Goal: Task Accomplishment & Management: Manage account settings

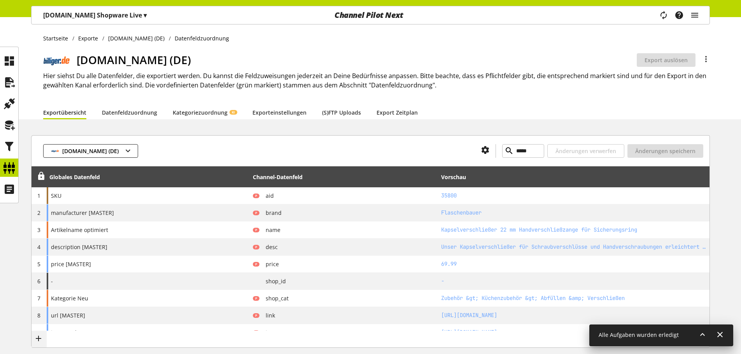
select select "********"
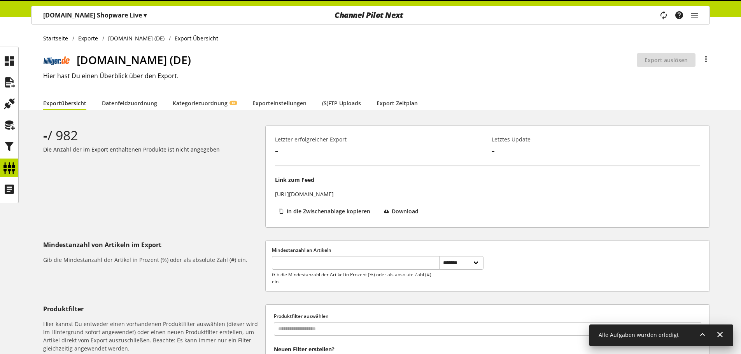
click at [61, 113] on div "**********" at bounding box center [370, 245] width 741 height 456
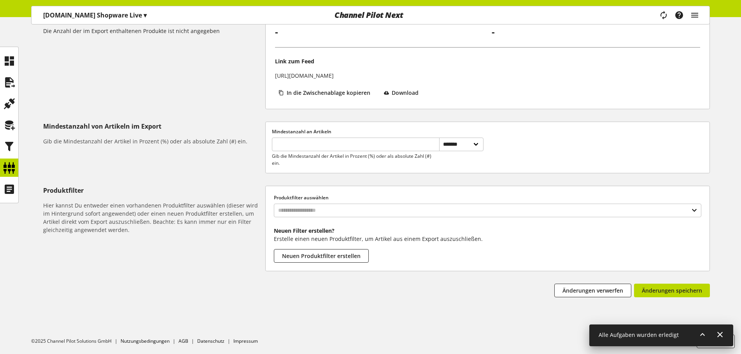
scroll to position [119, 0]
click at [15, 145] on icon at bounding box center [9, 147] width 12 height 16
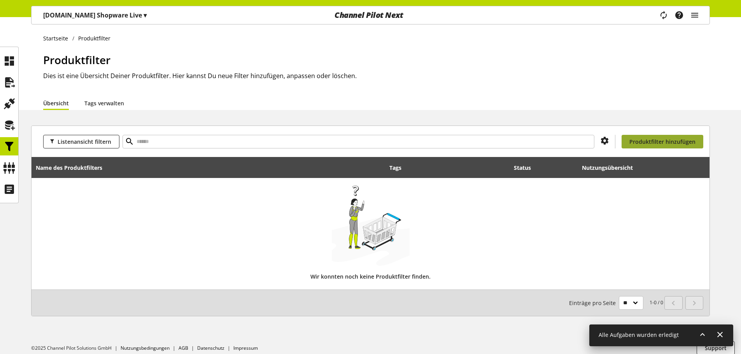
click at [634, 143] on span "Produktfilter hinzufügen" at bounding box center [662, 142] width 66 height 8
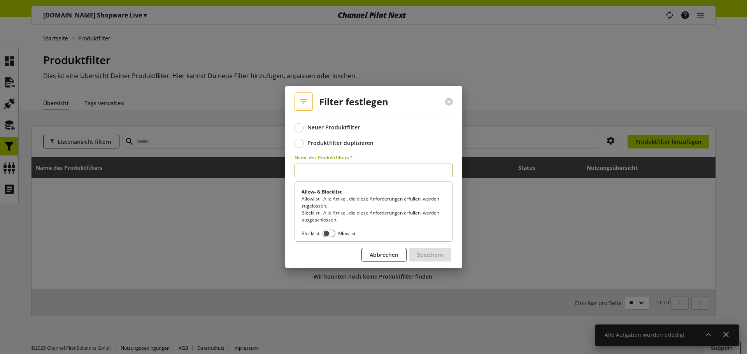
click at [378, 169] on input "text" at bounding box center [373, 171] width 158 height 14
type input "*********"
click at [327, 232] on span at bounding box center [328, 233] width 13 height 7
click at [445, 254] on button "Speichern" at bounding box center [430, 255] width 42 height 14
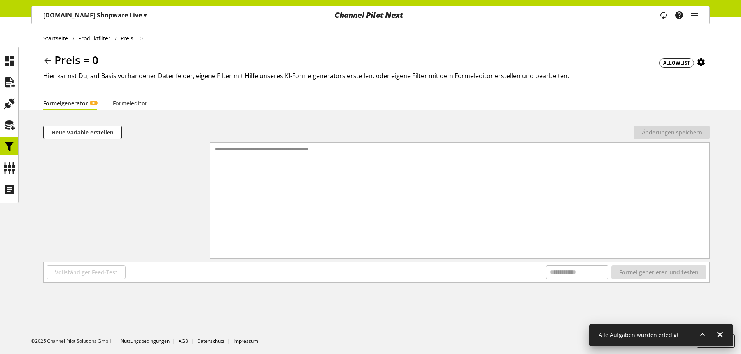
click at [122, 93] on div "Preis = 0 ALLOWLIST Hier kannst Du, auf Basis vorhandener Datenfelder, eigene F…" at bounding box center [376, 74] width 667 height 44
click at [121, 99] on link "Formeleditor" at bounding box center [130, 103] width 35 height 8
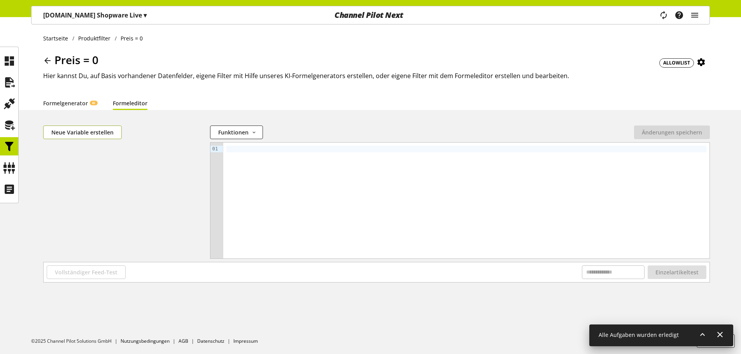
click at [61, 128] on button "Neue Variable erstellen" at bounding box center [82, 133] width 79 height 14
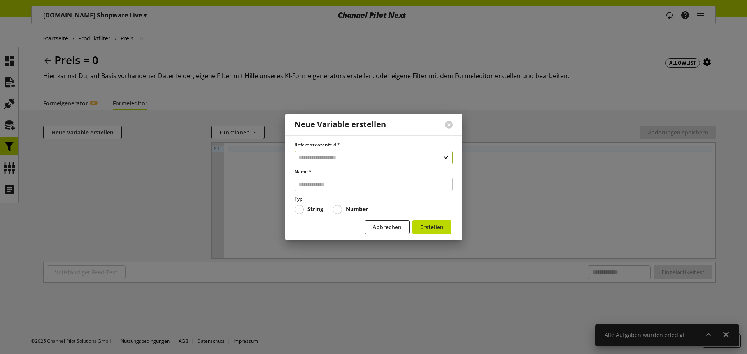
click at [326, 157] on input "text" at bounding box center [373, 158] width 158 height 14
type input "*****"
click at [321, 196] on div "Datenfelder aus Feeds 2" at bounding box center [374, 190] width 158 height 11
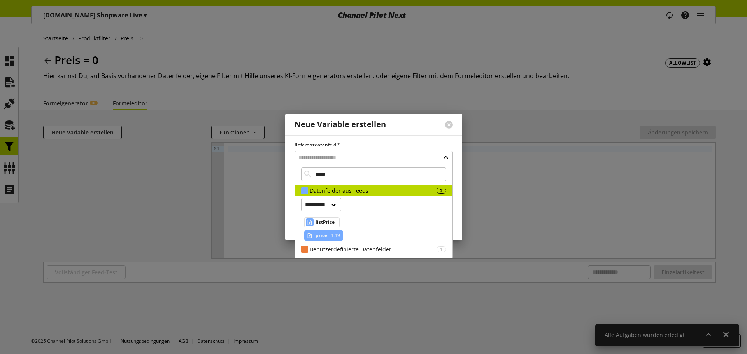
click at [338, 235] on span "4.49" at bounding box center [334, 235] width 11 height 9
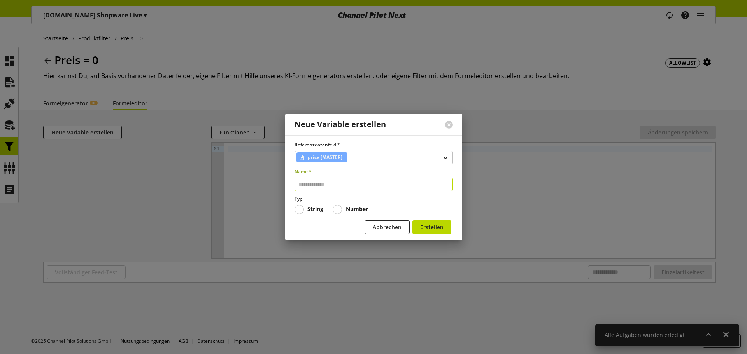
click at [344, 184] on input "text" at bounding box center [373, 185] width 158 height 14
type input "*****"
click at [362, 213] on label "Number" at bounding box center [350, 209] width 35 height 9
click at [438, 231] on button "Erstellen" at bounding box center [431, 228] width 39 height 14
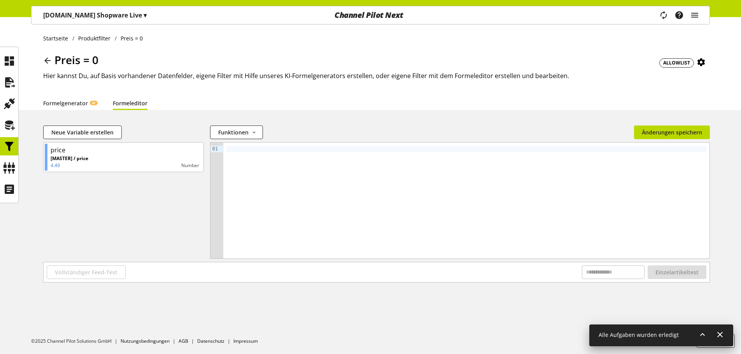
click at [310, 147] on div at bounding box center [466, 149] width 480 height 7
click at [295, 205] on div "***** ** *" at bounding box center [466, 201] width 487 height 116
click at [100, 284] on div "Neue Variable erstellen Funktionen abs avg base64_decode base64_encode capitali…" at bounding box center [370, 214] width 741 height 176
click at [106, 272] on span "Vollständiger Feed-Test" at bounding box center [86, 272] width 63 height 8
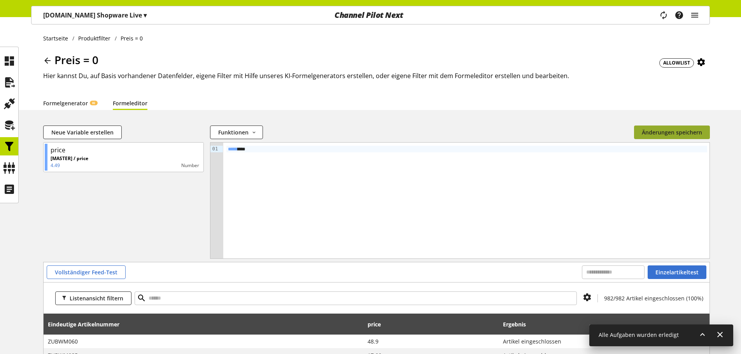
click at [673, 136] on span "Änderungen speichern" at bounding box center [672, 132] width 60 height 8
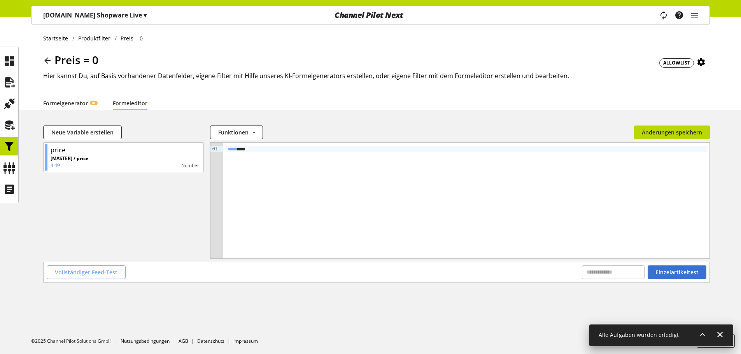
click at [107, 272] on span "Vollständiger Feed-Test" at bounding box center [86, 272] width 63 height 8
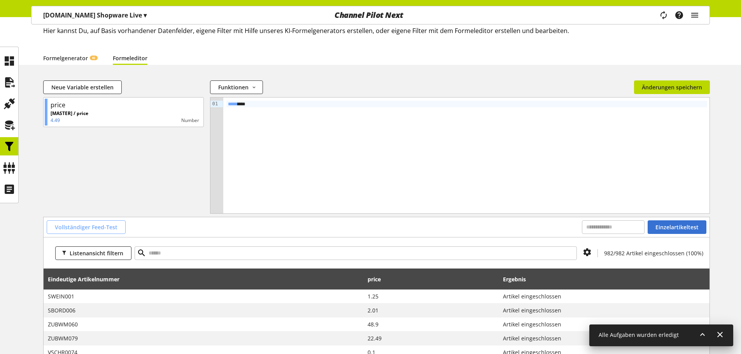
scroll to position [117, 0]
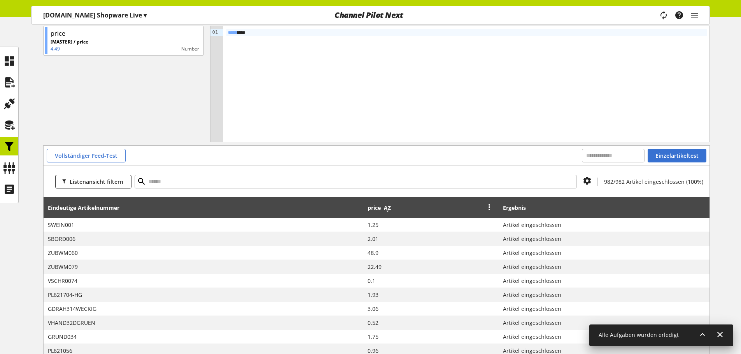
click at [390, 208] on icon at bounding box center [387, 208] width 9 height 14
click at [392, 208] on icon at bounding box center [387, 208] width 9 height 14
click at [8, 164] on icon at bounding box center [9, 168] width 12 height 16
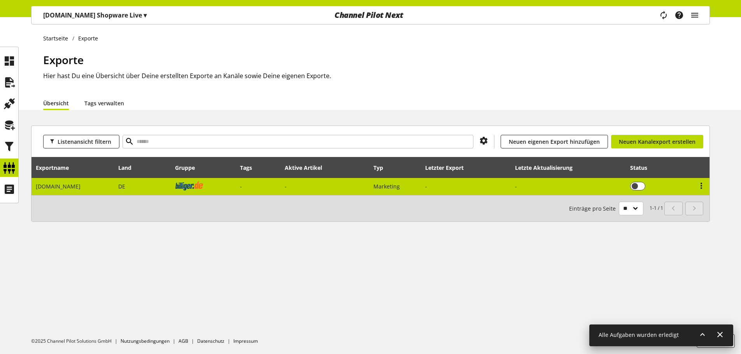
click at [132, 181] on td "DE" at bounding box center [142, 186] width 56 height 17
select select "********"
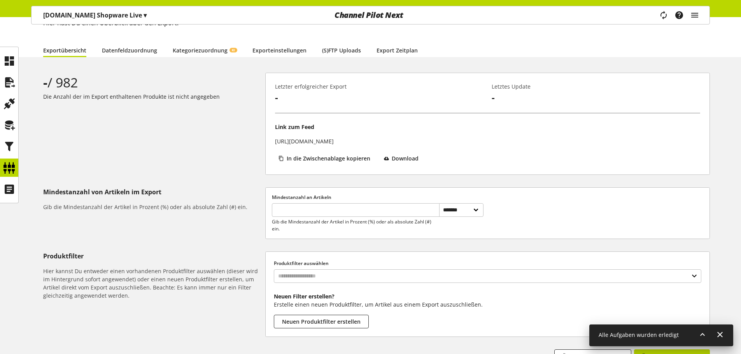
scroll to position [119, 0]
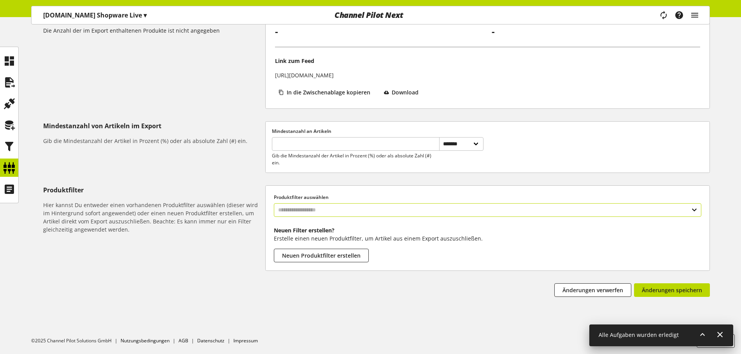
click at [326, 203] on input "text" at bounding box center [487, 210] width 427 height 14
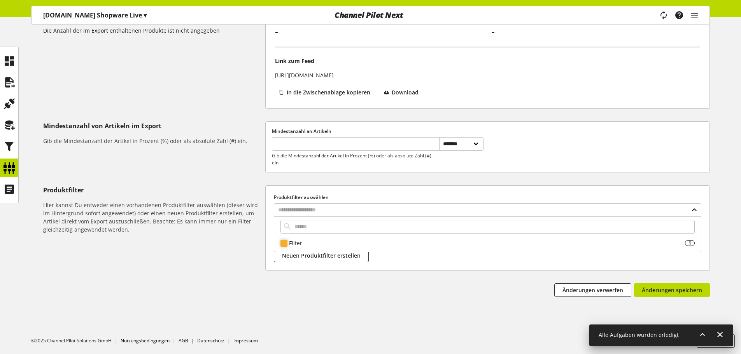
click at [296, 237] on div "Filter 1 Preis = 0 true" at bounding box center [487, 235] width 427 height 36
click at [295, 240] on div "Filter" at bounding box center [487, 243] width 396 height 8
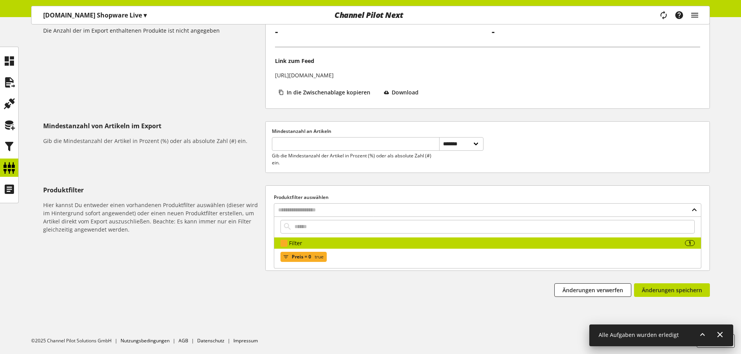
click at [308, 256] on span "Preis = 0" at bounding box center [301, 256] width 19 height 9
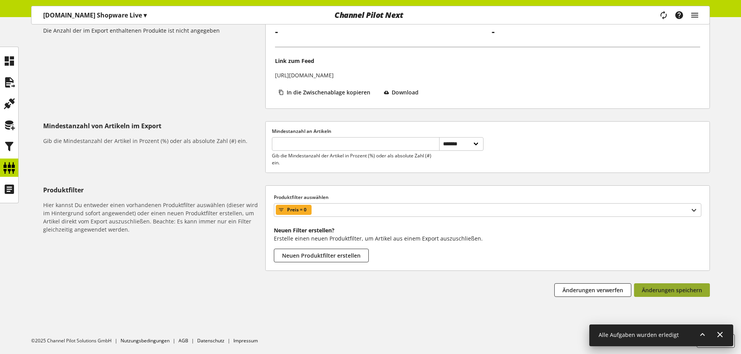
click at [653, 284] on button "Änderungen speichern" at bounding box center [672, 291] width 76 height 14
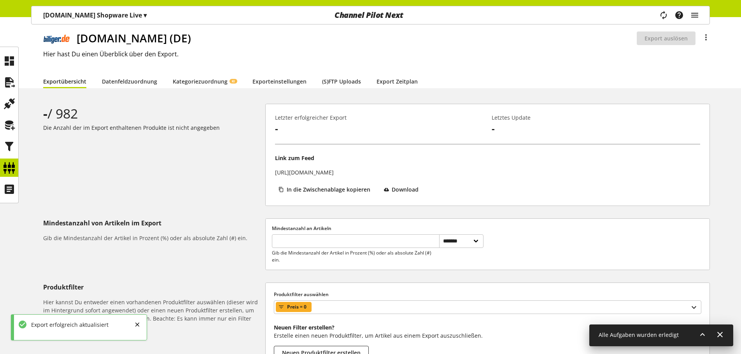
scroll to position [0, 0]
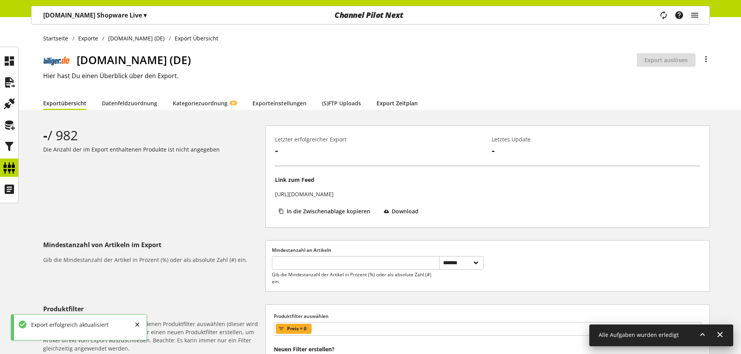
click at [396, 99] on link "Export Zeitplan" at bounding box center [396, 103] width 41 height 8
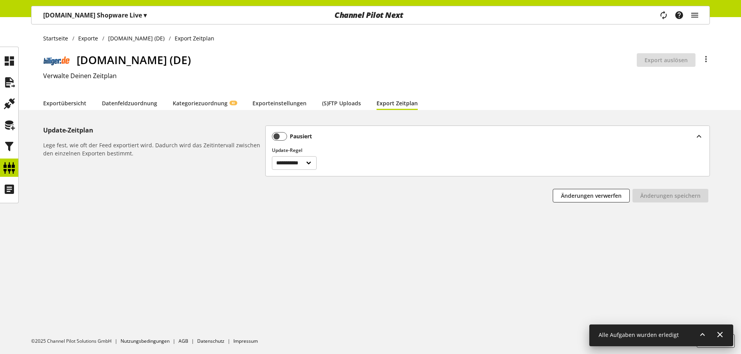
click at [268, 137] on div "**********" at bounding box center [488, 151] width 444 height 50
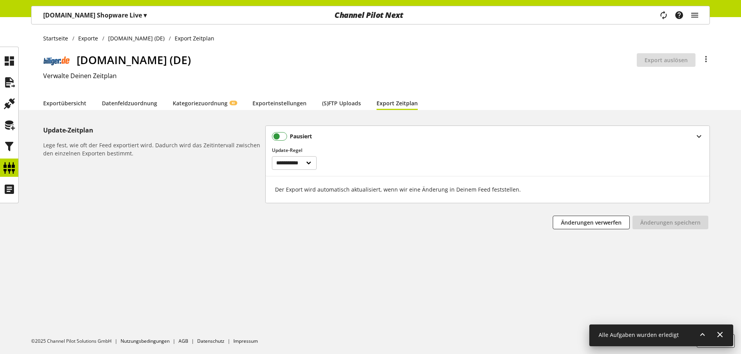
click at [280, 137] on span at bounding box center [279, 136] width 15 height 9
click at [282, 137] on span at bounding box center [279, 136] width 15 height 9
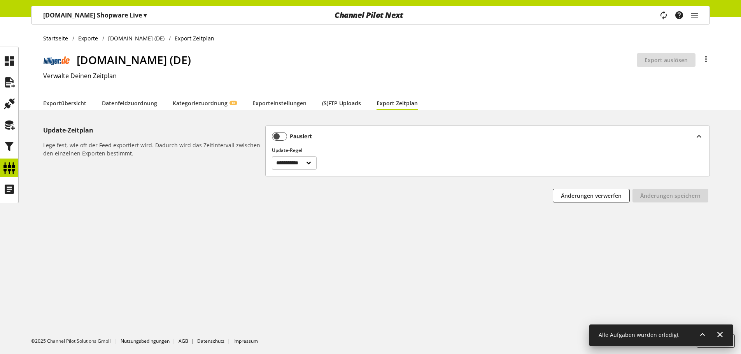
click at [329, 105] on link "(S)FTP Uploads" at bounding box center [341, 103] width 39 height 8
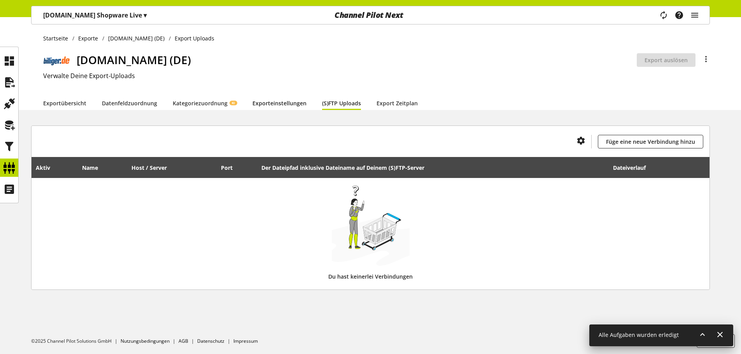
click at [264, 101] on link "Exporteinstellungen" at bounding box center [279, 103] width 54 height 8
select select "*"
select select "****"
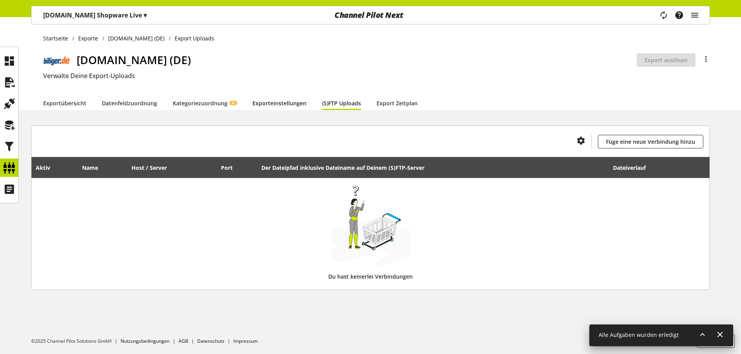
select select "***"
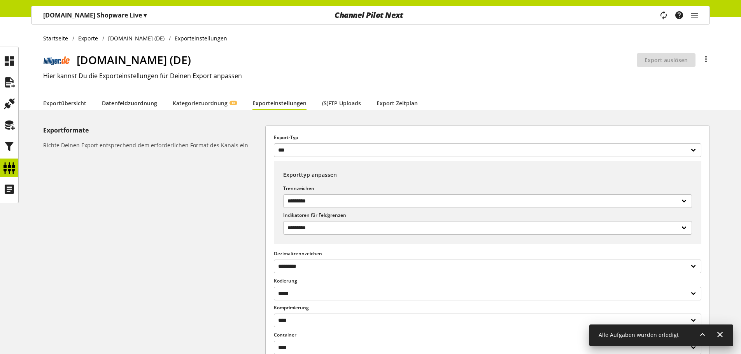
click at [138, 100] on link "Datenfeldzuordnung" at bounding box center [129, 103] width 55 height 8
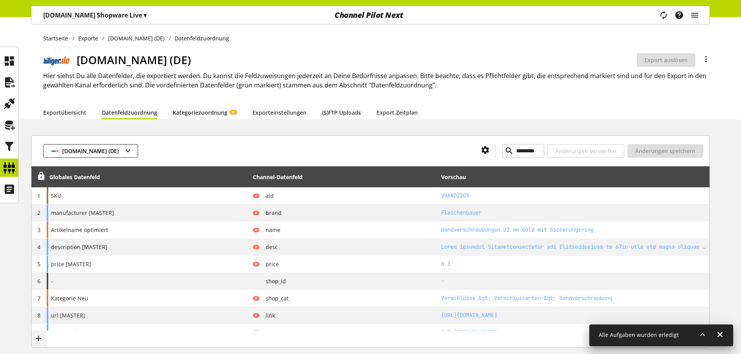
click at [193, 109] on link "Kategoriezuordnung KI" at bounding box center [205, 113] width 64 height 8
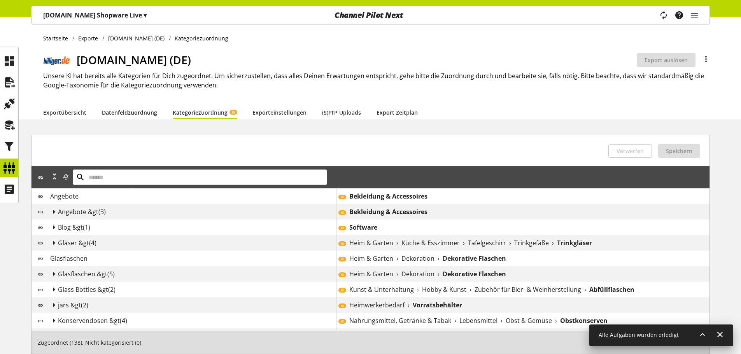
click at [139, 110] on link "Datenfeldzuordnung" at bounding box center [129, 113] width 55 height 8
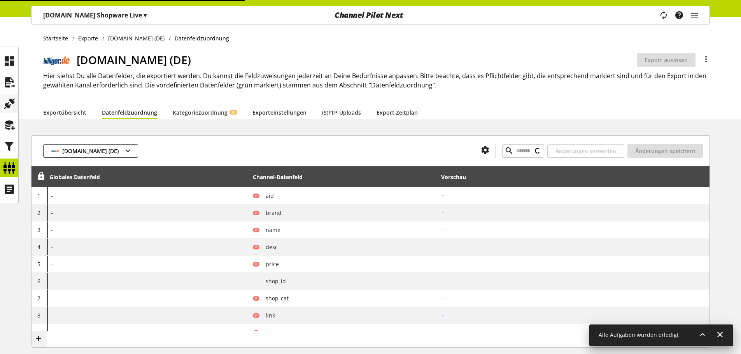
type input "********"
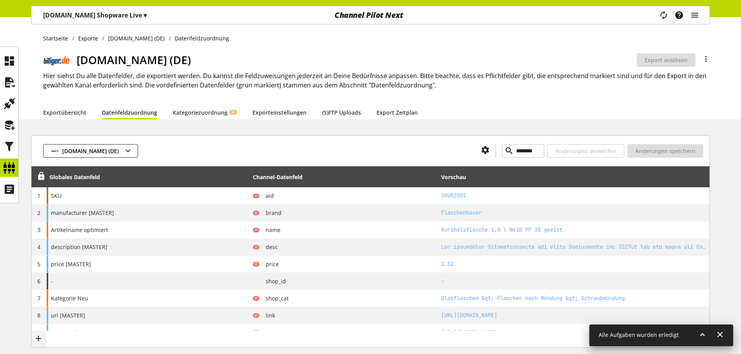
click at [85, 21] on div "Flaschenbauer.de Shopware Live ▾" at bounding box center [95, 15] width 122 height 14
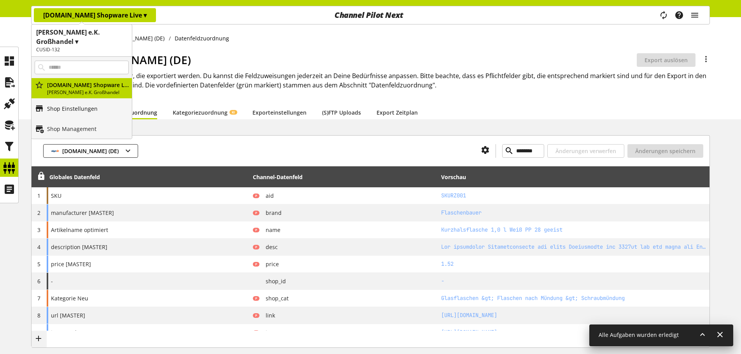
click at [61, 107] on p "Shop Einstellungen" at bounding box center [72, 109] width 51 height 8
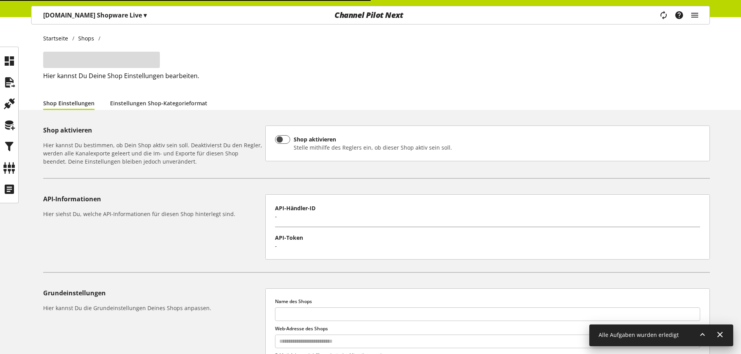
type input "**********"
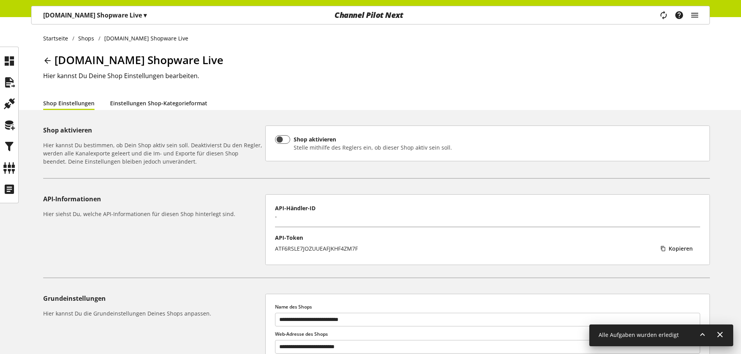
click at [140, 99] on link "Einstellungen Shop-Kategorieformat" at bounding box center [158, 103] width 97 height 8
select select "*"
select select
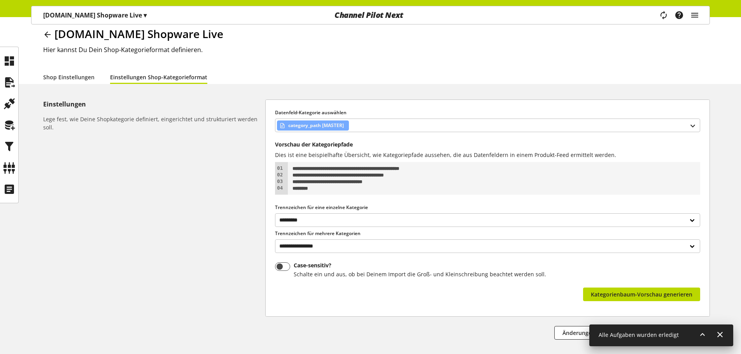
scroll to position [39, 0]
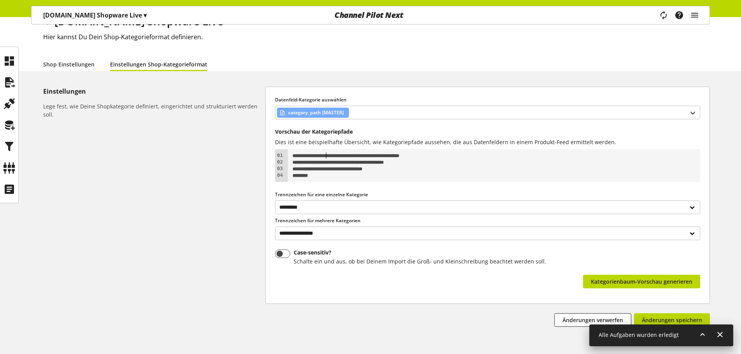
click at [326, 154] on div "**********" at bounding box center [494, 155] width 406 height 7
click at [9, 145] on icon at bounding box center [9, 147] width 12 height 16
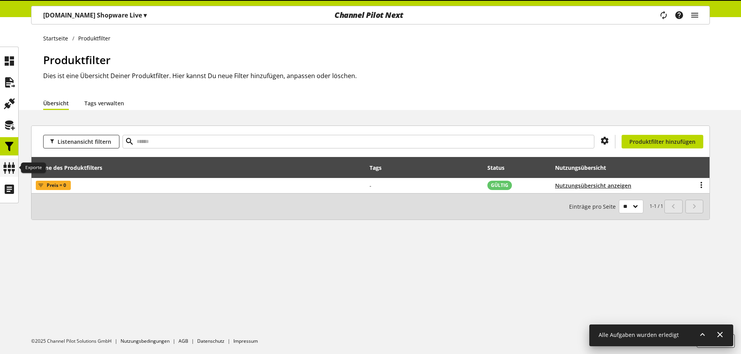
click at [9, 162] on icon at bounding box center [9, 168] width 12 height 16
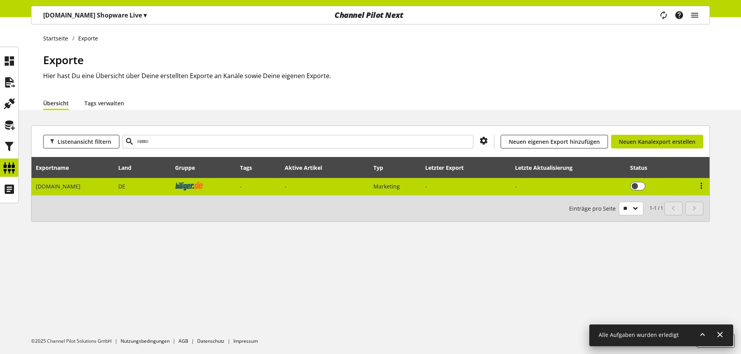
click at [116, 179] on td "DE" at bounding box center [142, 186] width 56 height 17
select select "********"
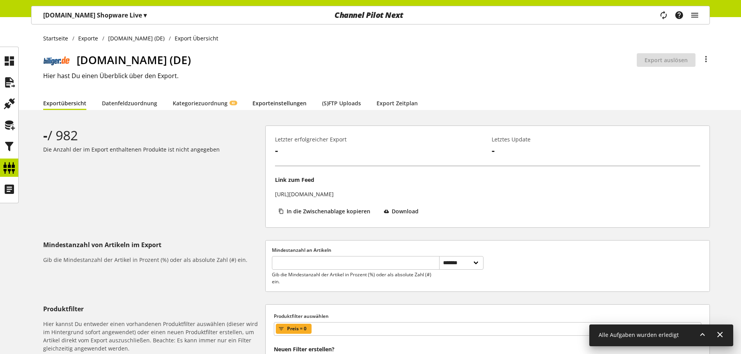
click at [274, 99] on link "Exporteinstellungen" at bounding box center [279, 103] width 54 height 8
select select "*"
select select "****"
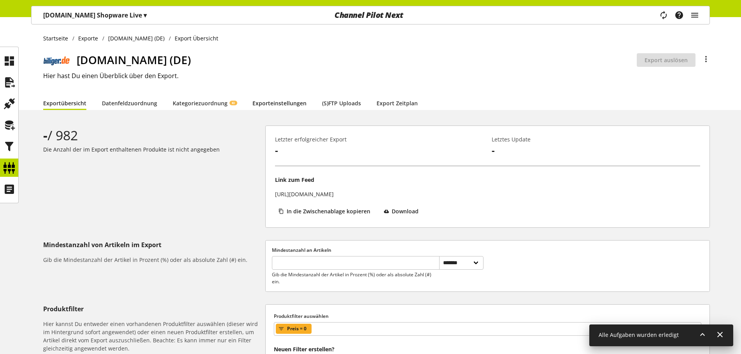
select select "***"
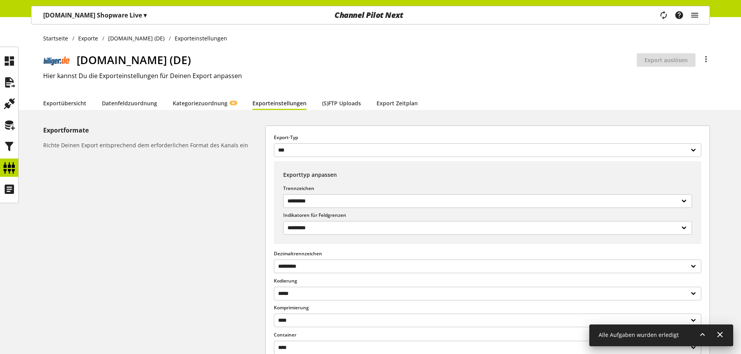
click at [131, 114] on div "**********" at bounding box center [370, 245] width 741 height 456
click at [133, 107] on link "Datenfeldzuordnung" at bounding box center [129, 103] width 55 height 8
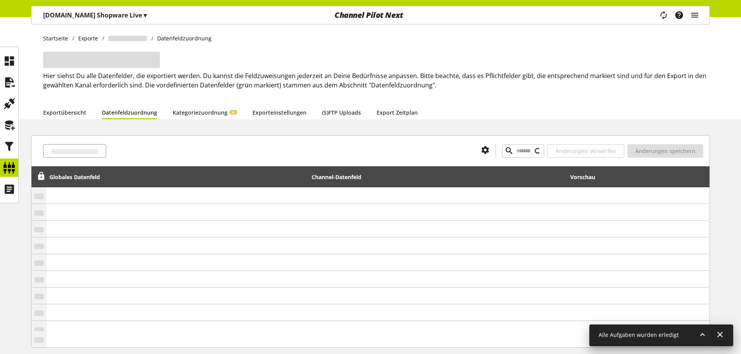
type input "********"
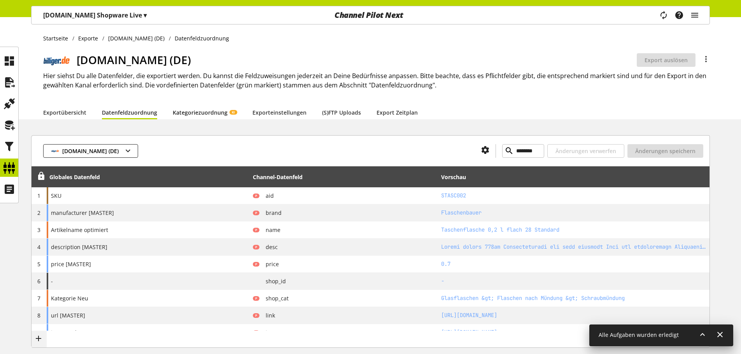
click at [231, 117] on link "Kategoriezuordnung KI" at bounding box center [205, 113] width 64 height 8
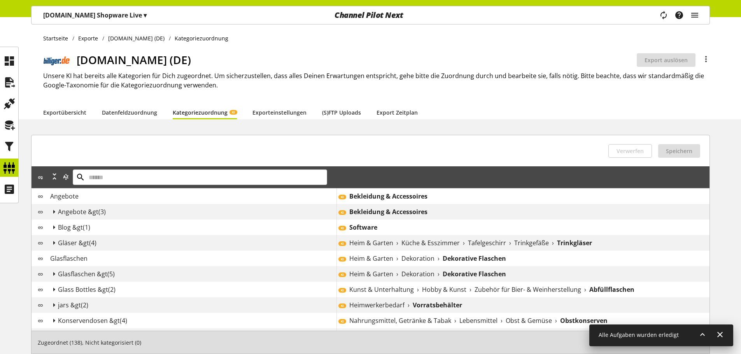
click at [184, 198] on div "Angebote" at bounding box center [193, 196] width 286 height 9
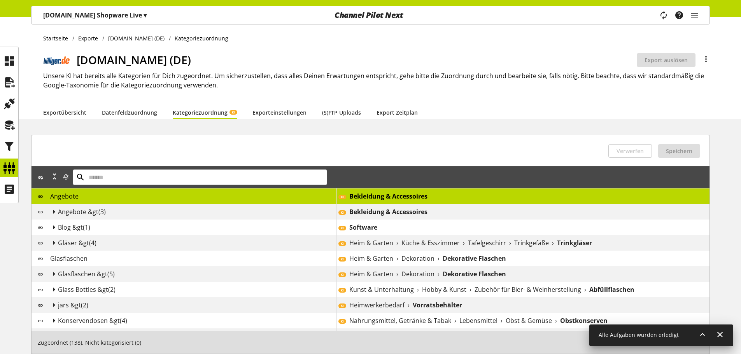
click at [404, 203] on div "KI Bekleidung & Accessoires" at bounding box center [522, 197] width 373 height 16
click at [404, 200] on b "Bekleidung & Accessoires" at bounding box center [388, 196] width 78 height 9
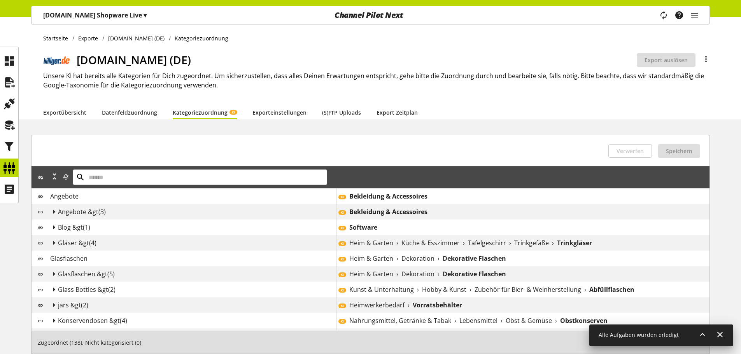
click at [404, 198] on b "Bekleidung & Accessoires" at bounding box center [388, 196] width 78 height 9
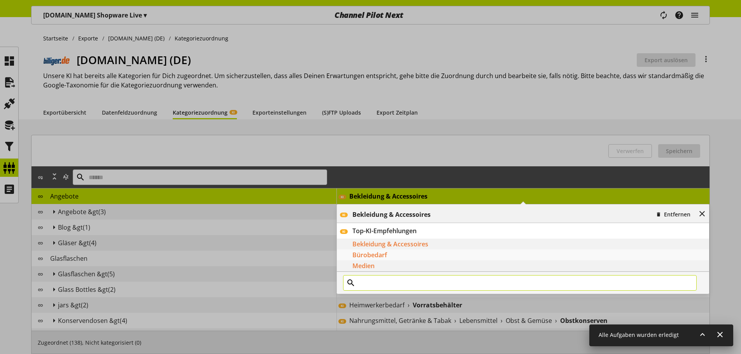
click at [381, 279] on input "text" at bounding box center [520, 283] width 354 height 16
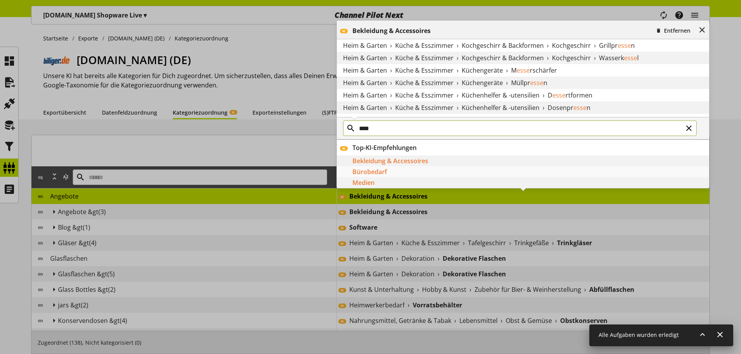
type input "*****"
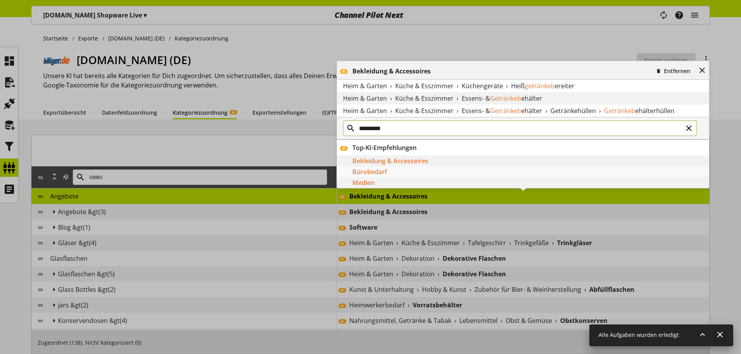
type input "*********"
click at [401, 98] on span "Küche & Esszimmer" at bounding box center [424, 98] width 58 height 9
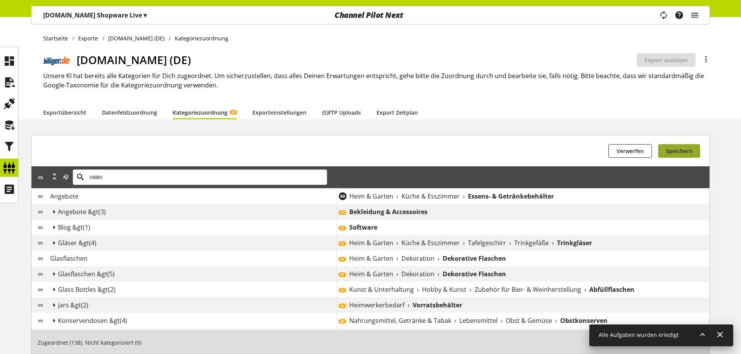
click at [678, 155] on button "Speichern" at bounding box center [679, 151] width 42 height 14
click at [54, 209] on icon at bounding box center [53, 212] width 9 height 14
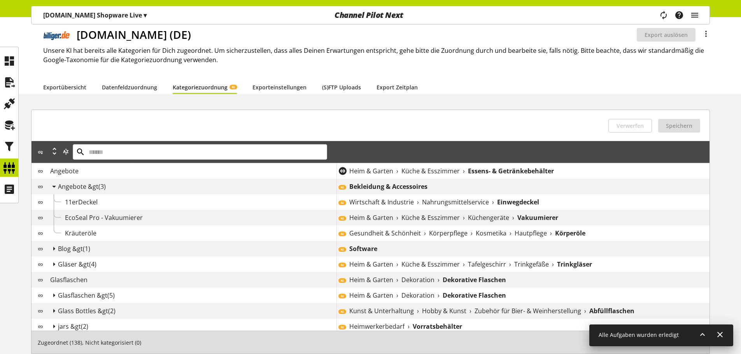
scroll to position [39, 0]
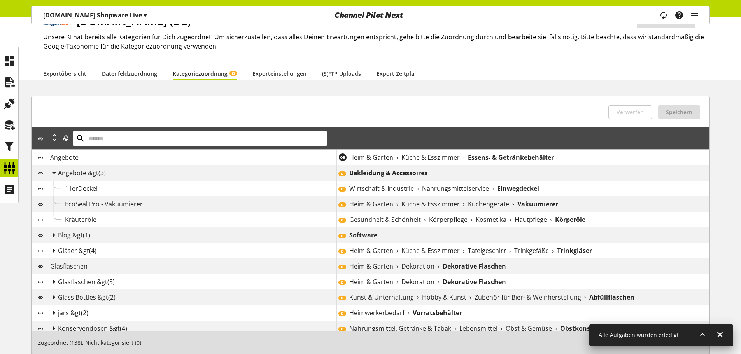
click at [73, 156] on span "Angebote" at bounding box center [64, 157] width 28 height 9
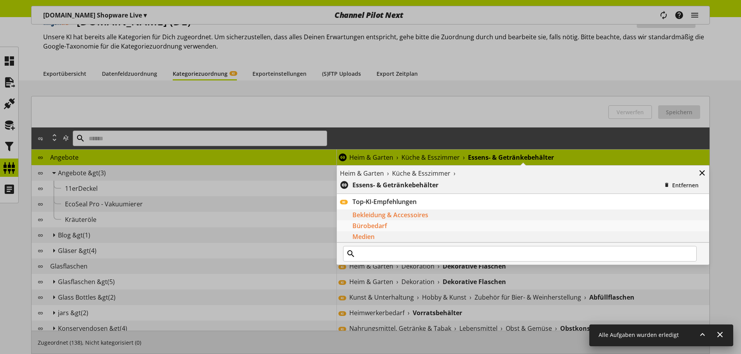
click at [698, 175] on icon at bounding box center [701, 173] width 9 height 14
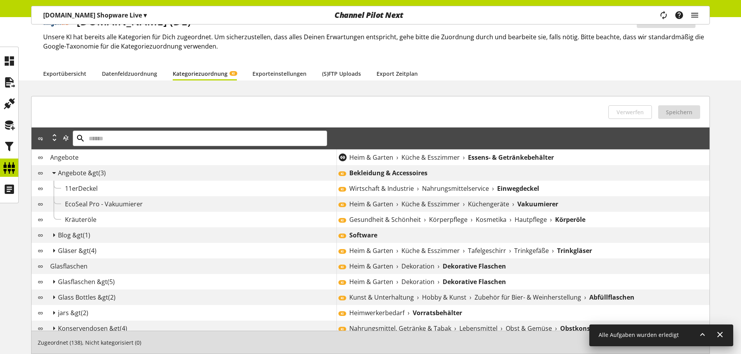
click at [424, 169] on b "Bekleidung & Accessoires" at bounding box center [388, 172] width 78 height 9
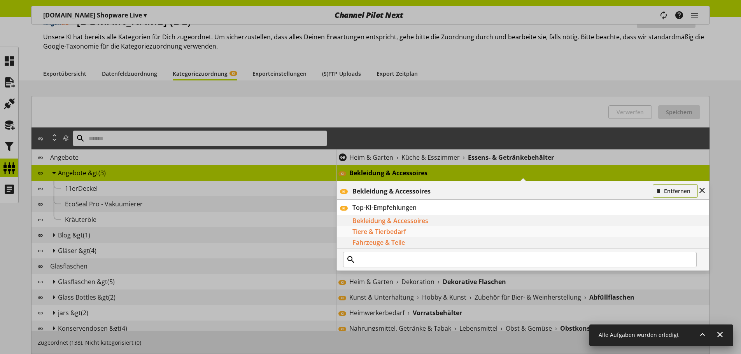
click at [672, 196] on button "Entfernen" at bounding box center [675, 191] width 45 height 14
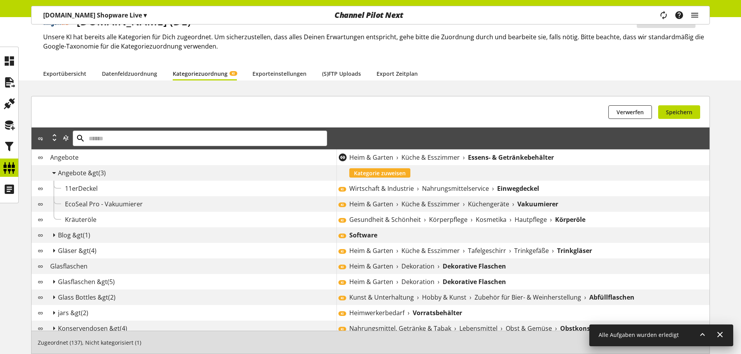
click at [420, 184] on div "Wirtschaft & Industrie › Nahrungsmittelservice › Einwegdeckel" at bounding box center [529, 188] width 360 height 9
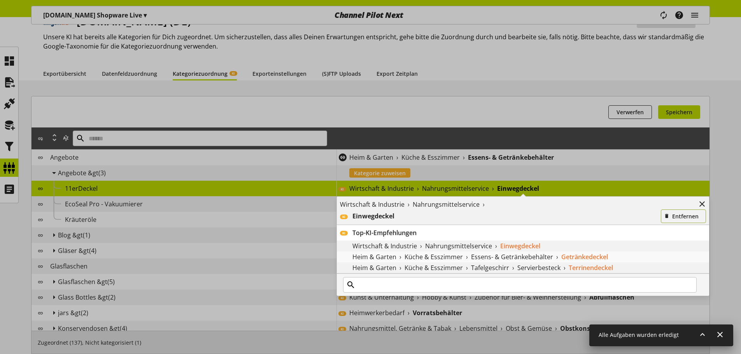
click at [683, 221] on button "Entfernen" at bounding box center [683, 217] width 45 height 14
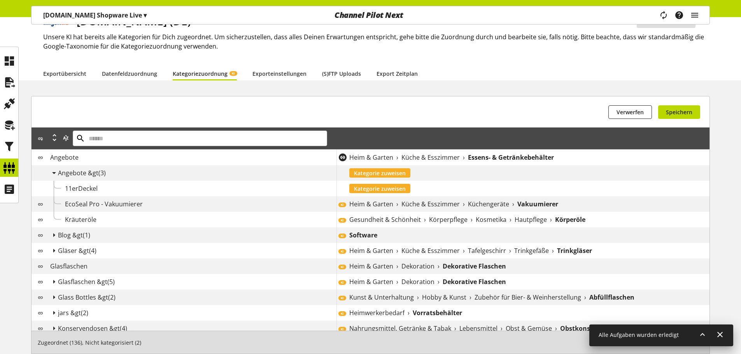
click at [445, 201] on span "Küche & Esszimmer" at bounding box center [430, 204] width 58 height 9
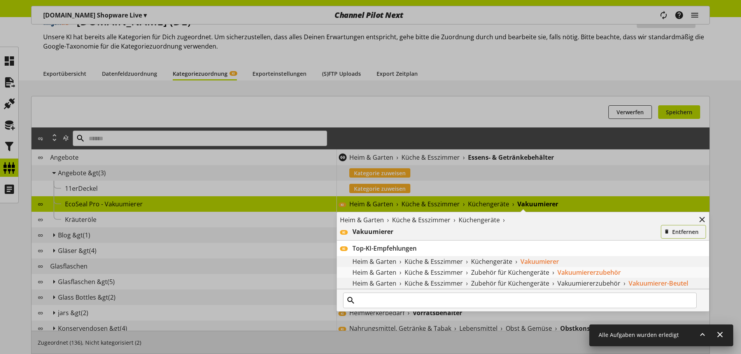
click at [684, 229] on span "Entfernen" at bounding box center [685, 232] width 26 height 8
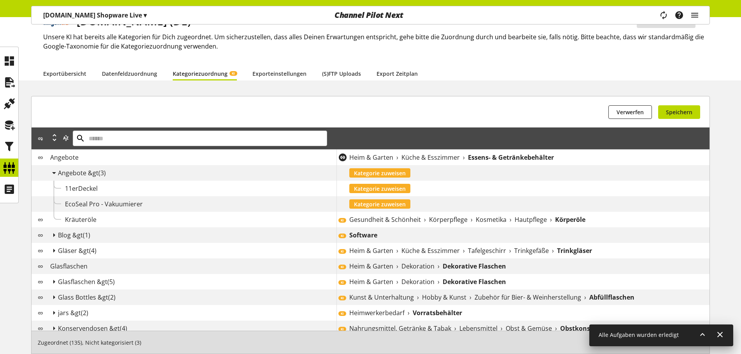
click at [413, 220] on span "Gesundheit & Schönheit" at bounding box center [385, 219] width 72 height 9
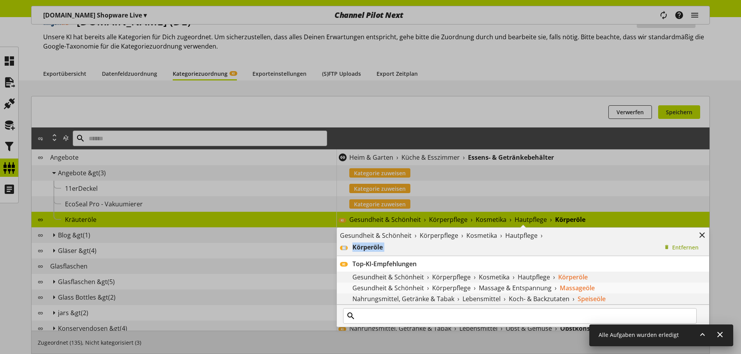
click at [665, 240] on div "Gesundheit & Schönheit › Körperpflege › Kosmetika › Hautpflege › KI Körperöle E…" at bounding box center [523, 242] width 372 height 28
click at [666, 243] on button "Entfernen" at bounding box center [683, 248] width 45 height 14
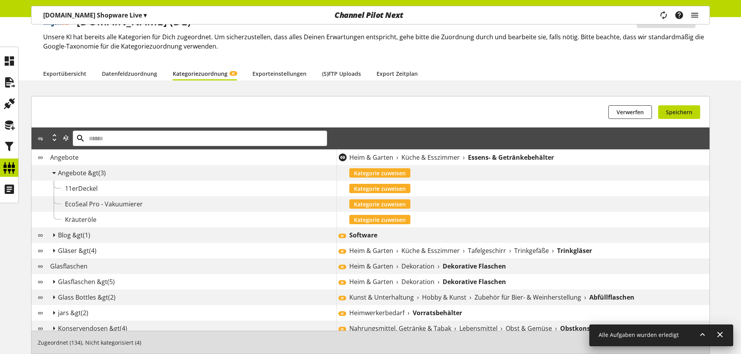
click at [434, 231] on div "Software" at bounding box center [529, 235] width 360 height 9
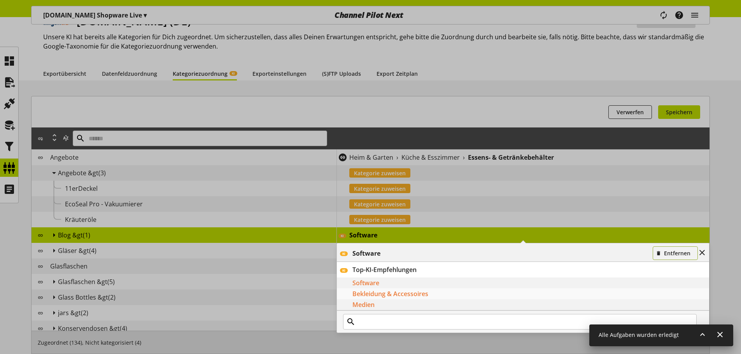
click at [658, 254] on icon "button" at bounding box center [658, 253] width 5 height 9
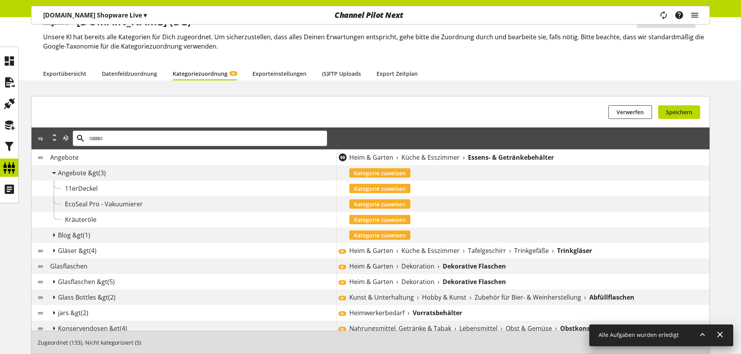
click at [401, 246] on span "Küche & Esszimmer" at bounding box center [430, 250] width 58 height 9
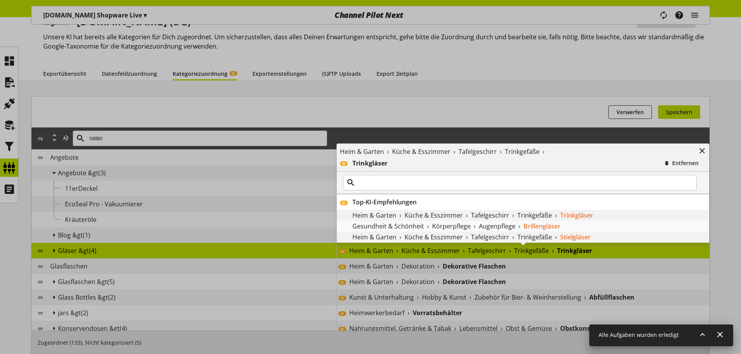
click at [669, 172] on div at bounding box center [523, 183] width 372 height 22
click at [675, 165] on span "Entfernen" at bounding box center [685, 163] width 26 height 8
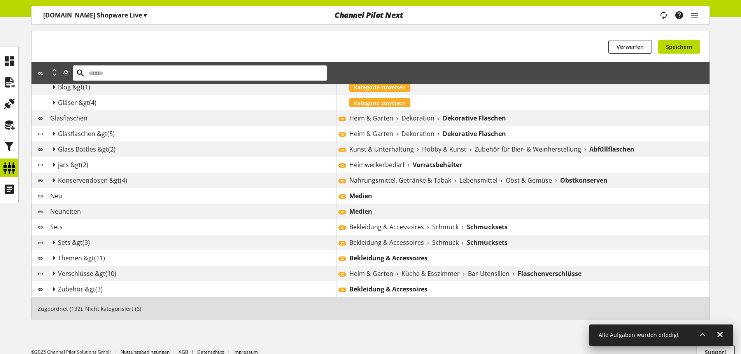
scroll to position [198, 0]
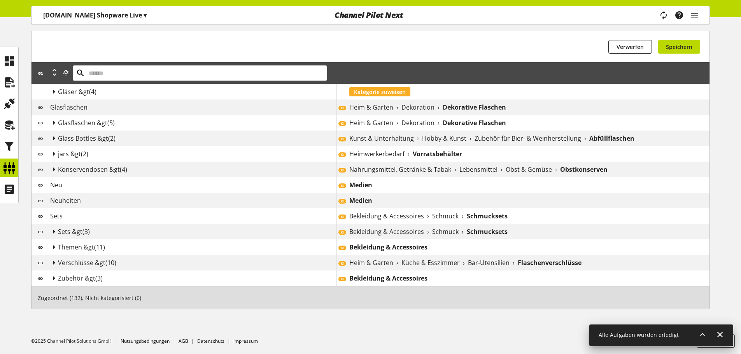
click at [420, 103] on span "Dekoration" at bounding box center [417, 107] width 33 height 9
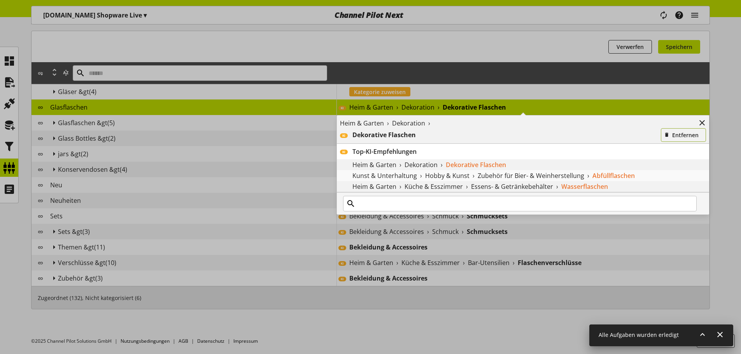
click at [686, 131] on span "Entfernen" at bounding box center [685, 135] width 26 height 8
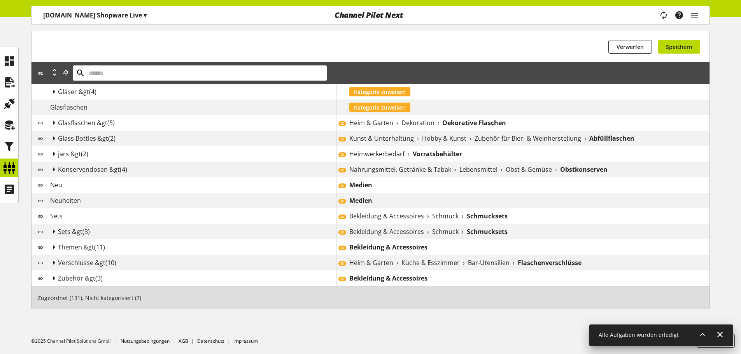
click at [370, 125] on span "Heim & Garten" at bounding box center [371, 122] width 44 height 9
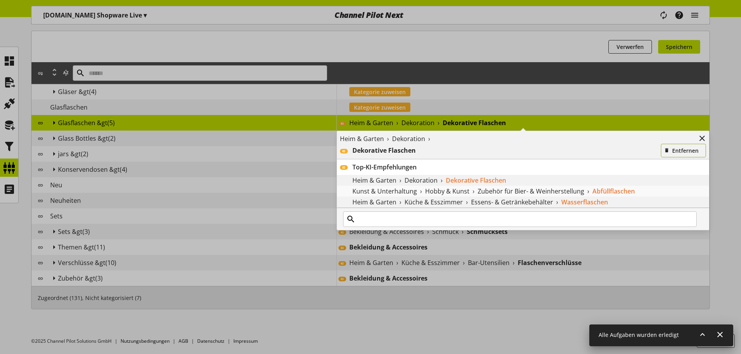
click at [664, 151] on button "Entfernen" at bounding box center [683, 151] width 45 height 14
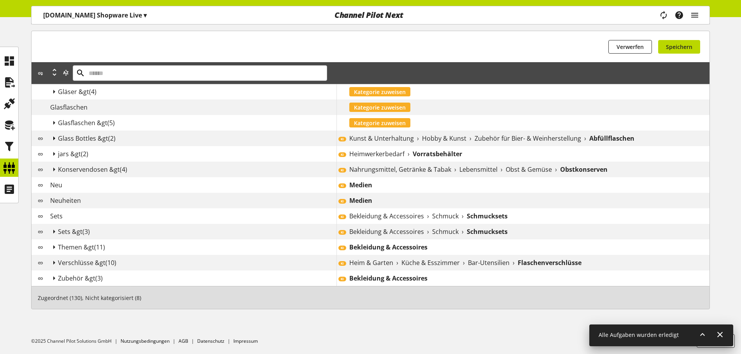
click at [53, 138] on icon at bounding box center [53, 138] width 9 height 14
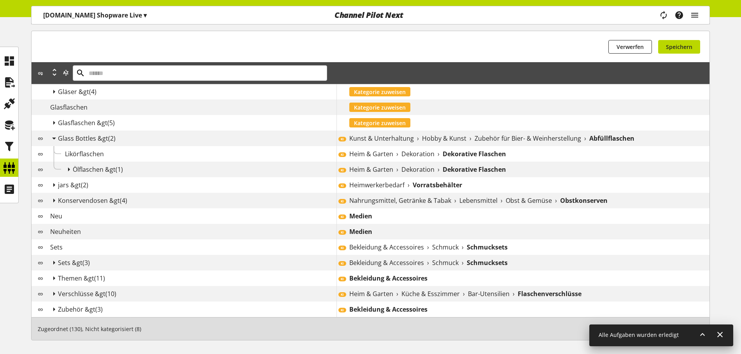
click at [433, 138] on span "Hobby & Kunst" at bounding box center [444, 138] width 44 height 9
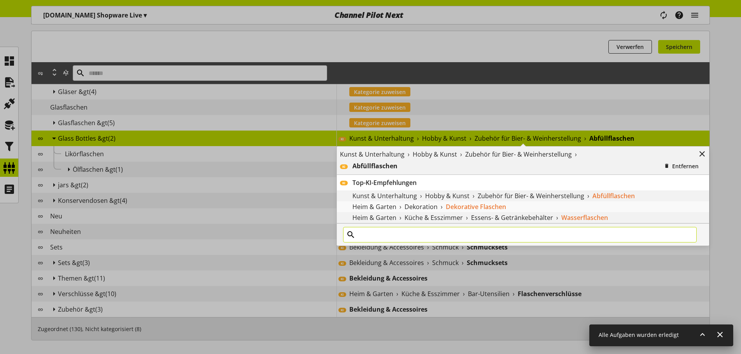
click at [397, 241] on input "text" at bounding box center [520, 235] width 354 height 16
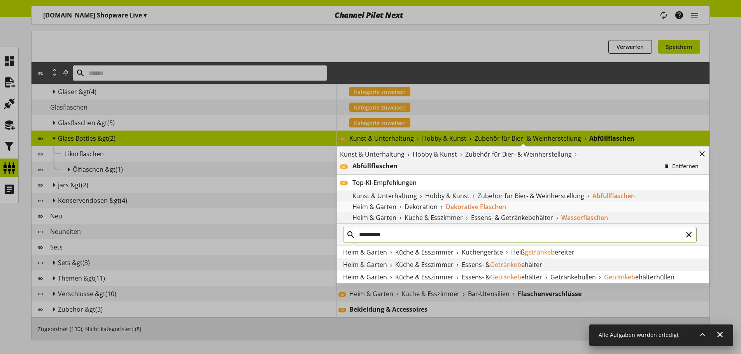
type input "*********"
click at [527, 262] on span "ehälter" at bounding box center [531, 265] width 21 height 9
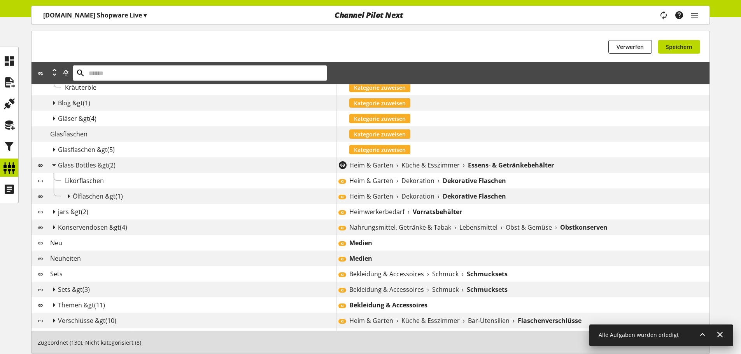
scroll to position [120, 0]
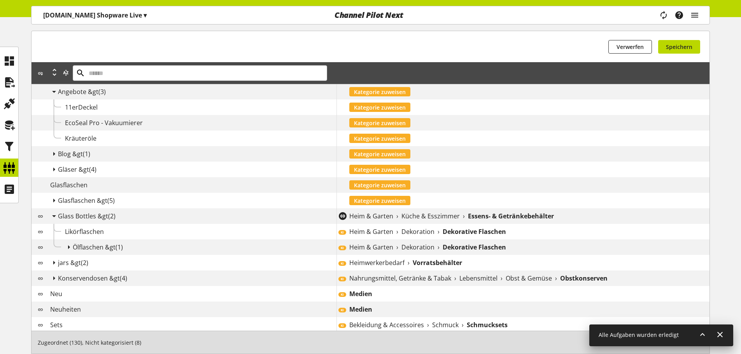
click at [420, 243] on span "Dekoration" at bounding box center [417, 247] width 33 height 9
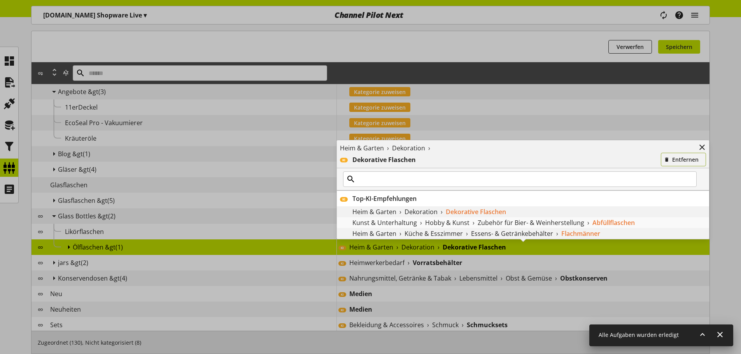
click at [691, 159] on span "Entfernen" at bounding box center [685, 160] width 26 height 8
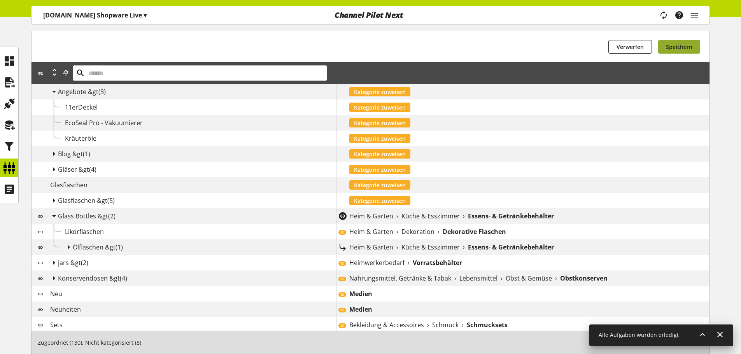
click at [688, 51] on button "Speichern" at bounding box center [679, 47] width 42 height 14
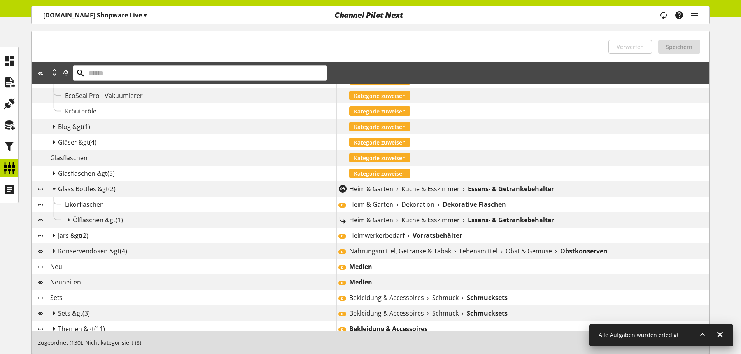
scroll to position [159, 0]
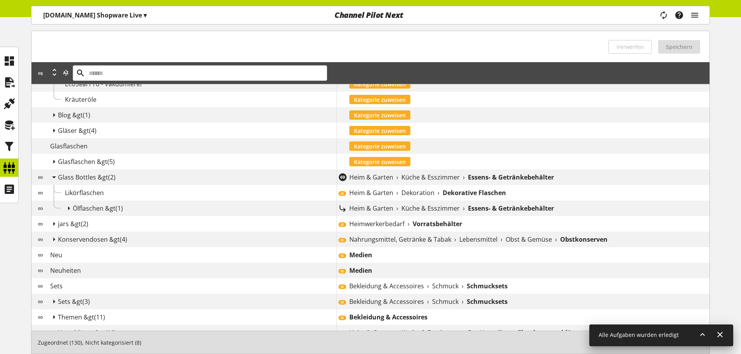
click at [384, 194] on span "Heim & Garten" at bounding box center [371, 192] width 44 height 9
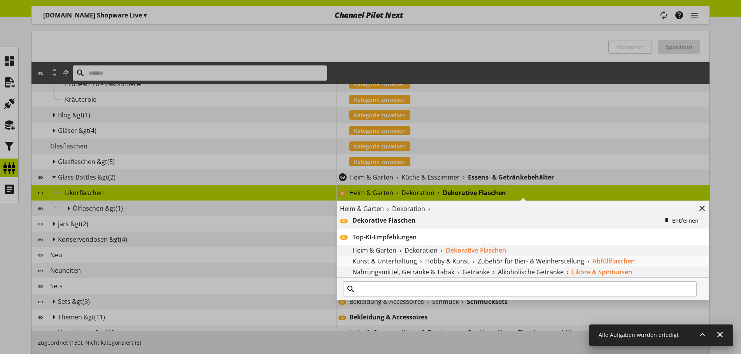
click at [336, 185] on div "Heim & Garten › Dekoration › KI Dekorative Flaschen Entfernen KI Top-KI-Empfehl…" at bounding box center [336, 185] width 0 height 0
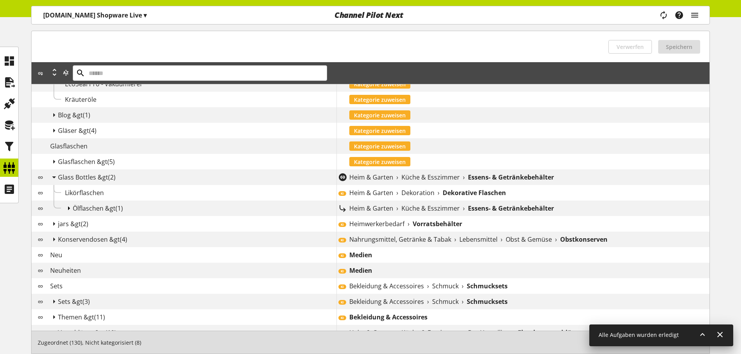
click at [66, 211] on icon at bounding box center [68, 208] width 9 height 14
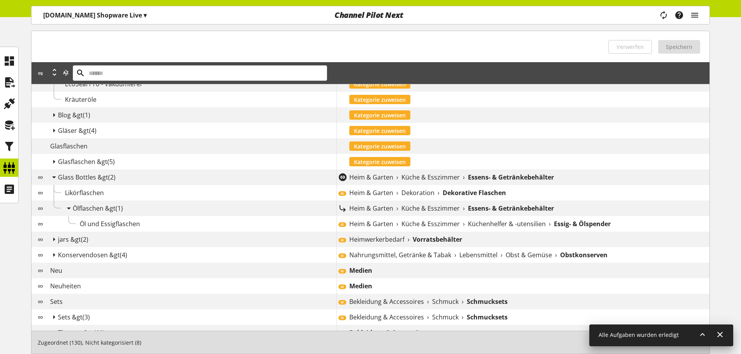
click at [393, 195] on div "Heim & Garten › Dekoration › Dekorative Flaschen" at bounding box center [529, 192] width 360 height 9
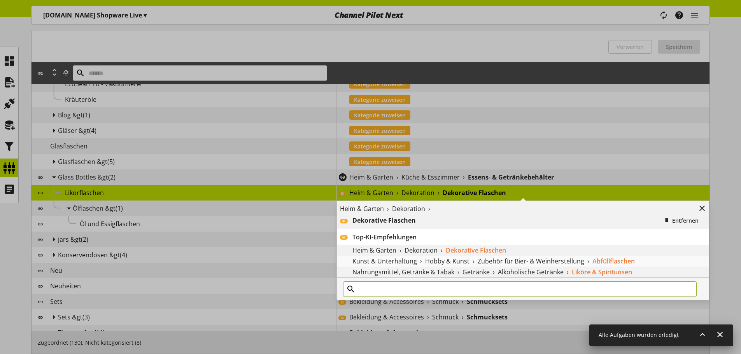
click at [372, 285] on input "text" at bounding box center [520, 290] width 354 height 16
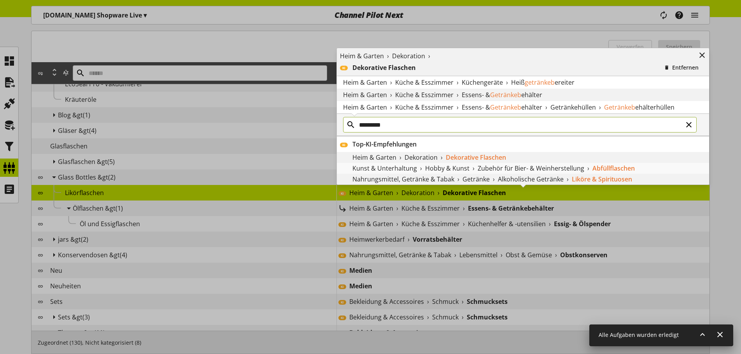
type input "*********"
click at [448, 98] on span "Küche & Esszimmer" at bounding box center [424, 95] width 58 height 9
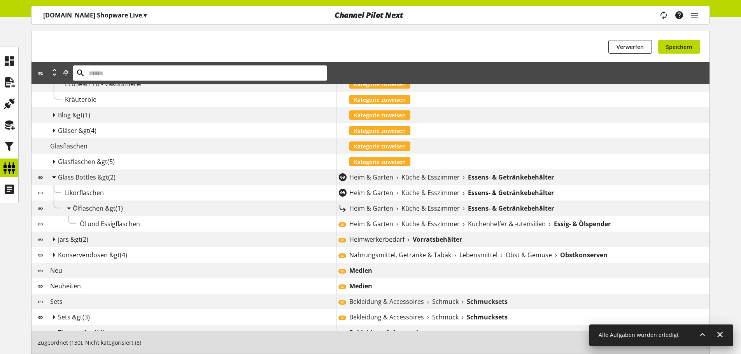
click at [51, 176] on icon at bounding box center [53, 177] width 9 height 14
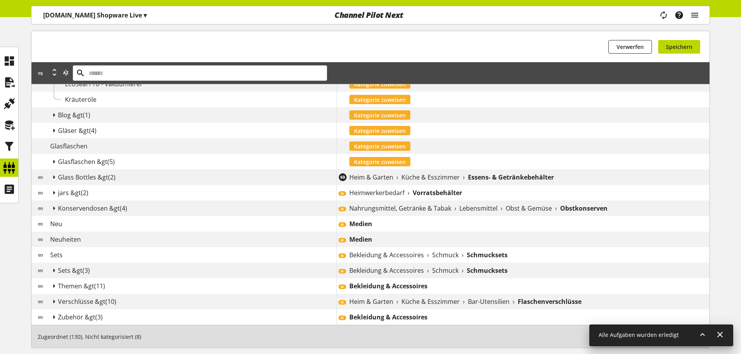
click at [667, 54] on div "Du hast keine Änderungen vorgenommen Verwerfen Du hast keine Änderungen vorgeno…" at bounding box center [371, 46] width 678 height 31
click at [680, 44] on span "Speichern" at bounding box center [679, 47] width 26 height 8
click at [374, 190] on span "Heimwerkerbedarf" at bounding box center [376, 192] width 55 height 9
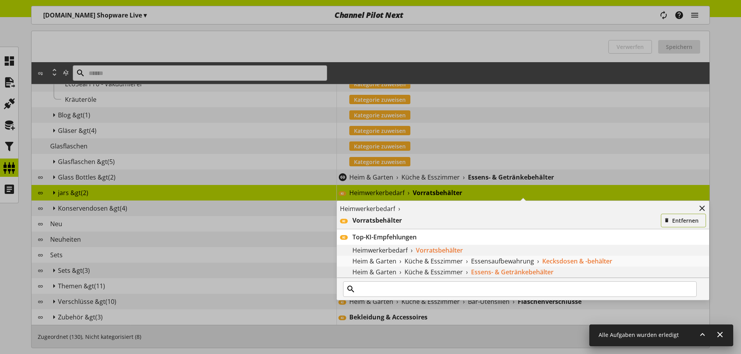
click at [674, 223] on span "Entfernen" at bounding box center [685, 221] width 26 height 8
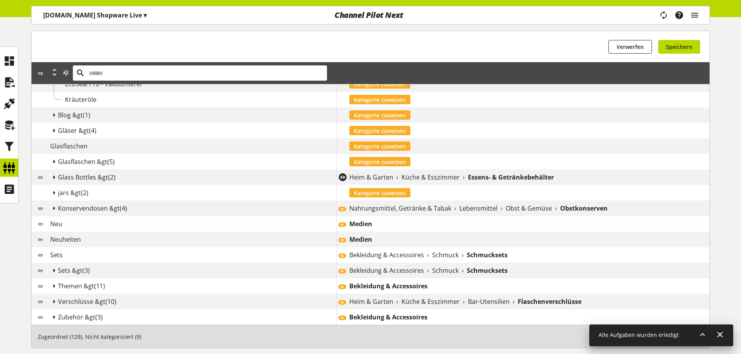
click at [436, 205] on span "Nahrungsmittel, Getränke & Tabak" at bounding box center [400, 208] width 102 height 9
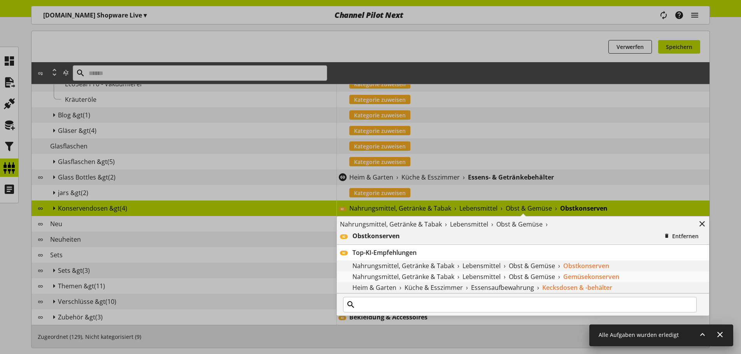
click at [336, 201] on div "Nahrungsmittel, Getränke & Tabak › Lebensmittel › Obst & Gemüse › KI Obstkonser…" at bounding box center [336, 201] width 0 height 0
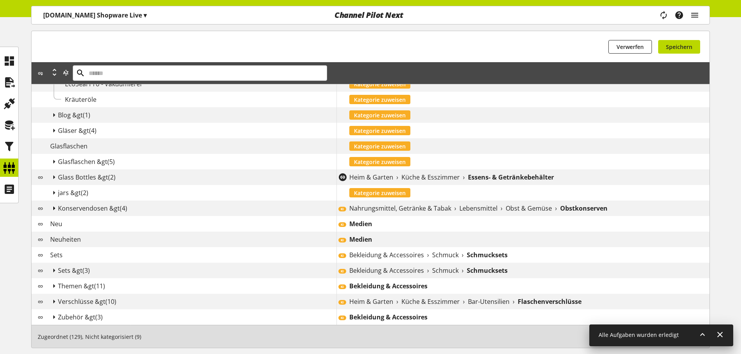
click at [51, 207] on icon at bounding box center [53, 208] width 9 height 14
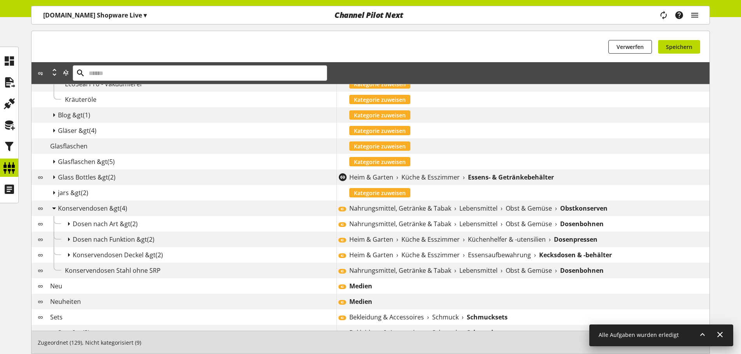
click at [51, 208] on icon at bounding box center [53, 208] width 9 height 14
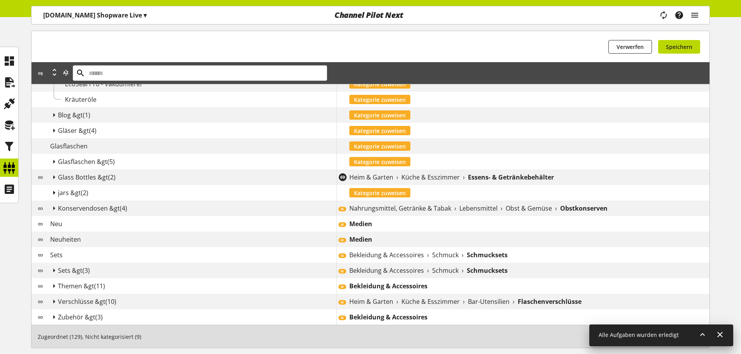
click at [54, 194] on icon at bounding box center [53, 193] width 9 height 14
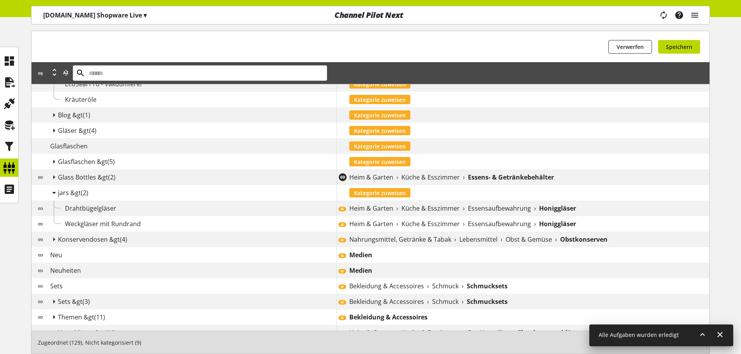
click at [401, 212] on span "Küche & Esszimmer" at bounding box center [430, 208] width 58 height 9
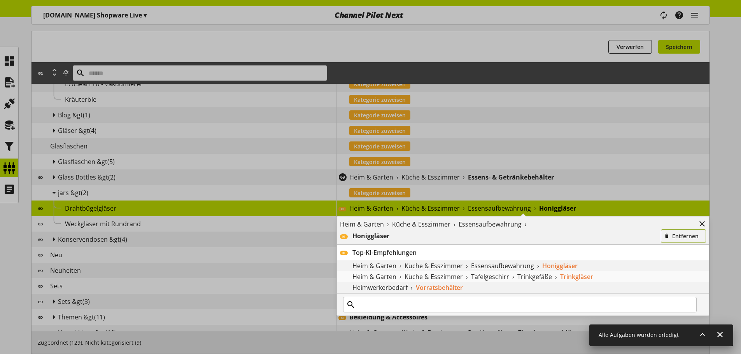
click at [667, 238] on icon "button" at bounding box center [666, 236] width 5 height 9
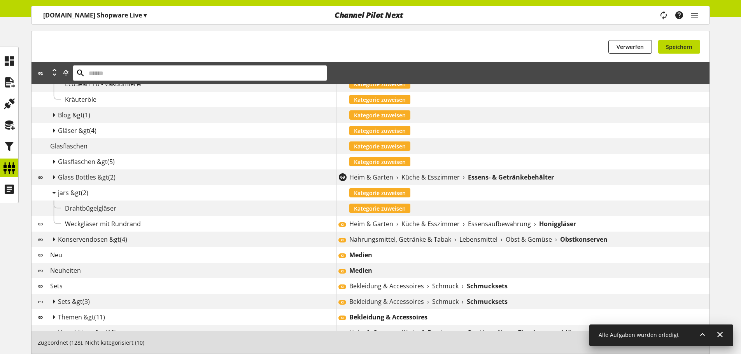
click at [400, 219] on div "KI Heim & Garten › Küche & Esszimmer › Essensaufbewahrung › Honiggläser" at bounding box center [522, 224] width 373 height 16
click at [400, 221] on div "Heim & Garten › Küche & Esszimmer › Essensaufbewahrung › Honiggläser" at bounding box center [529, 223] width 360 height 9
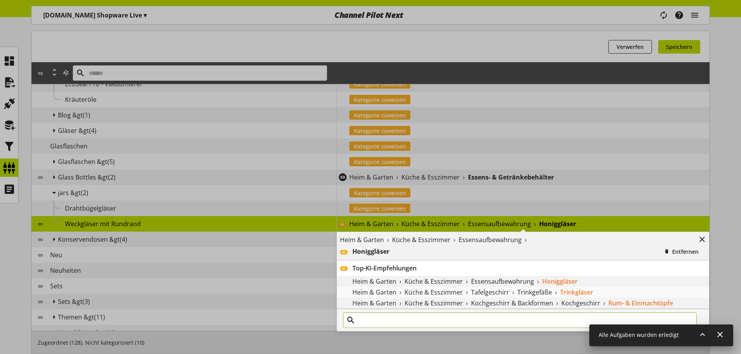
click at [413, 324] on input "text" at bounding box center [520, 321] width 354 height 16
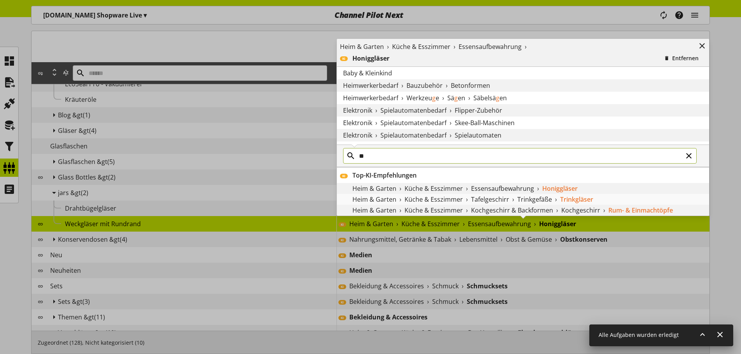
type input "*"
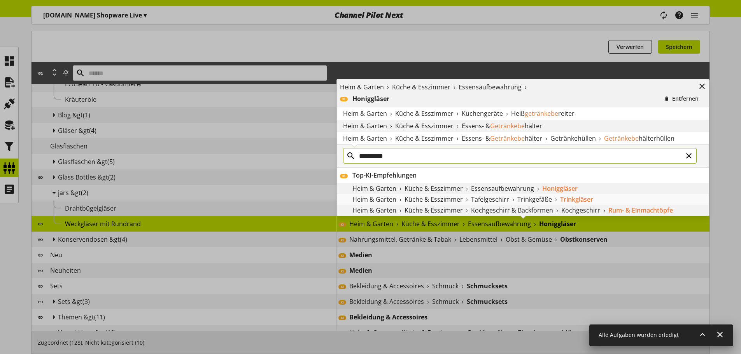
type input "**********"
click at [457, 128] on span "›" at bounding box center [458, 125] width 2 height 9
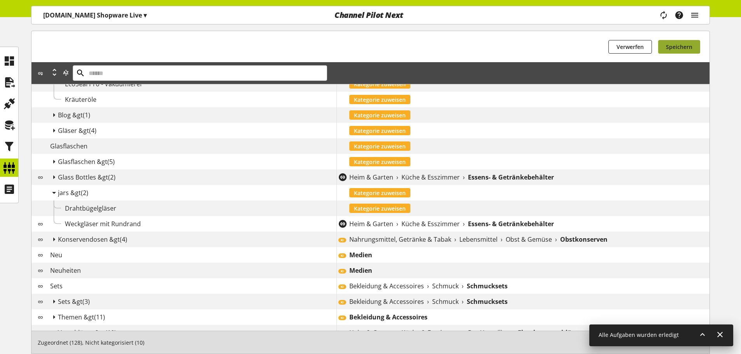
click at [671, 46] on span "Speichern" at bounding box center [679, 47] width 26 height 8
click at [359, 238] on span "Nahrungsmittel, Getränke & Tabak" at bounding box center [400, 239] width 102 height 9
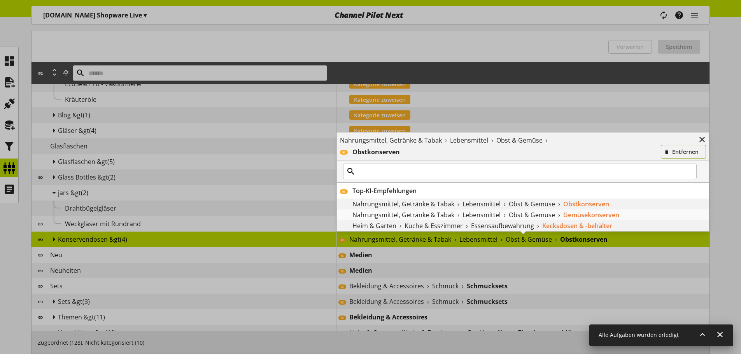
click at [681, 154] on span "Entfernen" at bounding box center [685, 152] width 26 height 8
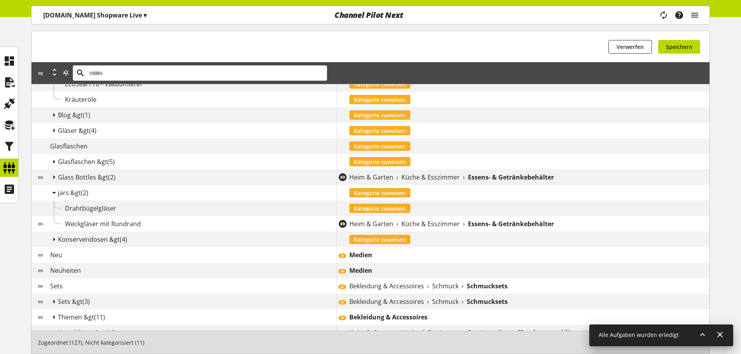
click at [405, 248] on div "KI Medien" at bounding box center [522, 255] width 373 height 16
click at [399, 252] on div "Medien" at bounding box center [529, 254] width 360 height 9
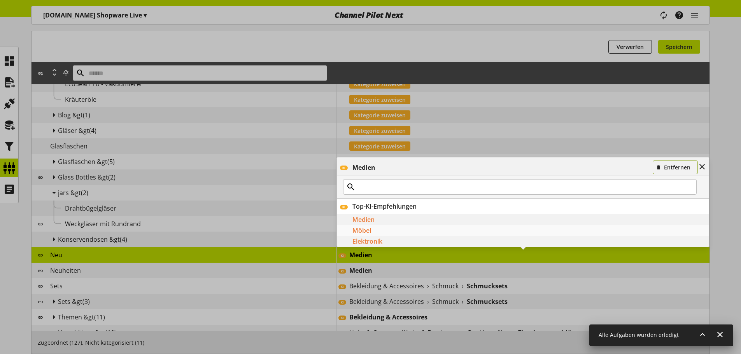
click at [686, 168] on span "Entfernen" at bounding box center [677, 167] width 26 height 8
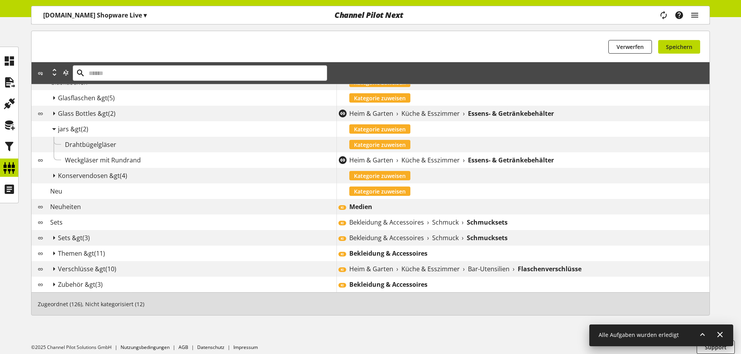
scroll to position [229, 0]
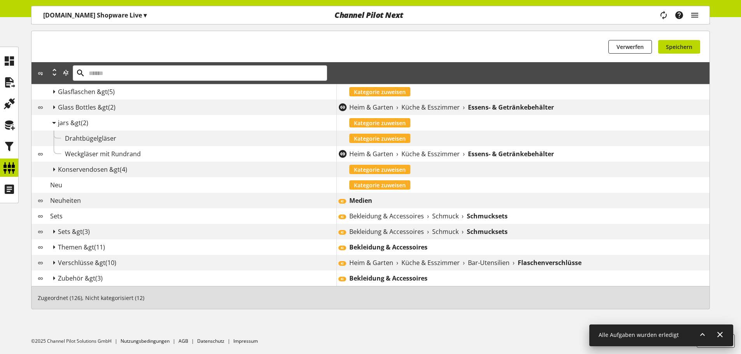
click at [407, 200] on div "Medien" at bounding box center [529, 200] width 360 height 9
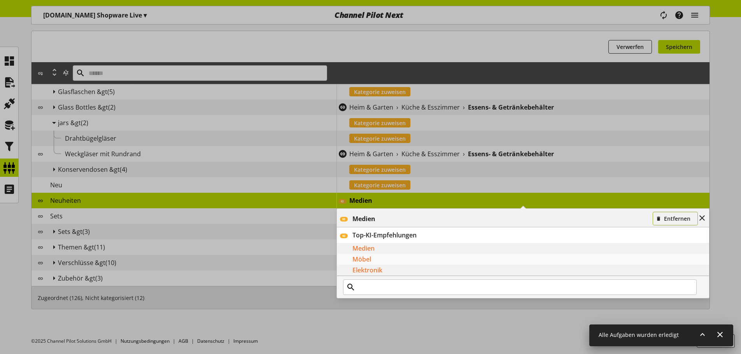
click at [679, 221] on span "Entfernen" at bounding box center [677, 219] width 26 height 8
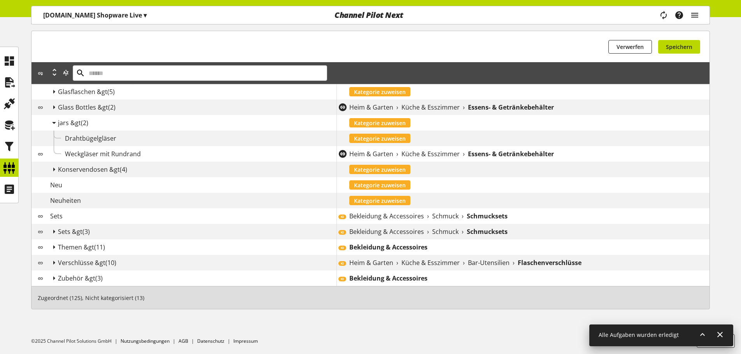
click at [403, 221] on div "KI Bekleidung & Accessoires › Schmuck › Schmucksets" at bounding box center [522, 216] width 373 height 16
click at [399, 219] on span "Bekleidung & Accessoires" at bounding box center [386, 216] width 75 height 9
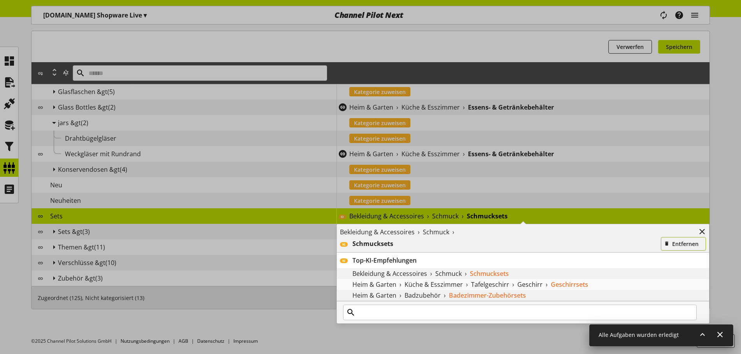
click at [677, 247] on span "Entfernen" at bounding box center [685, 244] width 26 height 8
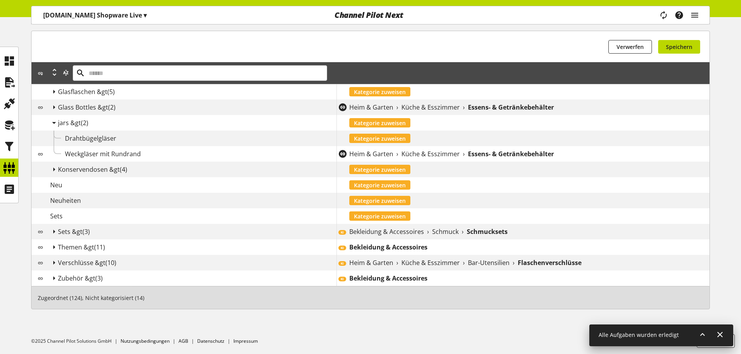
click at [352, 235] on span "Bekleidung & Accessoires" at bounding box center [386, 231] width 75 height 9
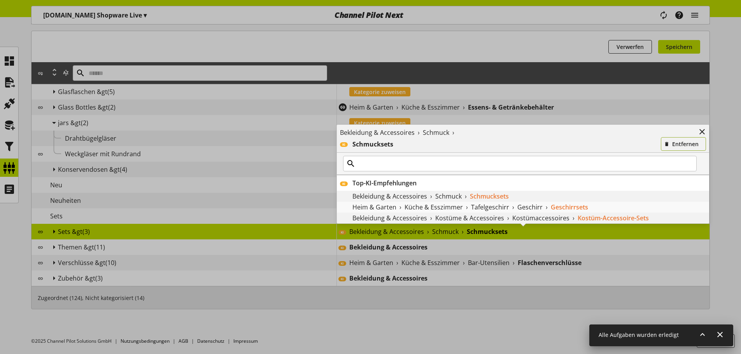
click at [672, 139] on button "Entfernen" at bounding box center [683, 144] width 45 height 14
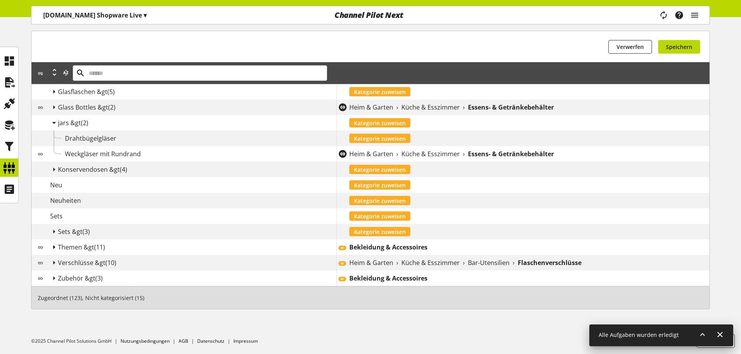
click at [51, 249] on icon at bounding box center [53, 247] width 9 height 14
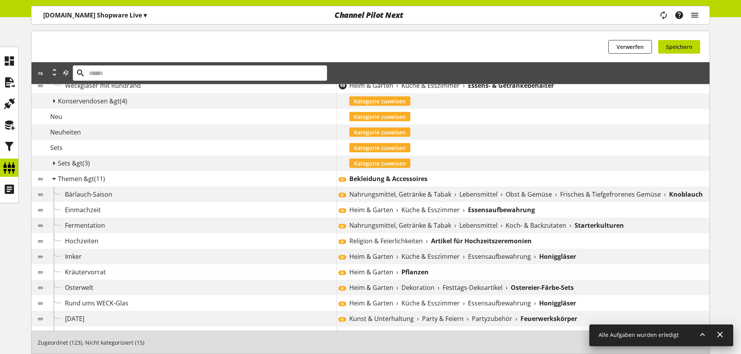
scroll to position [346, 0]
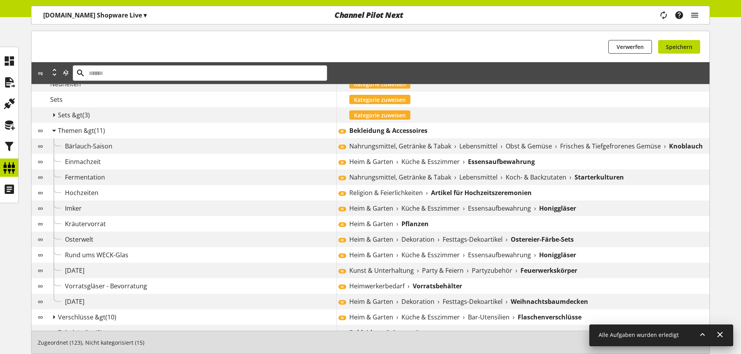
click at [416, 131] on b "Bekleidung & Accessoires" at bounding box center [388, 130] width 78 height 9
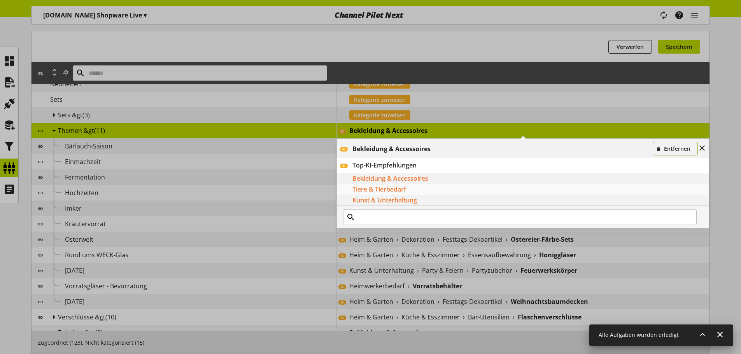
click at [669, 152] on span "Entfernen" at bounding box center [677, 149] width 26 height 8
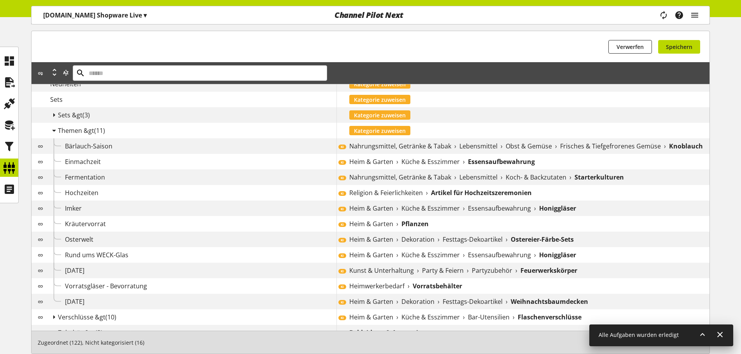
click at [390, 150] on span "Nahrungsmittel, Getränke & Tabak" at bounding box center [400, 146] width 102 height 9
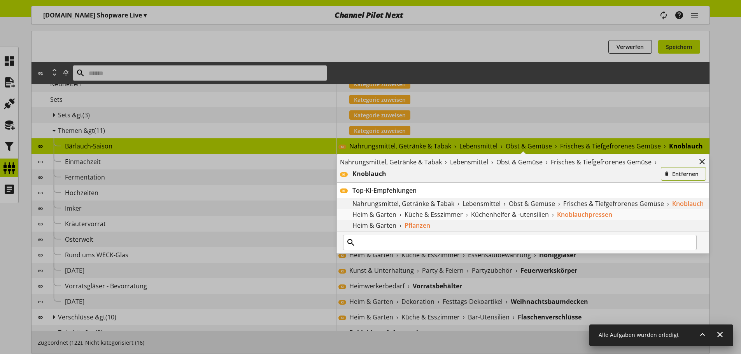
click at [680, 177] on span "Entfernen" at bounding box center [685, 174] width 26 height 8
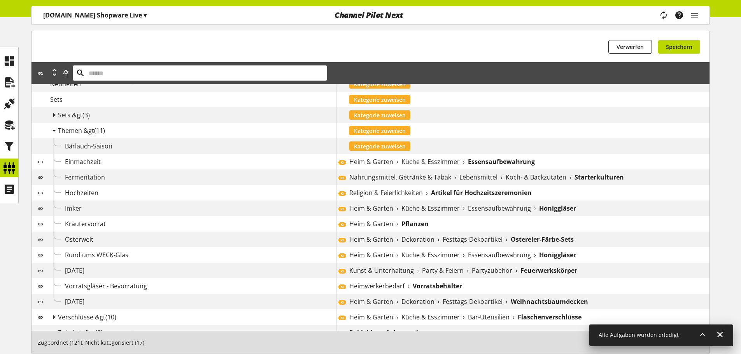
click at [401, 179] on span "Nahrungsmittel, Getränke & Tabak" at bounding box center [400, 177] width 102 height 9
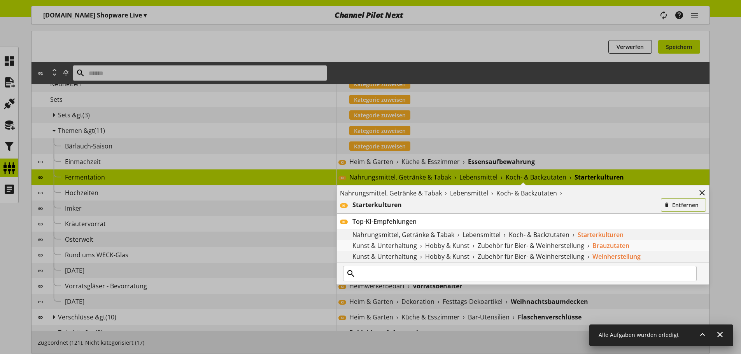
click at [677, 200] on button "Entfernen" at bounding box center [683, 205] width 45 height 14
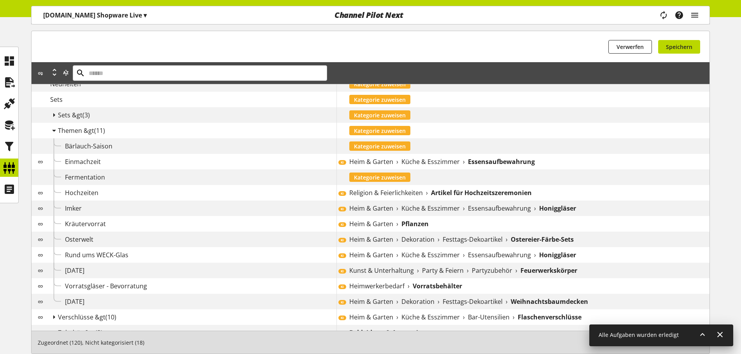
click at [406, 196] on span "Religion & Feierlichkeiten" at bounding box center [386, 192] width 74 height 9
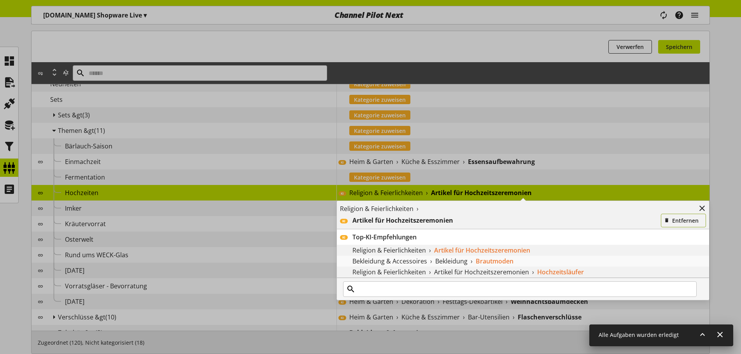
click at [674, 215] on button "Entfernen" at bounding box center [683, 221] width 45 height 14
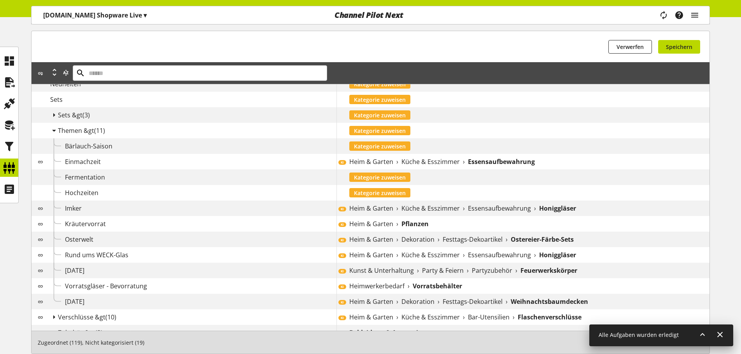
click at [444, 205] on span "Küche & Esszimmer" at bounding box center [430, 208] width 58 height 9
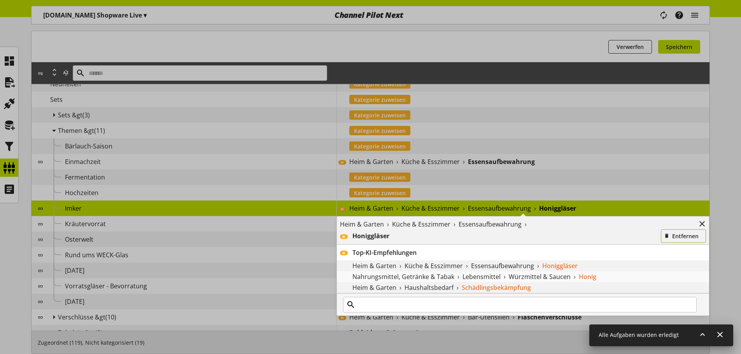
click at [676, 237] on span "Entfernen" at bounding box center [685, 236] width 26 height 8
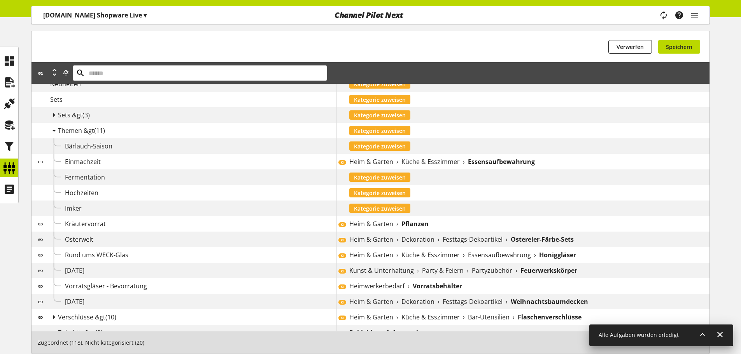
click at [427, 221] on b "Pflanzen" at bounding box center [414, 223] width 27 height 9
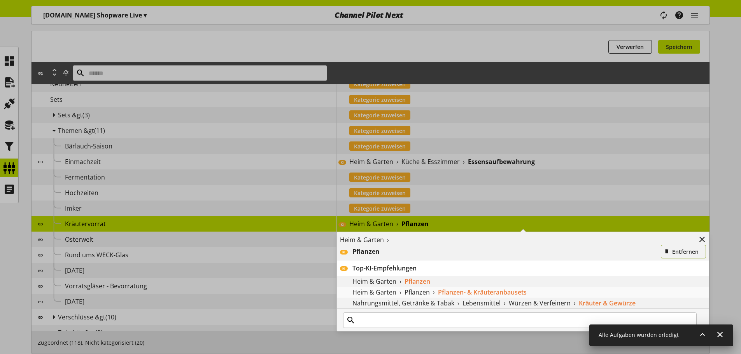
click at [663, 245] on button "Entfernen" at bounding box center [683, 252] width 45 height 14
click at [667, 246] on div "KI Heim & Garten › Dekoration › Festtags-Dekoartikel › Ostereier-Färbe-Sets" at bounding box center [522, 240] width 373 height 16
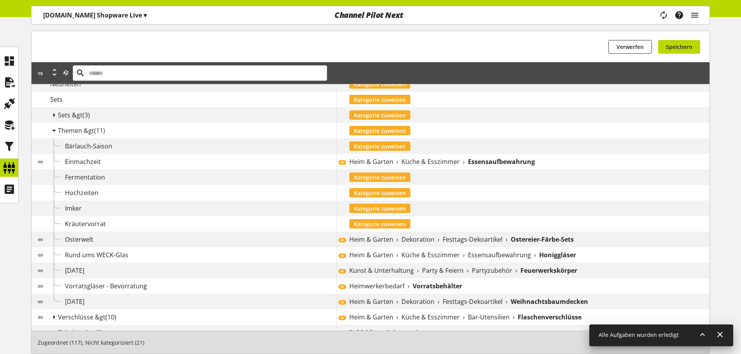
click at [488, 244] on span "Festtags-Dekoartikel" at bounding box center [473, 239] width 60 height 9
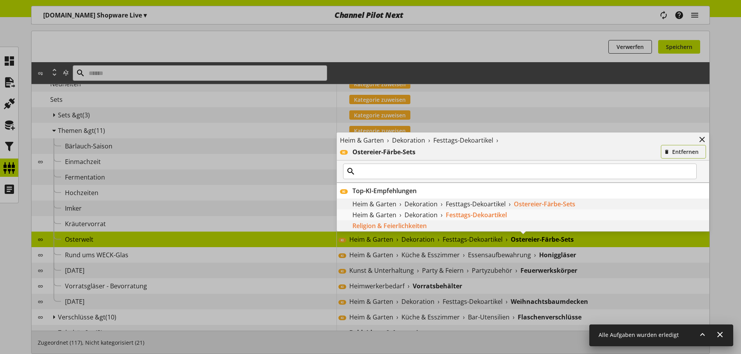
click at [666, 154] on icon "button" at bounding box center [666, 152] width 5 height 9
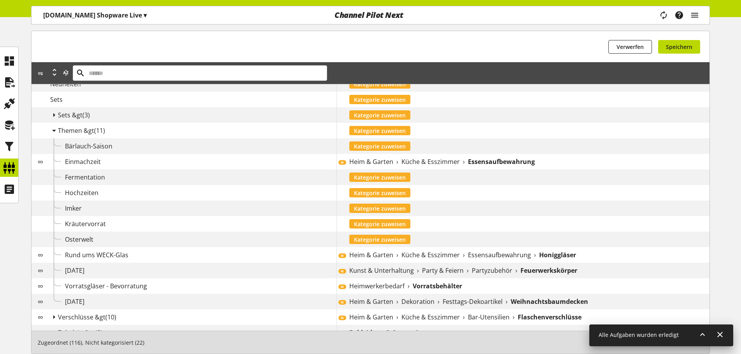
click at [362, 260] on div "KI Heim & Garten › Küche & Esszimmer › Essensaufbewahrung › Honiggläser" at bounding box center [522, 255] width 373 height 16
click at [360, 252] on span "Heim & Garten" at bounding box center [371, 254] width 44 height 9
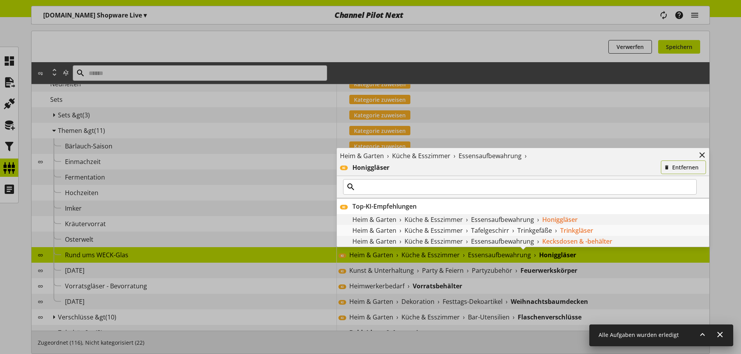
click at [686, 170] on span "Entfernen" at bounding box center [685, 167] width 26 height 8
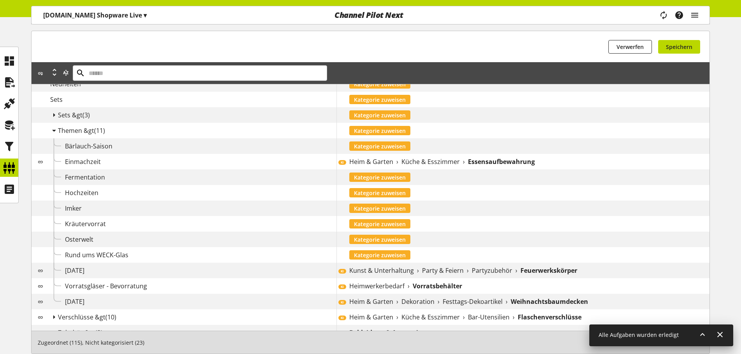
click at [379, 273] on span "Kunst & Unterhaltung" at bounding box center [381, 270] width 65 height 9
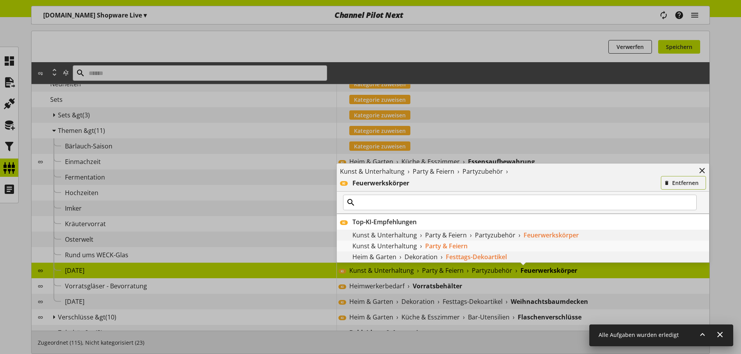
click at [667, 184] on icon "button" at bounding box center [666, 183] width 5 height 9
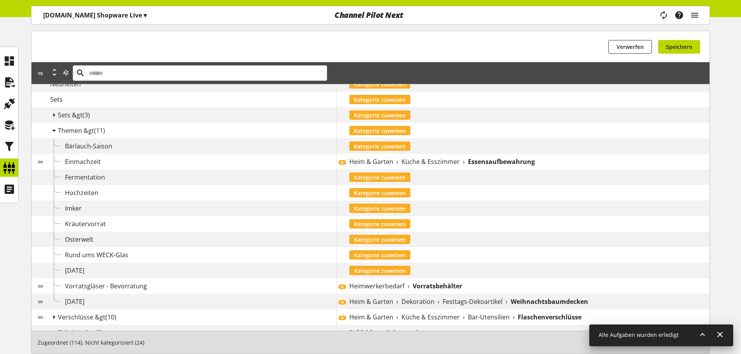
scroll to position [385, 0]
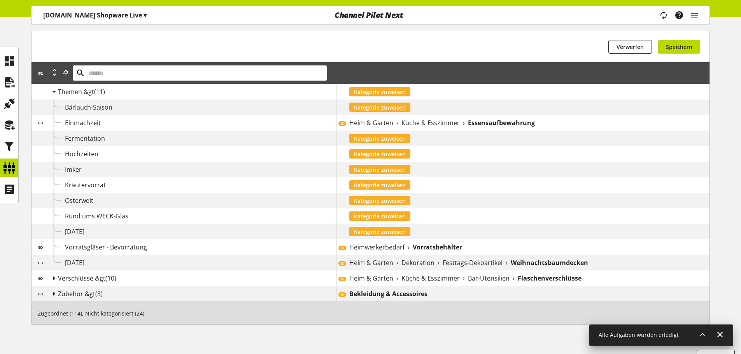
click at [401, 244] on span "Heimwerkerbedarf" at bounding box center [376, 247] width 55 height 9
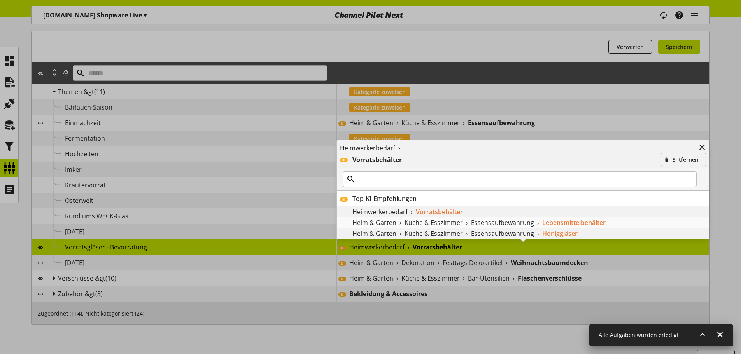
click at [665, 158] on icon "button" at bounding box center [666, 160] width 5 height 9
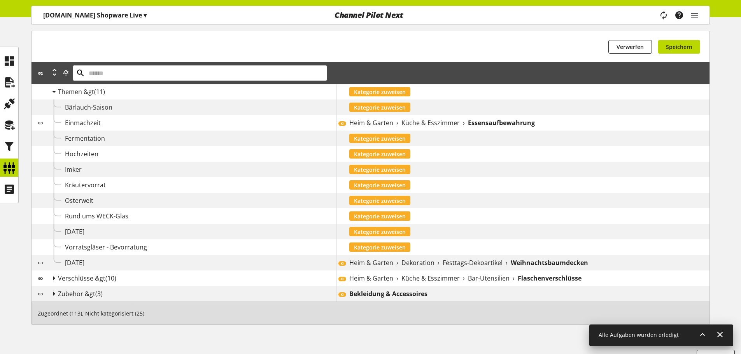
click at [417, 266] on span "Dekoration" at bounding box center [417, 262] width 33 height 9
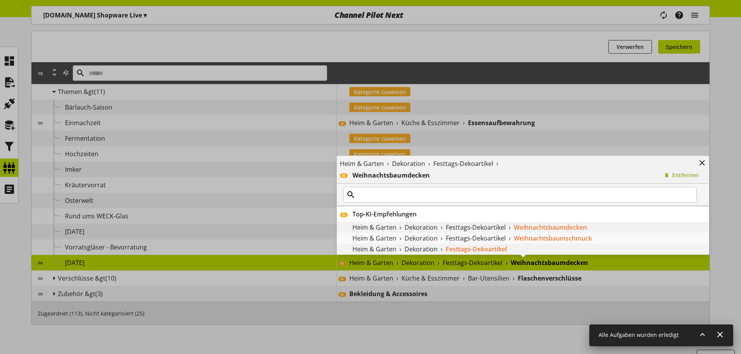
click at [668, 169] on div "Heim & Garten › Dekoration › Festtags-Dekoartikel › KI Weihnachtsbaumdecken Ent…" at bounding box center [523, 170] width 372 height 28
click at [669, 174] on icon "button" at bounding box center [666, 175] width 5 height 9
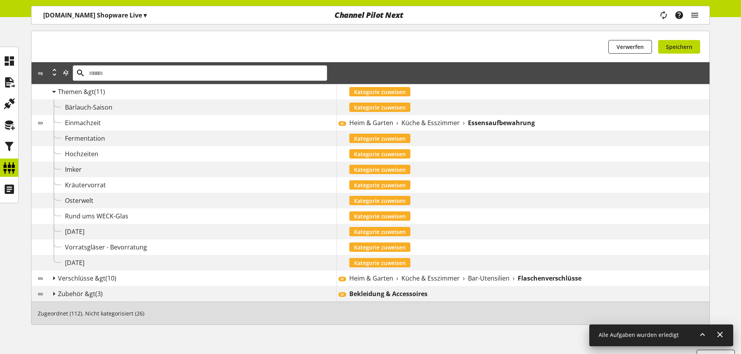
click at [393, 119] on div "Heim & Garten › Küche & Esszimmer › Essensaufbewahrung" at bounding box center [529, 122] width 360 height 9
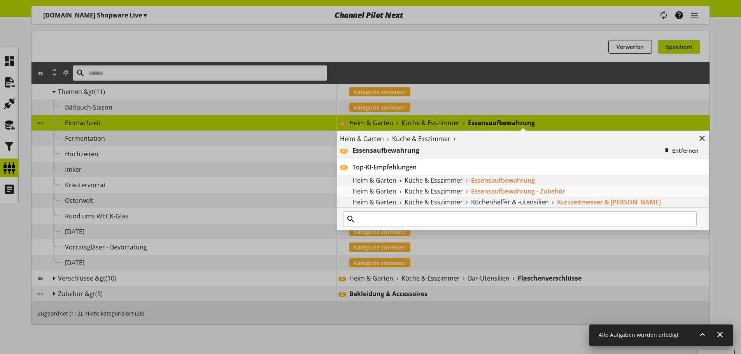
click at [442, 230] on div at bounding box center [523, 219] width 372 height 22
click at [443, 222] on input "text" at bounding box center [520, 220] width 354 height 16
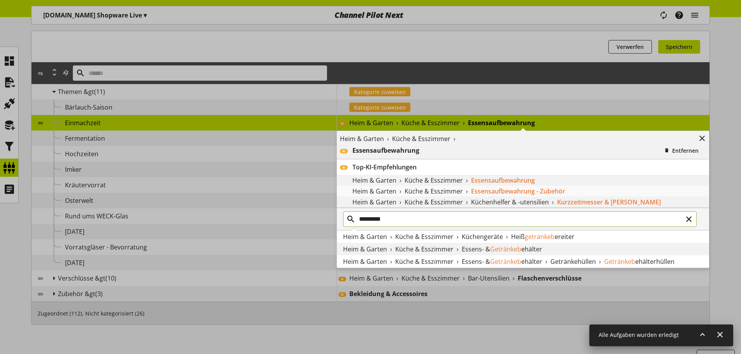
type input "*********"
click at [527, 250] on span "ehälter" at bounding box center [531, 249] width 21 height 9
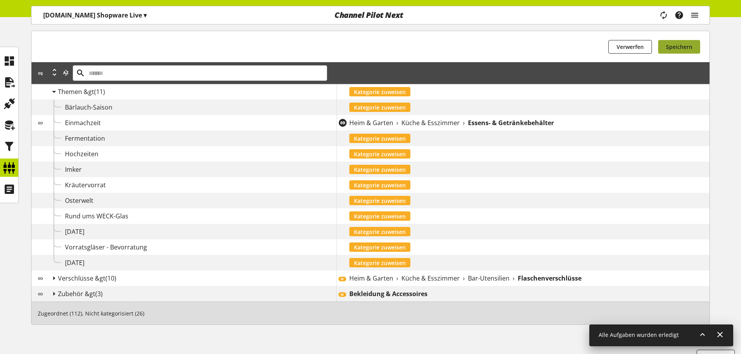
click at [692, 50] on button "Speichern" at bounding box center [679, 47] width 42 height 14
drag, startPoint x: 341, startPoint y: 243, endPoint x: 350, endPoint y: 243, distance: 9.7
click at [341, 243] on div "Kategorie zuweisen" at bounding box center [522, 248] width 373 height 16
click at [351, 243] on button "Kategorie zuweisen" at bounding box center [379, 247] width 61 height 9
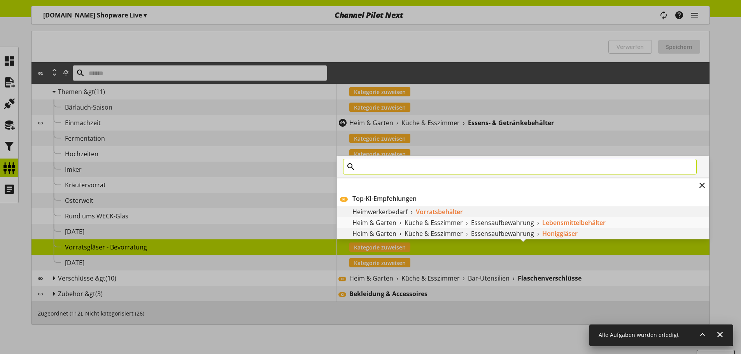
click at [404, 168] on input "text" at bounding box center [520, 167] width 354 height 16
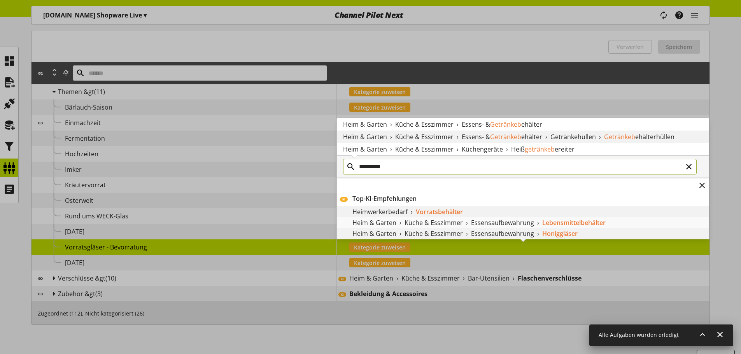
type input "*********"
click at [487, 127] on span "Essens- &" at bounding box center [476, 124] width 28 height 9
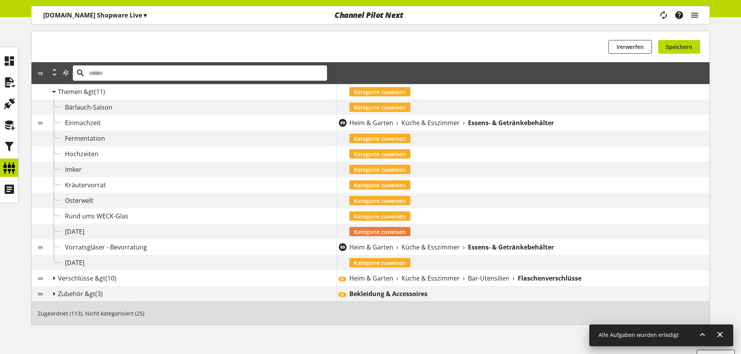
click at [391, 233] on span "Kategorie zuweisen" at bounding box center [380, 232] width 52 height 8
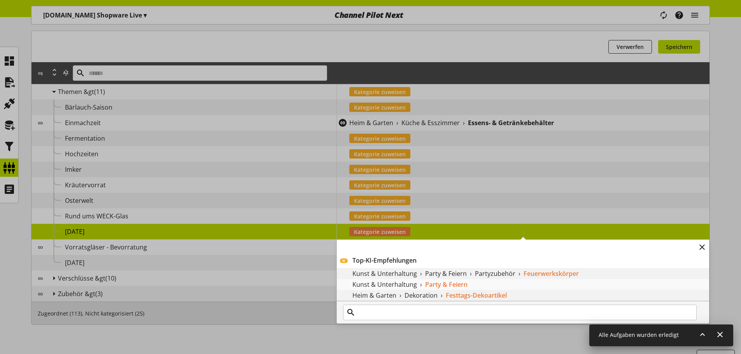
click at [336, 224] on div "KI Top-KI-Empfehlungen Kunst & Unterhaltung › Party & Feiern › Partyzubehör › F…" at bounding box center [336, 224] width 0 height 0
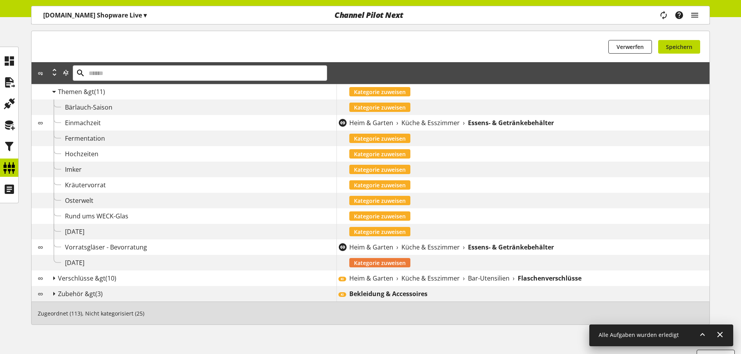
click at [375, 262] on span "Kategorie zuweisen" at bounding box center [380, 263] width 52 height 8
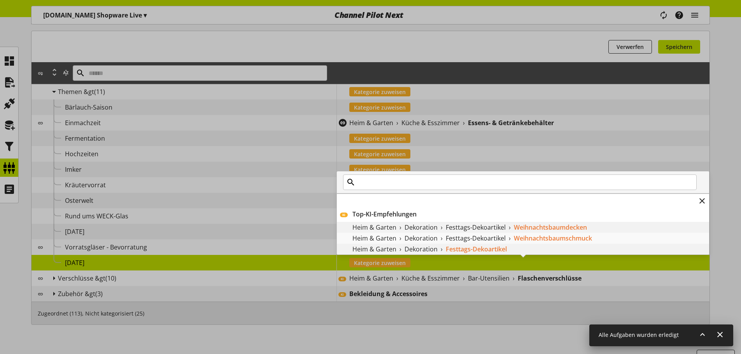
click at [491, 191] on div at bounding box center [523, 183] width 372 height 22
click at [491, 185] on input "text" at bounding box center [520, 183] width 354 height 16
type input "*"
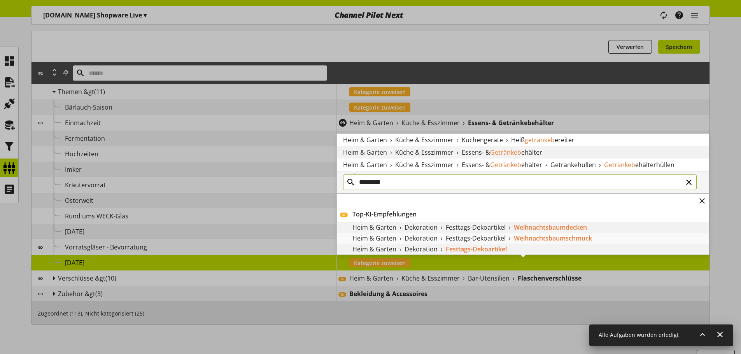
type input "*********"
click at [404, 147] on div "Heim & Garten › Küche & Esszimmer › Essens- & Getränkeb ehälter" at bounding box center [523, 152] width 372 height 12
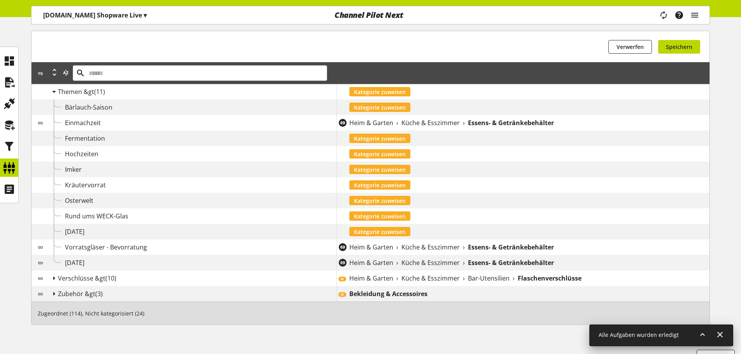
click at [60, 278] on span "Verschlüsse &gt" at bounding box center [81, 278] width 47 height 9
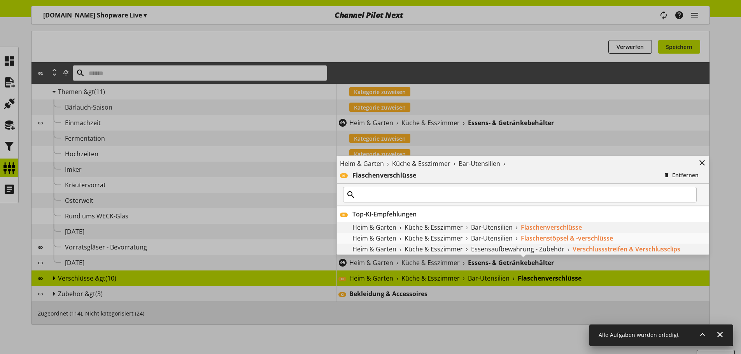
click at [336, 255] on div "Heim & Garten › Küche & Esszimmer › Bar-Utensilien › KI Flaschenverschlüsse Ent…" at bounding box center [336, 255] width 0 height 0
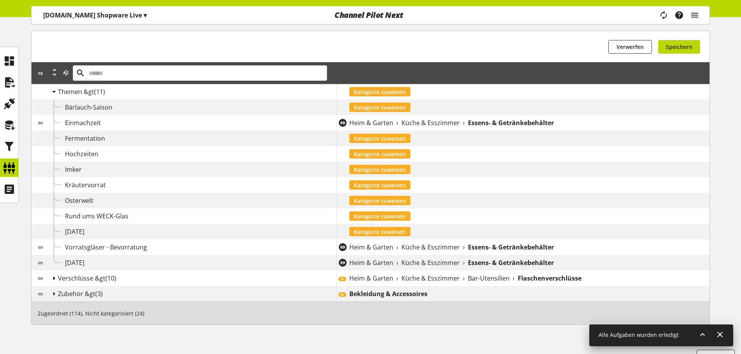
click at [53, 277] on icon at bounding box center [53, 278] width 9 height 14
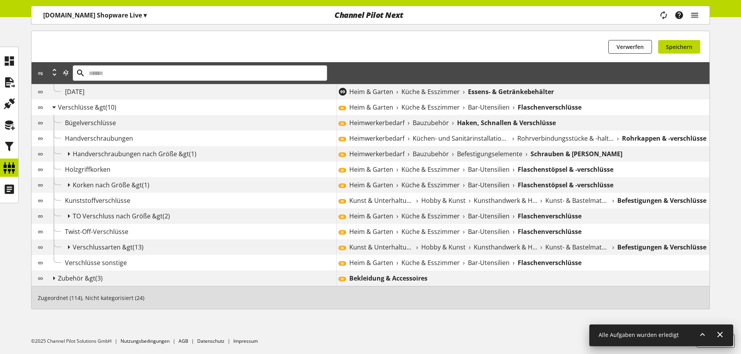
scroll to position [517, 0]
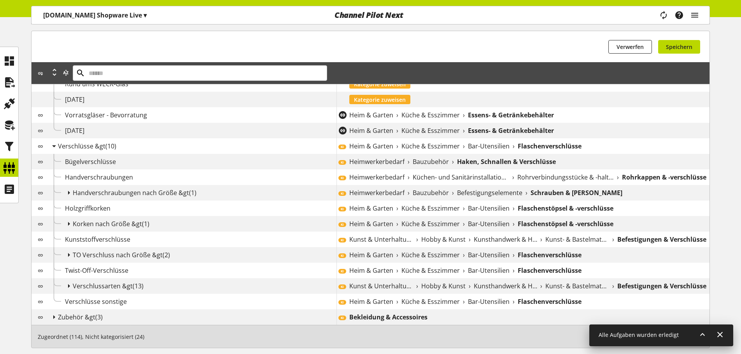
click at [401, 147] on span "Küche & Esszimmer" at bounding box center [430, 146] width 58 height 9
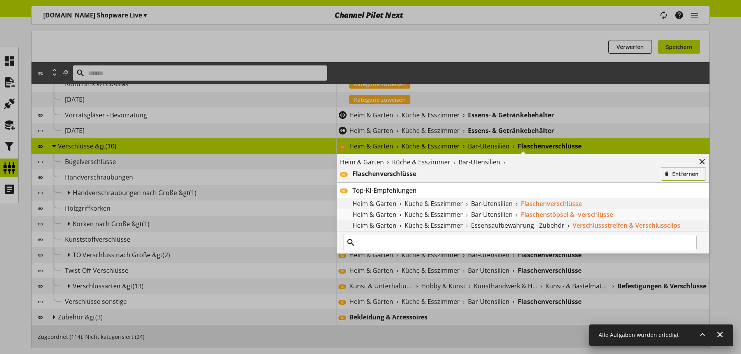
click at [688, 176] on span "Entfernen" at bounding box center [685, 174] width 26 height 8
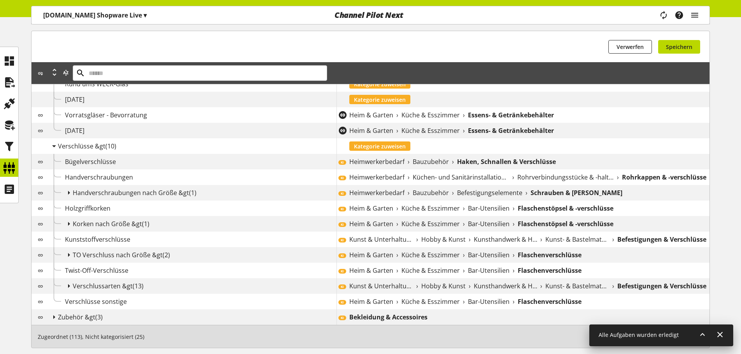
click at [394, 164] on span "Heimwerkerbedarf" at bounding box center [376, 161] width 55 height 9
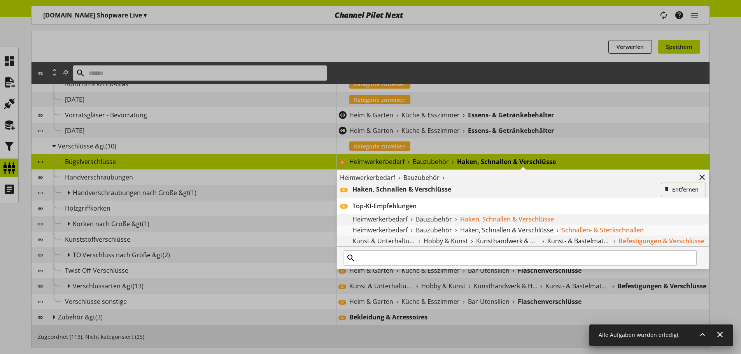
click at [679, 186] on span "Entfernen" at bounding box center [685, 190] width 26 height 8
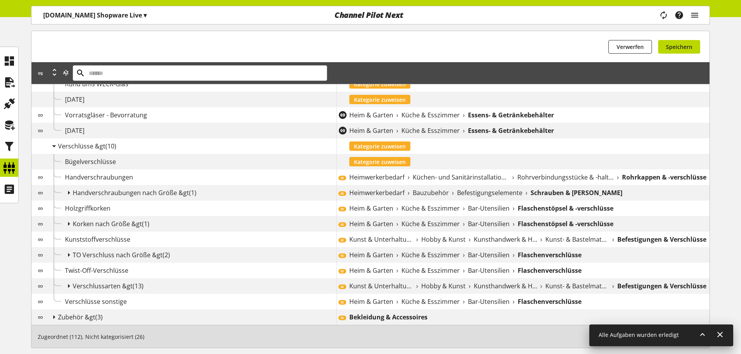
click at [460, 173] on span "Küchen- und Sanitärinstallationen" at bounding box center [461, 177] width 96 height 9
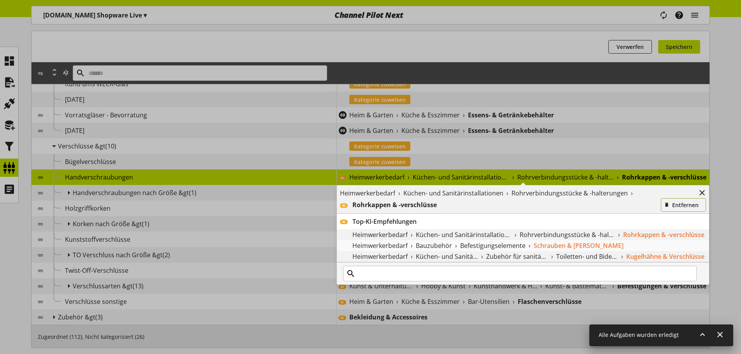
click at [691, 203] on span "Entfernen" at bounding box center [685, 205] width 26 height 8
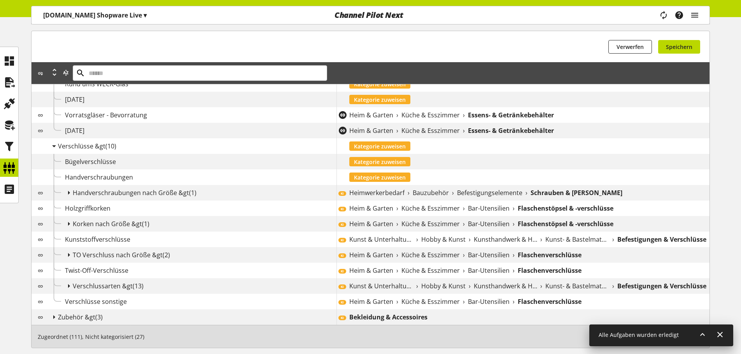
click at [371, 191] on span "Heimwerkerbedarf" at bounding box center [376, 192] width 55 height 9
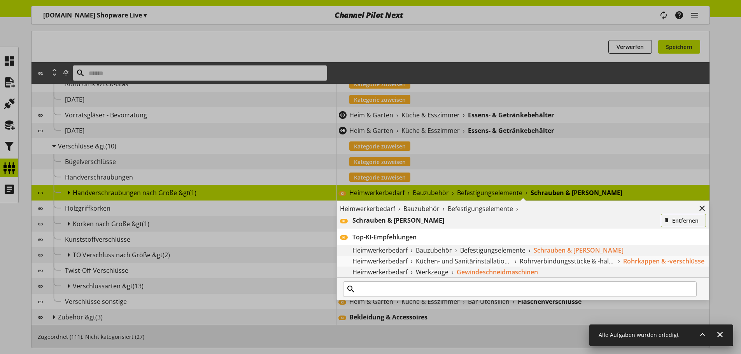
click at [674, 214] on button "Entfernen" at bounding box center [683, 221] width 45 height 14
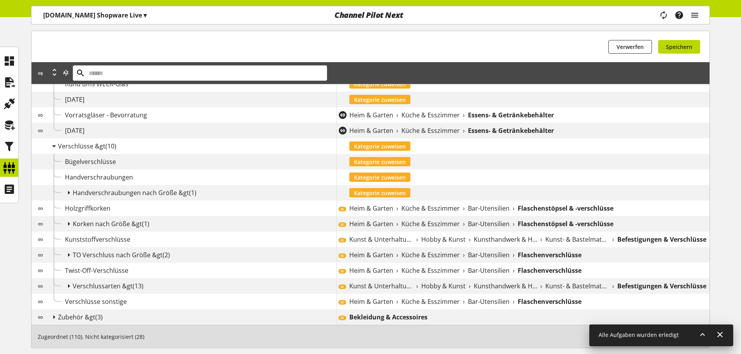
click at [457, 210] on span "Küche & Esszimmer" at bounding box center [430, 208] width 58 height 9
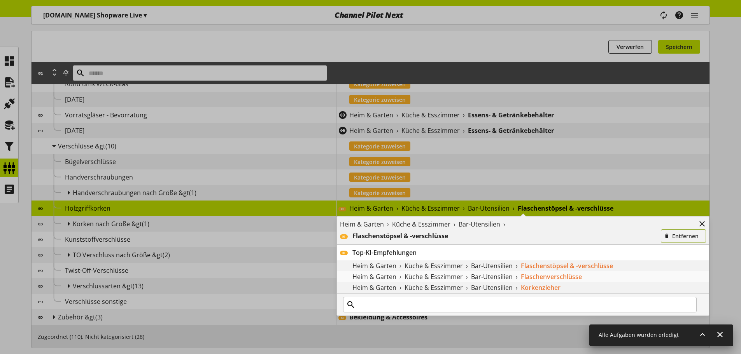
click at [677, 235] on span "Entfernen" at bounding box center [685, 236] width 26 height 8
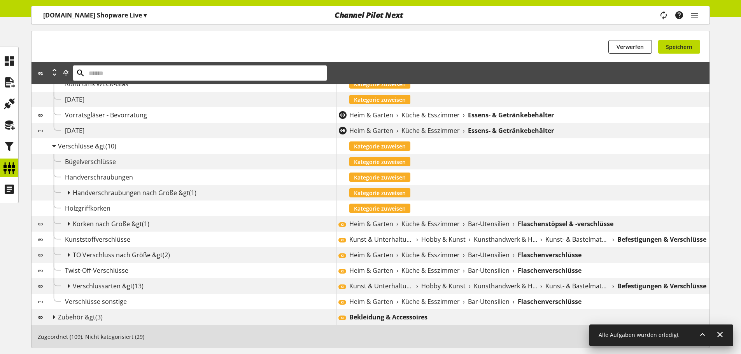
click at [363, 214] on div "Kategorie zuweisen" at bounding box center [522, 209] width 373 height 16
click at [362, 217] on div "KI Heim & Garten › Küche & Esszimmer › Bar-Utensilien › Flaschenstöpsel & -vers…" at bounding box center [522, 224] width 373 height 16
click at [414, 220] on span "Küche & Esszimmer" at bounding box center [430, 223] width 58 height 9
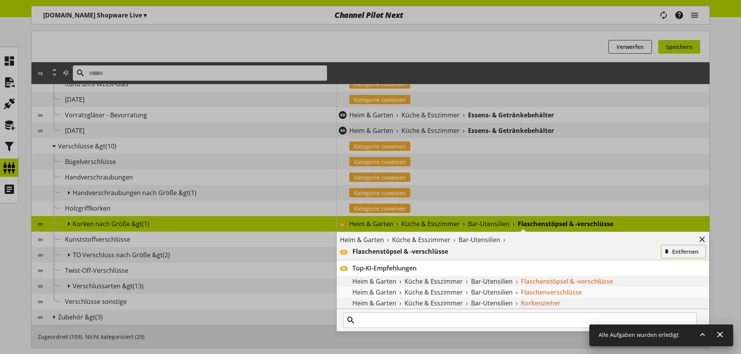
drag, startPoint x: 681, startPoint y: 245, endPoint x: 680, endPoint y: 250, distance: 5.1
click at [681, 247] on button "Entfernen" at bounding box center [683, 252] width 45 height 14
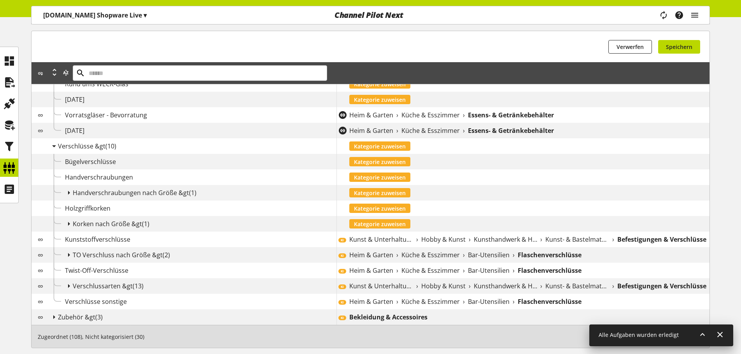
scroll to position [556, 0]
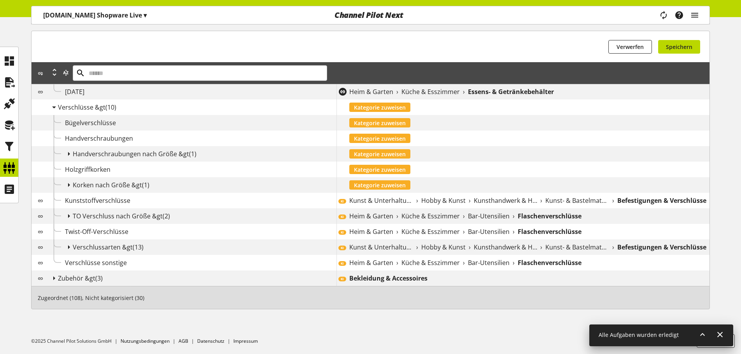
click at [374, 197] on span "Kunst & Unterhaltung" at bounding box center [381, 200] width 64 height 9
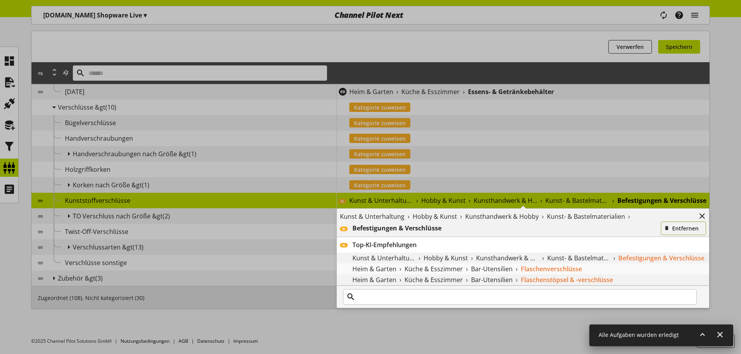
click at [683, 232] on span "Entfernen" at bounding box center [685, 228] width 26 height 8
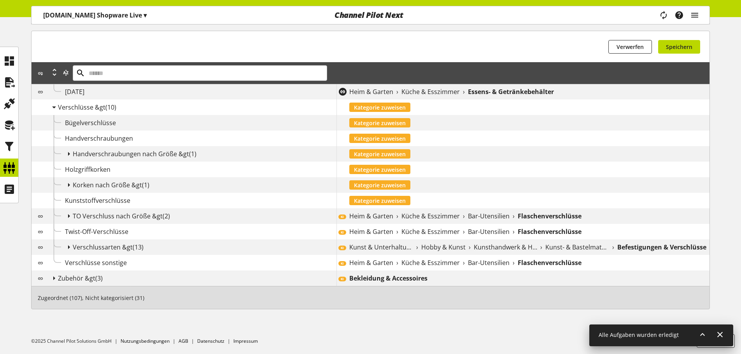
click at [377, 215] on span "Heim & Garten" at bounding box center [371, 216] width 44 height 9
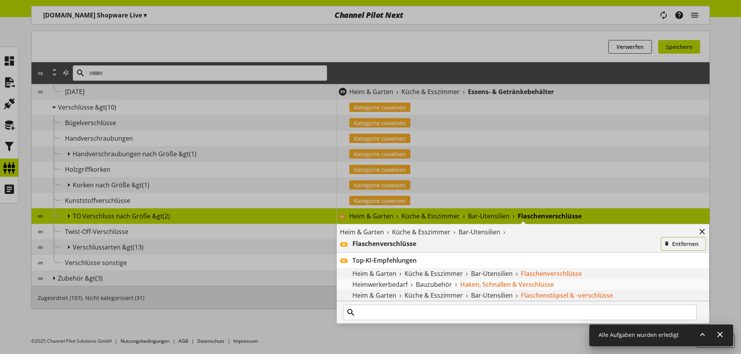
click at [683, 247] on span "Entfernen" at bounding box center [685, 244] width 26 height 8
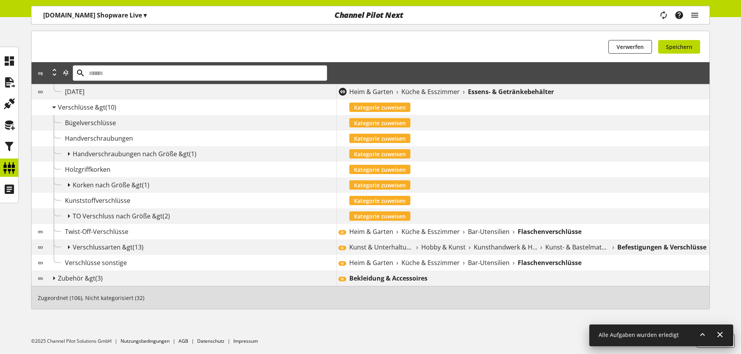
click at [71, 183] on icon at bounding box center [68, 185] width 9 height 14
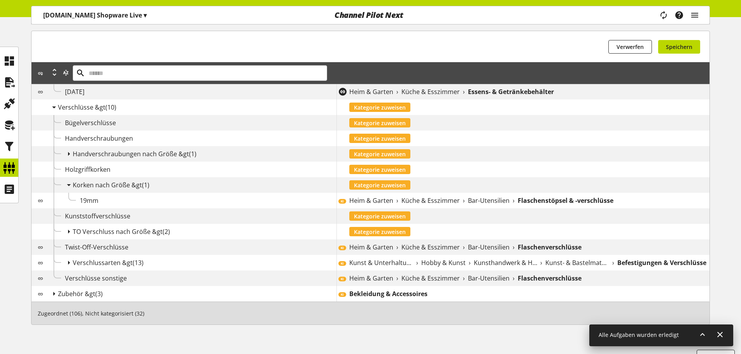
click at [418, 199] on span "Küche & Esszimmer" at bounding box center [430, 200] width 58 height 9
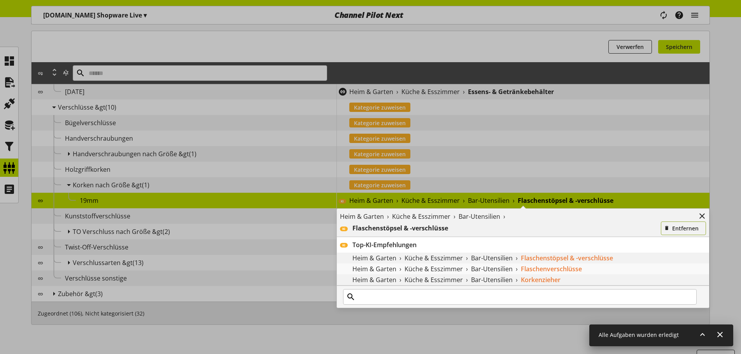
drag, startPoint x: 677, startPoint y: 224, endPoint x: 637, endPoint y: 224, distance: 39.3
click at [677, 224] on button "Entfernen" at bounding box center [683, 229] width 45 height 14
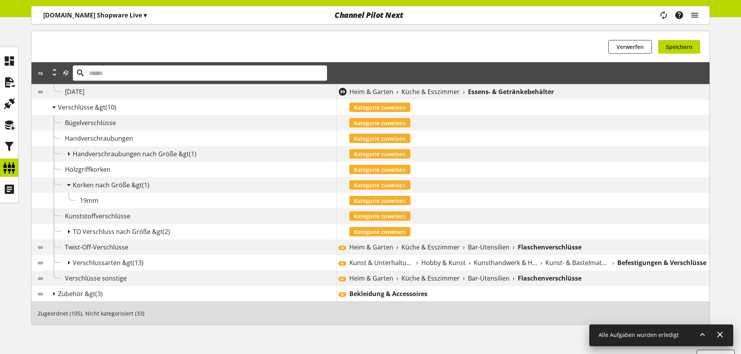
click at [65, 232] on icon at bounding box center [68, 232] width 9 height 14
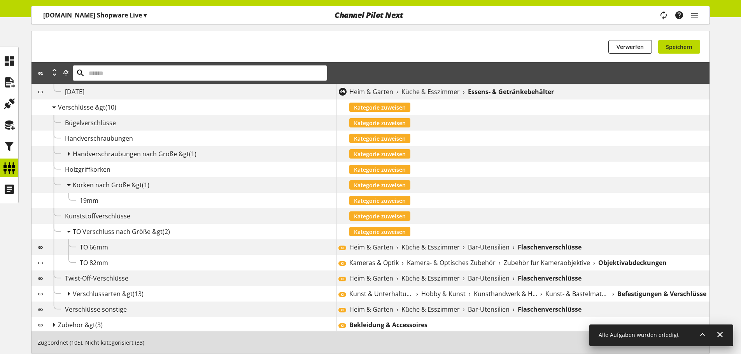
click at [398, 250] on div "Heim & Garten › Küche & Esszimmer › Bar-Utensilien › Flaschenverschlüsse" at bounding box center [529, 247] width 360 height 9
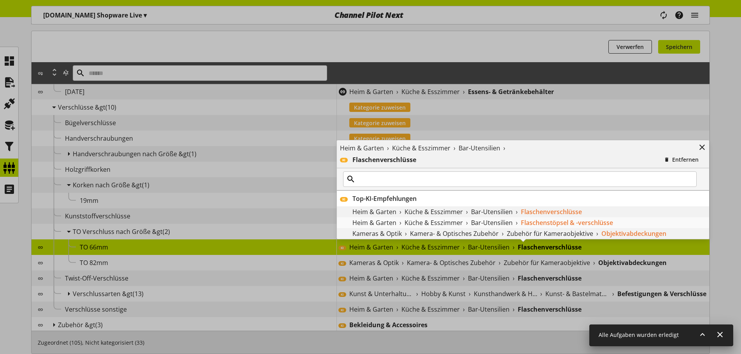
click at [670, 168] on div "Heim & Garten › Küche & Esszimmer › Bar-Utensilien › KI Flaschenverschlüsse Ent…" at bounding box center [523, 154] width 372 height 28
drag, startPoint x: 676, startPoint y: 164, endPoint x: 618, endPoint y: 191, distance: 64.2
click at [676, 164] on button "Entfernen" at bounding box center [683, 160] width 45 height 14
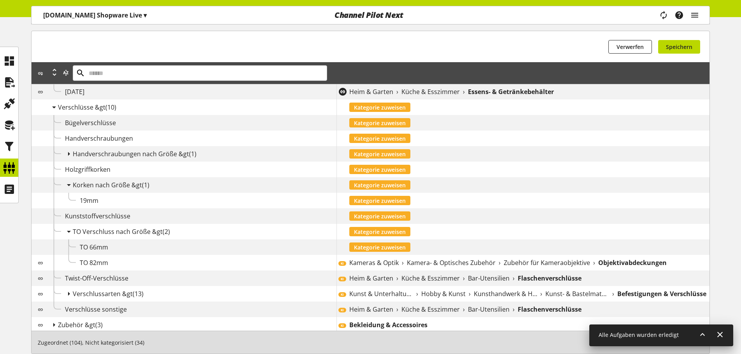
click at [453, 264] on span "Kamera- & Optisches Zubehör" at bounding box center [451, 262] width 89 height 9
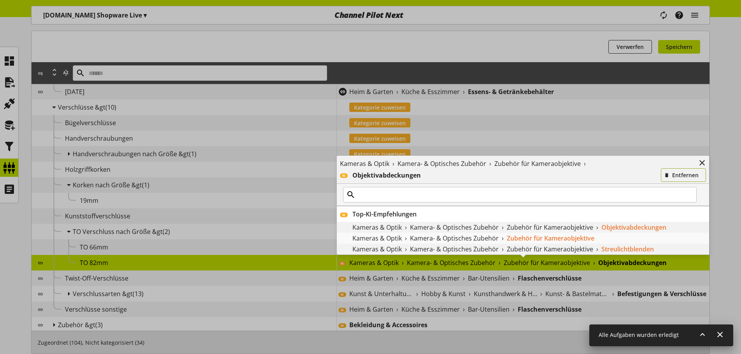
click at [686, 173] on span "Entfernen" at bounding box center [685, 175] width 26 height 8
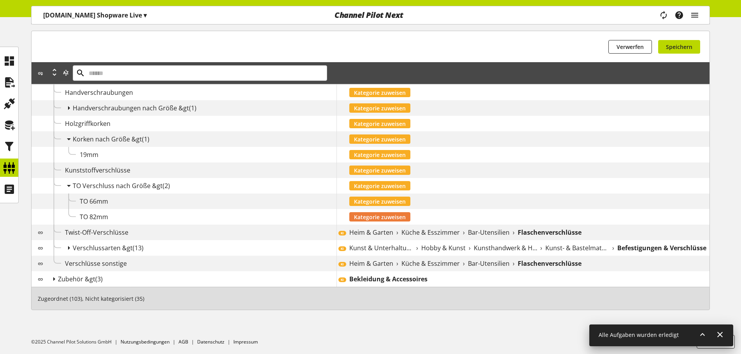
scroll to position [602, 0]
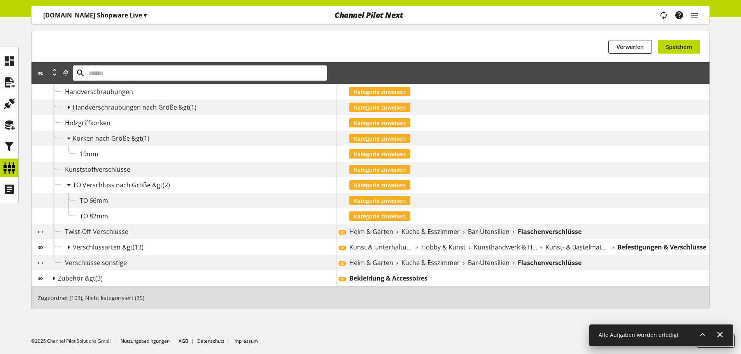
click at [366, 233] on span "Heim & Garten" at bounding box center [371, 231] width 44 height 9
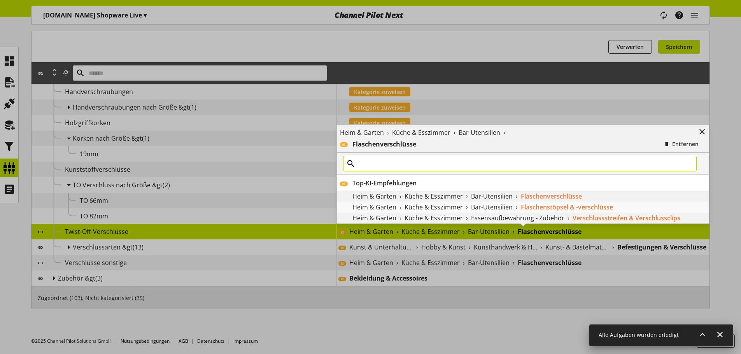
click at [454, 161] on input "text" at bounding box center [520, 164] width 354 height 16
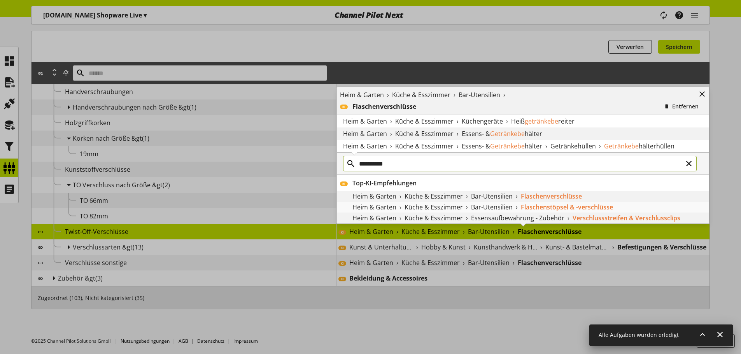
type input "**********"
click at [491, 129] on div "Heim & Garten › Küche & Esszimmer › Essens- & Getränkebe hälter" at bounding box center [523, 134] width 372 height 12
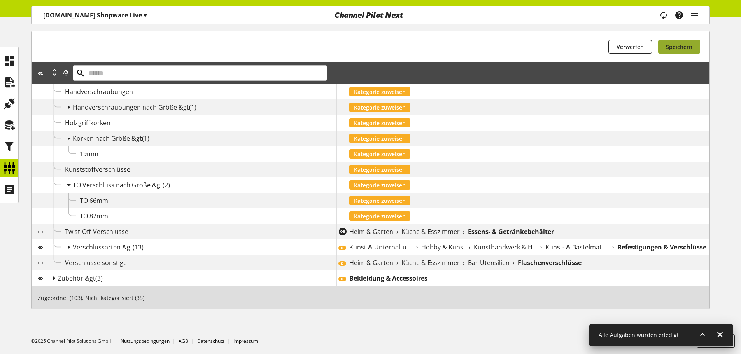
click at [694, 46] on button "Speichern" at bounding box center [679, 47] width 42 height 14
click at [51, 279] on icon at bounding box center [53, 278] width 9 height 14
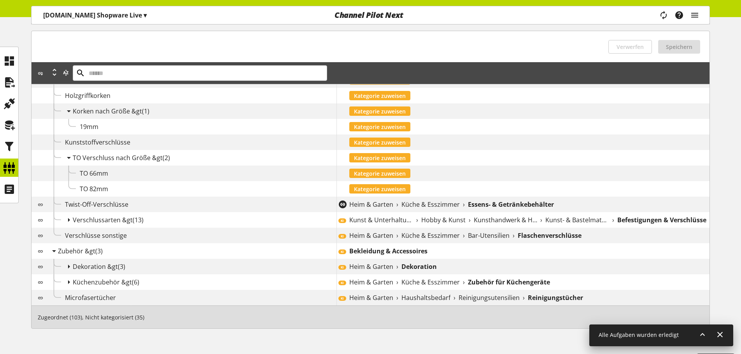
scroll to position [641, 0]
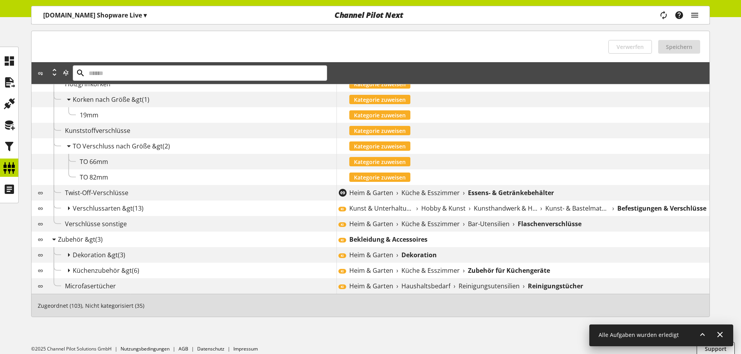
click at [379, 242] on b "Bekleidung & Accessoires" at bounding box center [388, 239] width 78 height 9
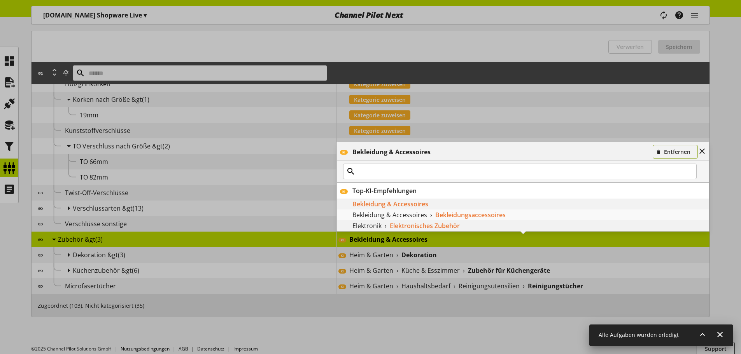
click at [686, 154] on span "Entfernen" at bounding box center [677, 152] width 26 height 8
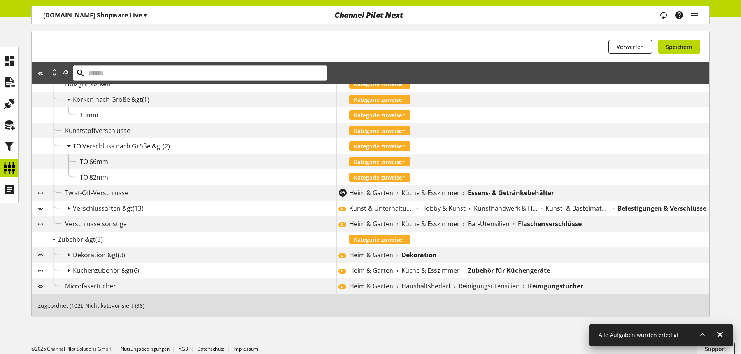
click at [408, 261] on div "KI Heim & Garten › Dekoration" at bounding box center [522, 255] width 373 height 16
click at [413, 254] on b "Dekoration" at bounding box center [418, 254] width 35 height 9
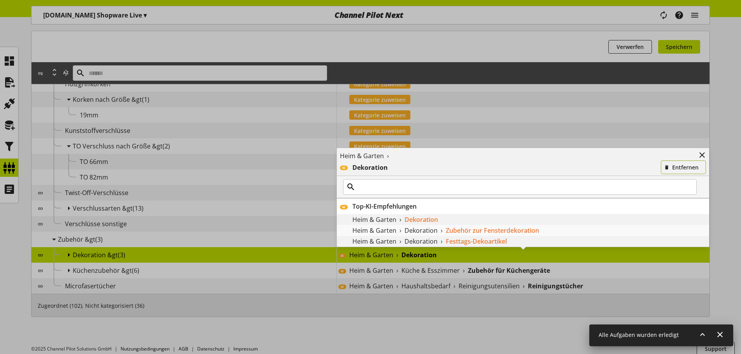
click at [676, 167] on span "Entfernen" at bounding box center [685, 167] width 26 height 8
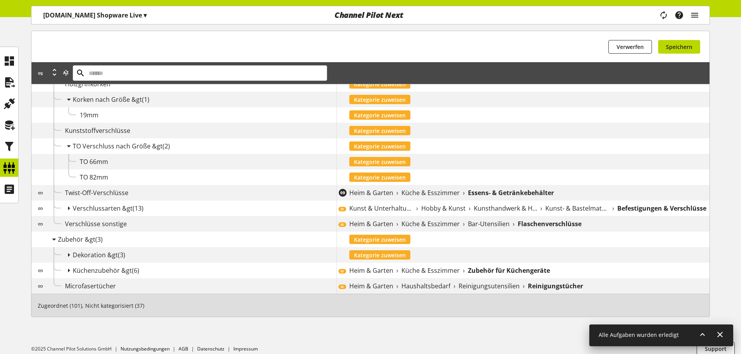
click at [417, 268] on span "Küche & Esszimmer" at bounding box center [430, 270] width 58 height 9
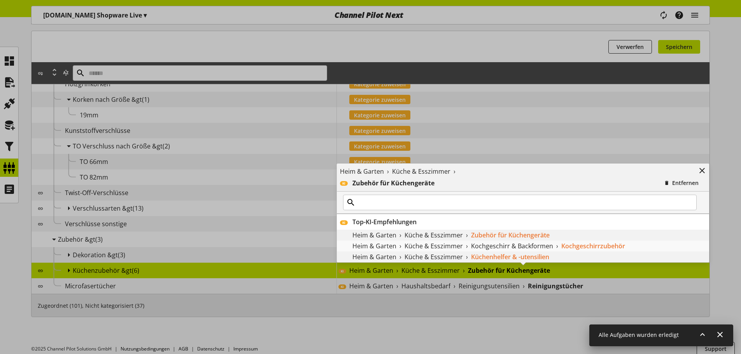
click at [669, 176] on div "Heim & Garten › Küche & Esszimmer ›" at bounding box center [517, 171] width 355 height 9
click at [673, 181] on button "Entfernen" at bounding box center [683, 183] width 45 height 14
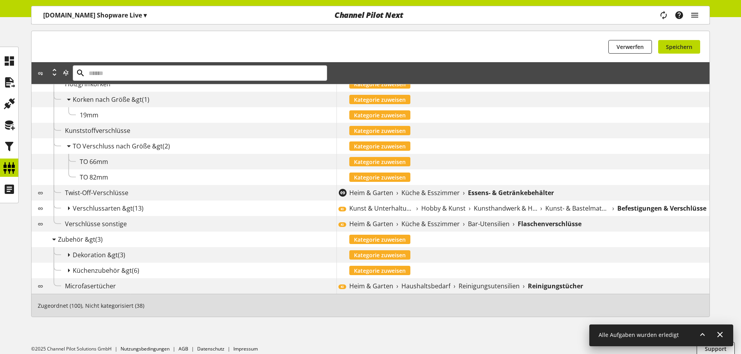
click at [468, 282] on span "Reinigungsutensilien" at bounding box center [489, 286] width 61 height 9
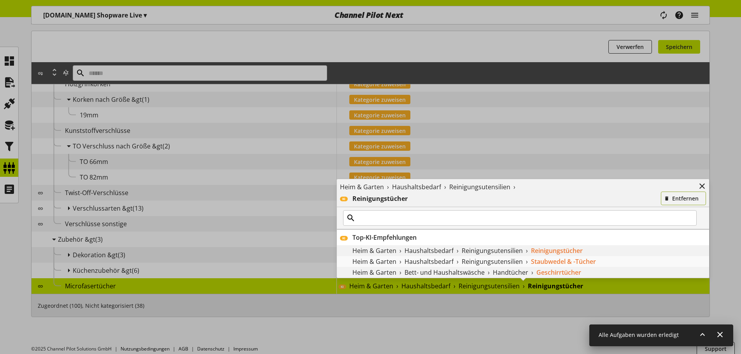
click at [666, 195] on icon "button" at bounding box center [666, 198] width 5 height 9
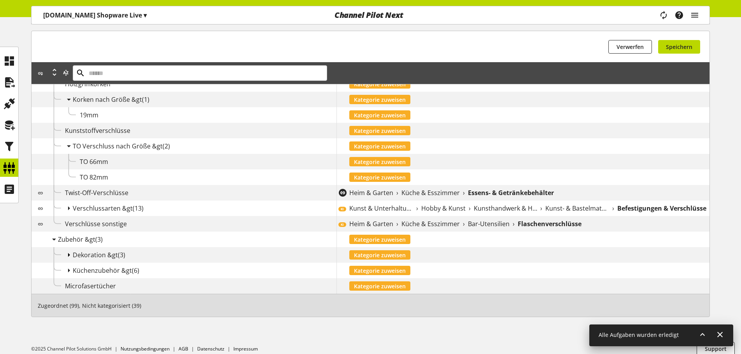
click at [67, 255] on icon at bounding box center [68, 255] width 9 height 14
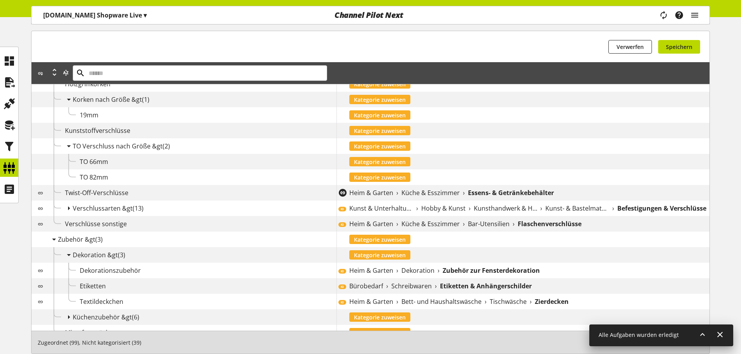
click at [415, 273] on span "Dekoration" at bounding box center [417, 270] width 33 height 9
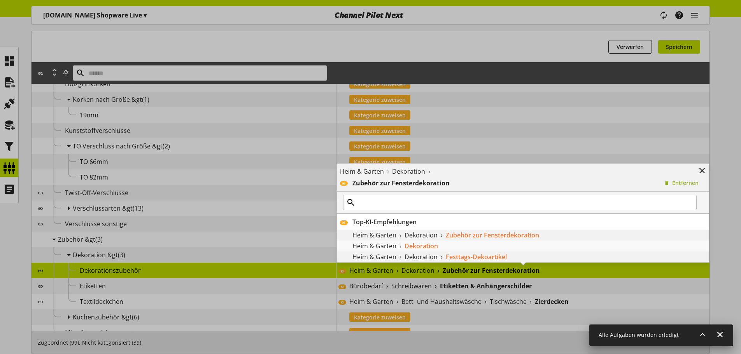
click at [660, 181] on div "Zubehör zur Fensterdekoration" at bounding box center [506, 183] width 308 height 9
click at [665, 181] on icon "button" at bounding box center [666, 183] width 5 height 9
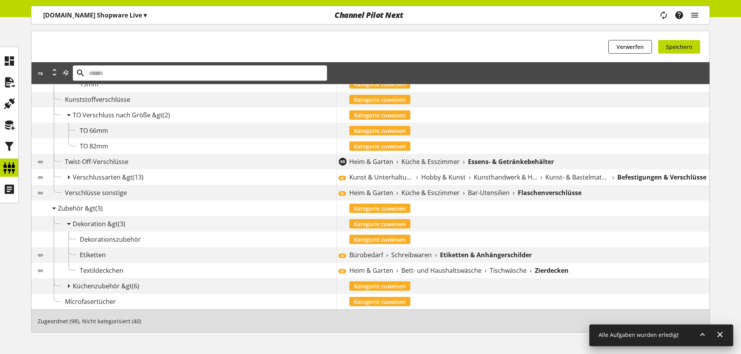
scroll to position [696, 0]
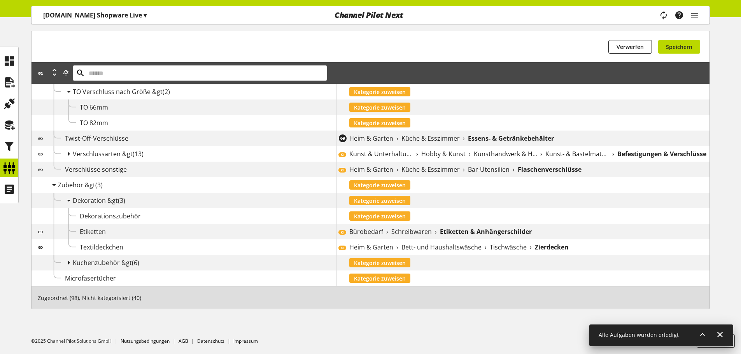
click at [453, 233] on b "Etiketten & Anhängerschilder" at bounding box center [486, 231] width 92 height 9
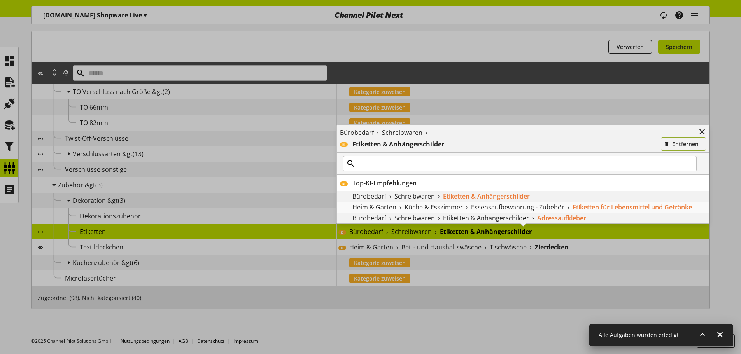
click at [685, 144] on span "Entfernen" at bounding box center [685, 144] width 26 height 8
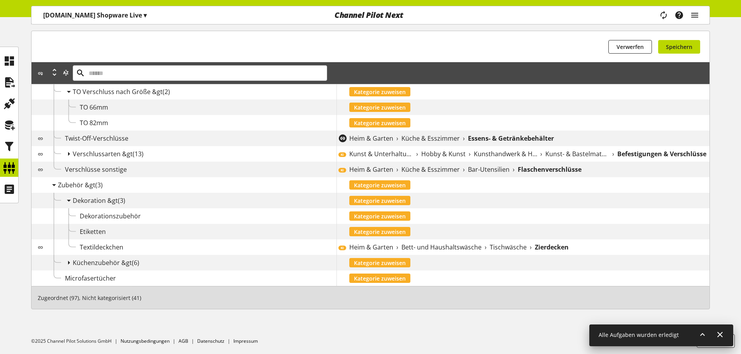
click at [559, 245] on b "Zierdecken" at bounding box center [552, 247] width 34 height 9
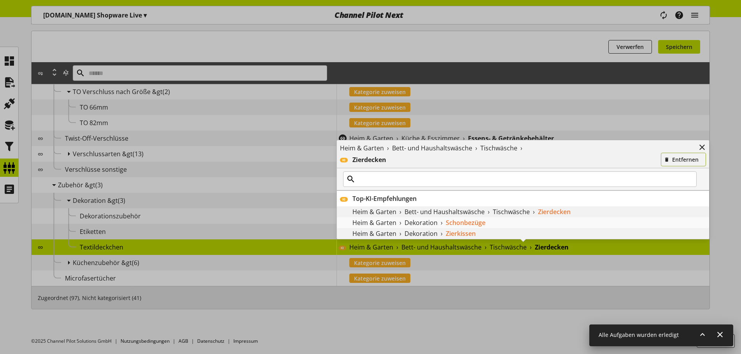
click at [681, 154] on button "Entfernen" at bounding box center [683, 160] width 45 height 14
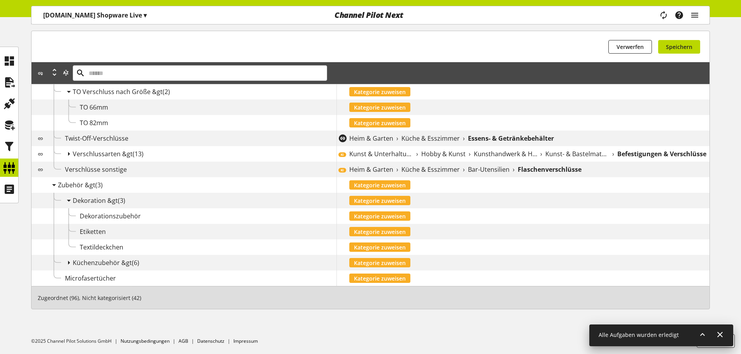
click at [75, 258] on div "Küchenzubehör &gt (6)" at bounding box center [205, 262] width 264 height 9
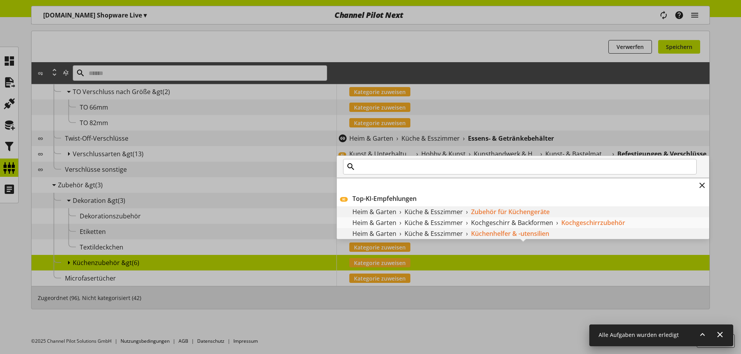
click at [336, 240] on div "KI Top-KI-Empfehlungen Heim & Garten › Küche & Esszimmer › Zubehör für Küchenge…" at bounding box center [336, 240] width 0 height 0
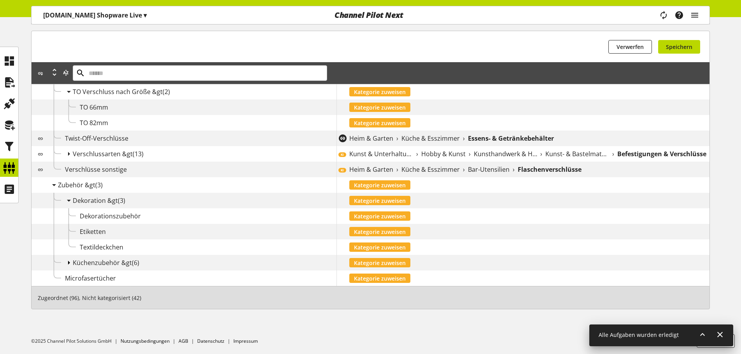
click at [69, 259] on icon at bounding box center [68, 263] width 9 height 14
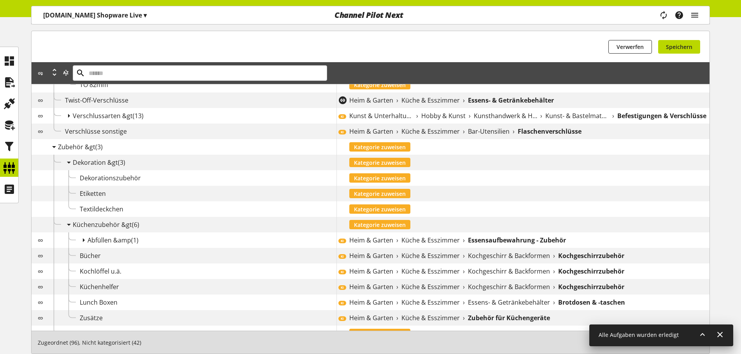
scroll to position [789, 0]
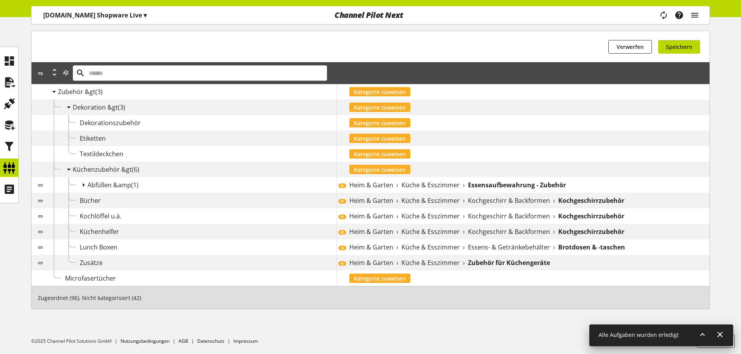
click at [417, 180] on div "KI Heim & Garten › Küche & Esszimmer › Essensaufbewahrung - Zubehör" at bounding box center [522, 185] width 373 height 16
click at [557, 181] on b "Essensaufbewahrung - Zubehör" at bounding box center [517, 184] width 98 height 9
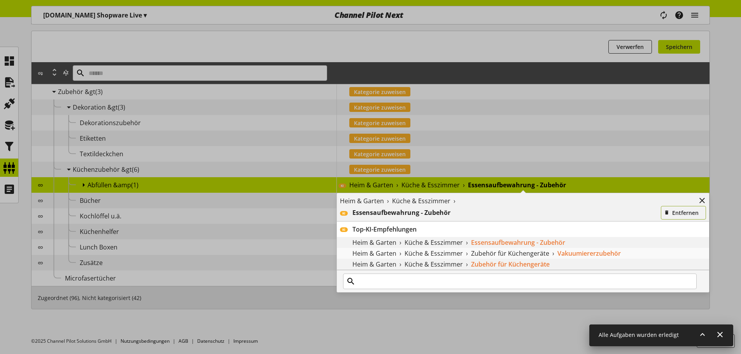
drag, startPoint x: 662, startPoint y: 208, endPoint x: 630, endPoint y: 210, distance: 31.2
click at [663, 208] on button "Entfernen" at bounding box center [683, 213] width 45 height 14
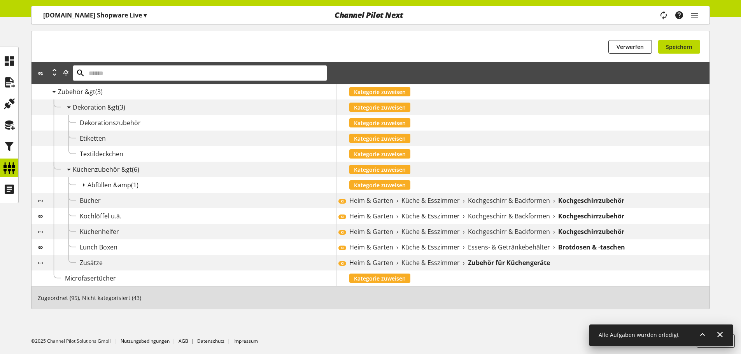
click at [607, 213] on b "Kochgeschirrzubehör" at bounding box center [591, 216] width 66 height 9
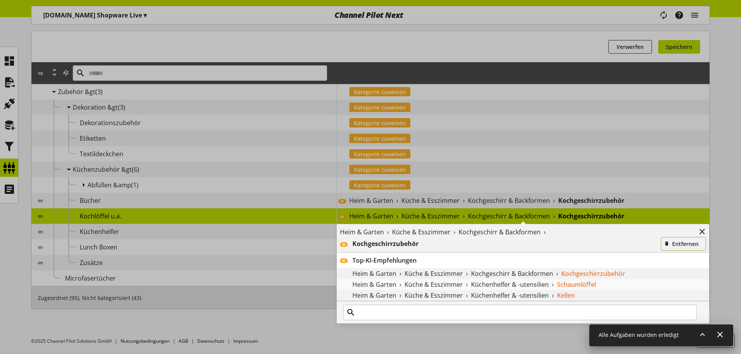
click at [672, 241] on span "Entfernen" at bounding box center [685, 244] width 26 height 8
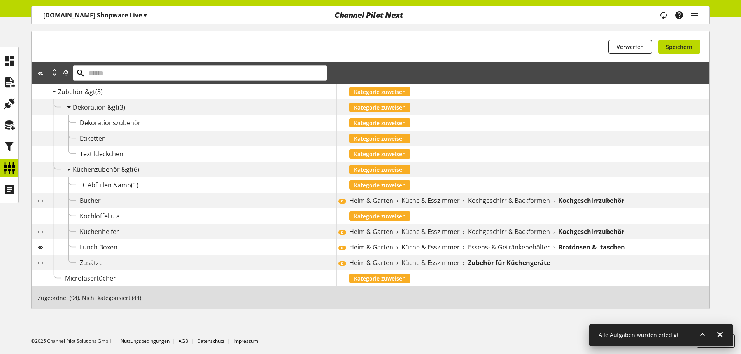
click at [581, 205] on b "Kochgeschirrzubehör" at bounding box center [591, 200] width 66 height 9
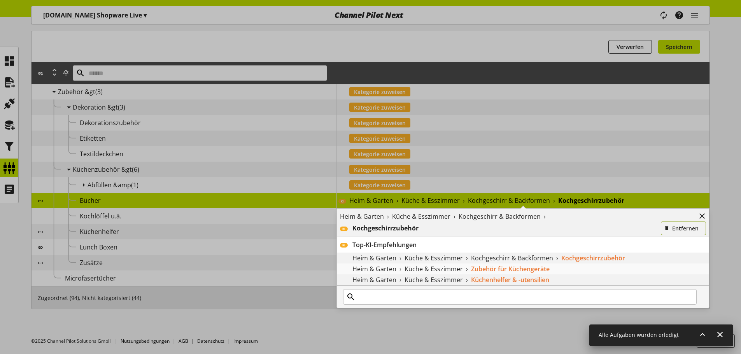
click at [670, 224] on button "Entfernen" at bounding box center [683, 229] width 45 height 14
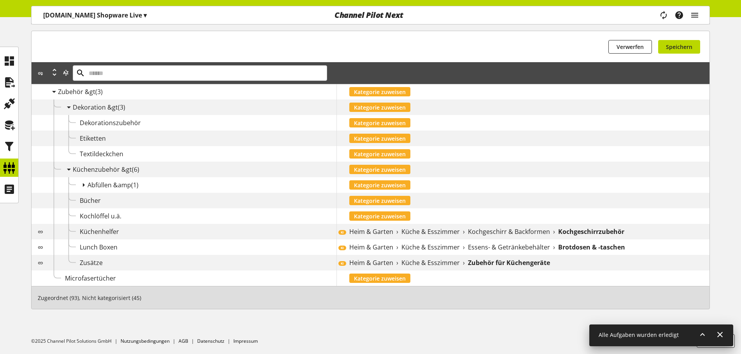
click at [583, 231] on b "Kochgeschirrzubehör" at bounding box center [591, 231] width 66 height 9
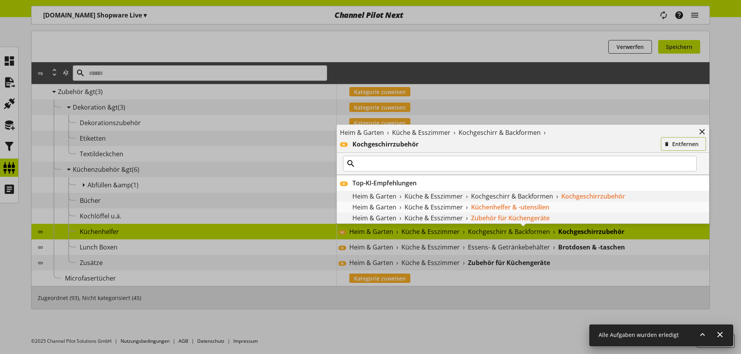
click at [679, 150] on button "Entfernen" at bounding box center [683, 144] width 45 height 14
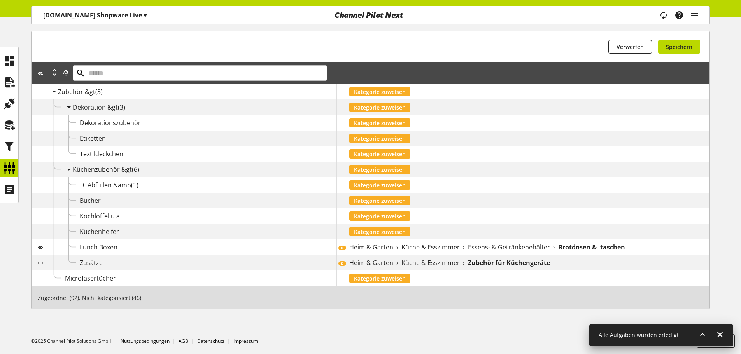
click at [527, 259] on b "Zubehör für Küchengeräte" at bounding box center [509, 262] width 82 height 9
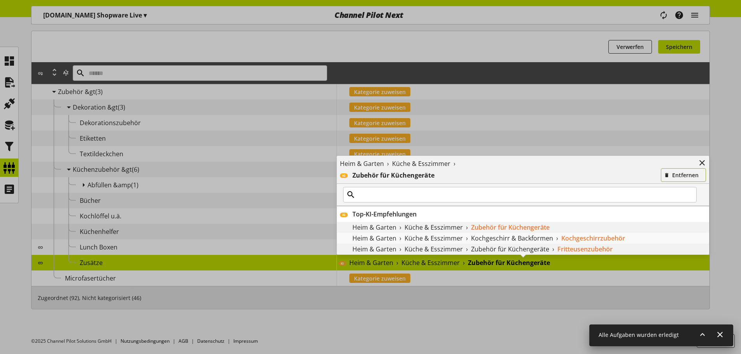
click at [670, 176] on span "button" at bounding box center [667, 175] width 8 height 8
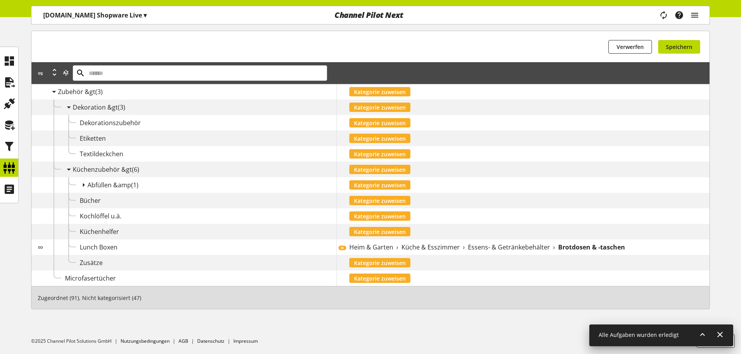
click at [529, 244] on span "Essens- & Getränkebehälter" at bounding box center [509, 247] width 82 height 9
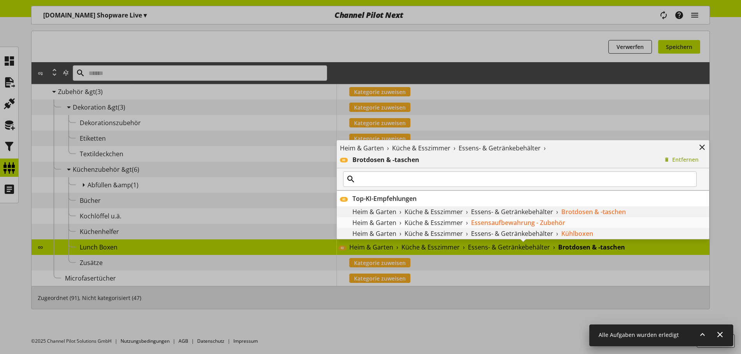
drag, startPoint x: 654, startPoint y: 167, endPoint x: 663, endPoint y: 164, distance: 9.5
click at [656, 166] on div "Heim & Garten › Küche & Esszimmer › Essens- & Getränkebehälter › KI Brotdosen &…" at bounding box center [523, 154] width 372 height 28
click at [664, 164] on icon "button" at bounding box center [666, 160] width 5 height 9
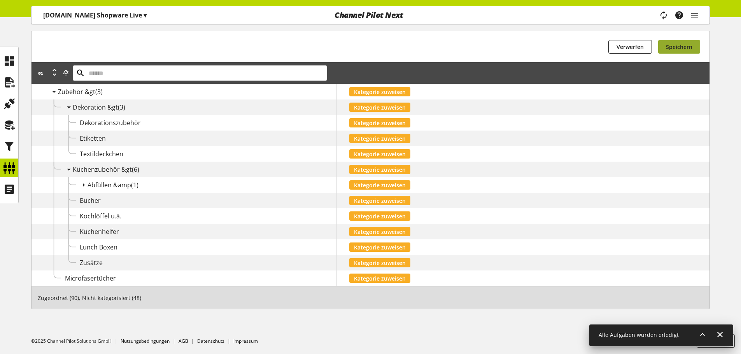
click at [680, 51] on span "Speichern" at bounding box center [679, 47] width 26 height 8
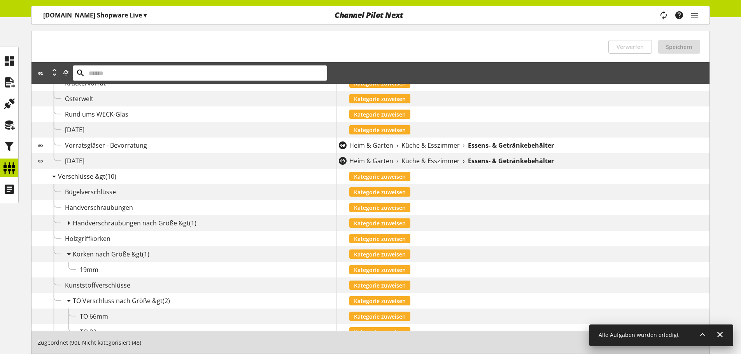
scroll to position [478, 0]
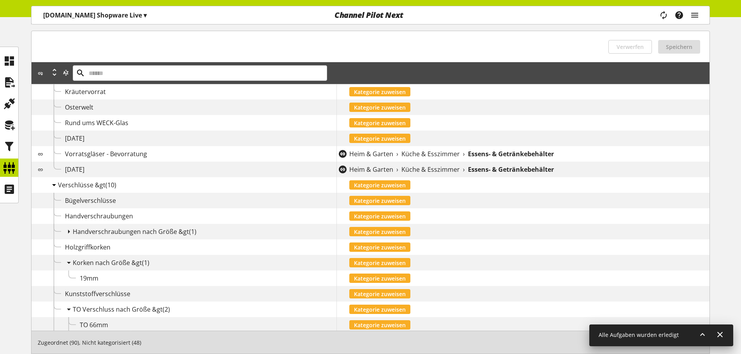
click at [53, 185] on icon at bounding box center [53, 185] width 9 height 14
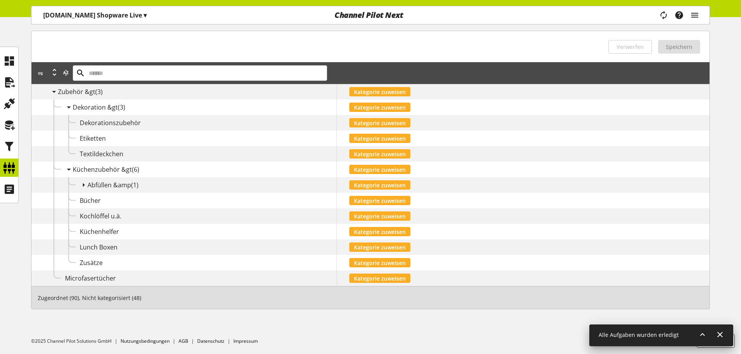
scroll to position [548, 0]
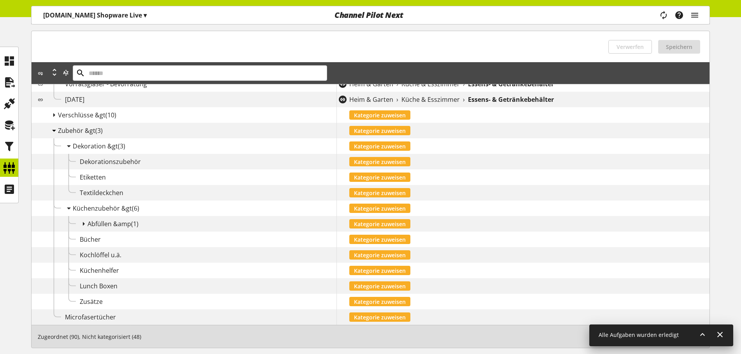
click at [54, 127] on icon at bounding box center [53, 131] width 9 height 14
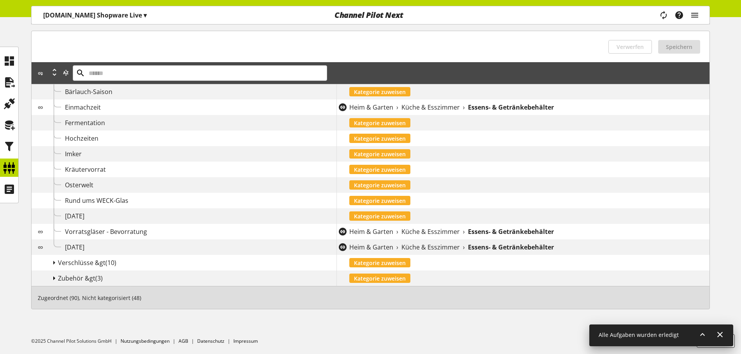
scroll to position [400, 0]
click at [54, 262] on icon at bounding box center [53, 263] width 9 height 14
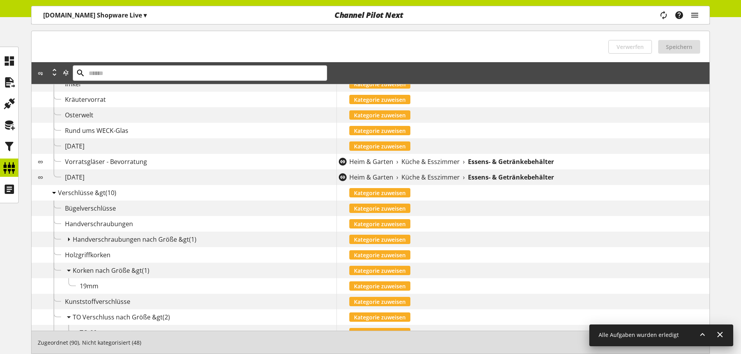
click at [55, 190] on icon at bounding box center [53, 193] width 9 height 14
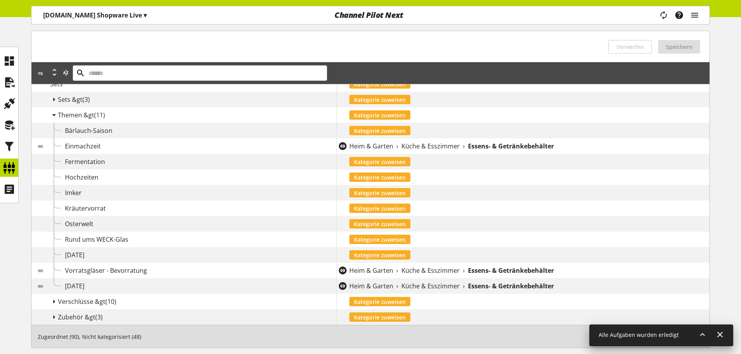
scroll to position [322, 0]
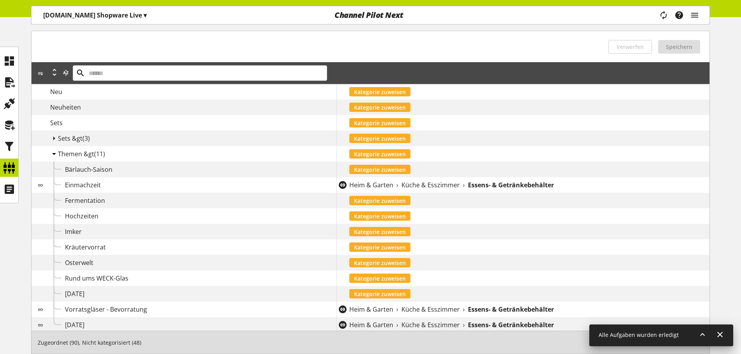
click at [54, 159] on icon at bounding box center [53, 154] width 9 height 14
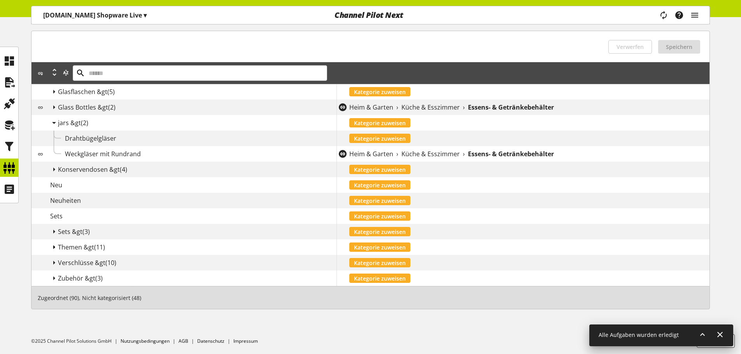
scroll to position [229, 0]
click at [54, 263] on icon at bounding box center [53, 263] width 9 height 14
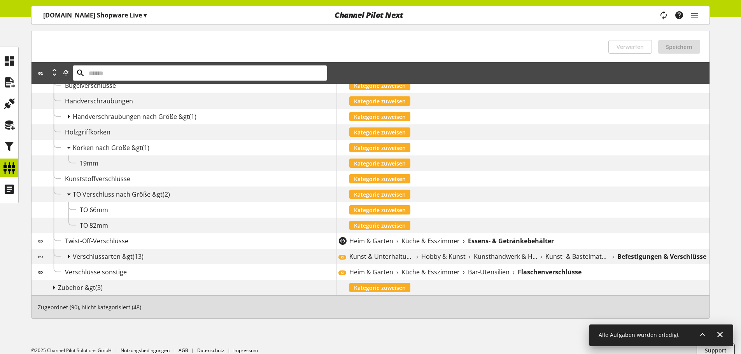
scroll to position [431, 0]
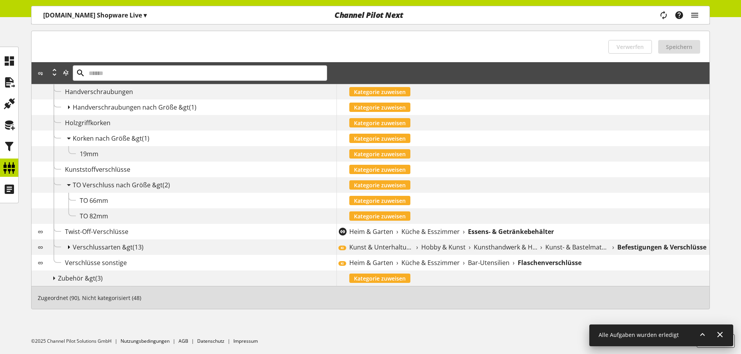
click at [69, 250] on icon at bounding box center [68, 247] width 9 height 14
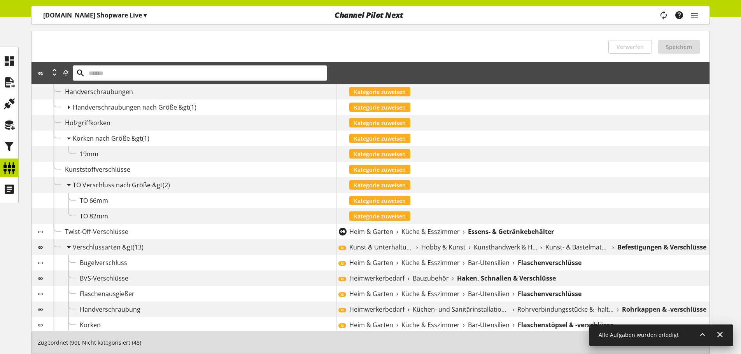
click at [67, 247] on icon at bounding box center [68, 247] width 9 height 14
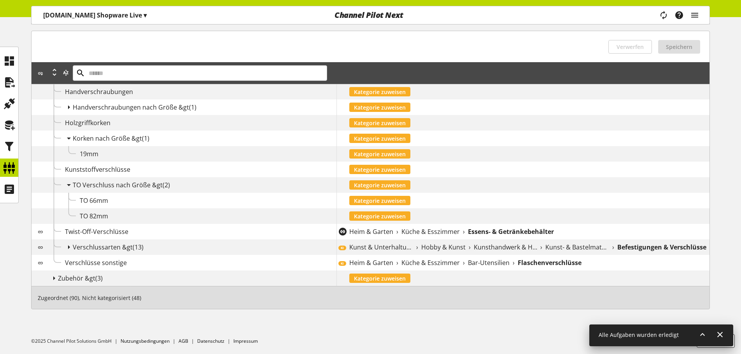
click at [428, 245] on span "Hobby & Kunst" at bounding box center [443, 247] width 44 height 9
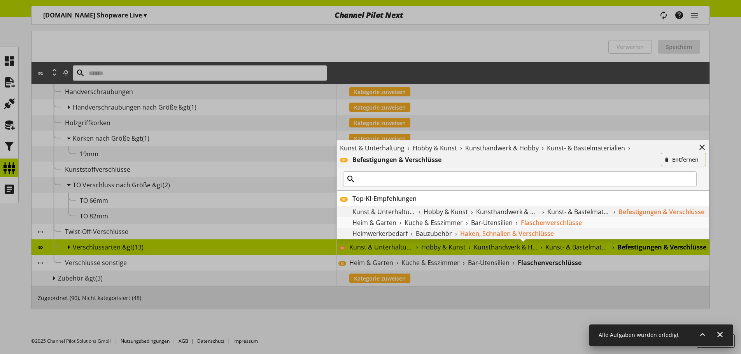
click at [664, 156] on icon "button" at bounding box center [666, 160] width 5 height 9
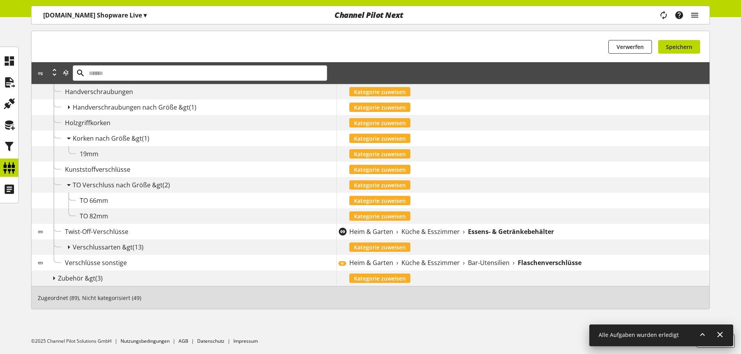
click at [430, 266] on span "Küche & Esszimmer" at bounding box center [430, 262] width 58 height 9
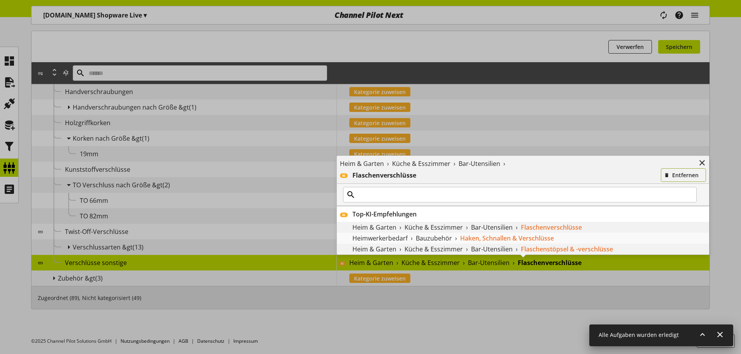
click at [689, 180] on button "Entfernen" at bounding box center [683, 175] width 45 height 14
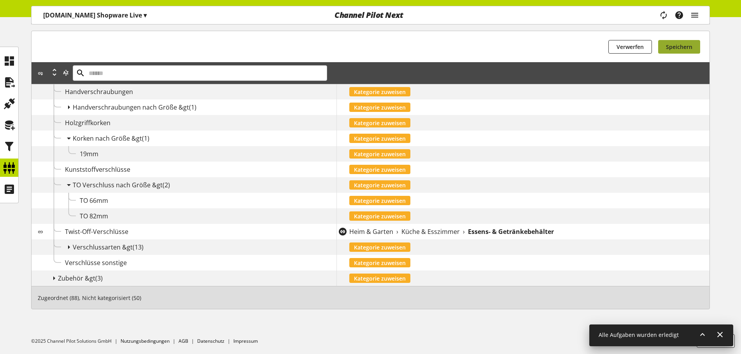
click at [686, 41] on button "Speichern" at bounding box center [679, 47] width 42 height 14
click at [67, 247] on icon at bounding box center [68, 247] width 9 height 14
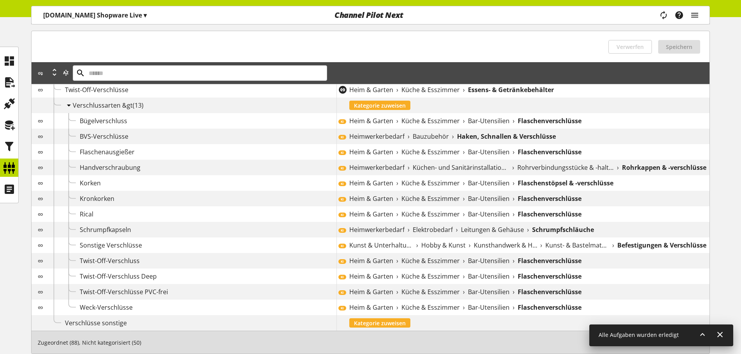
scroll to position [587, 0]
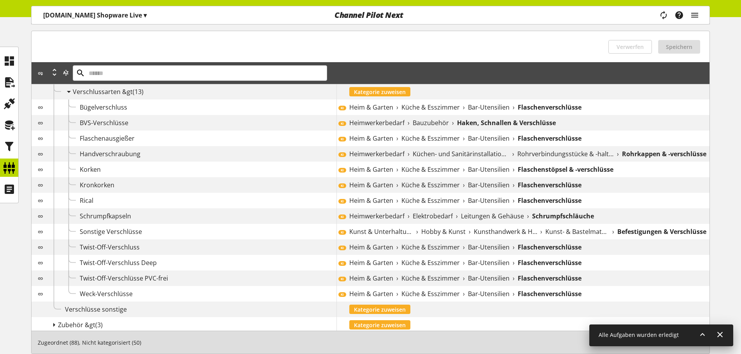
click at [369, 105] on span "Heim & Garten" at bounding box center [371, 107] width 44 height 9
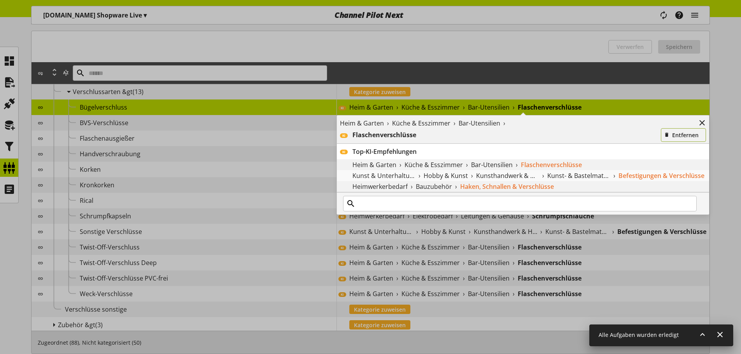
click at [670, 130] on button "Entfernen" at bounding box center [683, 135] width 45 height 14
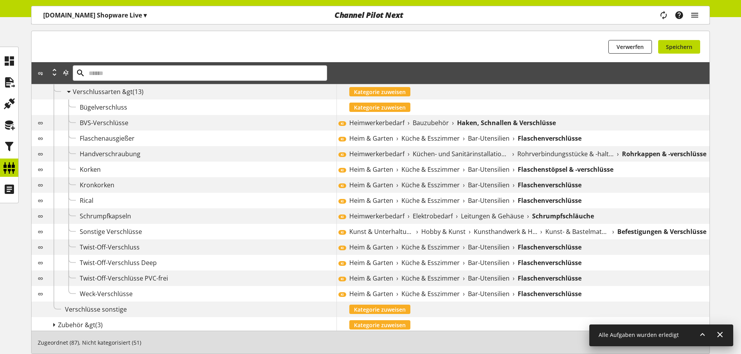
click at [541, 129] on div "KI Heimwerkerbedarf › Bauzubehör › Haken, Schnallen & Verschlüsse" at bounding box center [522, 123] width 373 height 16
click at [596, 123] on div "Heimwerkerbedarf › Bauzubehör › Haken, Schnallen & Verschlüsse" at bounding box center [529, 122] width 360 height 9
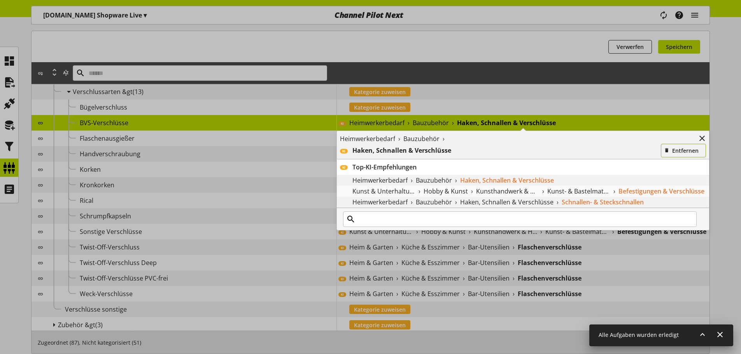
click at [692, 150] on span "Entfernen" at bounding box center [685, 151] width 26 height 8
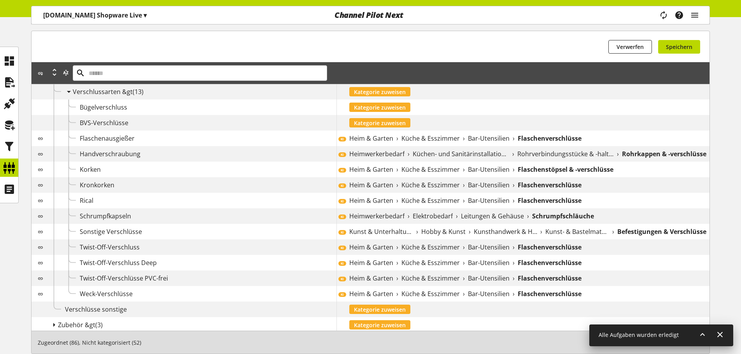
click at [513, 140] on div "Heim & Garten › Küche & Esszimmer › Bar-Utensilien › Flaschenverschlüsse" at bounding box center [529, 138] width 360 height 9
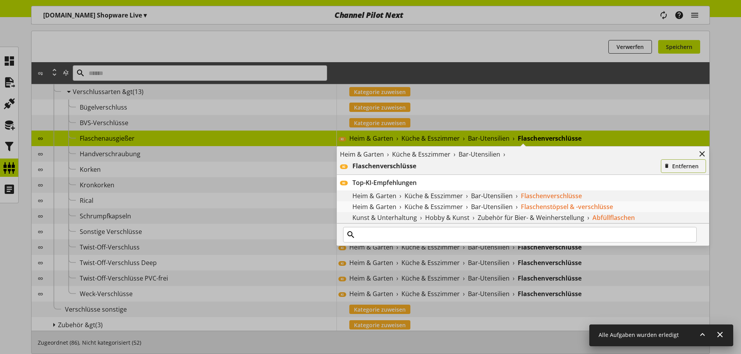
click at [681, 170] on span "Entfernen" at bounding box center [685, 166] width 26 height 8
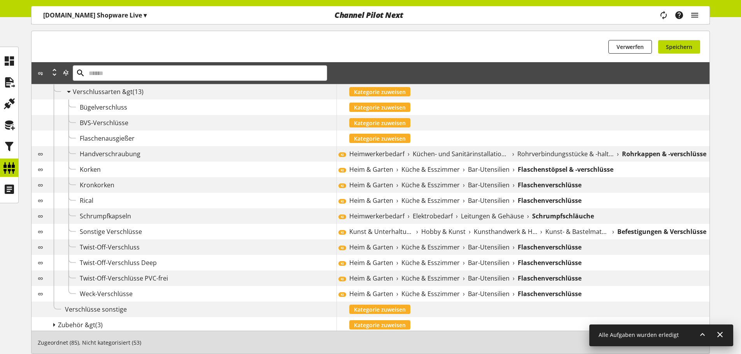
click at [500, 149] on div "KI Heimwerkerbedarf › Küchen- und Sanitärinstallationen › Rohrverbindungsstücke…" at bounding box center [522, 154] width 373 height 16
click at [611, 145] on div "Kategorie zuweisen" at bounding box center [522, 139] width 373 height 16
click at [597, 147] on div "KI Heimwerkerbedarf › Küchen- und Sanitärinstallationen › Rohrverbindungsstücke…" at bounding box center [522, 154] width 373 height 16
click at [625, 147] on div "KI Heimwerkerbedarf › Küchen- und Sanitärinstallationen › Rohrverbindungsstücke…" at bounding box center [522, 154] width 373 height 16
click at [626, 151] on b "Rohrkappen & -verschlüsse" at bounding box center [664, 153] width 84 height 9
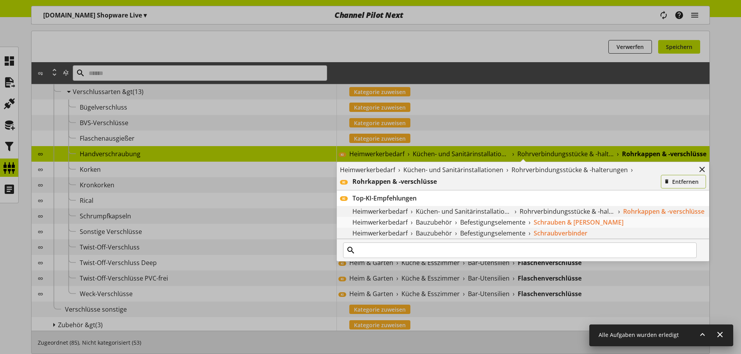
click at [664, 180] on icon "button" at bounding box center [666, 181] width 5 height 9
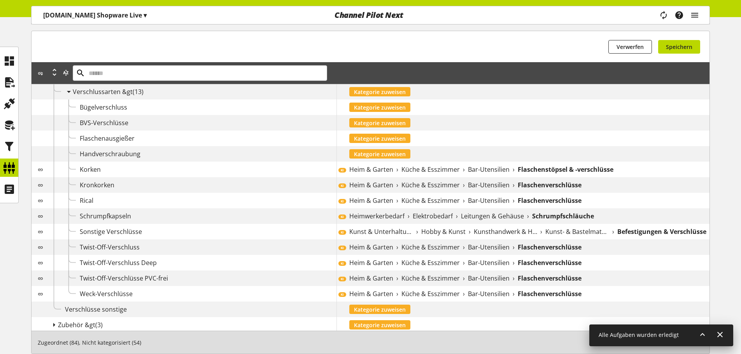
click at [478, 172] on span "Bar-Utensilien" at bounding box center [489, 169] width 42 height 9
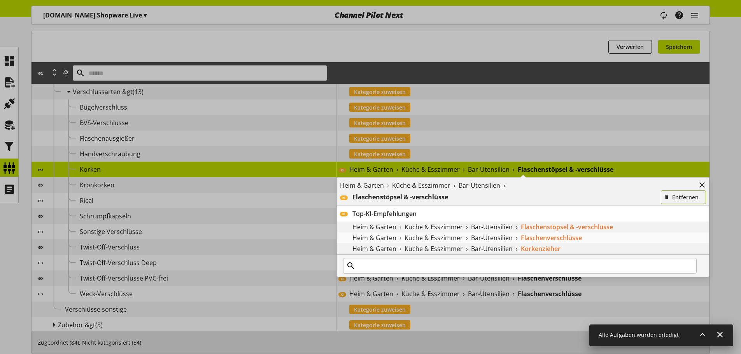
click at [681, 195] on span "Entfernen" at bounding box center [685, 197] width 26 height 8
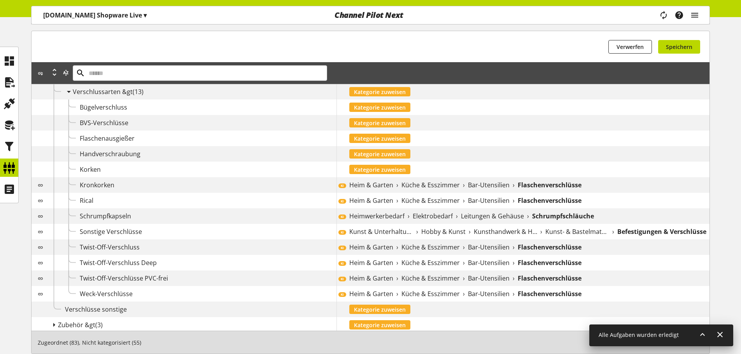
click at [480, 188] on span "Bar-Utensilien" at bounding box center [489, 184] width 42 height 9
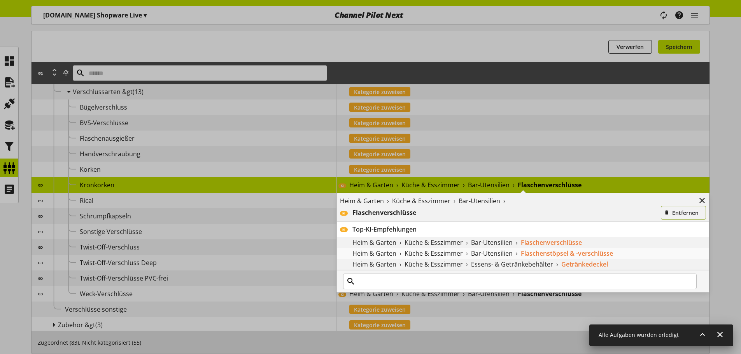
click at [673, 212] on span "Entfernen" at bounding box center [685, 213] width 26 height 8
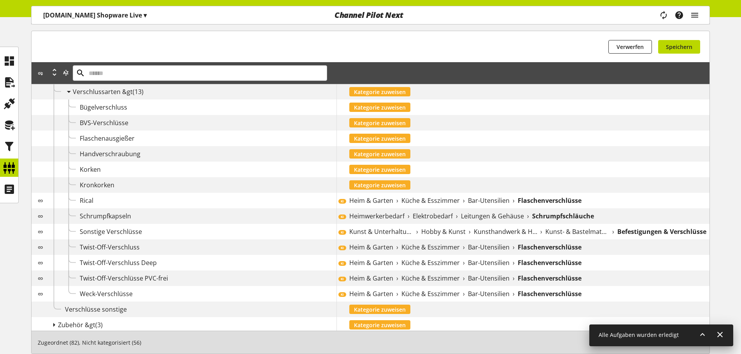
click at [532, 194] on div "KI Heim & Garten › Küche & Esszimmer › Bar-Utensilien › Flaschenverschlüsse" at bounding box center [522, 201] width 373 height 16
click at [535, 196] on b "Flaschenverschlüsse" at bounding box center [550, 200] width 64 height 9
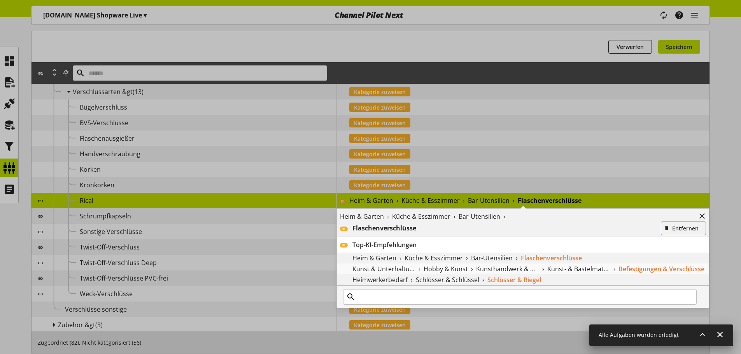
drag, startPoint x: 669, startPoint y: 227, endPoint x: 628, endPoint y: 219, distance: 41.0
click at [669, 227] on icon "button" at bounding box center [666, 228] width 5 height 9
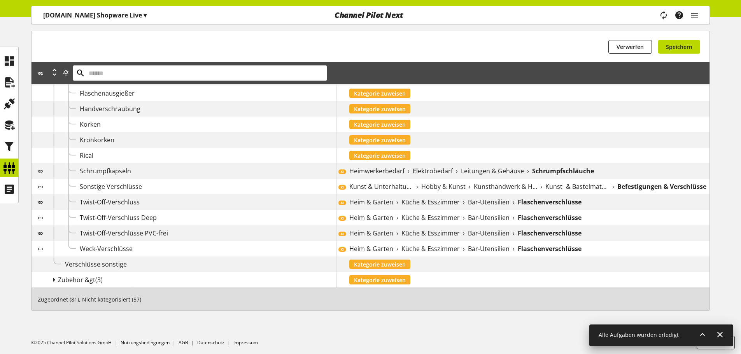
scroll to position [634, 0]
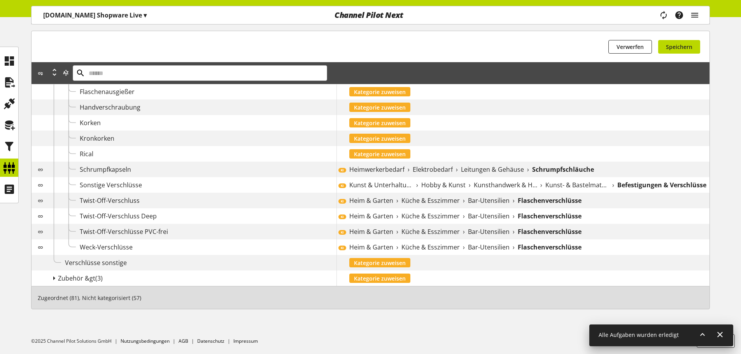
click at [520, 172] on span "Leitungen & Gehäuse" at bounding box center [492, 169] width 63 height 9
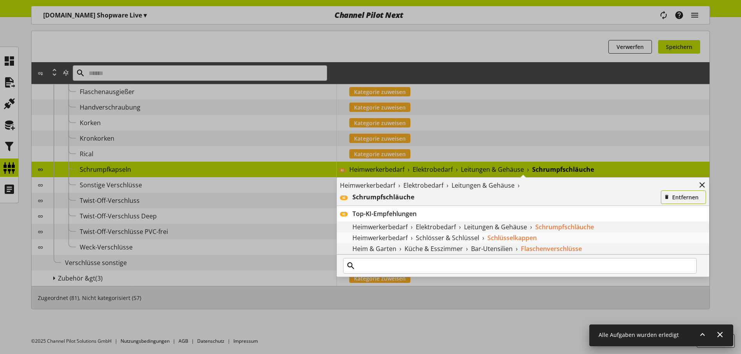
click at [669, 199] on icon "button" at bounding box center [666, 197] width 5 height 9
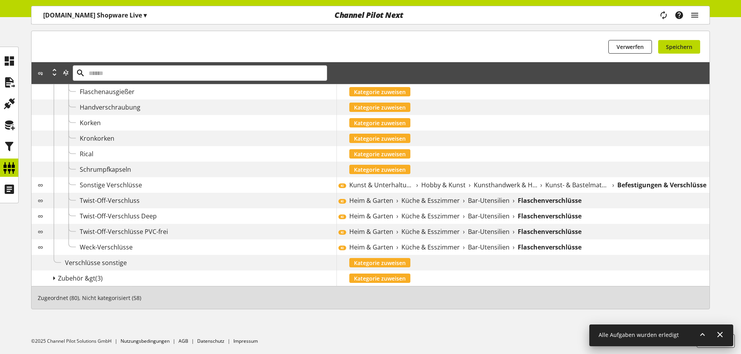
click at [504, 184] on span "Kunsthandwerk & Hobby" at bounding box center [506, 184] width 64 height 9
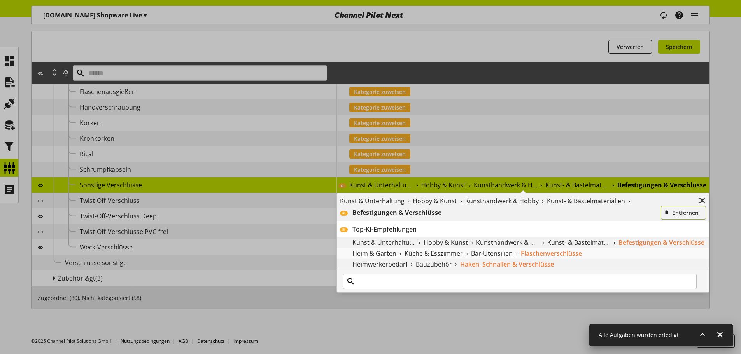
click at [666, 210] on icon "button" at bounding box center [666, 212] width 5 height 9
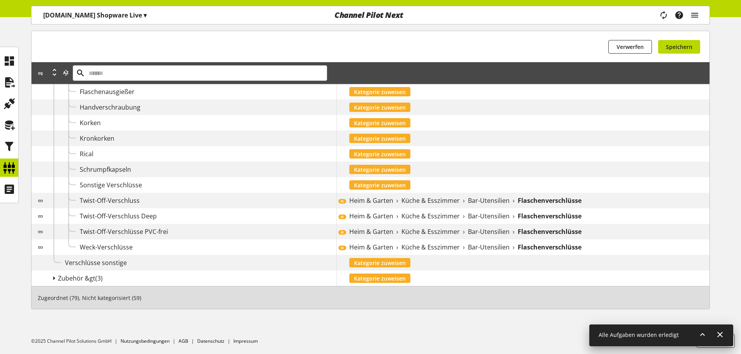
drag, startPoint x: 594, startPoint y: 208, endPoint x: 575, endPoint y: 203, distance: 19.6
click at [592, 208] on div "KI Heim & Garten › Küche & Esszimmer › Bar-Utensilien › Flaschenverschlüsse" at bounding box center [522, 201] width 373 height 16
click at [574, 203] on b "Flaschenverschlüsse" at bounding box center [550, 200] width 64 height 9
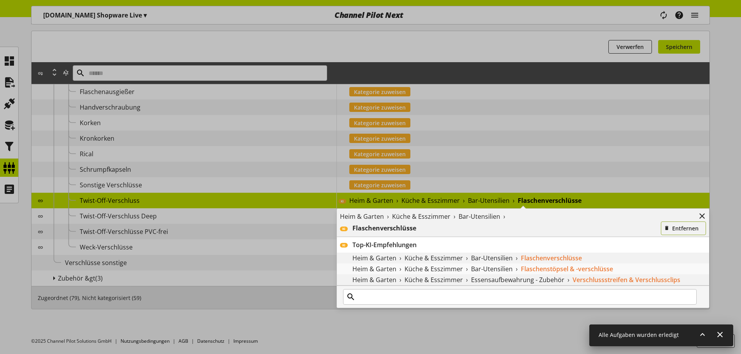
click at [669, 226] on icon "button" at bounding box center [666, 228] width 5 height 9
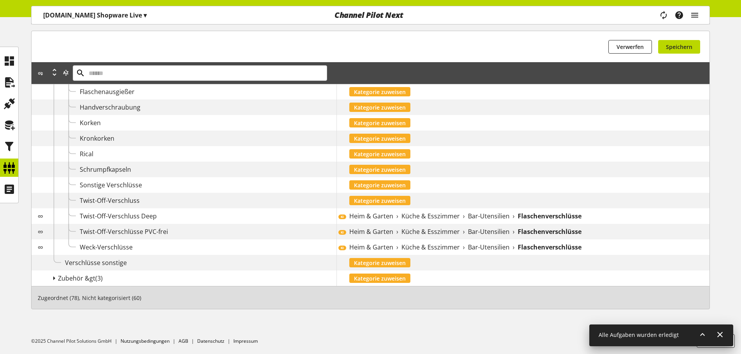
click at [566, 221] on div "KI Heim & Garten › Küche & Esszimmer › Bar-Utensilien › Flaschenverschlüsse" at bounding box center [522, 216] width 373 height 16
click at [567, 217] on b "Flaschenverschlüsse" at bounding box center [550, 216] width 64 height 9
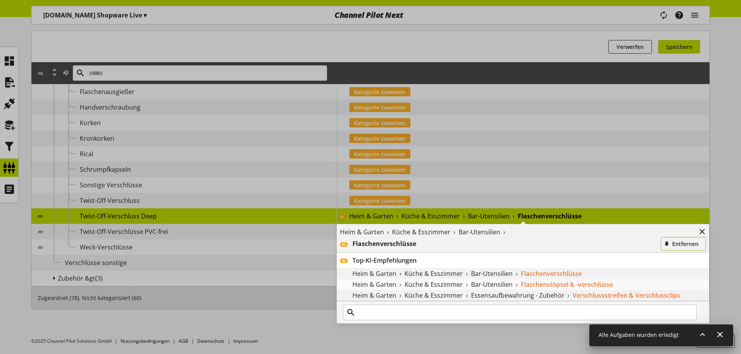
click at [669, 242] on icon "button" at bounding box center [666, 244] width 5 height 9
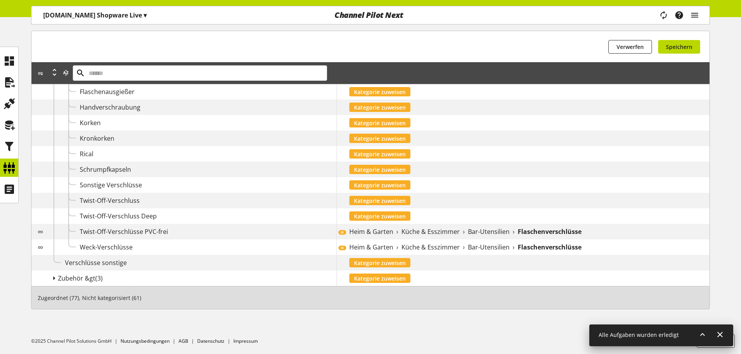
click at [557, 232] on b "Flaschenverschlüsse" at bounding box center [550, 231] width 64 height 9
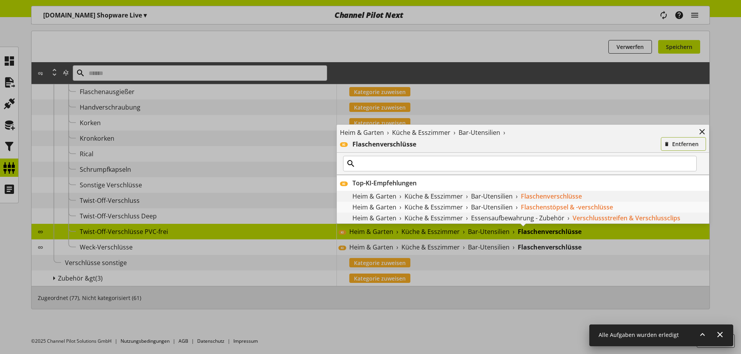
click at [668, 149] on button "Entfernen" at bounding box center [683, 144] width 45 height 14
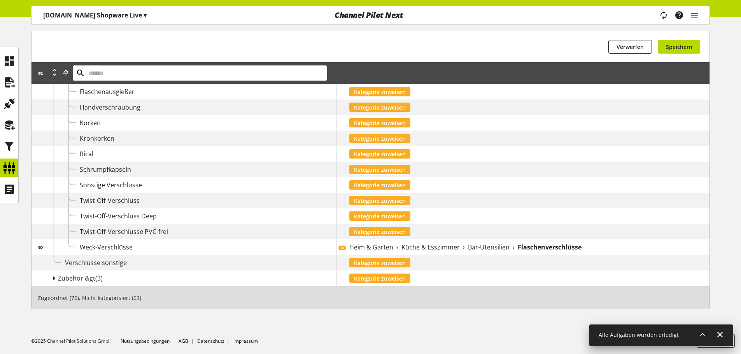
click at [551, 248] on b "Flaschenverschlüsse" at bounding box center [550, 247] width 64 height 9
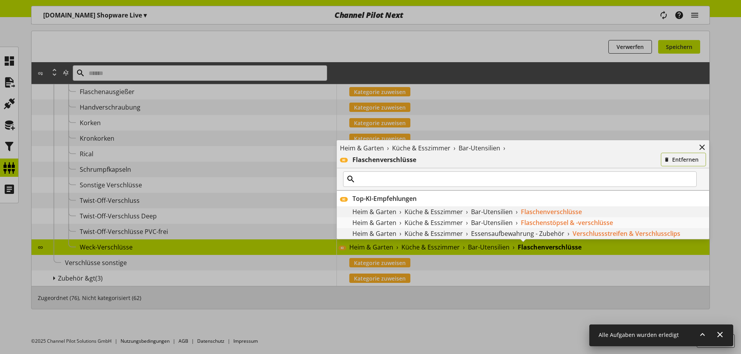
click at [678, 160] on span "Entfernen" at bounding box center [685, 160] width 26 height 8
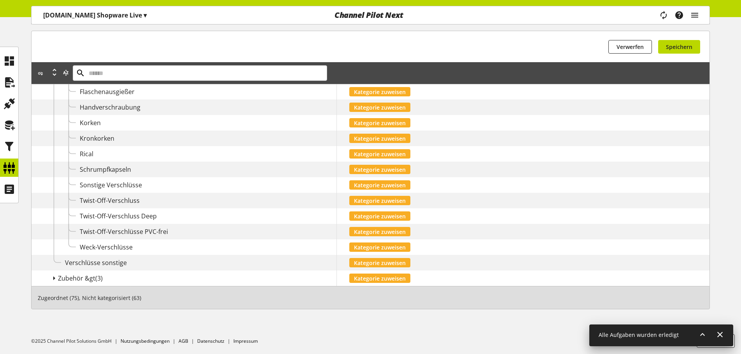
click at [686, 58] on div "Du hast keine Änderungen vorgenommen Verwerfen Du hast keine Änderungen vorgeno…" at bounding box center [371, 46] width 678 height 31
click at [690, 47] on span "Speichern" at bounding box center [679, 47] width 26 height 8
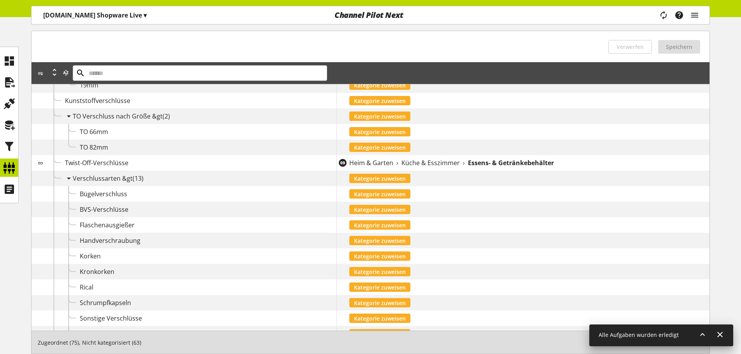
scroll to position [478, 0]
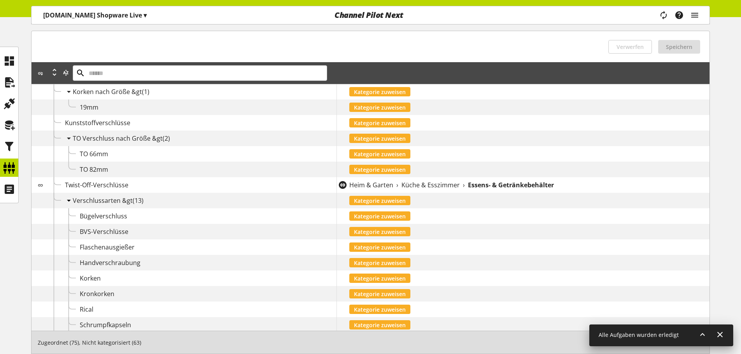
click at [67, 200] on icon at bounding box center [68, 201] width 9 height 14
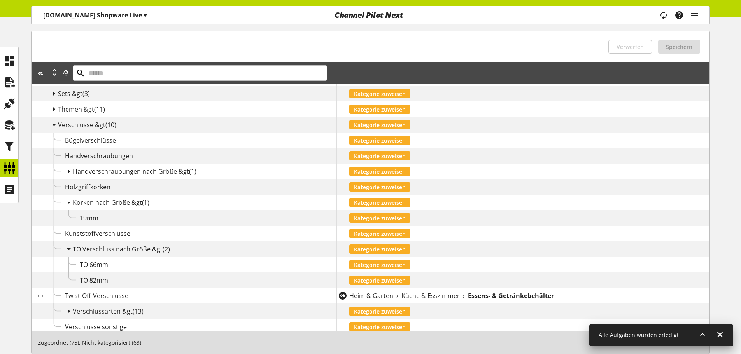
scroll to position [354, 0]
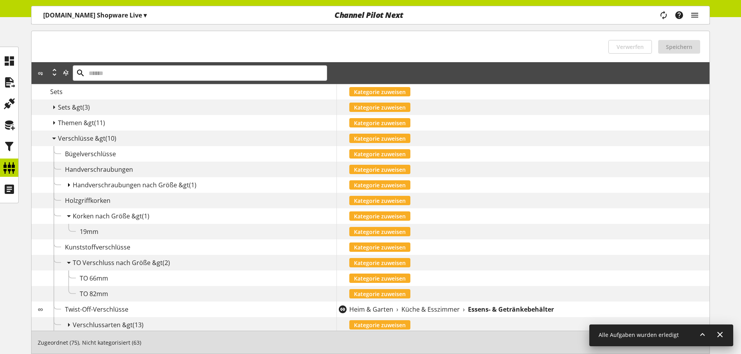
click at [70, 185] on icon at bounding box center [68, 185] width 9 height 14
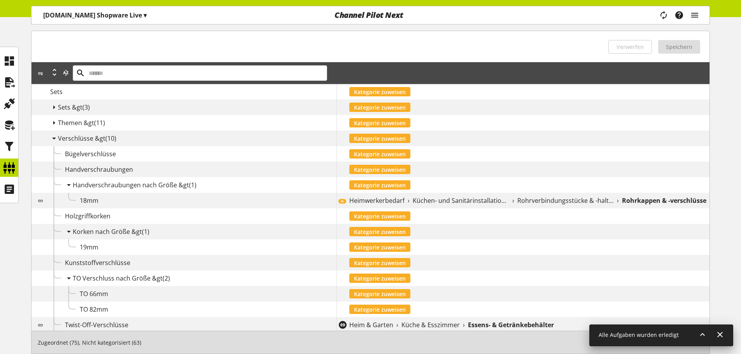
click at [443, 206] on div "KI Heimwerkerbedarf › Küchen- und Sanitärinstallationen › Rohrverbindungsstücke…" at bounding box center [522, 201] width 373 height 16
click at [443, 203] on span "Küchen- und Sanitärinstallationen" at bounding box center [461, 200] width 96 height 9
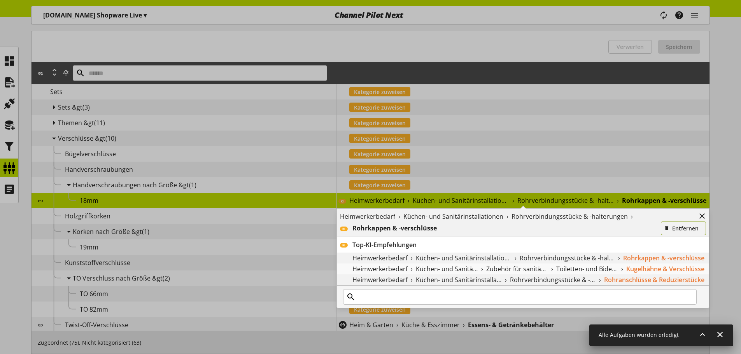
click at [680, 231] on span "Entfernen" at bounding box center [685, 228] width 26 height 8
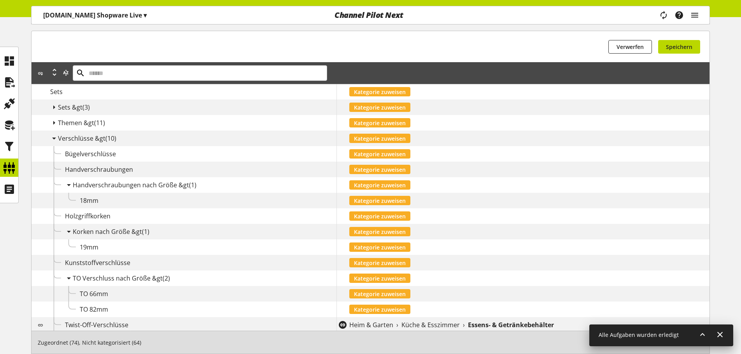
scroll to position [315, 0]
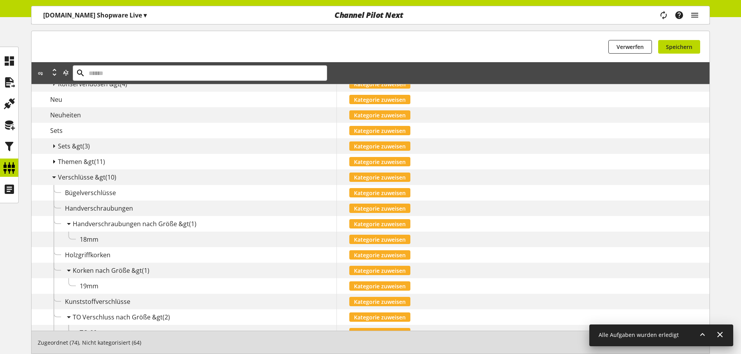
click at [56, 164] on icon at bounding box center [53, 162] width 9 height 14
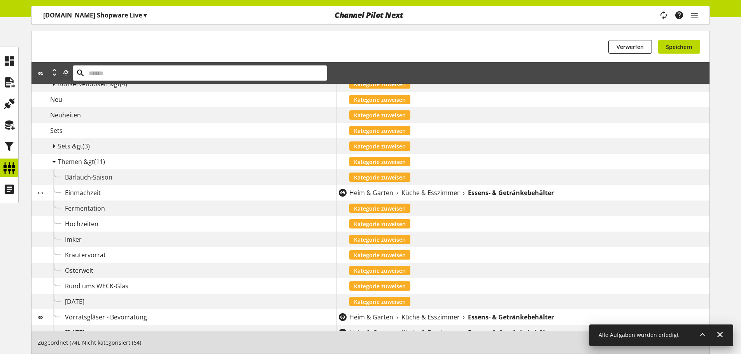
click at [51, 160] on icon at bounding box center [53, 162] width 9 height 14
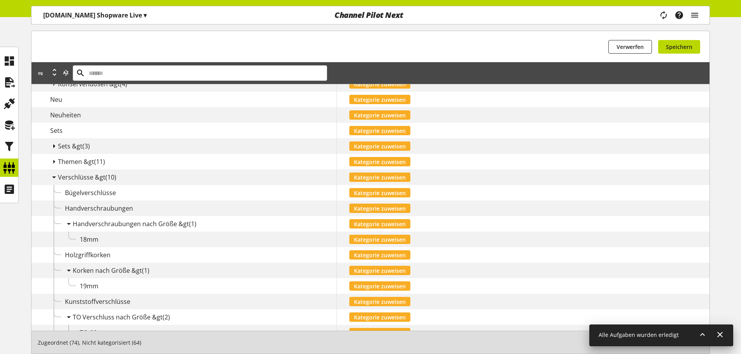
click at [56, 148] on icon at bounding box center [53, 146] width 9 height 14
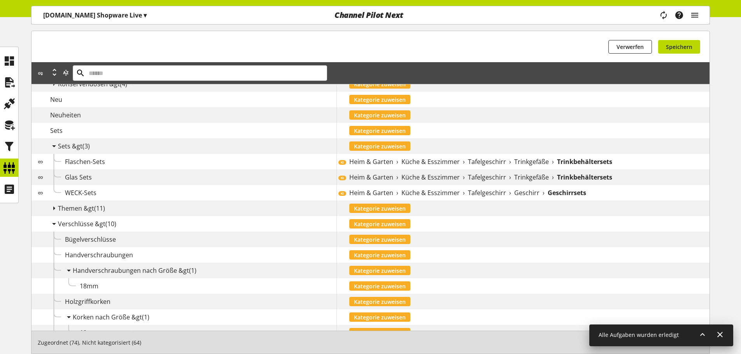
click at [499, 164] on span "Tafelgeschirr" at bounding box center [487, 161] width 38 height 9
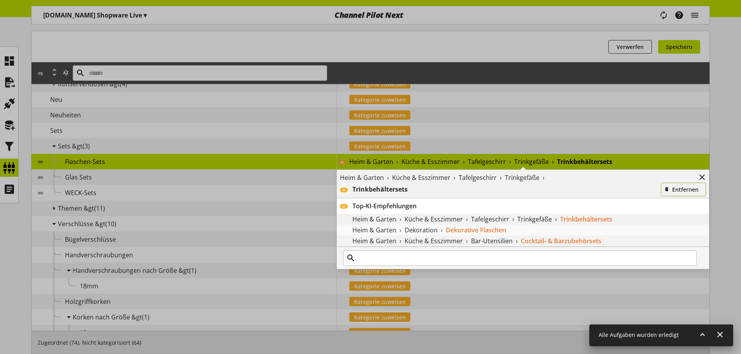
click at [668, 192] on icon "button" at bounding box center [666, 189] width 5 height 9
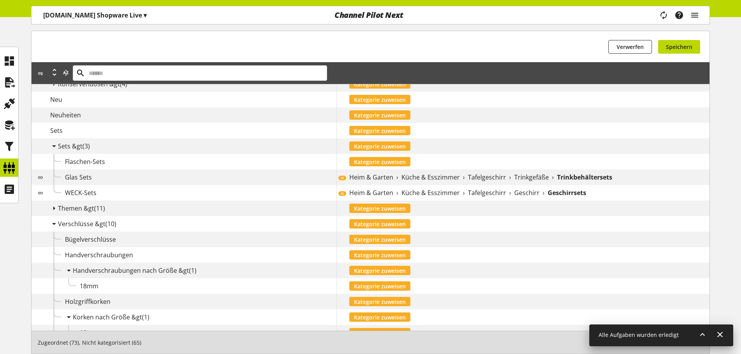
click at [400, 180] on div "Heim & Garten › Küche & Esszimmer › Tafelgeschirr › Trinkgefäße › Trinkbehälter…" at bounding box center [529, 177] width 360 height 9
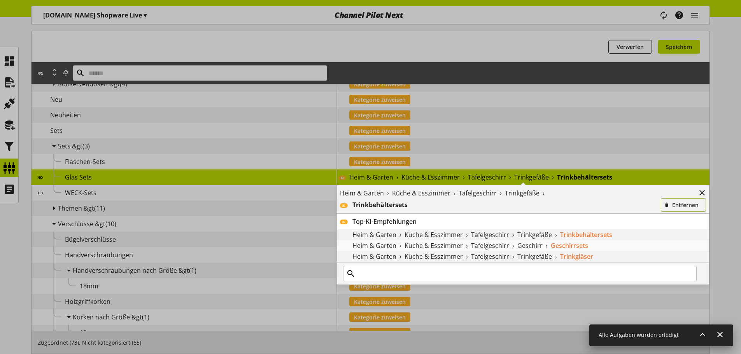
click at [669, 202] on icon "button" at bounding box center [666, 205] width 5 height 9
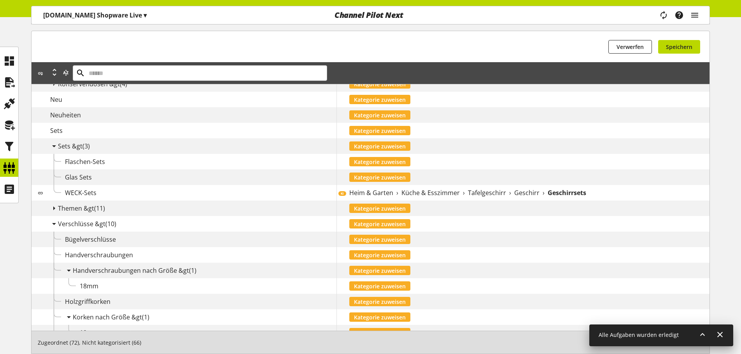
click at [439, 191] on span "Küche & Esszimmer" at bounding box center [430, 192] width 58 height 9
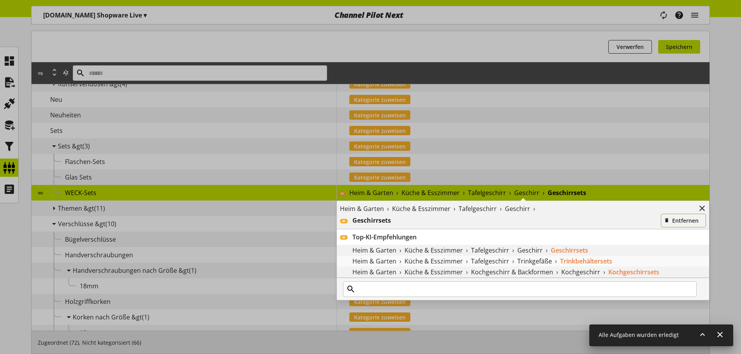
click at [696, 227] on button "Entfernen" at bounding box center [683, 221] width 45 height 14
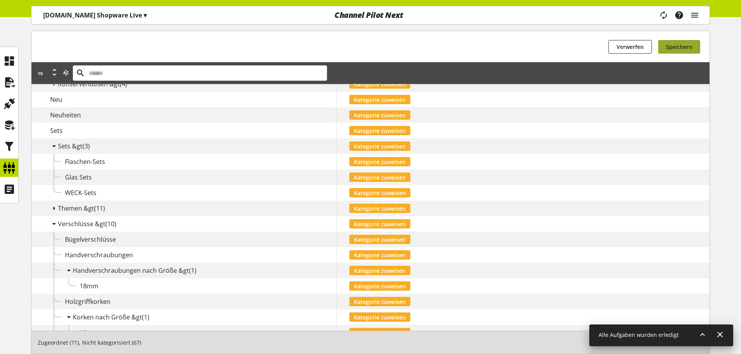
click at [690, 47] on span "Speichern" at bounding box center [679, 47] width 26 height 8
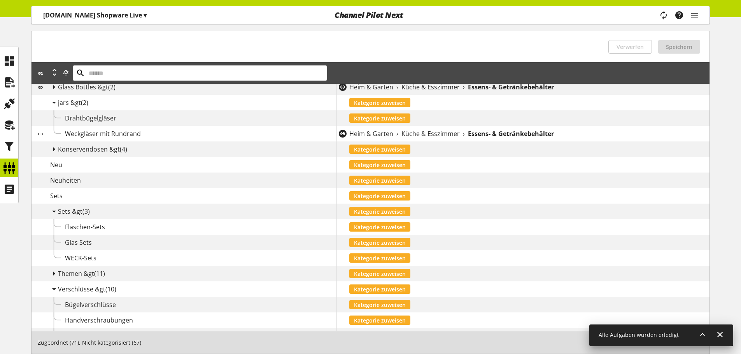
scroll to position [237, 0]
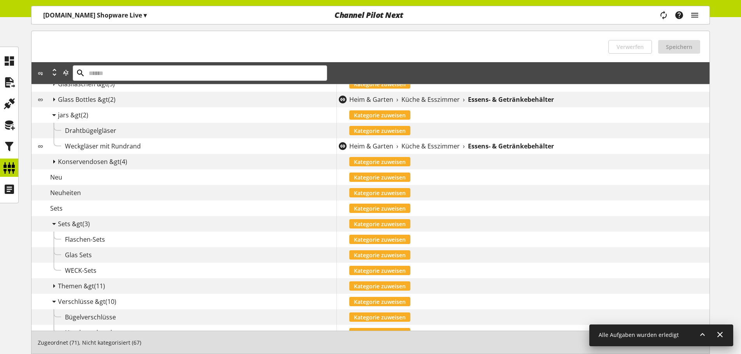
click at [53, 164] on icon at bounding box center [53, 162] width 9 height 14
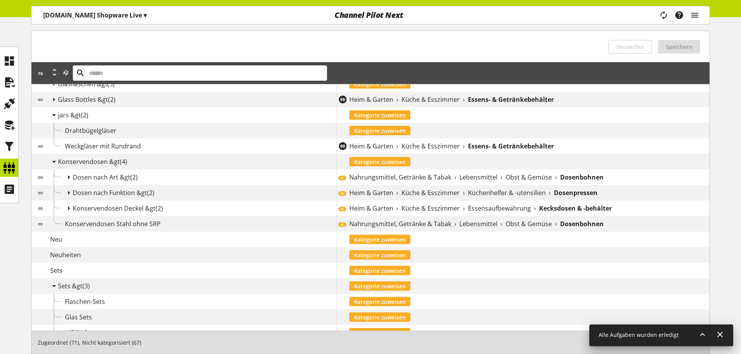
click at [446, 176] on span "Nahrungsmittel, Getränke & Tabak" at bounding box center [400, 177] width 102 height 9
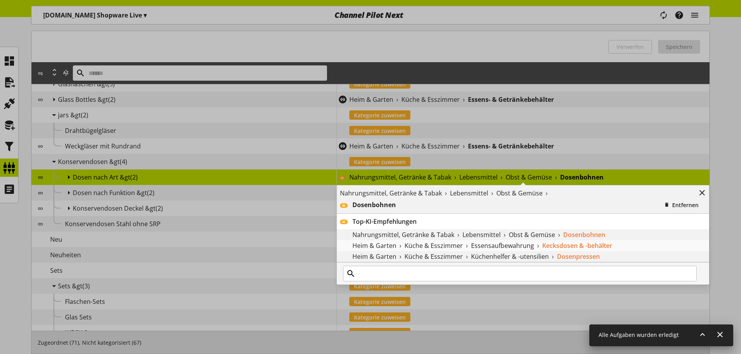
click at [680, 197] on div "Nahrungsmittel, Getränke & Tabak › Lebensmittel › Obst & Gemüse ›" at bounding box center [517, 193] width 355 height 9
click at [674, 204] on span "Entfernen" at bounding box center [685, 205] width 26 height 8
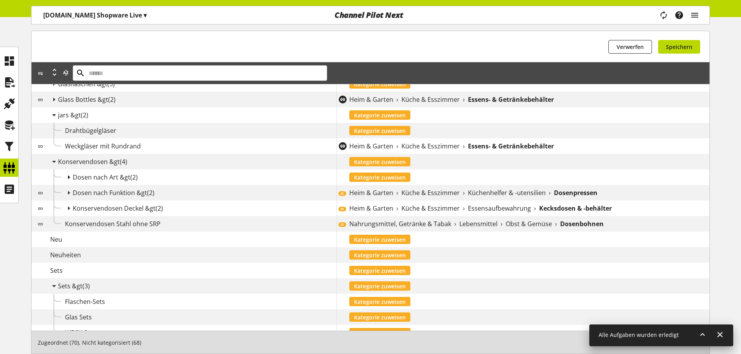
click at [68, 175] on icon at bounding box center [68, 177] width 9 height 14
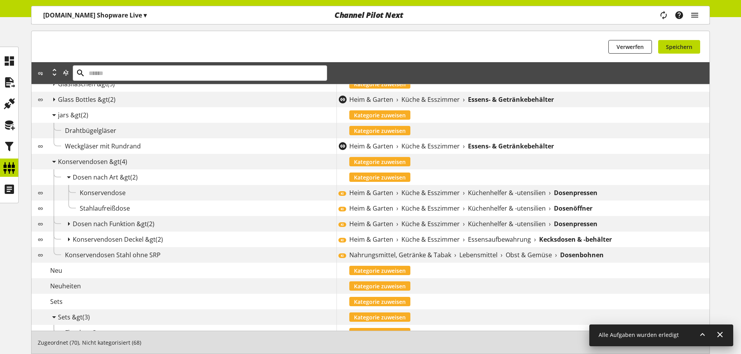
click at [455, 199] on div "KI Heim & Garten › Küche & Esszimmer › Küchenhelfer & -utensilien › Dosenpressen" at bounding box center [522, 193] width 373 height 16
click at [456, 196] on span "Küche & Esszimmer" at bounding box center [430, 192] width 58 height 9
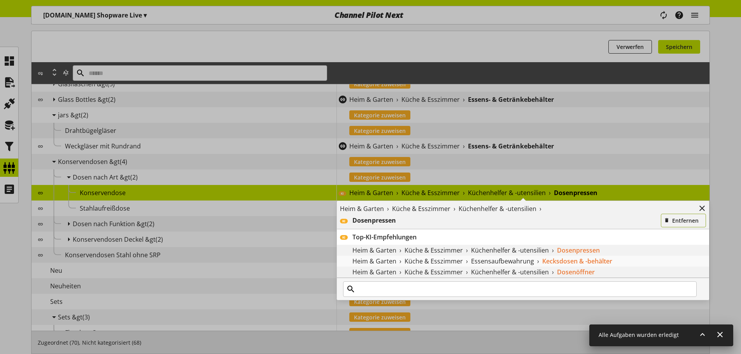
click at [677, 221] on span "Entfernen" at bounding box center [685, 221] width 26 height 8
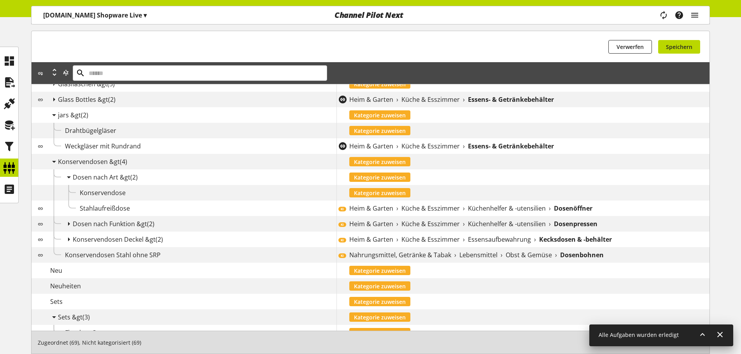
click at [447, 210] on span "Küche & Esszimmer" at bounding box center [430, 208] width 58 height 9
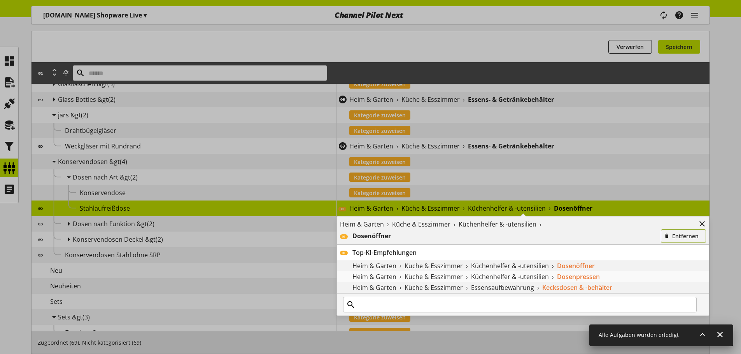
click at [680, 238] on span "Entfernen" at bounding box center [685, 236] width 26 height 8
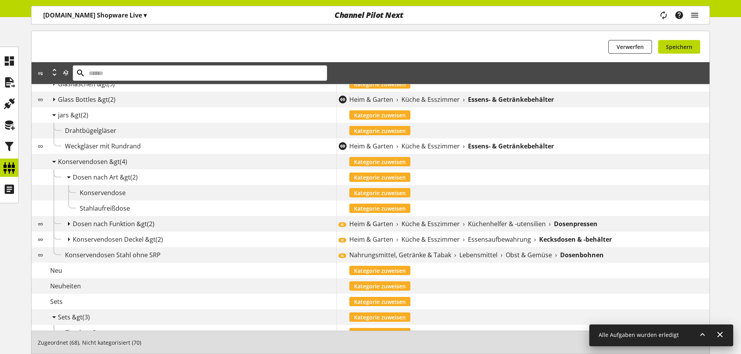
click at [70, 225] on icon at bounding box center [68, 224] width 9 height 14
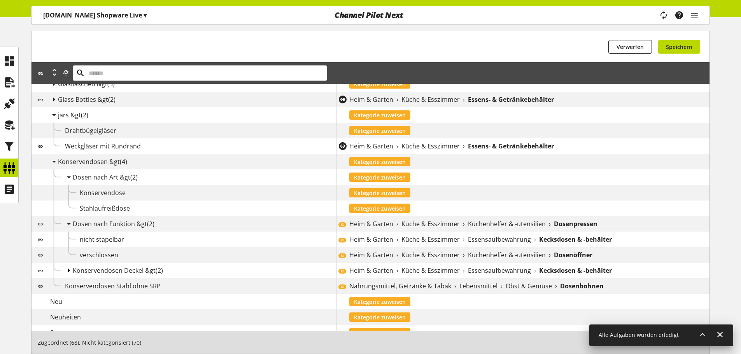
click at [67, 268] on icon at bounding box center [68, 271] width 9 height 14
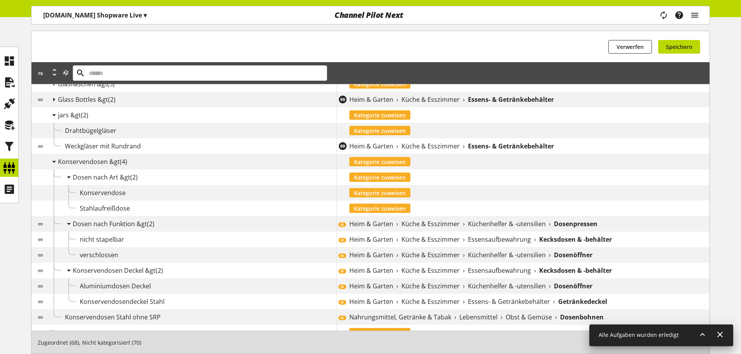
click at [413, 224] on span "Küche & Esszimmer" at bounding box center [430, 223] width 58 height 9
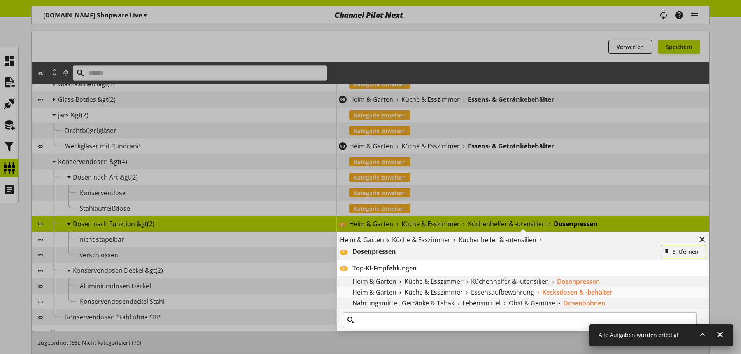
click at [679, 250] on span "Entfernen" at bounding box center [685, 252] width 26 height 8
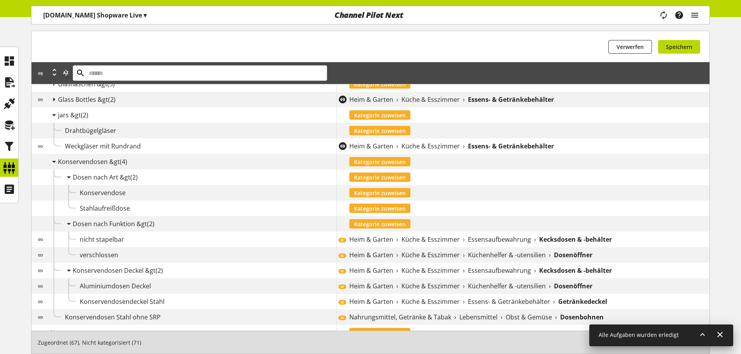
click at [496, 238] on span "Essensaufbewahrung" at bounding box center [499, 239] width 63 height 9
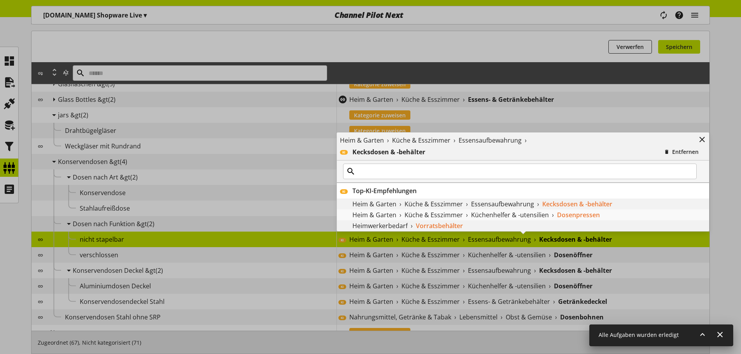
click at [684, 160] on div "Heim & Garten › Küche & Esszimmer › Essensaufbewahrung › KI Kecksdosen & -behäl…" at bounding box center [523, 147] width 372 height 28
click at [684, 157] on button "Entfernen" at bounding box center [683, 152] width 45 height 14
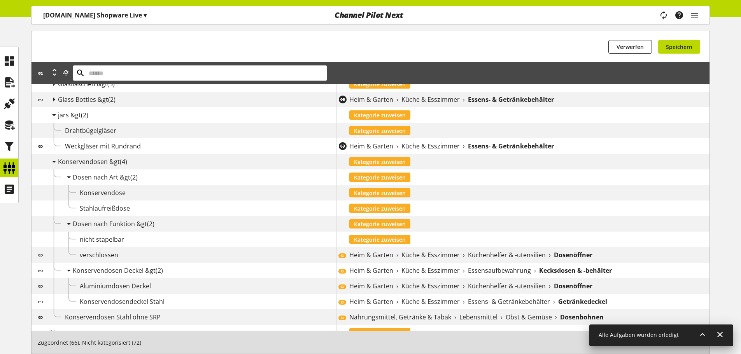
click at [427, 256] on span "Küche & Esszimmer" at bounding box center [430, 254] width 58 height 9
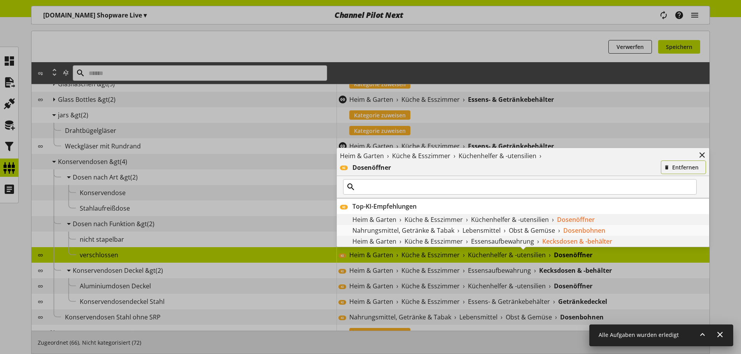
click at [685, 169] on span "Entfernen" at bounding box center [685, 167] width 26 height 8
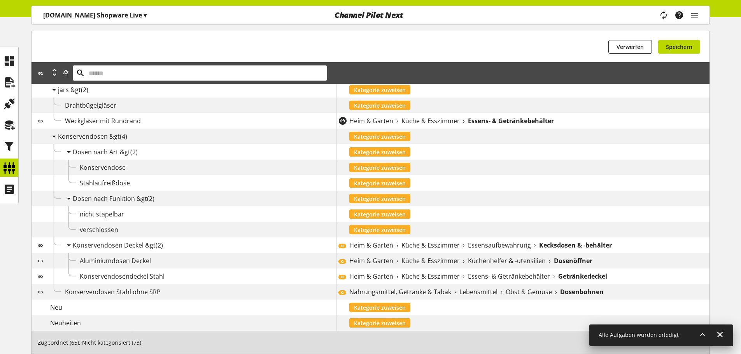
scroll to position [276, 0]
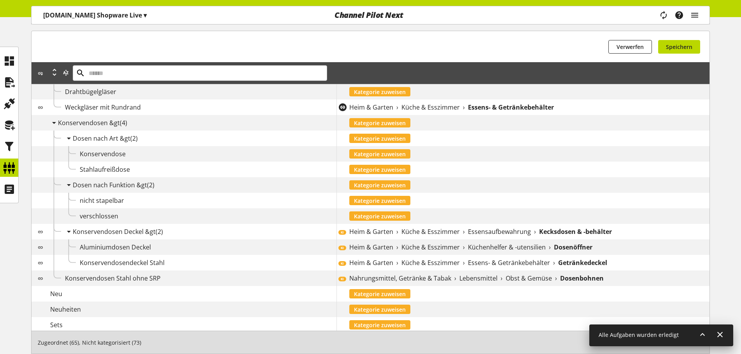
click at [400, 236] on div "KI Heim & Garten › Küche & Esszimmer › Essensaufbewahrung › Kecksdosen & -behäl…" at bounding box center [522, 232] width 373 height 16
click at [410, 231] on span "Küche & Esszimmer" at bounding box center [430, 231] width 58 height 9
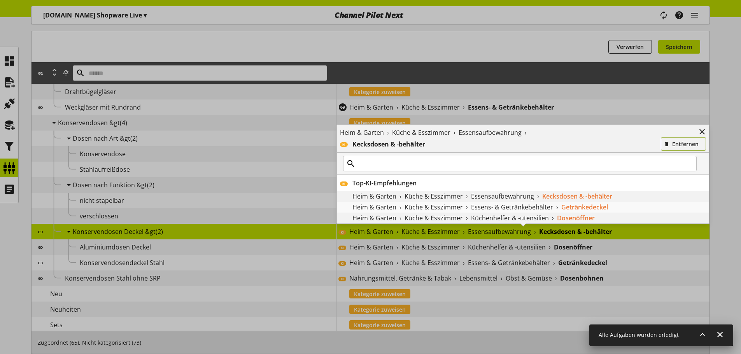
click at [674, 142] on span "Entfernen" at bounding box center [685, 144] width 26 height 8
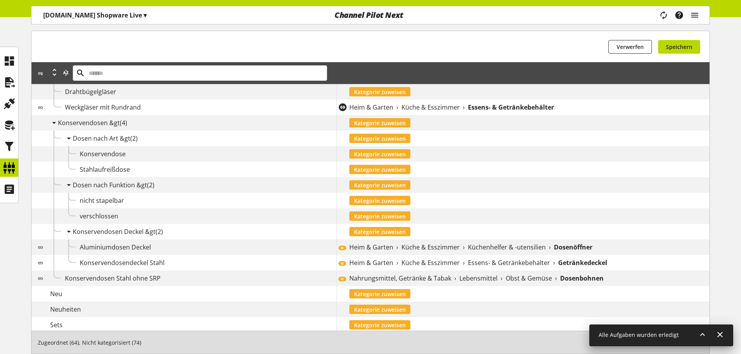
click at [459, 245] on div "Heim & Garten › Küche & Esszimmer › Küchenhelfer & -utensilien › Dosenöffner" at bounding box center [529, 247] width 360 height 9
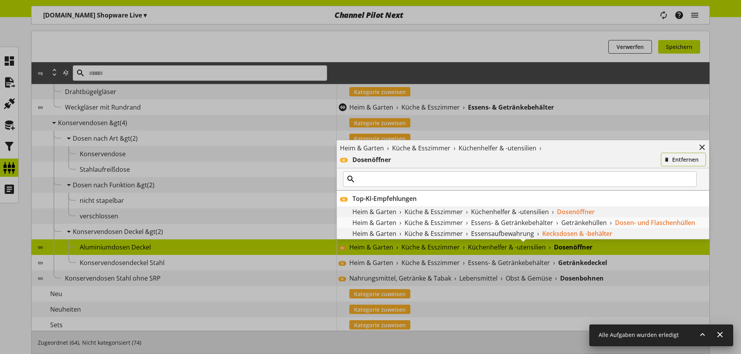
click at [670, 165] on button "Entfernen" at bounding box center [683, 160] width 45 height 14
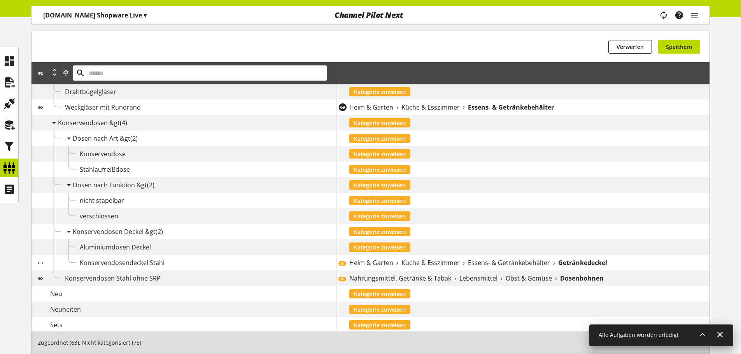
click at [425, 262] on span "Küche & Esszimmer" at bounding box center [430, 262] width 58 height 9
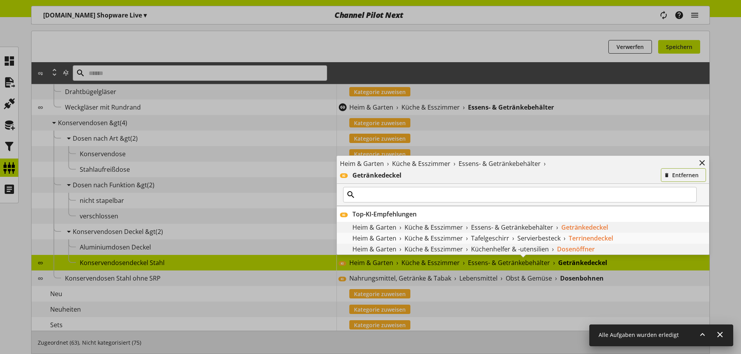
click at [681, 172] on span "Entfernen" at bounding box center [685, 175] width 26 height 8
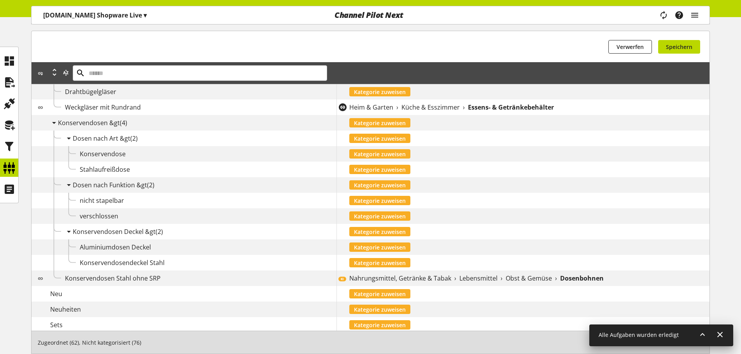
click at [424, 282] on span "Nahrungsmittel, Getränke & Tabak" at bounding box center [400, 278] width 102 height 9
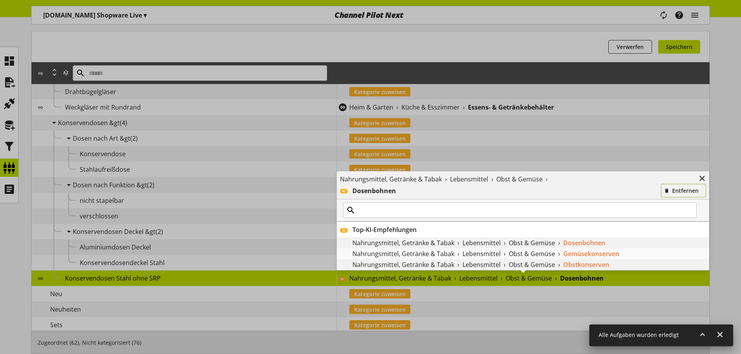
click at [672, 185] on button "Entfernen" at bounding box center [683, 191] width 45 height 14
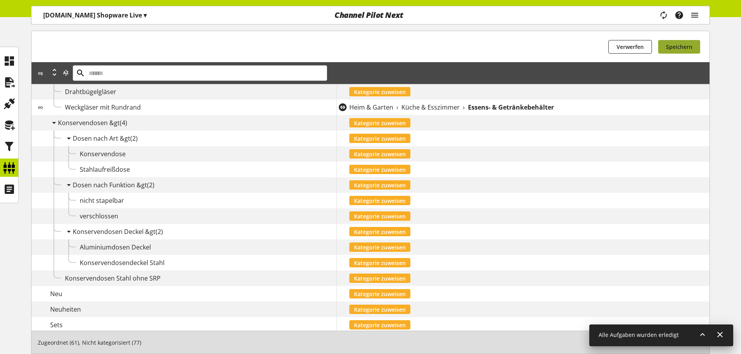
click at [684, 52] on button "Speichern" at bounding box center [679, 47] width 42 height 14
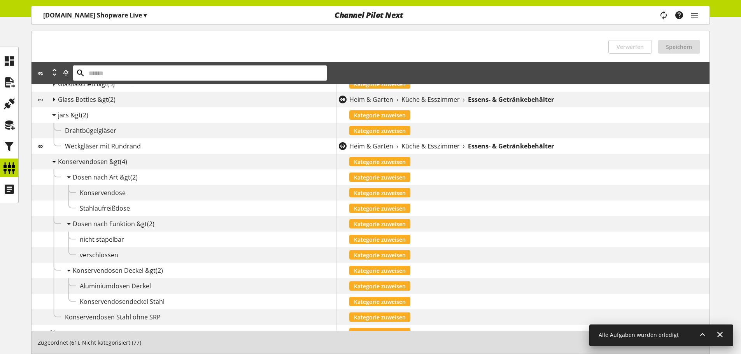
click at [56, 163] on icon at bounding box center [53, 162] width 9 height 14
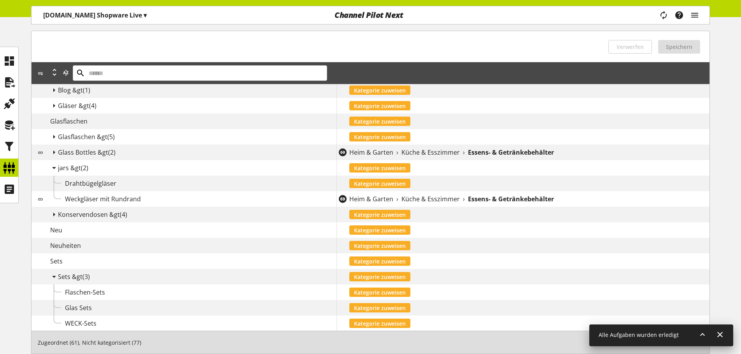
scroll to position [159, 0]
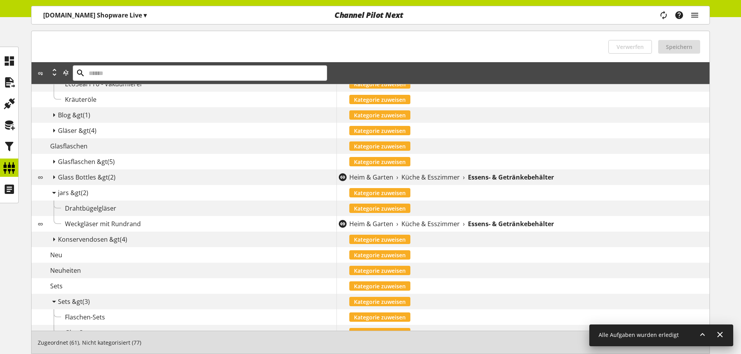
click at [58, 179] on span "Glass Bottles &gt" at bounding box center [83, 177] width 50 height 9
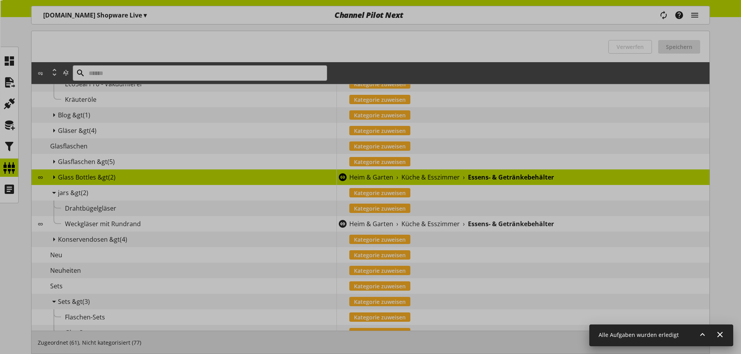
click at [0, 0] on div "Heim & Garten › Küche & Esszimmer › Essens- & Getränkebehälter Entfernen KI Top…" at bounding box center [0, 0] width 0 height 0
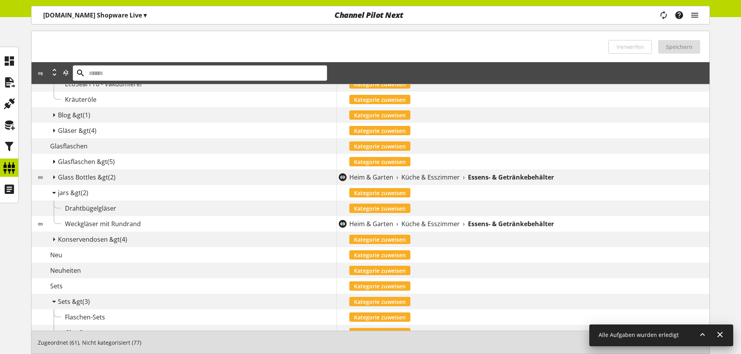
click at [55, 160] on icon at bounding box center [53, 162] width 9 height 14
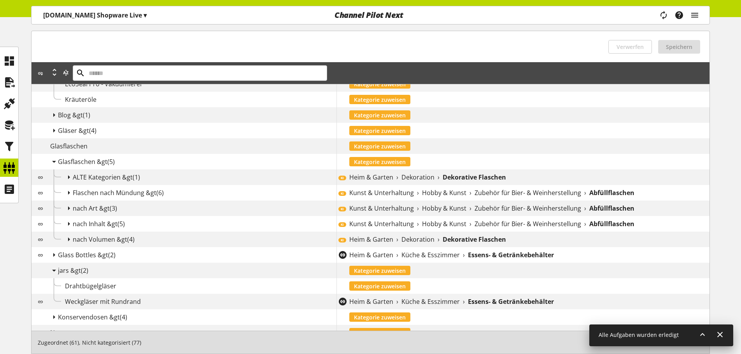
click at [431, 172] on div "KI Heim & Garten › Dekoration › Dekorative Flaschen" at bounding box center [522, 178] width 373 height 16
click at [429, 177] on span "Dekoration" at bounding box center [417, 177] width 33 height 9
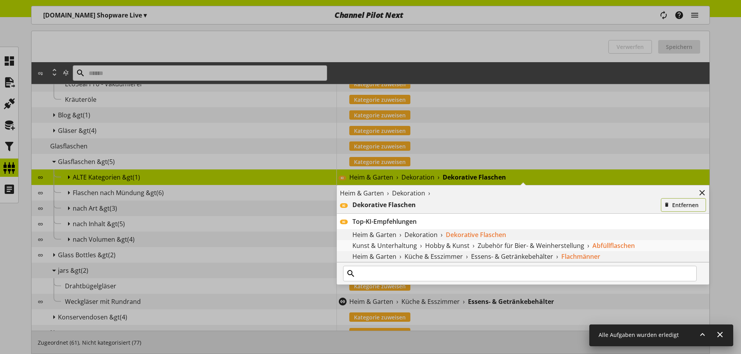
click at [683, 205] on span "Entfernen" at bounding box center [685, 205] width 26 height 8
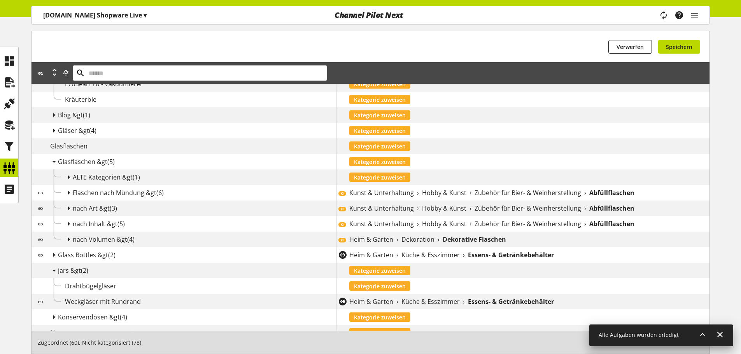
click at [471, 188] on div "Kunst & Unterhaltung › Hobby & Kunst › Zubehör für Bier- & Weinherstellung › Ab…" at bounding box center [529, 192] width 360 height 9
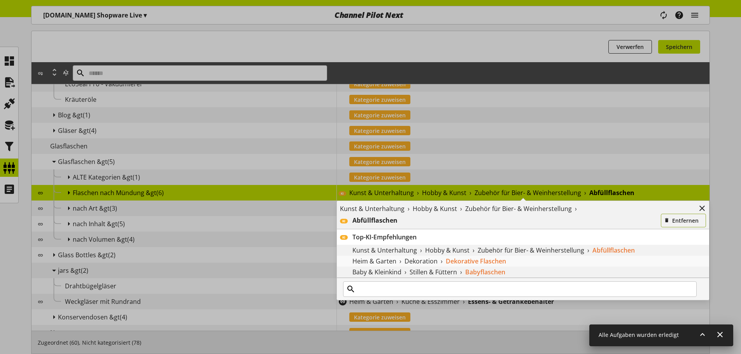
drag, startPoint x: 676, startPoint y: 217, endPoint x: 658, endPoint y: 218, distance: 18.3
click at [676, 218] on span "Entfernen" at bounding box center [685, 221] width 26 height 8
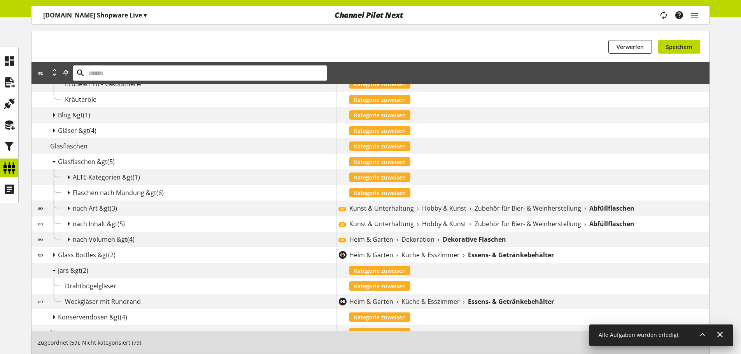
click at [572, 205] on span "Zubehör für Bier- & Weinherstellung" at bounding box center [527, 208] width 107 height 9
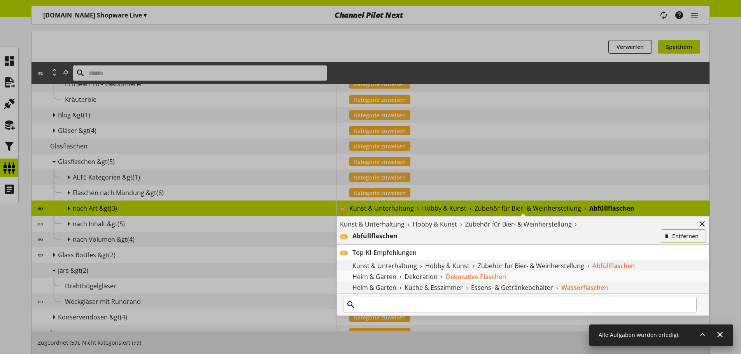
drag, startPoint x: 678, startPoint y: 233, endPoint x: 637, endPoint y: 220, distance: 43.5
click at [678, 233] on span "Entfernen" at bounding box center [685, 236] width 26 height 8
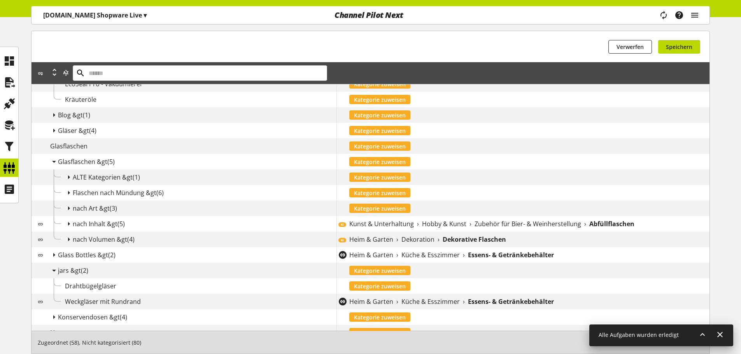
click at [620, 214] on div "Kategorie zuweisen" at bounding box center [522, 209] width 373 height 16
click at [615, 217] on div "KI Kunst & Unterhaltung › Hobby & Kunst › Zubehör für Bier- & Weinherstellung ›…" at bounding box center [522, 224] width 373 height 16
click at [612, 223] on b "Abfüllflaschen" at bounding box center [611, 223] width 45 height 9
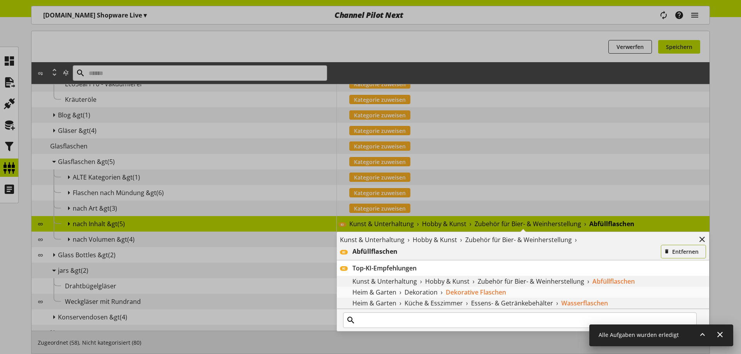
click at [679, 247] on button "Entfernen" at bounding box center [683, 252] width 45 height 14
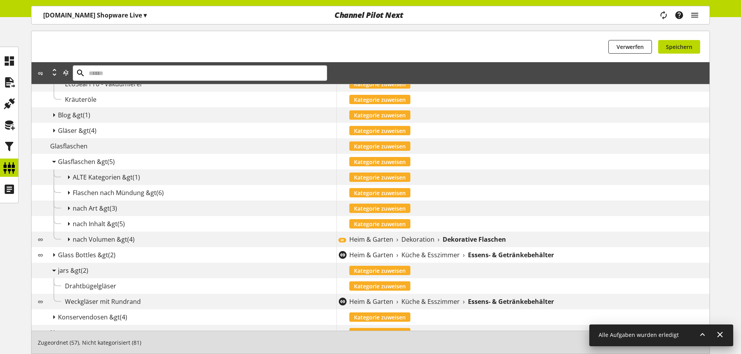
click at [445, 241] on b "Dekorative Flaschen" at bounding box center [474, 239] width 63 height 9
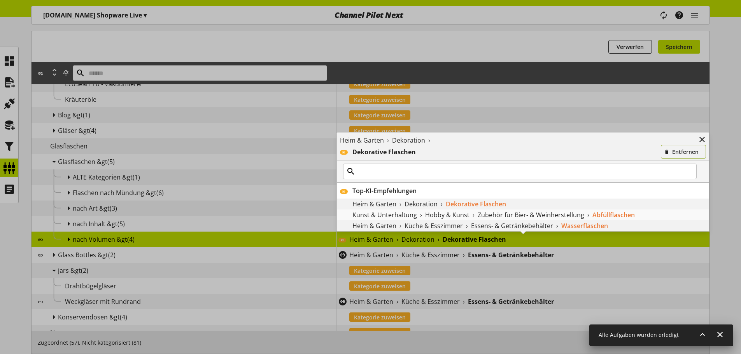
click at [671, 150] on button "Entfernen" at bounding box center [683, 152] width 45 height 14
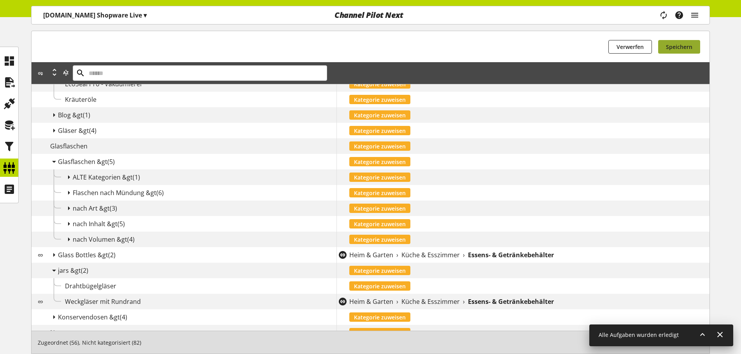
click at [691, 42] on button "Speichern" at bounding box center [679, 47] width 42 height 14
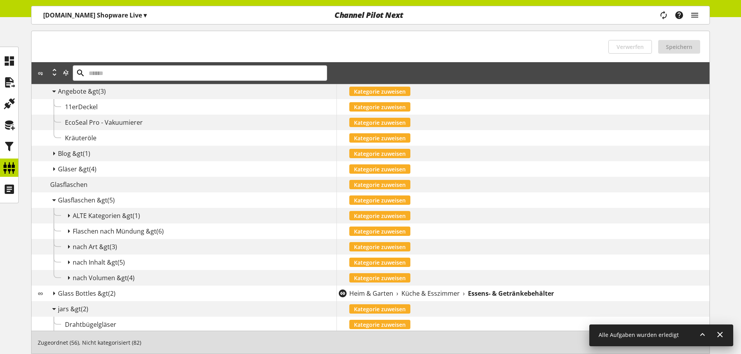
scroll to position [120, 0]
click at [60, 170] on span "Gläser &gt" at bounding box center [73, 169] width 31 height 9
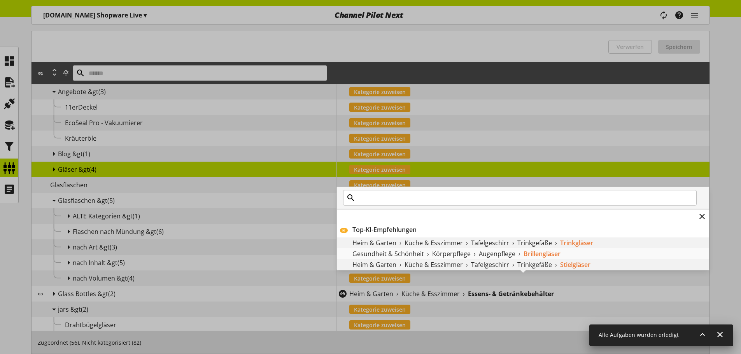
click at [336, 271] on div "KI Top-KI-Empfehlungen Heim & Garten › Küche & Esszimmer › Tafelgeschirr › Trin…" at bounding box center [336, 271] width 0 height 0
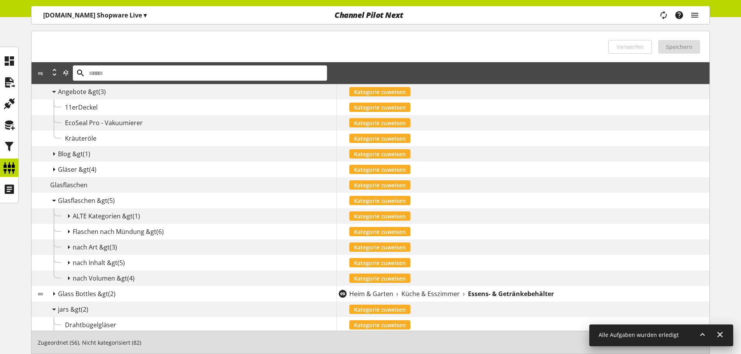
click at [54, 170] on icon at bounding box center [53, 170] width 9 height 14
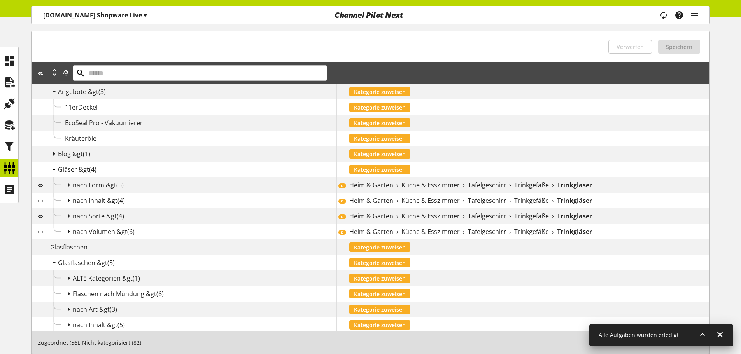
click at [53, 170] on icon at bounding box center [53, 170] width 9 height 14
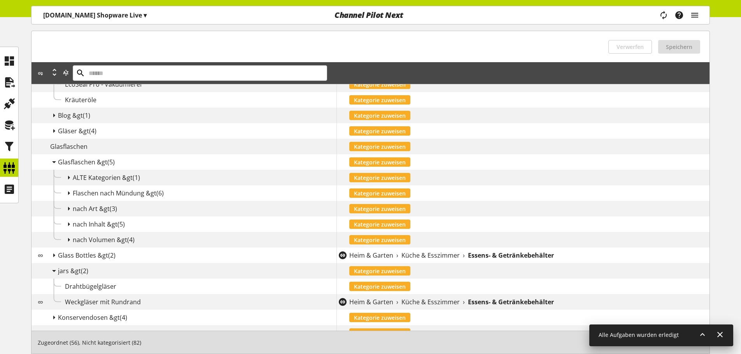
scroll to position [159, 0]
click at [245, 238] on div "nach Volumen &gt (4)" at bounding box center [205, 239] width 264 height 9
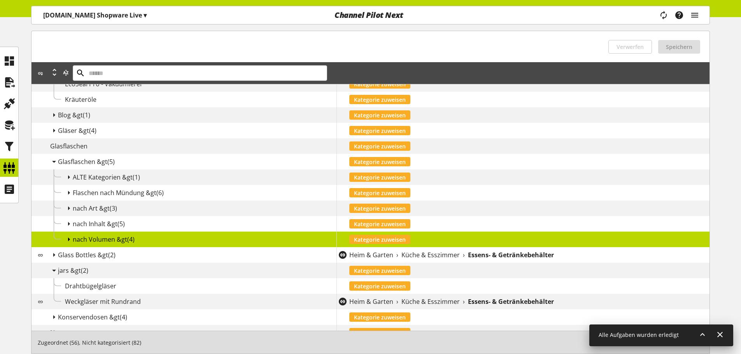
click at [70, 238] on icon at bounding box center [68, 240] width 9 height 14
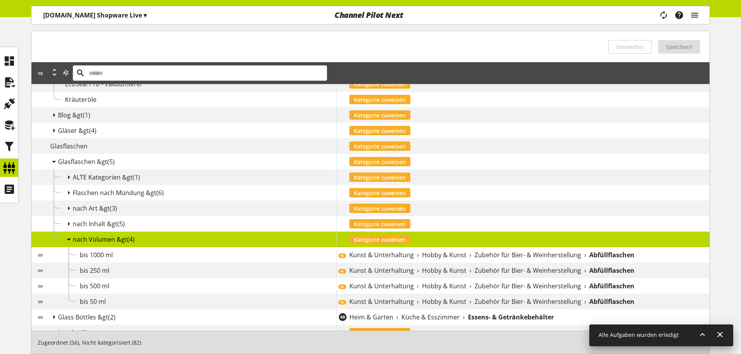
click at [74, 236] on span "nach Volumen &gt" at bounding box center [100, 239] width 54 height 9
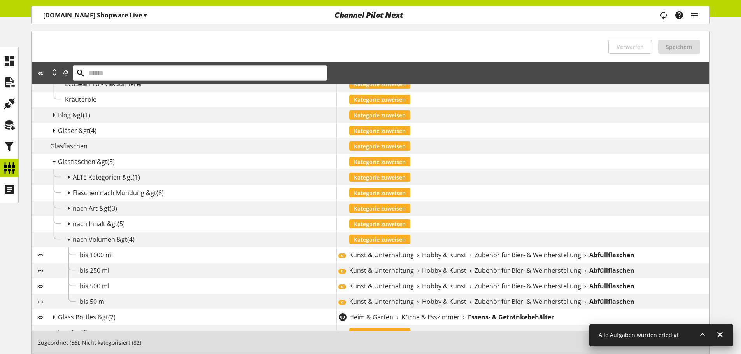
click at [74, 236] on span "nach Volumen &gt" at bounding box center [100, 239] width 54 height 9
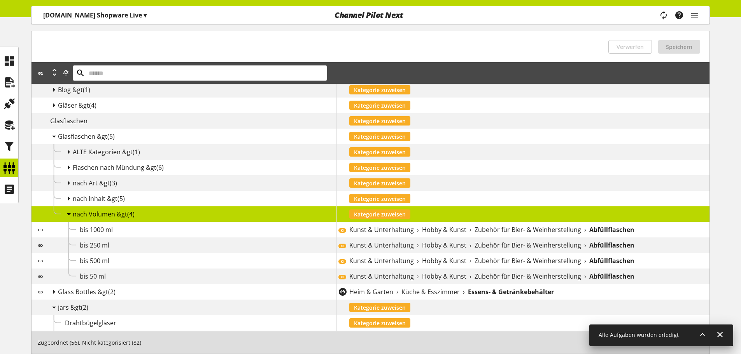
scroll to position [198, 0]
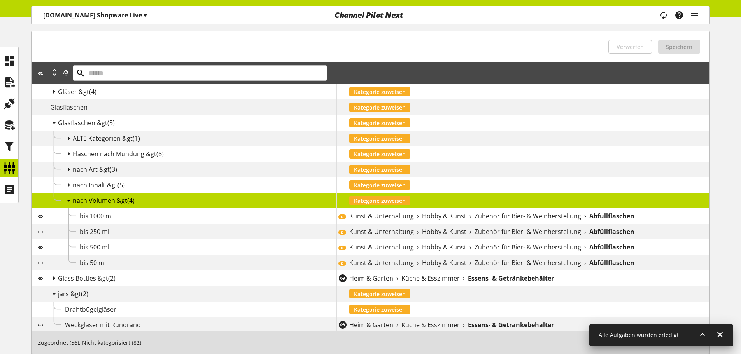
click at [448, 223] on div "KI Kunst & Unterhaltung › Hobby & Kunst › Zubehör für Bier- & Weinherstellung ›…" at bounding box center [522, 216] width 373 height 16
click at [449, 222] on div "KI Kunst & Unterhaltung › Hobby & Kunst › Zubehör für Bier- & Weinherstellung ›…" at bounding box center [522, 216] width 373 height 16
click at [448, 211] on div "KI Kunst & Unterhaltung › Hobby & Kunst › Zubehör für Bier- & Weinherstellung ›…" at bounding box center [522, 216] width 373 height 16
click at [448, 215] on span "Hobby & Kunst" at bounding box center [444, 216] width 44 height 9
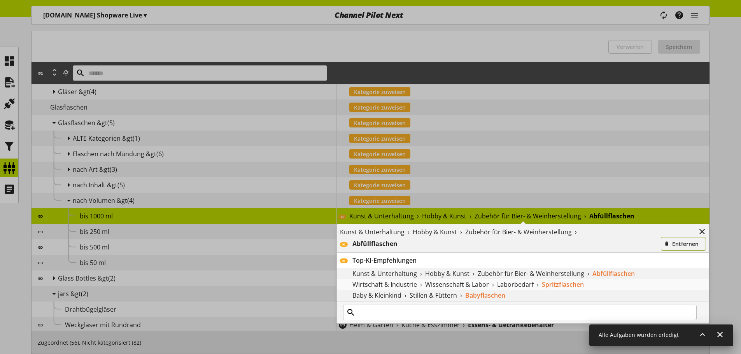
click at [672, 240] on button "Entfernen" at bounding box center [683, 244] width 45 height 14
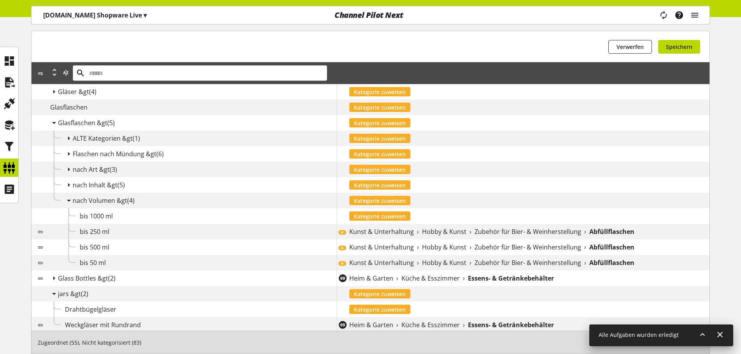
click at [550, 228] on span "Zubehör für Bier- & Weinherstellung" at bounding box center [527, 231] width 107 height 9
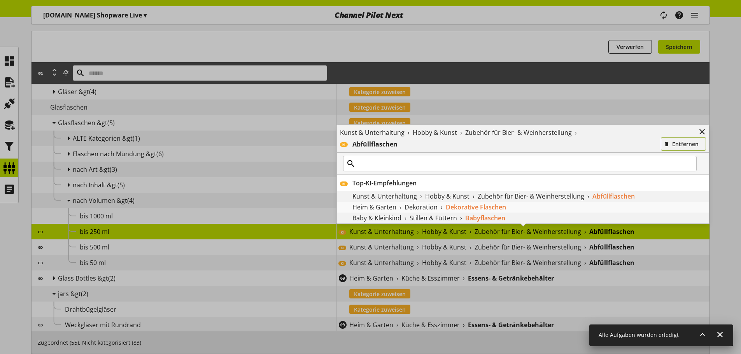
click at [676, 140] on button "Entfernen" at bounding box center [683, 144] width 45 height 14
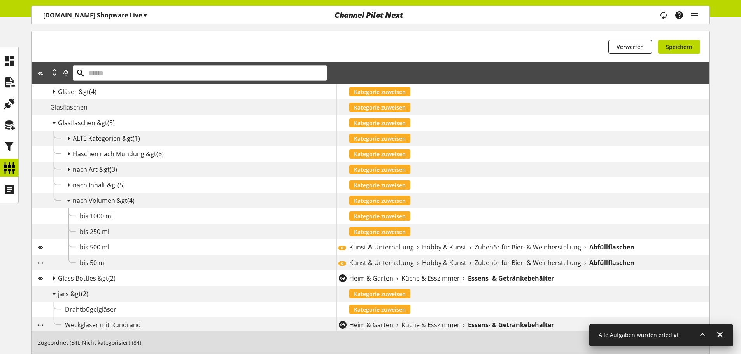
click at [456, 253] on div "KI Kunst & Unterhaltung › Hobby & Kunst › Zubehör für Bier- & Weinherstellung ›…" at bounding box center [522, 248] width 373 height 16
click at [460, 245] on span "Hobby & Kunst" at bounding box center [444, 247] width 44 height 9
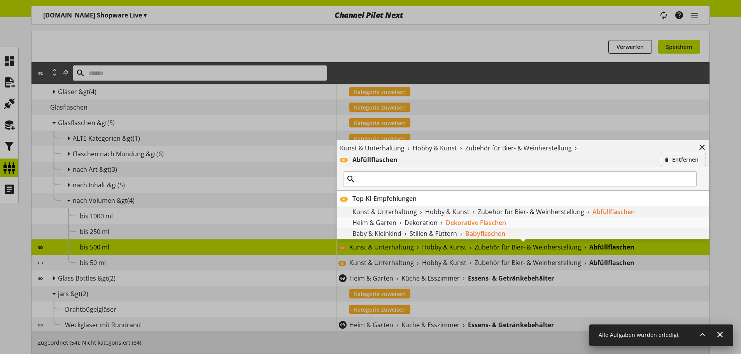
click at [669, 160] on icon "button" at bounding box center [666, 160] width 5 height 9
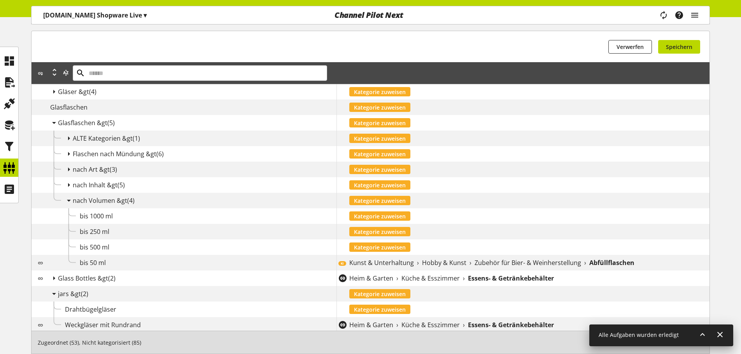
click at [488, 261] on span "Zubehör für Bier- & Weinherstellung" at bounding box center [527, 262] width 107 height 9
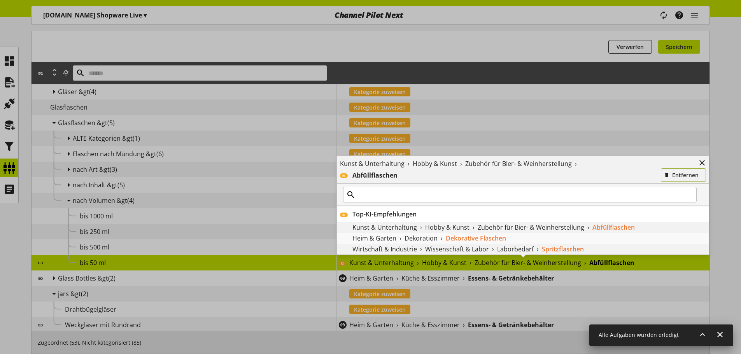
click at [673, 173] on span "Entfernen" at bounding box center [685, 175] width 26 height 8
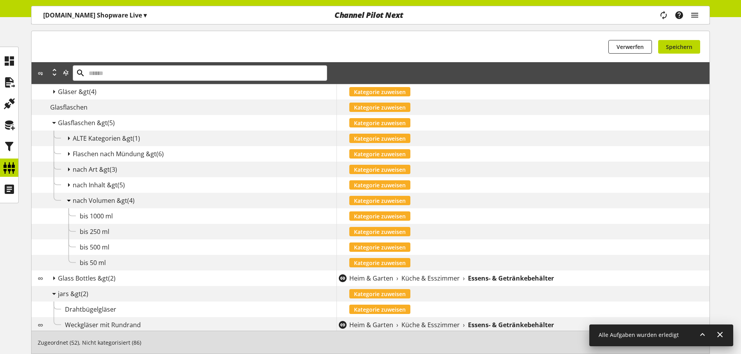
click at [71, 201] on icon at bounding box center [68, 201] width 9 height 14
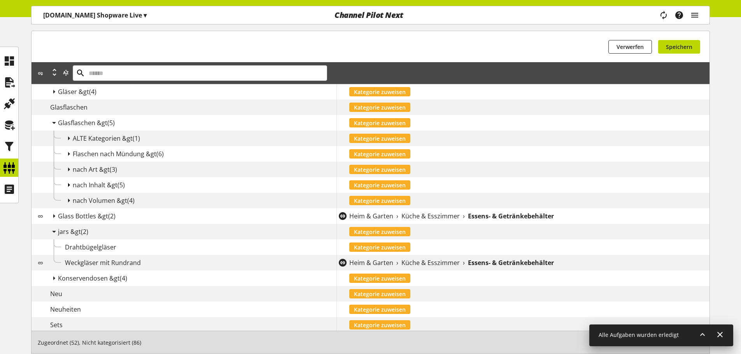
click at [69, 186] on icon at bounding box center [68, 185] width 9 height 14
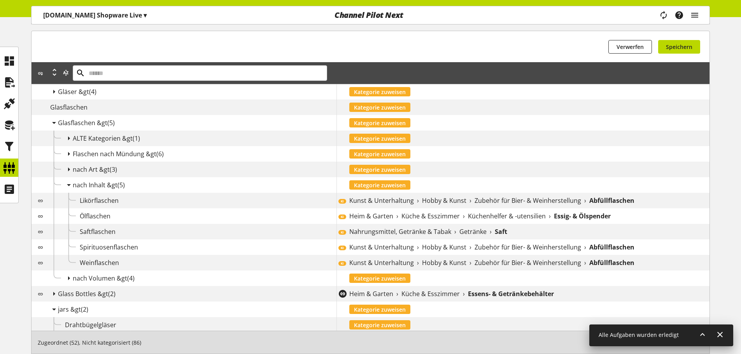
click at [401, 202] on span "Kunst & Unterhaltung" at bounding box center [381, 200] width 65 height 9
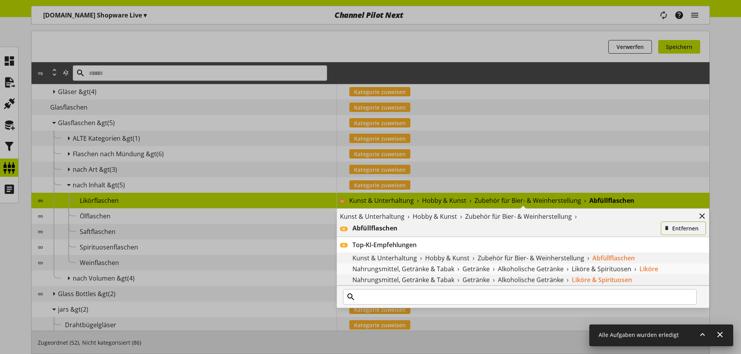
click at [670, 228] on span "button" at bounding box center [667, 228] width 8 height 8
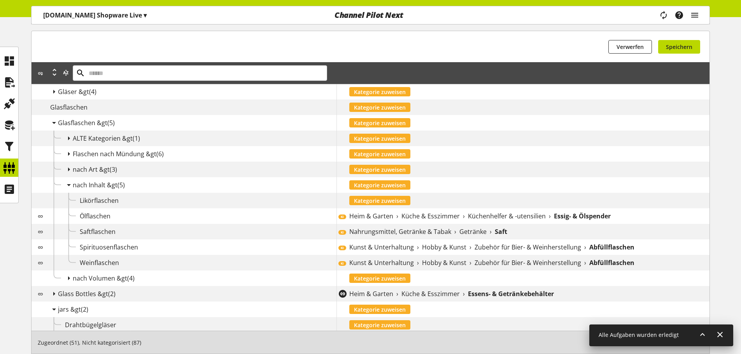
click at [485, 212] on span "Küchenhelfer & -utensilien" at bounding box center [507, 216] width 78 height 9
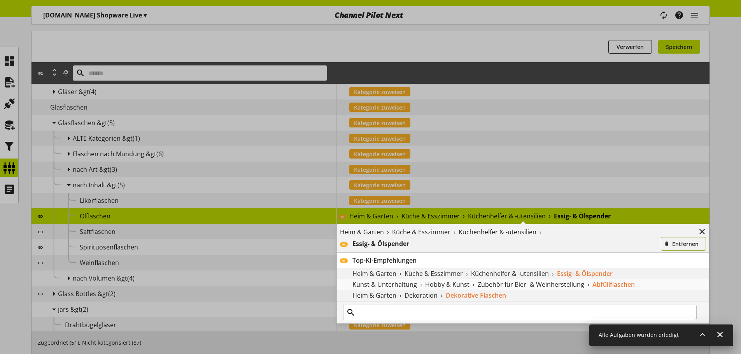
click at [679, 238] on button "Entfernen" at bounding box center [683, 244] width 45 height 14
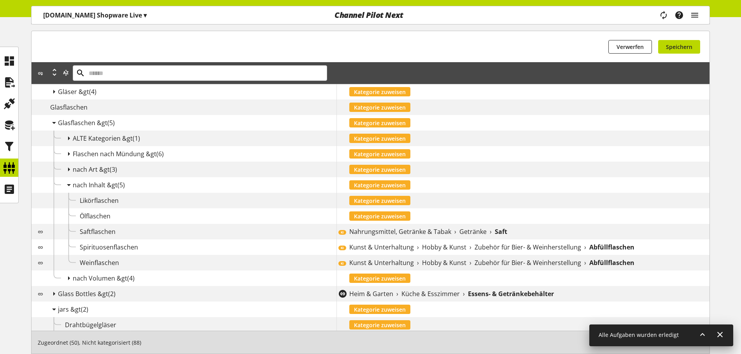
click at [429, 227] on span "Nahrungsmittel, Getränke & Tabak" at bounding box center [400, 231] width 102 height 9
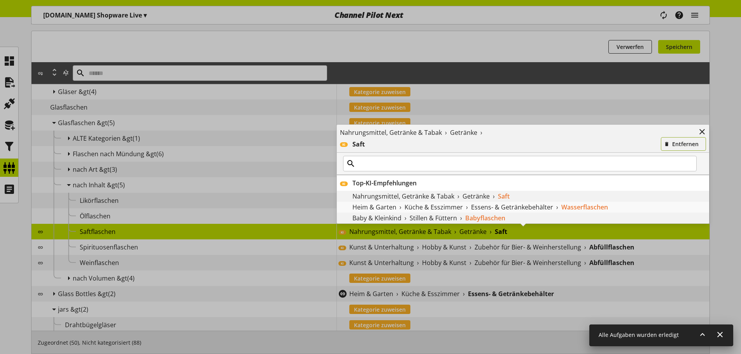
click at [668, 147] on icon "button" at bounding box center [666, 144] width 5 height 9
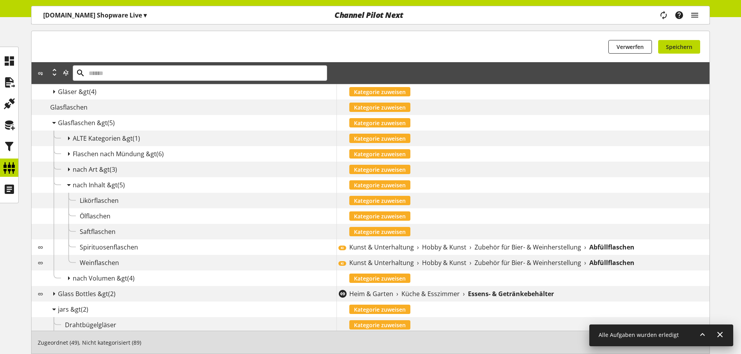
click at [496, 259] on span "Zubehör für Bier- & Weinherstellung" at bounding box center [527, 262] width 107 height 9
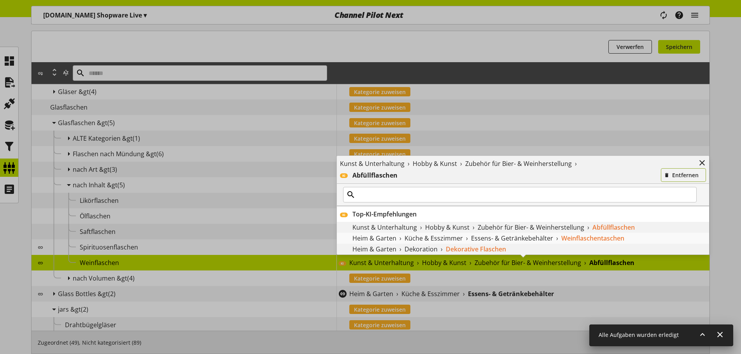
click at [671, 177] on button "Entfernen" at bounding box center [683, 175] width 45 height 14
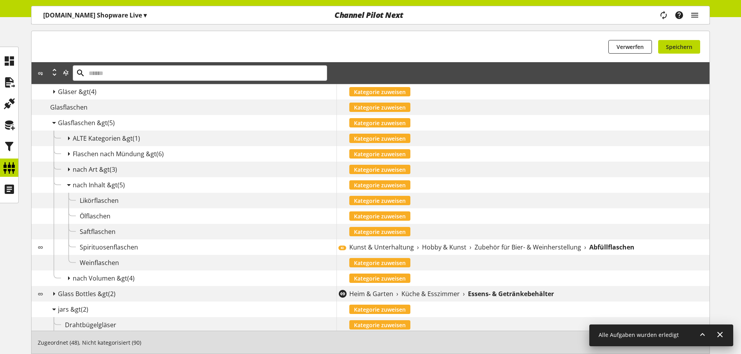
click at [499, 251] on span "Zubehör für Bier- & Weinherstellung" at bounding box center [527, 247] width 107 height 9
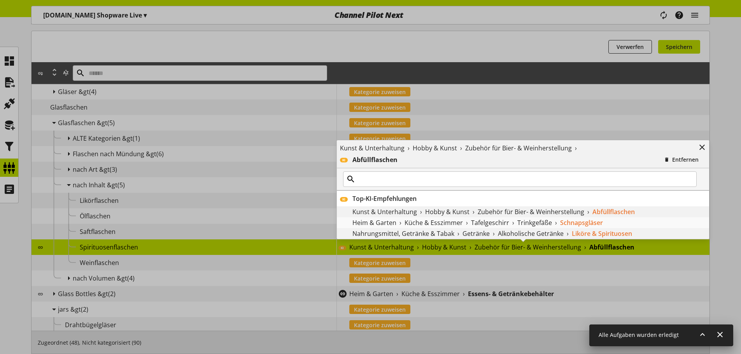
click at [658, 160] on div "Abfüllflaschen" at bounding box center [506, 159] width 308 height 9
click at [665, 159] on icon "button" at bounding box center [666, 160] width 5 height 9
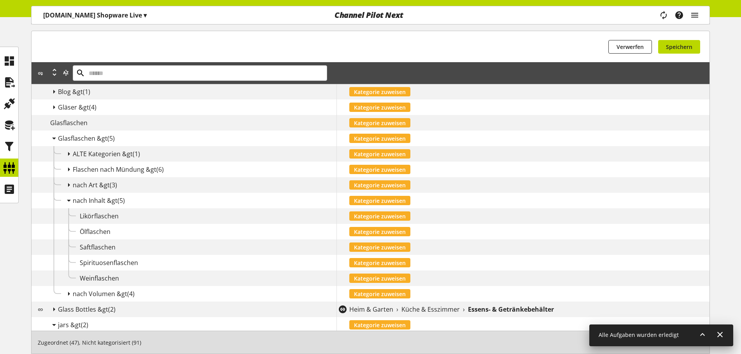
scroll to position [159, 0]
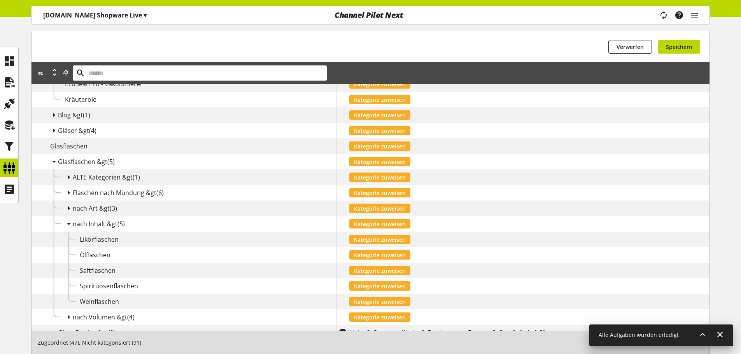
click at [66, 209] on icon at bounding box center [68, 208] width 9 height 14
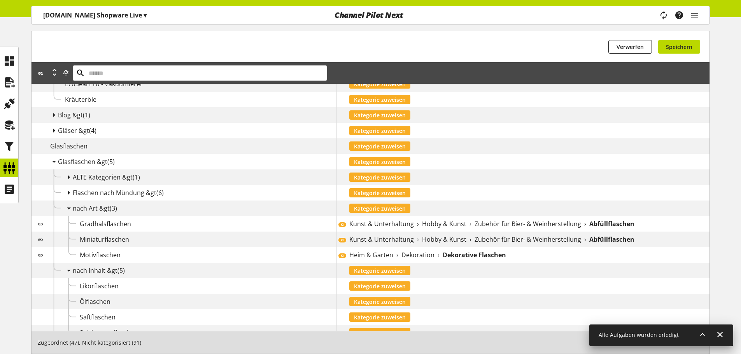
click at [467, 219] on div "KI Kunst & Unterhaltung › Hobby & Kunst › Zubehör für Bier- & Weinherstellung ›…" at bounding box center [522, 224] width 373 height 16
click at [463, 222] on span "Hobby & Kunst" at bounding box center [444, 223] width 44 height 9
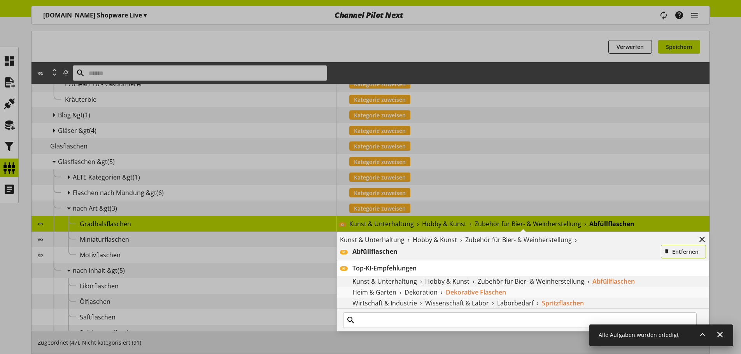
drag, startPoint x: 681, startPoint y: 251, endPoint x: 556, endPoint y: 255, distance: 124.9
click at [681, 251] on span "Entfernen" at bounding box center [685, 252] width 26 height 8
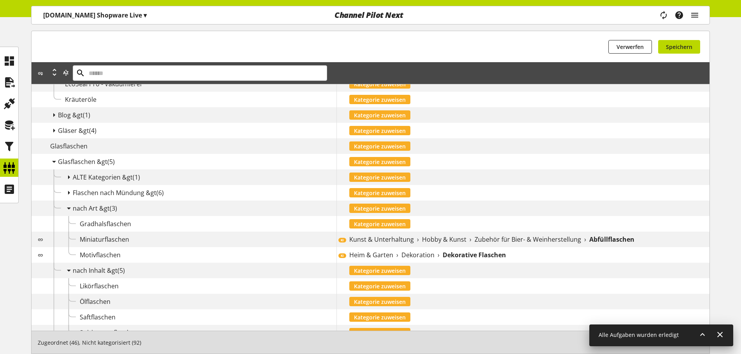
click at [432, 241] on span "Hobby & Kunst" at bounding box center [444, 239] width 44 height 9
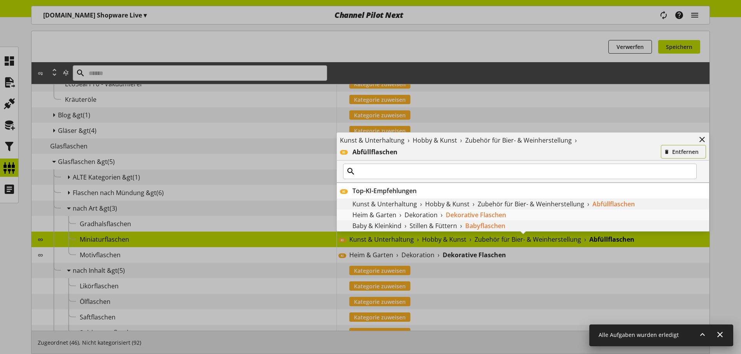
click at [676, 156] on button "Entfernen" at bounding box center [683, 152] width 45 height 14
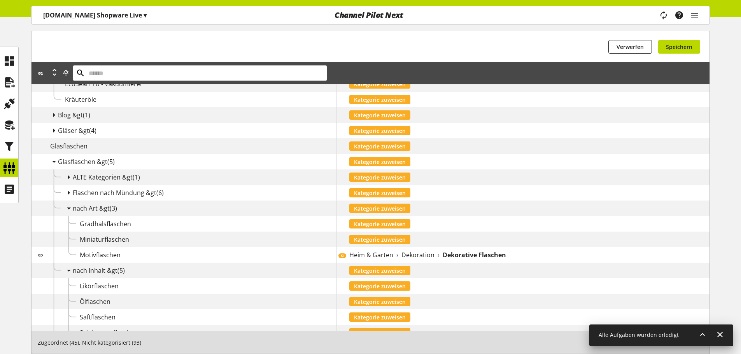
click at [464, 255] on b "Dekorative Flaschen" at bounding box center [474, 254] width 63 height 9
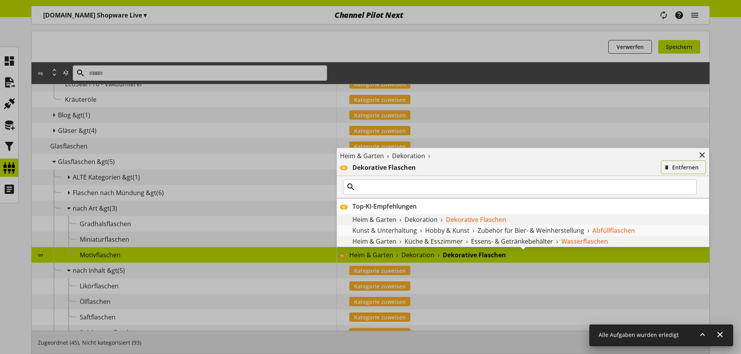
click at [690, 172] on button "Entfernen" at bounding box center [683, 168] width 45 height 14
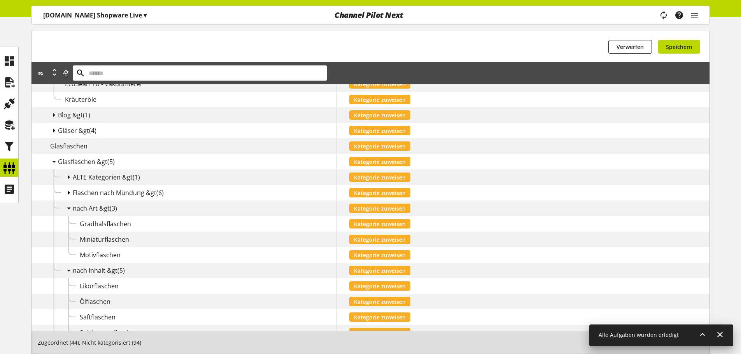
click at [65, 191] on icon at bounding box center [68, 193] width 9 height 14
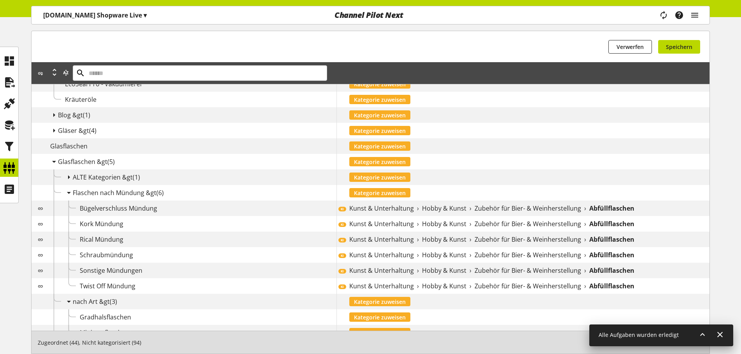
click at [417, 210] on span "›" at bounding box center [418, 208] width 2 height 9
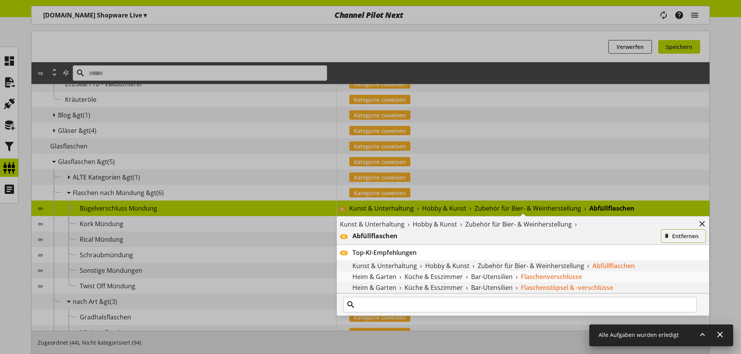
click at [671, 232] on span "button" at bounding box center [667, 236] width 8 height 8
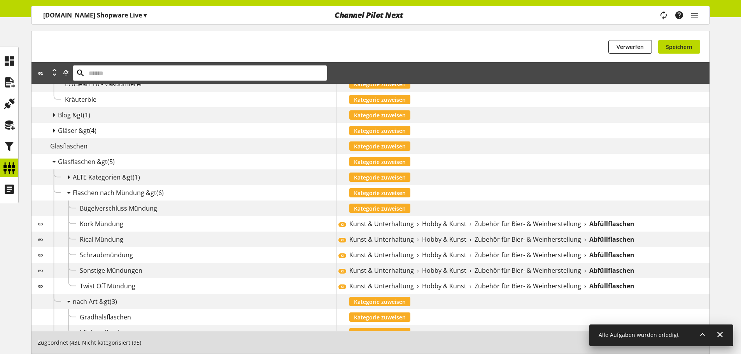
click at [470, 216] on div "KI Kunst & Unterhaltung › Hobby & Kunst › Zubehör für Bier- & Weinherstellung ›…" at bounding box center [522, 224] width 373 height 16
click at [469, 221] on span "›" at bounding box center [470, 223] width 2 height 9
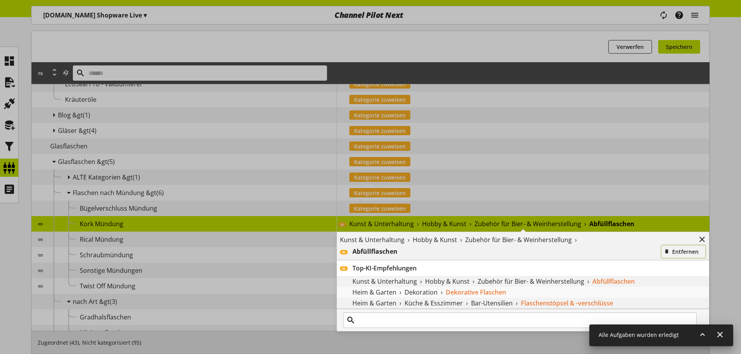
click at [669, 246] on button "Entfernen" at bounding box center [683, 252] width 45 height 14
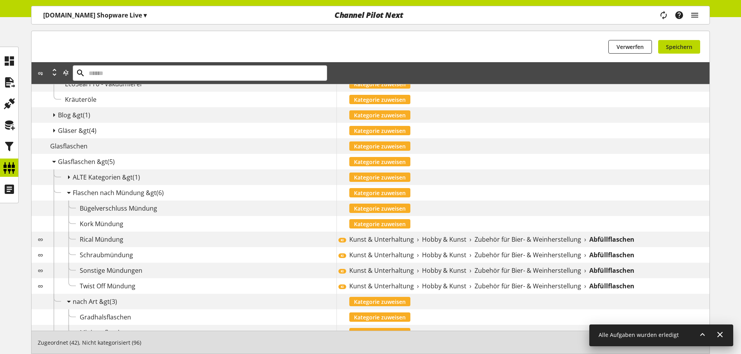
click at [676, 55] on div "Du hast keine Änderungen vorgenommen Verwerfen Du hast keine Änderungen vorgeno…" at bounding box center [371, 46] width 678 height 31
click at [679, 47] on span "Speichern" at bounding box center [679, 47] width 26 height 8
click at [500, 40] on div "Du hast keine Änderungen vorgenommen Verwerfen Du hast keine Änderungen vorgeno…" at bounding box center [371, 46] width 678 height 31
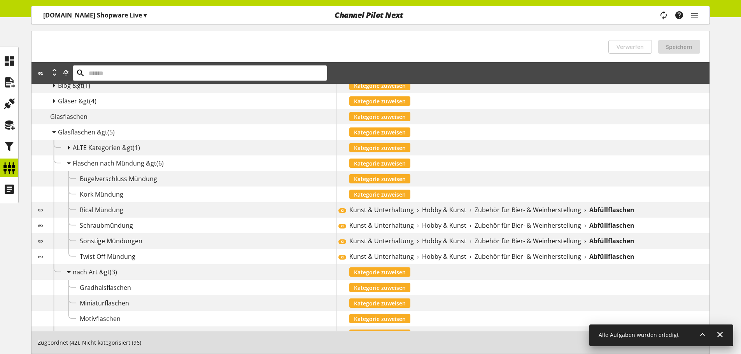
scroll to position [276, 0]
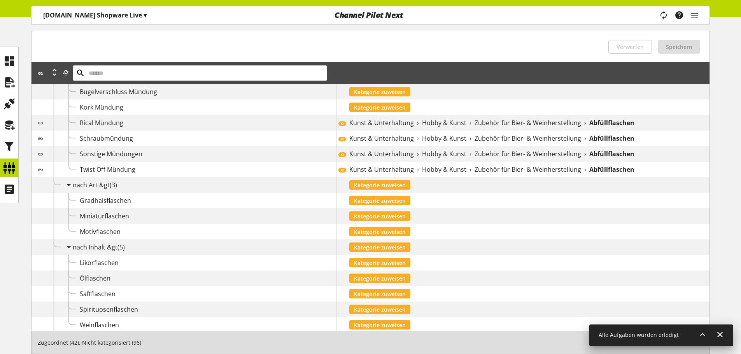
click at [466, 121] on div "Kunst & Unterhaltung › Hobby & Kunst › Zubehör für Bier- & Weinherstellung › Ab…" at bounding box center [529, 122] width 360 height 9
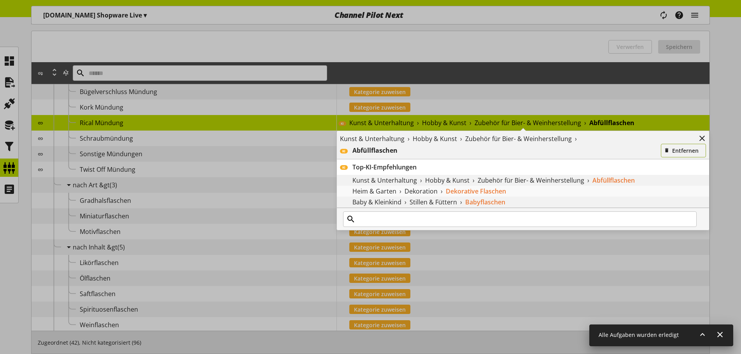
drag, startPoint x: 663, startPoint y: 147, endPoint x: 669, endPoint y: 147, distance: 5.4
click at [667, 147] on button "Entfernen" at bounding box center [683, 151] width 45 height 14
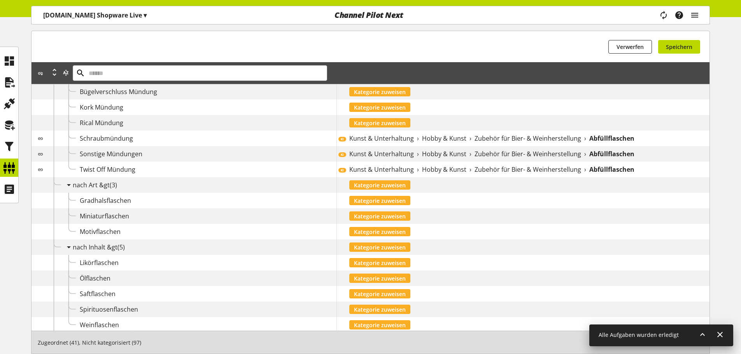
click at [569, 138] on span "Zubehör für Bier- & Weinherstellung" at bounding box center [527, 138] width 107 height 9
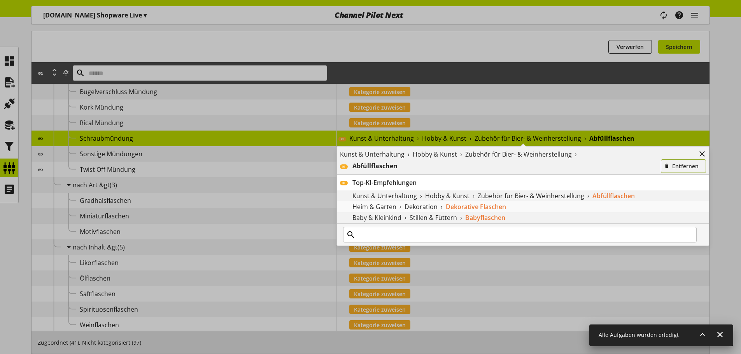
click at [677, 163] on span "Entfernen" at bounding box center [685, 166] width 26 height 8
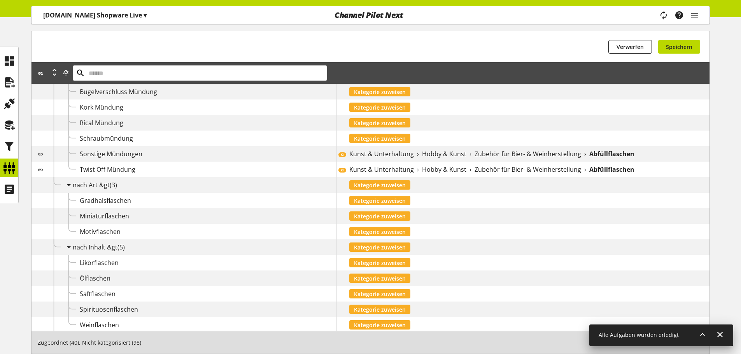
click at [605, 155] on b "Abfüllflaschen" at bounding box center [611, 153] width 45 height 9
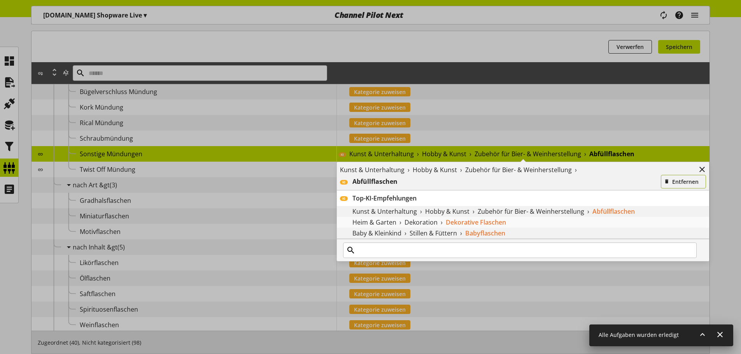
click at [679, 179] on span "Entfernen" at bounding box center [685, 182] width 26 height 8
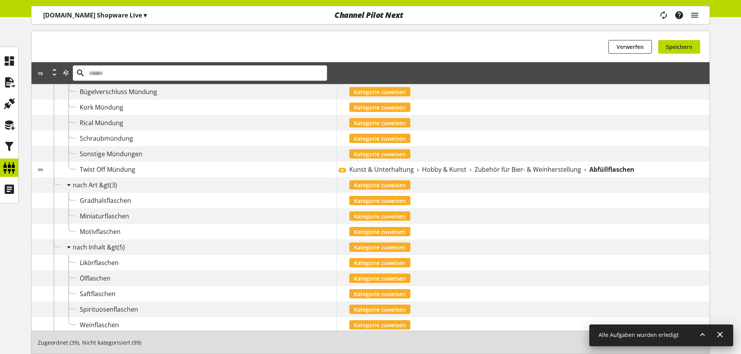
click at [616, 170] on b "Abfüllflaschen" at bounding box center [611, 169] width 45 height 9
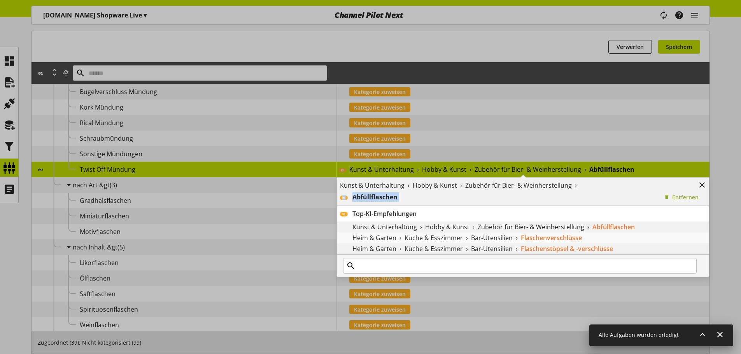
click at [677, 191] on div "Kunst & Unterhaltung › Hobby & Kunst › Zubehör für Bier- & Weinherstellung › KI…" at bounding box center [523, 192] width 372 height 28
click at [666, 206] on div "KI Top-KI-Empfehlungen" at bounding box center [523, 214] width 372 height 16
click at [678, 198] on span "Entfernen" at bounding box center [685, 197] width 26 height 8
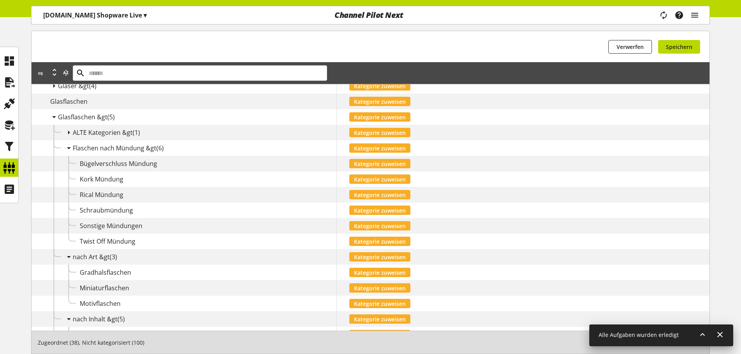
scroll to position [198, 0]
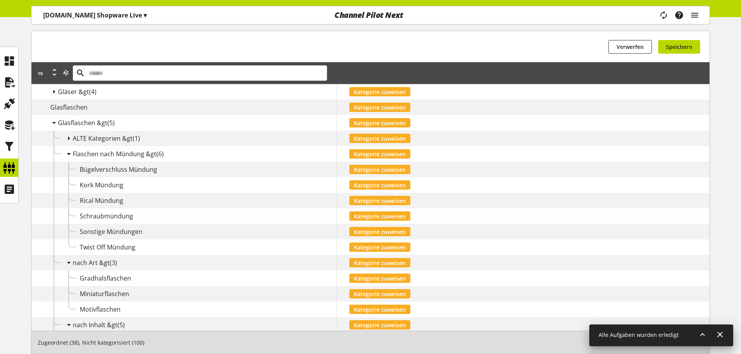
click at [70, 151] on icon at bounding box center [68, 154] width 9 height 14
click at [690, 55] on div "Du hast keine Änderungen vorgenommen Verwerfen Du hast keine Änderungen vorgeno…" at bounding box center [371, 46] width 678 height 31
click at [688, 53] on button "Speichern" at bounding box center [679, 47] width 42 height 14
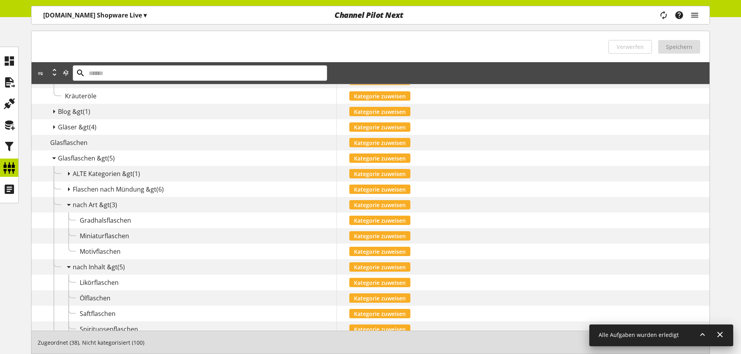
scroll to position [159, 0]
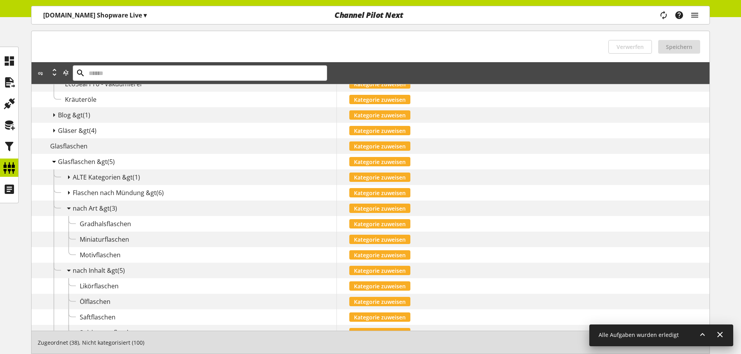
click at [49, 163] on icon at bounding box center [53, 162] width 9 height 14
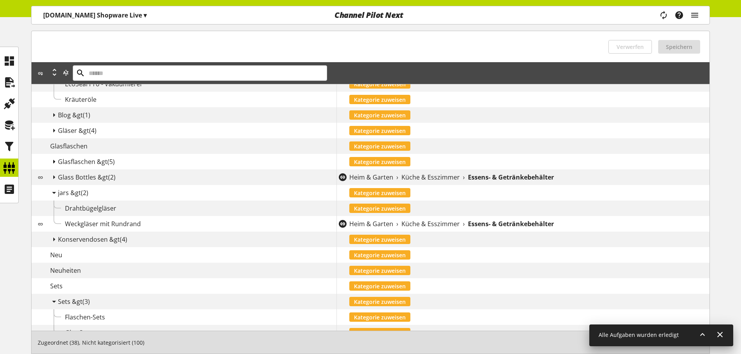
click at [49, 163] on icon at bounding box center [53, 162] width 9 height 14
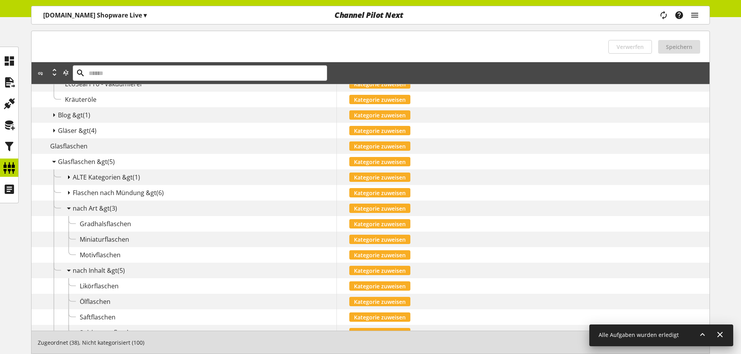
click at [68, 174] on icon at bounding box center [68, 177] width 9 height 14
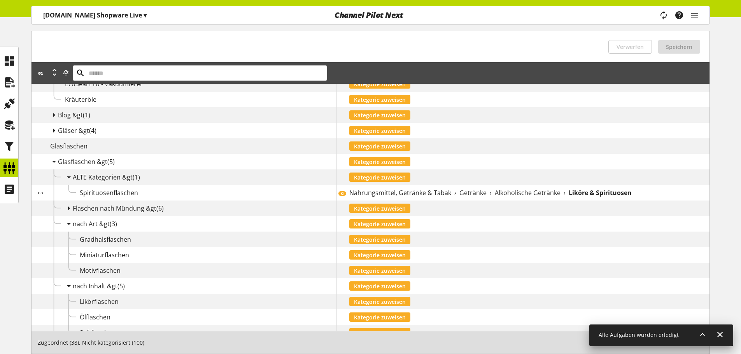
click at [431, 189] on span "Nahrungsmittel, Getränke & Tabak" at bounding box center [400, 192] width 102 height 9
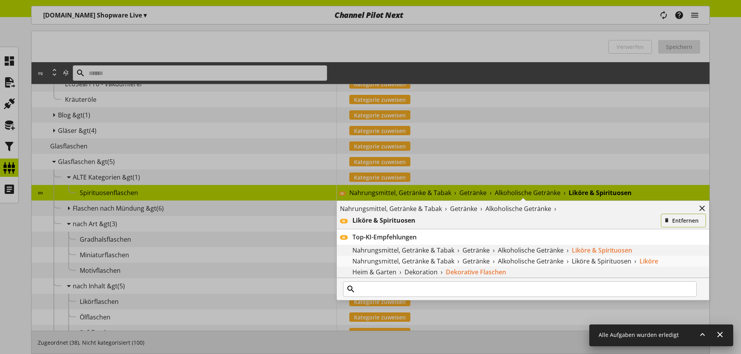
click at [680, 218] on span "Entfernen" at bounding box center [685, 221] width 26 height 8
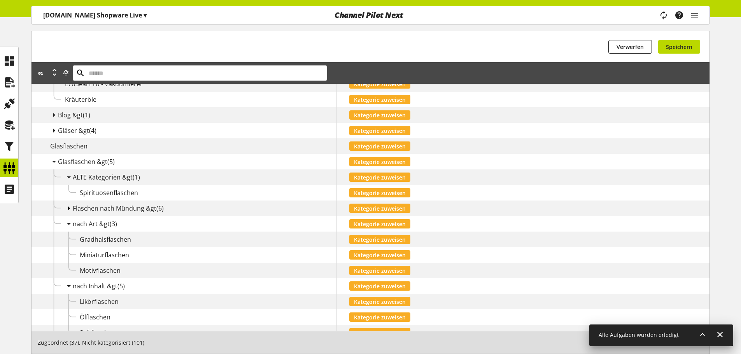
click at [66, 209] on icon at bounding box center [68, 208] width 9 height 14
click at [72, 208] on icon at bounding box center [68, 208] width 9 height 14
click at [68, 174] on icon at bounding box center [68, 177] width 9 height 14
click at [68, 194] on icon at bounding box center [68, 193] width 9 height 14
click at [68, 177] on icon at bounding box center [68, 177] width 9 height 14
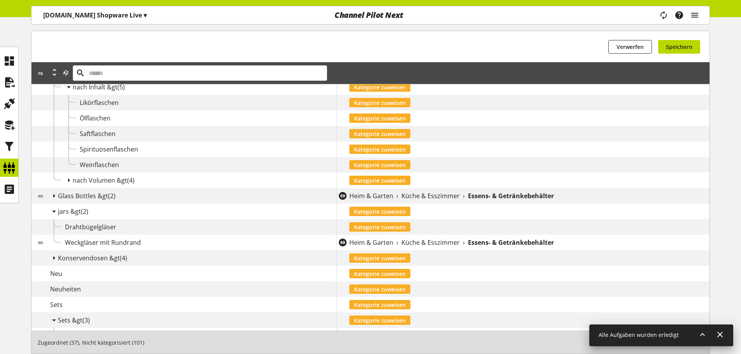
scroll to position [470, 0]
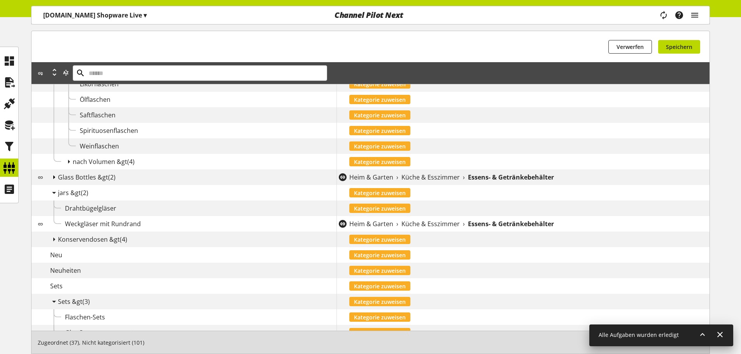
click at [53, 177] on icon at bounding box center [53, 177] width 9 height 14
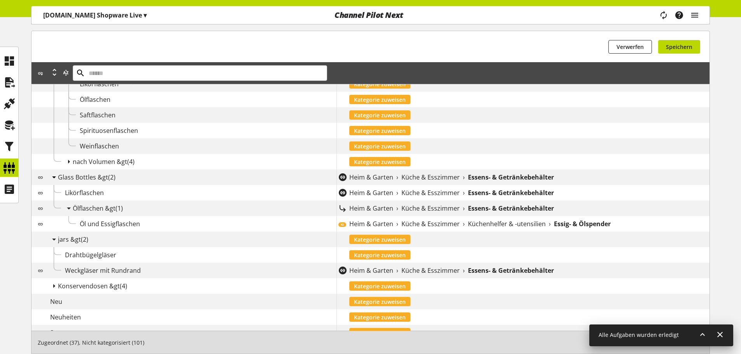
click at [53, 177] on icon at bounding box center [53, 177] width 9 height 14
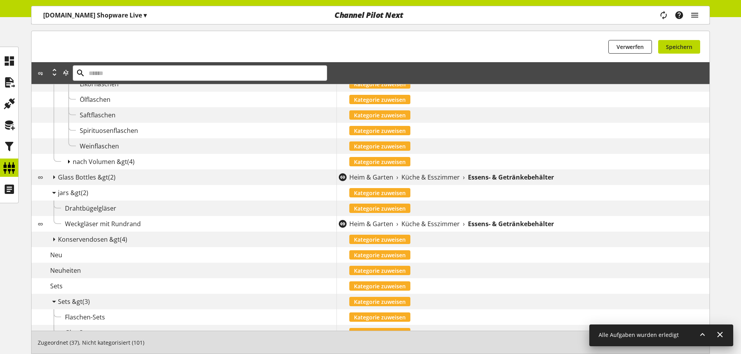
click at [66, 161] on icon at bounding box center [68, 162] width 9 height 14
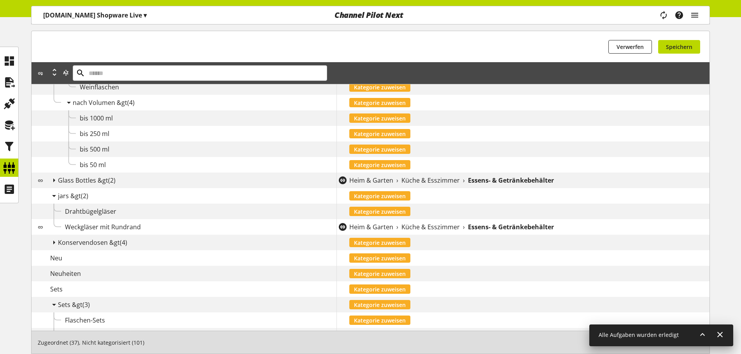
scroll to position [587, 0]
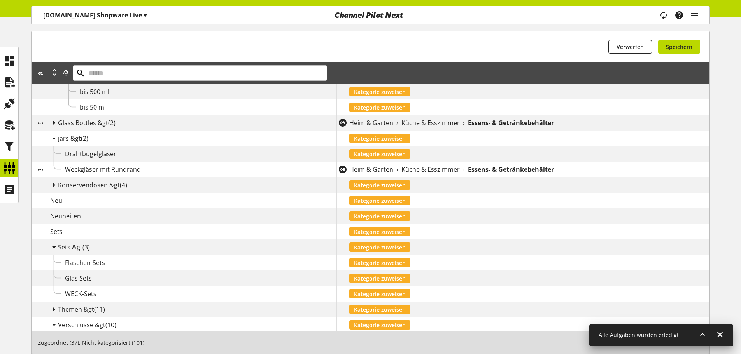
click at [58, 185] on span "Konservendosen &gt" at bounding box center [89, 185] width 62 height 9
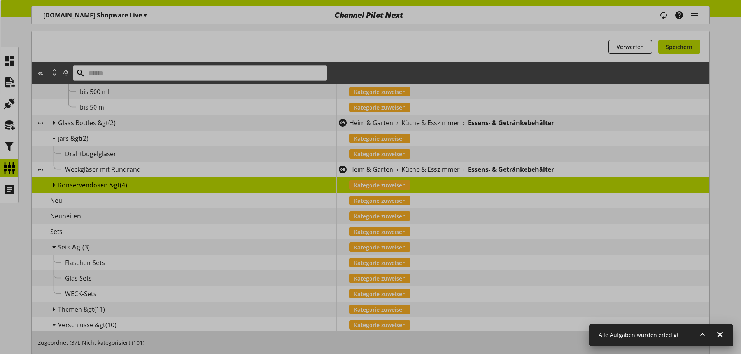
click at [0, 0] on div "KI Top-KI-Empfehlungen Nahrungsmittel, Getränke & Tabak › Lebensmittel › Obst &…" at bounding box center [0, 0] width 0 height 0
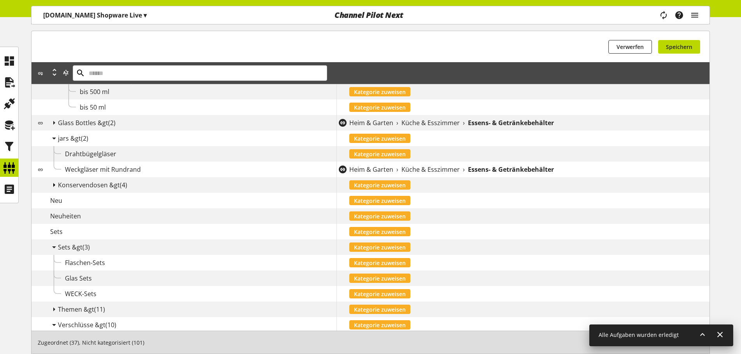
click at [49, 187] on icon at bounding box center [53, 185] width 9 height 14
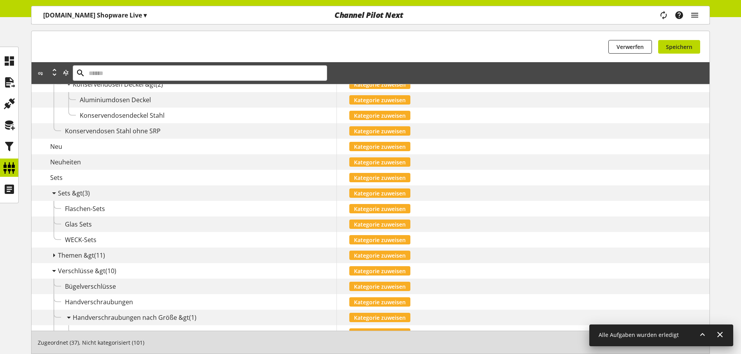
scroll to position [820, 0]
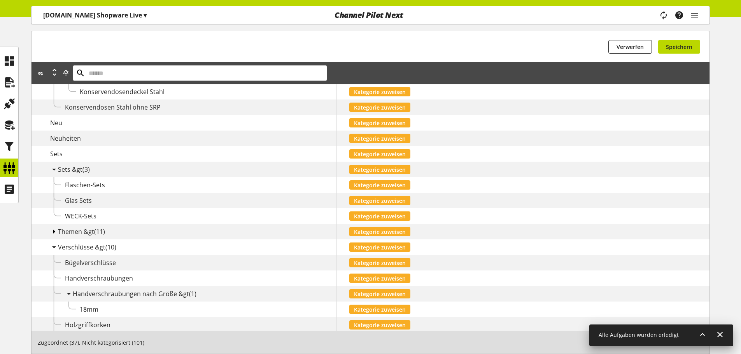
click at [56, 231] on icon at bounding box center [53, 232] width 9 height 14
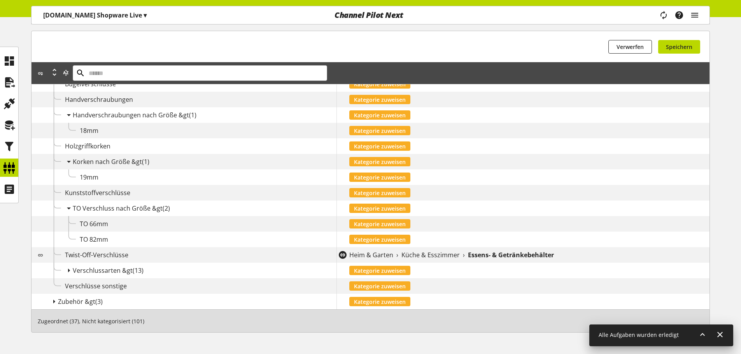
scroll to position [1194, 0]
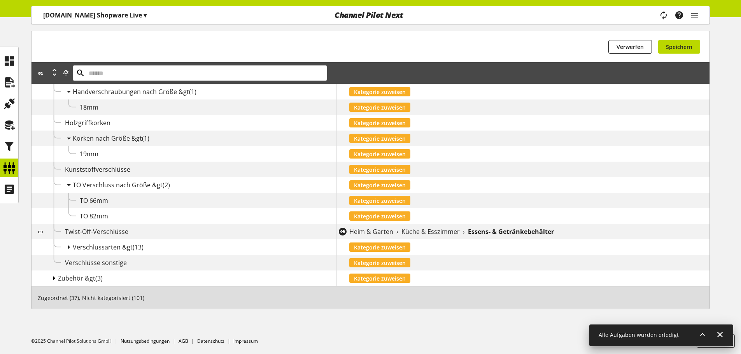
click at [53, 282] on icon at bounding box center [53, 278] width 9 height 14
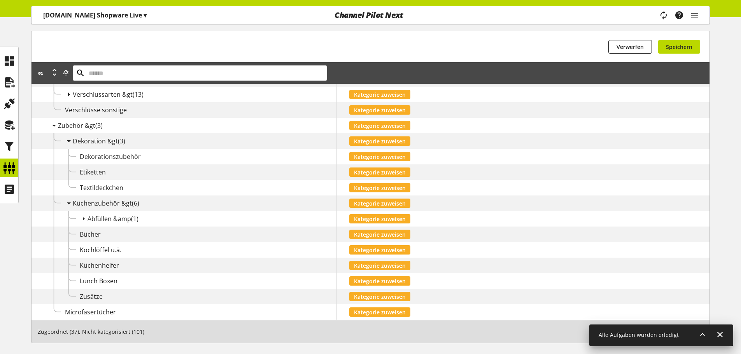
scroll to position [1302, 0]
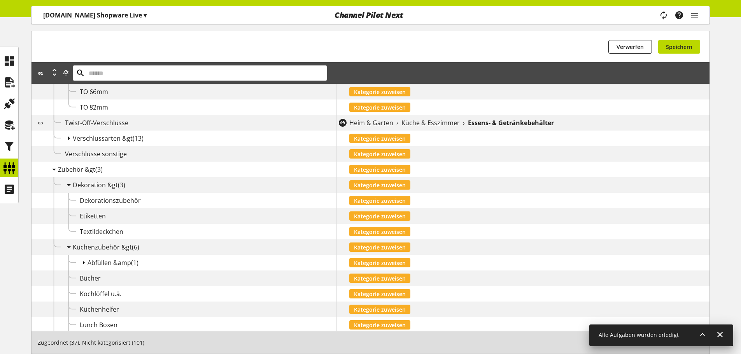
click at [80, 260] on icon at bounding box center [83, 263] width 9 height 14
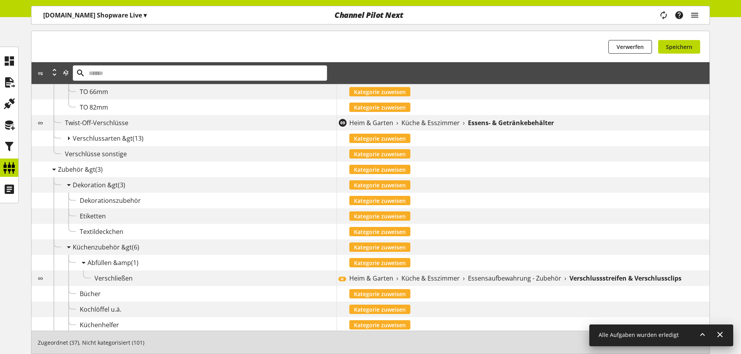
click at [399, 273] on div "KI Heim & Garten › Küche & Esszimmer › Essensaufbewahrung - Zubehör › Verschlus…" at bounding box center [522, 279] width 373 height 16
click at [455, 277] on span "Küche & Esszimmer" at bounding box center [430, 278] width 58 height 9
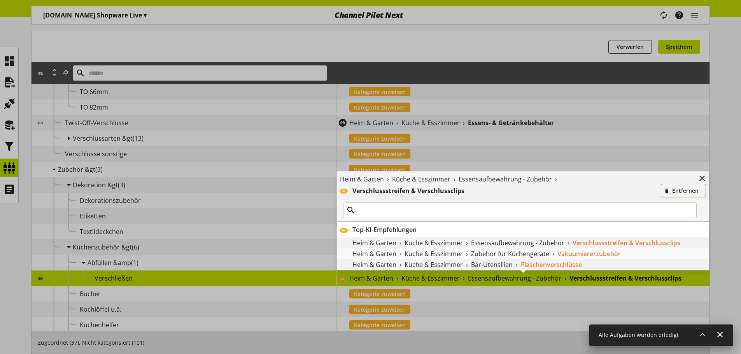
click at [691, 189] on span "Entfernen" at bounding box center [685, 191] width 26 height 8
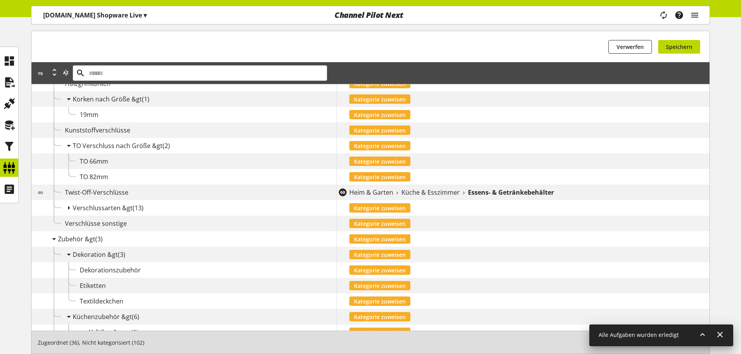
scroll to position [1225, 0]
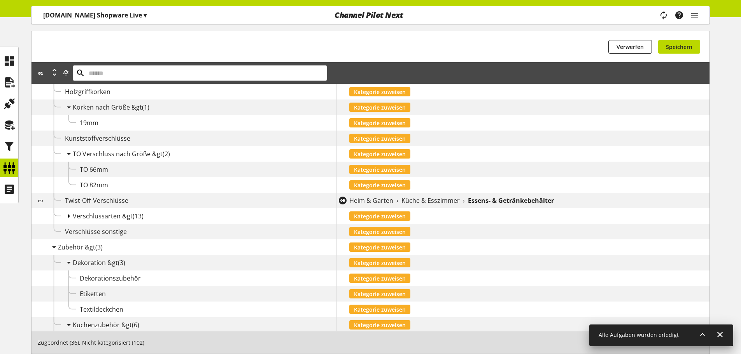
click at [69, 215] on icon at bounding box center [68, 216] width 9 height 14
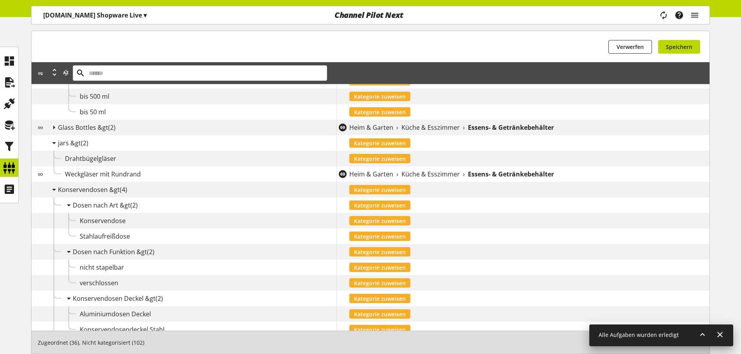
scroll to position [564, 0]
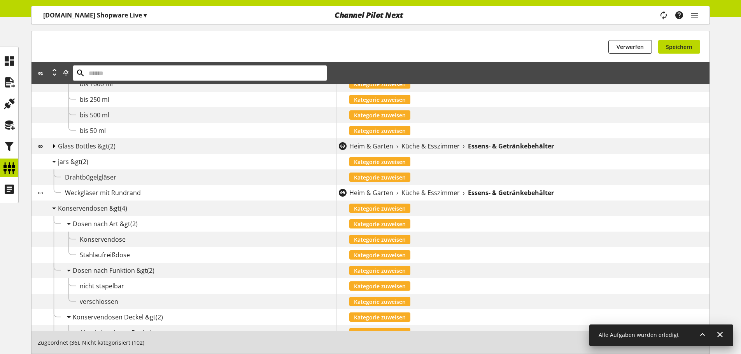
click at [56, 147] on icon at bounding box center [53, 146] width 9 height 14
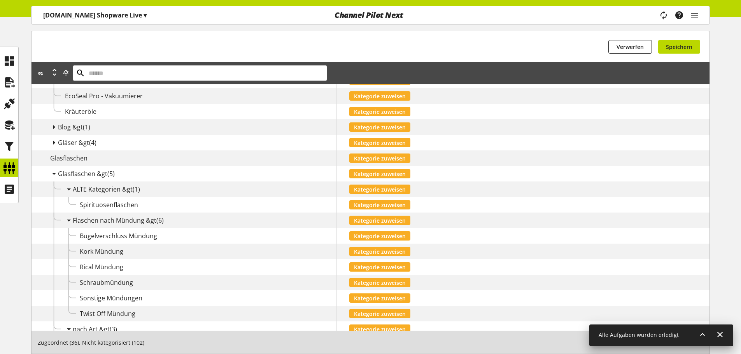
scroll to position [136, 0]
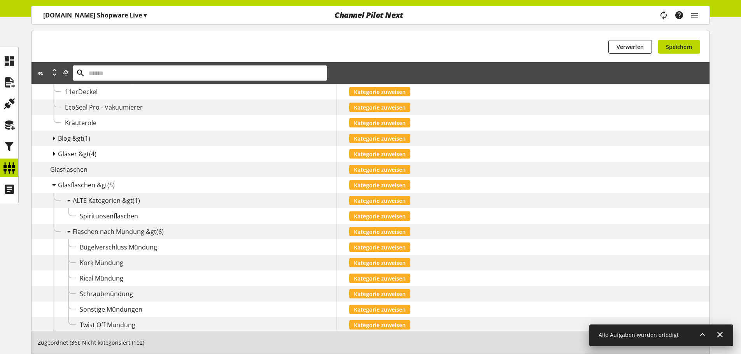
click at [53, 155] on icon at bounding box center [53, 154] width 9 height 14
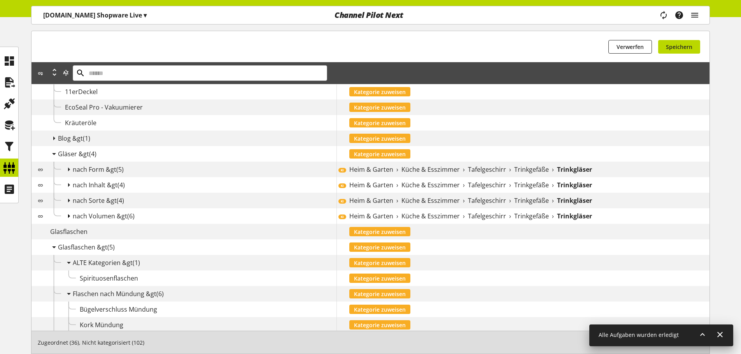
click at [70, 215] on icon at bounding box center [68, 216] width 9 height 14
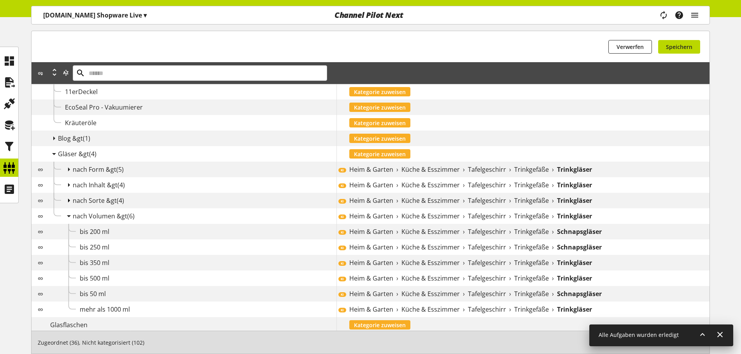
scroll to position [175, 0]
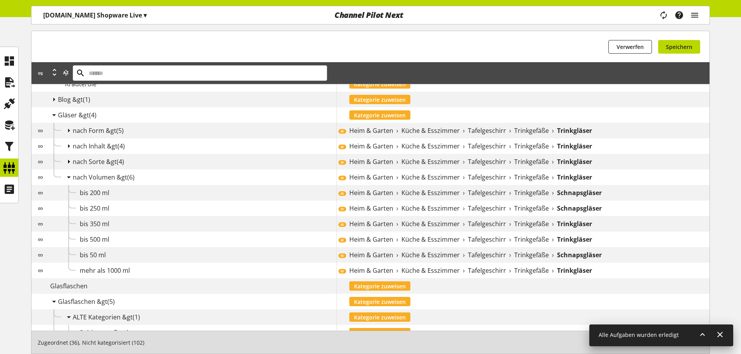
click at [65, 161] on icon at bounding box center [68, 162] width 9 height 14
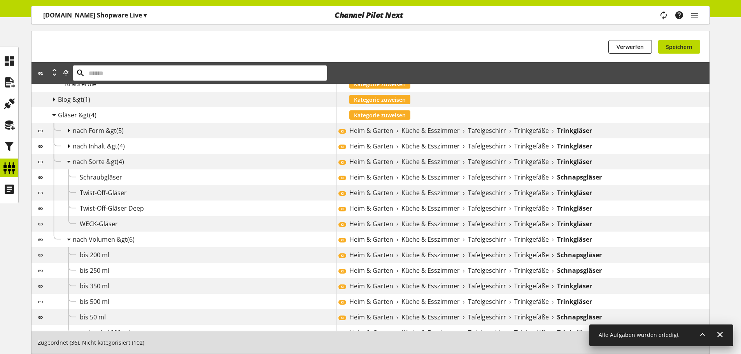
click at [66, 146] on icon at bounding box center [68, 146] width 9 height 14
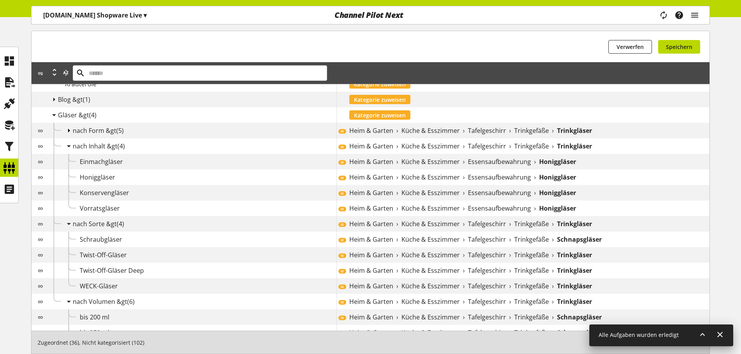
click at [70, 130] on icon at bounding box center [68, 131] width 9 height 14
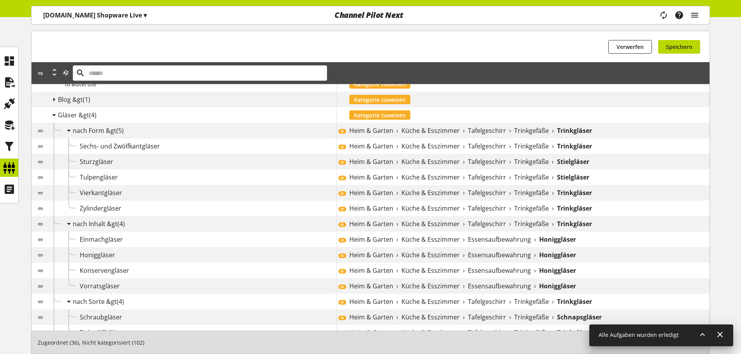
click at [450, 125] on div "KI Heim & Garten › Küche & Esszimmer › Tafelgeschirr › Trinkgefäße › Trinkgläser" at bounding box center [522, 131] width 373 height 16
click at [557, 127] on b "Trinkgläser" at bounding box center [574, 130] width 35 height 9
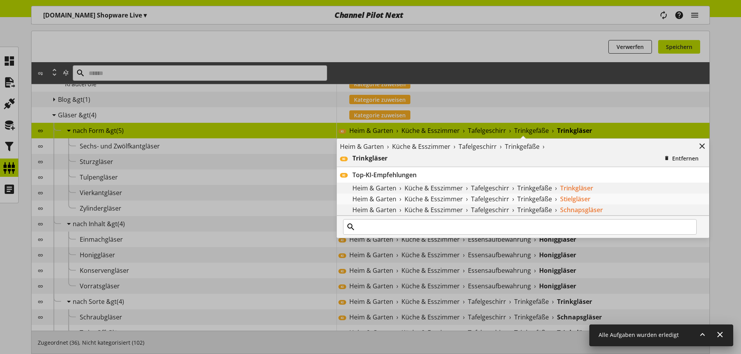
click at [336, 123] on div "Heim & Garten › Küche & Esszimmer › Tafelgeschirr › Trinkgefäße › KI Trinkgläse…" at bounding box center [336, 123] width 0 height 0
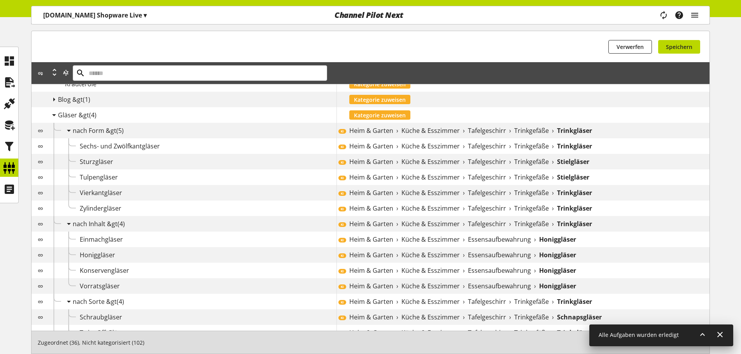
scroll to position [0, 0]
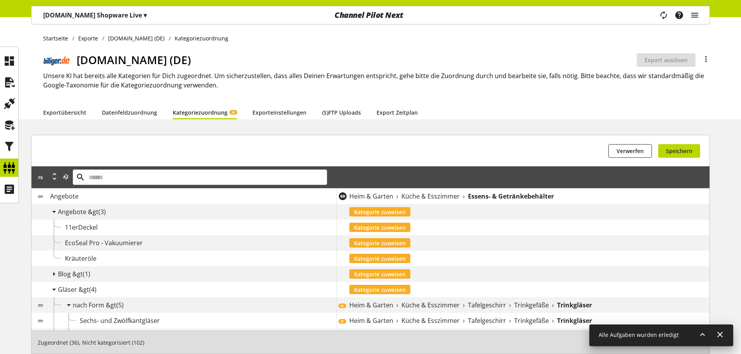
click at [40, 196] on icon at bounding box center [40, 197] width 5 height 9
click at [686, 147] on span "Speichern" at bounding box center [679, 151] width 26 height 8
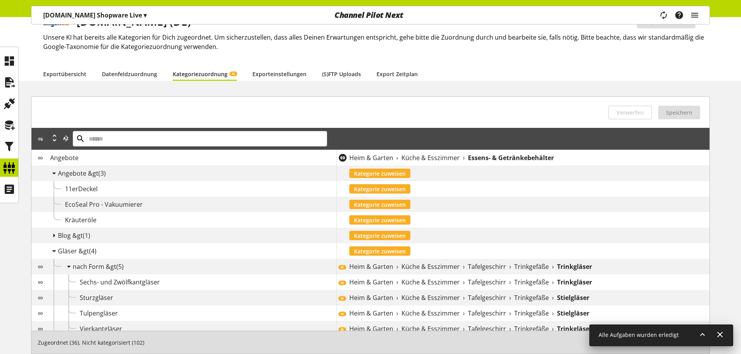
scroll to position [39, 0]
click at [107, 177] on div "Angebote &gt (3)" at bounding box center [197, 172] width 278 height 9
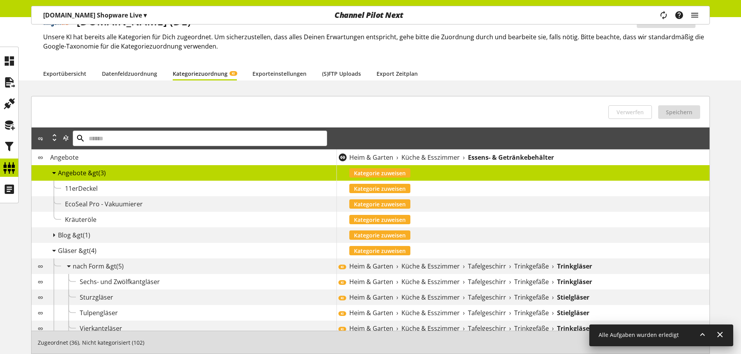
scroll to position [78, 0]
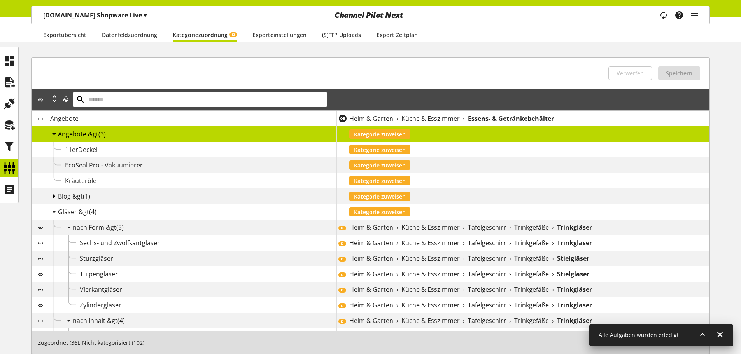
click at [54, 196] on icon at bounding box center [53, 196] width 9 height 14
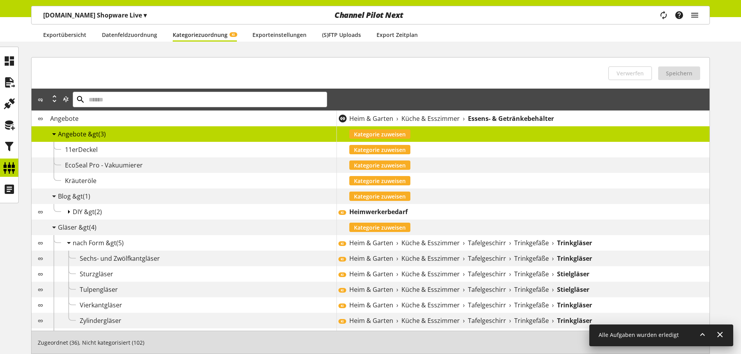
click at [64, 210] on icon at bounding box center [68, 212] width 9 height 14
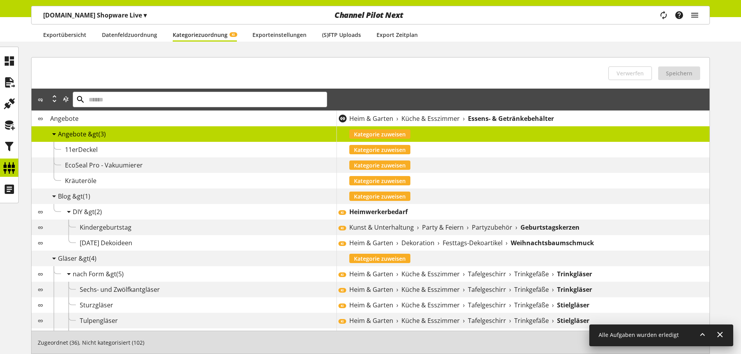
click at [429, 228] on span "Party & Feiern" at bounding box center [443, 227] width 42 height 9
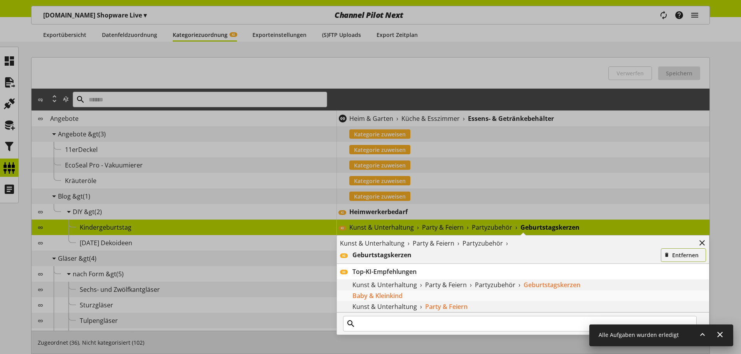
click at [680, 261] on button "Entfernen" at bounding box center [683, 256] width 45 height 14
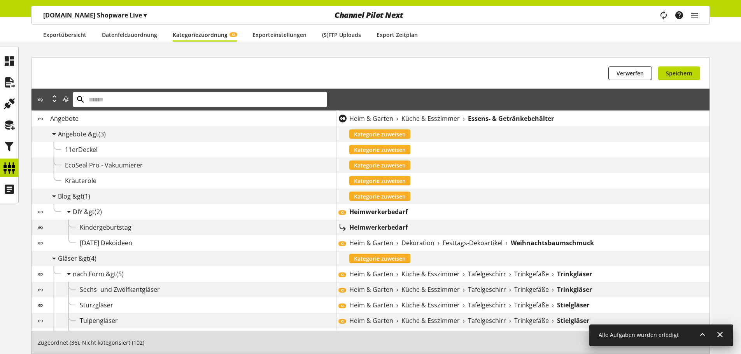
click at [364, 223] on b "Heimwerkerbedarf" at bounding box center [378, 227] width 58 height 9
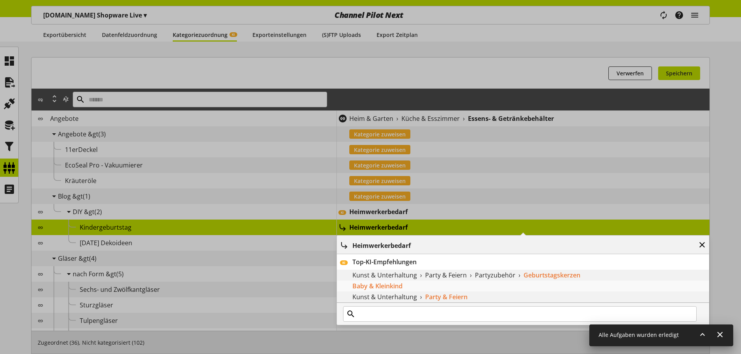
click at [704, 245] on icon at bounding box center [701, 245] width 9 height 14
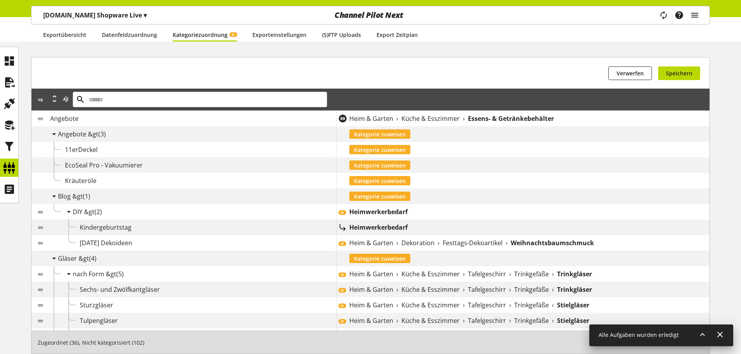
click at [367, 210] on b "Heimwerkerbedarf" at bounding box center [378, 211] width 58 height 9
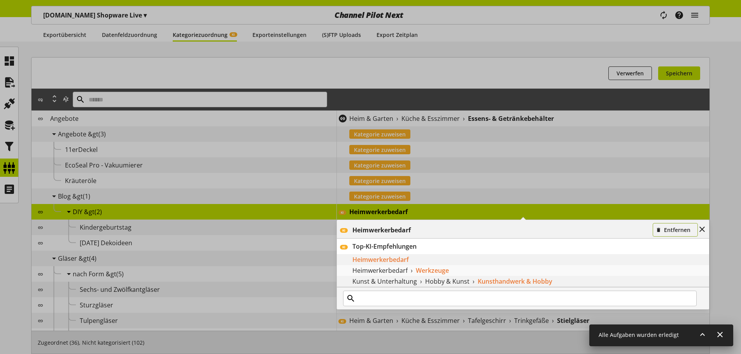
click at [674, 231] on span "Entfernen" at bounding box center [677, 230] width 26 height 8
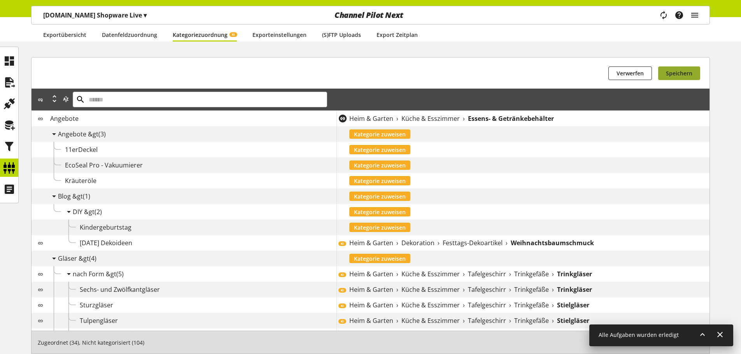
click at [676, 67] on button "Speichern" at bounding box center [679, 74] width 42 height 14
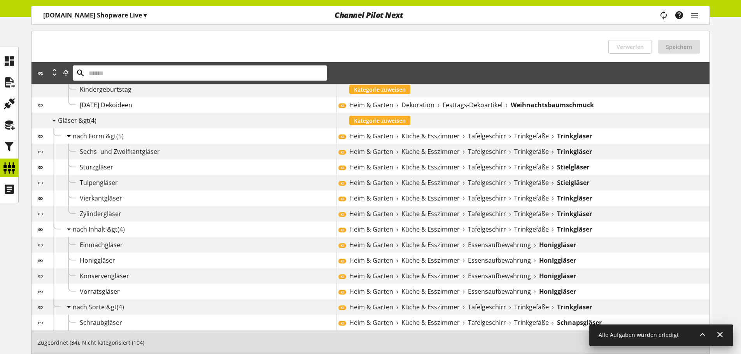
scroll to position [156, 0]
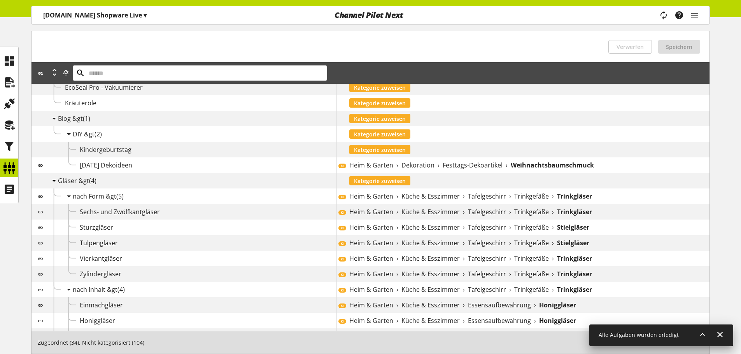
click at [50, 180] on icon at bounding box center [53, 181] width 9 height 14
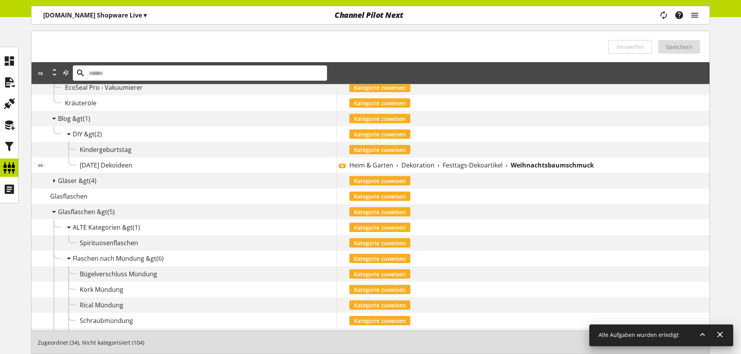
click at [80, 197] on span "Glasflaschen" at bounding box center [68, 196] width 37 height 9
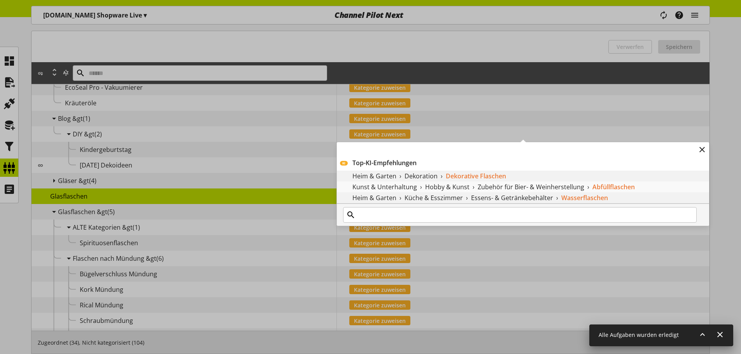
click at [336, 126] on div "KI Top-KI-Empfehlungen Heim & Garten › Dekoration › Dekorative Flaschen Kunst &…" at bounding box center [336, 126] width 0 height 0
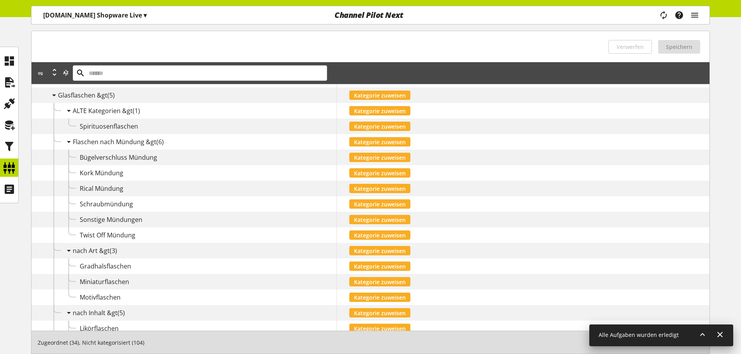
scroll to position [311, 0]
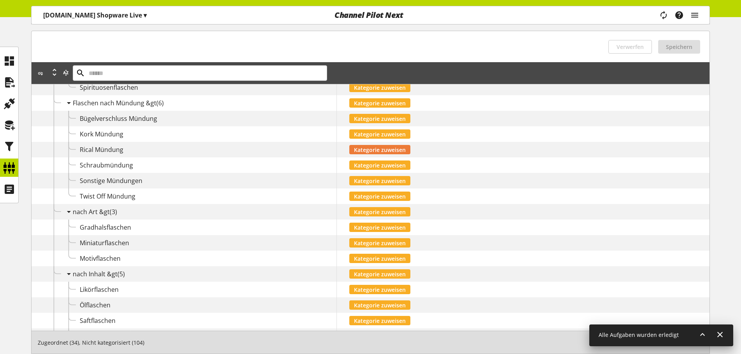
click at [364, 151] on span "Kategorie zuweisen" at bounding box center [380, 150] width 52 height 8
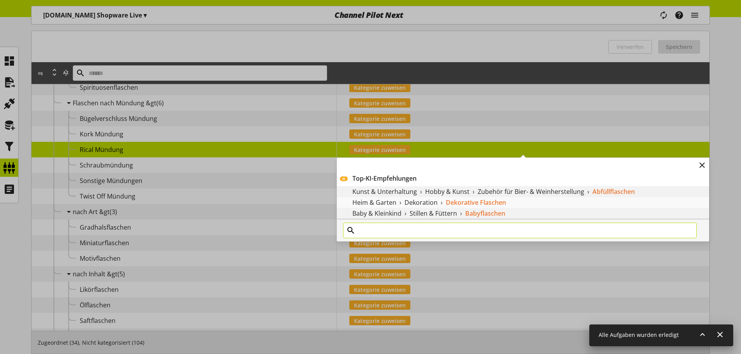
click at [422, 228] on input "text" at bounding box center [520, 231] width 354 height 16
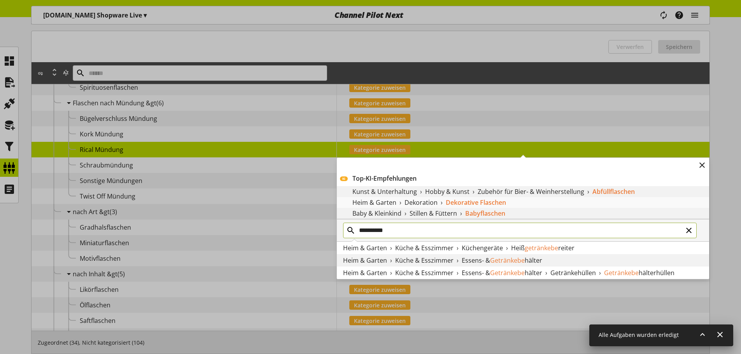
type input "**********"
click at [557, 256] on div "Heim & Garten › Küche & Esszimmer › Essens- & Getränkebe hälter" at bounding box center [523, 260] width 372 height 12
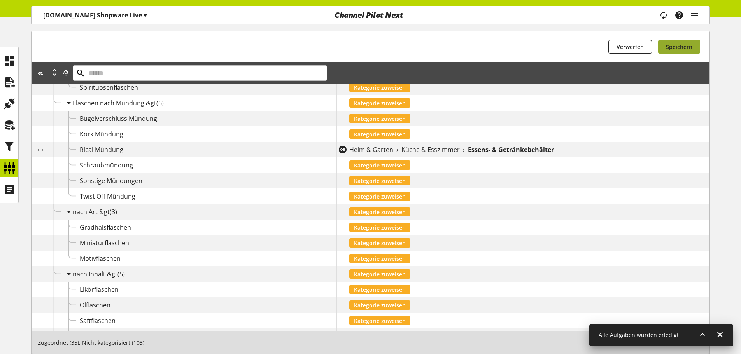
click at [684, 44] on span "Speichern" at bounding box center [679, 47] width 26 height 8
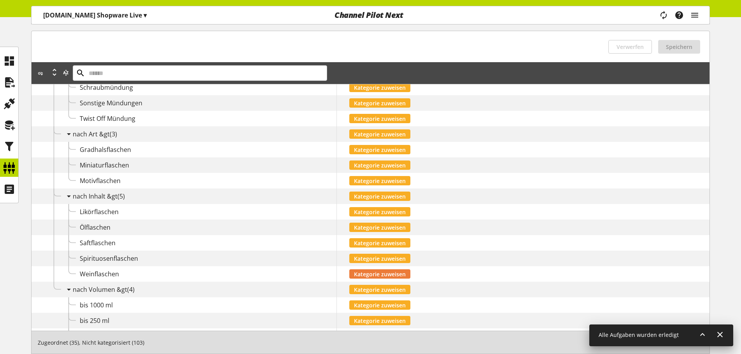
click at [392, 271] on span "Kategorie zuweisen" at bounding box center [380, 274] width 52 height 8
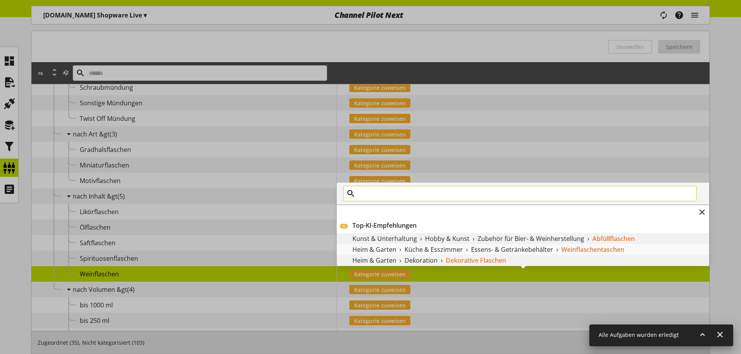
click at [461, 197] on input "text" at bounding box center [520, 194] width 354 height 16
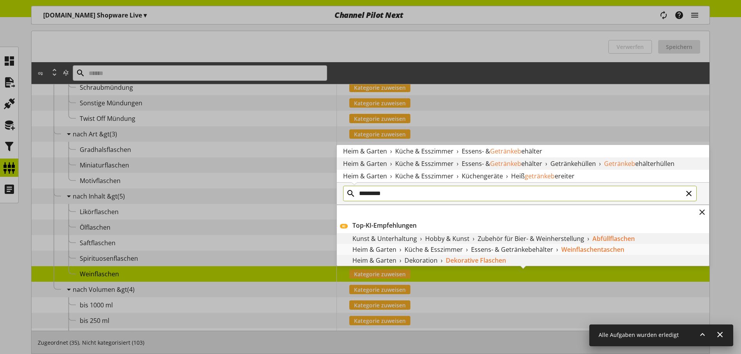
type input "*********"
click at [539, 154] on span "ehälter" at bounding box center [531, 151] width 21 height 9
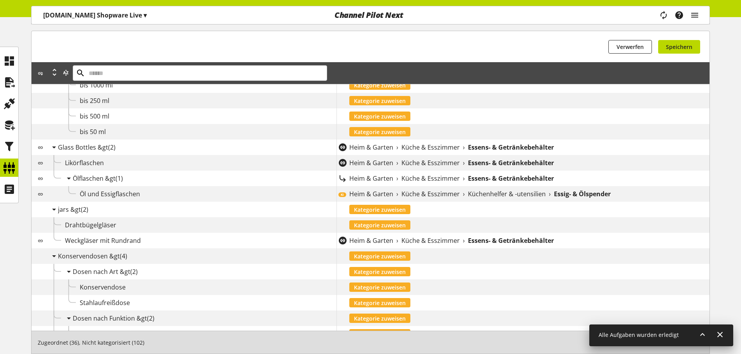
scroll to position [622, 0]
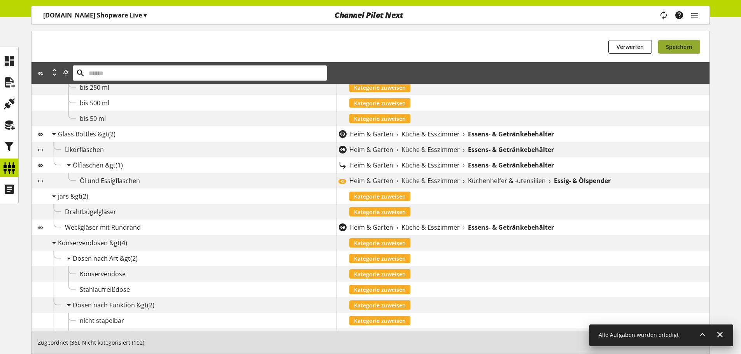
click at [692, 48] on button "Speichern" at bounding box center [679, 47] width 42 height 14
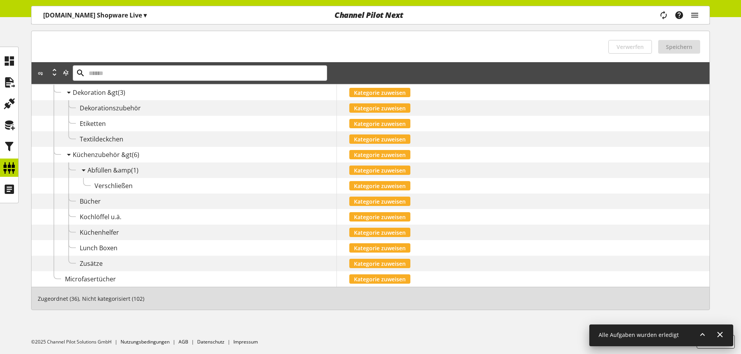
scroll to position [1691, 0]
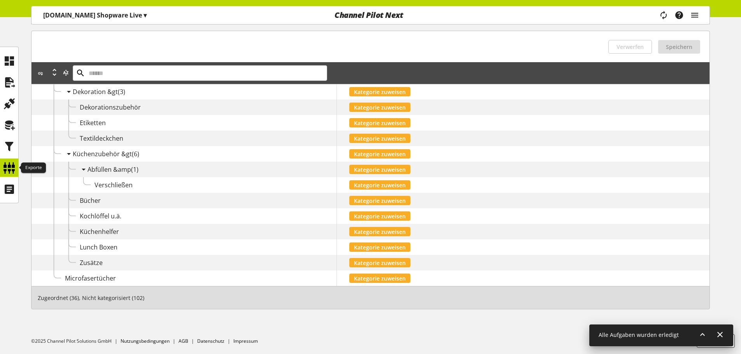
click at [4, 168] on icon at bounding box center [9, 168] width 12 height 16
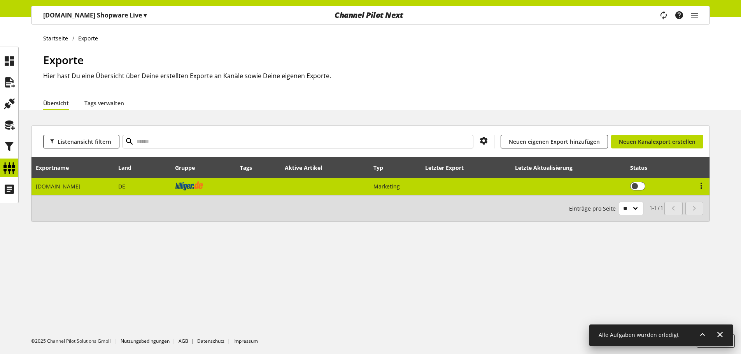
click at [79, 186] on td "[DOMAIN_NAME]" at bounding box center [73, 186] width 83 height 17
select select "********"
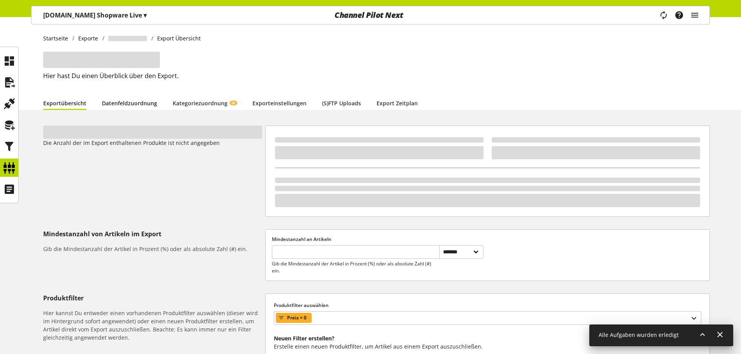
click at [124, 99] on link "Datenfeldzuordnung" at bounding box center [129, 103] width 55 height 8
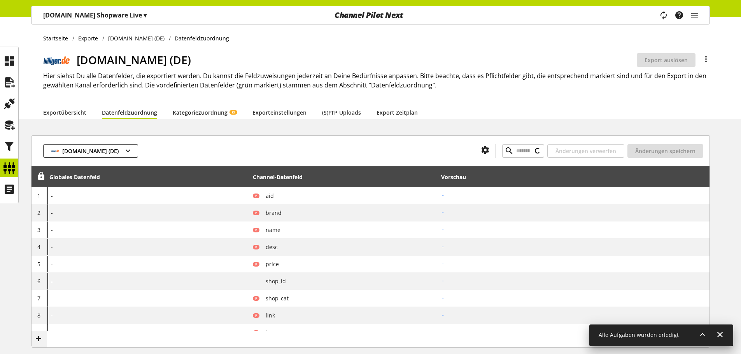
type input "********"
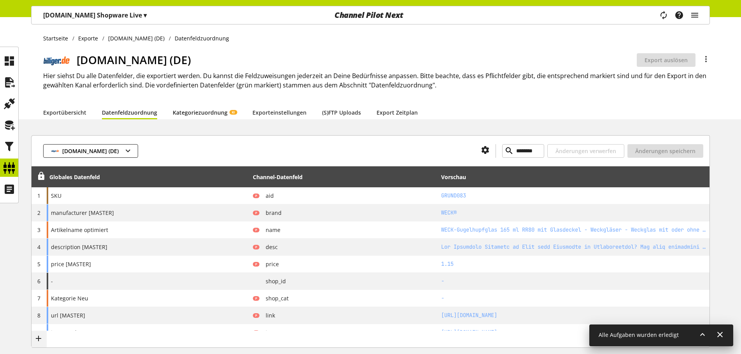
click at [193, 117] on link "Kategoriezuordnung KI" at bounding box center [205, 113] width 64 height 8
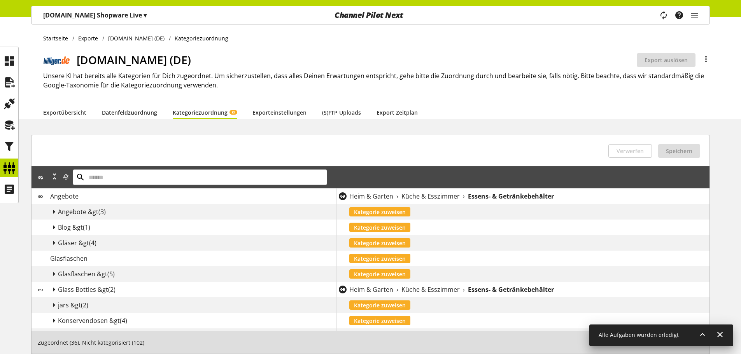
click at [130, 109] on link "Datenfeldzuordnung" at bounding box center [129, 113] width 55 height 8
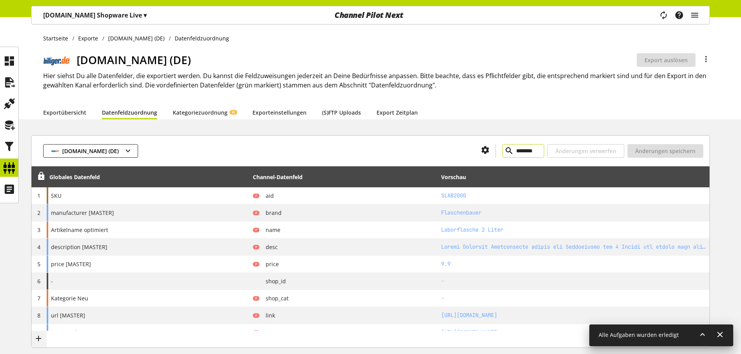
click at [520, 149] on input "********" at bounding box center [523, 151] width 42 height 14
paste input "text"
type input "********"
click at [82, 113] on link "Exportübersicht" at bounding box center [64, 113] width 43 height 8
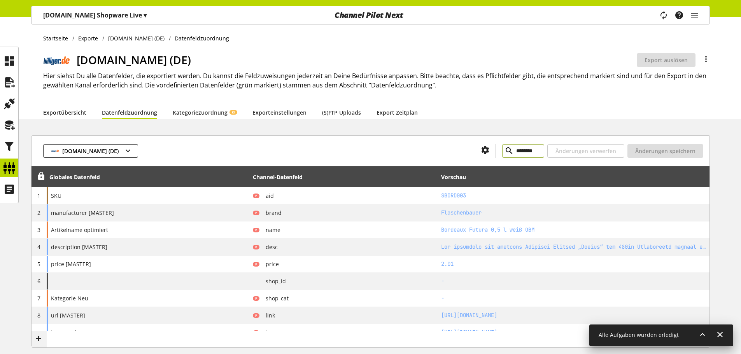
select select "********"
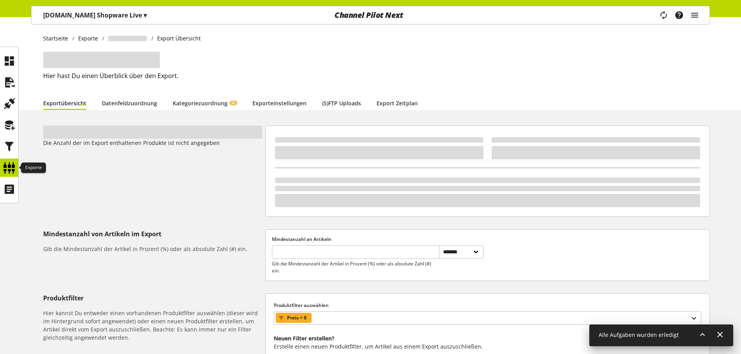
click at [8, 164] on icon at bounding box center [9, 168] width 12 height 16
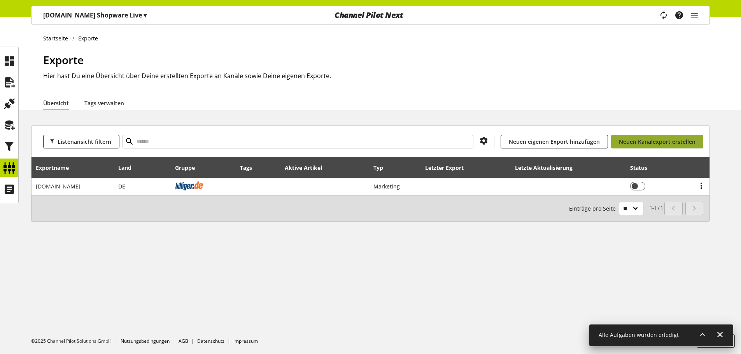
click at [642, 138] on span "Neuen Kanalexport erstellen" at bounding box center [657, 142] width 77 height 8
select select "**"
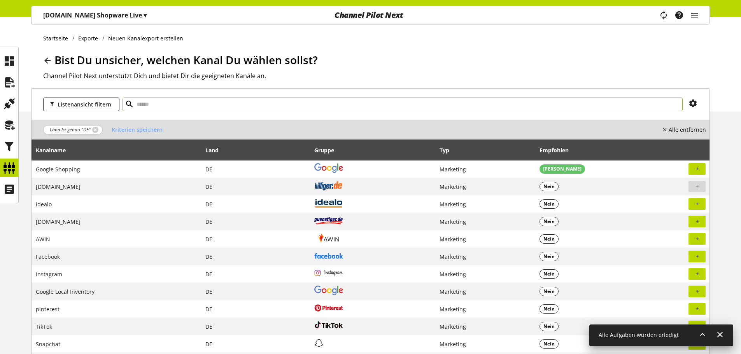
click at [269, 104] on input "text" at bounding box center [403, 105] width 560 height 14
type input "****"
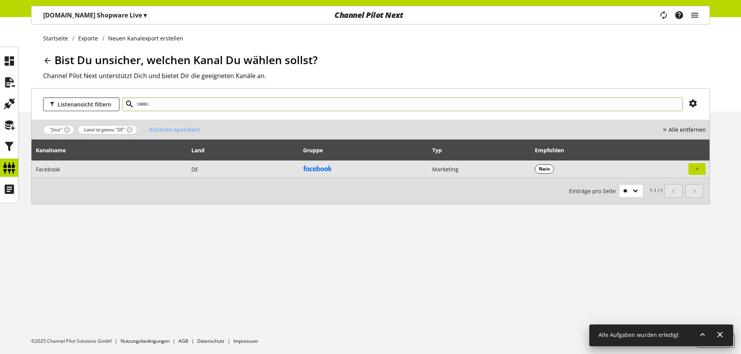
click at [147, 175] on td "Facebook" at bounding box center [110, 169] width 156 height 17
click at [687, 171] on td at bounding box center [696, 169] width 25 height 17
click at [691, 171] on button "button" at bounding box center [696, 169] width 17 height 12
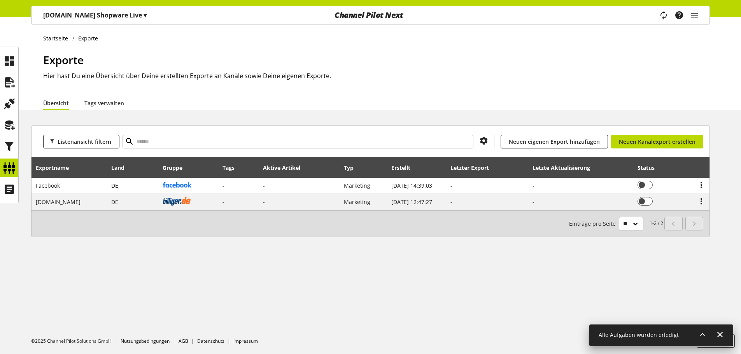
click at [117, 19] on p "Flaschenbauer.de Shopware Live ▾" at bounding box center [94, 15] width 103 height 9
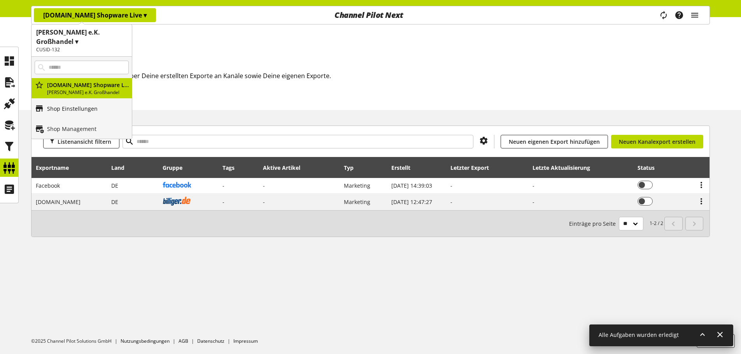
click at [86, 112] on p "Shop Einstellungen" at bounding box center [72, 109] width 51 height 8
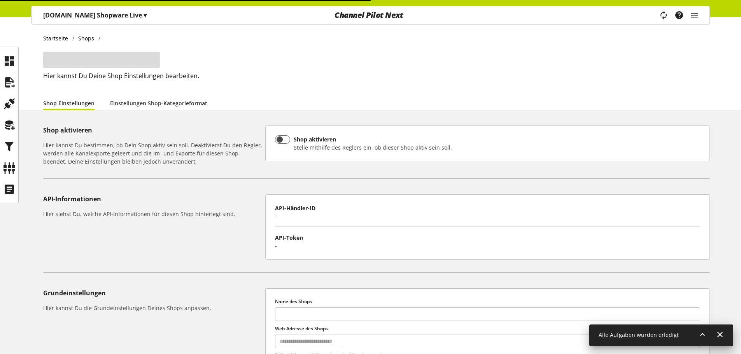
type input "**********"
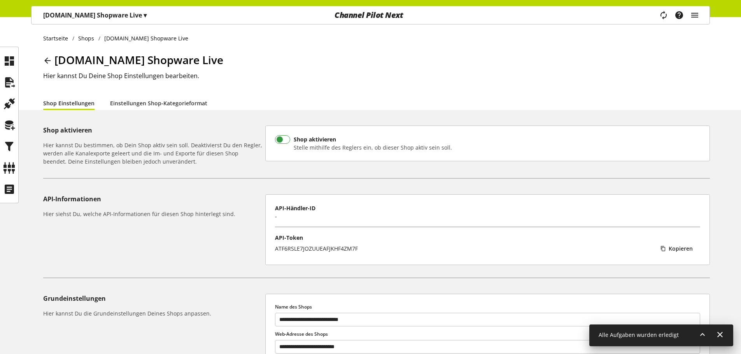
click at [278, 137] on span at bounding box center [282, 139] width 15 height 9
click at [9, 142] on icon at bounding box center [9, 147] width 12 height 16
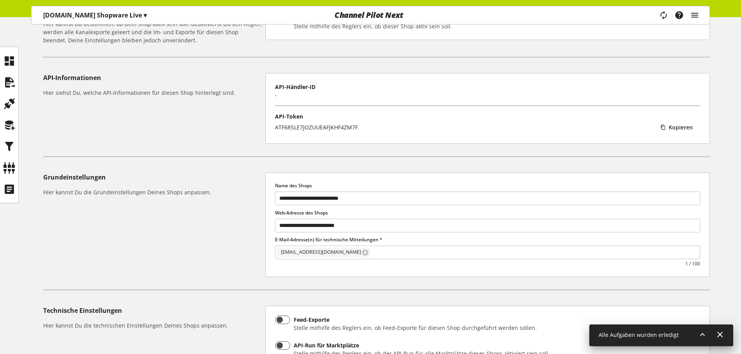
scroll to position [296, 0]
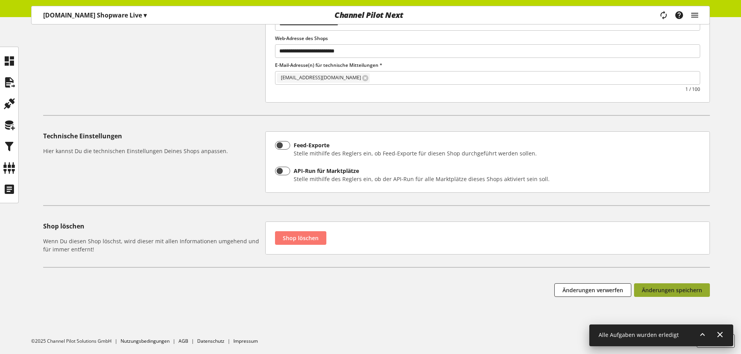
click at [685, 289] on span "Änderungen speichern" at bounding box center [672, 290] width 60 height 8
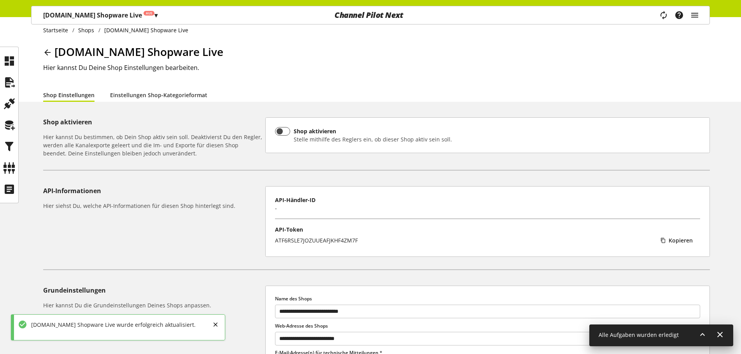
scroll to position [0, 0]
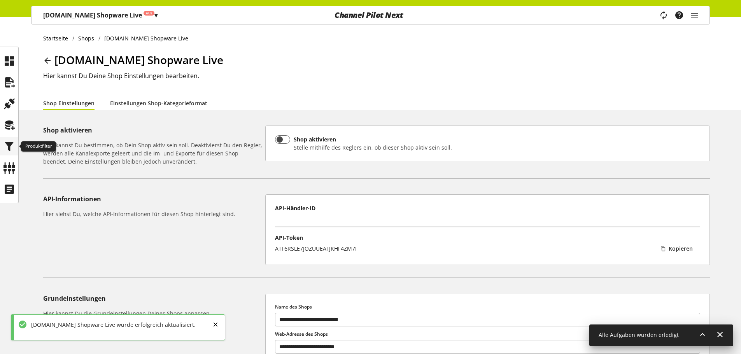
click at [7, 152] on icon at bounding box center [9, 147] width 12 height 16
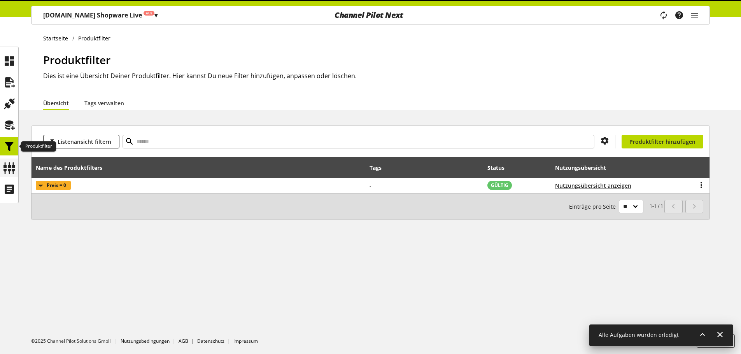
click at [7, 165] on icon at bounding box center [9, 168] width 12 height 16
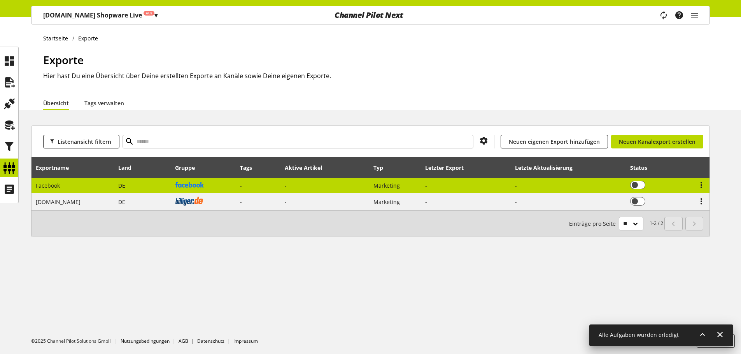
click at [277, 182] on td "-" at bounding box center [258, 186] width 45 height 16
select select "********"
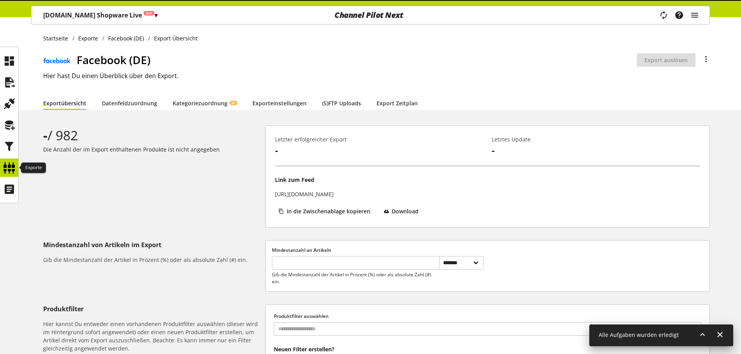
click at [11, 172] on icon at bounding box center [9, 168] width 12 height 16
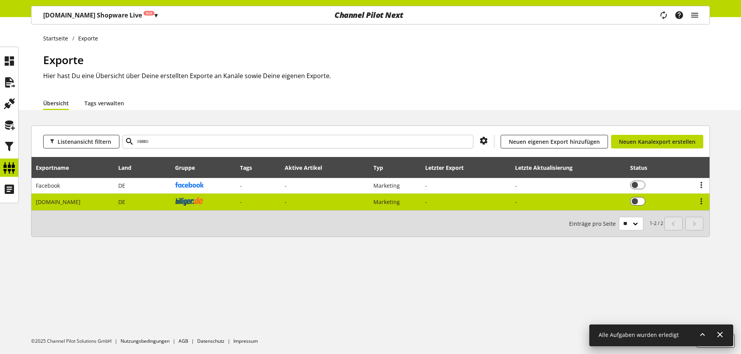
click at [295, 205] on td "-" at bounding box center [325, 202] width 88 height 17
select select "********"
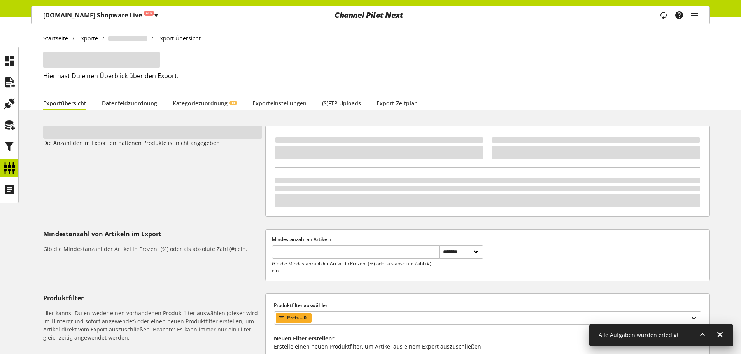
drag, startPoint x: 104, startPoint y: 95, endPoint x: 116, endPoint y: 100, distance: 12.9
click at [103, 95] on div "Hier hast Du einen Überblick über den Export." at bounding box center [376, 74] width 667 height 44
click at [116, 100] on link "Datenfeldzuordnung" at bounding box center [129, 103] width 55 height 8
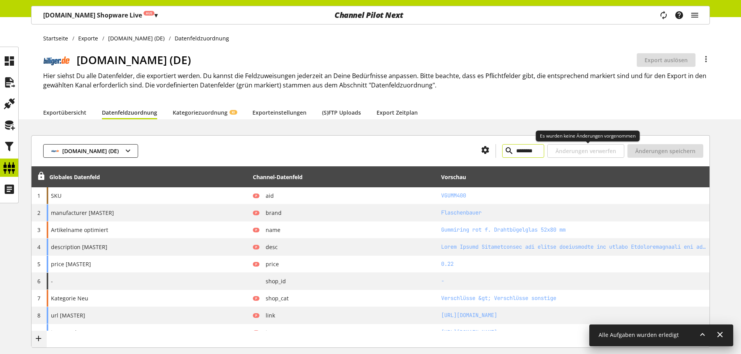
click at [537, 157] on input "********" at bounding box center [523, 151] width 42 height 14
type input "*"
type input "********"
click at [12, 158] on ul at bounding box center [9, 125] width 18 height 147
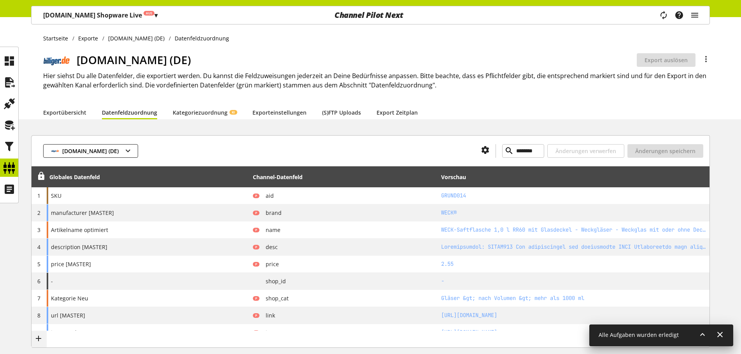
click at [12, 167] on icon at bounding box center [9, 168] width 12 height 16
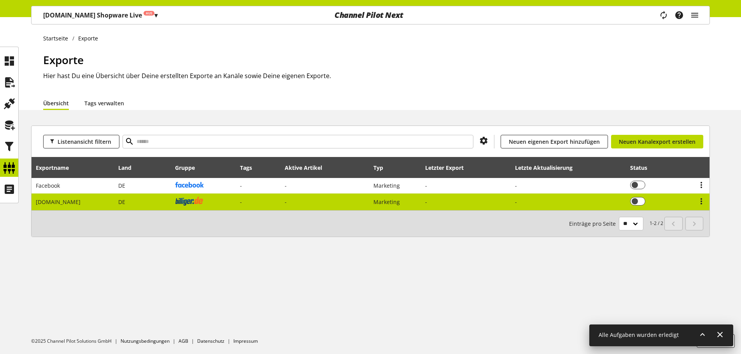
click at [126, 194] on td "DE" at bounding box center [142, 202] width 56 height 17
select select "********"
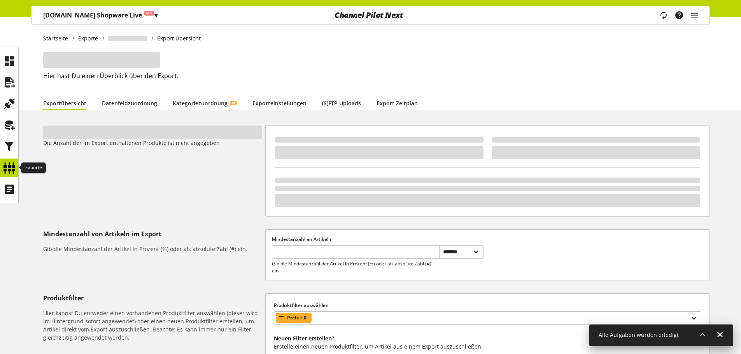
click at [5, 167] on icon at bounding box center [9, 168] width 12 height 16
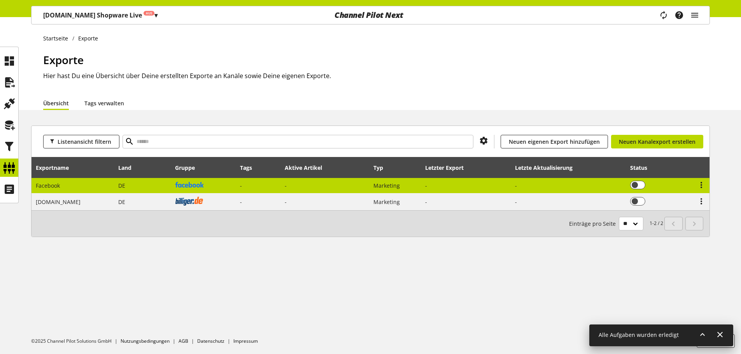
click at [178, 187] on img at bounding box center [189, 185] width 29 height 6
select select "********"
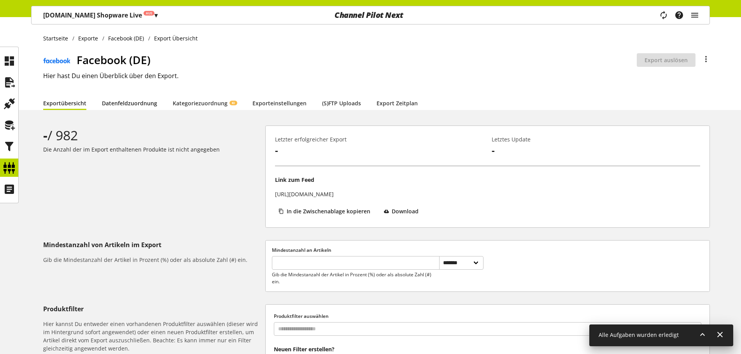
click at [131, 107] on link "Datenfeldzuordnung" at bounding box center [129, 103] width 55 height 8
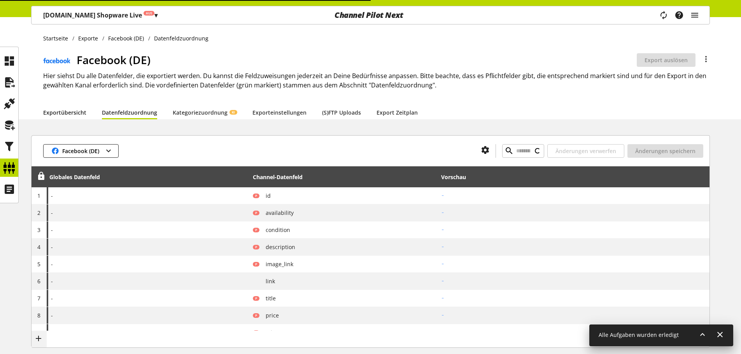
click at [67, 114] on link "Exportübersicht" at bounding box center [64, 113] width 43 height 8
select select "********"
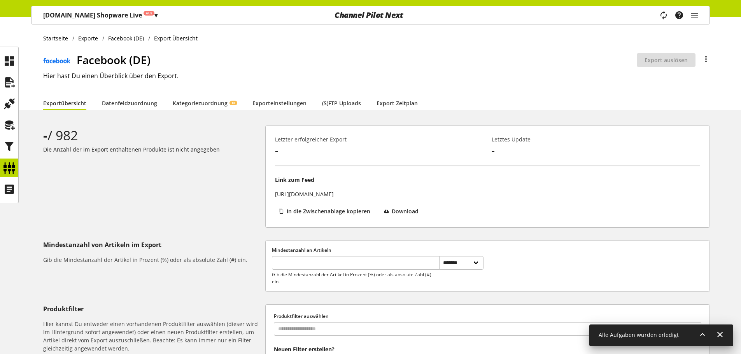
click at [285, 110] on div "**********" at bounding box center [370, 245] width 741 height 456
click at [278, 106] on link "Exporteinstellungen" at bounding box center [279, 103] width 54 height 8
select select
select select "*"
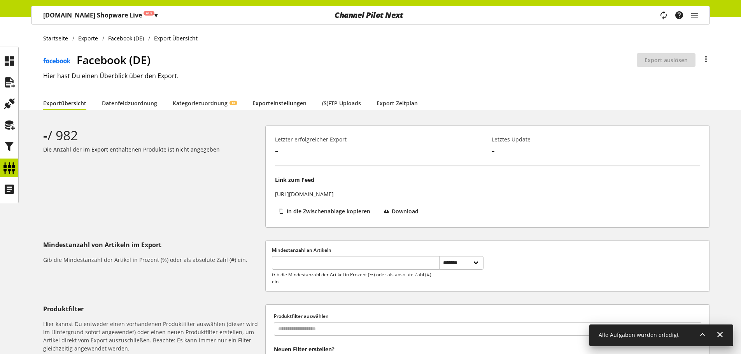
select select "****"
select select "***"
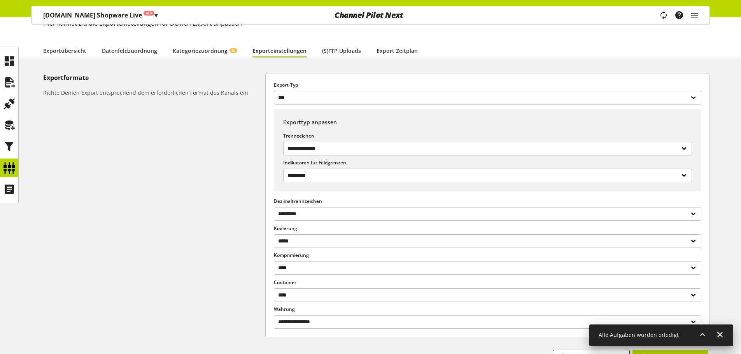
scroll to position [39, 0]
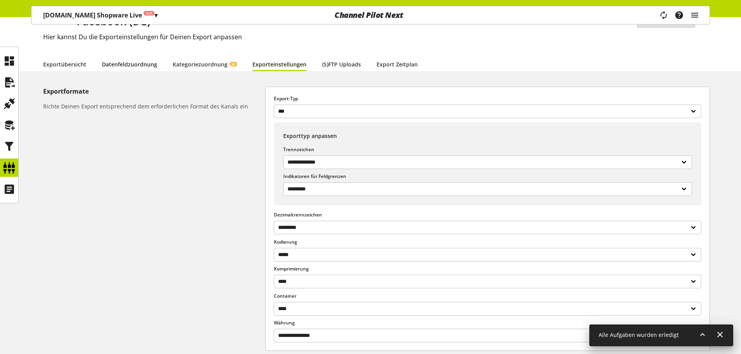
click at [140, 64] on link "Datenfeldzuordnung" at bounding box center [129, 64] width 55 height 8
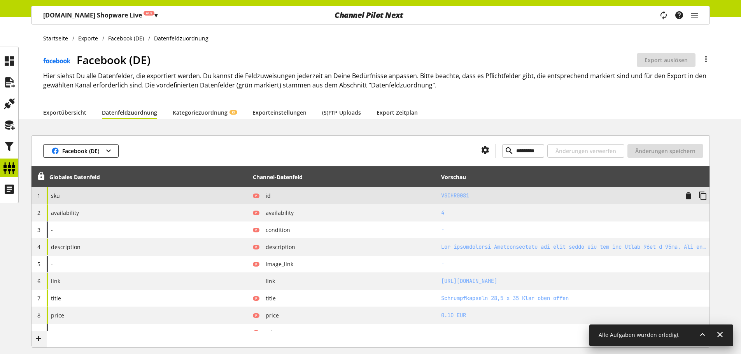
scroll to position [39, 0]
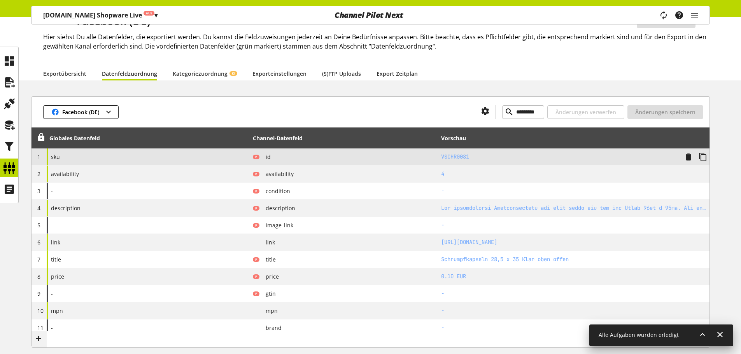
click at [212, 164] on div "sku" at bounding box center [148, 157] width 203 height 17
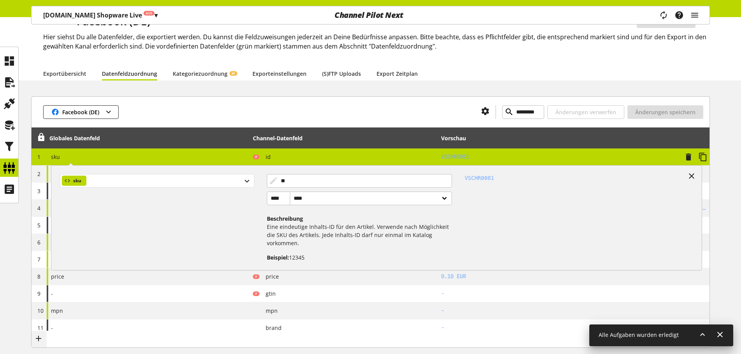
click at [172, 184] on div "sku" at bounding box center [157, 181] width 194 height 14
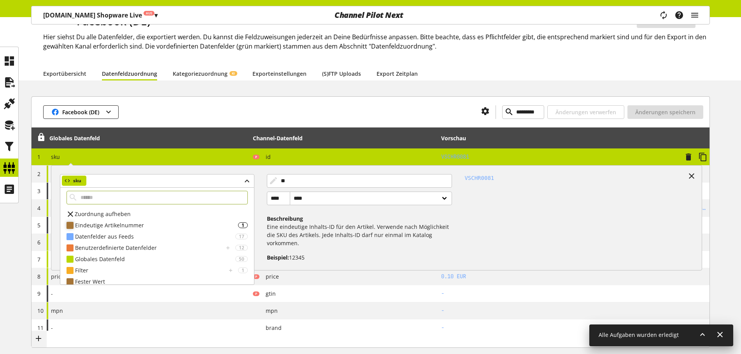
click at [131, 224] on div "Eindeutige Artikelnummer" at bounding box center [156, 225] width 163 height 8
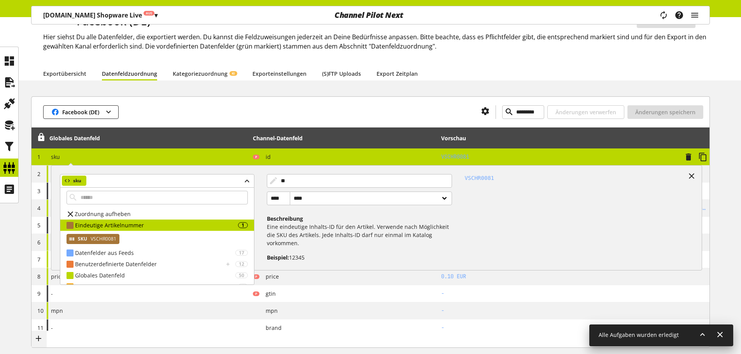
click at [105, 237] on span "VSCHR0081" at bounding box center [102, 239] width 27 height 9
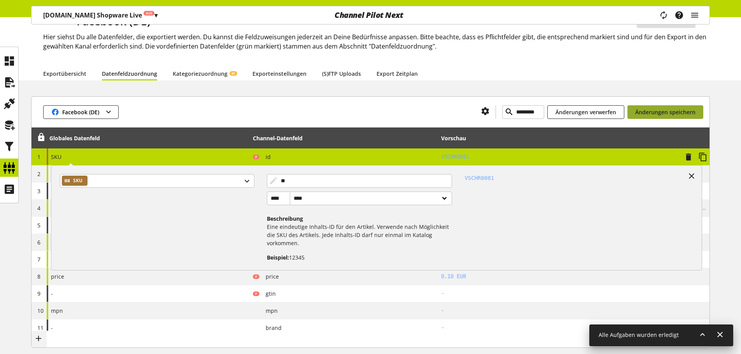
click at [657, 108] on span "Änderungen speichern" at bounding box center [665, 112] width 60 height 8
click at [246, 159] on div "SKU SKU ** **** **** ****** Beschreibung Eine eindeutige Inhalts-ID für den Art…" at bounding box center [148, 157] width 203 height 17
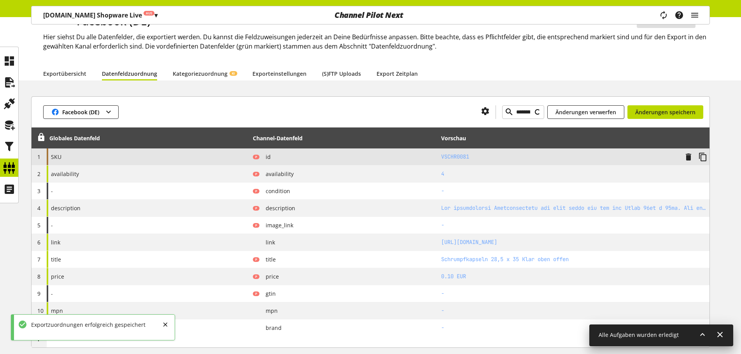
type input "********"
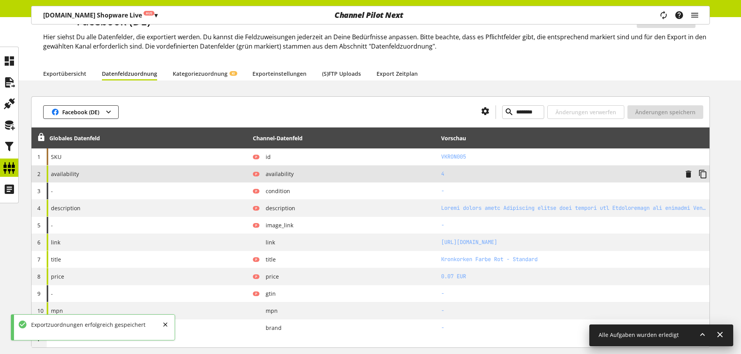
click at [233, 170] on div "availability" at bounding box center [148, 174] width 203 height 17
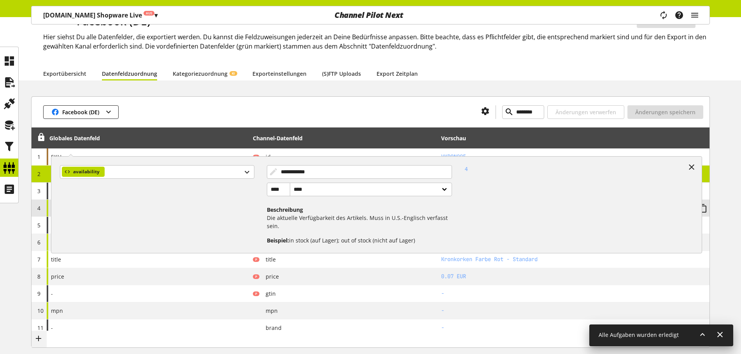
scroll to position [78, 0]
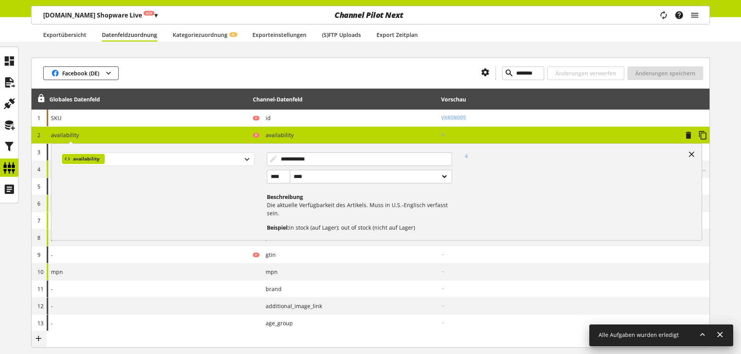
click at [162, 158] on div "availability" at bounding box center [157, 159] width 194 height 14
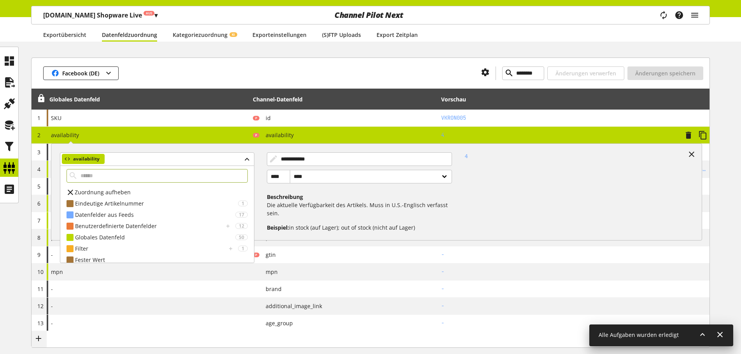
click at [142, 171] on input "text" at bounding box center [157, 176] width 181 height 14
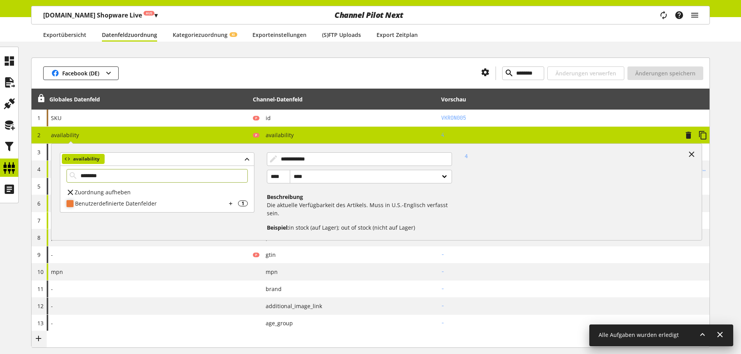
type input "********"
click at [133, 201] on div "Benutzerdefinierte Datenfelder" at bounding box center [150, 204] width 151 height 8
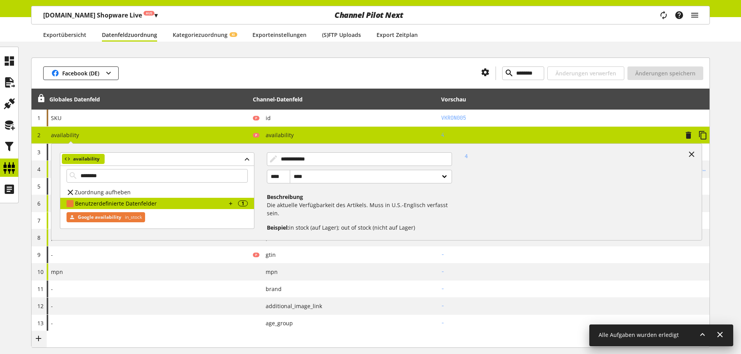
click at [121, 219] on span "Google availability" at bounding box center [100, 217] width 44 height 9
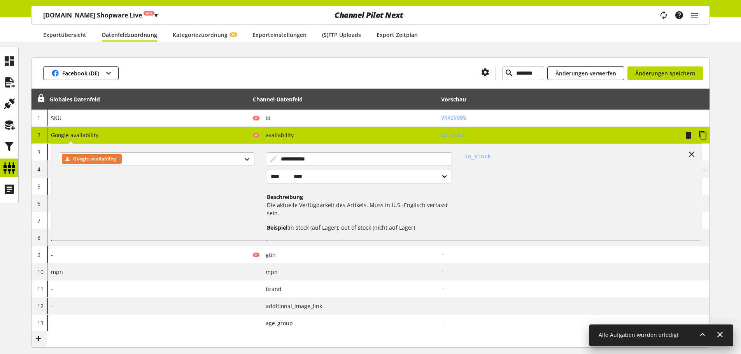
click at [224, 133] on div "**********" at bounding box center [148, 135] width 203 height 17
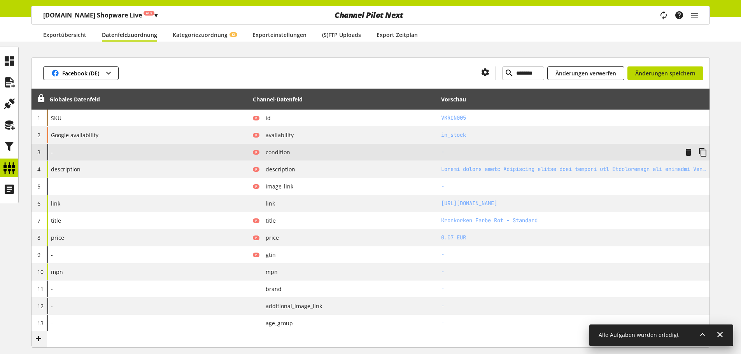
click at [211, 154] on div "-" at bounding box center [148, 152] width 203 height 17
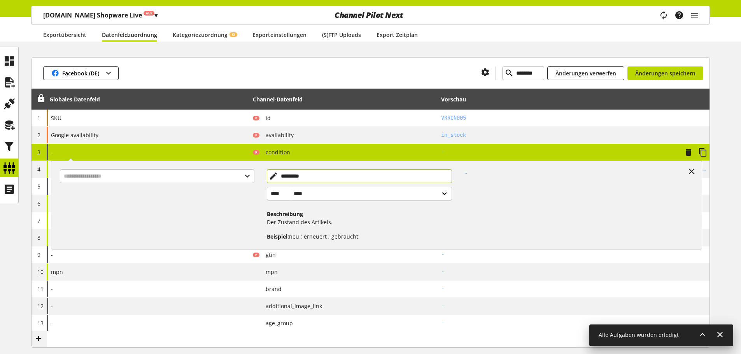
click at [301, 179] on input "*********" at bounding box center [360, 177] width 186 height 14
click at [247, 179] on input "text" at bounding box center [157, 177] width 194 height 14
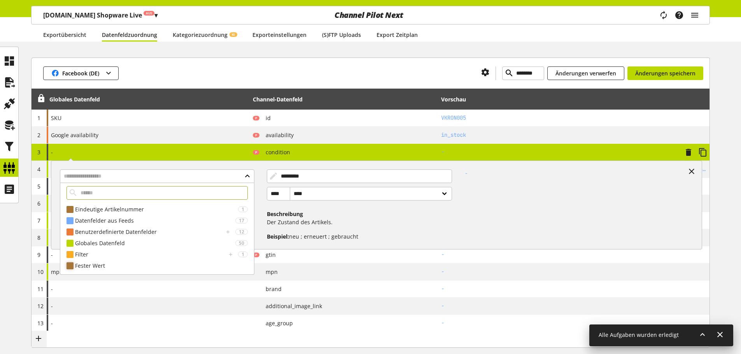
click at [174, 264] on div "Fester Wert" at bounding box center [161, 266] width 173 height 8
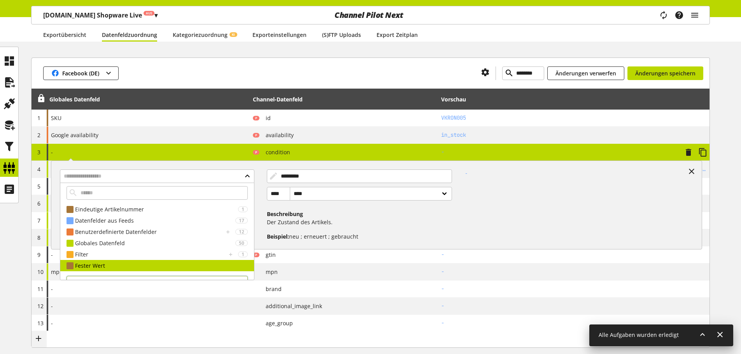
scroll to position [62, 0]
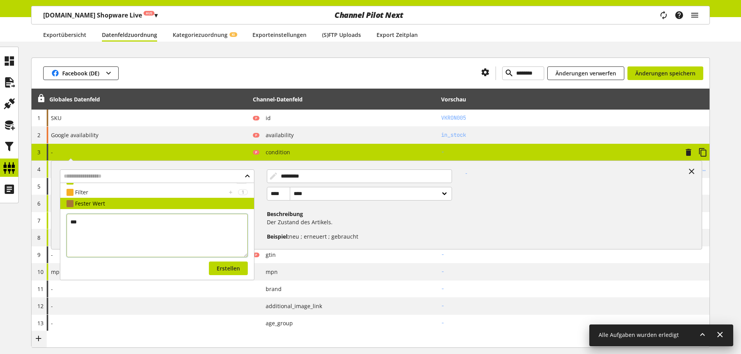
type textarea "***"
click at [228, 275] on div "*** Erstellen" at bounding box center [157, 243] width 194 height 68
click at [229, 273] on button "Erstellen" at bounding box center [228, 269] width 39 height 14
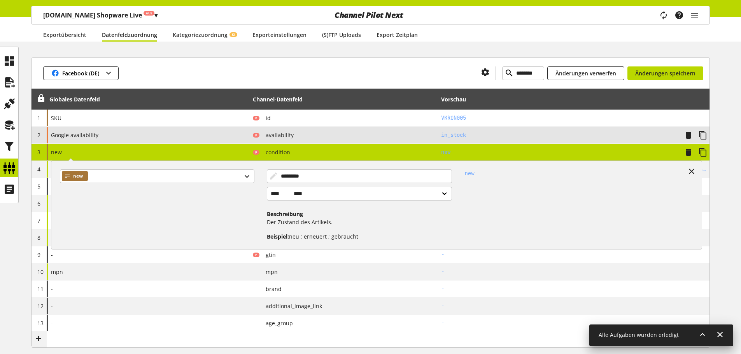
click at [260, 139] on span "availability" at bounding box center [276, 135] width 34 height 8
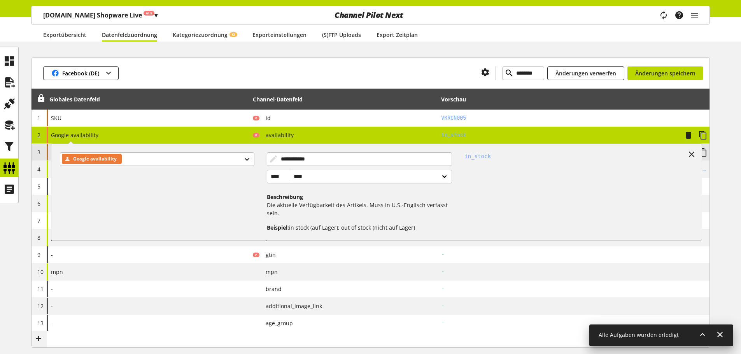
click at [235, 149] on div "Google availability" at bounding box center [160, 189] width 213 height 86
click at [243, 141] on div "**********" at bounding box center [148, 135] width 203 height 17
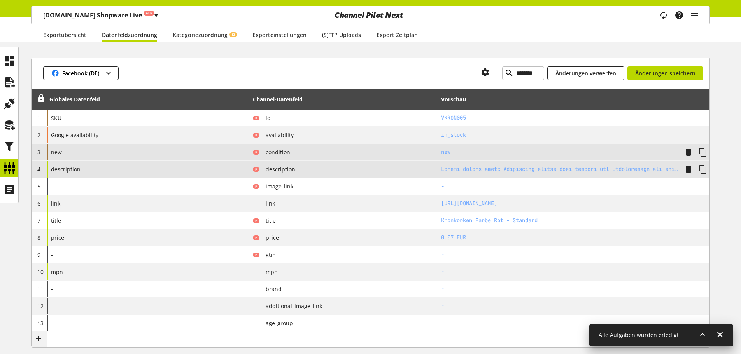
click at [145, 170] on div "description" at bounding box center [148, 169] width 203 height 17
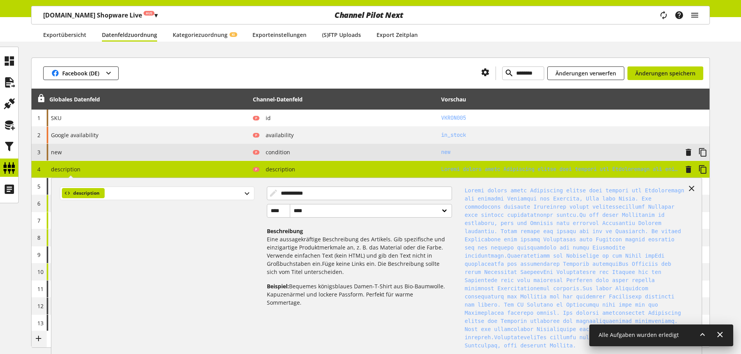
click at [138, 198] on div "description" at bounding box center [157, 194] width 194 height 14
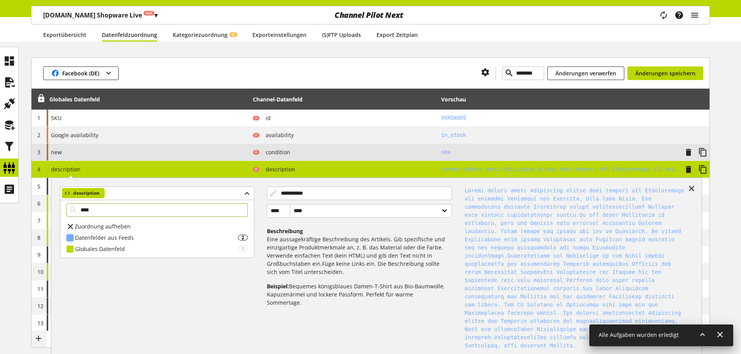
type input "****"
click at [103, 236] on div "Datenfelder aus Feeds" at bounding box center [156, 238] width 163 height 8
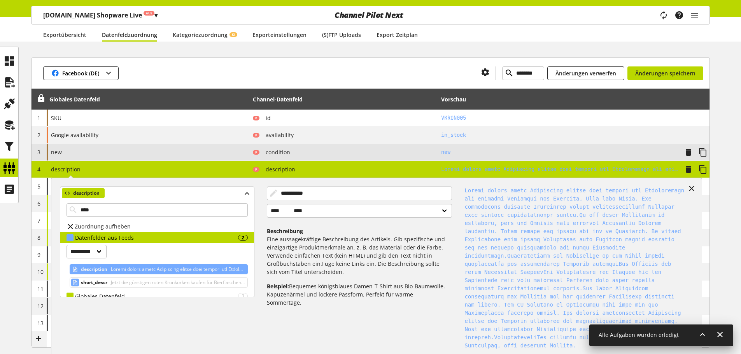
click at [100, 271] on span "description" at bounding box center [94, 269] width 26 height 9
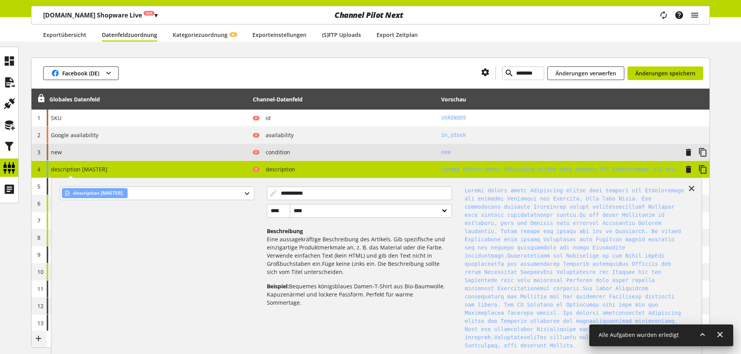
click at [242, 171] on div "**********" at bounding box center [148, 169] width 203 height 17
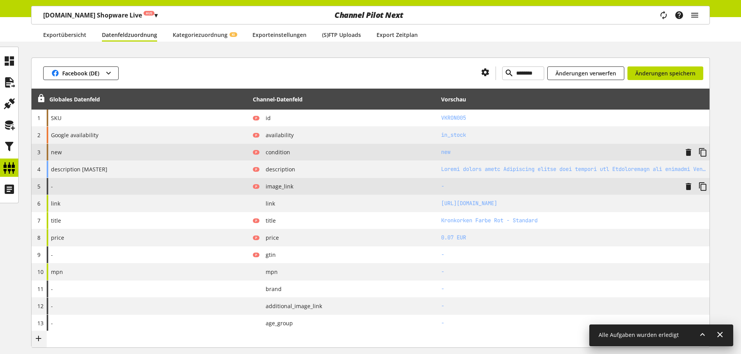
click at [291, 187] on span "image_link" at bounding box center [276, 186] width 34 height 8
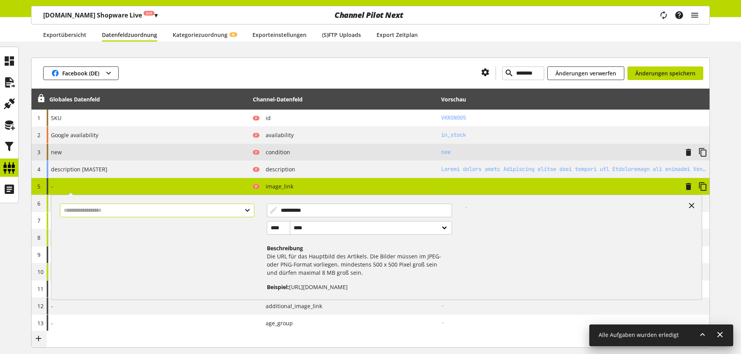
click at [185, 209] on input "text" at bounding box center [157, 211] width 194 height 14
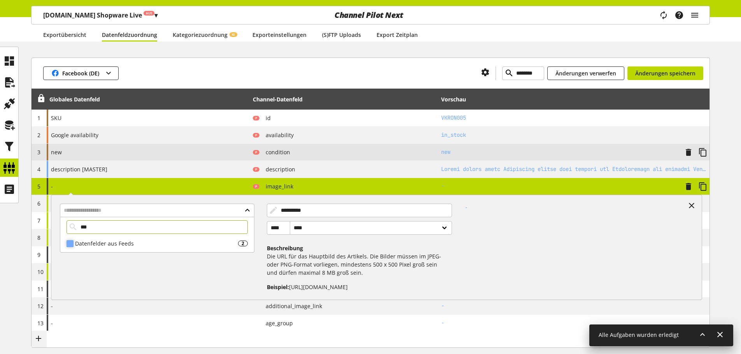
type input "***"
click at [145, 247] on div "Datenfelder aus Feeds" at bounding box center [156, 244] width 163 height 8
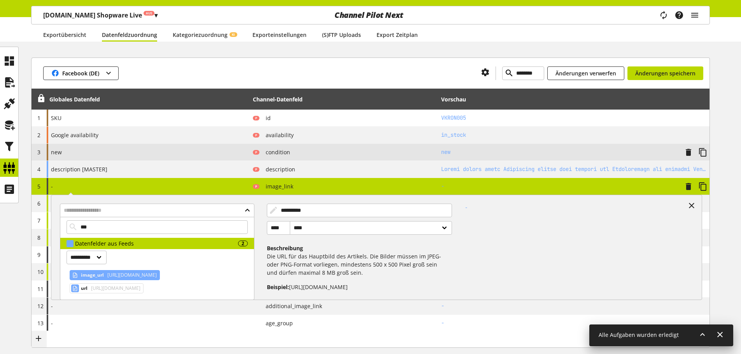
click at [131, 278] on span "https://www.flaschenbauer.de/media/8f/64/77/1713183737/Kronkorken-Farbe-Rot-Sta…" at bounding box center [131, 275] width 51 height 9
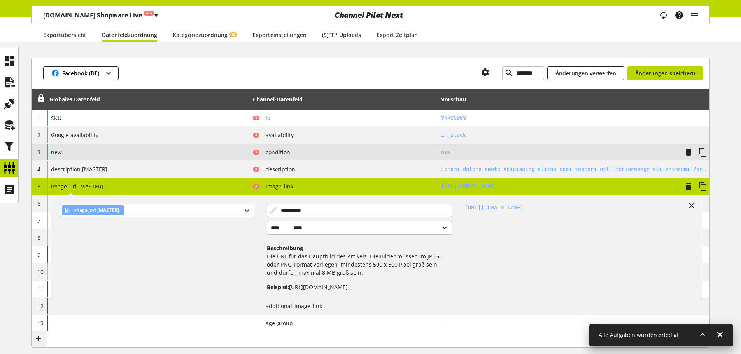
click at [131, 184] on div "**********" at bounding box center [148, 186] width 203 height 17
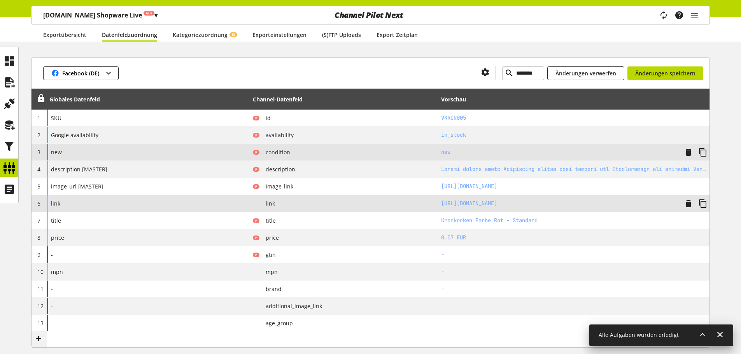
click at [110, 200] on div "link" at bounding box center [148, 203] width 203 height 17
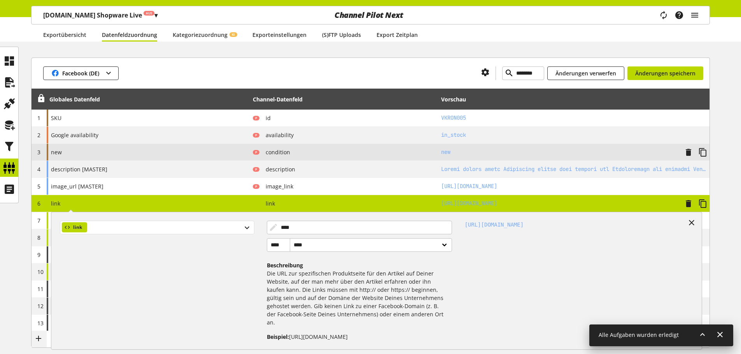
click at [115, 232] on div "link" at bounding box center [157, 228] width 194 height 14
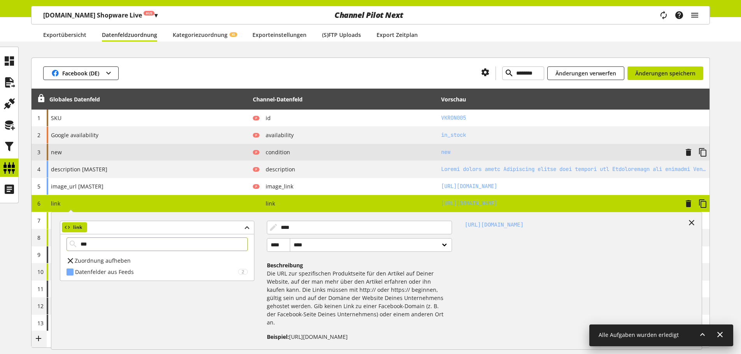
type input "***"
click at [219, 278] on div "**********" at bounding box center [157, 258] width 194 height 47
click at [222, 275] on div "Datenfelder aus Feeds" at bounding box center [156, 272] width 163 height 8
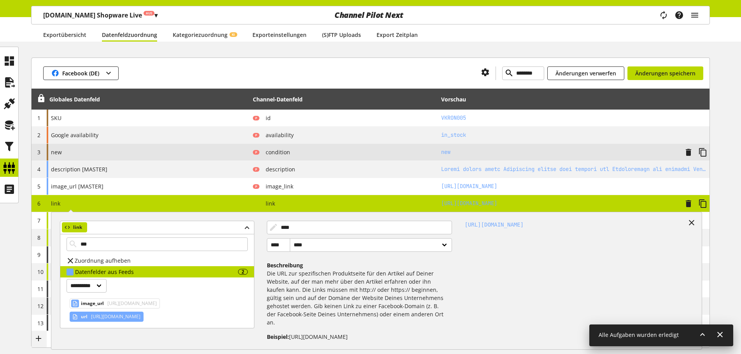
click at [133, 317] on span "https://www.flaschenbauer.de/kronkorken-farbe-rot-standard" at bounding box center [114, 316] width 51 height 9
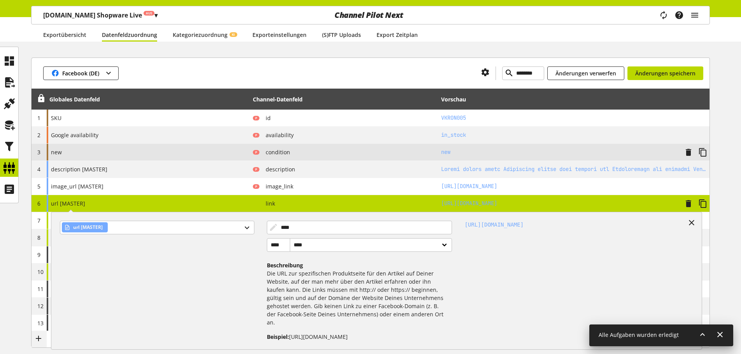
click at [161, 208] on div "url [MASTER] url [MASTER] **** **** **** ****** Beschreibung Die URL zur spezif…" at bounding box center [148, 203] width 203 height 17
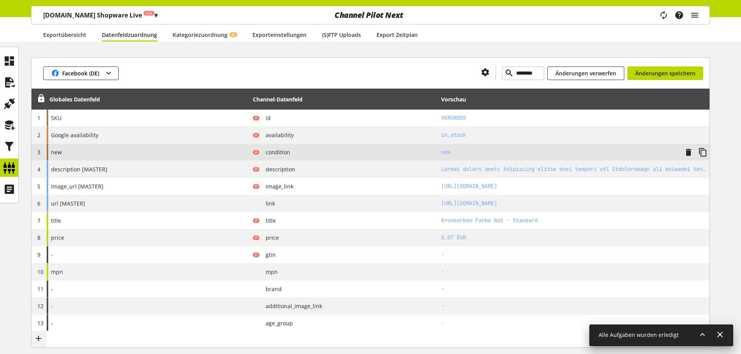
drag, startPoint x: 675, startPoint y: 82, endPoint x: 685, endPoint y: 82, distance: 10.1
click at [679, 82] on div "Facebook (DE) ******** Änderungen verwerfen Änderungen speichern" at bounding box center [371, 73] width 678 height 31
click at [686, 80] on div "Facebook (DE) ******** Änderungen verwerfen Änderungen speichern" at bounding box center [371, 73] width 678 height 31
click at [691, 79] on button "Änderungen speichern" at bounding box center [665, 74] width 76 height 14
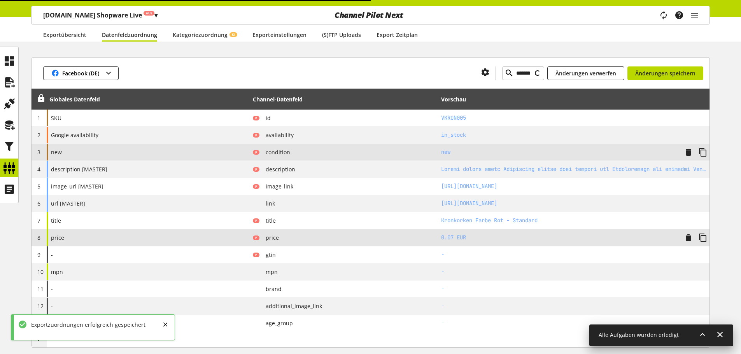
type input "**********"
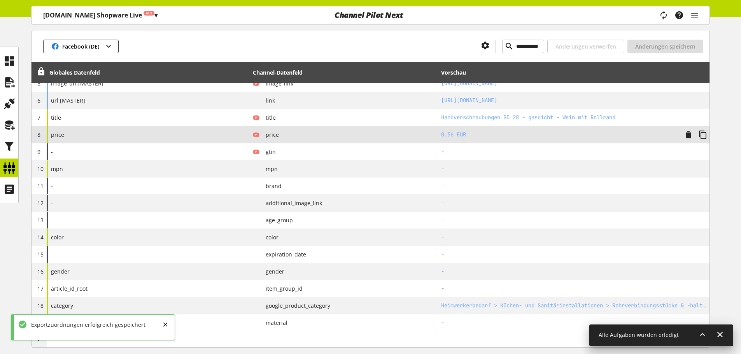
scroll to position [194, 0]
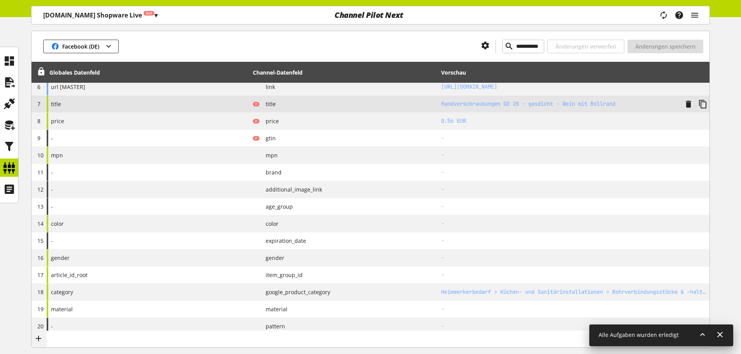
click at [95, 106] on div "title" at bounding box center [148, 104] width 203 height 17
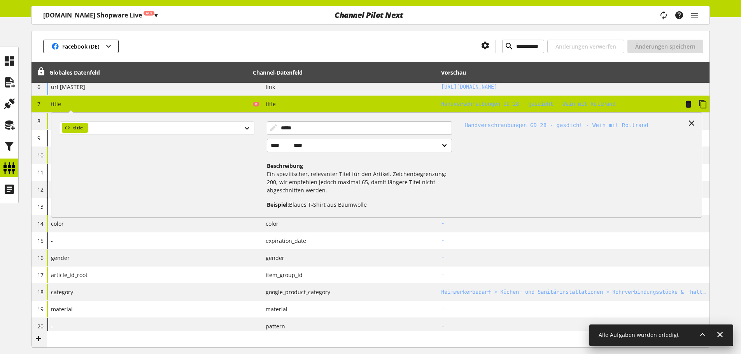
click at [123, 128] on div "title" at bounding box center [157, 128] width 194 height 14
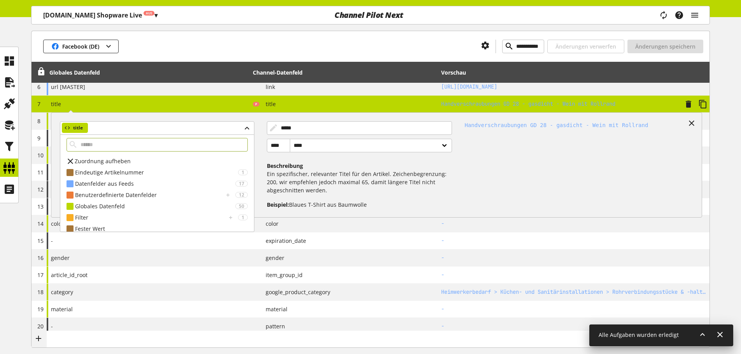
click at [111, 147] on input "text" at bounding box center [157, 145] width 181 height 14
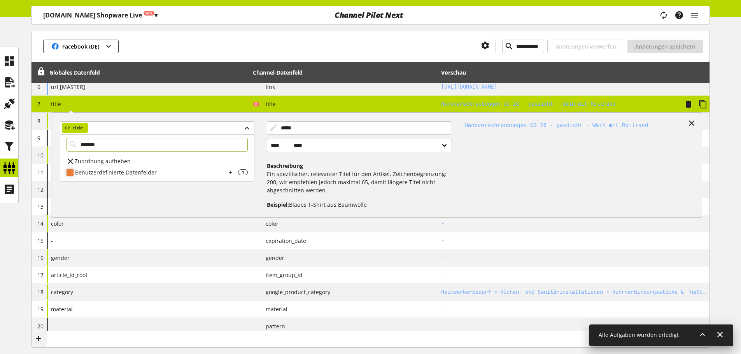
type input "*******"
click at [132, 174] on div "Benutzerdefinierte Datenfelder" at bounding box center [150, 172] width 151 height 8
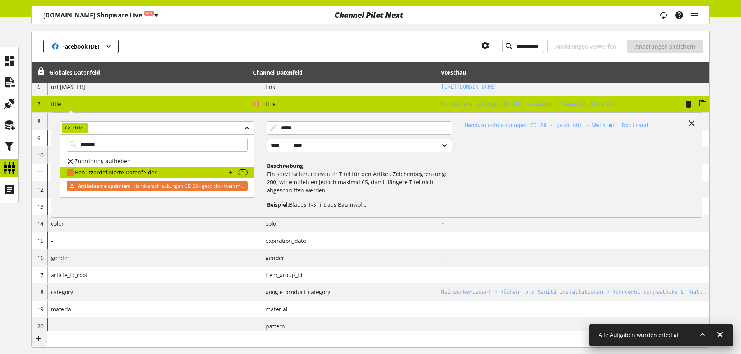
click at [128, 182] on span "Artikelname optimiert" at bounding box center [104, 186] width 52 height 9
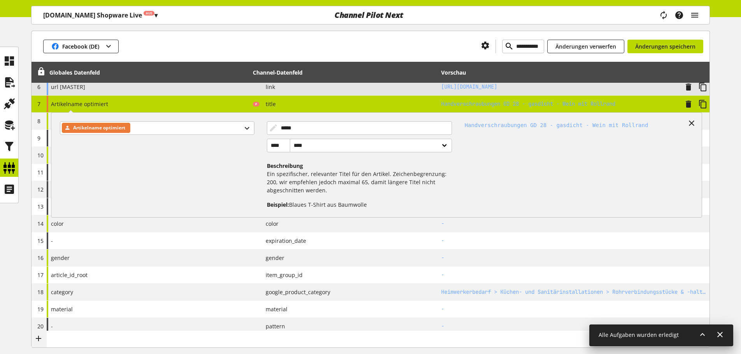
click at [147, 95] on td "url [MASTER]" at bounding box center [148, 87] width 203 height 17
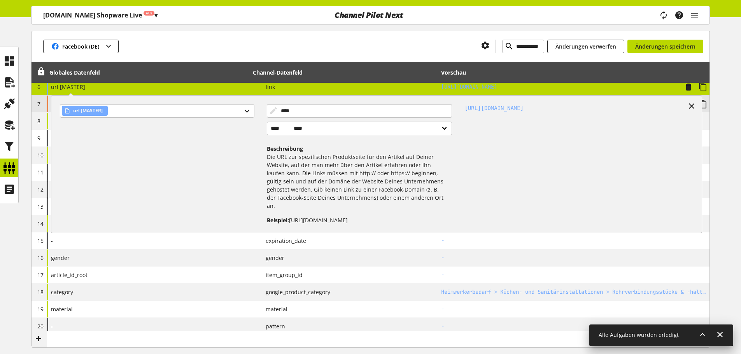
click at [149, 95] on div "url [MASTER] url [MASTER] **** **** **** ****** Beschreibung Die URL zur spezif…" at bounding box center [148, 87] width 203 height 17
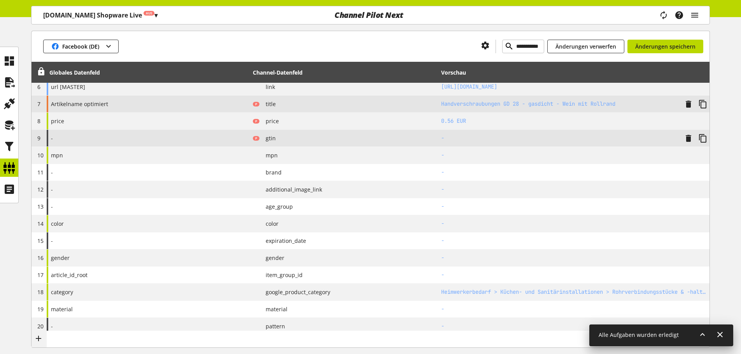
click at [133, 139] on div "-" at bounding box center [148, 138] width 203 height 17
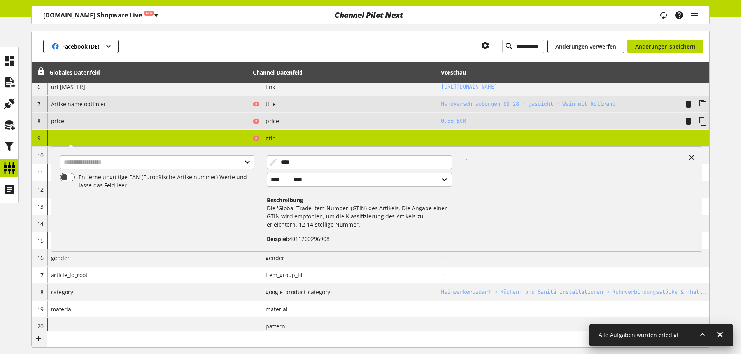
click at [104, 120] on div "price" at bounding box center [148, 121] width 203 height 17
select select "******"
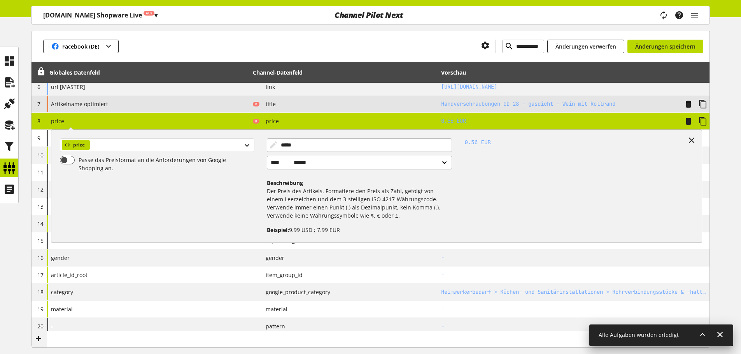
click at [112, 141] on div "price" at bounding box center [157, 145] width 194 height 14
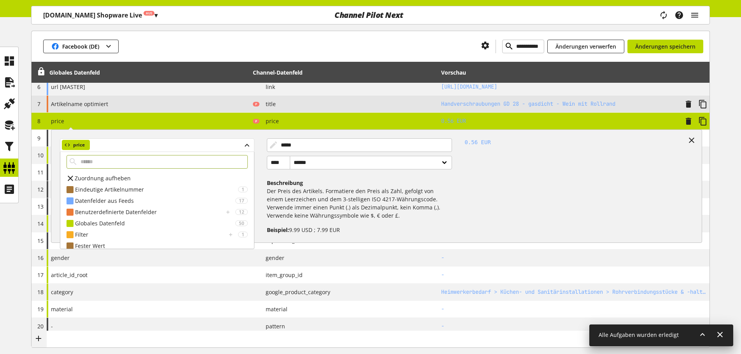
click at [112, 141] on div "price" at bounding box center [157, 145] width 194 height 14
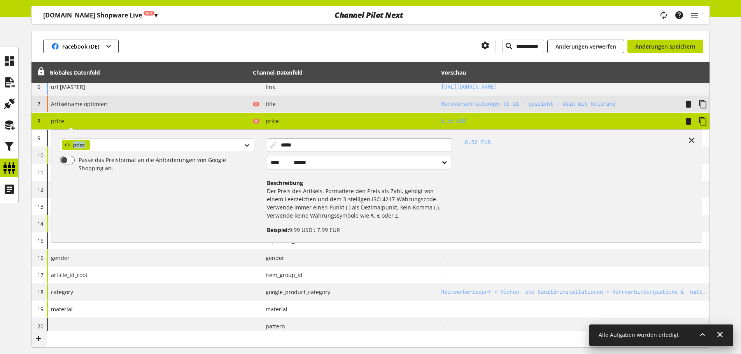
click at [112, 141] on div "price" at bounding box center [157, 145] width 194 height 14
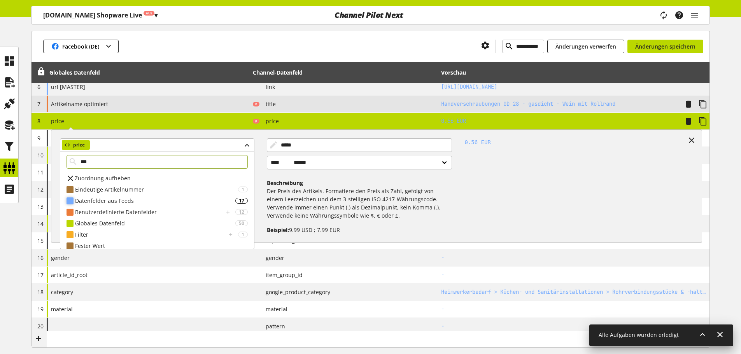
type input "****"
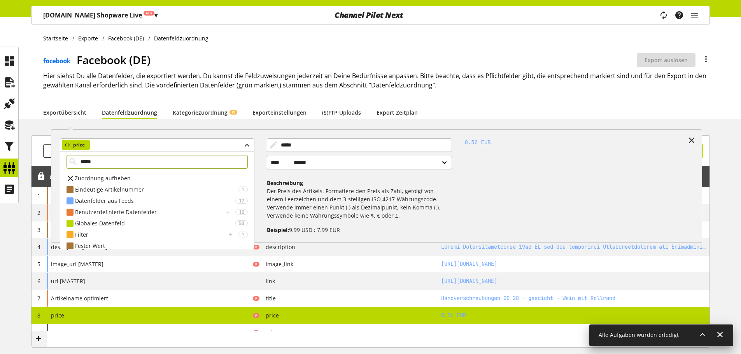
select select "******"
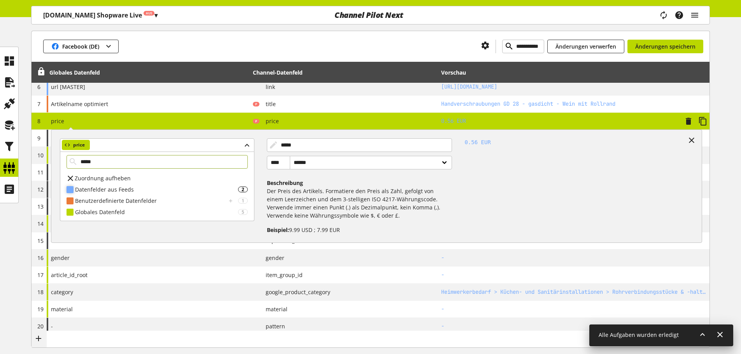
type input "*****"
click at [113, 193] on div "Datenfelder aus Feeds" at bounding box center [156, 190] width 163 height 8
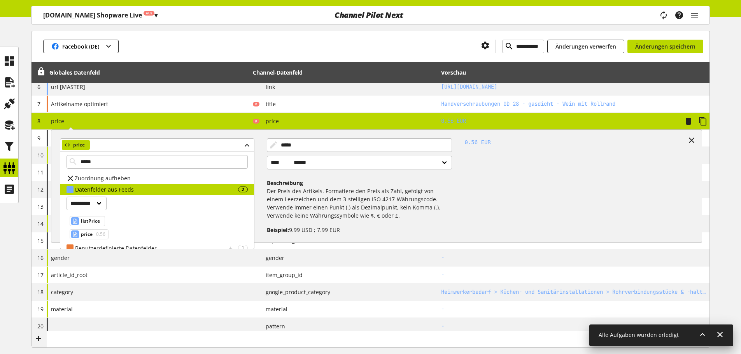
click at [85, 240] on div "price 0.56" at bounding box center [88, 234] width 42 height 13
click at [88, 230] on span "price" at bounding box center [87, 234] width 12 height 9
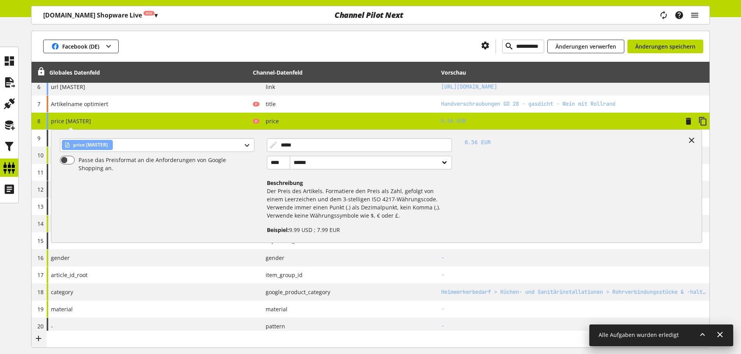
click at [177, 124] on div "price [MASTER] price [MASTER] Passe das Preisformat an die Anforderungen von Go…" at bounding box center [148, 121] width 203 height 17
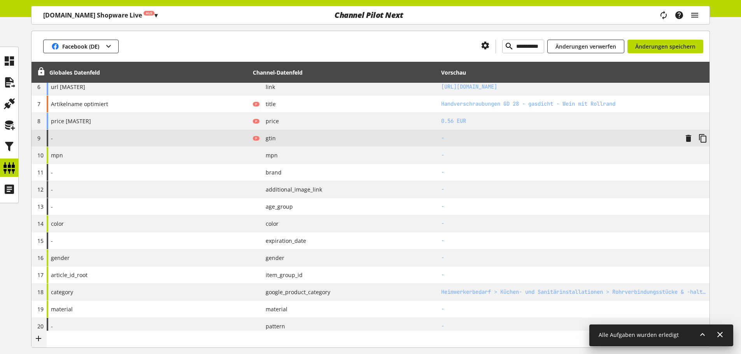
click at [174, 134] on div "-" at bounding box center [148, 138] width 203 height 17
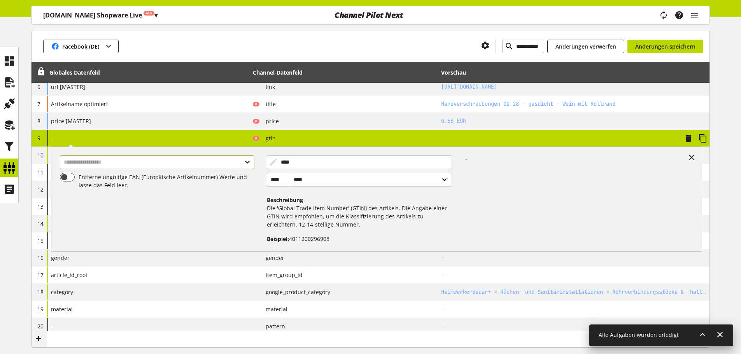
click at [134, 160] on input "text" at bounding box center [157, 163] width 194 height 14
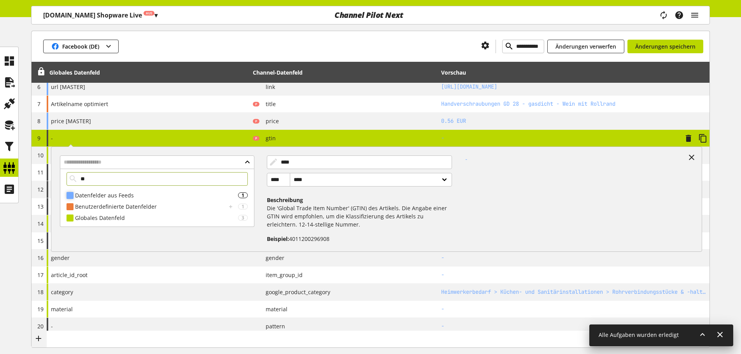
type input "**"
click at [101, 195] on div "Datenfelder aus Feeds" at bounding box center [156, 195] width 163 height 8
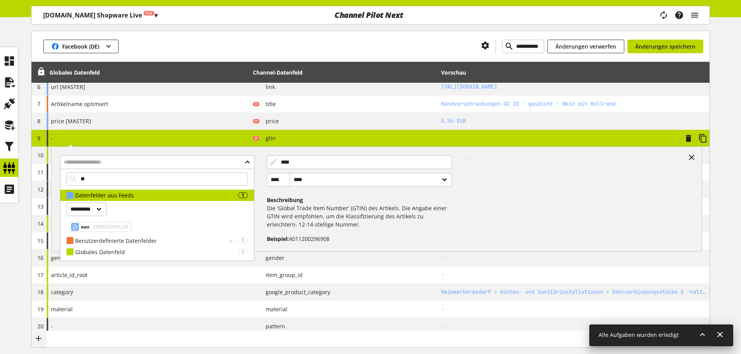
click at [92, 224] on span "2500002306226" at bounding box center [109, 226] width 37 height 9
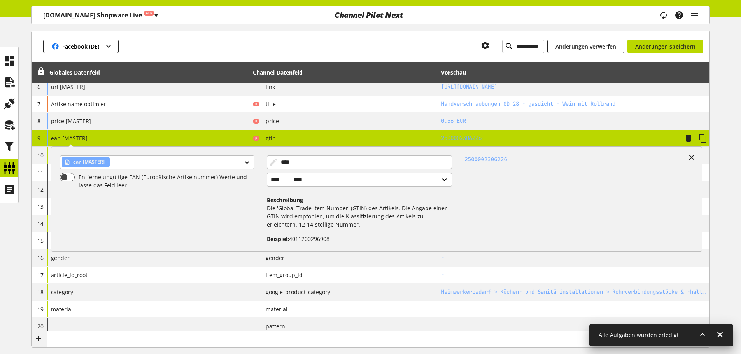
click at [125, 142] on div "ean [MASTER] ean [MASTER] Entferne ungültige EAN (Europäische Artikelnummer) We…" at bounding box center [148, 138] width 203 height 17
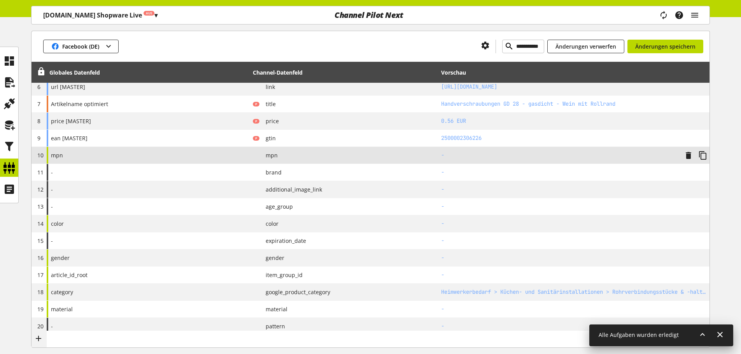
click at [114, 154] on div "mpn" at bounding box center [148, 155] width 203 height 17
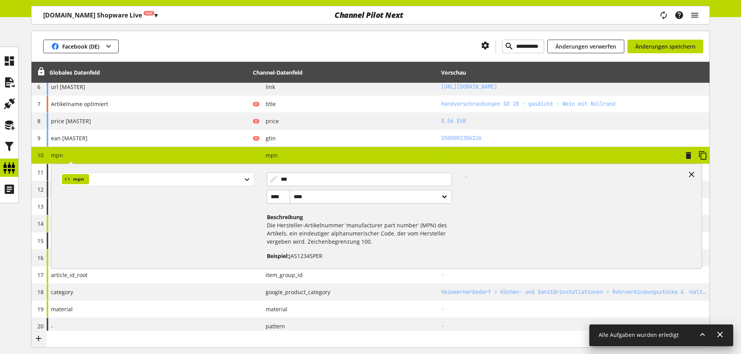
click at [137, 173] on div "mpn" at bounding box center [157, 180] width 194 height 14
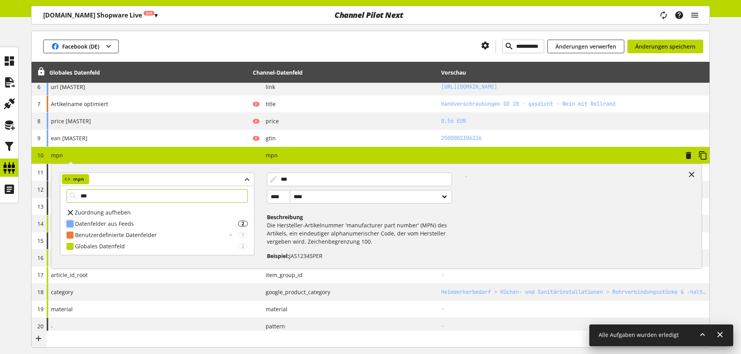
type input "***"
click at [117, 218] on div "Datenfelder aus Feeds 2" at bounding box center [157, 223] width 194 height 11
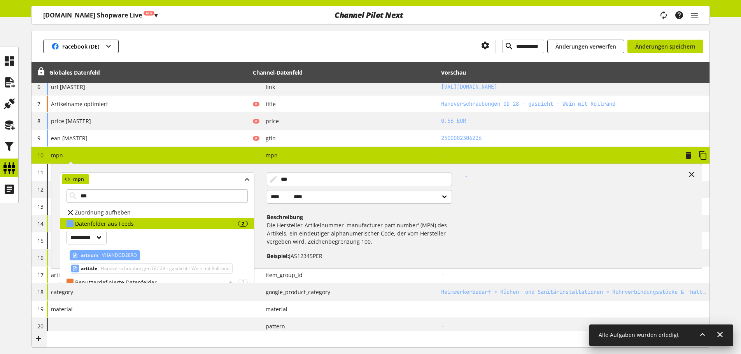
click at [101, 252] on span "VHANDGD28RO" at bounding box center [118, 255] width 37 height 9
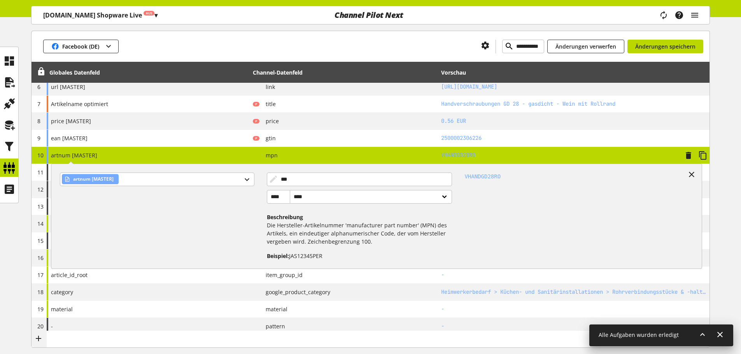
click at [136, 154] on div "artnum [MASTER] artnum [MASTER] *** **** **** ****** Beschreibung Die Herstelle…" at bounding box center [148, 155] width 203 height 17
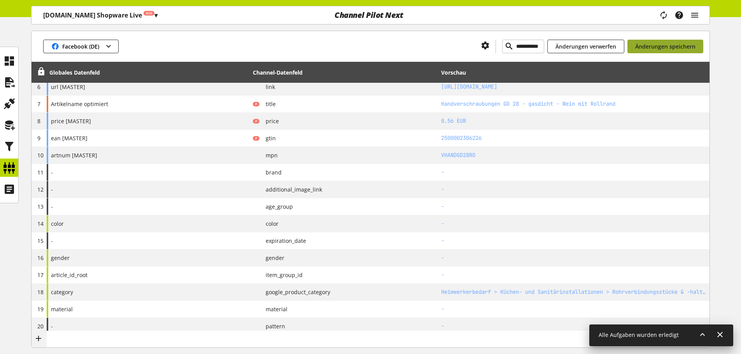
click at [671, 47] on span "Änderungen speichern" at bounding box center [665, 46] width 60 height 8
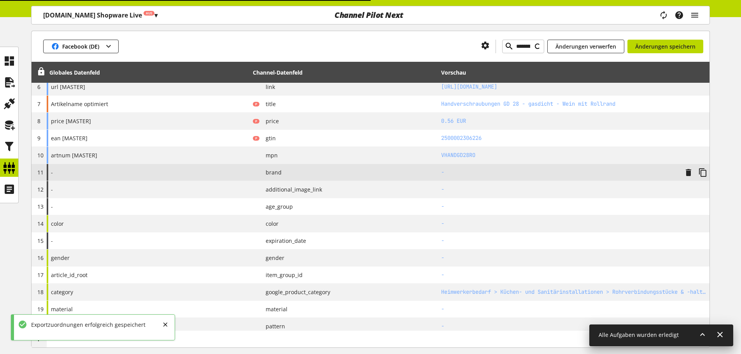
type input "********"
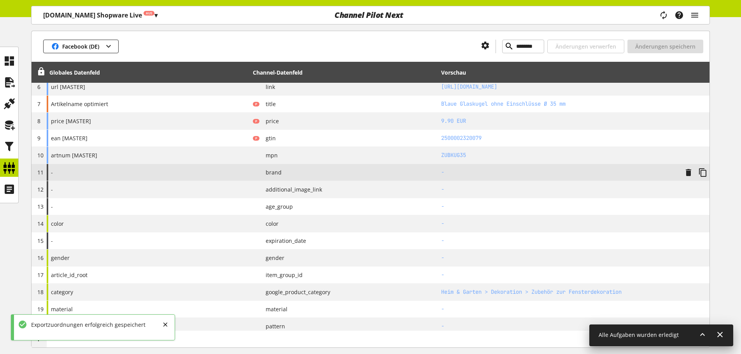
click at [171, 168] on div "-" at bounding box center [148, 172] width 203 height 17
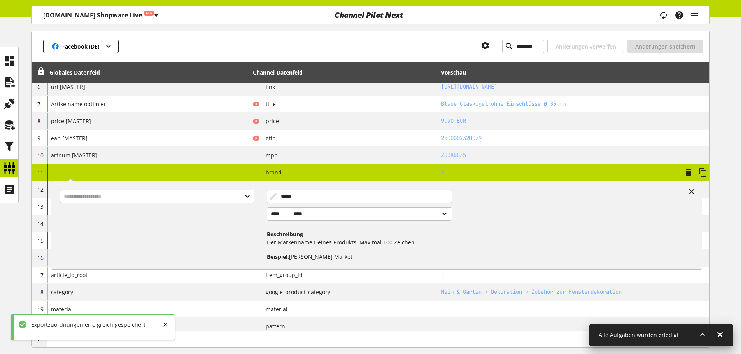
click at [156, 186] on div at bounding box center [160, 223] width 213 height 78
click at [156, 188] on div at bounding box center [160, 223] width 213 height 78
click at [153, 196] on input "text" at bounding box center [157, 197] width 194 height 14
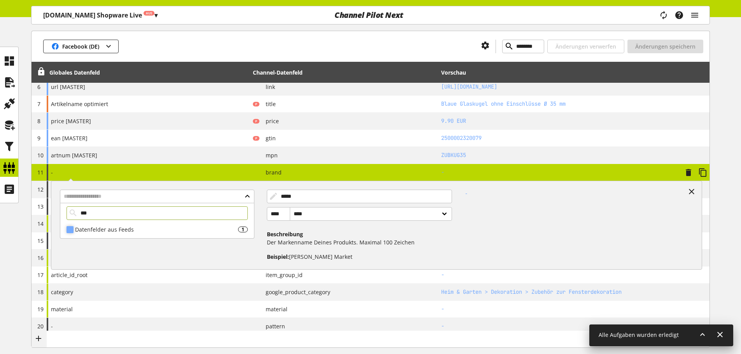
type input "***"
click at [119, 231] on div "Datenfelder aus Feeds" at bounding box center [156, 230] width 163 height 8
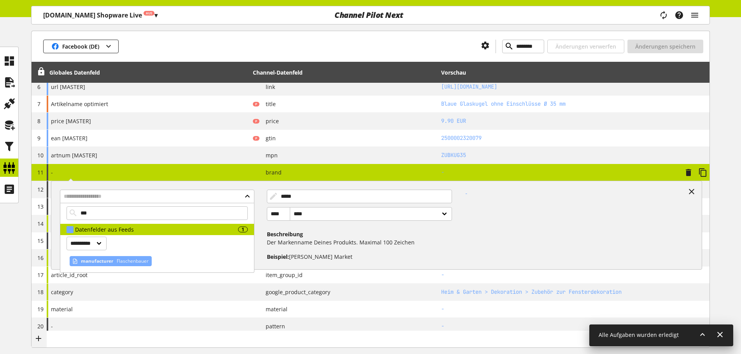
click at [108, 257] on span "manufacturer" at bounding box center [97, 261] width 32 height 9
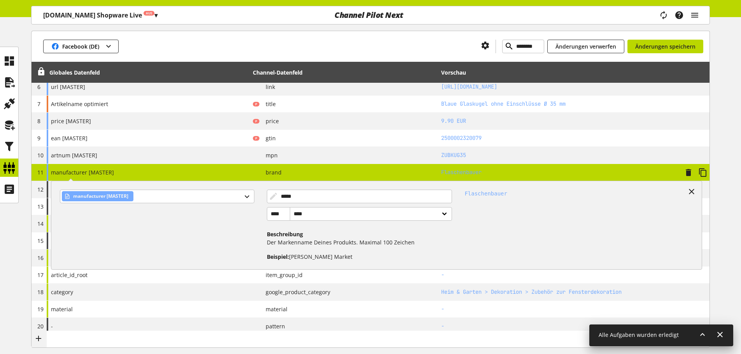
click at [429, 171] on div "P brand" at bounding box center [344, 173] width 183 height 10
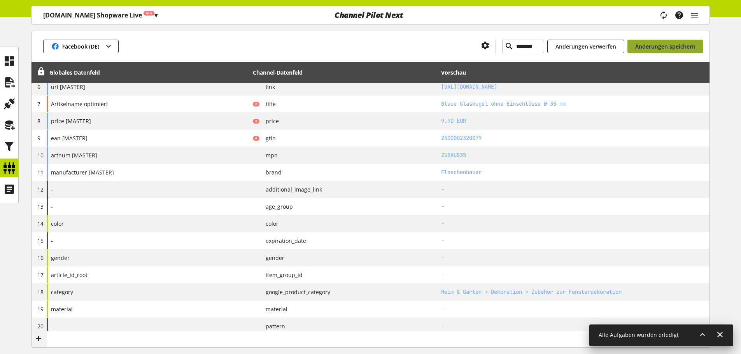
click at [665, 46] on span "Änderungen speichern" at bounding box center [665, 46] width 60 height 8
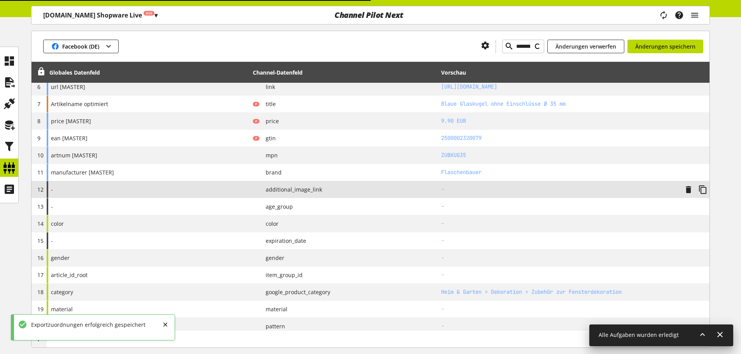
type input "**********"
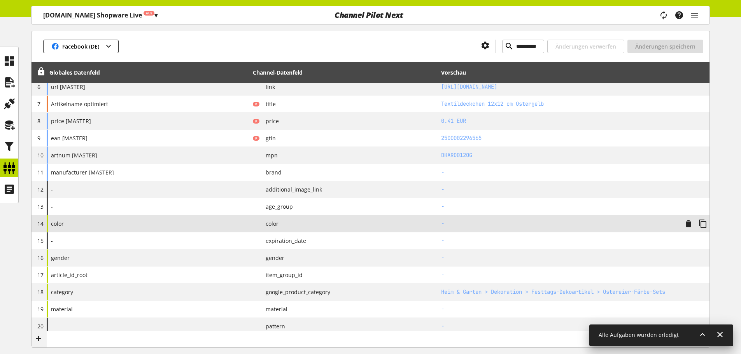
click at [252, 224] on td "P color" at bounding box center [344, 223] width 188 height 17
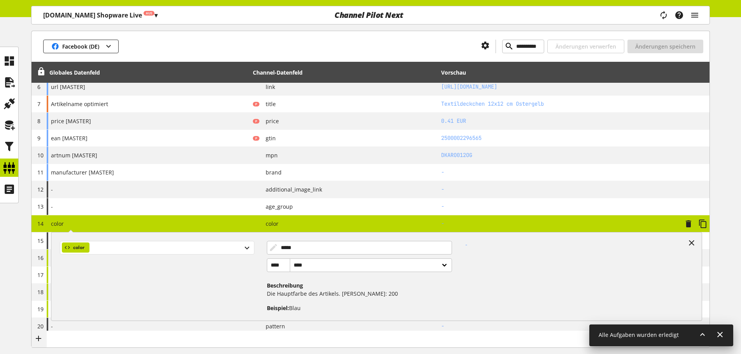
click at [229, 245] on div "color" at bounding box center [157, 248] width 194 height 14
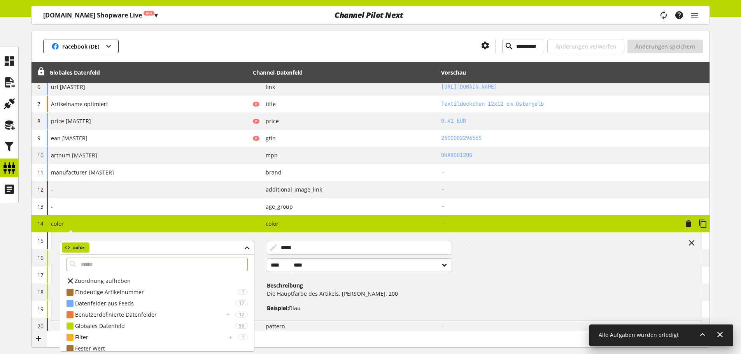
click at [137, 282] on div "Zuordnung aufheben" at bounding box center [157, 280] width 194 height 11
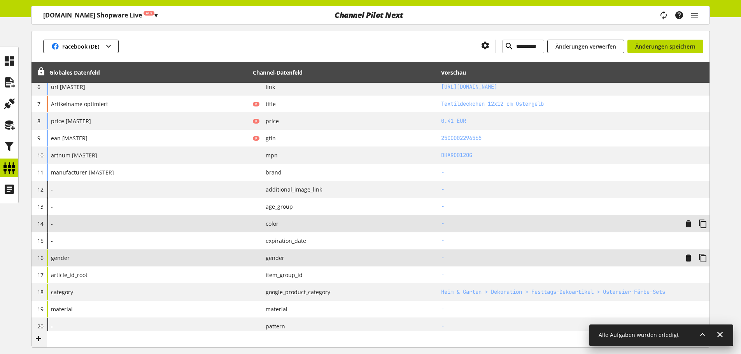
click at [227, 256] on div "gender" at bounding box center [148, 258] width 203 height 17
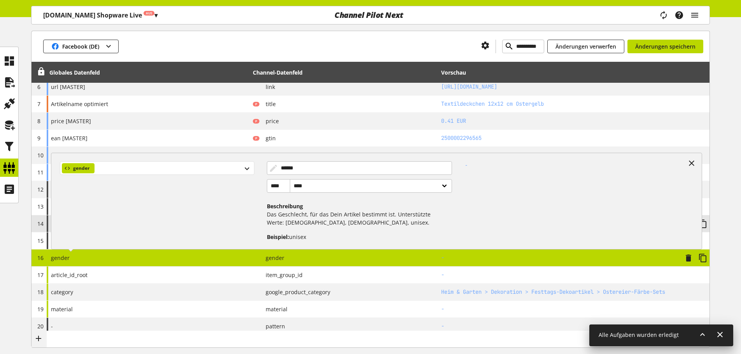
click at [173, 166] on div "gender" at bounding box center [157, 168] width 194 height 14
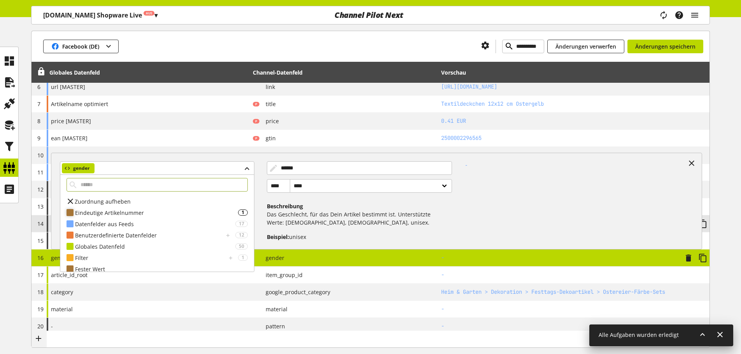
click at [133, 207] on div "Eindeutige Artikelnummer 1" at bounding box center [157, 212] width 194 height 11
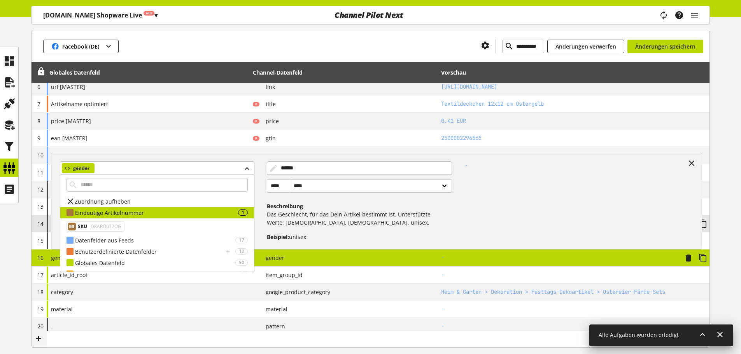
click at [133, 198] on div "Zuordnung aufheben" at bounding box center [157, 201] width 194 height 11
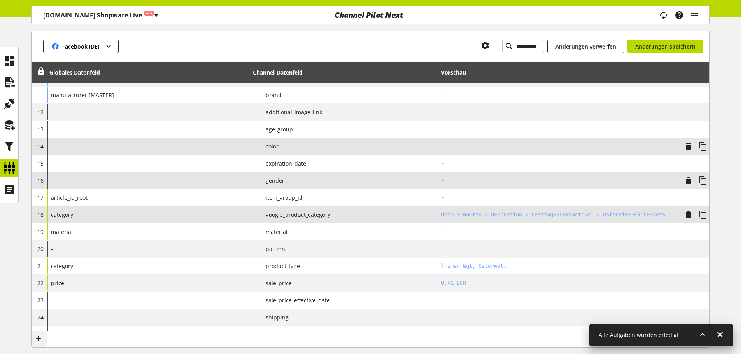
scroll to position [272, 0]
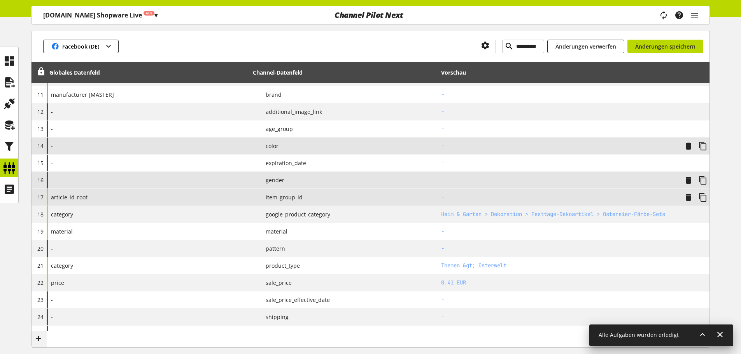
click at [233, 203] on div "article_id_root" at bounding box center [148, 197] width 203 height 17
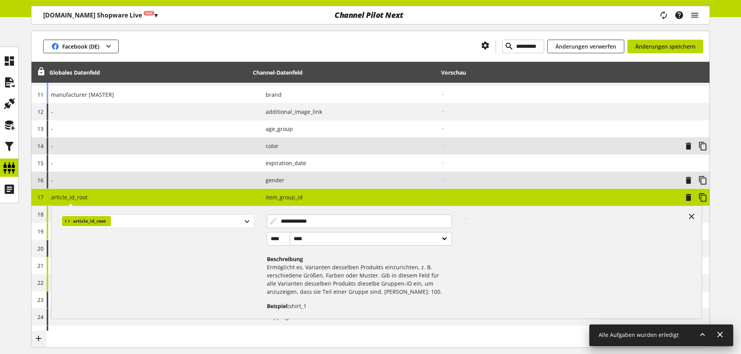
click at [210, 223] on div "article_id_root" at bounding box center [157, 222] width 194 height 14
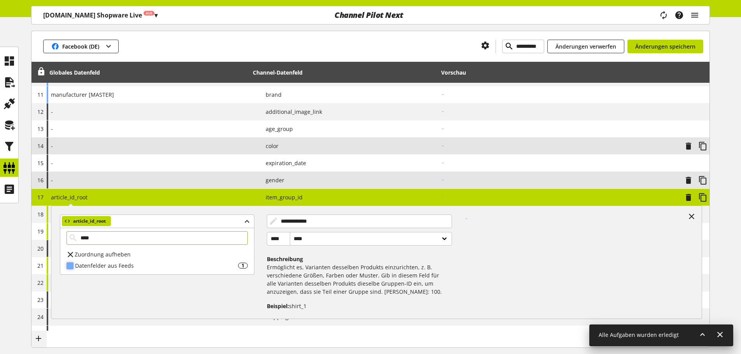
type input "****"
click at [135, 262] on div "Datenfelder aus Feeds" at bounding box center [156, 266] width 163 height 8
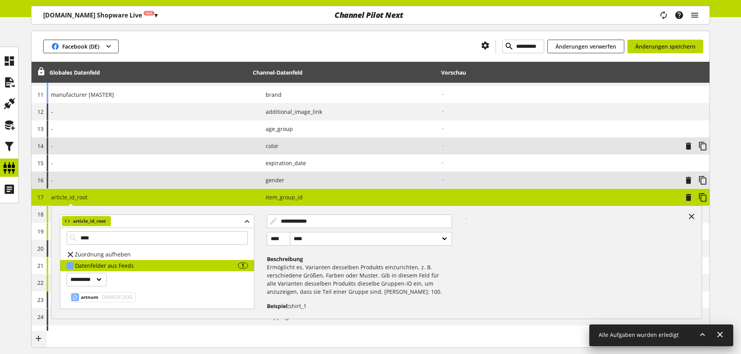
click at [120, 300] on span "DKARO012OG" at bounding box center [116, 297] width 32 height 9
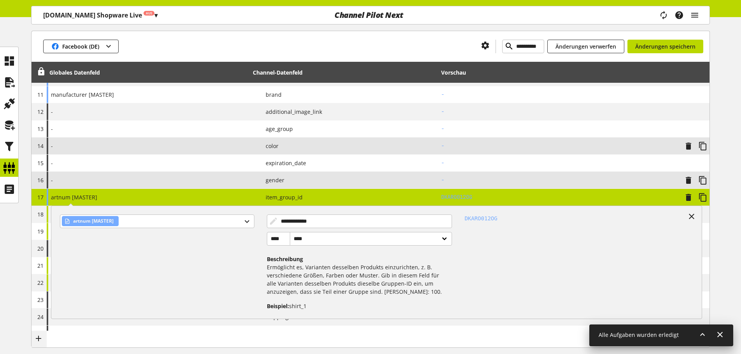
click at [261, 197] on span "item_group_id" at bounding box center [280, 197] width 43 height 8
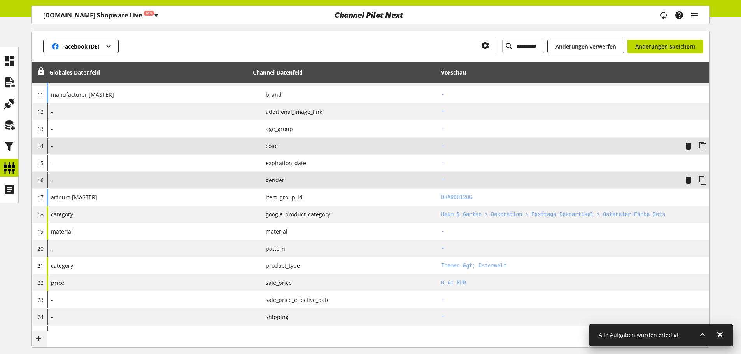
click at [695, 39] on div "**********" at bounding box center [371, 46] width 678 height 31
click at [684, 39] on div "**********" at bounding box center [371, 46] width 678 height 31
click at [678, 41] on button "Änderungen speichern" at bounding box center [665, 47] width 76 height 14
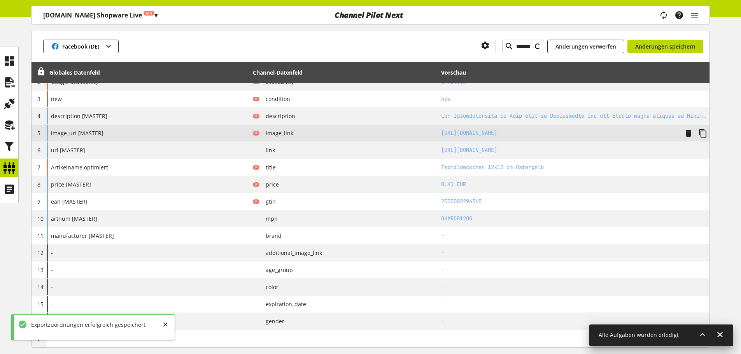
type input "**********"
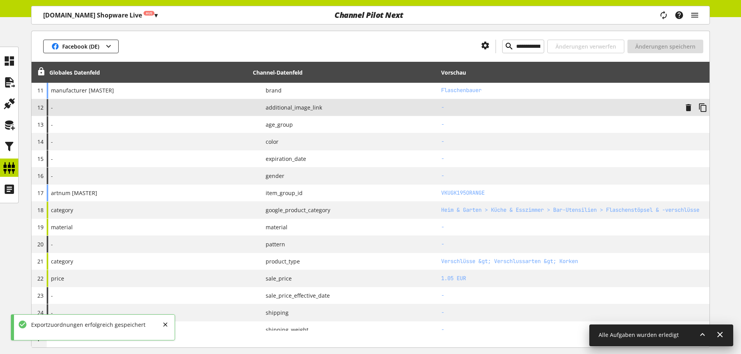
scroll to position [287, 0]
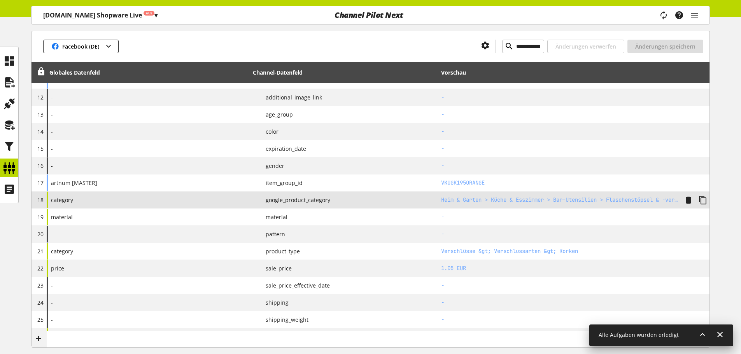
click at [120, 200] on div "category" at bounding box center [148, 200] width 203 height 17
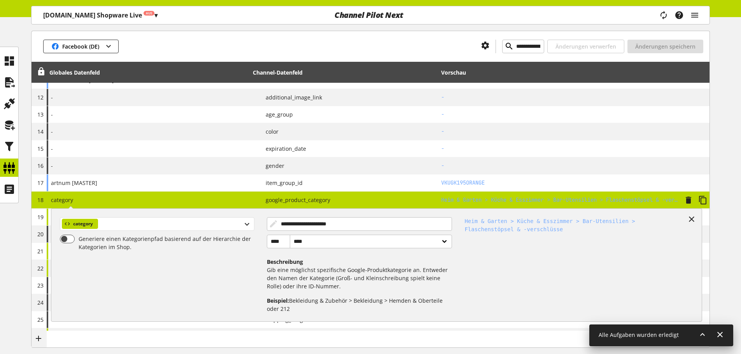
click at [129, 226] on div "category" at bounding box center [157, 224] width 194 height 14
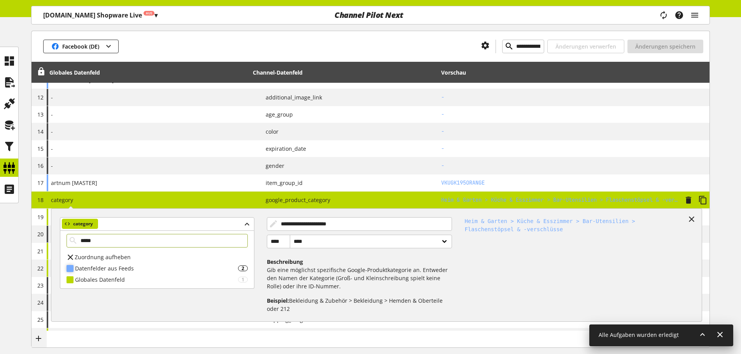
type input "*****"
click at [124, 264] on div "Datenfelder aus Feeds" at bounding box center [156, 268] width 163 height 8
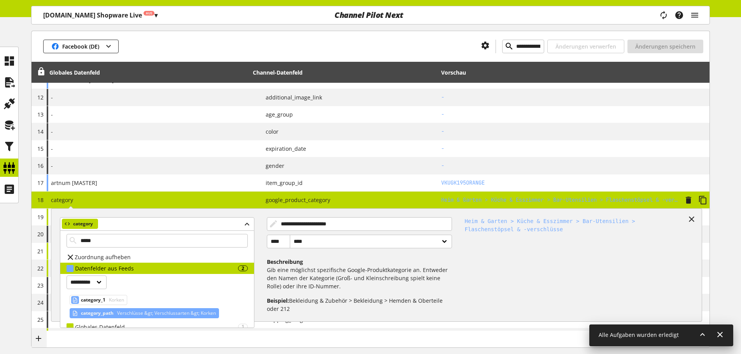
click at [115, 313] on div "category_path Verschlüsse &gt; Verschlussarten &gt; Korken" at bounding box center [144, 313] width 149 height 10
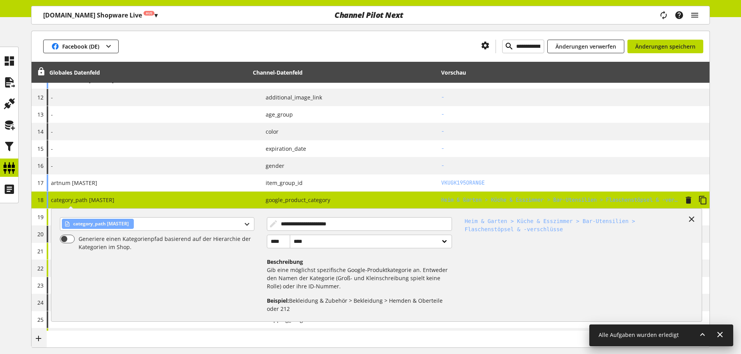
click at [319, 211] on div "**********" at bounding box center [360, 262] width 186 height 102
click at [319, 210] on div "**********" at bounding box center [376, 265] width 651 height 114
click at [322, 203] on span "google_product_category" at bounding box center [294, 200] width 71 height 8
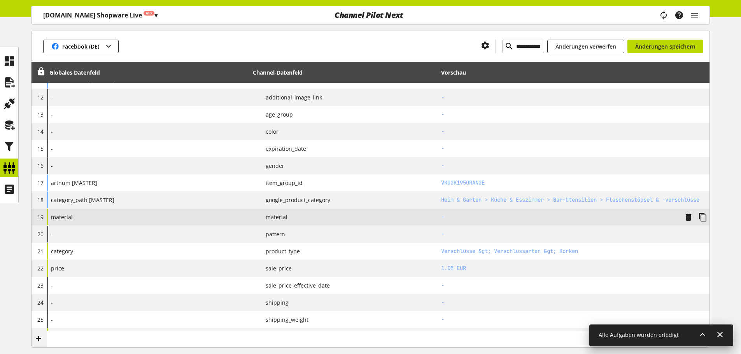
click at [297, 222] on td "P material" at bounding box center [344, 217] width 188 height 17
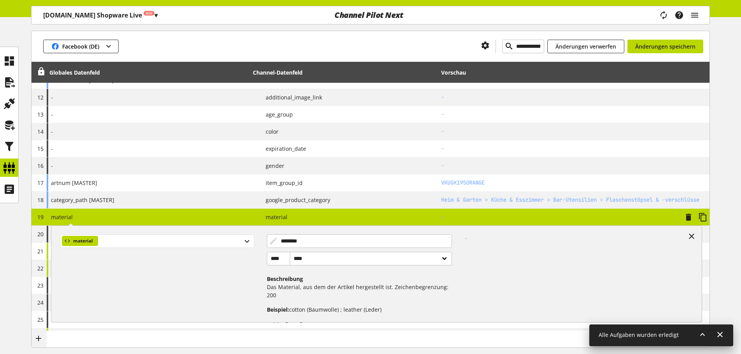
click at [192, 247] on div "material" at bounding box center [157, 242] width 194 height 14
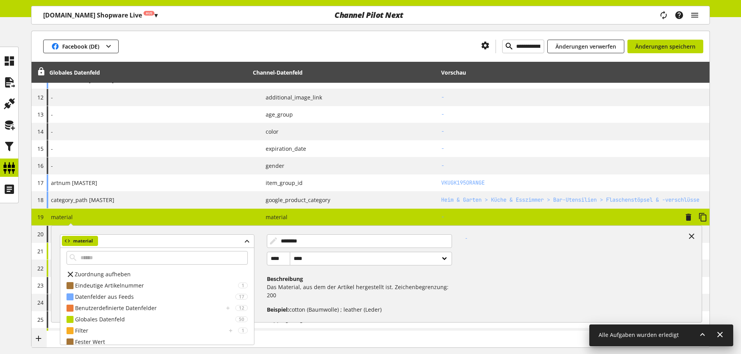
click at [128, 273] on span "Zuordnung aufheben" at bounding box center [103, 274] width 56 height 8
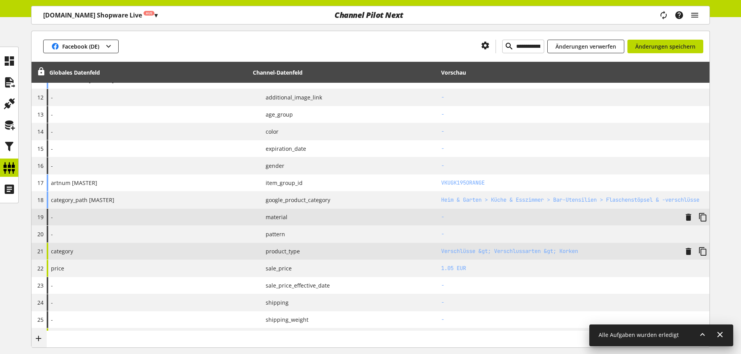
click at [150, 253] on div "category" at bounding box center [148, 251] width 203 height 17
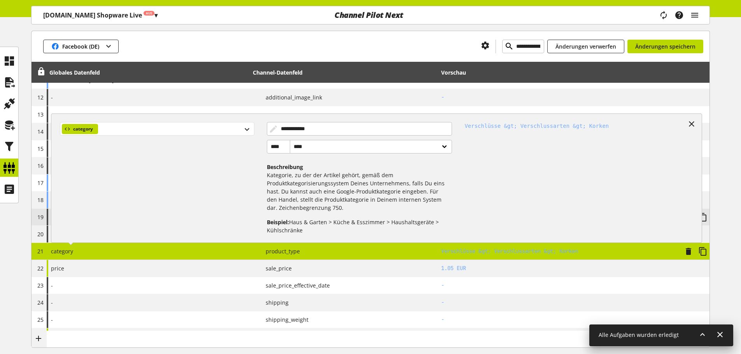
click at [204, 131] on div "category" at bounding box center [157, 129] width 194 height 14
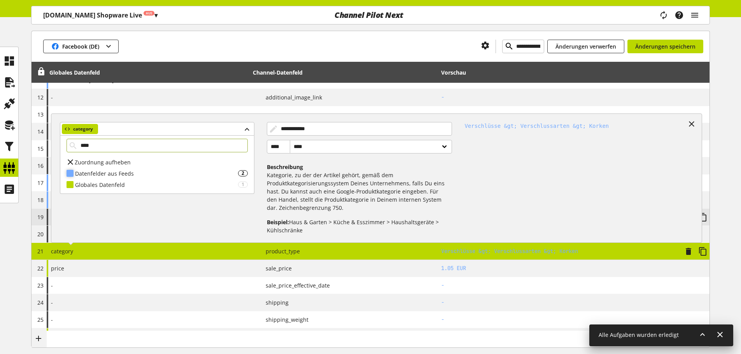
type input "****"
click at [160, 176] on div "Datenfelder aus Feeds" at bounding box center [156, 174] width 163 height 8
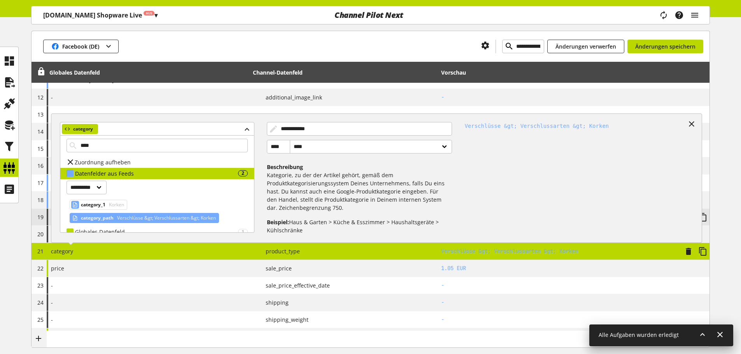
click at [123, 217] on span "Verschlüsse &gt; Verschlussarten &gt; Korken" at bounding box center [166, 218] width 100 height 9
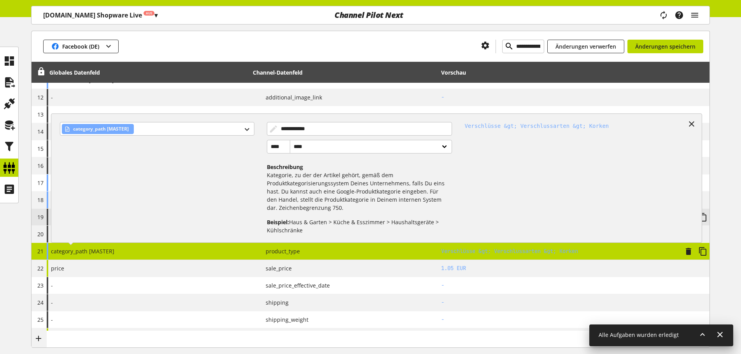
click at [145, 246] on div "**********" at bounding box center [148, 251] width 203 height 17
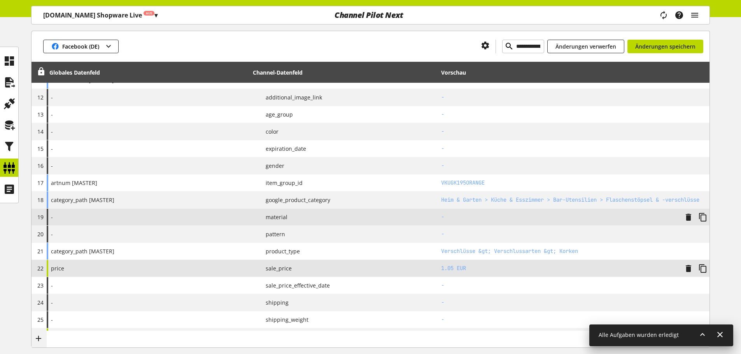
click at [194, 266] on div "price" at bounding box center [148, 268] width 203 height 17
select select "******"
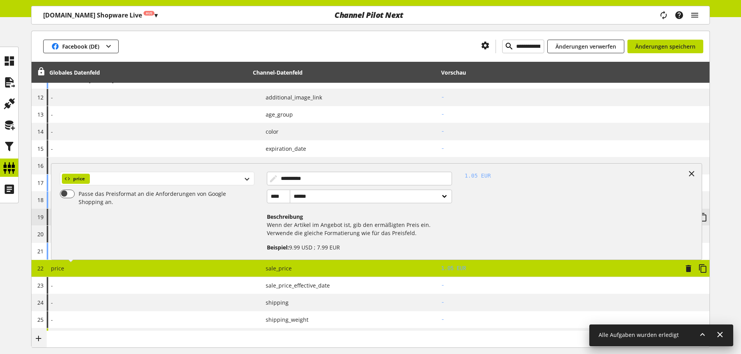
click at [201, 181] on div "price" at bounding box center [157, 179] width 194 height 14
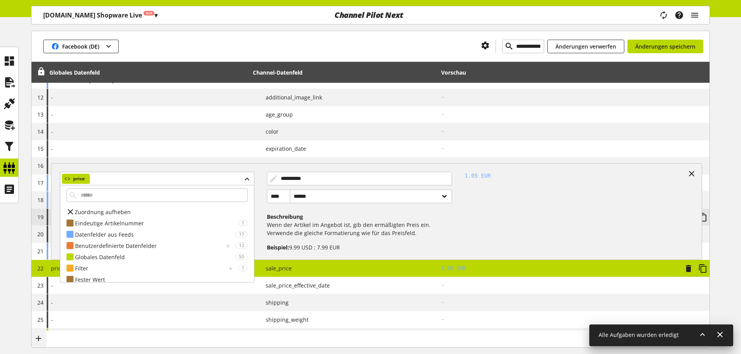
click at [156, 207] on div "Zuordnung aufheben" at bounding box center [157, 212] width 194 height 11
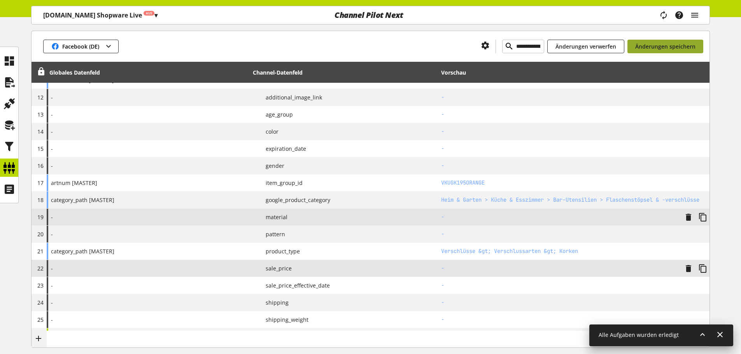
click at [662, 49] on span "Änderungen speichern" at bounding box center [665, 46] width 60 height 8
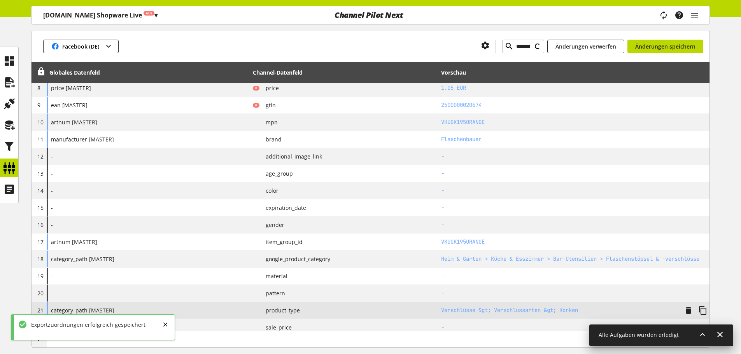
type input "********"
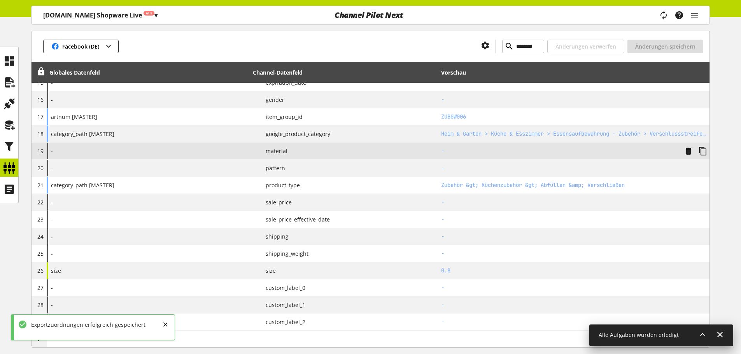
scroll to position [364, 0]
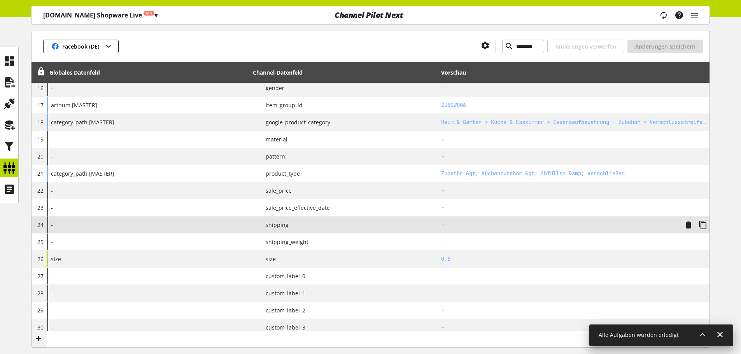
click at [218, 224] on div "-" at bounding box center [148, 225] width 203 height 17
select select "******"
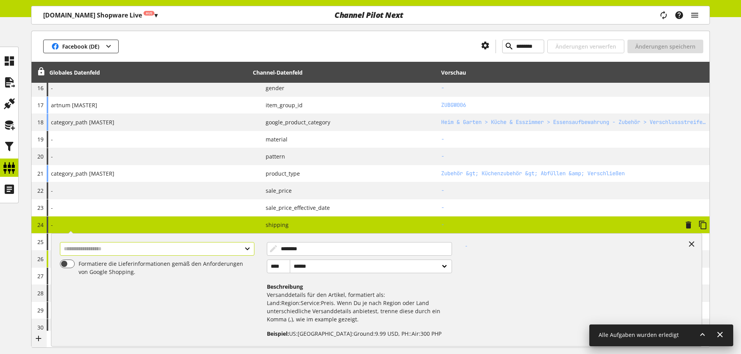
click at [163, 246] on input "text" at bounding box center [157, 249] width 194 height 14
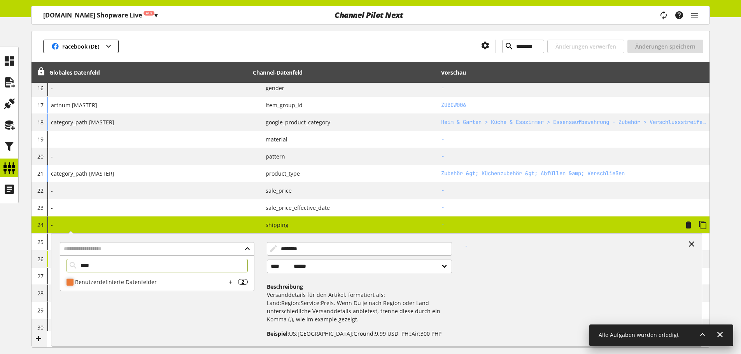
type input "****"
click at [125, 277] on div "Benutzerdefinierte Datenfelder 2" at bounding box center [157, 282] width 194 height 11
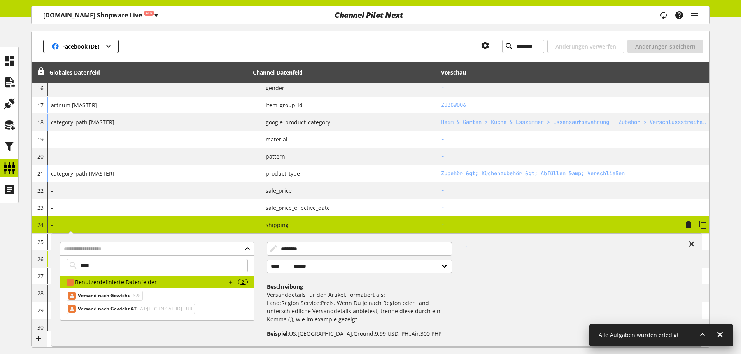
click at [110, 296] on span "Versand nach Gewicht" at bounding box center [104, 295] width 52 height 9
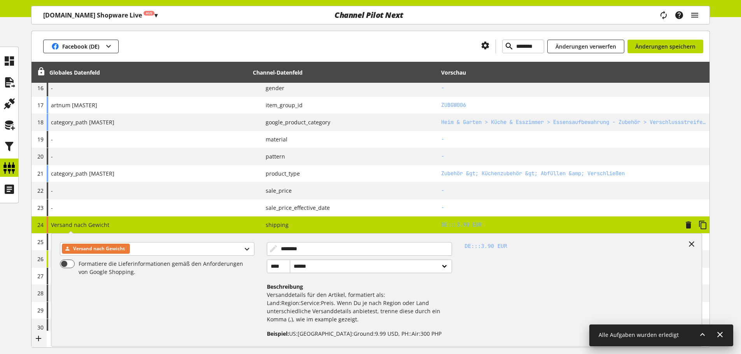
click at [196, 228] on div "Versand nach Gewicht Versand nach Gewicht Formatiere die Lieferinformationen ge…" at bounding box center [148, 225] width 203 height 17
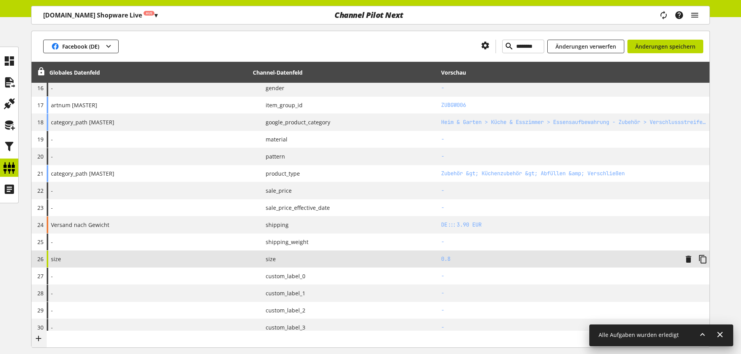
click at [176, 260] on div "size" at bounding box center [148, 259] width 203 height 17
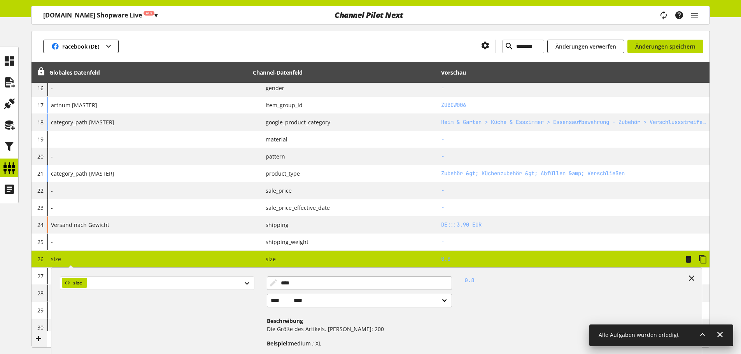
click at [148, 279] on div "size" at bounding box center [157, 284] width 194 height 14
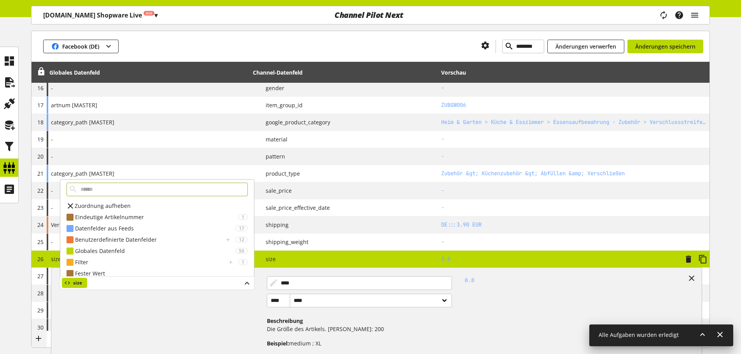
type input "*"
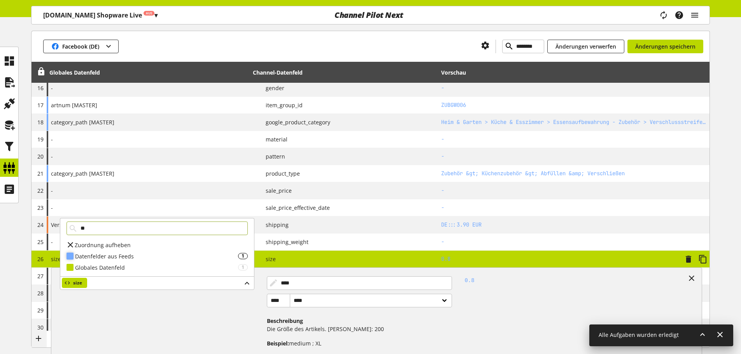
type input "**"
click at [98, 259] on div "Datenfelder aus Feeds" at bounding box center [156, 256] width 163 height 8
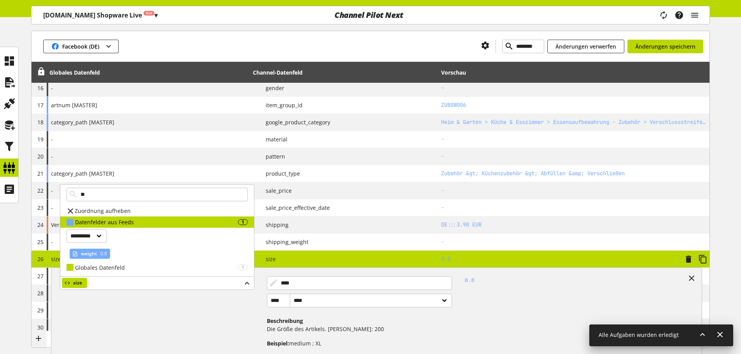
click at [109, 254] on div "weight 0.8" at bounding box center [90, 254] width 40 height 10
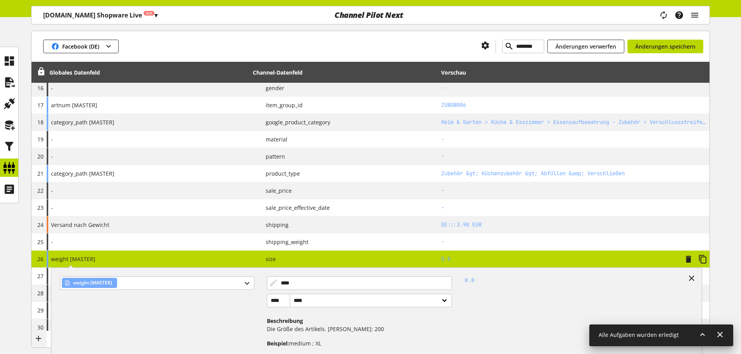
click at [157, 259] on div "weight [MASTER] weight [MASTER] **** **** **** ****** Beschreibung Die Größe de…" at bounding box center [148, 259] width 203 height 17
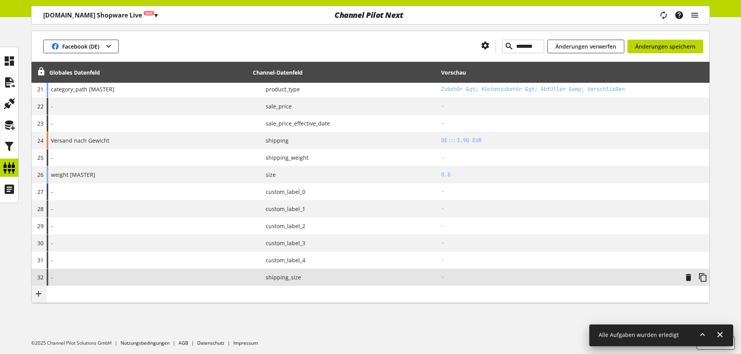
scroll to position [451, 0]
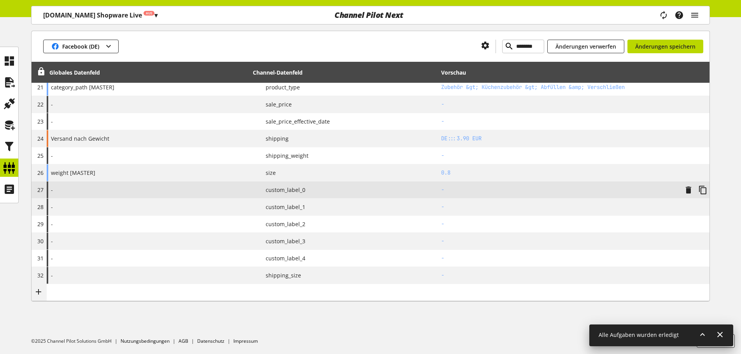
drag, startPoint x: 206, startPoint y: 189, endPoint x: 202, endPoint y: 191, distance: 4.6
click at [206, 189] on div "-" at bounding box center [148, 190] width 203 height 17
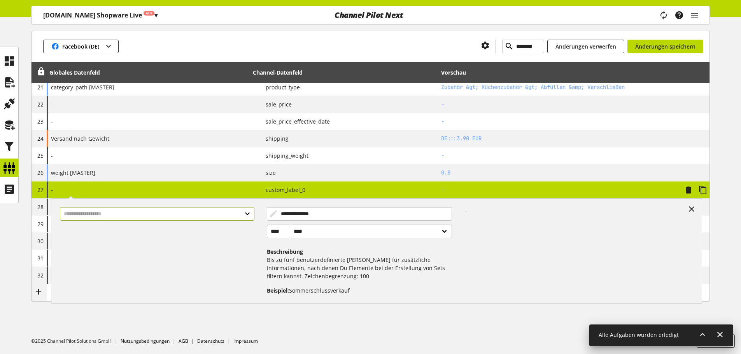
click at [145, 214] on input "text" at bounding box center [157, 214] width 194 height 14
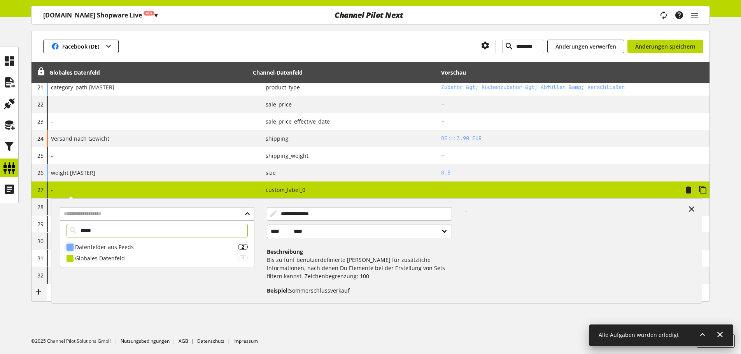
type input "*****"
click at [109, 242] on div "Datenfelder aus Feeds 2" at bounding box center [157, 247] width 194 height 11
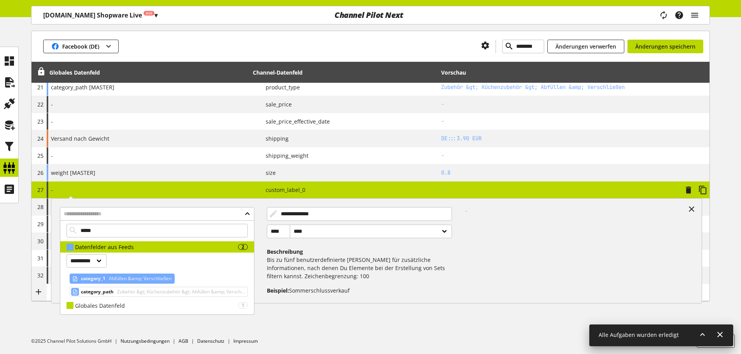
click at [124, 277] on span "Abfüllen &amp; Verschließen" at bounding box center [139, 278] width 64 height 9
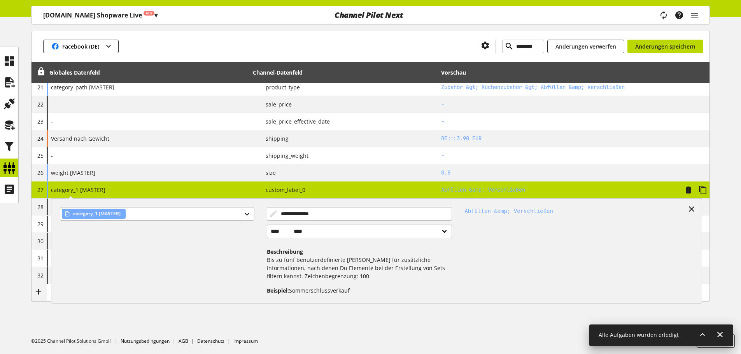
click at [166, 193] on div "**********" at bounding box center [148, 190] width 203 height 17
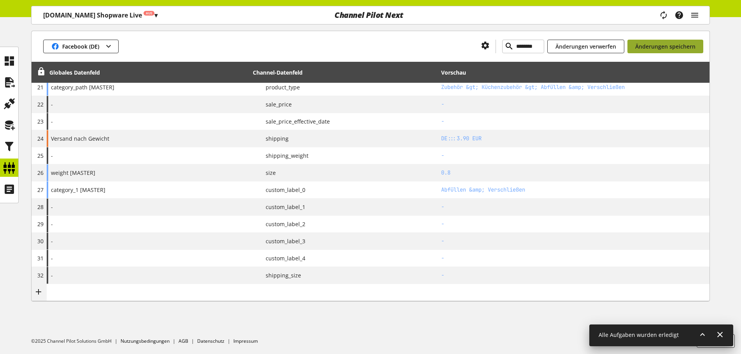
drag, startPoint x: 669, startPoint y: 43, endPoint x: 660, endPoint y: 44, distance: 8.7
click at [668, 43] on span "Änderungen speichern" at bounding box center [665, 46] width 60 height 8
type input "********"
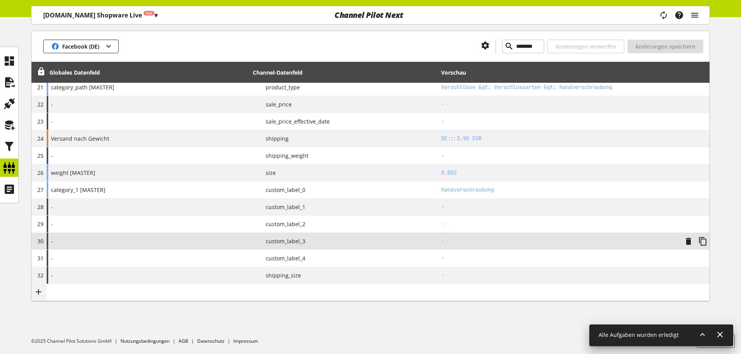
click at [194, 244] on div "-" at bounding box center [148, 241] width 203 height 17
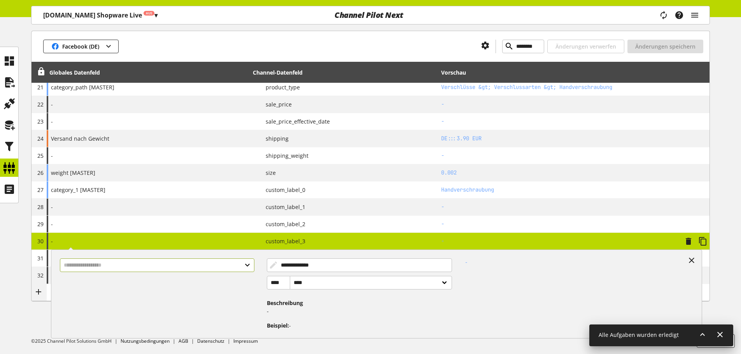
click at [108, 265] on input "text" at bounding box center [157, 266] width 194 height 14
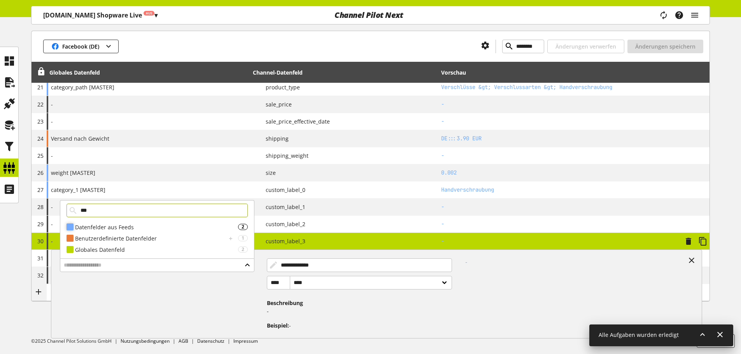
type input "***"
click at [123, 231] on div "Datenfelder aus Feeds" at bounding box center [156, 227] width 163 height 8
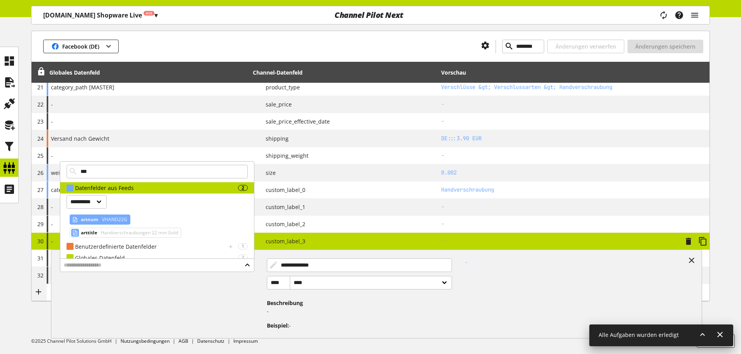
click at [109, 220] on span "VHAND22G" at bounding box center [113, 219] width 27 height 9
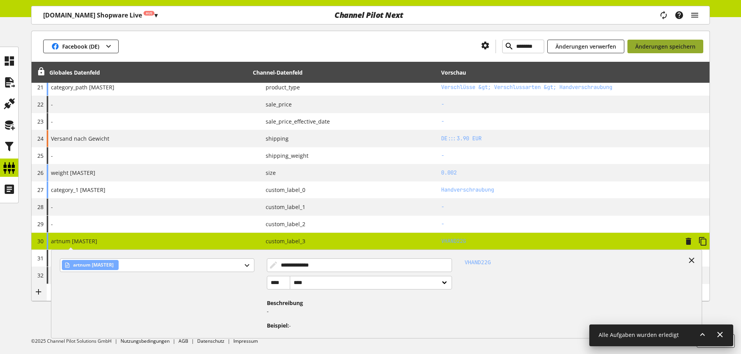
click at [660, 42] on span "Änderungen speichern" at bounding box center [665, 46] width 60 height 8
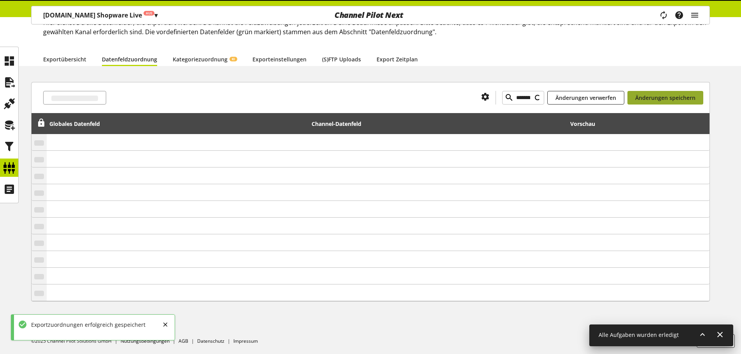
scroll to position [451, 0]
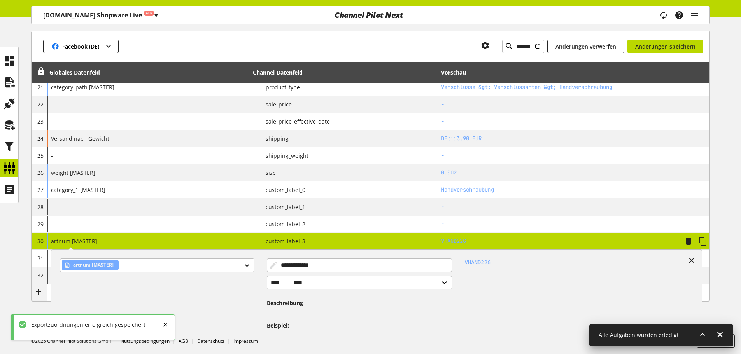
type input "********"
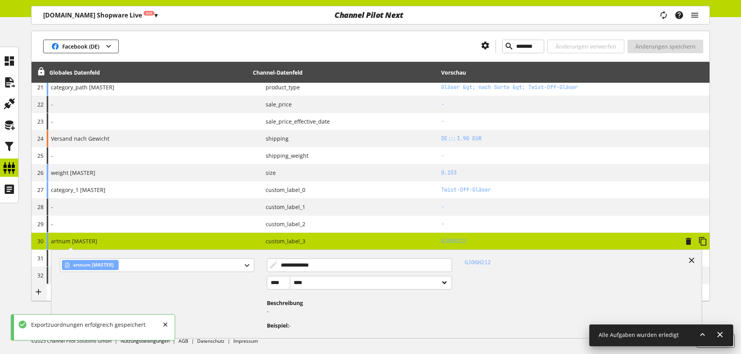
click at [248, 234] on div "**********" at bounding box center [148, 241] width 203 height 17
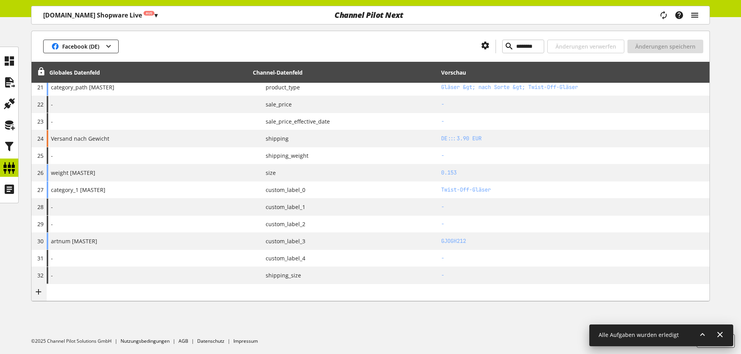
click at [696, 16] on icon "main navigation" at bounding box center [694, 15] width 9 height 14
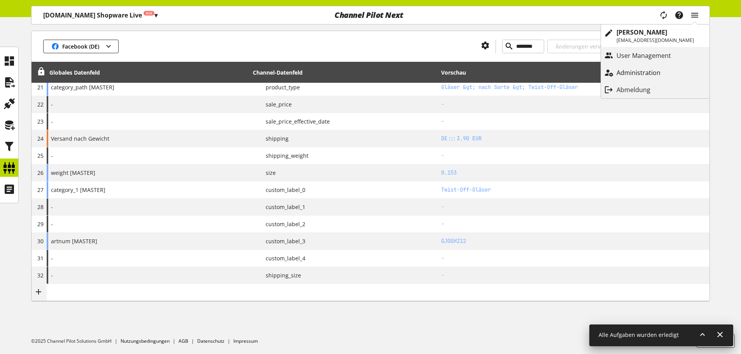
click at [660, 72] on p "Administration" at bounding box center [646, 72] width 60 height 9
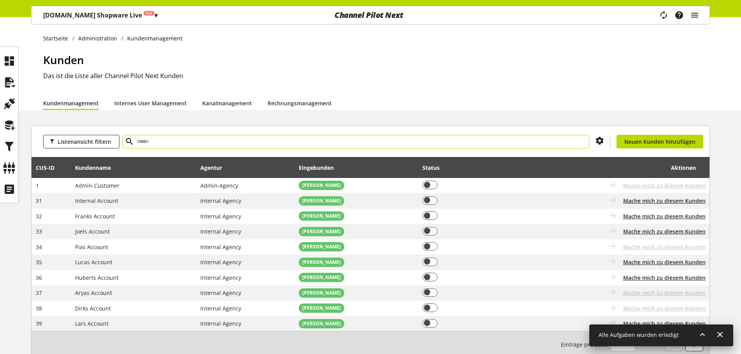
click at [267, 139] on input "text" at bounding box center [356, 142] width 467 height 14
type input "*****"
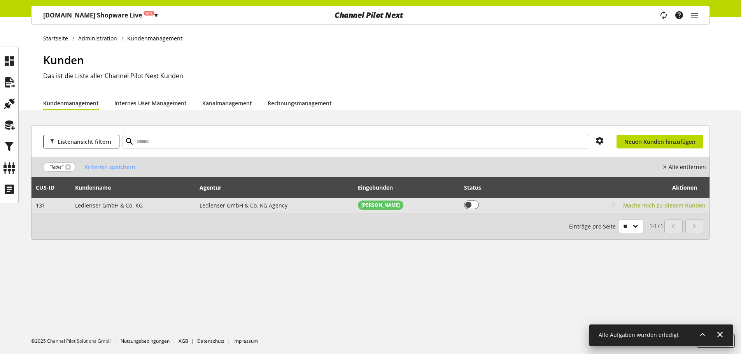
click at [636, 203] on span "Mache mich zu diesem Kunden" at bounding box center [664, 205] width 82 height 8
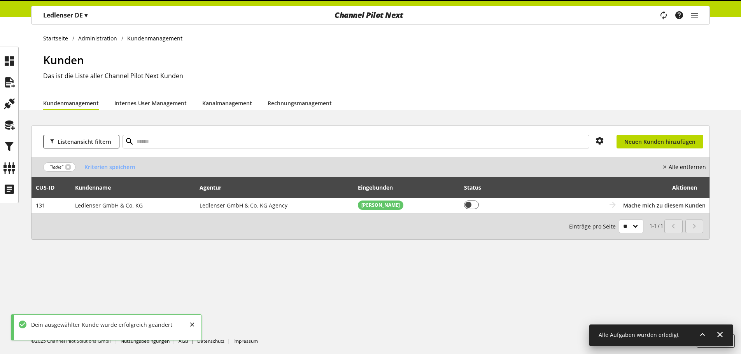
click at [86, 18] on span "▾" at bounding box center [85, 15] width 3 height 9
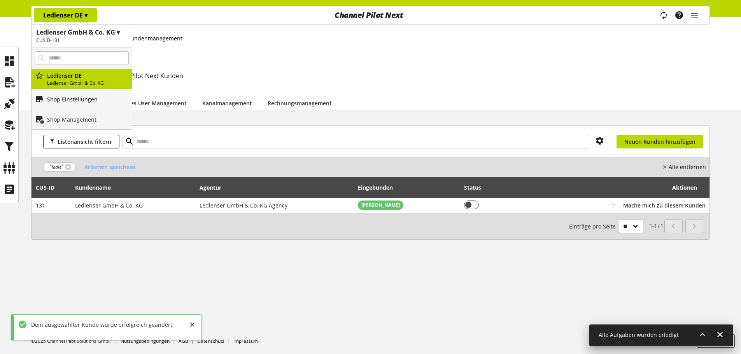
click at [72, 107] on link "Shop Einstellungen" at bounding box center [82, 99] width 100 height 20
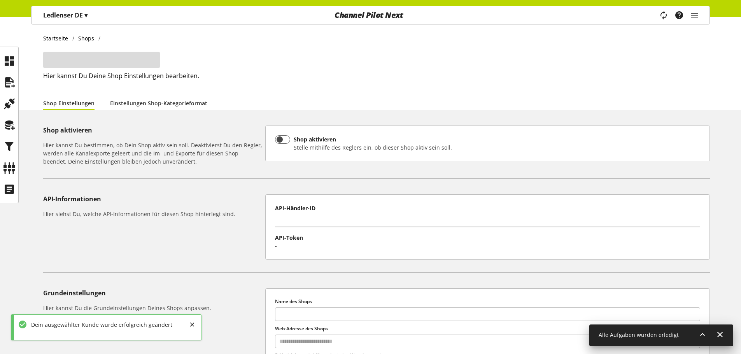
type input "**********"
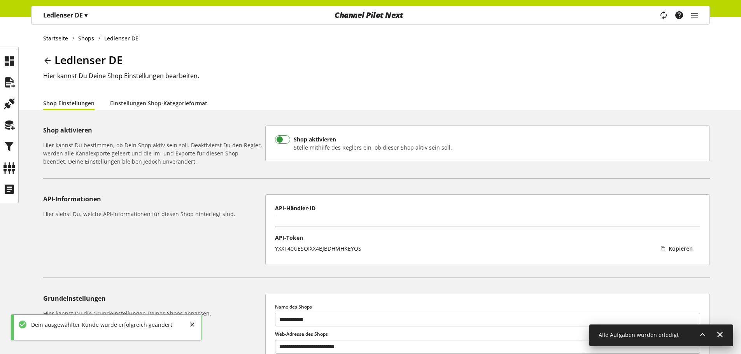
click at [282, 139] on span at bounding box center [282, 139] width 15 height 9
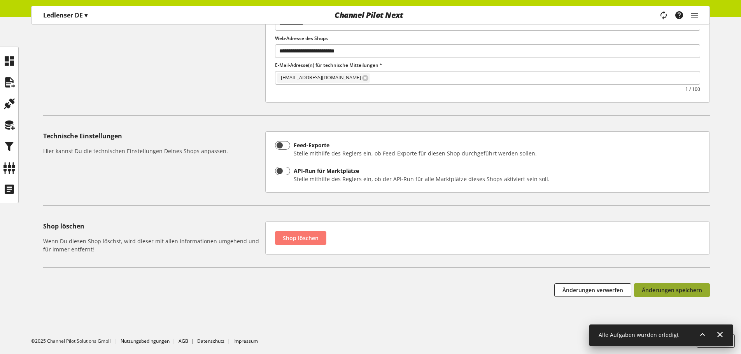
click at [668, 284] on button "Änderungen speichern" at bounding box center [672, 291] width 76 height 14
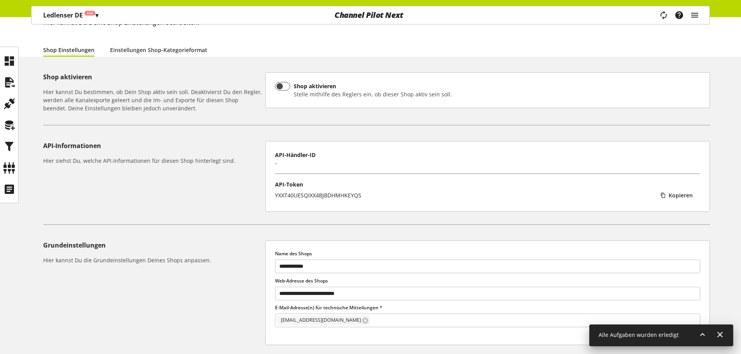
scroll to position [0, 0]
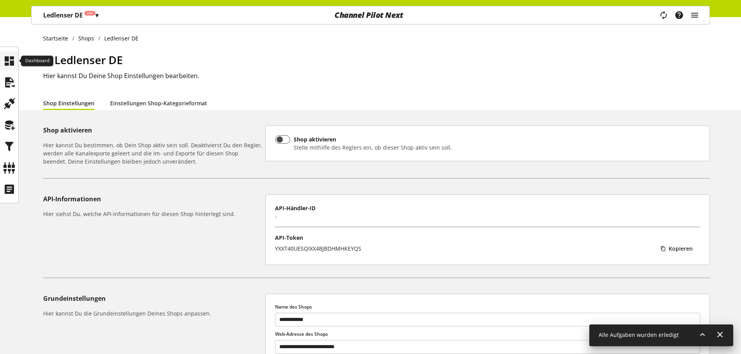
click at [11, 61] on icon at bounding box center [9, 61] width 12 height 16
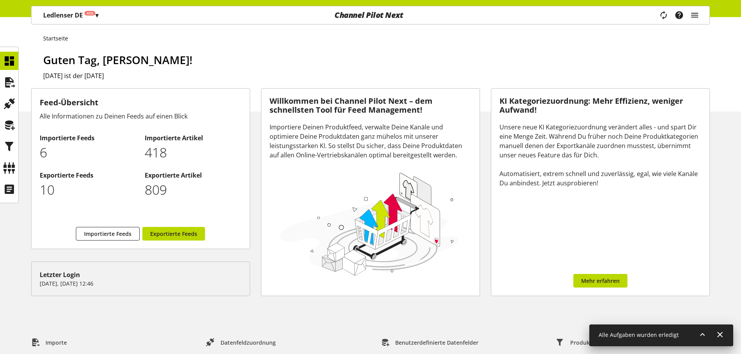
click at [699, 13] on div "Task-Manager Hilfe-Center Eren Bozkurt eren.bozkurt@channelpilot.com User Manag…" at bounding box center [682, 15] width 55 height 18
click at [689, 19] on div "Task-Manager Hilfe-Center Eren Bozkurt eren.bozkurt@channelpilot.com User Manag…" at bounding box center [682, 15] width 55 height 18
click at [693, 17] on icon "main navigation" at bounding box center [694, 15] width 9 height 14
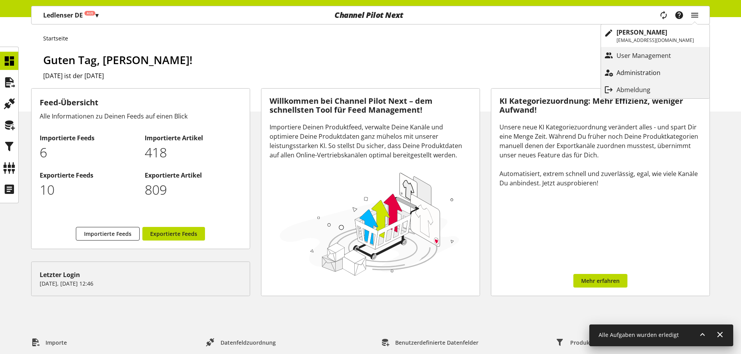
click at [646, 73] on p "Administration" at bounding box center [646, 72] width 60 height 9
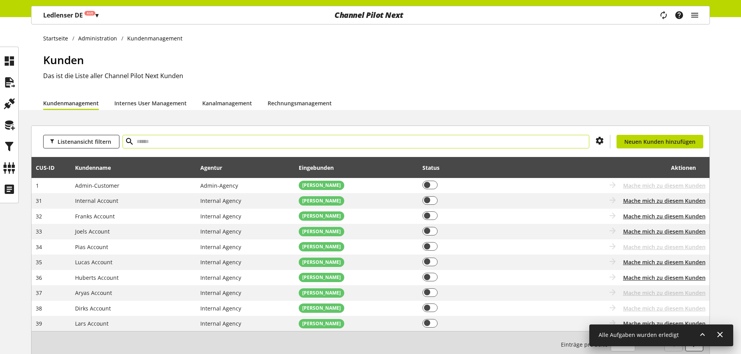
click at [197, 144] on input "text" at bounding box center [356, 142] width 467 height 14
type input "****"
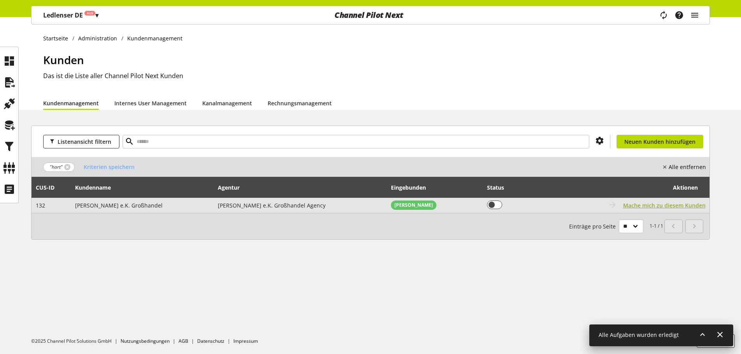
click at [651, 202] on span "Mache mich zu diesem Kunden" at bounding box center [664, 205] width 82 height 8
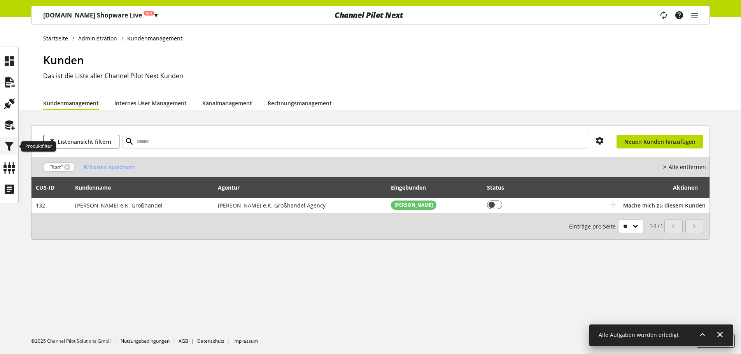
click at [14, 149] on icon at bounding box center [9, 147] width 12 height 16
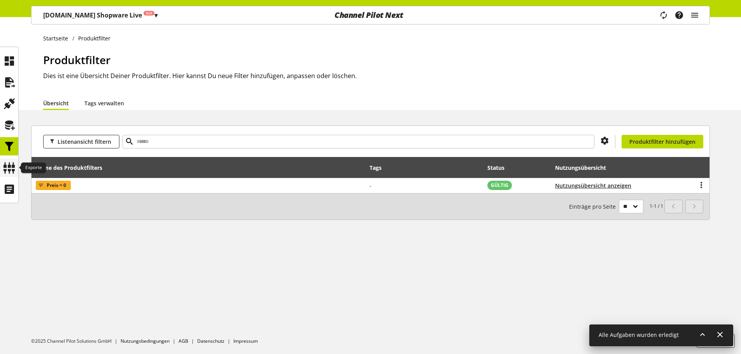
click at [11, 168] on icon at bounding box center [9, 168] width 12 height 16
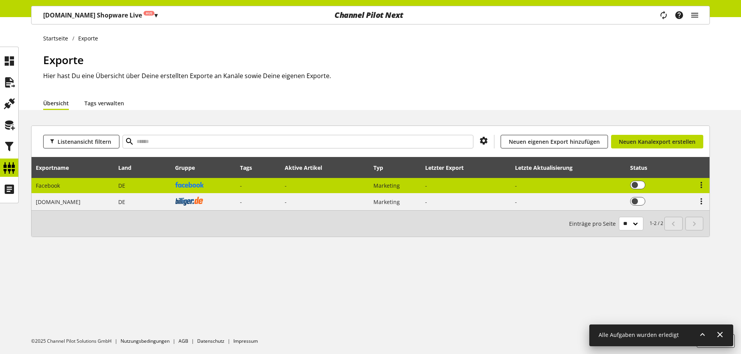
click at [127, 187] on td "DE" at bounding box center [142, 186] width 56 height 16
select select "********"
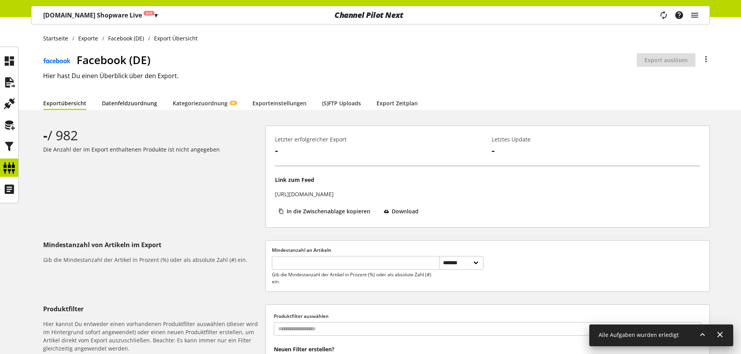
click at [110, 104] on link "Datenfeldzuordnung" at bounding box center [129, 103] width 55 height 8
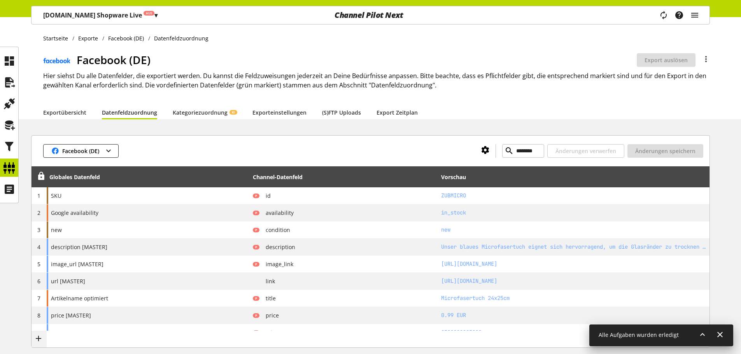
click at [481, 152] on icon at bounding box center [485, 150] width 9 height 14
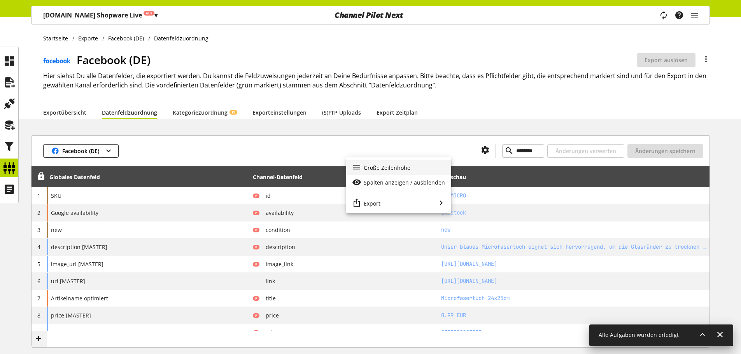
click at [406, 164] on span "Große Zeilenhöhe" at bounding box center [387, 168] width 47 height 8
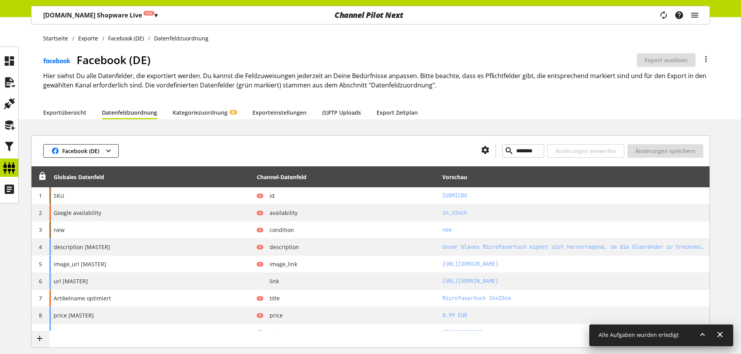
click at [475, 147] on div at bounding box center [485, 151] width 21 height 10
click at [475, 152] on div at bounding box center [485, 151] width 21 height 10
click at [475, 149] on div at bounding box center [485, 151] width 21 height 10
click at [481, 150] on icon at bounding box center [485, 150] width 9 height 14
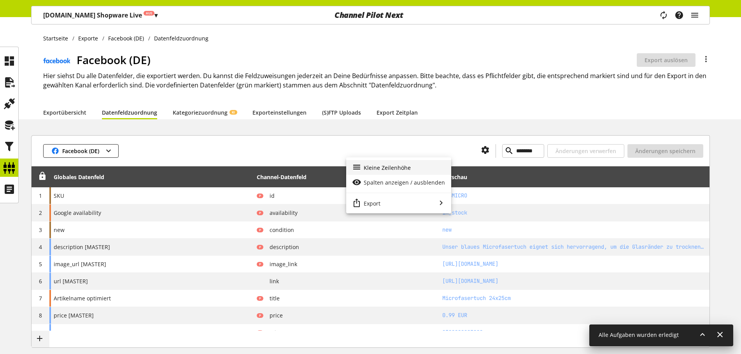
click at [415, 166] on div "Kleine Zeilenhöhe" at bounding box center [398, 167] width 105 height 15
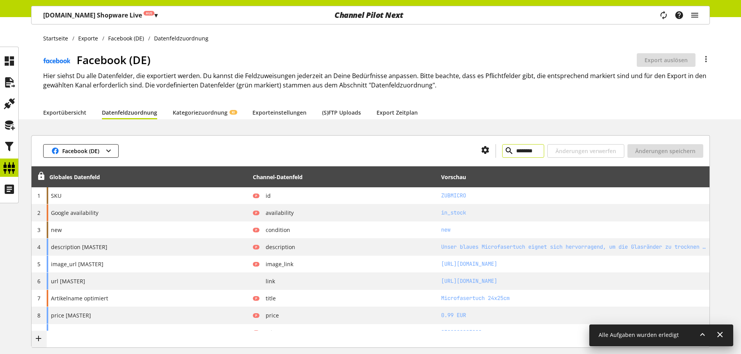
click at [502, 149] on input "********" at bounding box center [523, 151] width 42 height 14
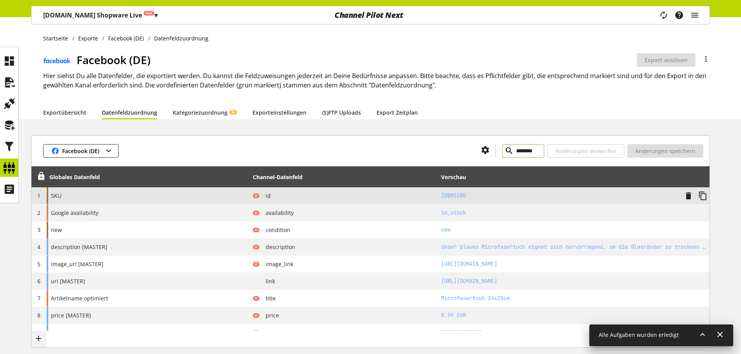
paste input "text"
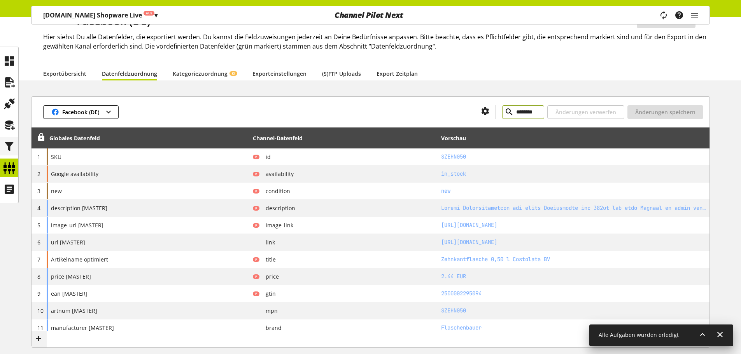
type input "********"
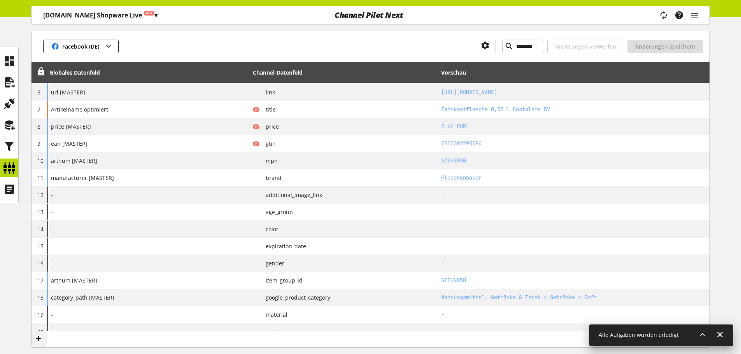
scroll to position [23, 0]
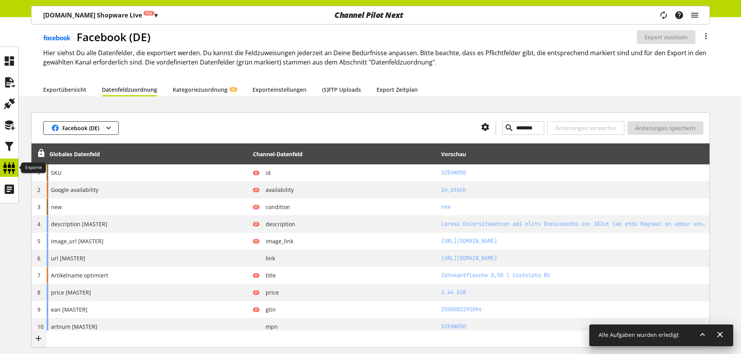
click at [13, 168] on icon at bounding box center [9, 168] width 12 height 16
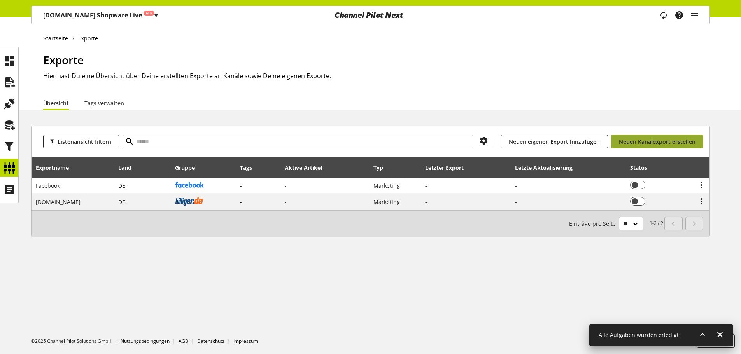
click at [649, 142] on span "Neuen Kanalexport erstellen" at bounding box center [657, 142] width 77 height 8
select select "**"
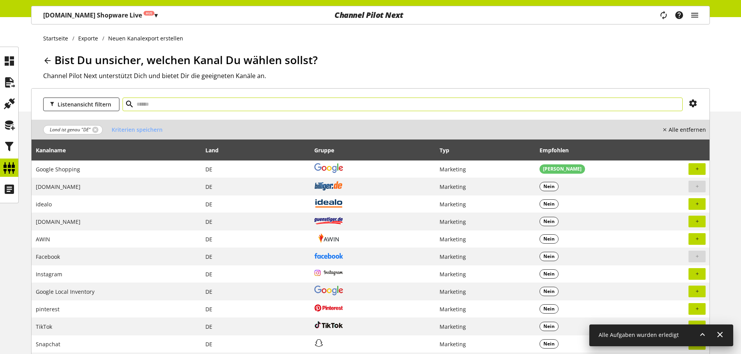
click at [172, 107] on input "text" at bounding box center [403, 105] width 560 height 14
type input "******"
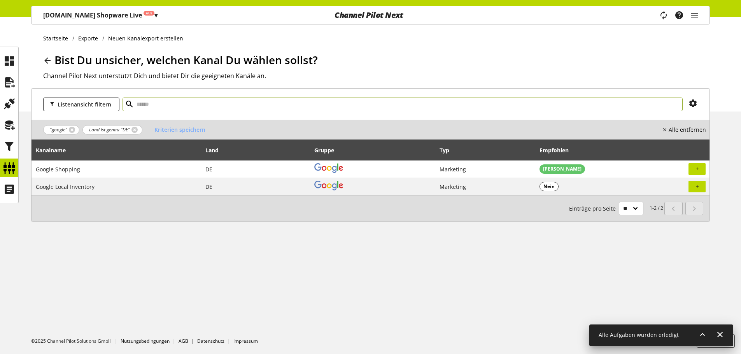
click at [51, 64] on icon at bounding box center [47, 61] width 9 height 14
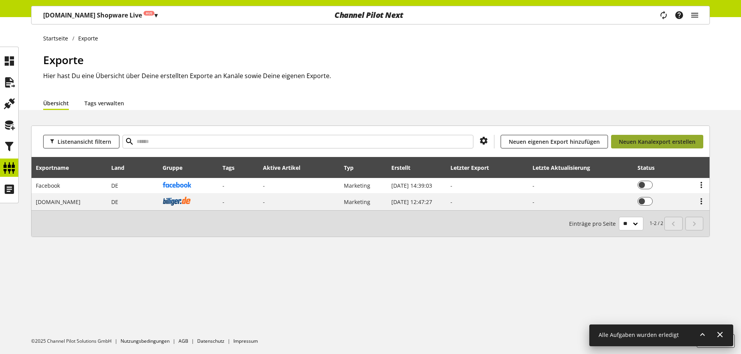
click at [634, 146] on link "Neuen Kanalexport erstellen" at bounding box center [657, 142] width 92 height 14
select select "**"
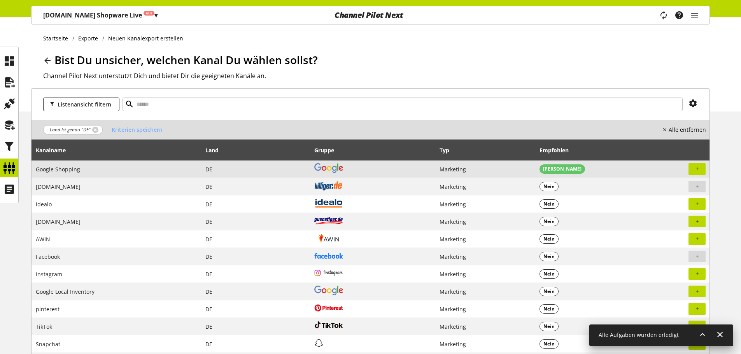
click at [86, 171] on td "Google Shopping" at bounding box center [117, 170] width 170 height 18
click at [699, 170] on icon "button" at bounding box center [697, 169] width 5 height 7
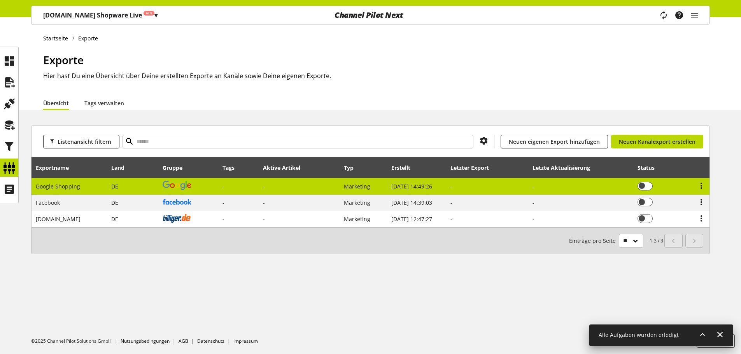
click at [184, 182] on img at bounding box center [177, 185] width 29 height 9
select select "********"
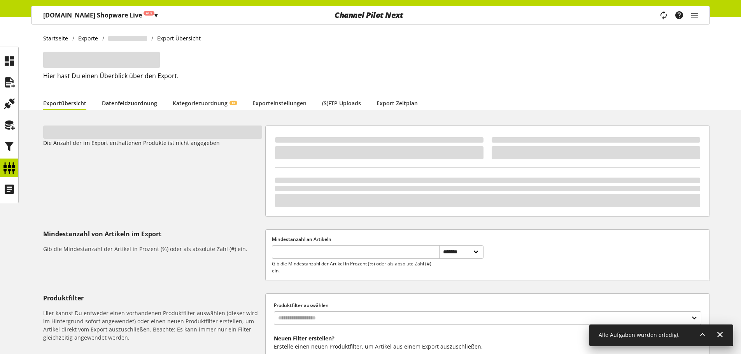
click at [135, 102] on link "Datenfeldzuordnung" at bounding box center [129, 103] width 55 height 8
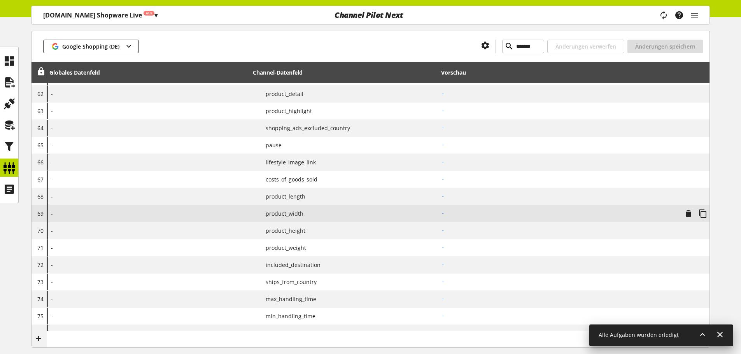
scroll to position [1204, 0]
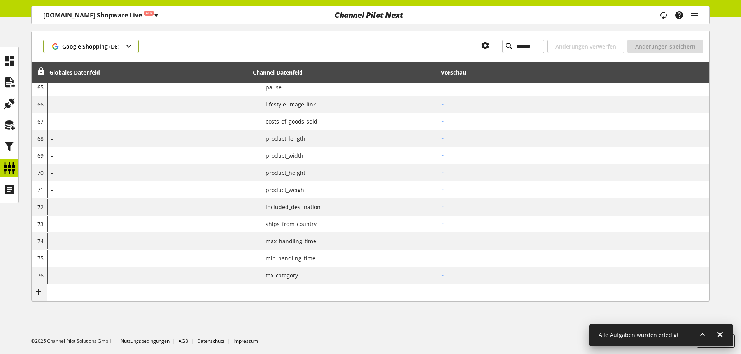
click at [109, 40] on button "Google Shopping (DE)" at bounding box center [91, 47] width 96 height 14
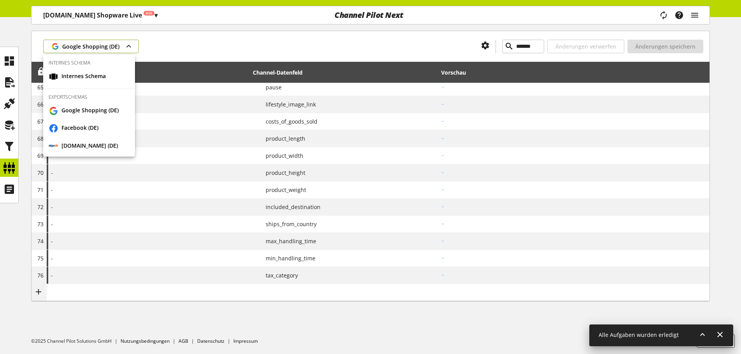
click at [109, 40] on button "Google Shopping (DE)" at bounding box center [91, 47] width 96 height 14
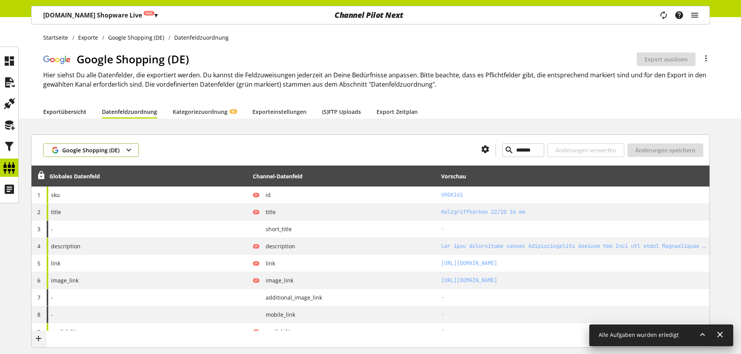
scroll to position [0, 0]
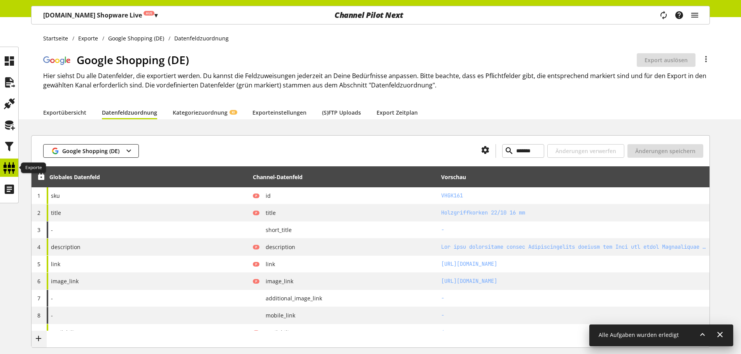
click at [13, 165] on icon at bounding box center [9, 168] width 12 height 16
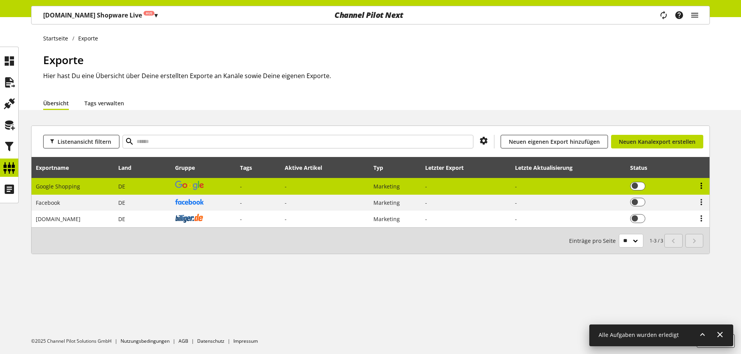
click at [703, 184] on icon at bounding box center [701, 186] width 9 height 14
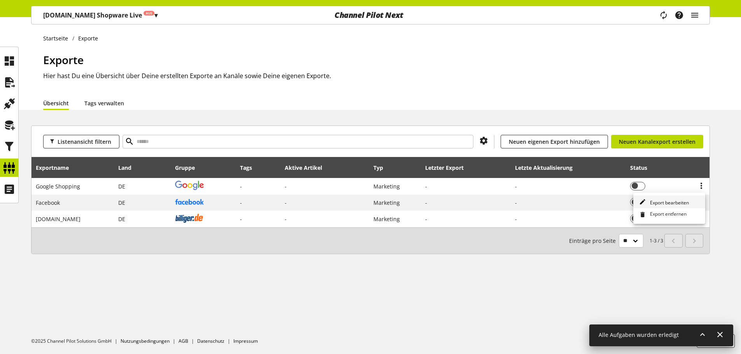
click at [676, 202] on span "Export bearbeiten" at bounding box center [668, 203] width 42 height 7
select select "********"
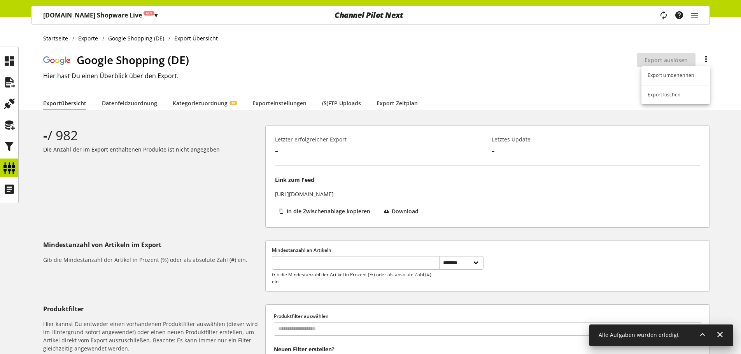
click at [705, 62] on icon at bounding box center [705, 59] width 9 height 14
click at [686, 70] on link "Export umbenennen" at bounding box center [675, 75] width 68 height 13
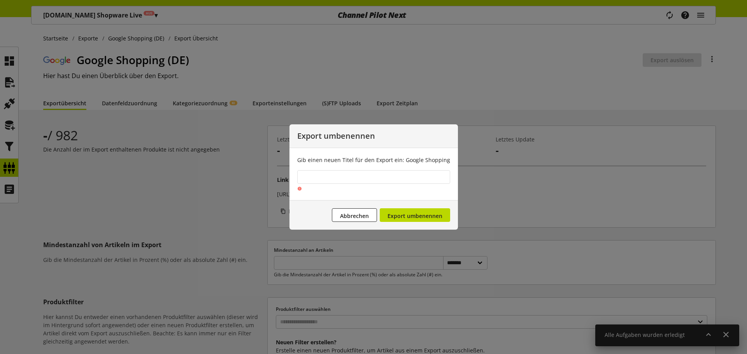
click at [343, 175] on input at bounding box center [373, 177] width 153 height 14
click at [329, 172] on input at bounding box center [373, 177] width 153 height 14
type input "**********"
click at [415, 208] on button "Export umbenennen" at bounding box center [415, 215] width 70 height 14
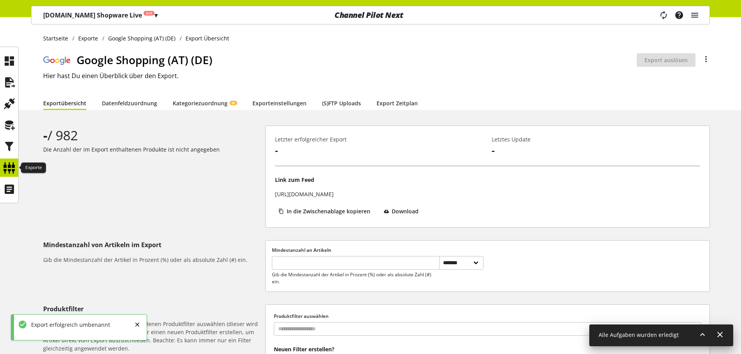
click at [9, 165] on icon at bounding box center [9, 168] width 12 height 16
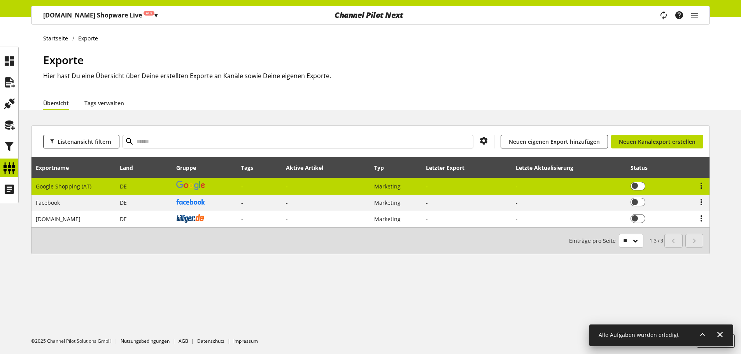
click at [80, 182] on td "Google Shopping (AT)" at bounding box center [74, 186] width 84 height 17
select select "********"
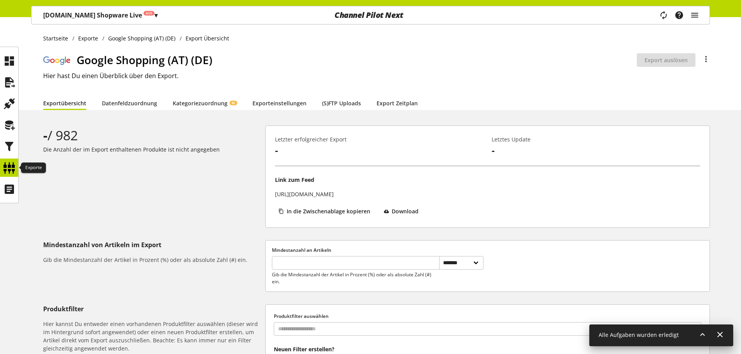
click at [14, 166] on icon at bounding box center [9, 168] width 12 height 16
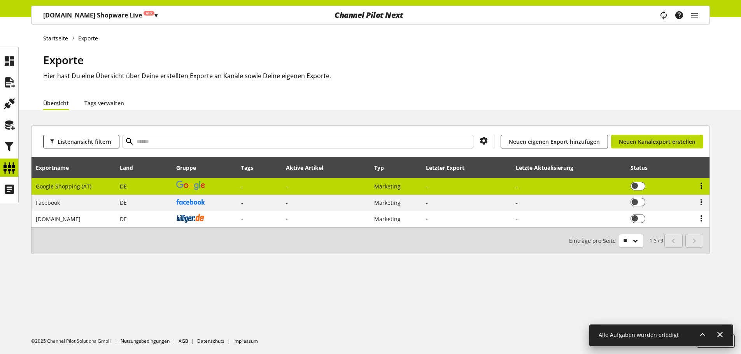
click at [705, 186] on icon at bounding box center [701, 186] width 9 height 14
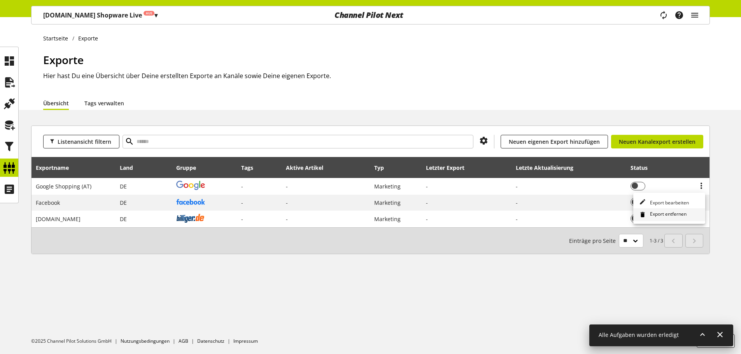
click at [692, 213] on link "Export entfernen" at bounding box center [669, 214] width 72 height 13
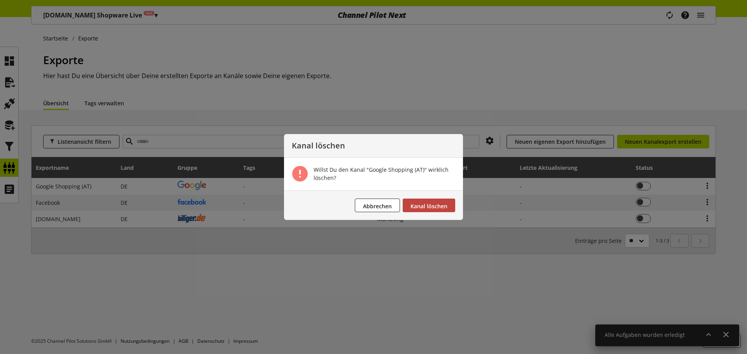
click at [416, 204] on span "Kanal löschen" at bounding box center [428, 206] width 37 height 7
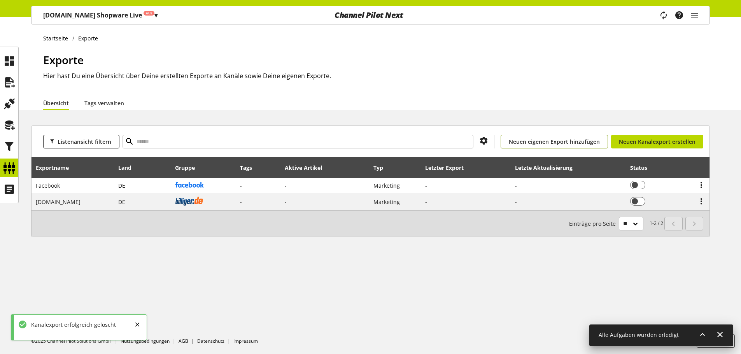
click at [568, 138] on span "Neuen eigenen Export hinzufügen" at bounding box center [554, 142] width 91 height 8
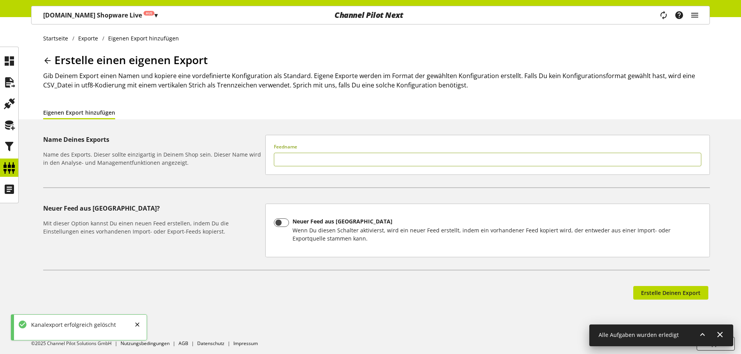
click at [374, 154] on input "text" at bounding box center [487, 160] width 427 height 14
type input "**********"
click at [283, 224] on span at bounding box center [281, 223] width 15 height 9
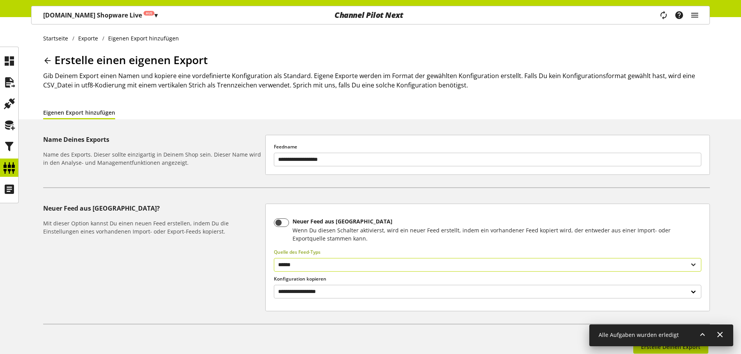
click at [324, 264] on select "****** ******" at bounding box center [487, 265] width 427 height 14
click at [325, 289] on select "**********" at bounding box center [487, 292] width 427 height 14
click at [298, 268] on div "**********" at bounding box center [488, 257] width 444 height 107
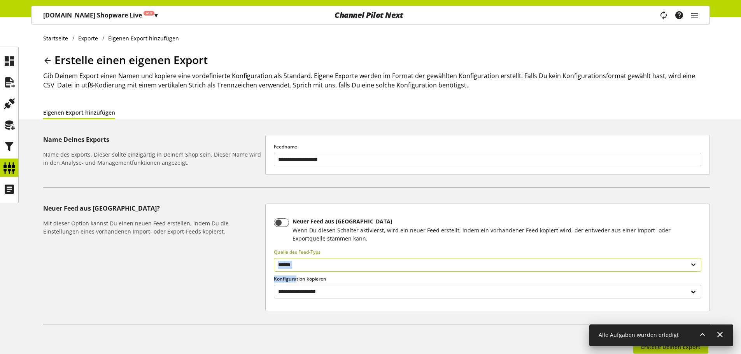
click at [302, 262] on select "****** ******" at bounding box center [487, 265] width 427 height 14
select select "******"
click at [274, 258] on select "****** ******" at bounding box center [487, 265] width 427 height 14
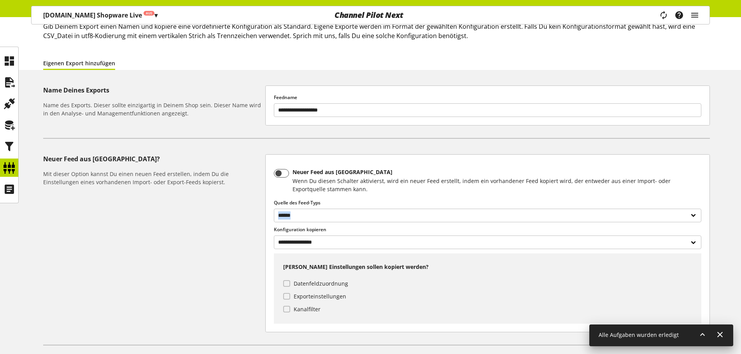
scroll to position [127, 0]
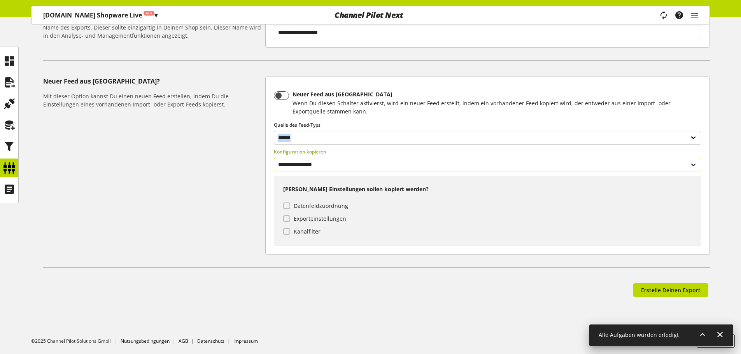
click at [307, 163] on select "**********" at bounding box center [487, 165] width 427 height 14
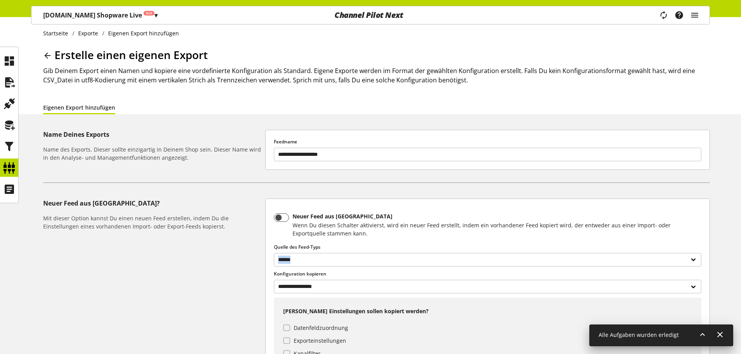
scroll to position [0, 0]
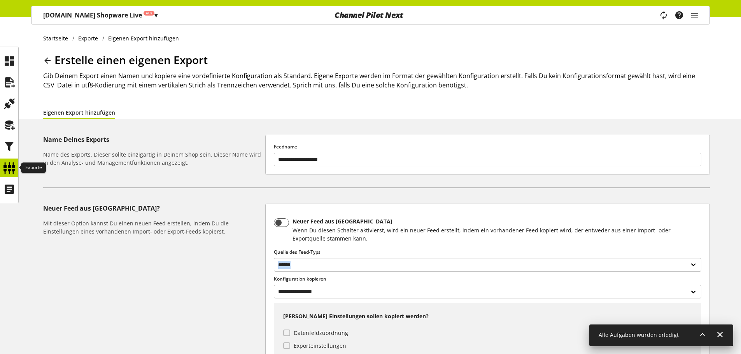
click at [6, 164] on icon at bounding box center [9, 168] width 12 height 16
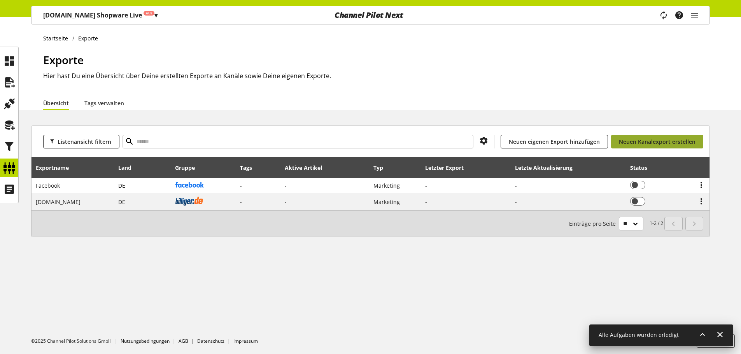
click at [616, 140] on link "Neuen Kanalexport erstellen" at bounding box center [657, 142] width 92 height 14
select select "**"
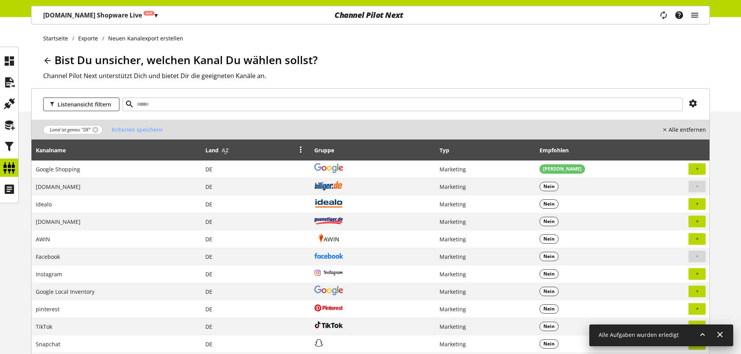
click at [250, 157] on div "Land" at bounding box center [255, 150] width 100 height 16
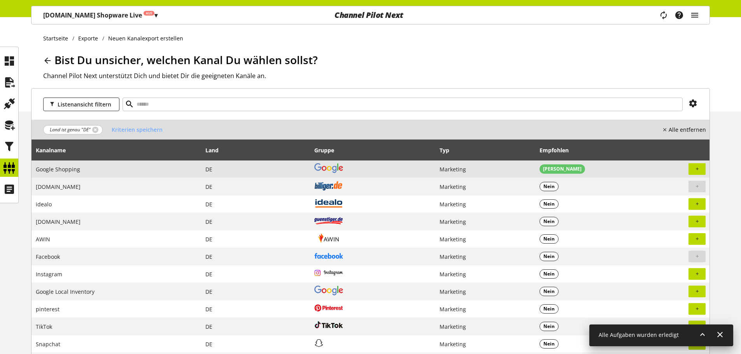
drag, startPoint x: 276, startPoint y: 164, endPoint x: 286, endPoint y: 164, distance: 10.5
click at [278, 164] on td "DE" at bounding box center [255, 170] width 109 height 18
click at [697, 168] on icon "button" at bounding box center [697, 169] width 5 height 7
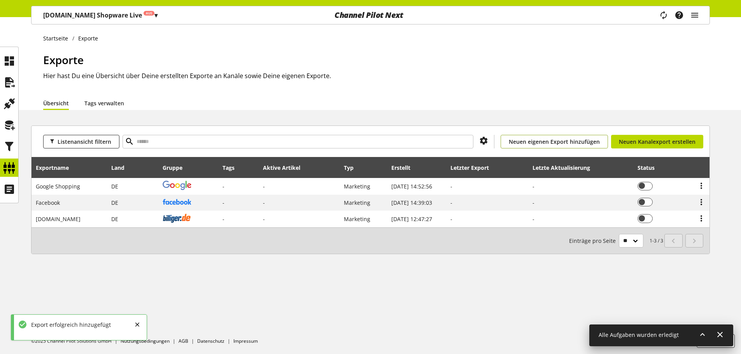
click at [555, 144] on span "Neuen eigenen Export hinzufügen" at bounding box center [554, 142] width 91 height 8
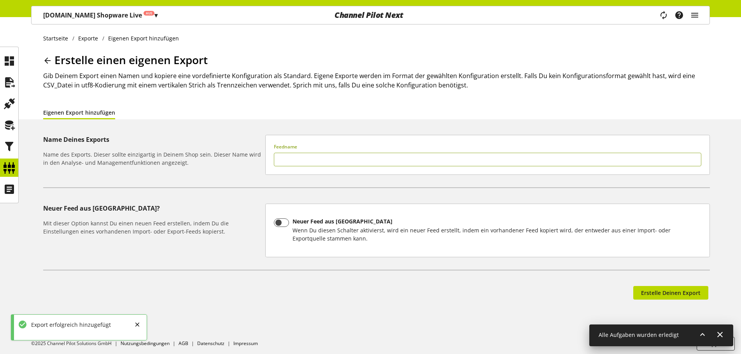
click at [413, 162] on input "text" at bounding box center [487, 160] width 427 height 14
type input "**********"
click at [291, 224] on span "Neuer Feed aus Kopie Wenn Du diesen Schalter aktivierst, wird ein neuer Feed er…" at bounding box center [495, 231] width 412 height 24
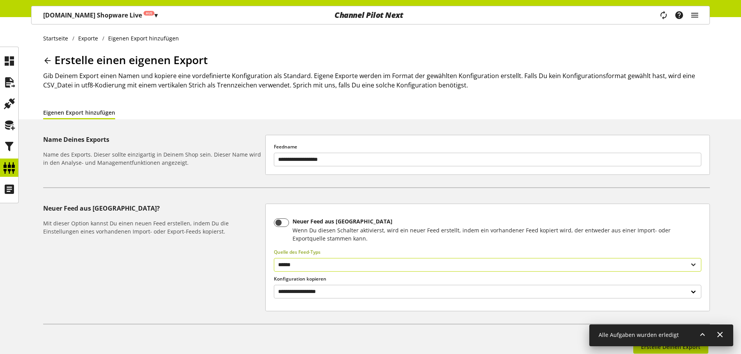
click at [334, 270] on select "****** ******" at bounding box center [487, 265] width 427 height 14
click at [274, 258] on select "****** ******" at bounding box center [487, 265] width 427 height 14
click at [322, 268] on select "****** ******" at bounding box center [487, 265] width 427 height 14
select select "******"
click at [274, 258] on select "****** ******" at bounding box center [487, 265] width 427 height 14
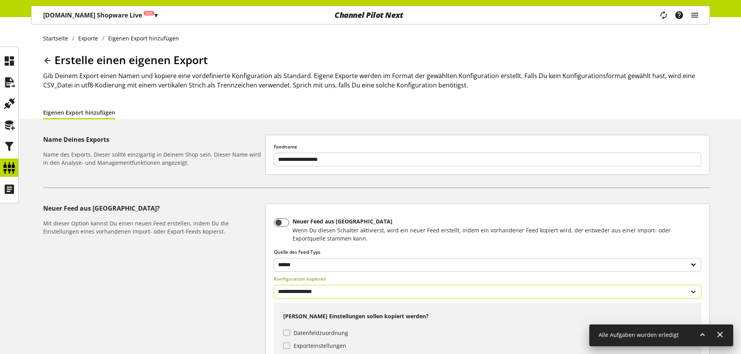
click at [316, 297] on select "**********" at bounding box center [487, 292] width 427 height 14
select select "*"
click at [274, 285] on select "**********" at bounding box center [487, 292] width 427 height 14
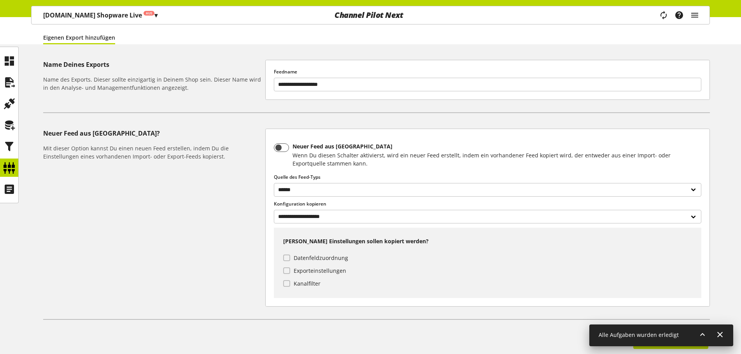
scroll to position [78, 0]
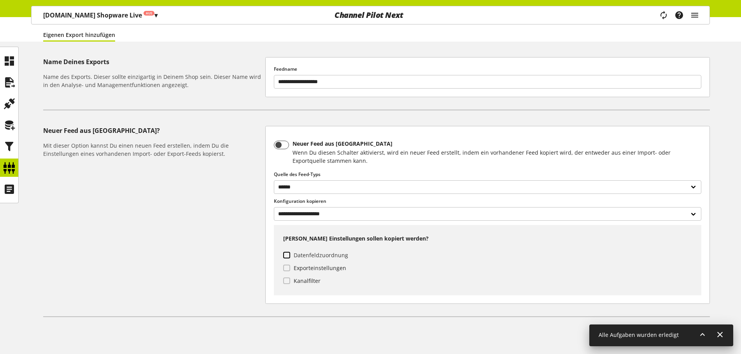
click at [315, 254] on span "Datenfeldzuordnung" at bounding box center [319, 255] width 58 height 7
click at [307, 270] on span "Exporteinstellungen" at bounding box center [318, 268] width 56 height 7
click at [304, 280] on span "Kanalfilter" at bounding box center [305, 281] width 31 height 7
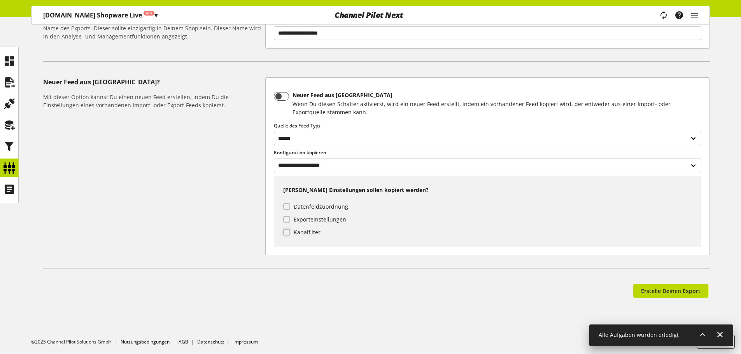
scroll to position [127, 0]
click at [667, 291] on span "Erstelle Deinen Export" at bounding box center [671, 290] width 60 height 8
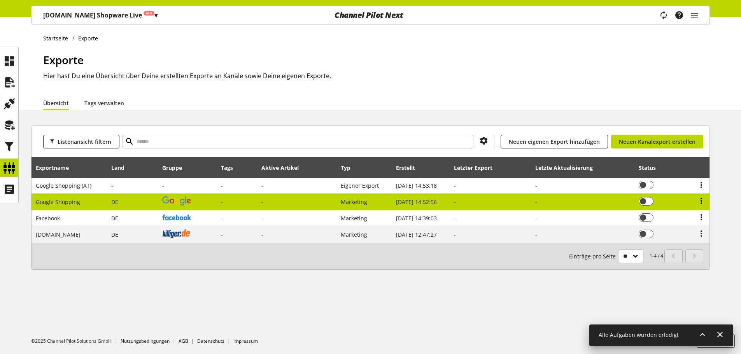
click at [698, 202] on icon at bounding box center [701, 201] width 9 height 14
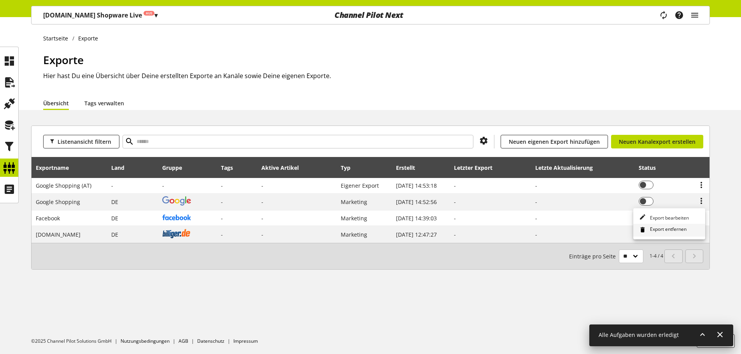
click at [665, 228] on span "Export entfernen" at bounding box center [667, 230] width 40 height 9
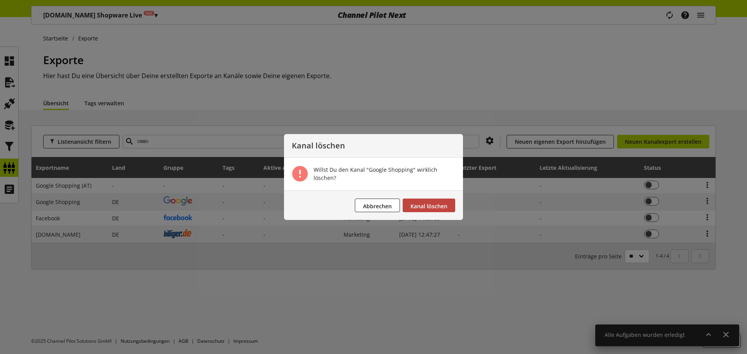
click at [424, 205] on span "Kanal löschen" at bounding box center [428, 206] width 37 height 7
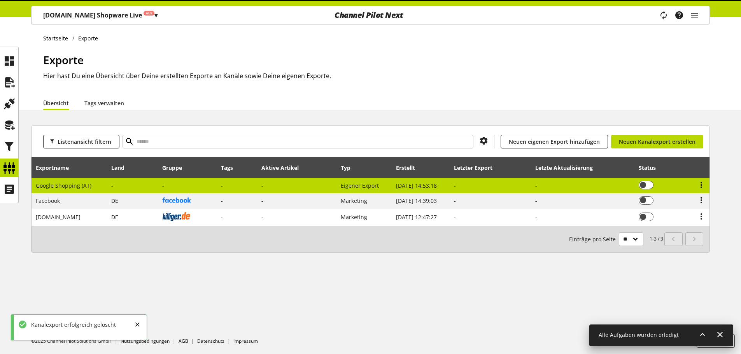
click at [98, 186] on td "Google Shopping (AT)" at bounding box center [70, 186] width 76 height 16
select select "********"
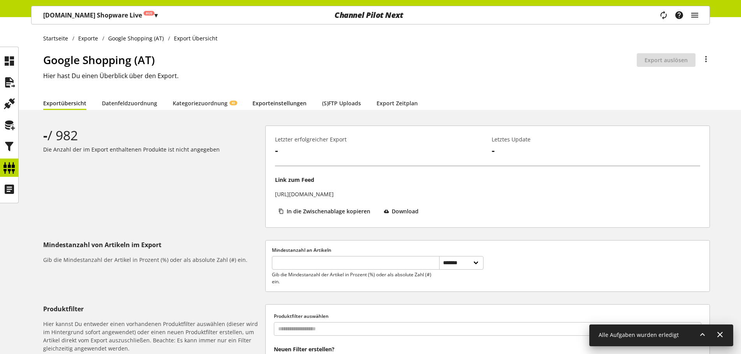
click at [272, 107] on link "Exporteinstellungen" at bounding box center [279, 103] width 54 height 8
select select "*"
select select "****"
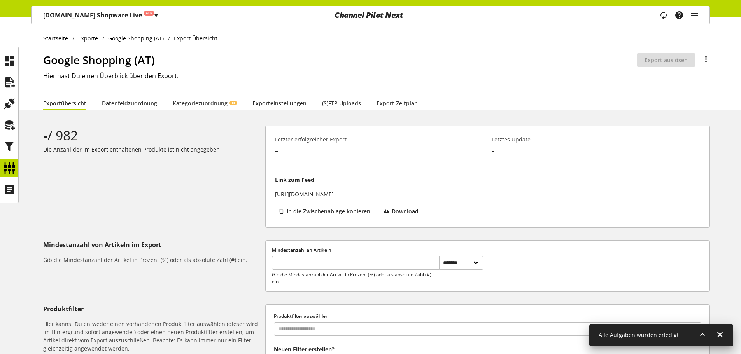
select select "***"
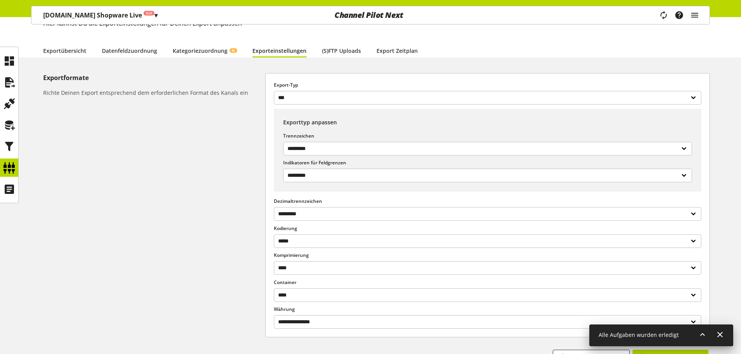
scroll to position [39, 0]
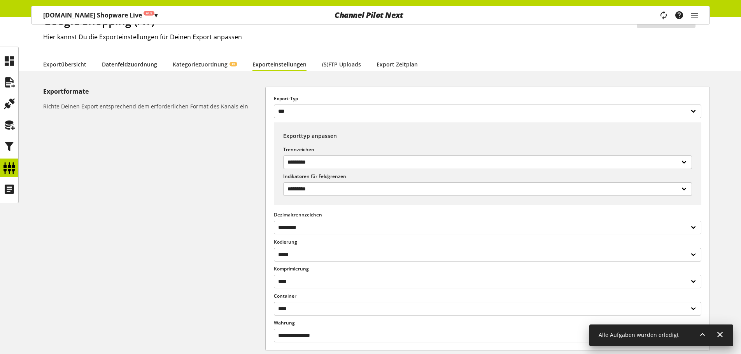
click at [140, 67] on link "Datenfeldzuordnung" at bounding box center [129, 64] width 55 height 8
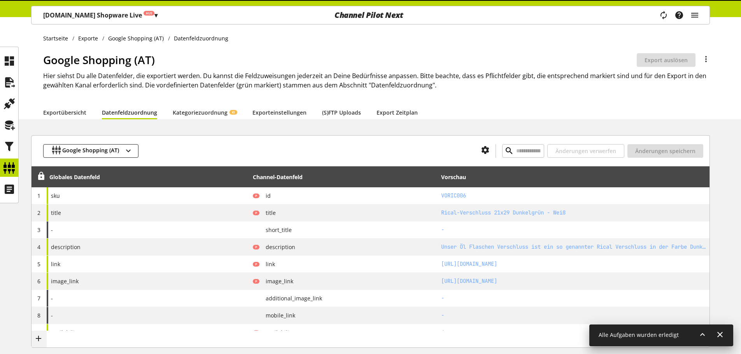
type input "********"
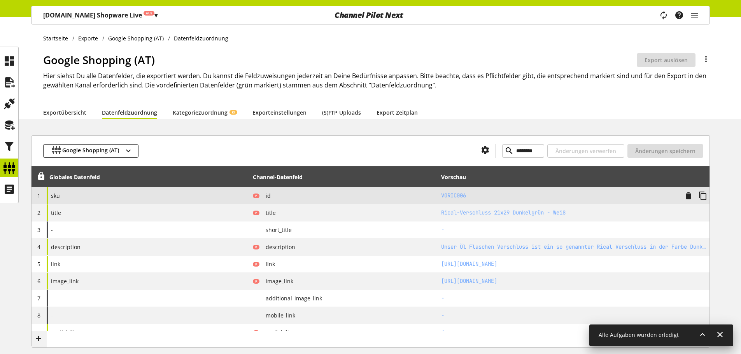
click at [117, 196] on div "sku" at bounding box center [148, 195] width 203 height 17
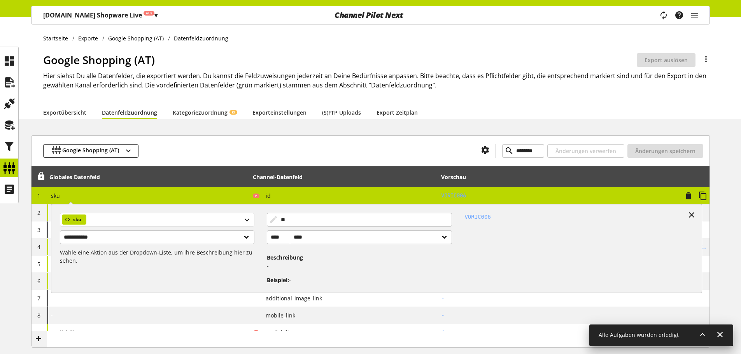
click at [124, 219] on div "sku" at bounding box center [157, 220] width 194 height 14
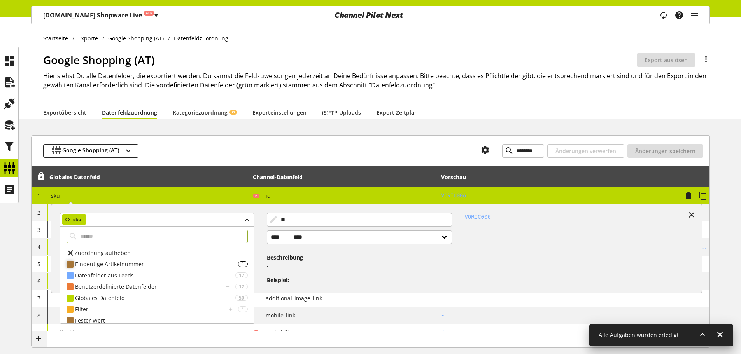
click at [82, 263] on div "Eindeutige Artikelnummer" at bounding box center [156, 264] width 163 height 8
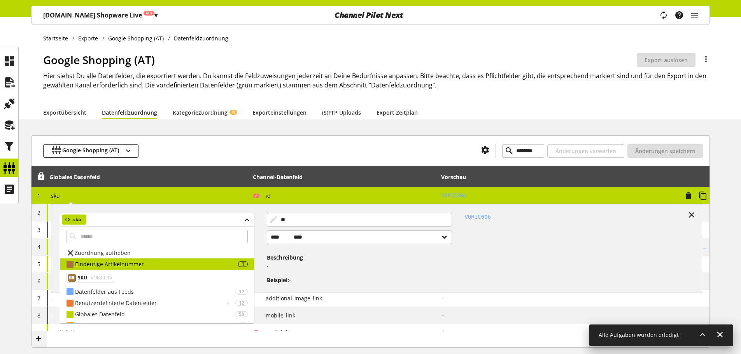
click at [112, 225] on div "sku" at bounding box center [157, 220] width 194 height 14
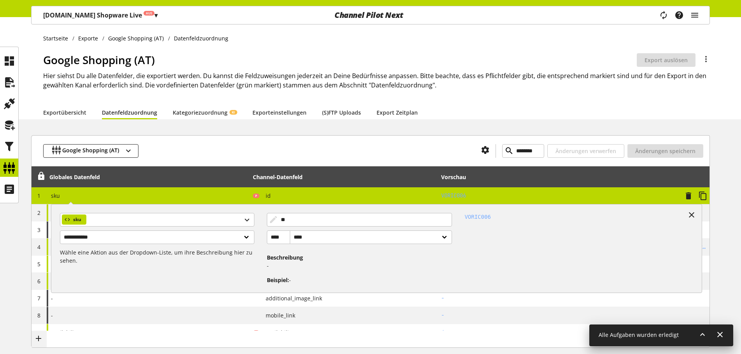
click at [104, 194] on div "**********" at bounding box center [148, 195] width 203 height 17
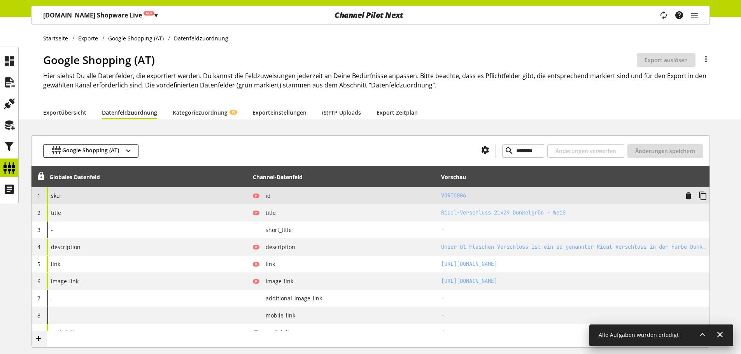
click at [104, 193] on div "sku" at bounding box center [148, 195] width 203 height 17
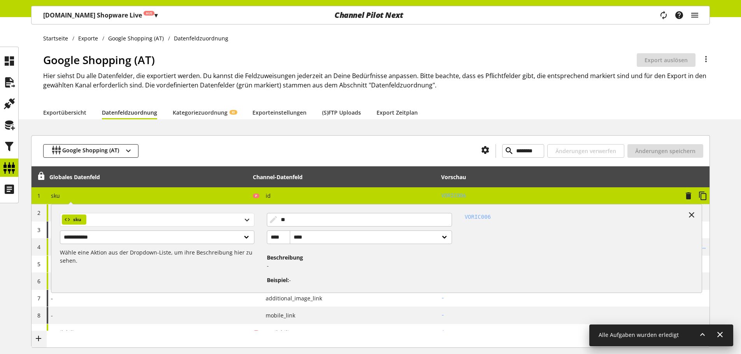
click at [106, 220] on div "sku" at bounding box center [157, 220] width 194 height 14
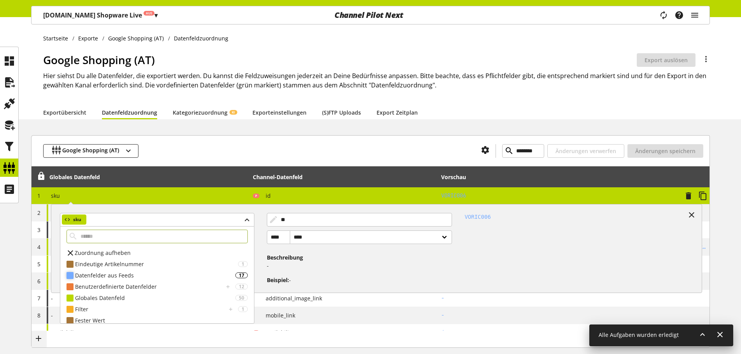
click at [113, 271] on div "Datenfelder aus Feeds 17" at bounding box center [157, 275] width 194 height 11
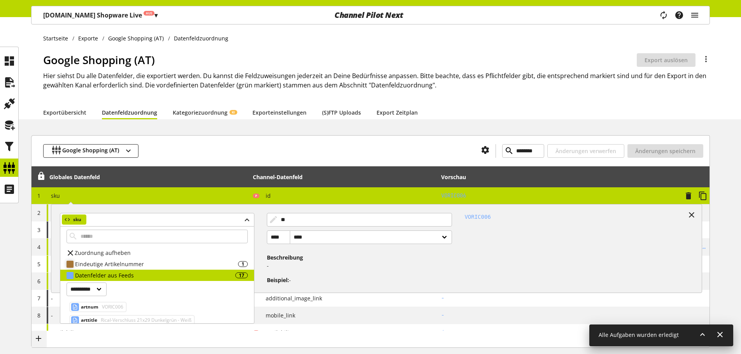
click at [105, 264] on div "Eindeutige Artikelnummer" at bounding box center [156, 264] width 163 height 8
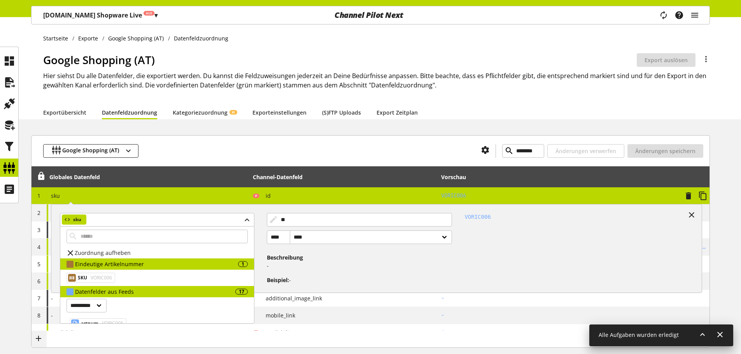
click at [95, 280] on span "VORIC006" at bounding box center [100, 277] width 23 height 9
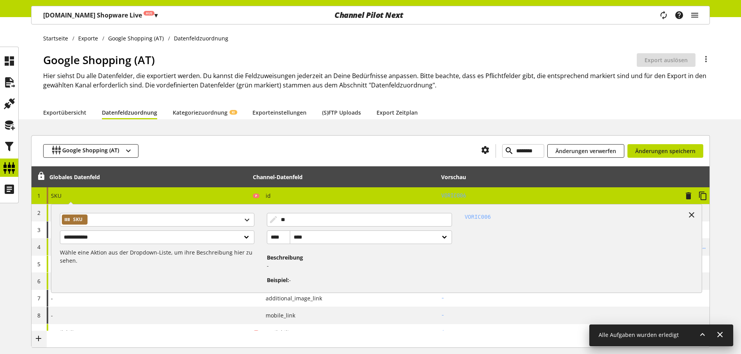
click at [204, 201] on div "**********" at bounding box center [148, 195] width 203 height 17
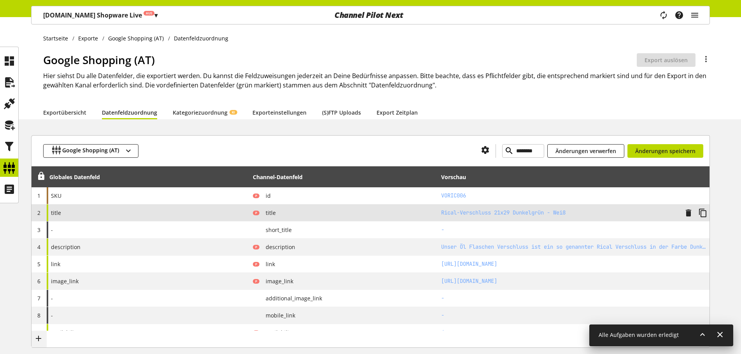
click at [182, 208] on div "title" at bounding box center [148, 213] width 203 height 17
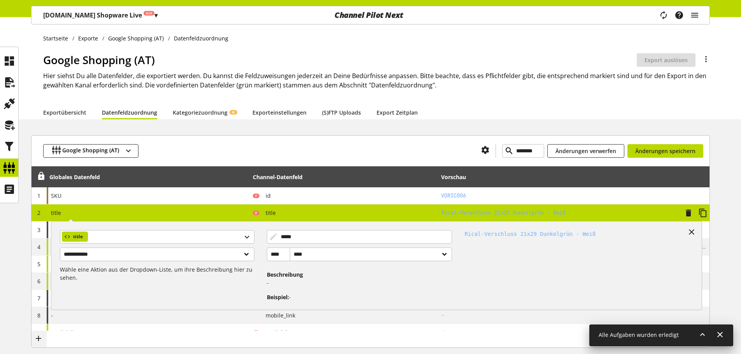
click at [114, 245] on div "**********" at bounding box center [160, 263] width 213 height 78
click at [115, 243] on div "title" at bounding box center [157, 237] width 194 height 14
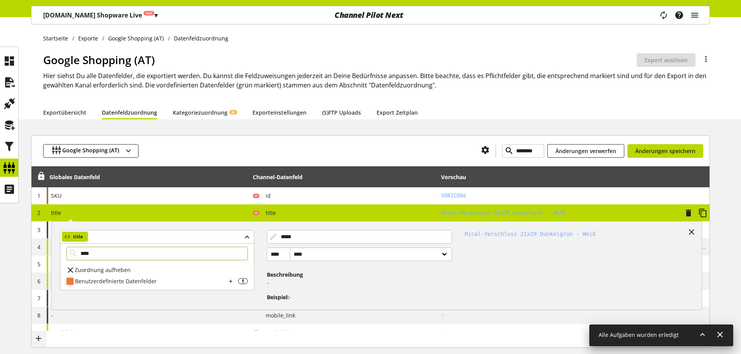
type input "****"
click at [159, 282] on div "Benutzerdefinierte Datenfelder" at bounding box center [150, 281] width 151 height 8
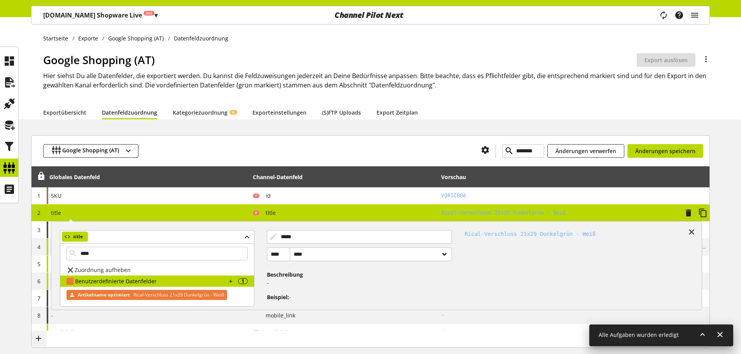
click at [133, 293] on span "Rical-Verschluss 21x29 Dunkelgrün - Weiß" at bounding box center [178, 295] width 92 height 9
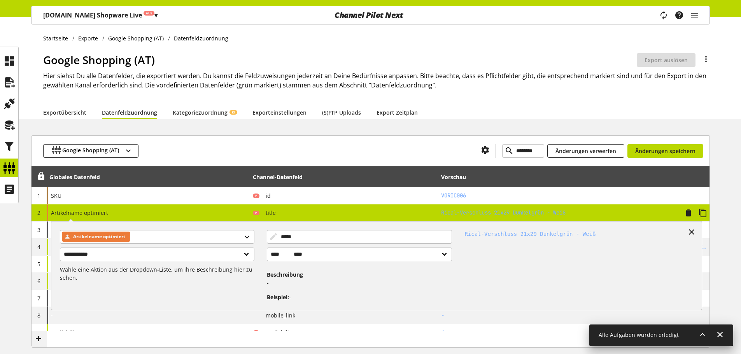
click at [160, 215] on div "**********" at bounding box center [148, 213] width 203 height 17
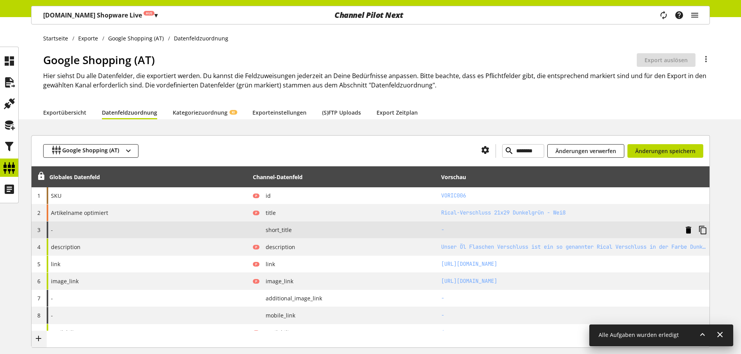
click at [690, 232] on icon at bounding box center [688, 230] width 9 height 14
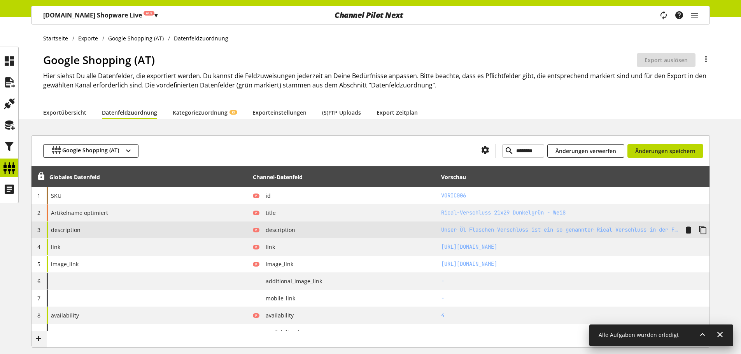
click at [178, 231] on div "description" at bounding box center [148, 230] width 203 height 17
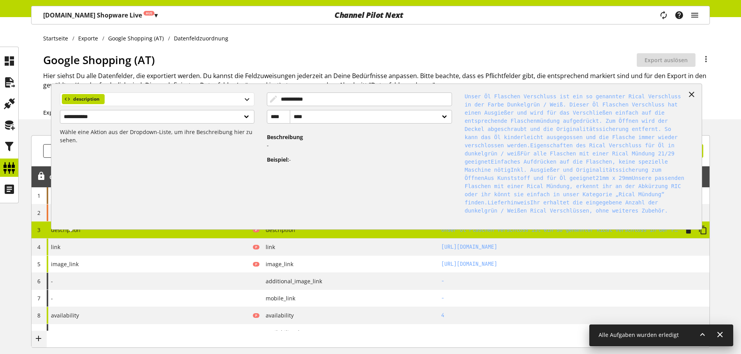
click at [156, 106] on div "description" at bounding box center [157, 100] width 194 height 14
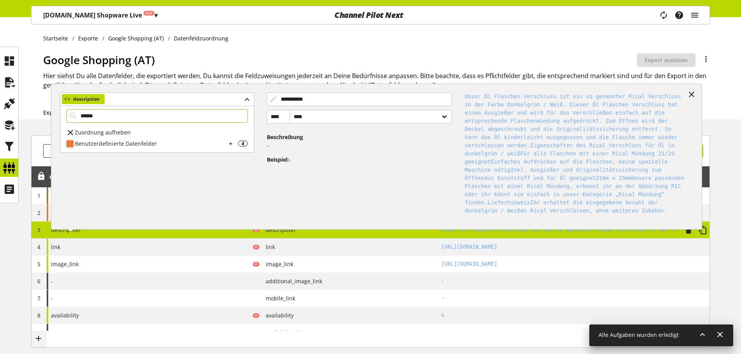
type input "******"
click at [80, 142] on div "Benutzerdefinierte Datenfelder" at bounding box center [150, 144] width 151 height 8
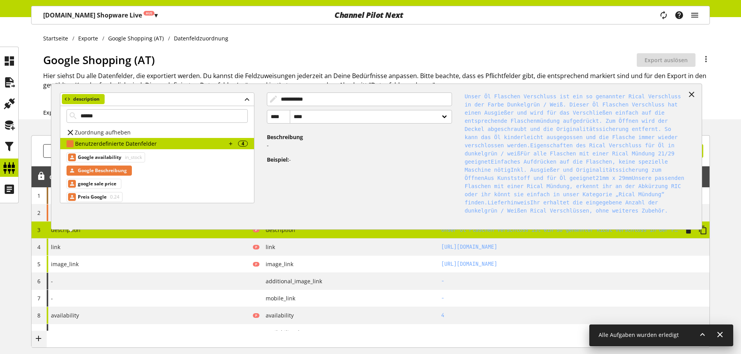
click at [109, 168] on span "Google Beschreibung" at bounding box center [102, 170] width 49 height 9
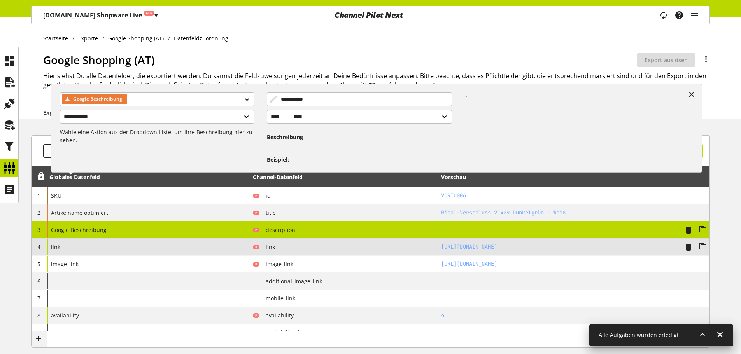
click at [159, 245] on div "link" at bounding box center [148, 247] width 203 height 17
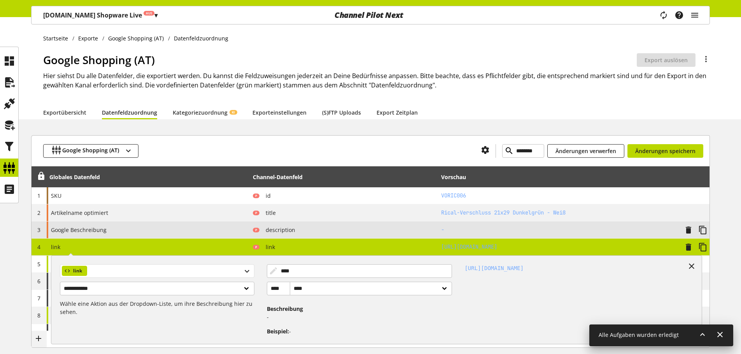
click at [111, 267] on div "link" at bounding box center [157, 271] width 194 height 14
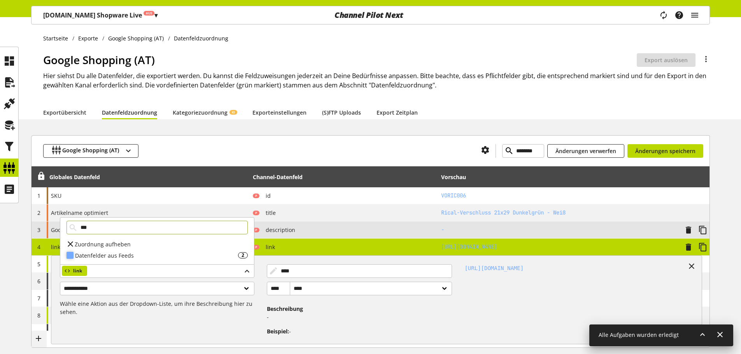
type input "***"
click at [149, 256] on div "Datenfelder aus Feeds" at bounding box center [156, 256] width 163 height 8
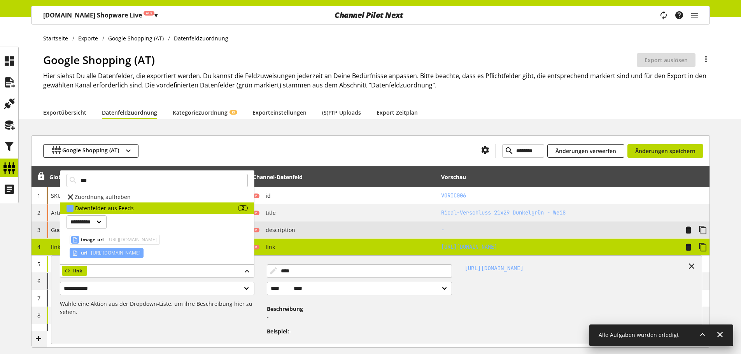
click at [105, 251] on span "https://www.flaschenbauer.de/rical-verschluss-21x29-dunkelgruen-weiss" at bounding box center [114, 253] width 51 height 9
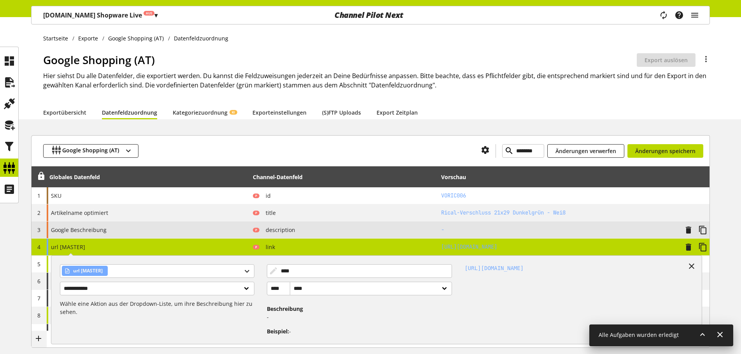
click at [127, 250] on div "**********" at bounding box center [148, 247] width 203 height 17
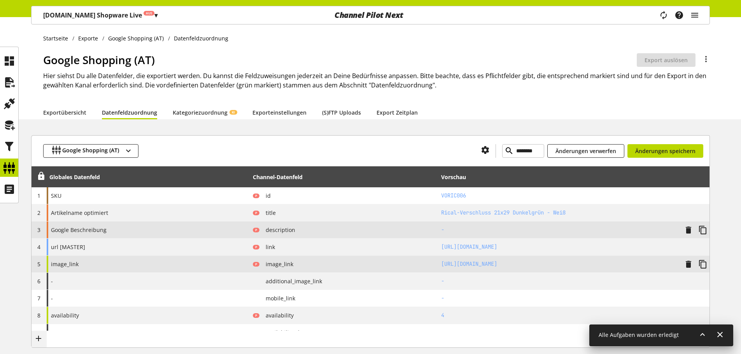
click at [131, 261] on div "image_link" at bounding box center [148, 264] width 203 height 17
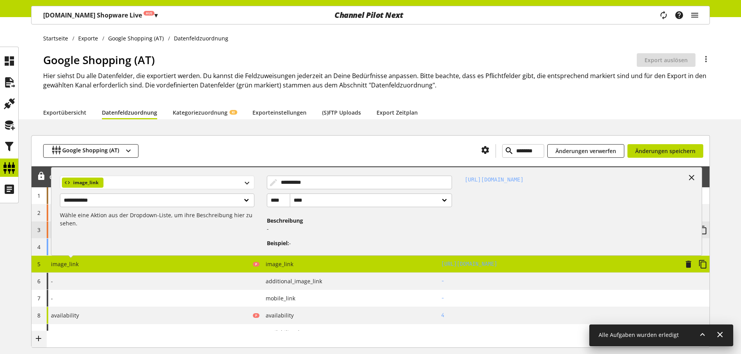
click at [141, 187] on div "image_link" at bounding box center [157, 183] width 194 height 14
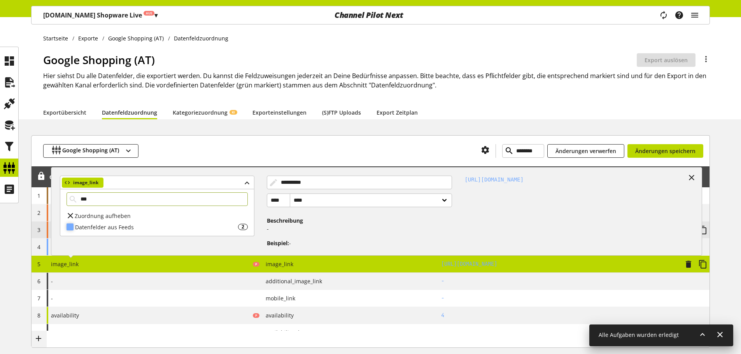
type input "***"
click at [128, 232] on div "Datenfelder aus Feeds 2" at bounding box center [157, 227] width 194 height 11
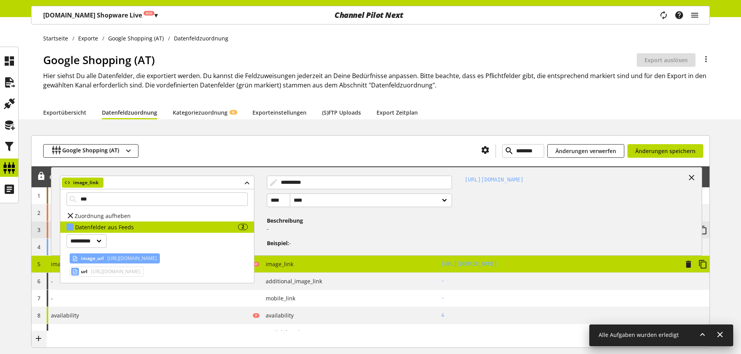
click at [123, 257] on span "https://www.flaschenbauer.de/media/f9/fc/bc/1713260020/ricalverschluss-21x29-du…" at bounding box center [131, 258] width 51 height 9
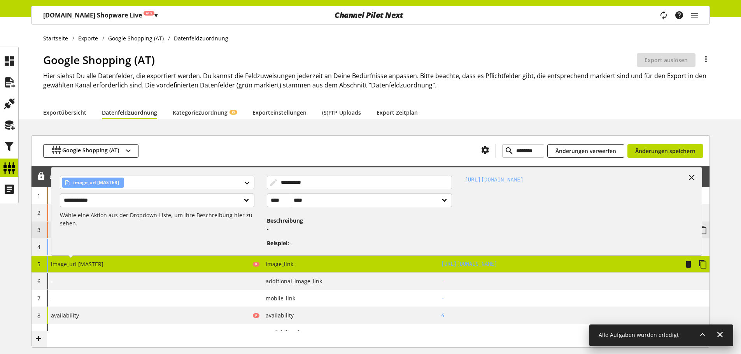
click at [130, 263] on div "**********" at bounding box center [148, 264] width 203 height 17
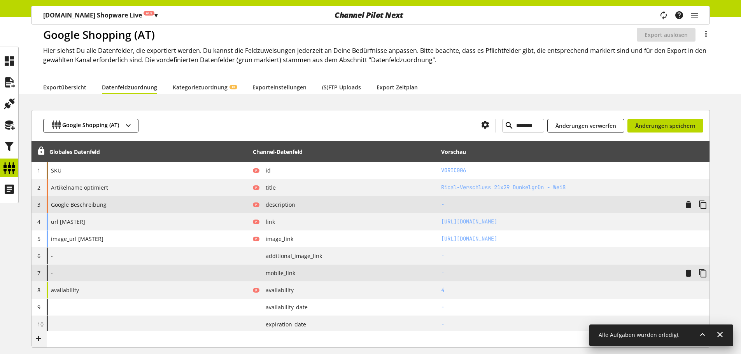
scroll to position [39, 0]
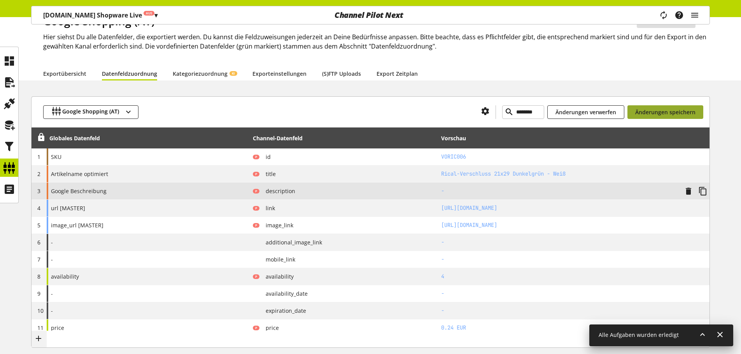
click at [649, 115] on span "Änderungen speichern" at bounding box center [665, 112] width 60 height 8
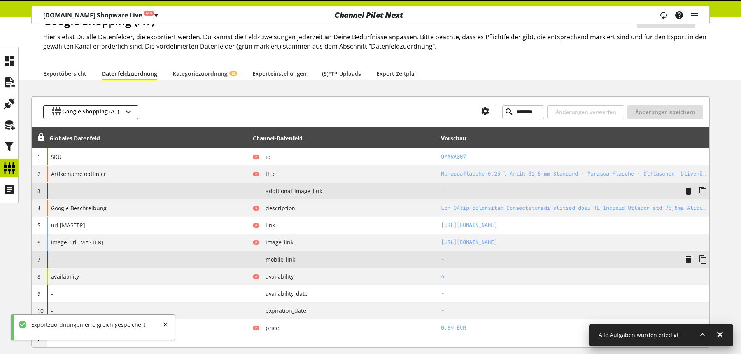
type input "********"
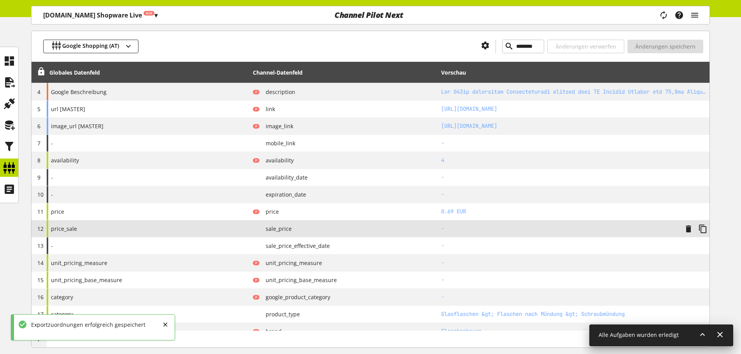
scroll to position [156, 0]
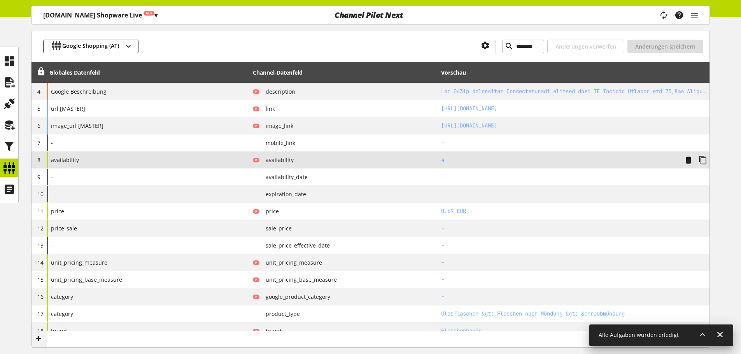
click at [205, 157] on div "availability" at bounding box center [148, 160] width 203 height 17
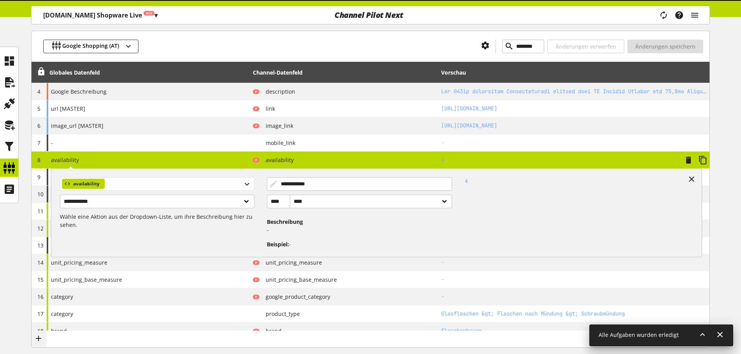
click at [195, 187] on div "availability" at bounding box center [157, 184] width 194 height 14
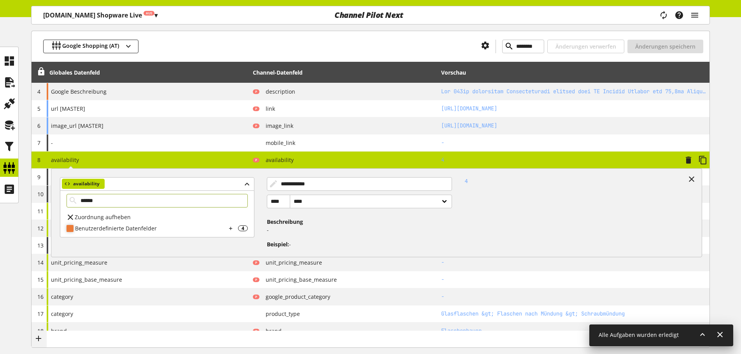
type input "******"
click at [191, 232] on div "Benutzerdefinierte Datenfelder" at bounding box center [150, 228] width 151 height 8
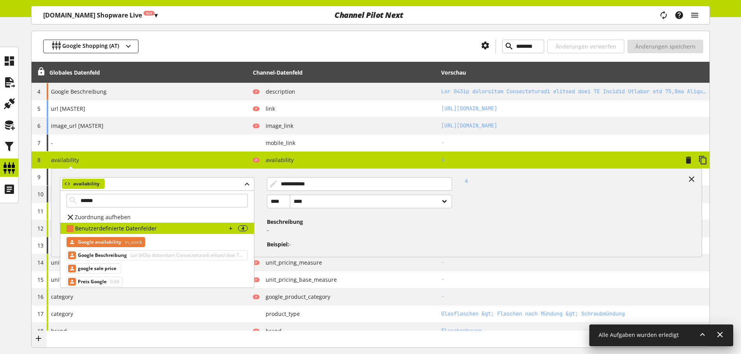
click at [121, 244] on span "Google availability" at bounding box center [100, 242] width 44 height 9
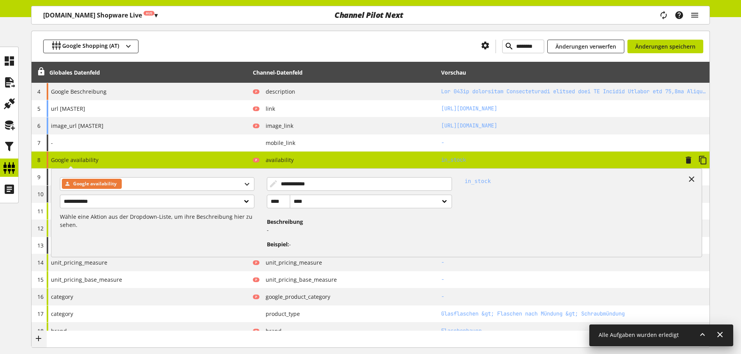
click at [177, 165] on div "**********" at bounding box center [148, 160] width 203 height 17
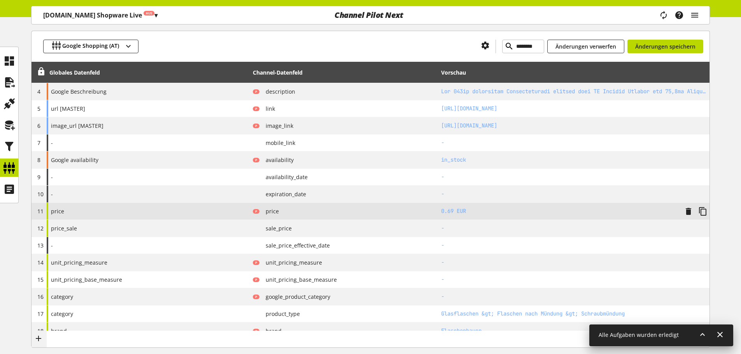
click at [147, 212] on div "price" at bounding box center [148, 211] width 203 height 17
select select "**********"
select select "******"
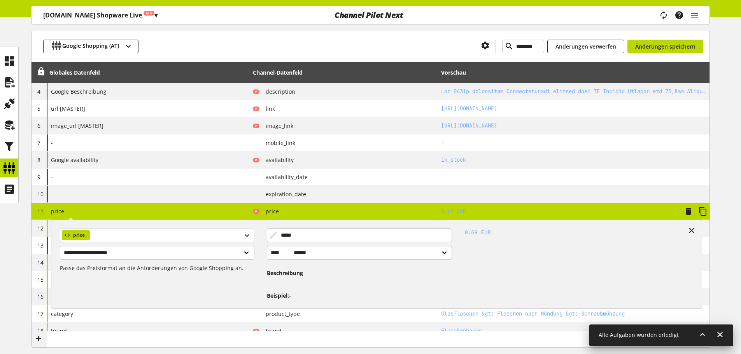
click at [183, 241] on div "price" at bounding box center [157, 236] width 194 height 14
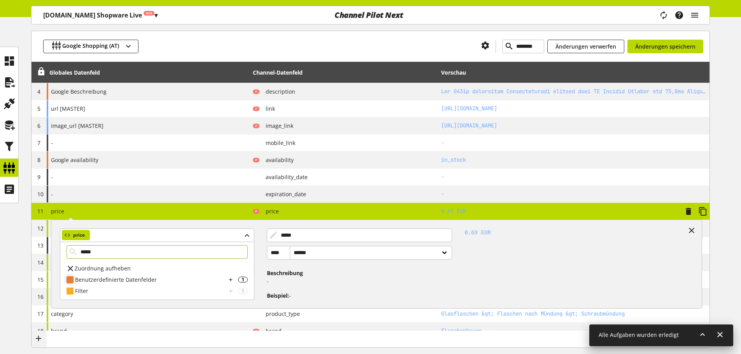
type input "*****"
click at [135, 280] on div "Benutzerdefinierte Datenfelder" at bounding box center [150, 280] width 151 height 8
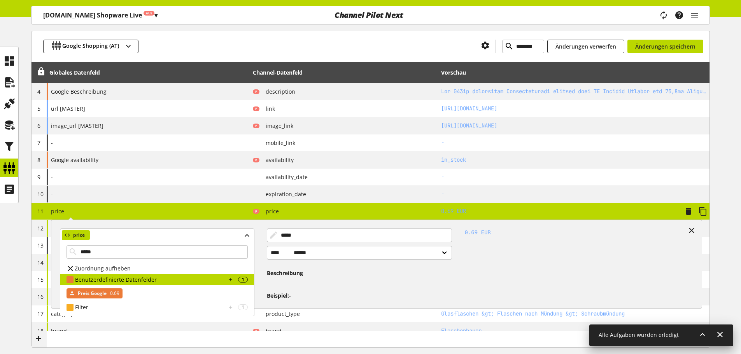
click at [99, 295] on span "Preis Google" at bounding box center [92, 293] width 29 height 9
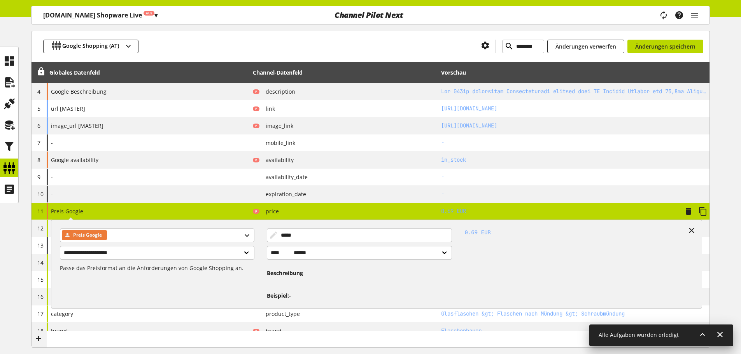
click at [175, 211] on div "**********" at bounding box center [148, 211] width 203 height 17
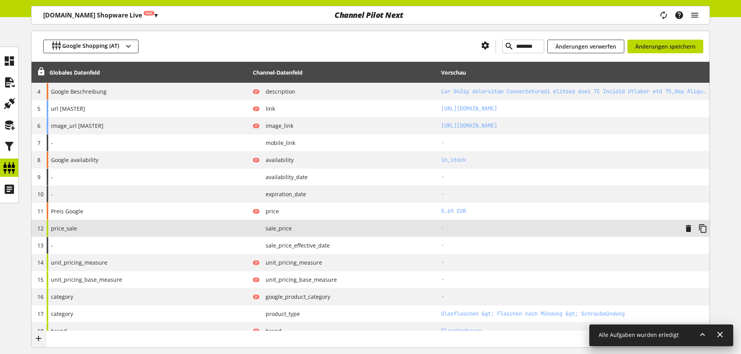
click at [158, 234] on div "price_sale" at bounding box center [148, 228] width 203 height 17
select select "**********"
select select "******"
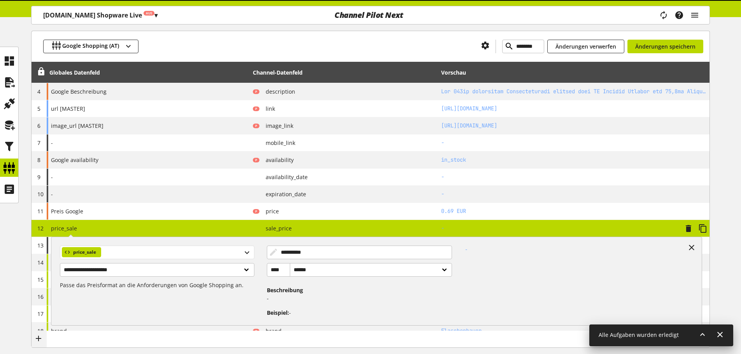
click at [145, 252] on div "price_sale" at bounding box center [157, 253] width 194 height 14
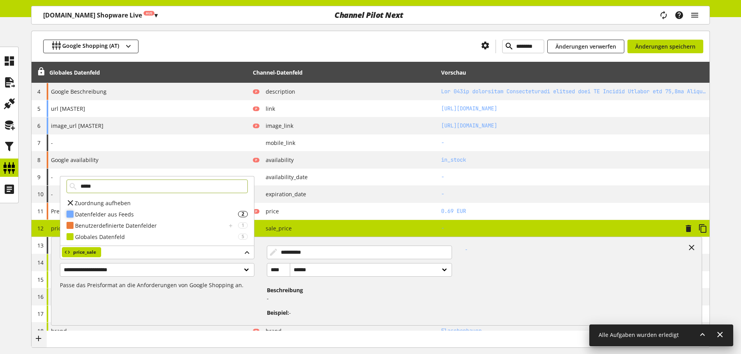
type input "*****"
click at [148, 218] on div "Datenfelder aus Feeds" at bounding box center [156, 214] width 163 height 8
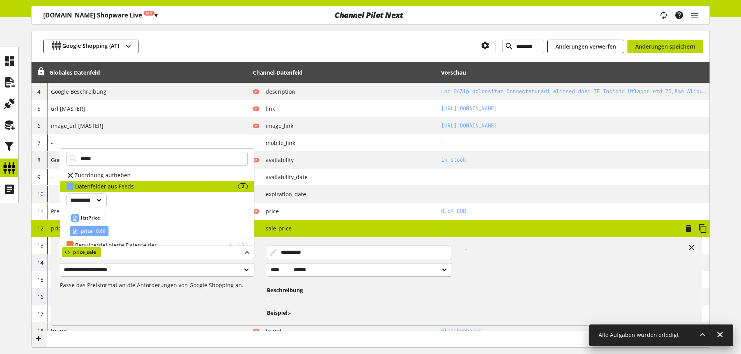
click at [89, 234] on span "price" at bounding box center [87, 231] width 12 height 9
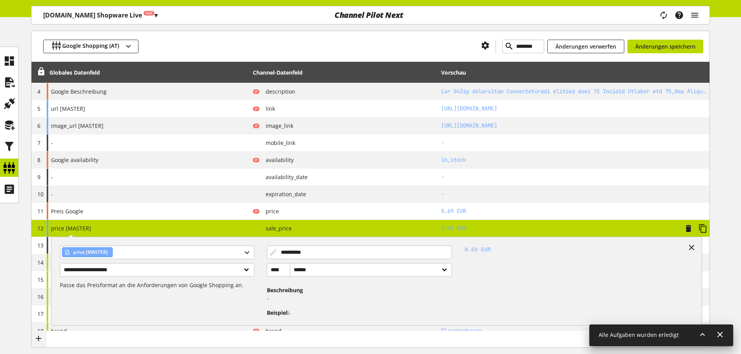
click at [257, 234] on td "P sale_price" at bounding box center [344, 228] width 188 height 17
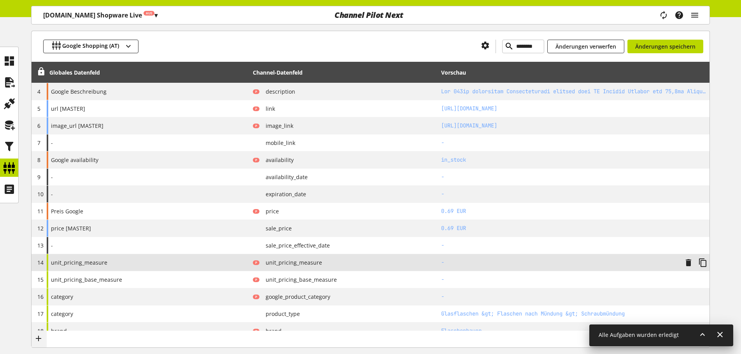
click at [169, 261] on div "unit_pricing_measure" at bounding box center [148, 262] width 203 height 17
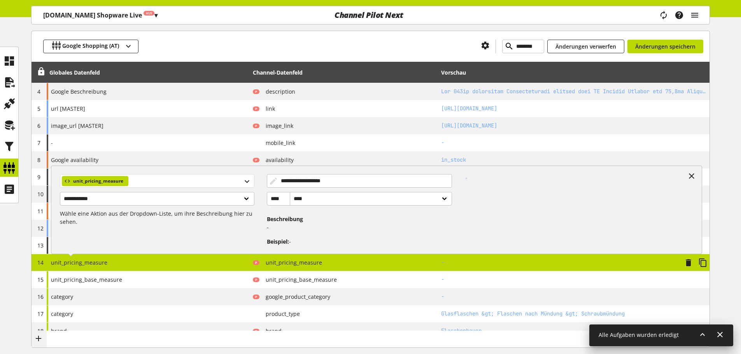
click at [157, 184] on div "unit_pricing_measure" at bounding box center [157, 181] width 194 height 14
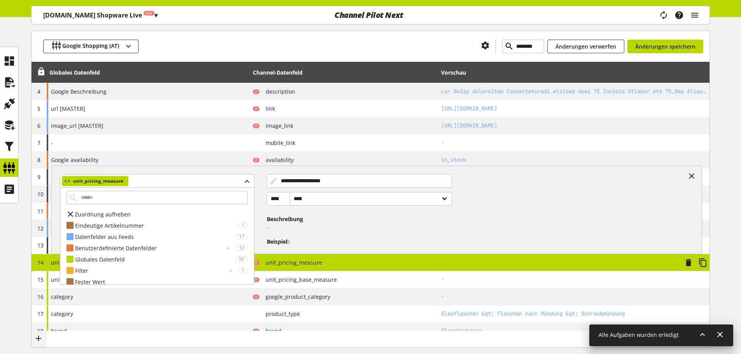
click at [106, 211] on span "Zuordnung aufheben" at bounding box center [103, 214] width 56 height 8
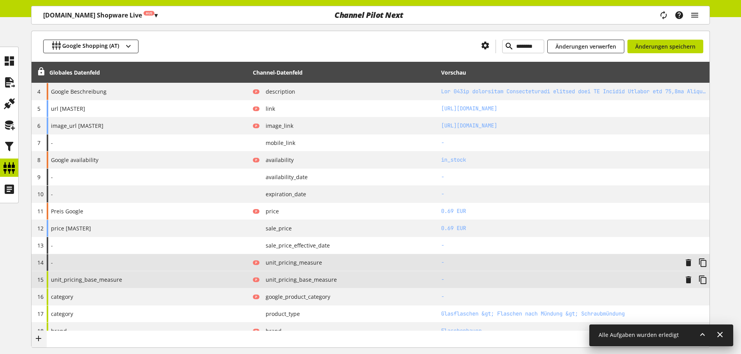
click at [161, 273] on div "unit_pricing_base_measure" at bounding box center [148, 279] width 203 height 17
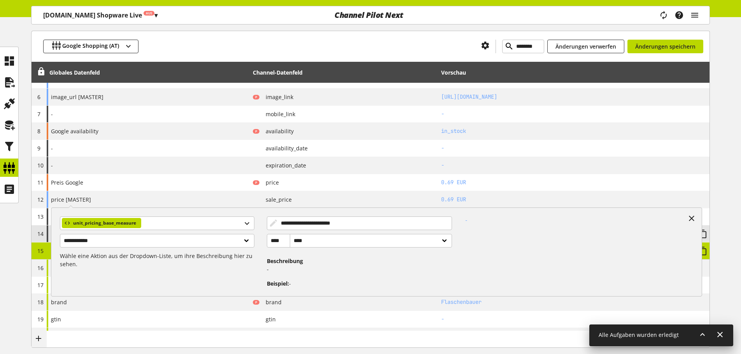
scroll to position [272, 0]
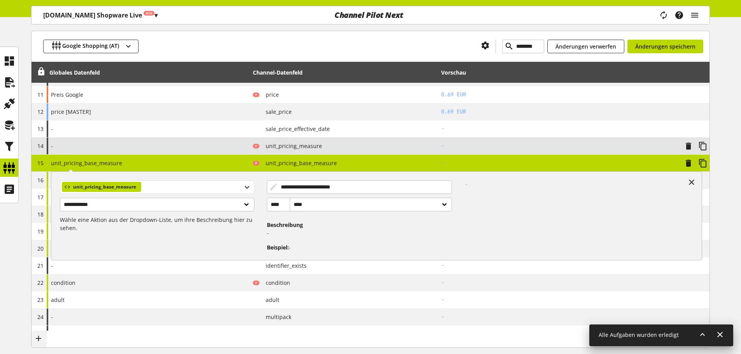
click at [140, 182] on div "unit_pricing_base_measure" at bounding box center [101, 187] width 79 height 10
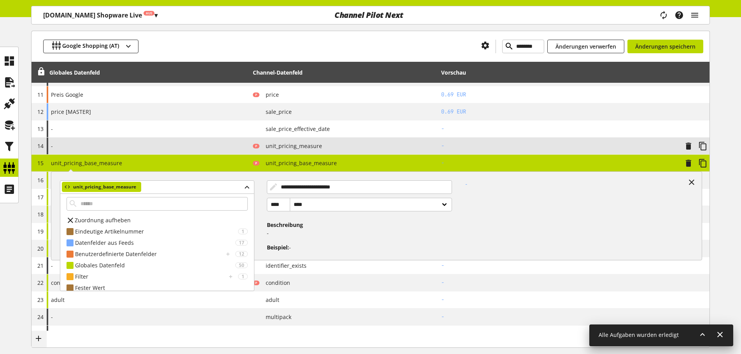
click at [129, 215] on div "Zuordnung aufheben" at bounding box center [157, 220] width 194 height 11
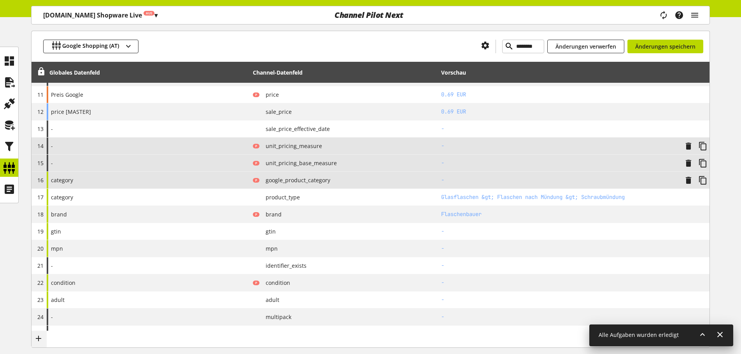
click at [144, 185] on div "category" at bounding box center [148, 180] width 203 height 17
select select "**********"
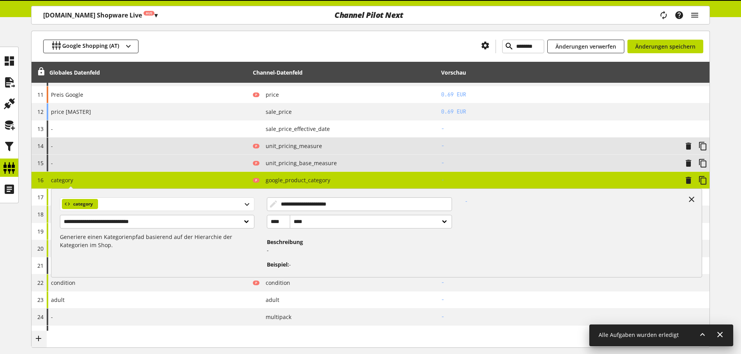
click at [127, 206] on div "category" at bounding box center [157, 205] width 194 height 14
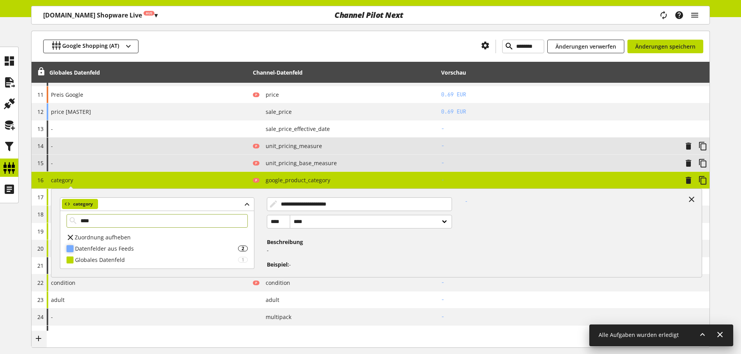
type input "****"
click at [98, 248] on div "Datenfelder aus Feeds" at bounding box center [156, 249] width 163 height 8
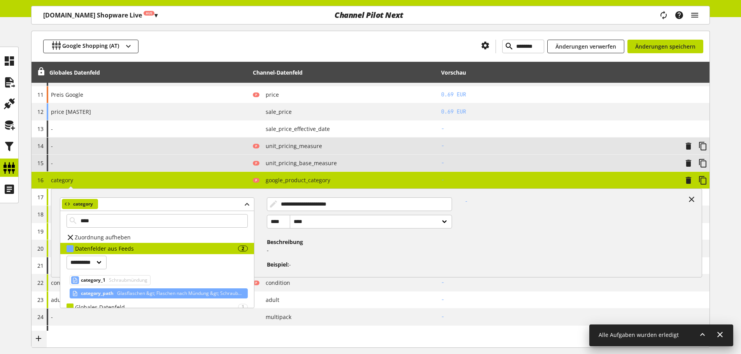
click at [105, 293] on span "category_path" at bounding box center [97, 293] width 33 height 9
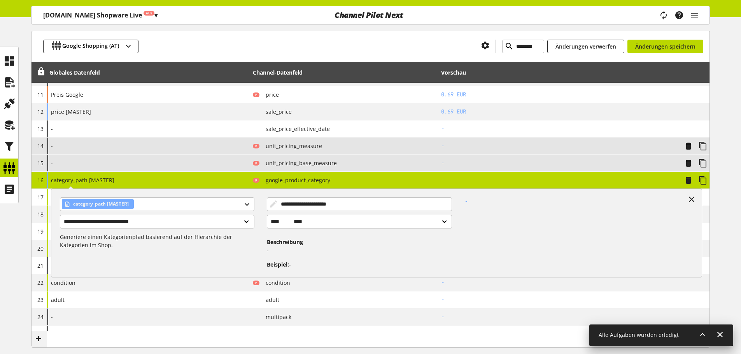
click at [128, 180] on div "**********" at bounding box center [148, 180] width 203 height 17
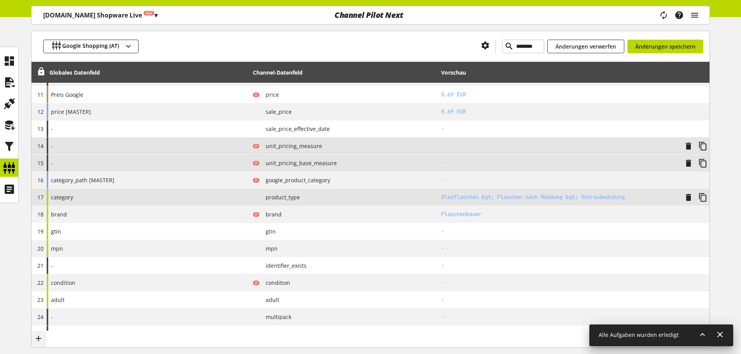
click at [143, 198] on div "category" at bounding box center [148, 197] width 203 height 17
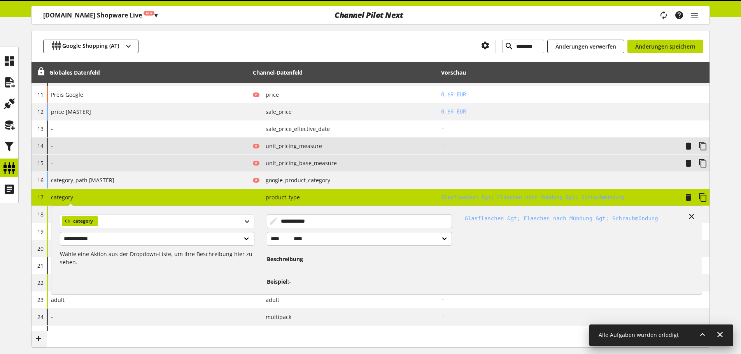
click at [111, 224] on div "category" at bounding box center [157, 222] width 194 height 14
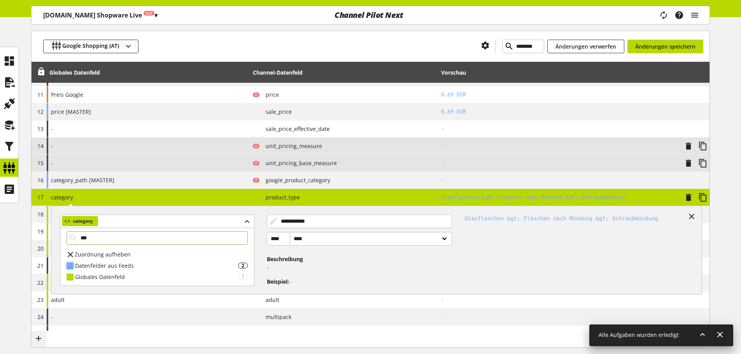
type input "***"
click at [114, 270] on div "Datenfelder aus Feeds" at bounding box center [156, 266] width 163 height 8
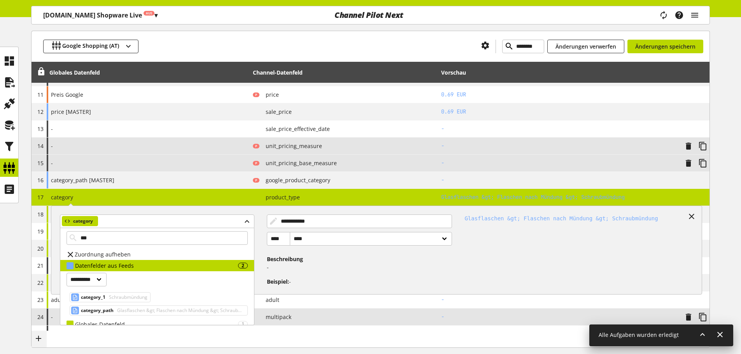
click at [112, 315] on div "category_path Glasflaschen &gt; Flaschen nach Mündung &gt; Schraubmündung" at bounding box center [159, 311] width 178 height 10
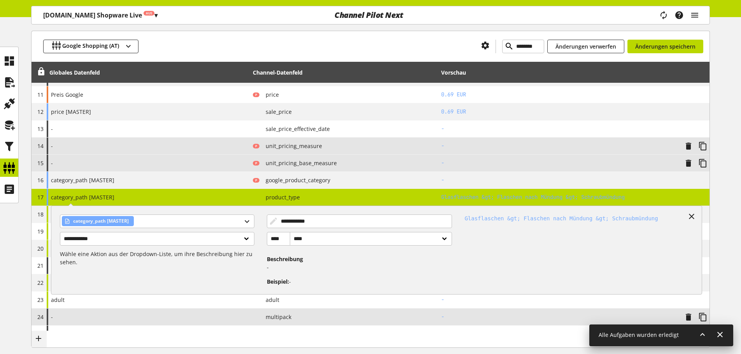
click at [114, 313] on div "-" at bounding box center [148, 317] width 203 height 17
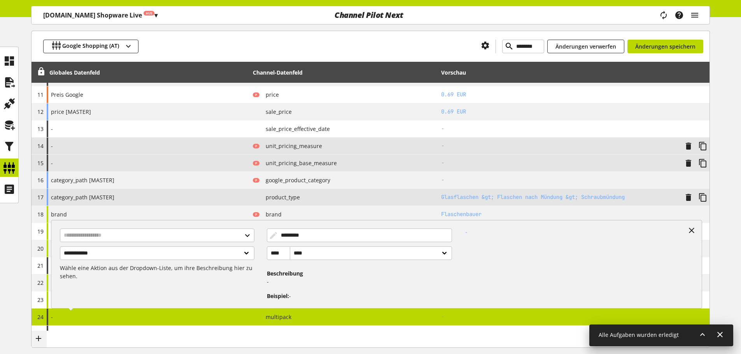
click at [119, 203] on div "category_path [MASTER]" at bounding box center [148, 197] width 203 height 17
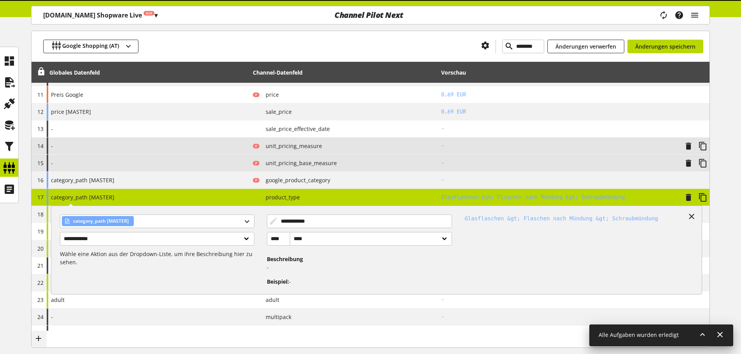
click at [119, 203] on div "**********" at bounding box center [148, 197] width 203 height 17
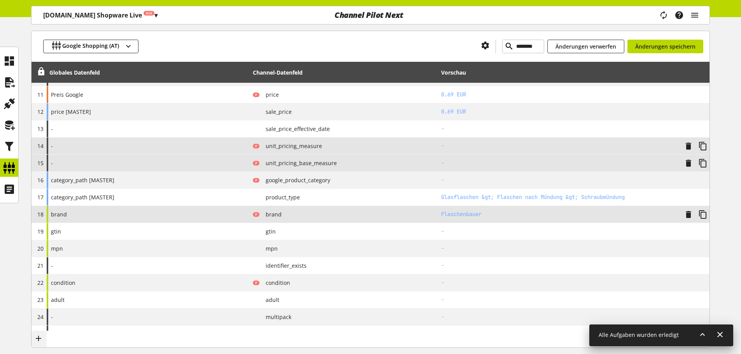
click at [119, 216] on div "brand" at bounding box center [148, 214] width 203 height 17
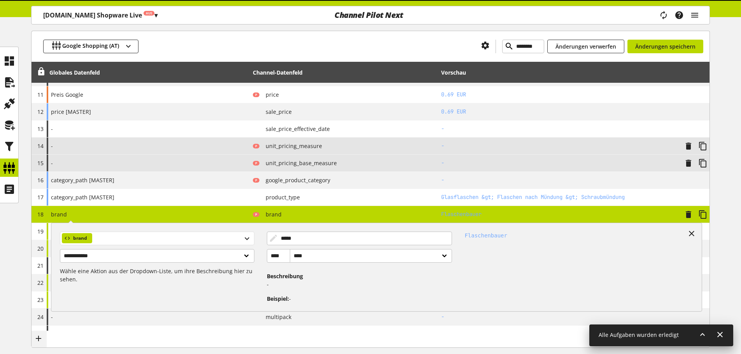
click at [117, 232] on div "brand" at bounding box center [157, 239] width 194 height 14
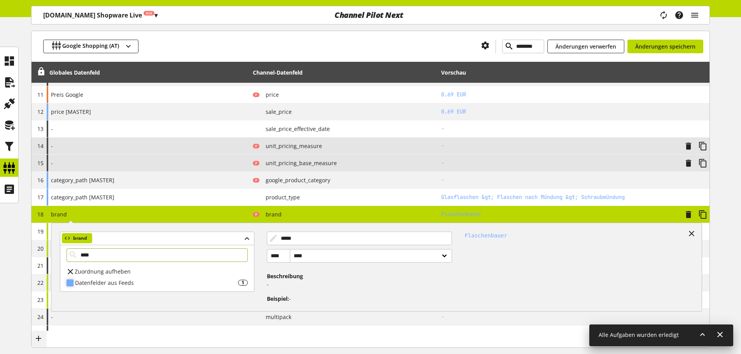
type input "****"
click at [117, 281] on div "Datenfelder aus Feeds" at bounding box center [156, 283] width 163 height 8
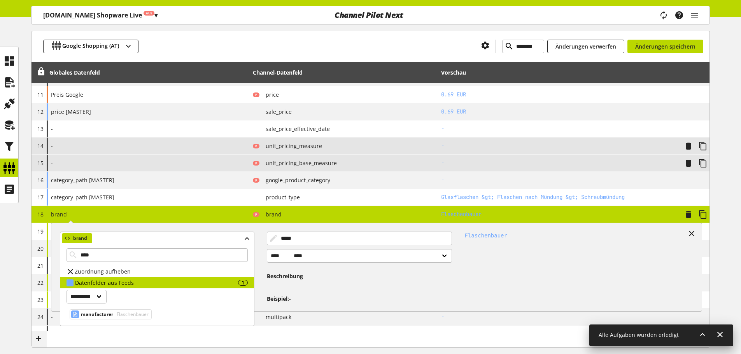
drag, startPoint x: 114, startPoint y: 313, endPoint x: 115, endPoint y: 306, distance: 7.0
click at [113, 313] on div "manufacturer Flaschenbauer" at bounding box center [111, 315] width 82 height 10
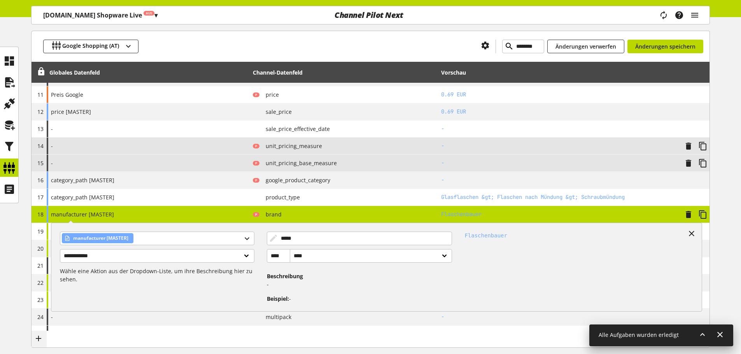
click at [115, 216] on div "**********" at bounding box center [148, 214] width 203 height 17
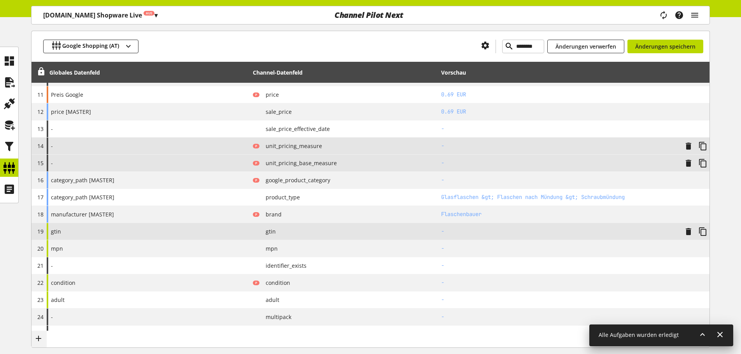
click at [110, 229] on div "gtin" at bounding box center [148, 231] width 203 height 17
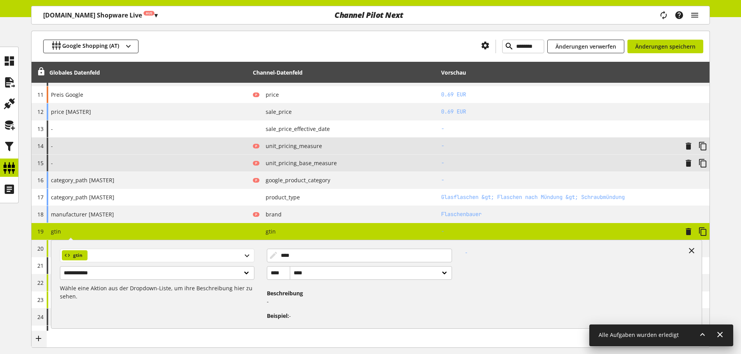
click at [127, 253] on div "gtin" at bounding box center [157, 256] width 194 height 14
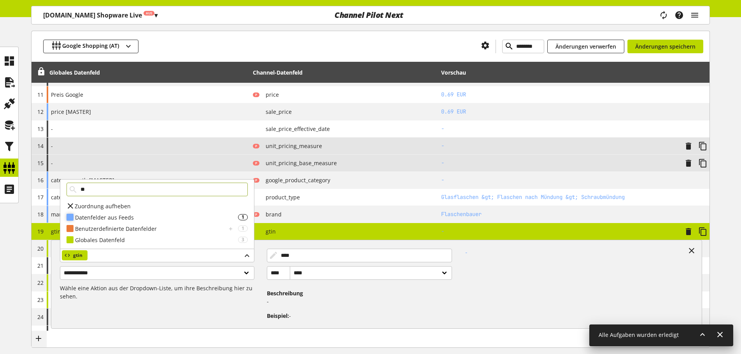
type input "**"
click at [118, 219] on div "Datenfelder aus Feeds" at bounding box center [156, 218] width 163 height 8
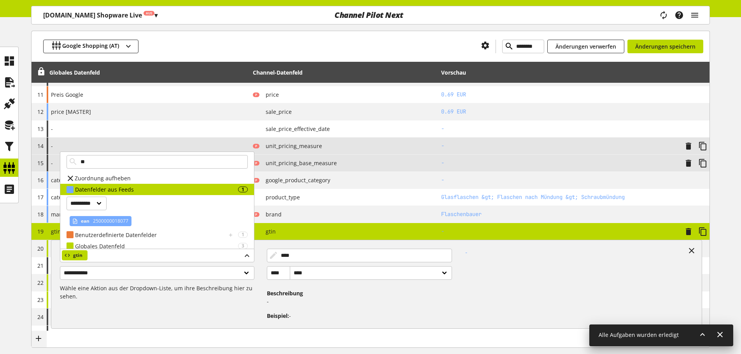
click at [121, 222] on span "2500000018077" at bounding box center [109, 221] width 37 height 9
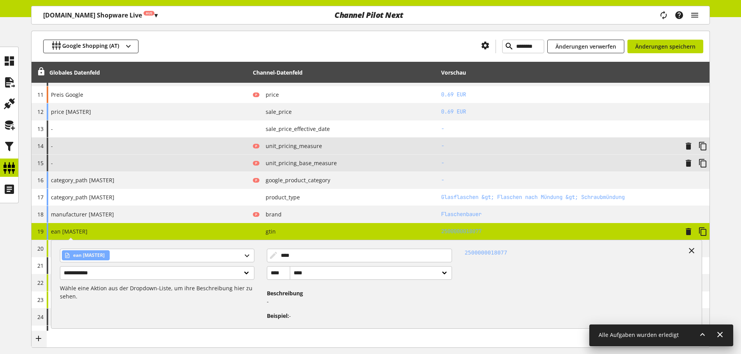
click at [130, 237] on div "**********" at bounding box center [148, 231] width 203 height 17
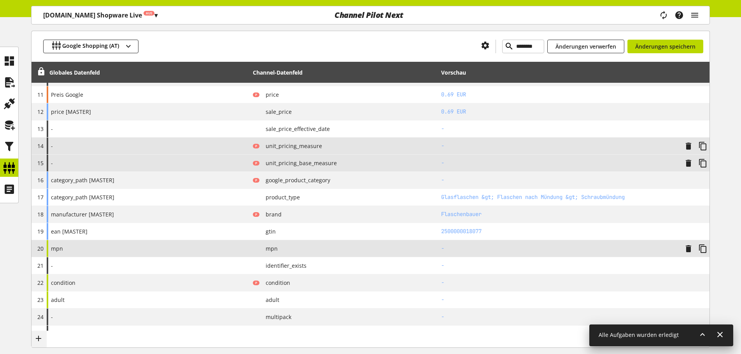
click at [122, 250] on div "mpn" at bounding box center [148, 248] width 203 height 17
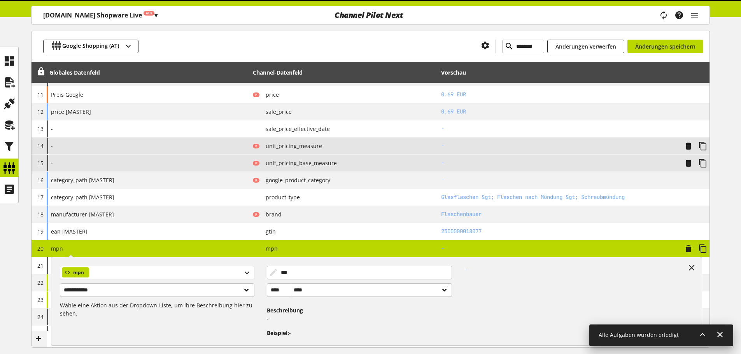
click at [110, 267] on div "mpn" at bounding box center [157, 273] width 194 height 14
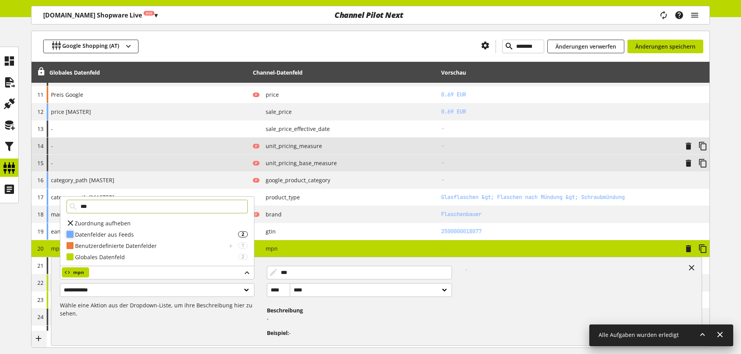
type input "***"
click at [114, 235] on div "Datenfelder aus Feeds" at bounding box center [156, 235] width 163 height 8
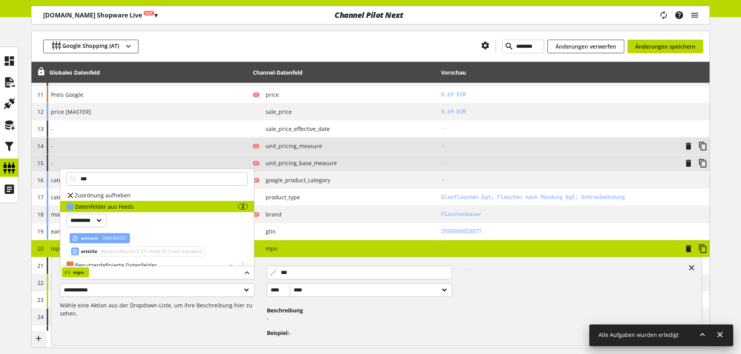
click at [112, 242] on span "OMARA007" at bounding box center [113, 238] width 26 height 9
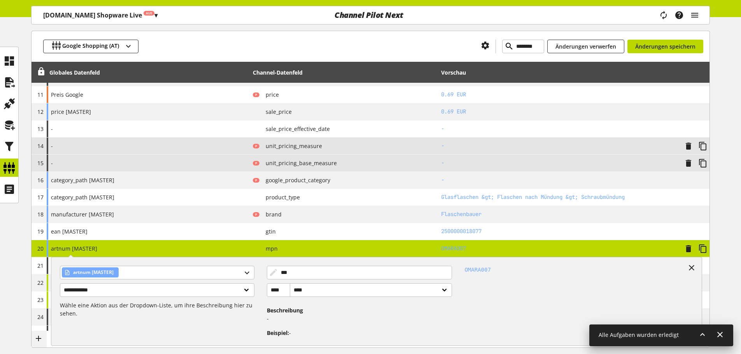
click at [116, 246] on div "**********" at bounding box center [148, 248] width 203 height 17
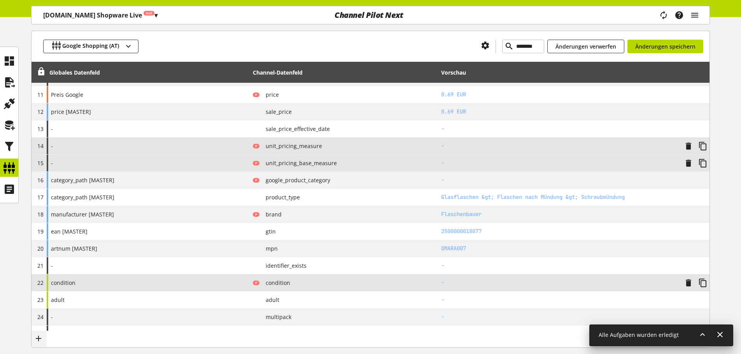
click at [138, 277] on div "condition" at bounding box center [148, 283] width 203 height 17
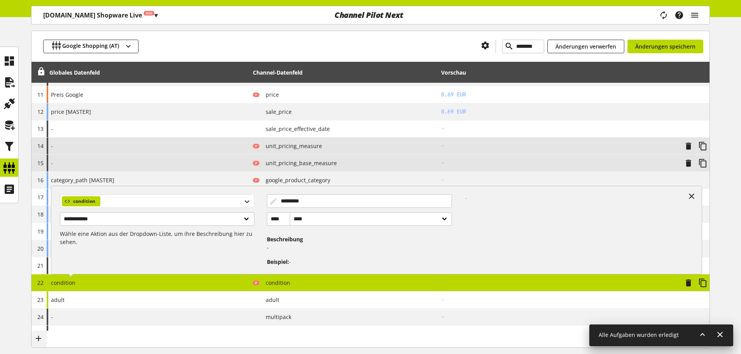
click at [160, 205] on div "condition" at bounding box center [157, 201] width 194 height 14
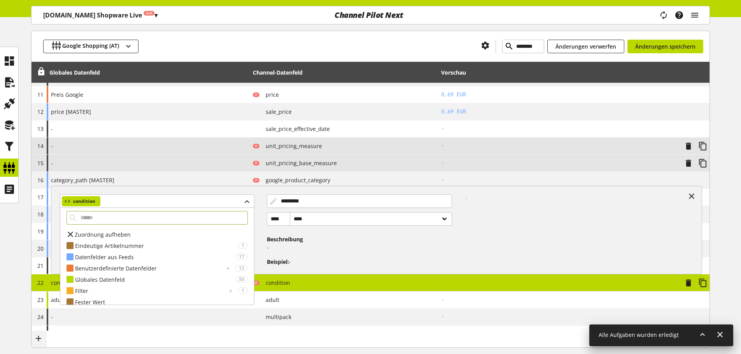
click at [117, 238] on span "Zuordnung aufheben" at bounding box center [103, 235] width 56 height 8
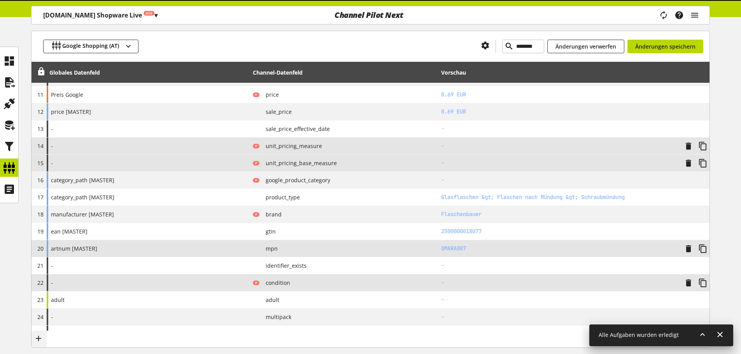
scroll to position [311, 0]
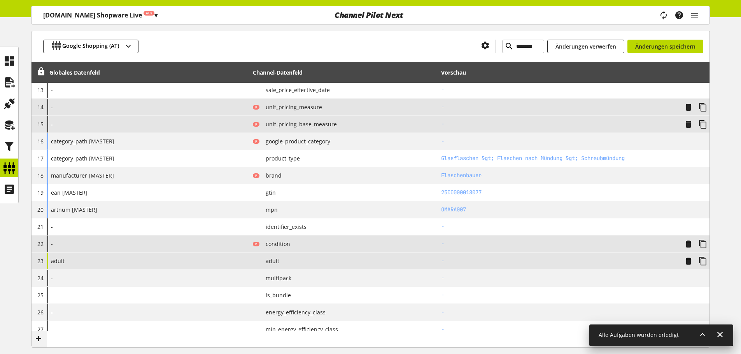
click at [135, 258] on div "adult" at bounding box center [148, 261] width 203 height 17
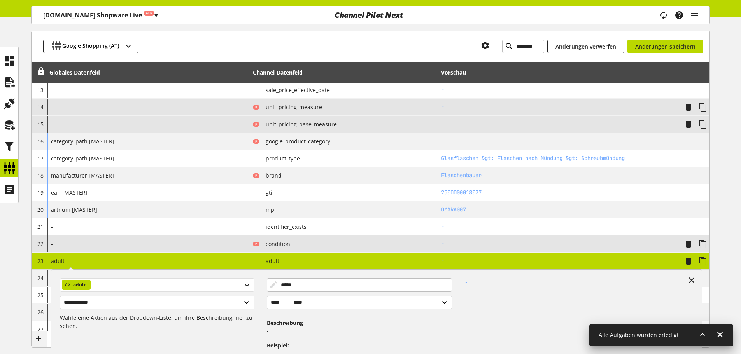
click at [137, 282] on div "adult" at bounding box center [157, 285] width 194 height 14
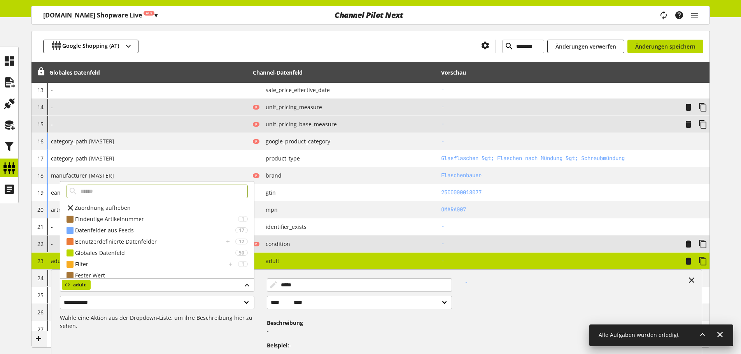
click at [108, 212] on div "Zuordnung aufheben" at bounding box center [157, 207] width 194 height 11
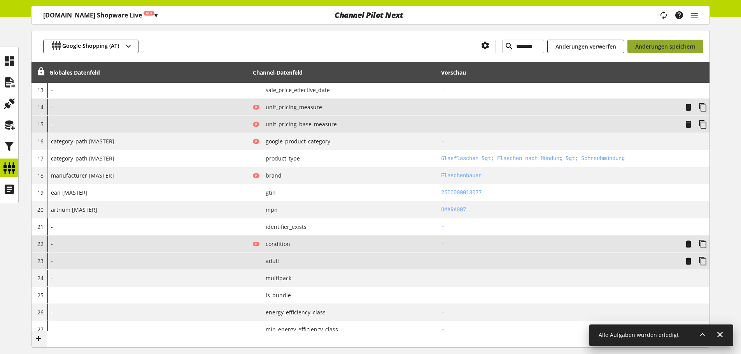
click at [698, 50] on button "Änderungen speichern" at bounding box center [665, 47] width 76 height 14
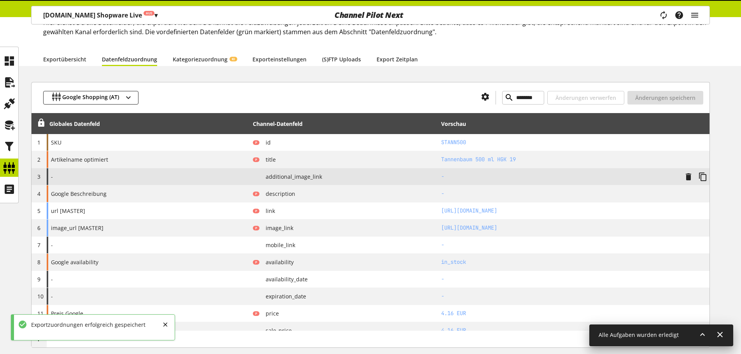
type input "********"
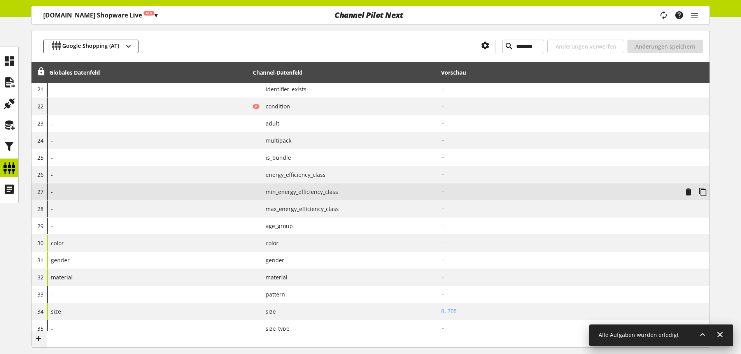
scroll to position [467, 0]
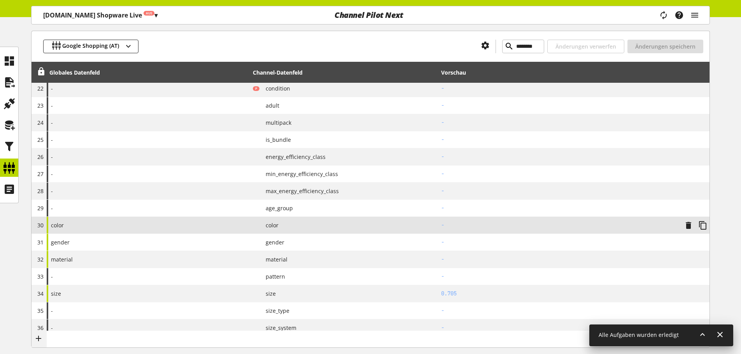
click at [247, 226] on div "color" at bounding box center [148, 225] width 203 height 17
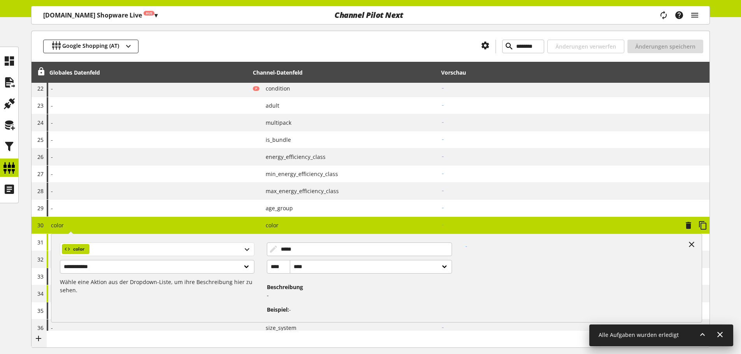
click at [210, 247] on div "color" at bounding box center [157, 250] width 194 height 14
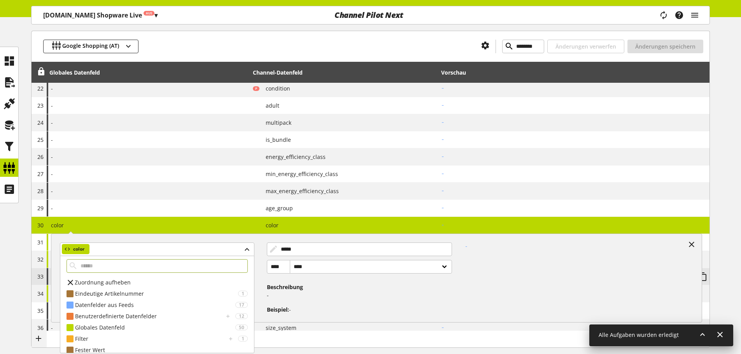
drag, startPoint x: 132, startPoint y: 284, endPoint x: 133, endPoint y: 280, distance: 3.9
click at [132, 284] on div "Zuordnung aufheben" at bounding box center [157, 282] width 194 height 11
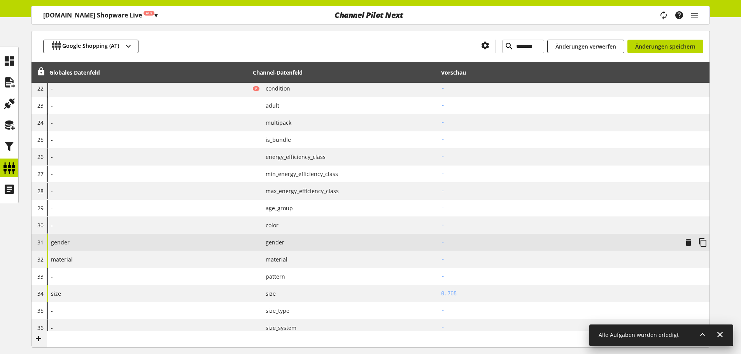
click at [137, 245] on div "gender" at bounding box center [148, 242] width 203 height 17
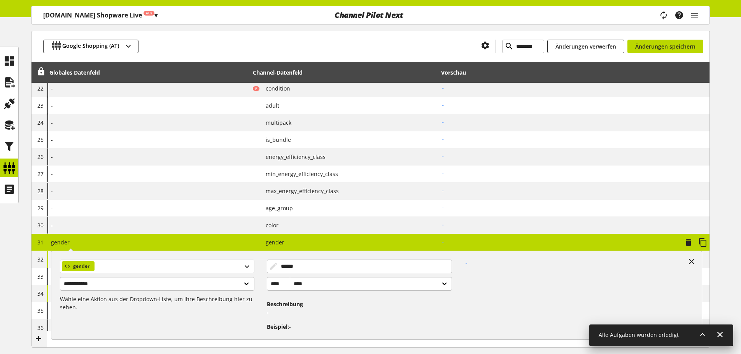
click at [144, 270] on div "gender" at bounding box center [157, 267] width 194 height 14
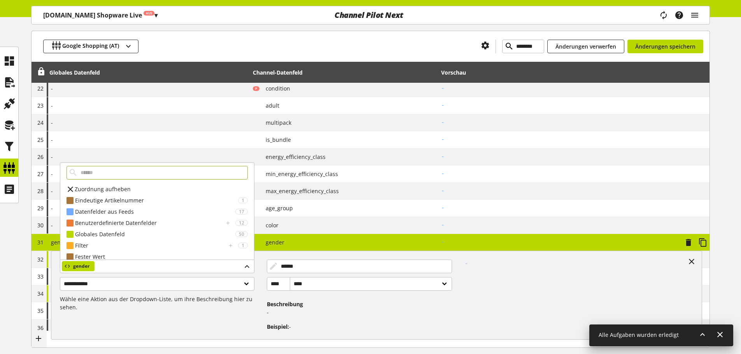
click at [118, 187] on span "Zuordnung aufheben" at bounding box center [103, 189] width 56 height 8
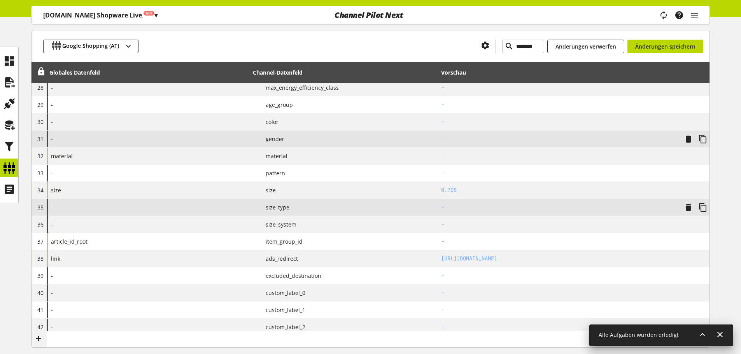
scroll to position [583, 0]
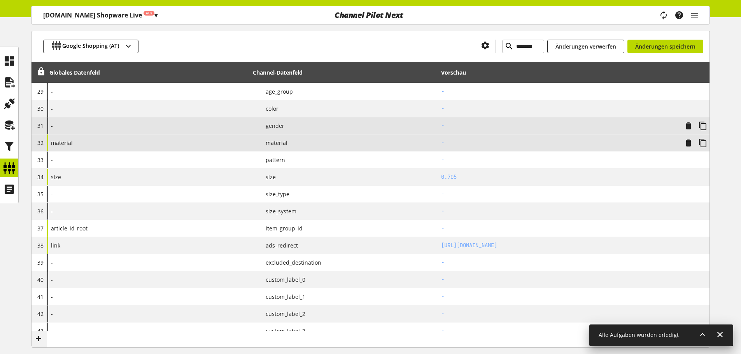
click at [165, 146] on div "material" at bounding box center [148, 143] width 203 height 17
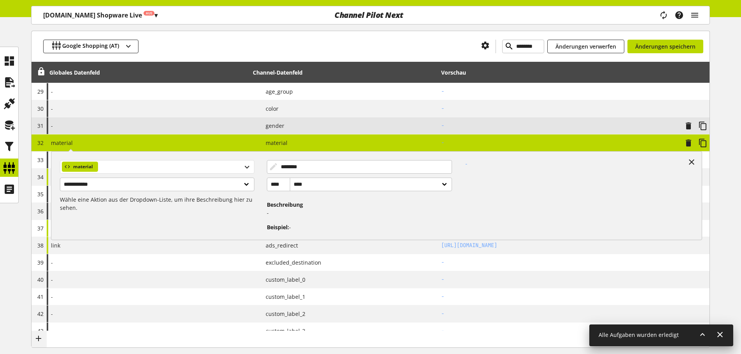
click at [152, 171] on div "material" at bounding box center [157, 167] width 194 height 14
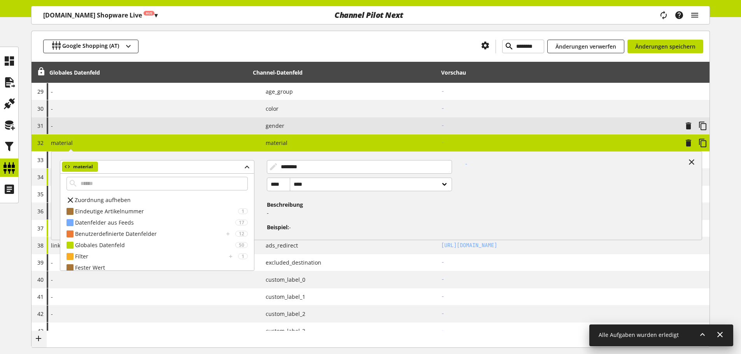
click at [132, 196] on div "Zuordnung aufheben" at bounding box center [157, 199] width 194 height 11
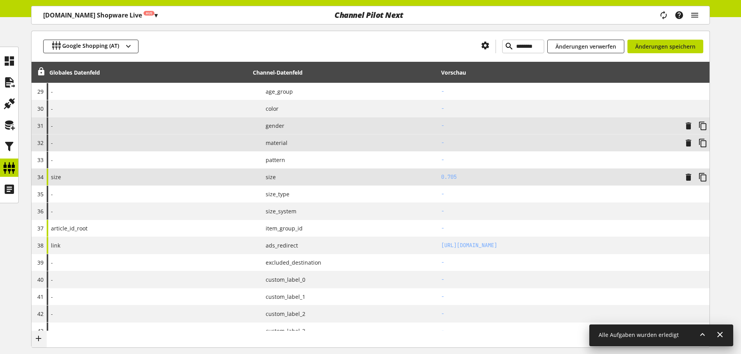
click at [177, 177] on div "size" at bounding box center [148, 177] width 203 height 17
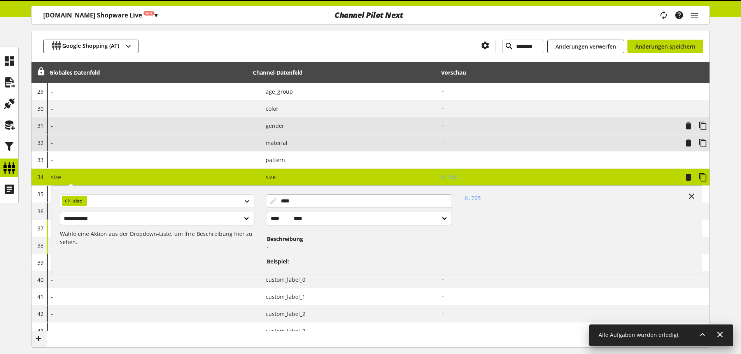
click at [176, 203] on div "size" at bounding box center [157, 201] width 194 height 14
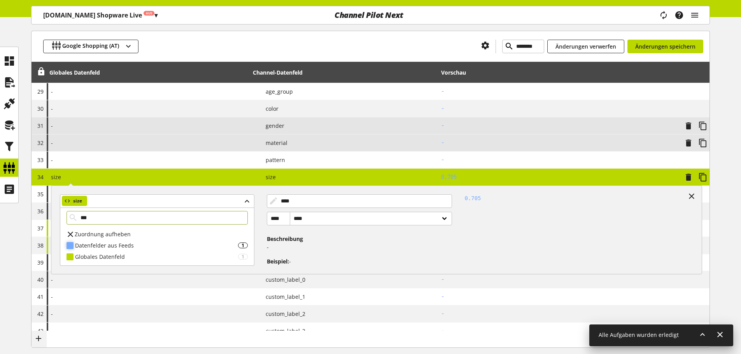
type input "***"
click at [175, 245] on div "Datenfelder aus Feeds" at bounding box center [156, 246] width 163 height 8
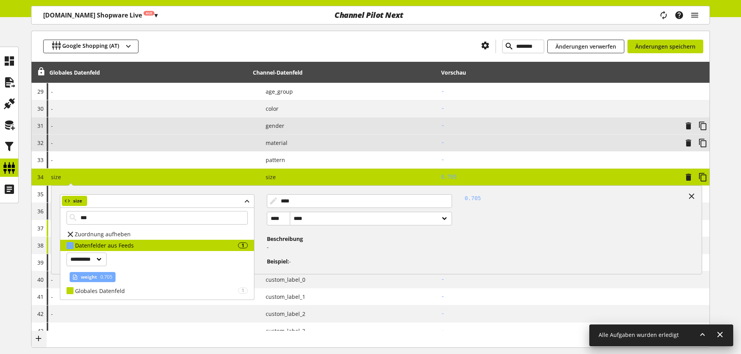
click at [104, 275] on span "0.705" at bounding box center [106, 277] width 14 height 9
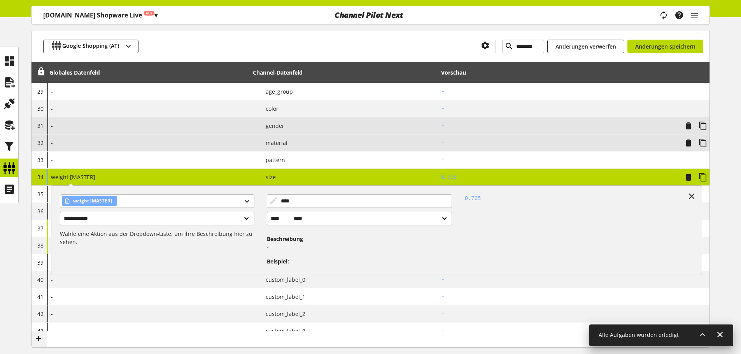
click at [162, 175] on div "**********" at bounding box center [148, 177] width 203 height 17
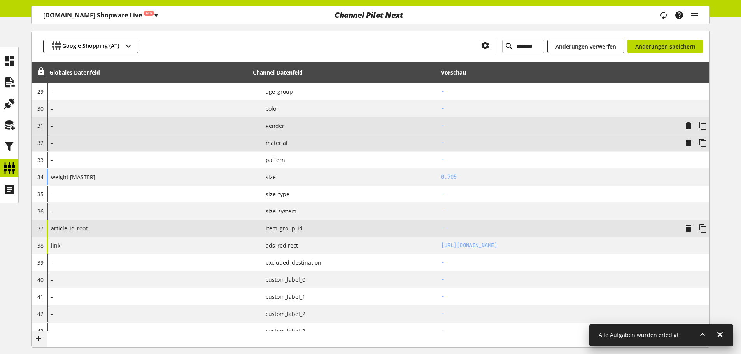
click at [148, 226] on div "article_id_root" at bounding box center [148, 228] width 203 height 17
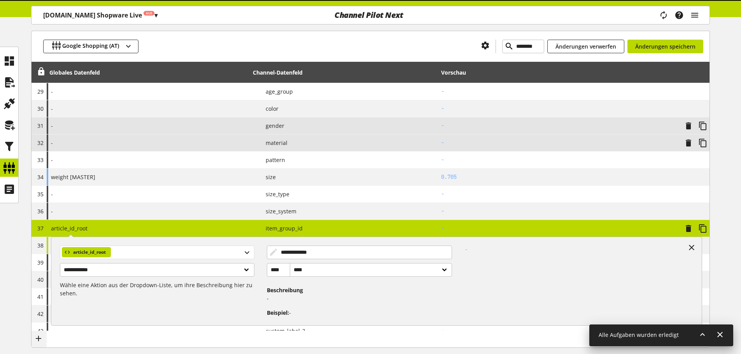
click at [148, 254] on div "article_id_root" at bounding box center [157, 253] width 194 height 14
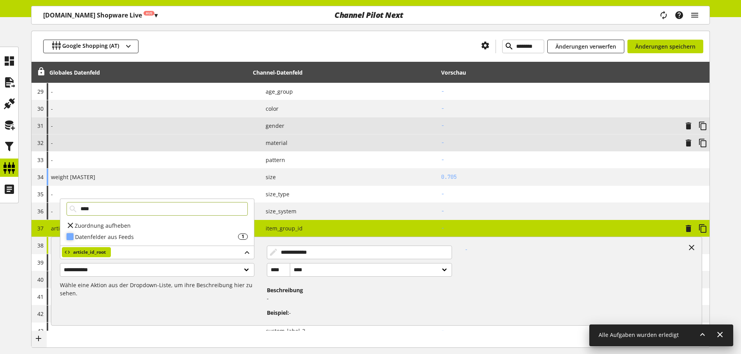
type input "****"
click at [123, 234] on div "Datenfelder aus Feeds" at bounding box center [156, 237] width 163 height 8
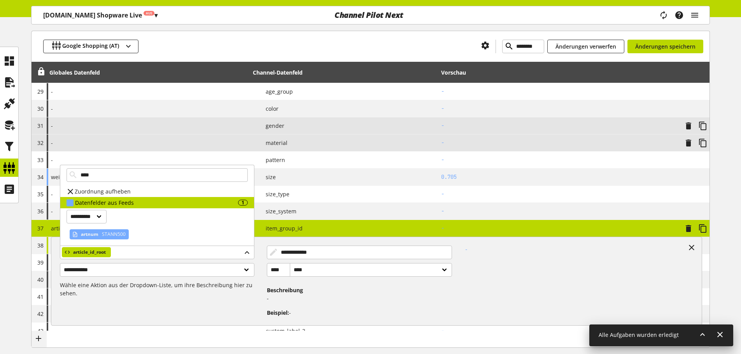
click at [120, 238] on span "STANN500" at bounding box center [112, 234] width 25 height 9
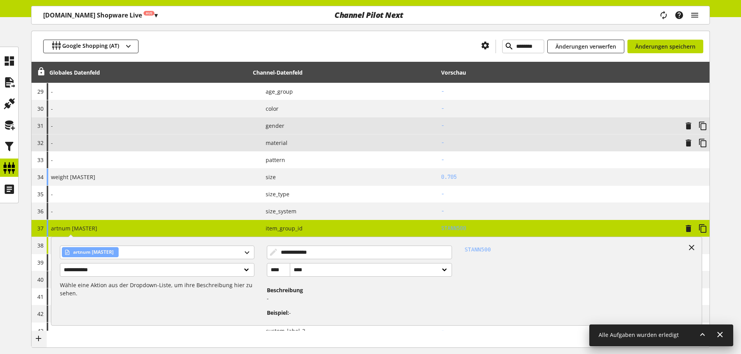
click at [123, 229] on div "**********" at bounding box center [148, 228] width 203 height 17
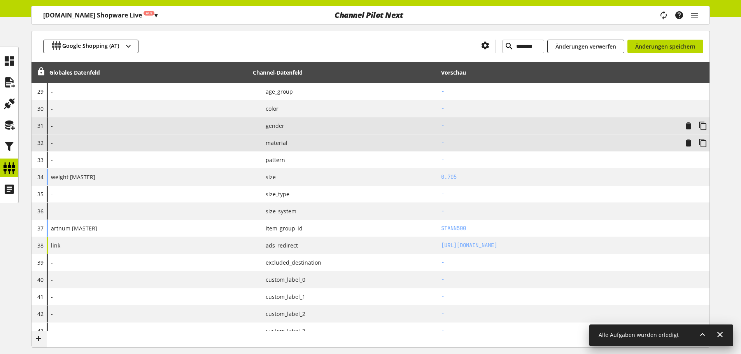
click at [705, 49] on div "Google Shopping (AT) ******** Änderungen verwerfen Änderungen speichern" at bounding box center [371, 46] width 678 height 31
click at [678, 50] on span "Änderungen speichern" at bounding box center [665, 46] width 60 height 8
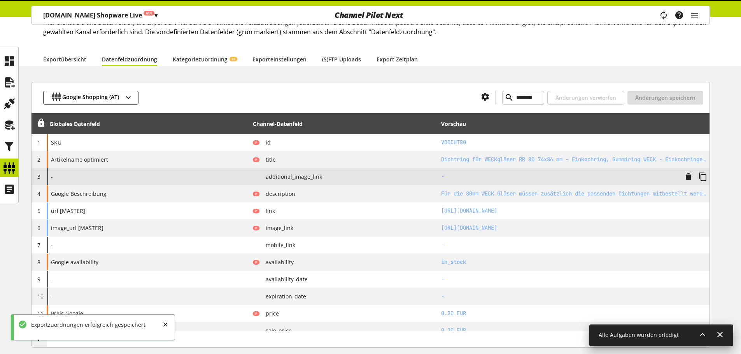
type input "********"
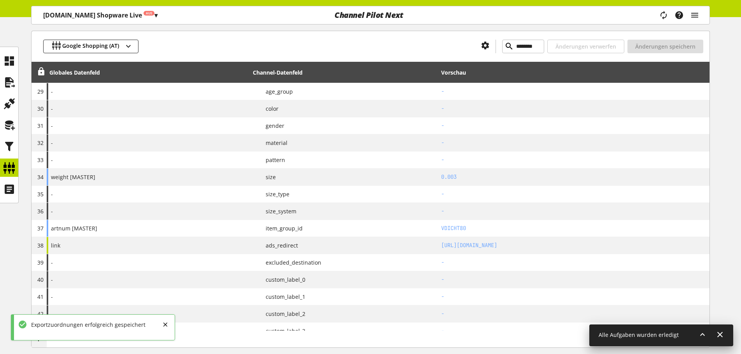
click at [711, 135] on div "Google Shopping (AT) ******** Änderungen verwerfen Änderungen speichern Globale…" at bounding box center [370, 242] width 741 height 1380
click at [718, 147] on div "Google Shopping (AT) ******** Änderungen verwerfen Änderungen speichern Globale…" at bounding box center [370, 242] width 741 height 1380
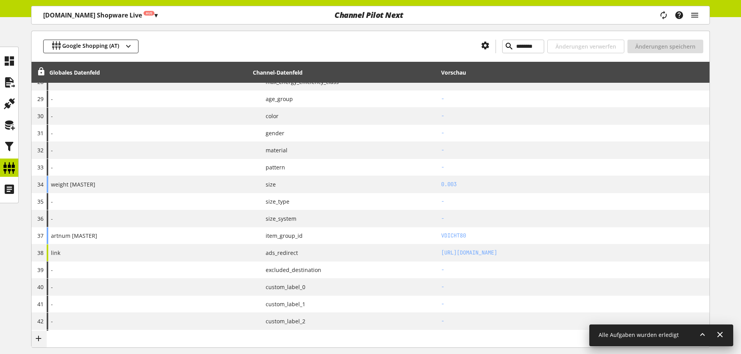
scroll to position [588, 0]
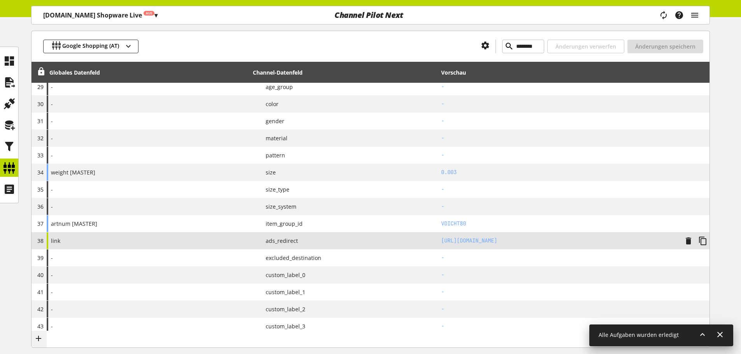
click at [235, 236] on div "link" at bounding box center [148, 241] width 203 height 17
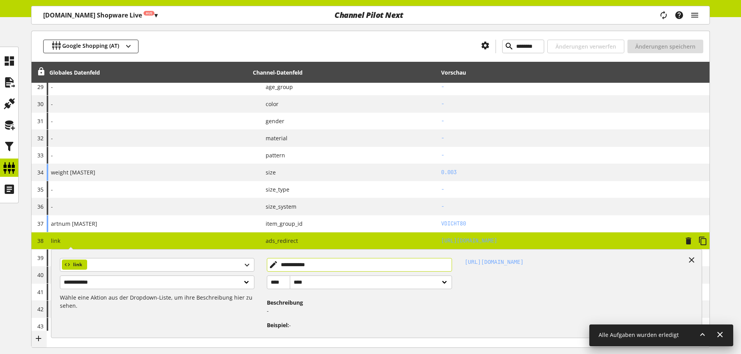
click at [319, 261] on input "**********" at bounding box center [360, 265] width 186 height 14
click at [324, 261] on input "**********" at bounding box center [360, 265] width 186 height 14
paste input "****"
type input "**********"
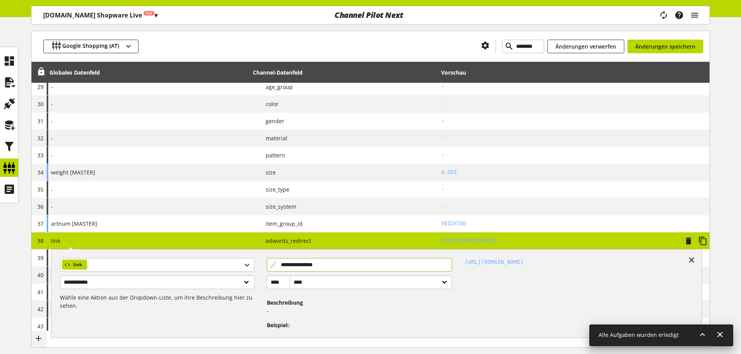
click at [245, 240] on div "**********" at bounding box center [148, 241] width 203 height 17
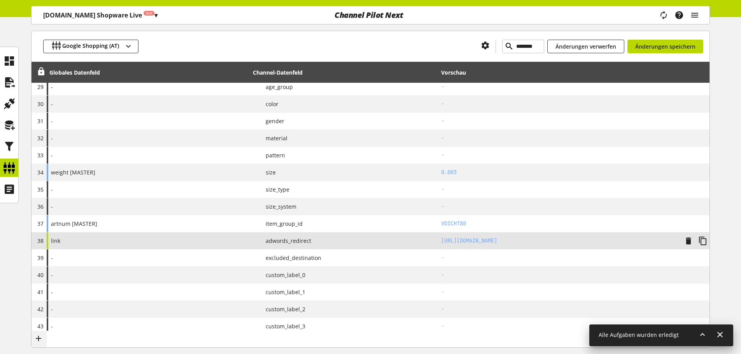
click at [238, 240] on div "link" at bounding box center [148, 241] width 203 height 17
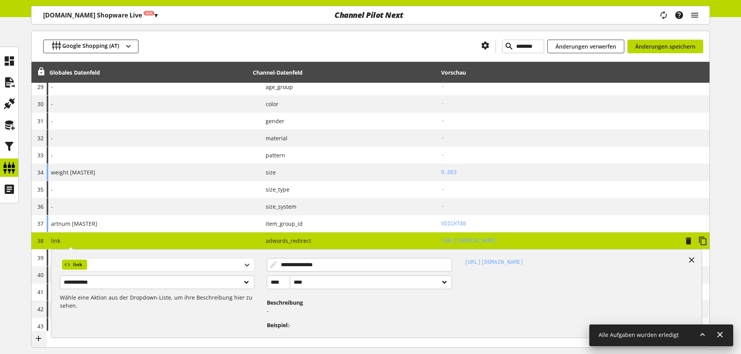
click at [156, 262] on div "link" at bounding box center [157, 265] width 194 height 14
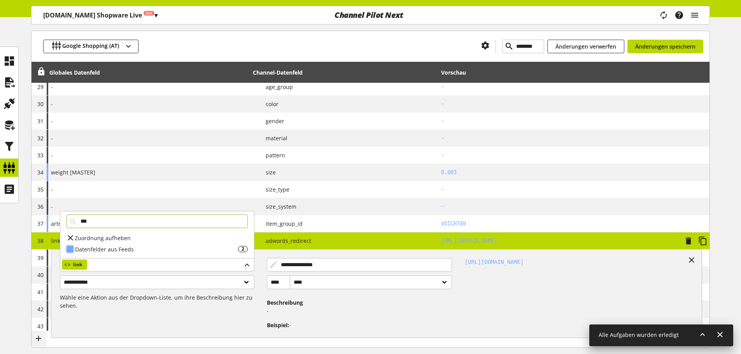
type input "***"
click at [213, 251] on div "Datenfelder aus Feeds" at bounding box center [156, 249] width 163 height 8
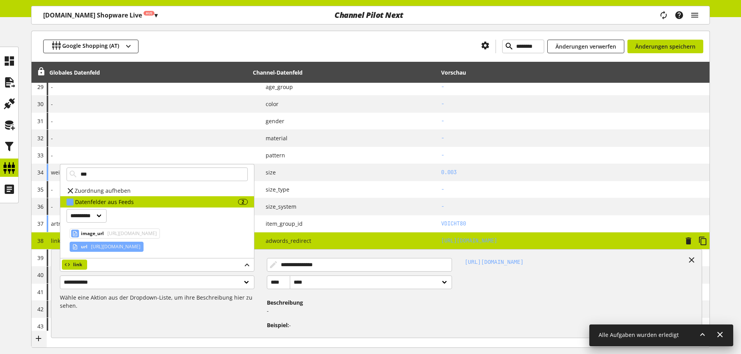
click at [125, 243] on span "https://www.flaschenbauer.de/dichtring-fuer-weckglaeser-rr-80-74x86-mm" at bounding box center [114, 246] width 51 height 9
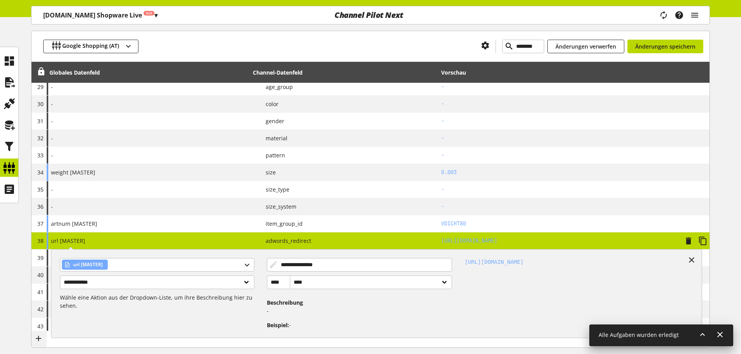
click at [274, 241] on span "adwords_redirect" at bounding box center [285, 241] width 52 height 8
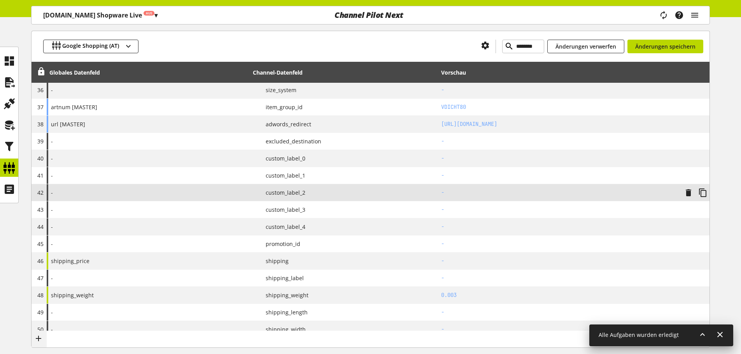
scroll to position [744, 0]
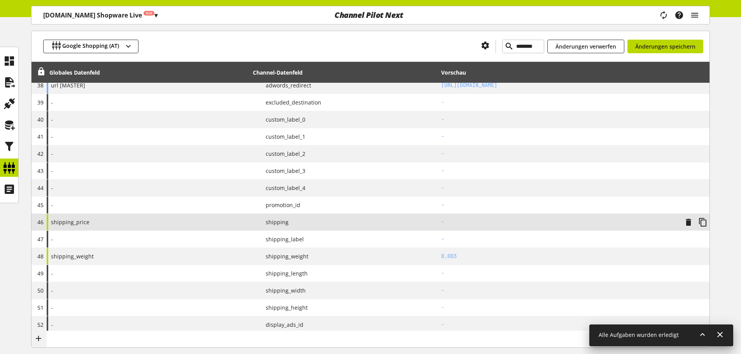
click at [169, 220] on div "shipping_price" at bounding box center [148, 222] width 203 height 17
select select "**********"
select select "******"
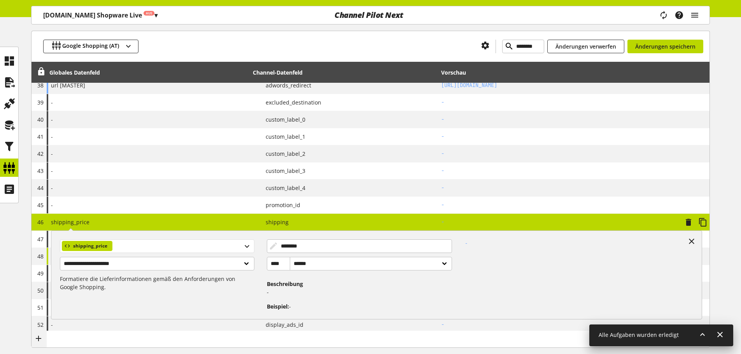
click at [163, 242] on div "shipping_price" at bounding box center [157, 247] width 194 height 14
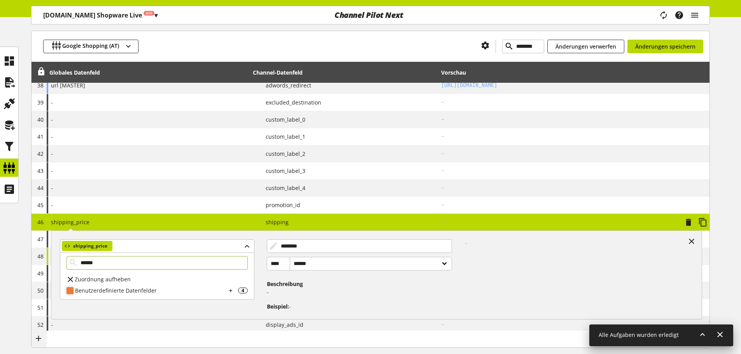
type input "******"
click at [202, 293] on div "Benutzerdefinierte Datenfelder" at bounding box center [150, 291] width 151 height 8
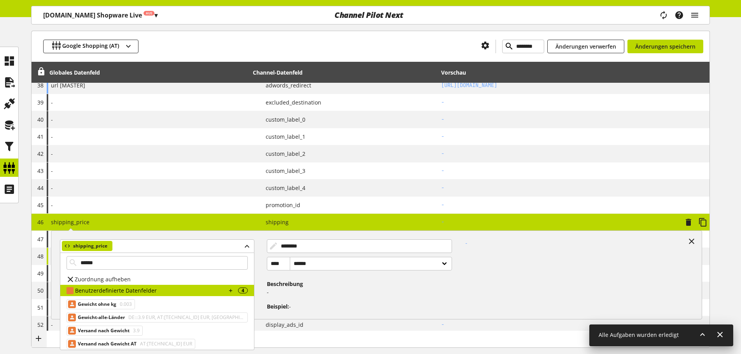
scroll to position [5, 0]
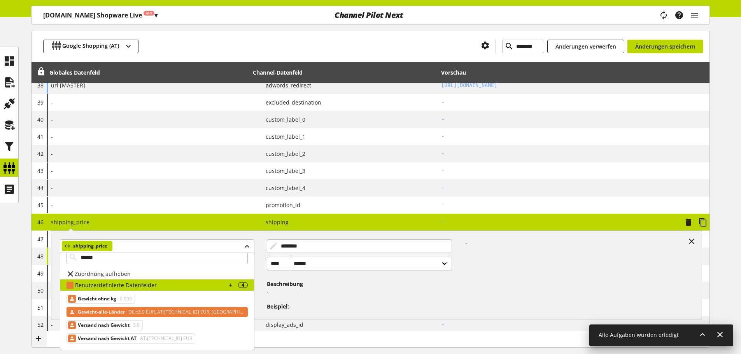
click at [160, 312] on span "DE:::3.9 EUR, AT:::8.9 EUR, CH:::16.9 EUR" at bounding box center [186, 312] width 118 height 9
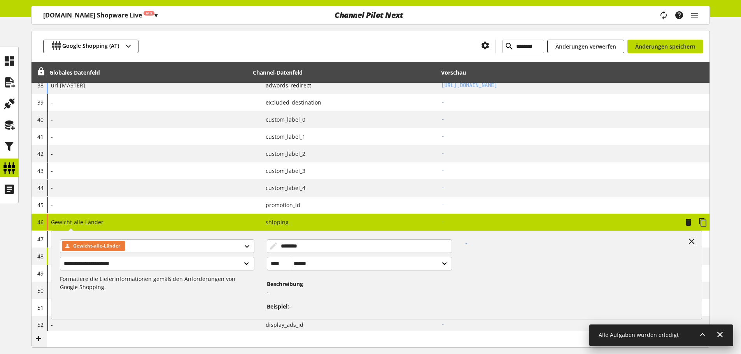
click at [298, 218] on div "P shipping" at bounding box center [344, 222] width 183 height 10
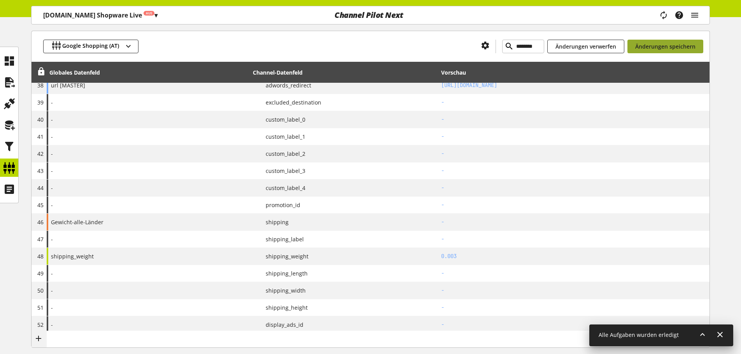
click at [660, 46] on span "Änderungen speichern" at bounding box center [665, 46] width 60 height 8
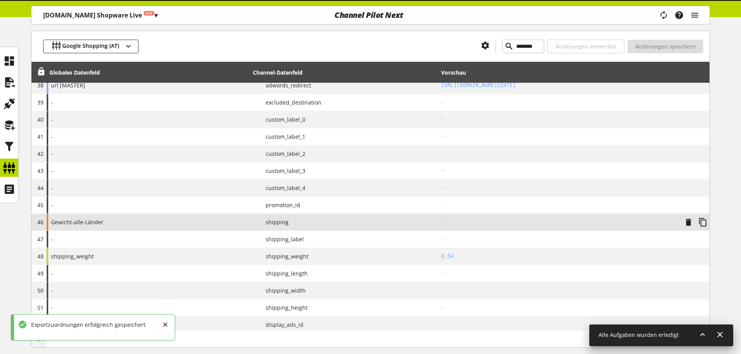
type input "**********"
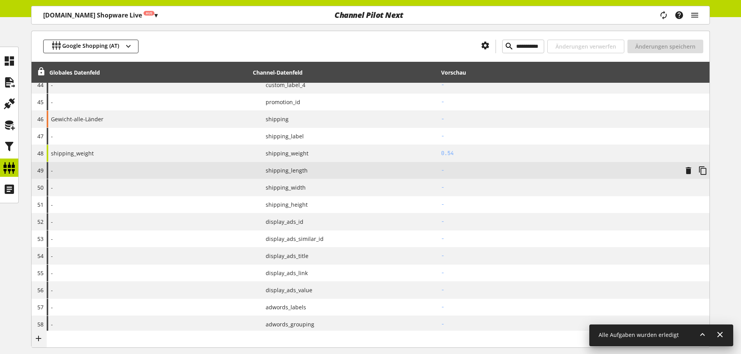
scroll to position [860, 0]
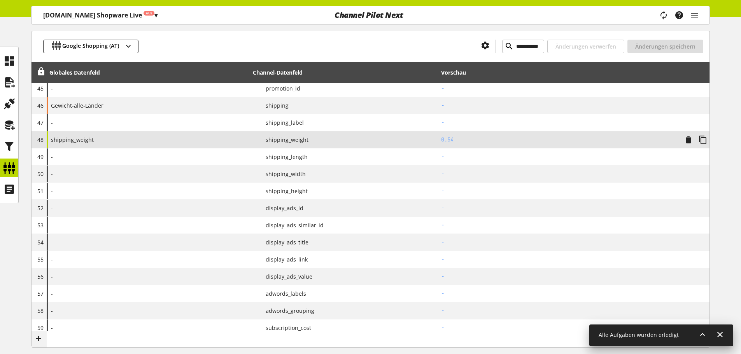
click at [101, 134] on div "shipping_weight" at bounding box center [148, 139] width 203 height 17
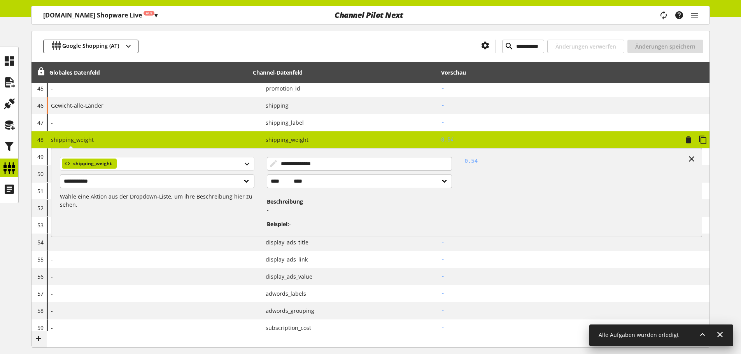
click at [143, 168] on div "shipping_weight" at bounding box center [157, 164] width 194 height 14
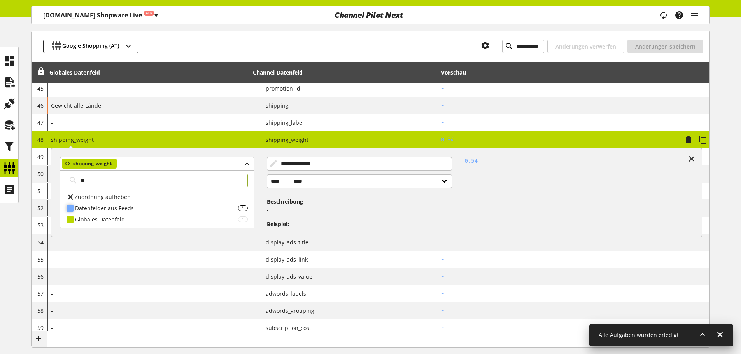
type input "**"
click at [113, 205] on div "Datenfelder aus Feeds" at bounding box center [156, 208] width 163 height 8
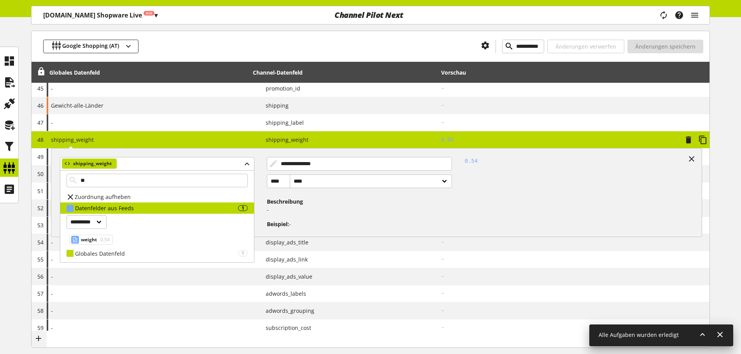
click at [97, 237] on div "weight 0.54" at bounding box center [91, 240] width 43 height 10
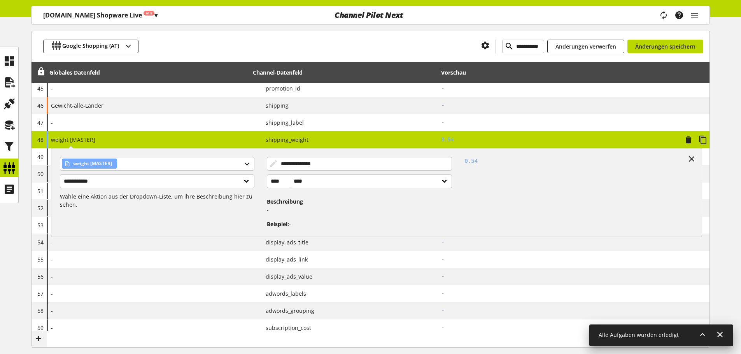
click at [231, 140] on div "**********" at bounding box center [148, 139] width 203 height 17
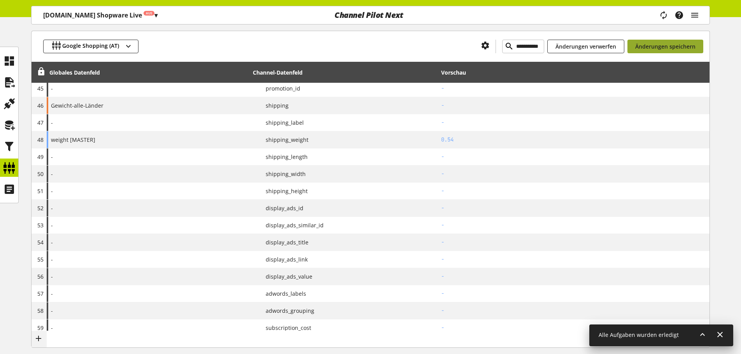
click at [644, 43] on span "Änderungen speichern" at bounding box center [665, 46] width 60 height 8
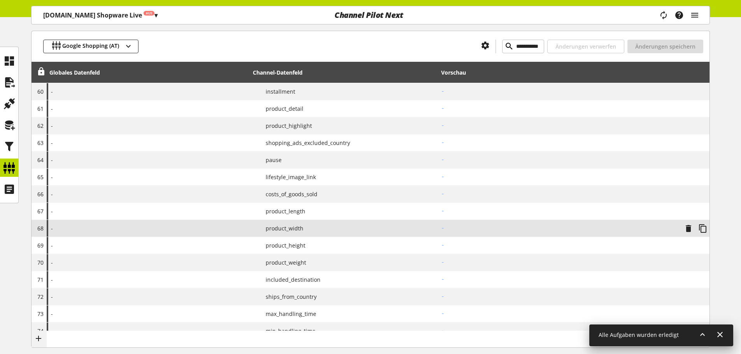
scroll to position [1132, 0]
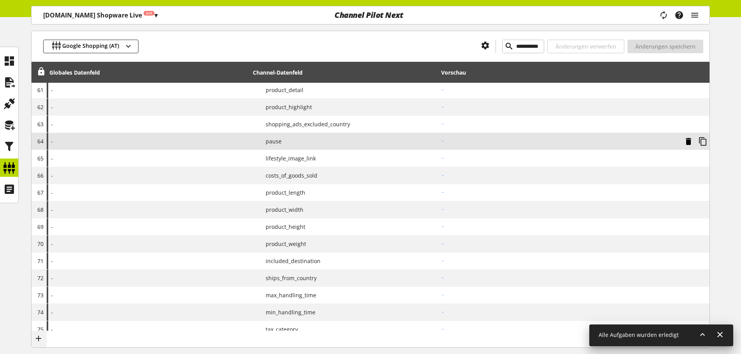
click at [689, 143] on icon at bounding box center [688, 142] width 9 height 14
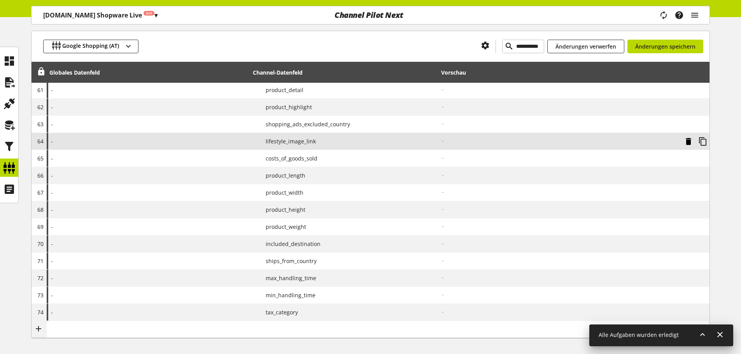
click at [689, 143] on icon at bounding box center [688, 142] width 9 height 14
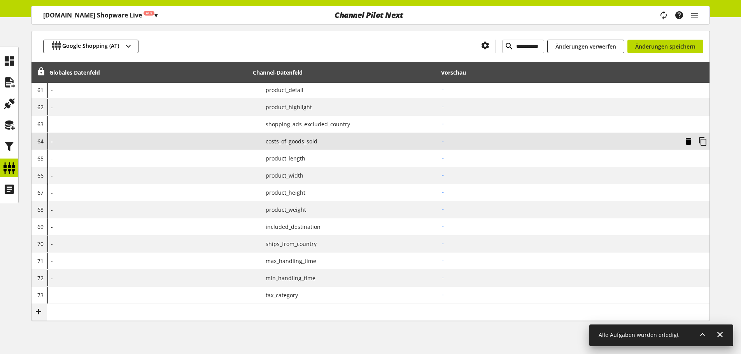
click at [689, 143] on icon at bounding box center [688, 142] width 9 height 14
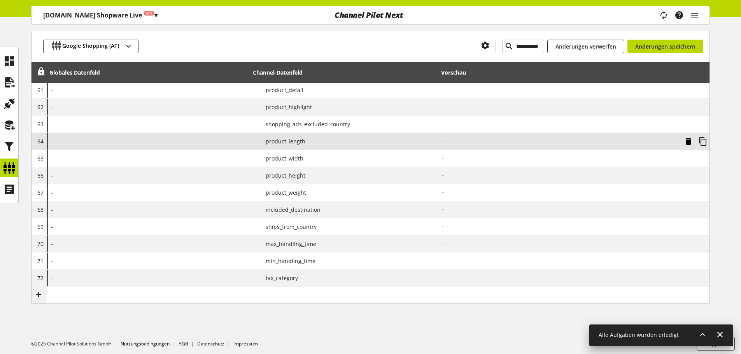
click at [689, 143] on icon at bounding box center [688, 142] width 9 height 14
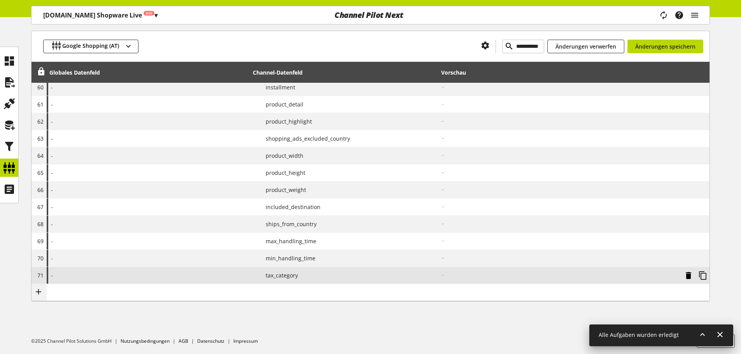
click at [687, 275] on icon at bounding box center [688, 276] width 9 height 14
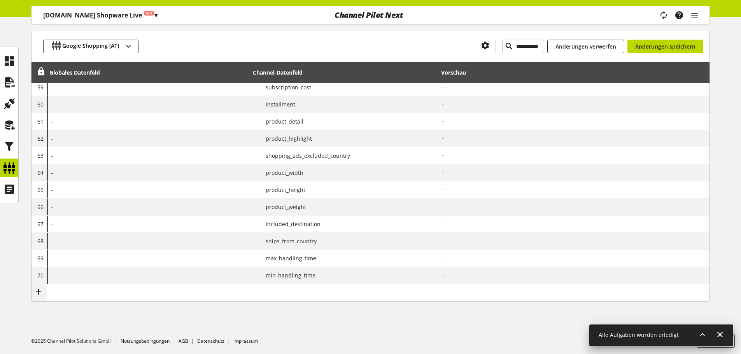
scroll to position [1101, 0]
click at [0, 0] on icon at bounding box center [0, 0] width 0 height 0
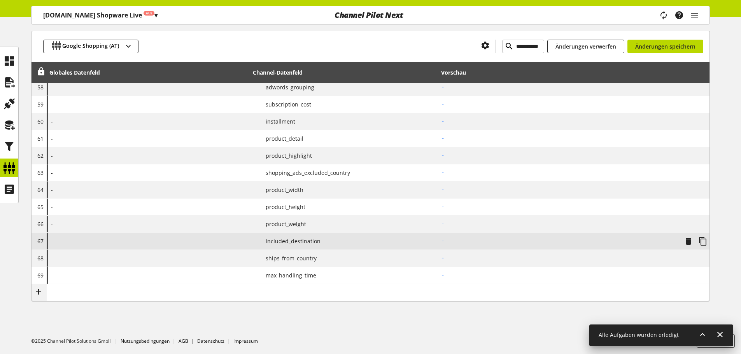
scroll to position [1084, 0]
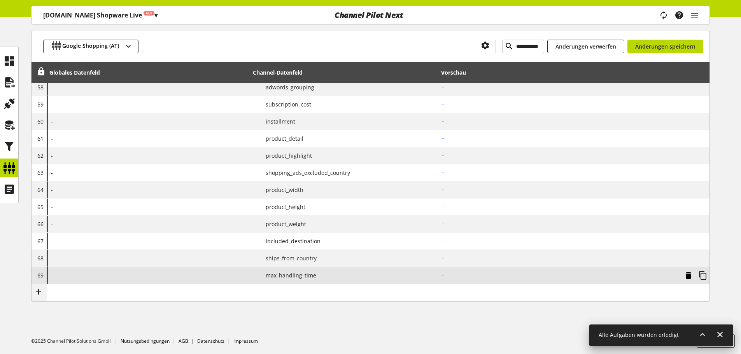
click at [691, 278] on icon at bounding box center [688, 276] width 9 height 14
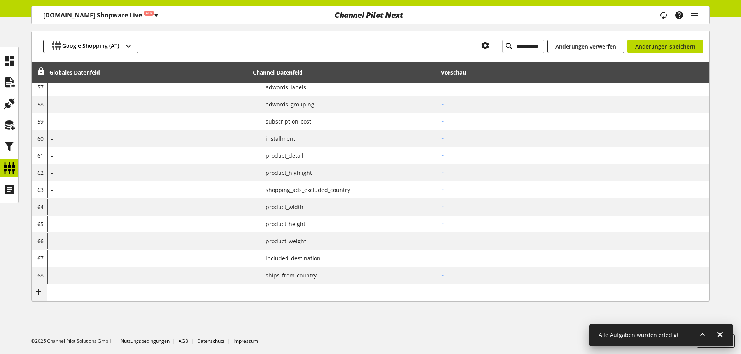
click at [0, 0] on icon at bounding box center [0, 0] width 0 height 0
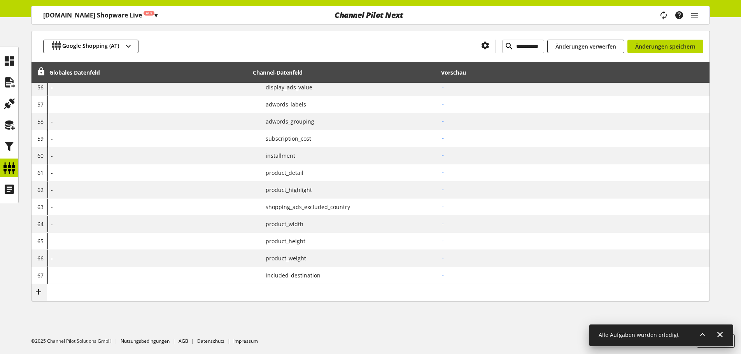
click at [0, 0] on icon at bounding box center [0, 0] width 0 height 0
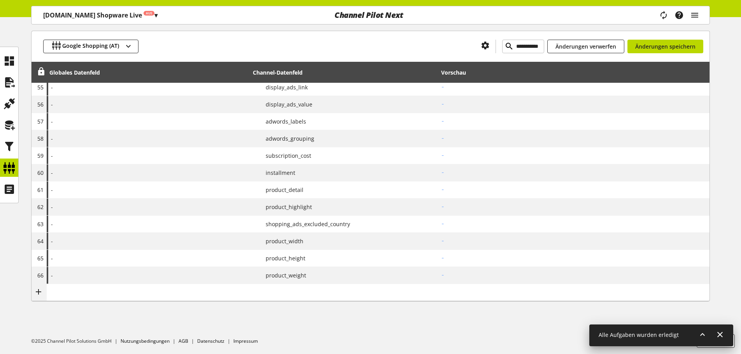
click at [0, 0] on icon at bounding box center [0, 0] width 0 height 0
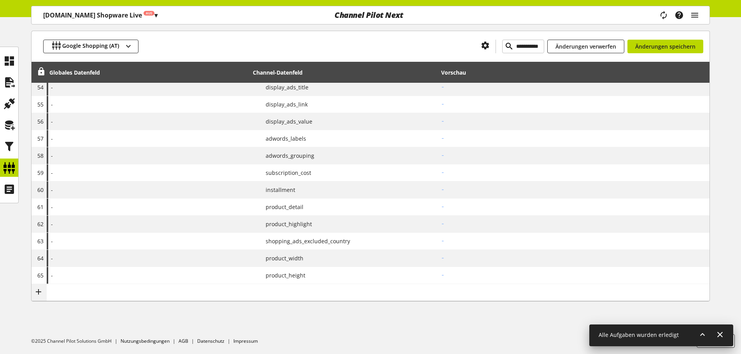
click at [0, 0] on icon at bounding box center [0, 0] width 0 height 0
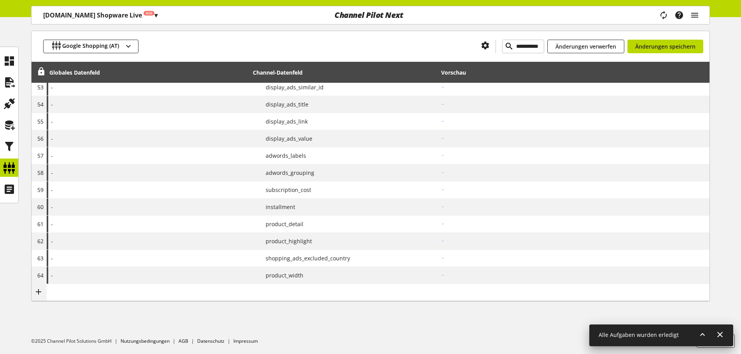
click at [0, 0] on icon at bounding box center [0, 0] width 0 height 0
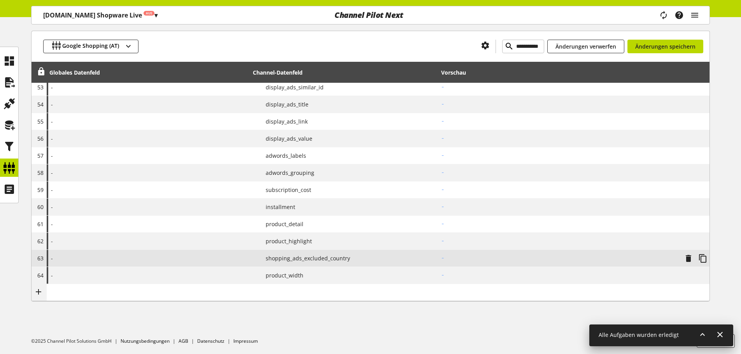
scroll to position [981, 0]
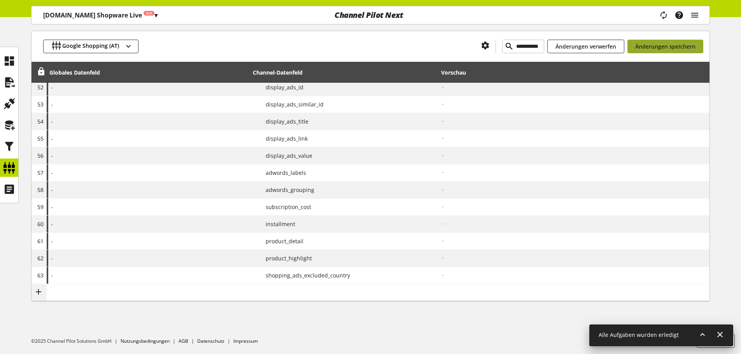
click at [661, 44] on span "Änderungen speichern" at bounding box center [665, 46] width 60 height 8
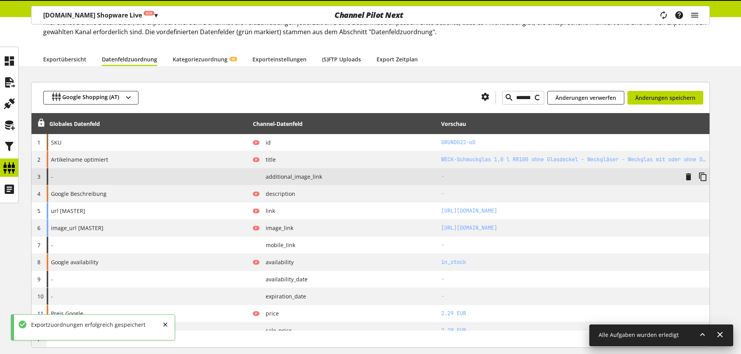
type input "**********"
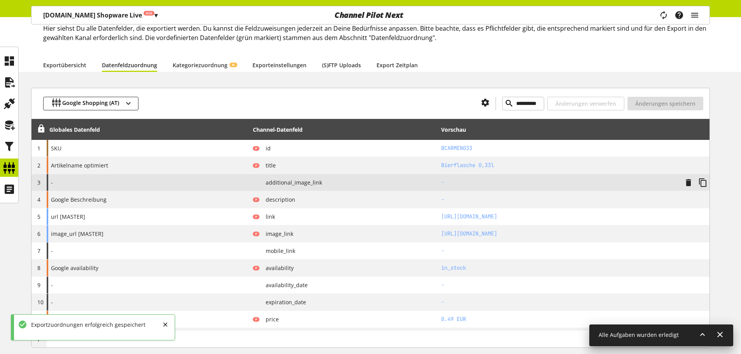
scroll to position [0, 0]
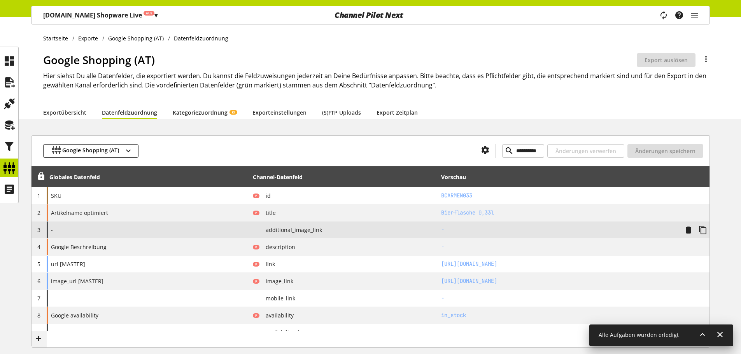
click at [184, 109] on link "Kategoriezuordnung KI" at bounding box center [205, 113] width 64 height 8
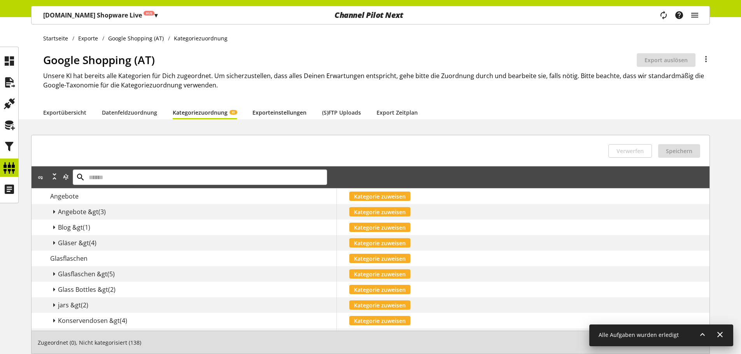
click at [289, 116] on link "Exporteinstellungen" at bounding box center [279, 113] width 54 height 8
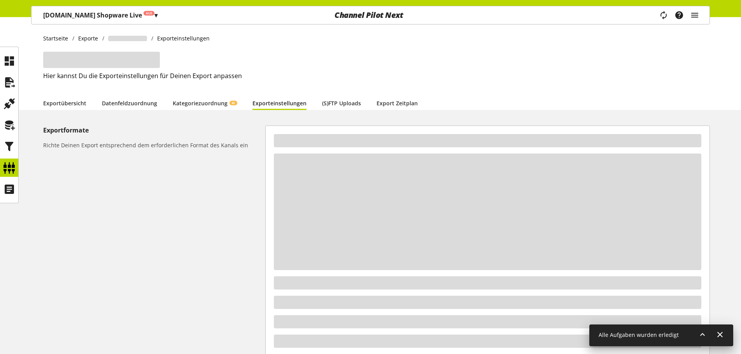
select select "*"
select select "****"
select select "***"
select select "*"
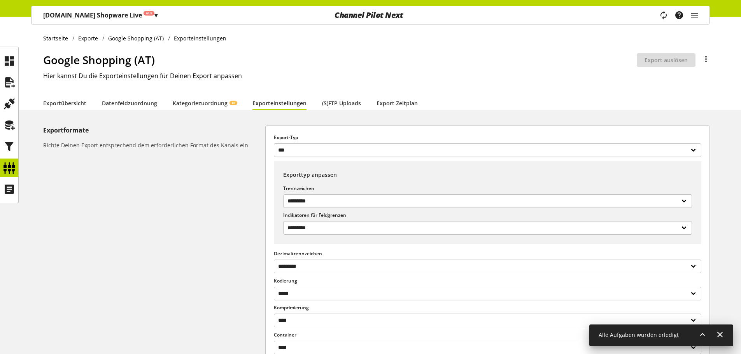
drag, startPoint x: 382, startPoint y: 117, endPoint x: 402, endPoint y: 107, distance: 22.3
click at [384, 117] on div "**********" at bounding box center [370, 245] width 741 height 456
click at [402, 107] on link "Export Zeitplan" at bounding box center [396, 103] width 41 height 8
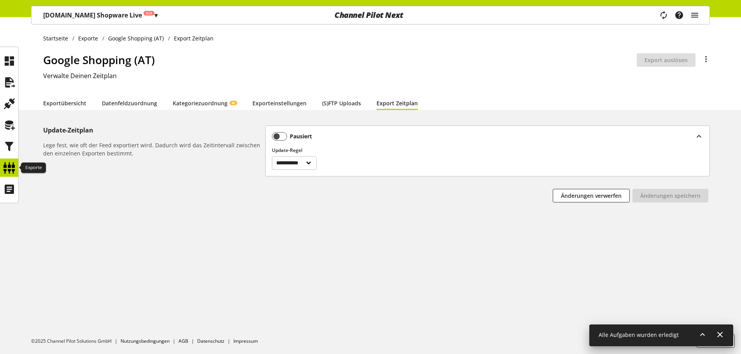
click at [14, 165] on icon at bounding box center [9, 168] width 12 height 16
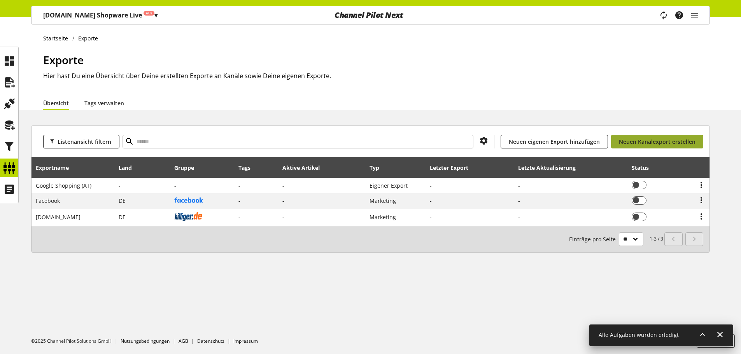
click at [637, 148] on link "Neuen Kanalexport erstellen" at bounding box center [657, 142] width 92 height 14
select select "**"
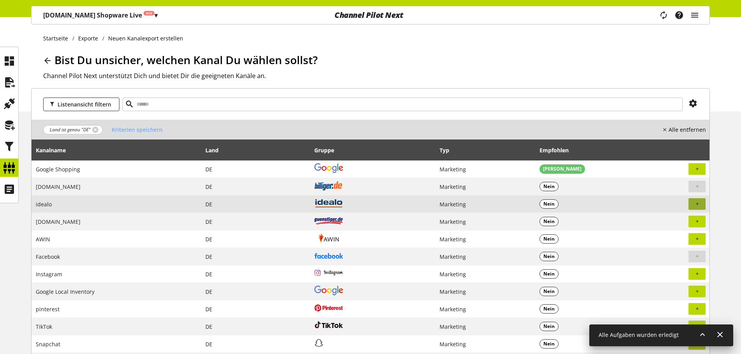
click at [694, 207] on span "button" at bounding box center [696, 204] width 7 height 7
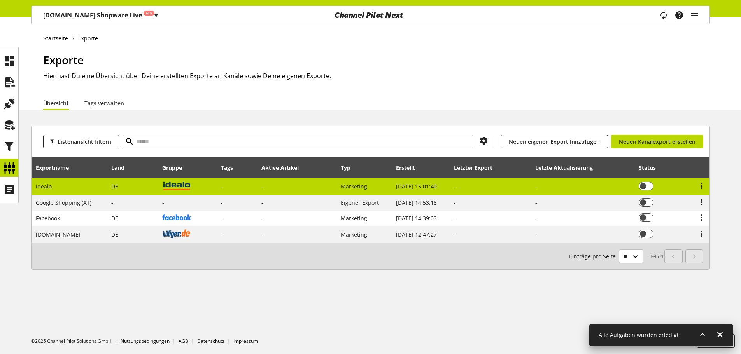
click at [52, 185] on td "idealo" at bounding box center [70, 187] width 76 height 18
select select "********"
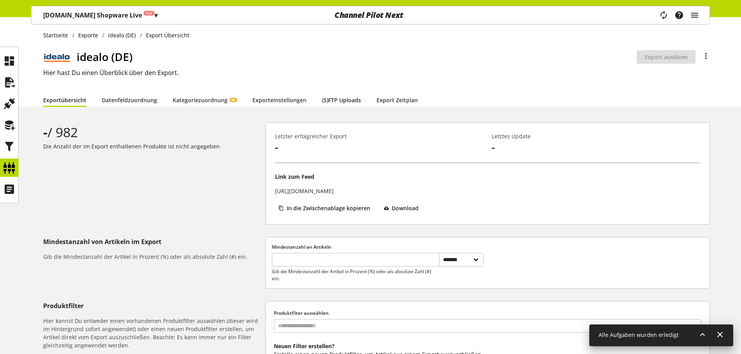
scroll to position [2, 0]
click at [401, 102] on link "Export Zeitplan" at bounding box center [396, 101] width 41 height 8
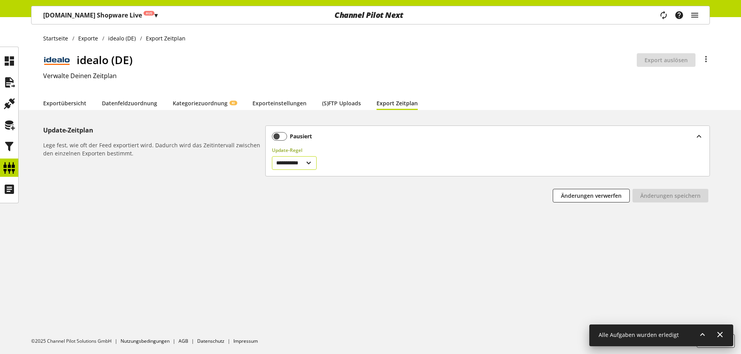
click at [284, 161] on select "**********" at bounding box center [294, 163] width 45 height 14
click at [285, 135] on span at bounding box center [279, 136] width 15 height 9
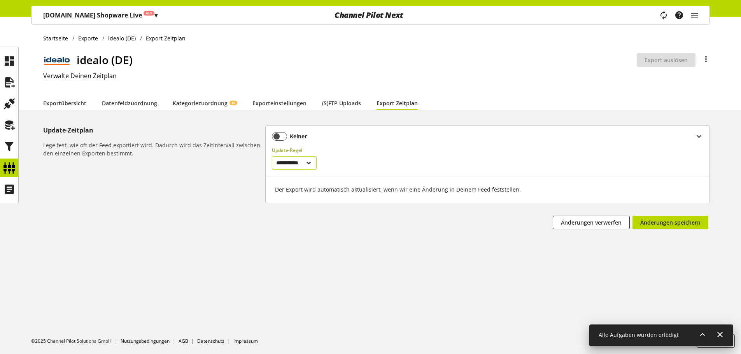
click at [292, 162] on select "**********" at bounding box center [294, 163] width 45 height 14
select select "********"
click at [272, 156] on select "**********" at bounding box center [294, 163] width 45 height 14
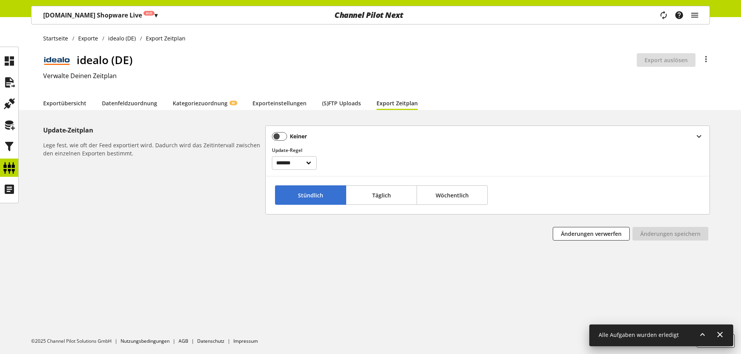
click at [315, 193] on span "Stündlich" at bounding box center [310, 195] width 25 height 8
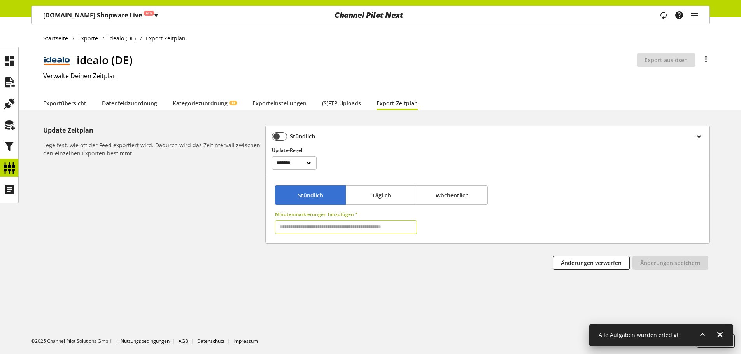
drag, startPoint x: 300, startPoint y: 222, endPoint x: 307, endPoint y: 217, distance: 8.8
click at [301, 221] on input "text" at bounding box center [346, 228] width 142 height 14
type input "**"
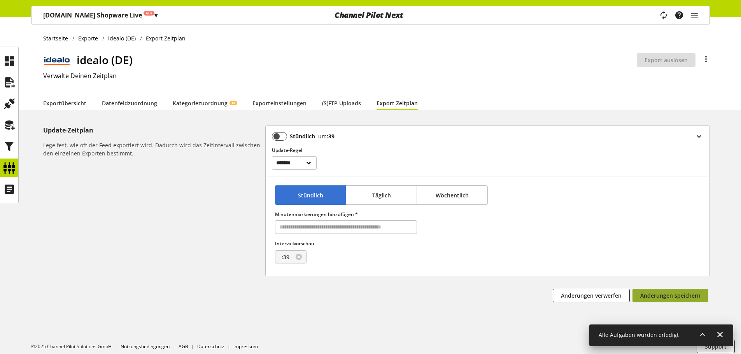
click at [684, 296] on span "Änderungen speichern" at bounding box center [670, 296] width 60 height 8
select select "********"
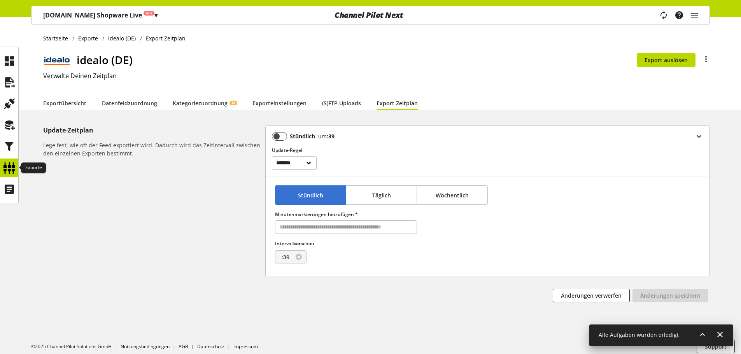
click at [9, 165] on icon at bounding box center [9, 168] width 12 height 16
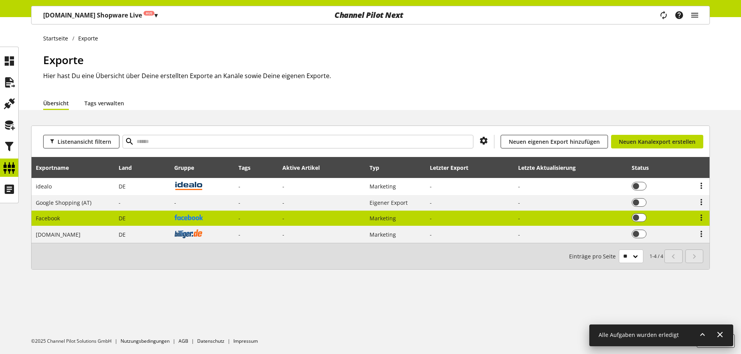
click at [65, 217] on td "Facebook" at bounding box center [73, 219] width 83 height 16
select select "********"
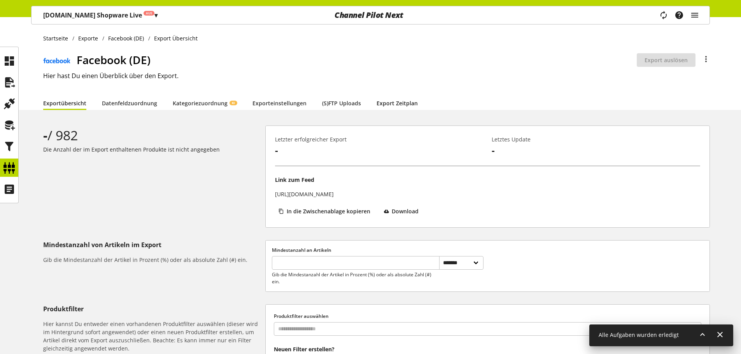
click at [401, 99] on link "Export Zeitplan" at bounding box center [396, 103] width 41 height 8
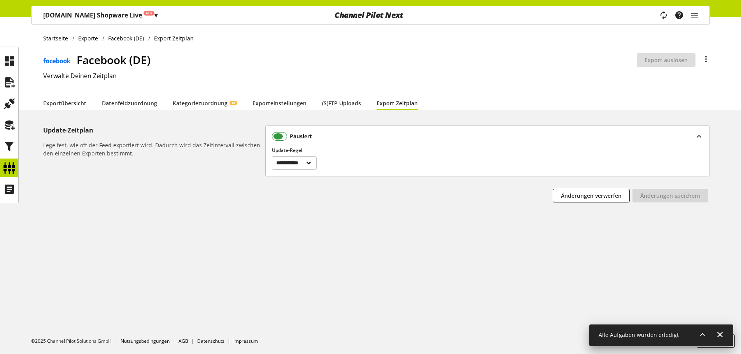
click at [282, 138] on span at bounding box center [279, 136] width 15 height 9
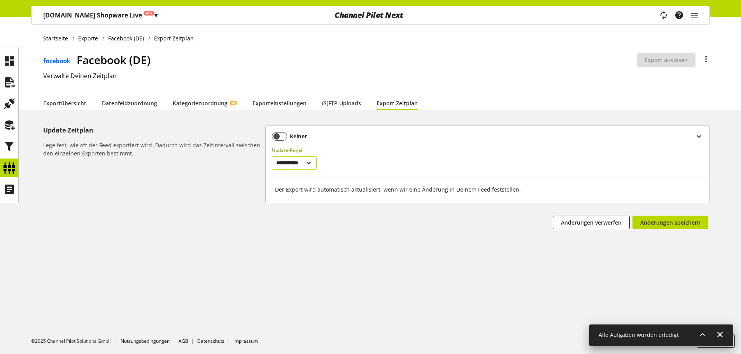
click at [291, 163] on select "**********" at bounding box center [294, 163] width 45 height 14
select select "********"
click at [272, 156] on select "**********" at bounding box center [294, 163] width 45 height 14
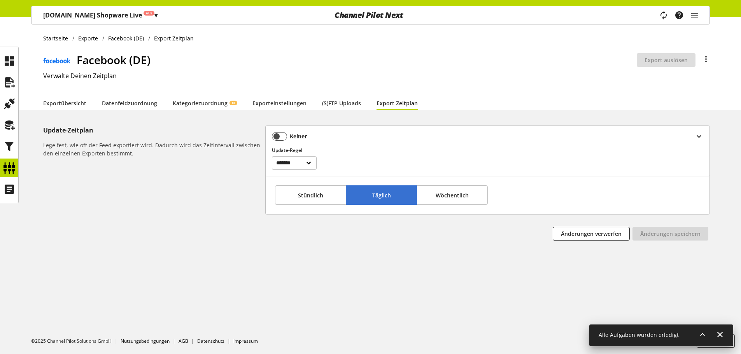
click at [373, 198] on span "Täglich" at bounding box center [381, 195] width 19 height 8
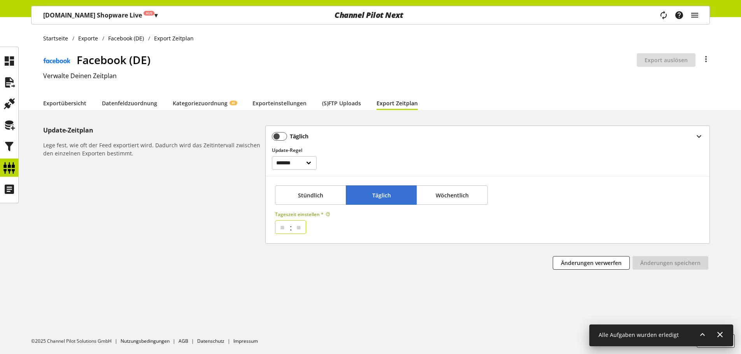
click at [285, 226] on select "** ** ** ** ** ** ** ** ** ** ** ** ** ** ** ** ** ** ** ** ** ** ** ** **" at bounding box center [282, 227] width 13 height 13
click at [316, 261] on div "Änderungen verwerfen Bitte fülle alle Pflichtfelder aus Änderungen speichern" at bounding box center [487, 264] width 445 height 16
click at [289, 223] on select "** ** ** ** ** ** ** ** ** ** ** ** ** ** ** ** ** ** ** ** ** ** ** ** **" at bounding box center [282, 227] width 13 height 13
select select "*"
click at [276, 221] on select "** ** ** ** ** ** ** ** ** ** ** ** ** ** ** ** ** ** ** ** ** ** ** ** **" at bounding box center [282, 227] width 13 height 13
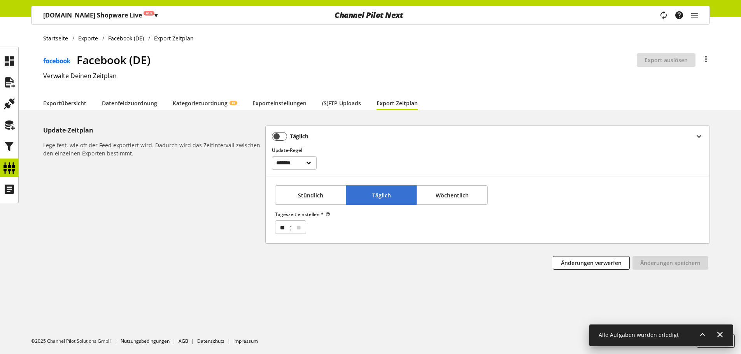
click at [304, 238] on div "Stündlich Täglich Wöchentlich Tageszeit einstellen * ** ** ** ** ** ** ** ** **…" at bounding box center [488, 209] width 444 height 67
click at [303, 229] on select "** ** ** ** ** ** ** ** ** ** ** ** ** ** ** ** ** ** ** ** ** ** ** ** ** ** *…" at bounding box center [298, 227] width 13 height 13
select select "*"
click at [294, 221] on select "** ** ** ** ** ** ** ** ** ** ** ** ** ** ** ** ** ** ** ** ** ** ** ** ** ** *…" at bounding box center [298, 227] width 13 height 13
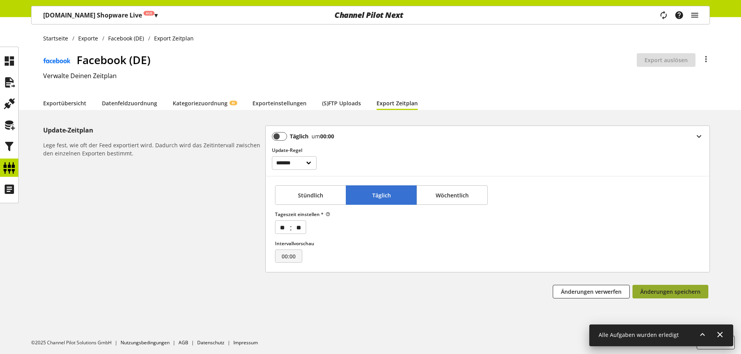
click at [646, 292] on span "Änderungen speichern" at bounding box center [670, 292] width 60 height 8
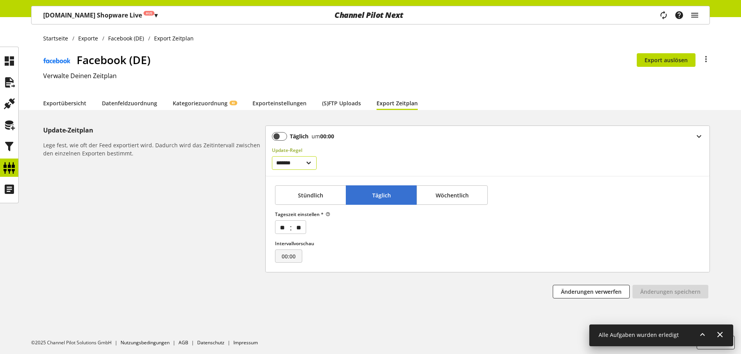
click at [301, 167] on select "**********" at bounding box center [294, 163] width 45 height 14
select select "******"
click at [272, 156] on select "**********" at bounding box center [294, 163] width 45 height 14
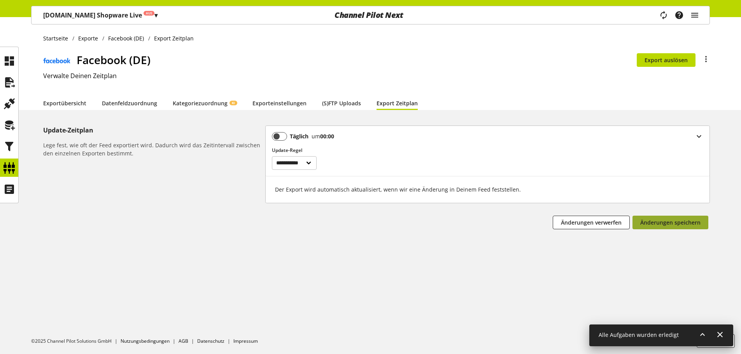
click at [685, 222] on span "Änderungen speichern" at bounding box center [670, 223] width 60 height 8
select select
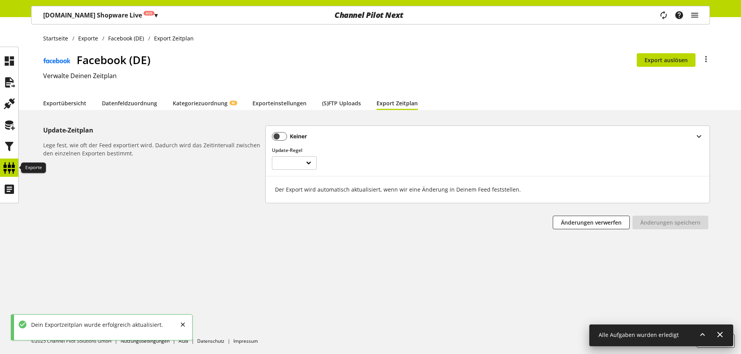
click at [5, 164] on icon at bounding box center [9, 168] width 12 height 16
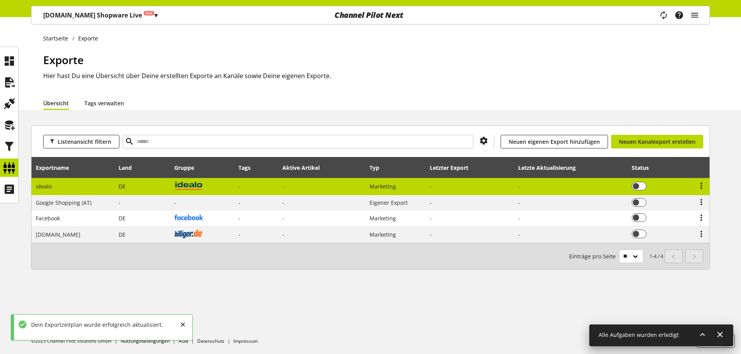
click at [42, 181] on td "idealo" at bounding box center [73, 187] width 83 height 18
select select "********"
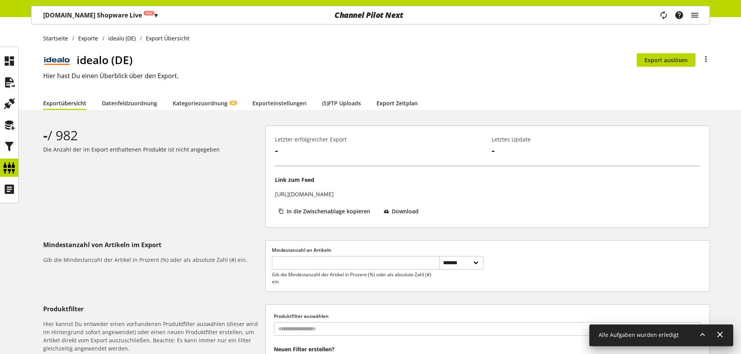
click at [397, 102] on link "Export Zeitplan" at bounding box center [396, 103] width 41 height 8
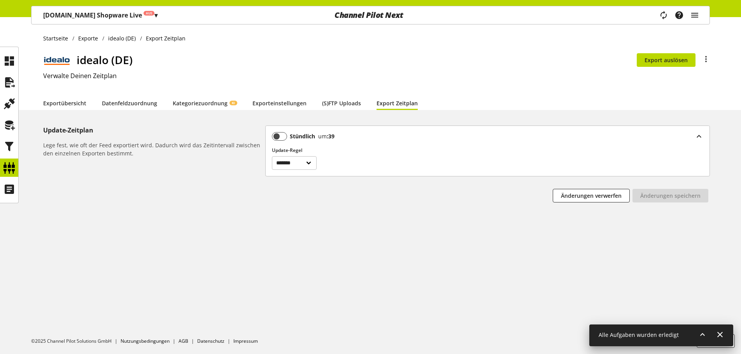
drag, startPoint x: 260, startPoint y: 135, endPoint x: 272, endPoint y: 137, distance: 12.2
click at [260, 135] on div "Update-Zeitplan Lege fest, wie oft der Feed exportiert wird. Dadurch wird das Z…" at bounding box center [152, 142] width 219 height 32
click at [273, 137] on span at bounding box center [279, 136] width 15 height 9
click at [286, 158] on select "**********" at bounding box center [294, 163] width 45 height 14
select select "******"
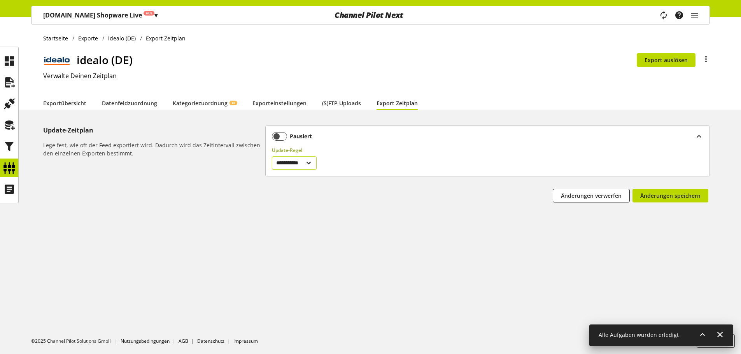
click at [272, 156] on select "**********" at bounding box center [294, 163] width 45 height 14
drag, startPoint x: 628, startPoint y: 189, endPoint x: 640, endPoint y: 191, distance: 12.3
click at [629, 189] on button "Änderungen verwerfen" at bounding box center [591, 196] width 77 height 14
click at [282, 135] on span at bounding box center [279, 136] width 15 height 9
drag, startPoint x: 289, startPoint y: 161, endPoint x: 294, endPoint y: 163, distance: 5.8
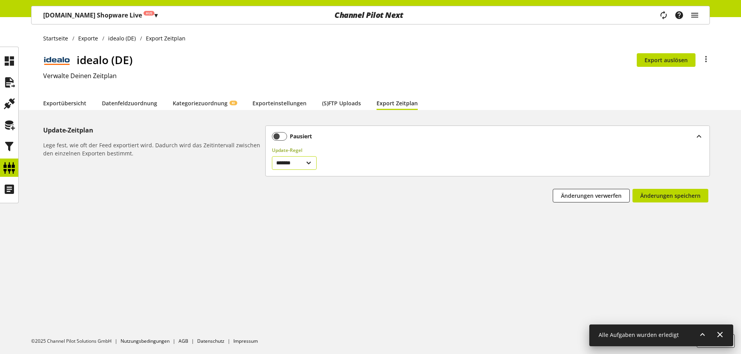
click at [289, 161] on select "**********" at bounding box center [294, 163] width 45 height 14
select select "******"
click at [272, 156] on select "**********" at bounding box center [294, 163] width 45 height 14
click at [694, 194] on span "Änderungen speichern" at bounding box center [670, 196] width 60 height 8
select select
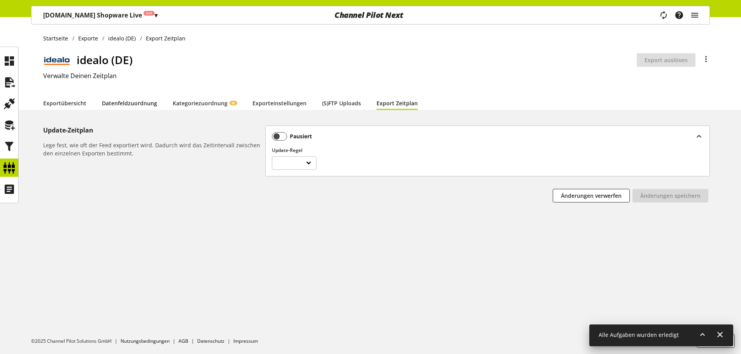
click at [145, 101] on link "Datenfeldzuordnung" at bounding box center [129, 103] width 55 height 8
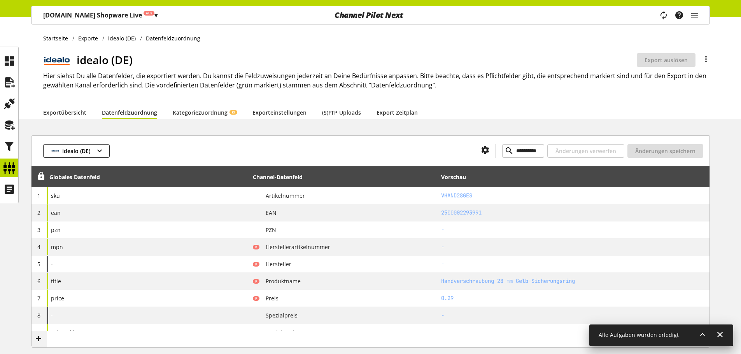
click at [137, 157] on div at bounding box center [292, 151] width 365 height 14
click at [240, 58] on h1 "idealo (DE)" at bounding box center [357, 60] width 560 height 16
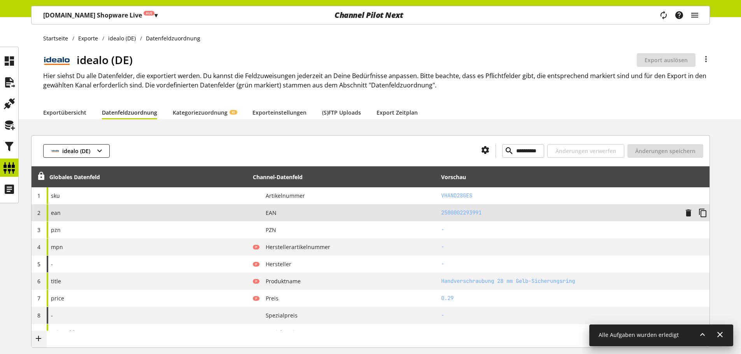
scroll to position [78, 0]
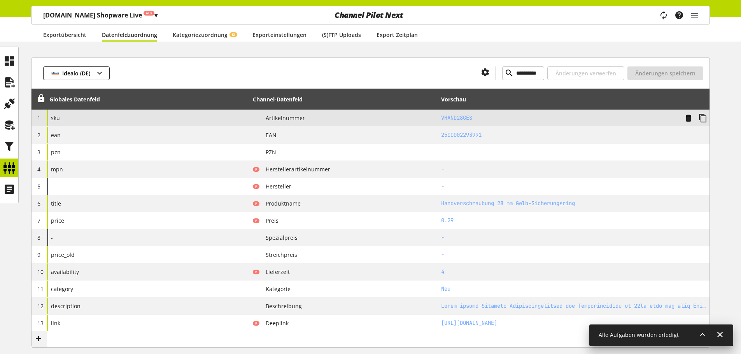
click at [187, 125] on div "sku" at bounding box center [148, 118] width 203 height 17
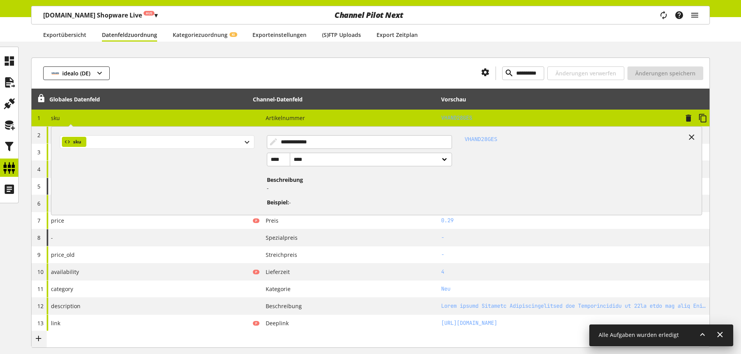
click at [173, 146] on div "sku" at bounding box center [157, 142] width 194 height 14
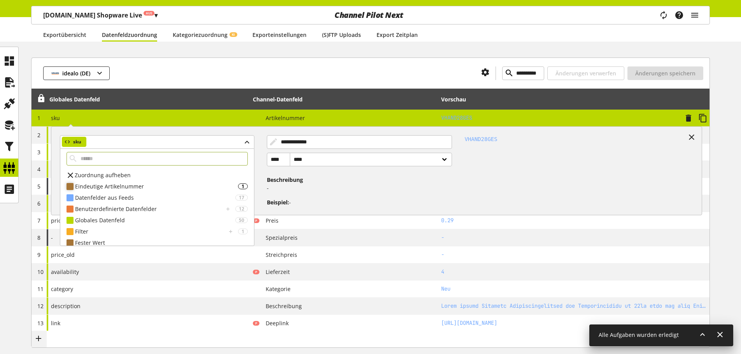
click at [145, 183] on div "Eindeutige Artikelnummer" at bounding box center [156, 186] width 163 height 8
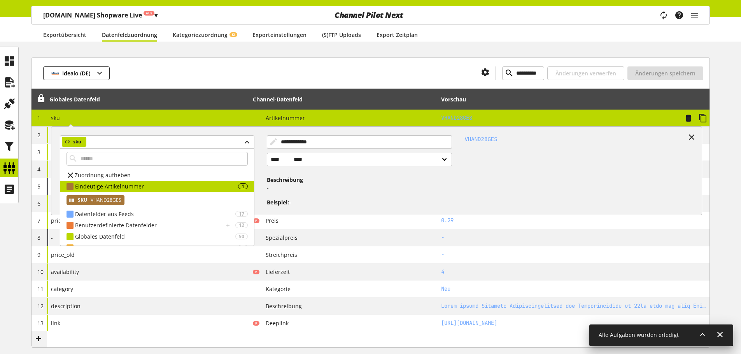
click at [119, 199] on span "VHAND28GES" at bounding box center [105, 200] width 32 height 9
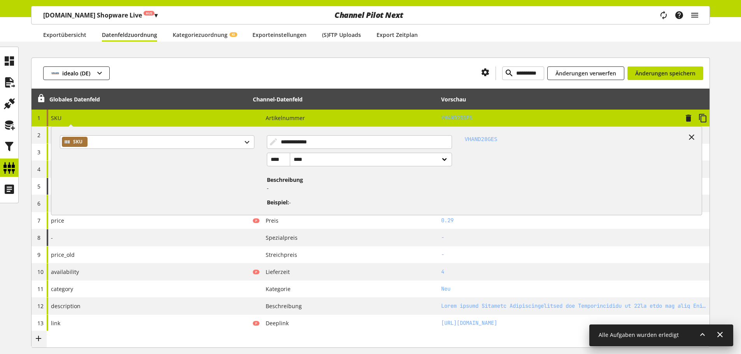
click at [135, 119] on div "**********" at bounding box center [148, 118] width 203 height 17
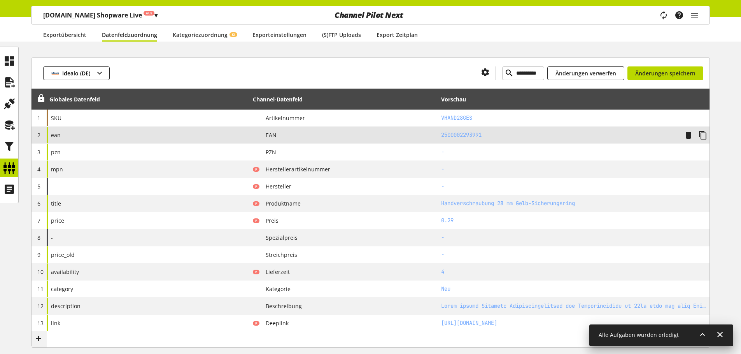
click at [129, 137] on div "ean" at bounding box center [148, 135] width 203 height 17
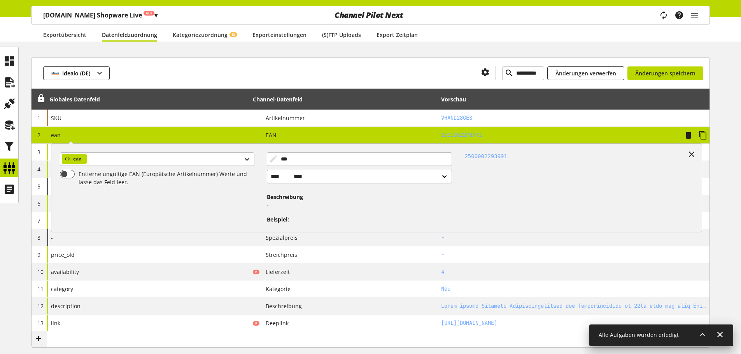
click at [126, 129] on div "ean ean Entferne ungültige EAN (Europäische Artikelnummer) Werte und lasse das …" at bounding box center [148, 135] width 203 height 17
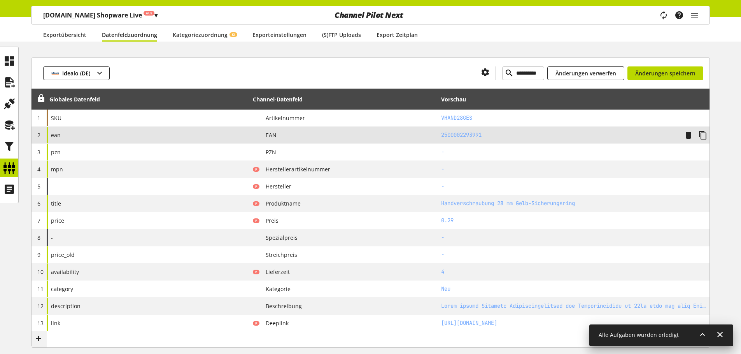
click at [126, 129] on div "ean" at bounding box center [148, 135] width 203 height 17
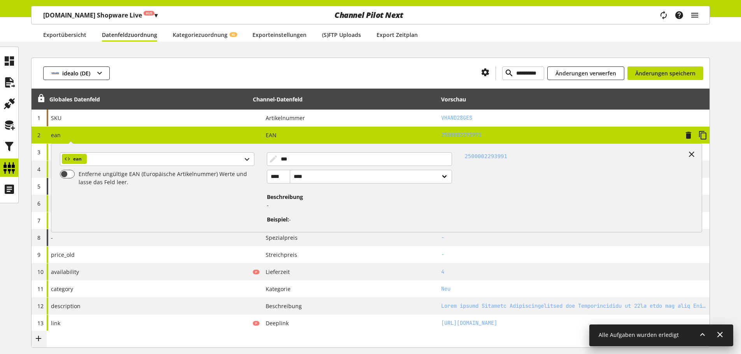
click at [126, 129] on div "ean ean Entferne ungültige EAN (Europäische Artikelnummer) Werte und lasse das …" at bounding box center [148, 135] width 203 height 17
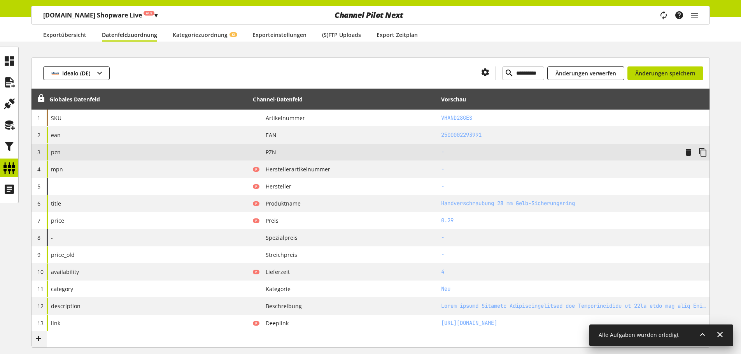
click at [109, 147] on div "pzn" at bounding box center [148, 152] width 203 height 17
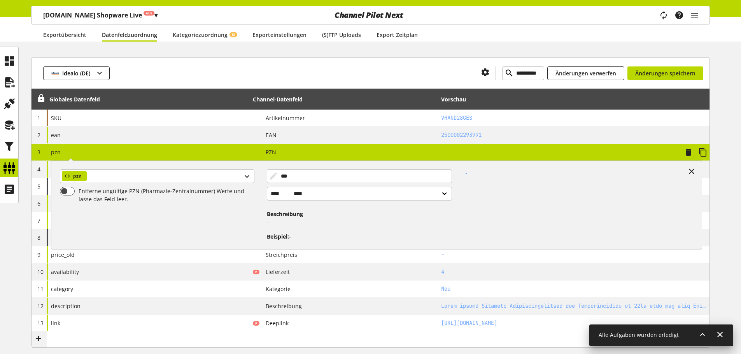
click at [109, 148] on div "pzn pzn Entferne ungültige PZN (Pharmazie-Zentralnummer) Werte und lasse das Fe…" at bounding box center [148, 152] width 203 height 17
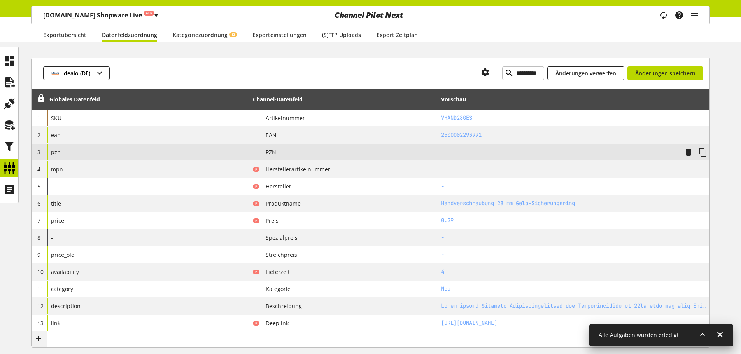
click at [95, 149] on div "pzn" at bounding box center [148, 152] width 203 height 17
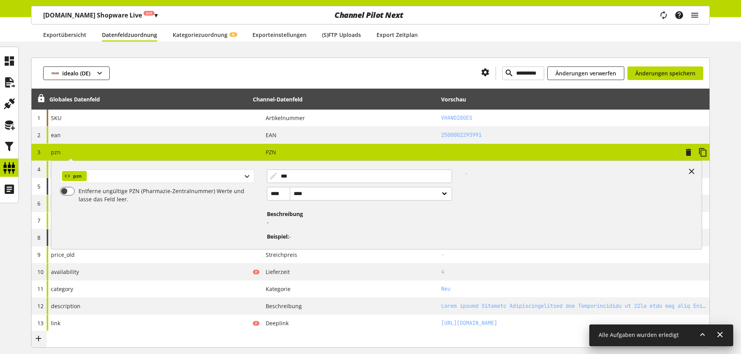
click at [112, 170] on div "pzn" at bounding box center [157, 177] width 194 height 14
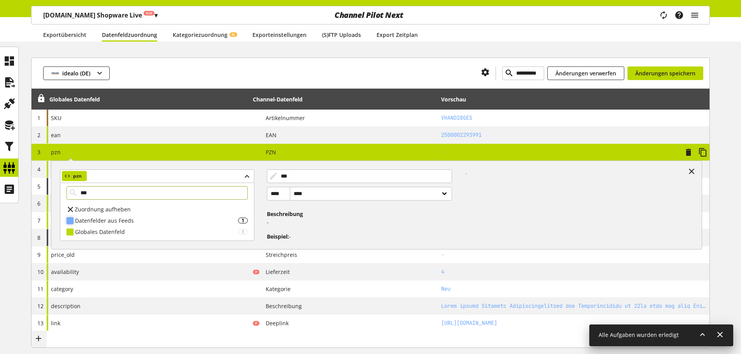
type input "***"
click at [127, 224] on div "Datenfelder aus Feeds" at bounding box center [156, 221] width 163 height 8
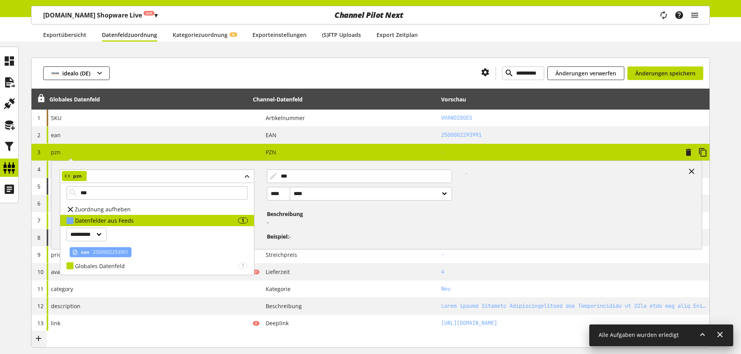
click at [106, 253] on span "2500002293991" at bounding box center [109, 252] width 37 height 9
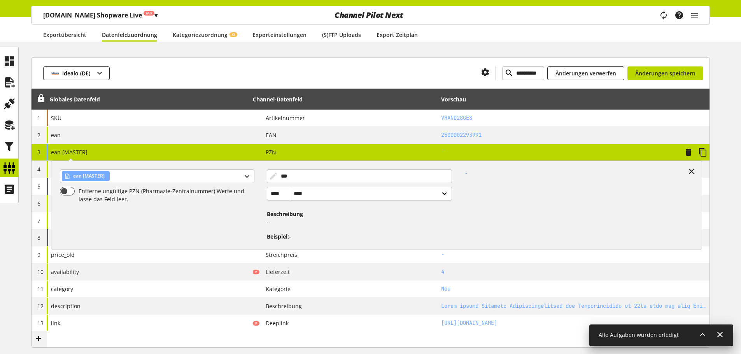
click at [137, 151] on div "ean [MASTER] ean [MASTER] Entferne ungültige PZN (Pharmazie-Zentralnummer) Wert…" at bounding box center [148, 152] width 203 height 17
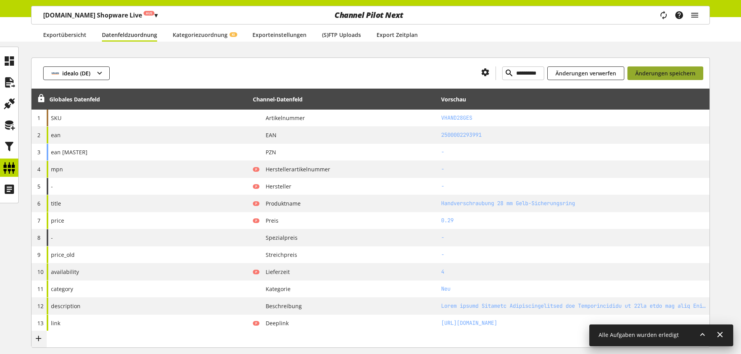
click at [670, 75] on span "Änderungen speichern" at bounding box center [665, 73] width 60 height 8
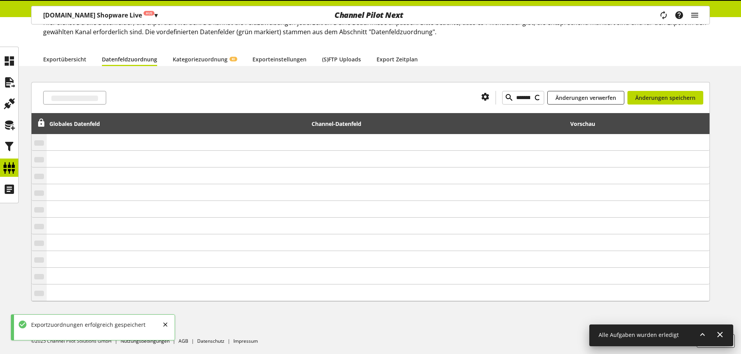
type input "********"
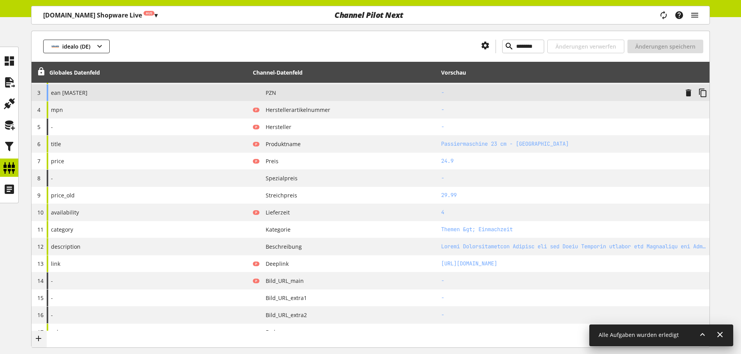
scroll to position [117, 0]
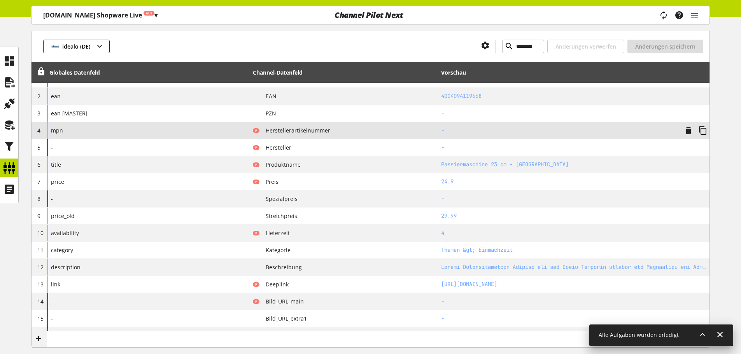
click at [83, 132] on div "mpn" at bounding box center [148, 130] width 203 height 17
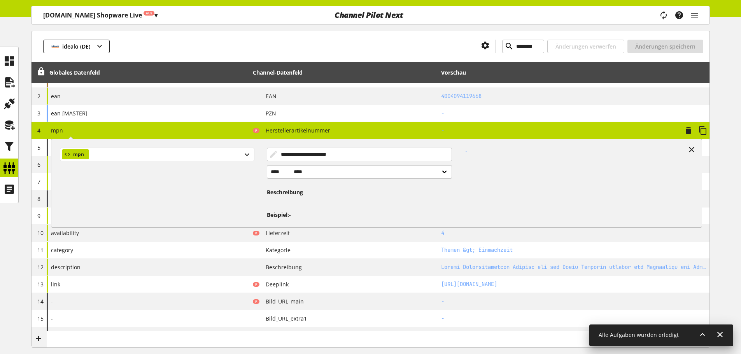
click at [100, 151] on div "mpn" at bounding box center [157, 155] width 194 height 14
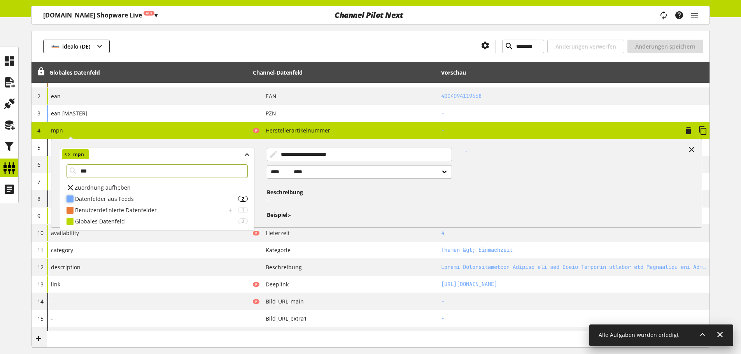
type input "***"
click at [105, 197] on div "Datenfelder aus Feeds" at bounding box center [156, 199] width 163 height 8
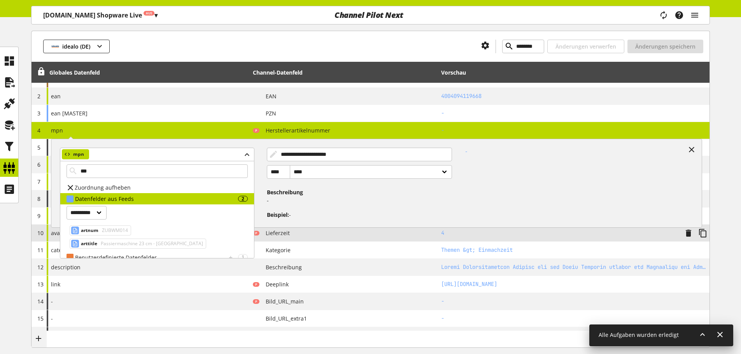
click at [100, 232] on div "artnum ZUBWM014" at bounding box center [100, 231] width 61 height 10
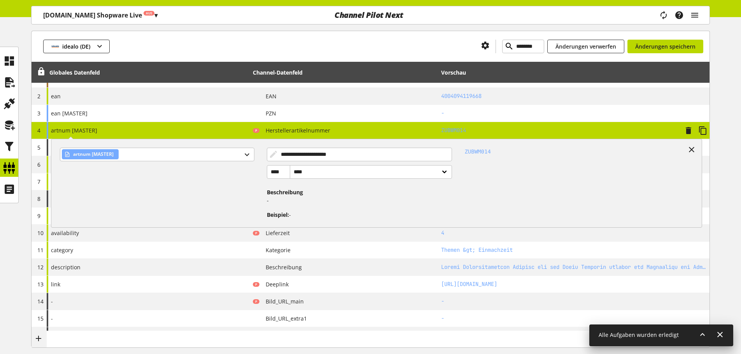
click at [100, 133] on div "**********" at bounding box center [148, 130] width 203 height 17
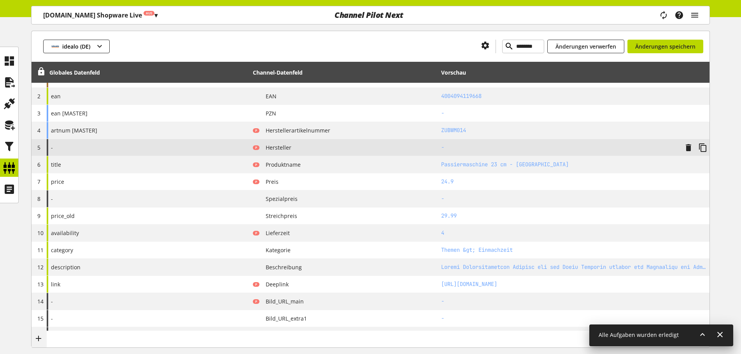
click at [108, 145] on div "-" at bounding box center [148, 147] width 203 height 17
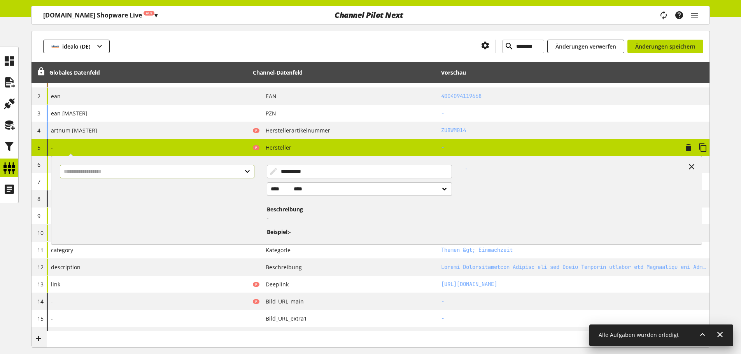
click at [108, 168] on input "text" at bounding box center [157, 172] width 194 height 14
type input "****"
click at [152, 200] on div "Datenfelder aus Feeds 1" at bounding box center [157, 204] width 194 height 11
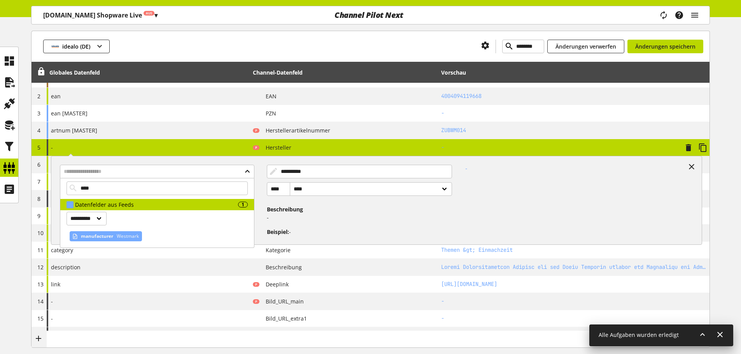
click at [99, 238] on span "manufacturer" at bounding box center [97, 236] width 32 height 9
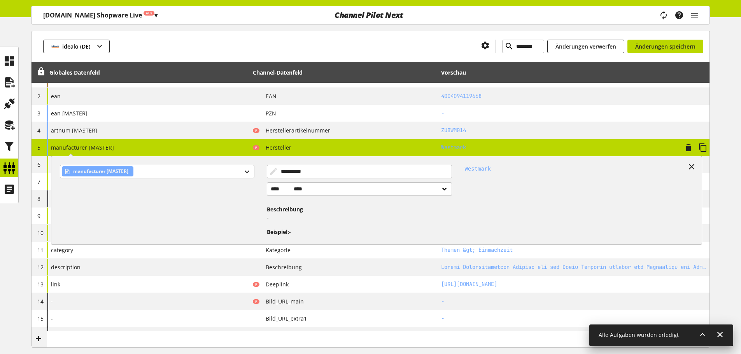
click at [154, 148] on div "**********" at bounding box center [148, 147] width 203 height 17
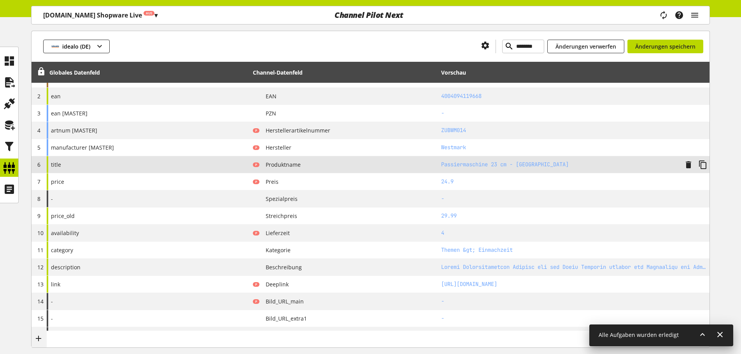
click at [148, 161] on div "title" at bounding box center [148, 164] width 203 height 17
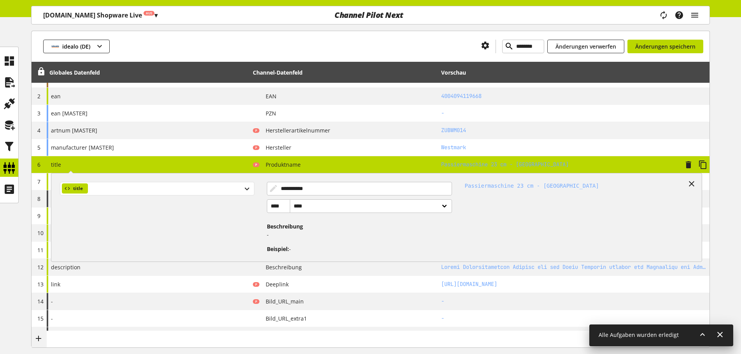
click at [133, 186] on div "title" at bounding box center [157, 189] width 194 height 14
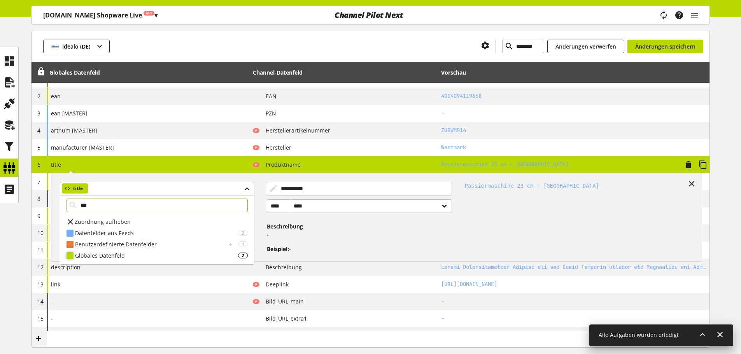
type input "***"
click at [127, 251] on div "Globales Datenfeld 2" at bounding box center [157, 255] width 194 height 11
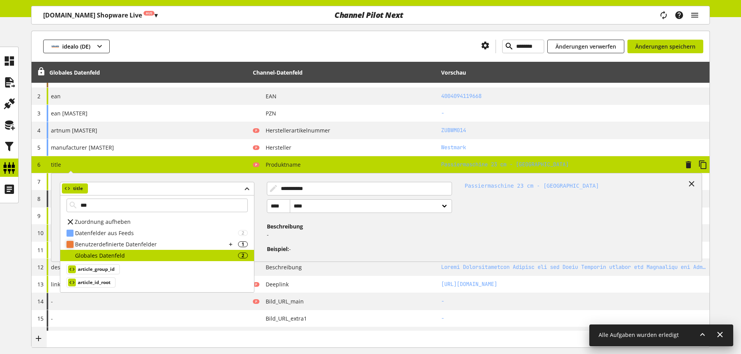
click at [119, 245] on div "Benutzerdefinierte Datenfelder" at bounding box center [150, 244] width 151 height 8
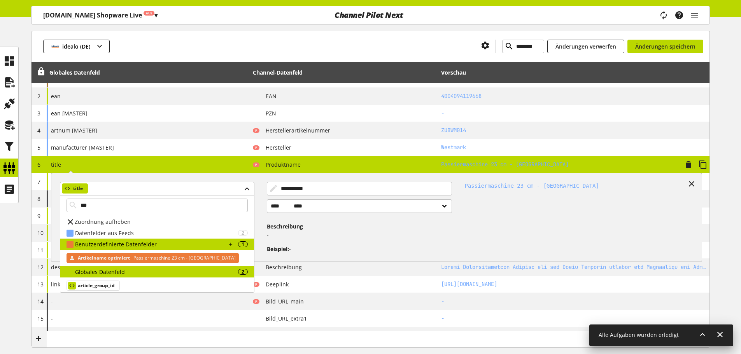
click at [113, 257] on span "Artikelname optimiert" at bounding box center [104, 258] width 52 height 9
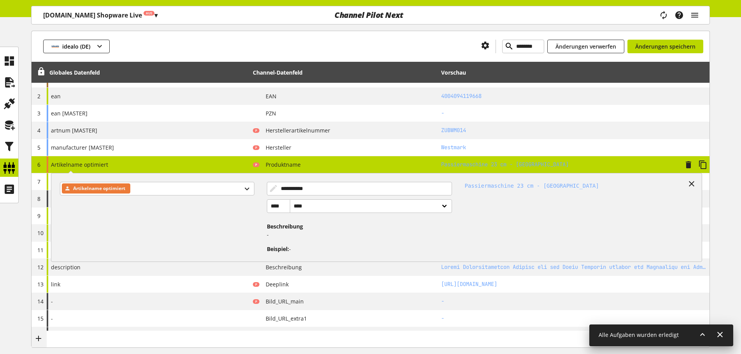
click at [125, 166] on div "**********" at bounding box center [148, 164] width 203 height 17
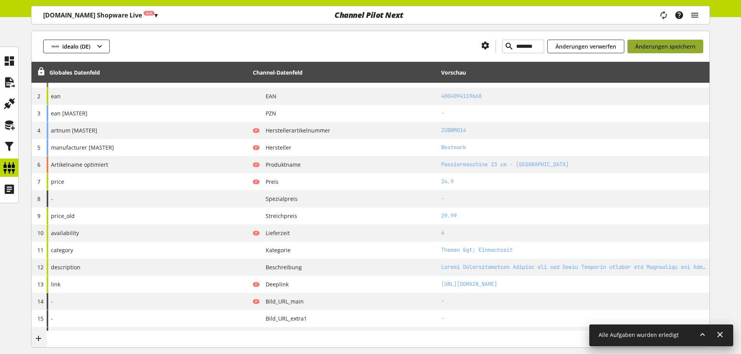
click at [639, 44] on span "Änderungen speichern" at bounding box center [665, 46] width 60 height 8
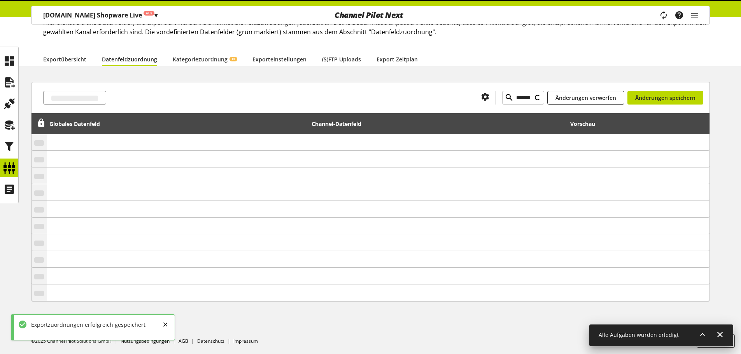
type input "*********"
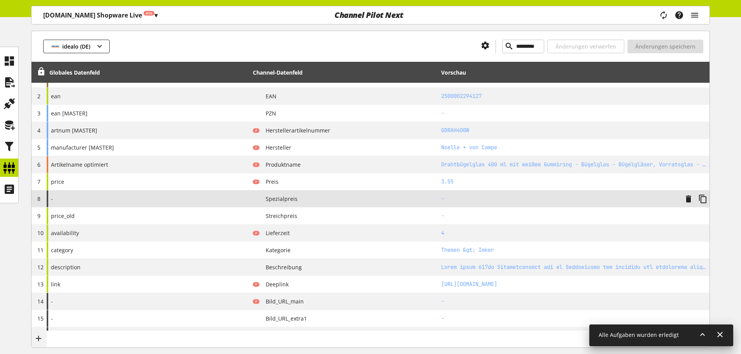
click at [216, 199] on div "-" at bounding box center [148, 199] width 203 height 17
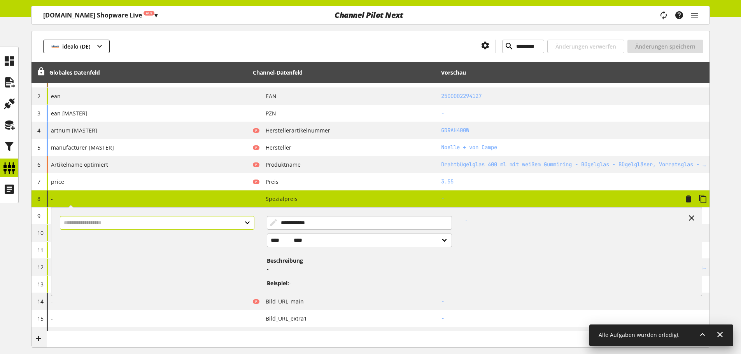
click at [184, 221] on input "text" at bounding box center [157, 223] width 194 height 14
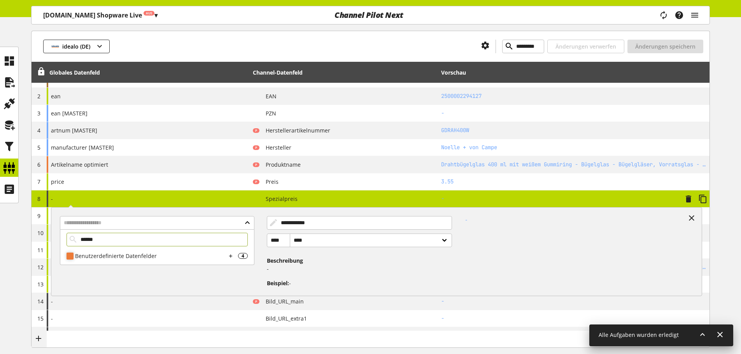
type input "******"
click at [177, 256] on div "Benutzerdefinierte Datenfelder" at bounding box center [150, 256] width 151 height 8
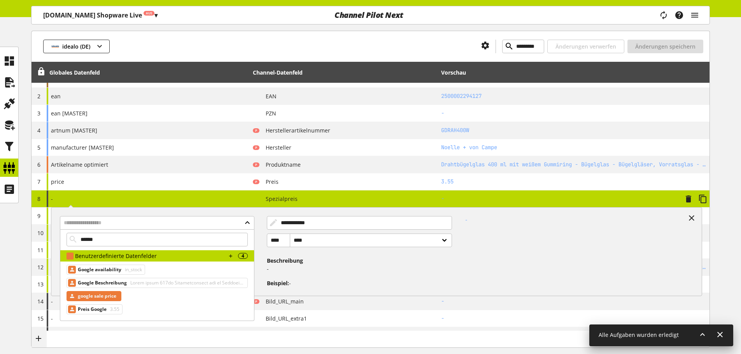
click at [113, 292] on span "google sale price" at bounding box center [97, 296] width 39 height 9
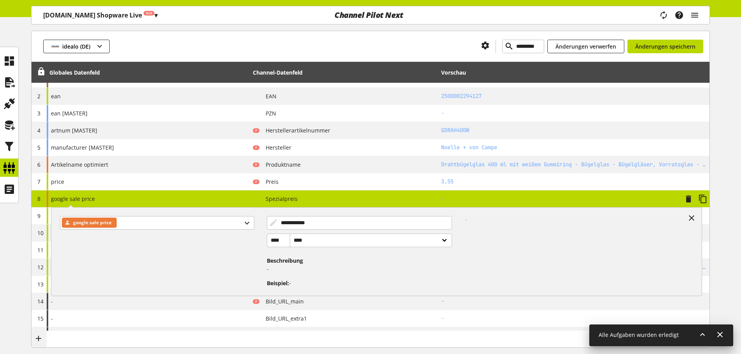
click at [116, 192] on div "**********" at bounding box center [148, 199] width 203 height 17
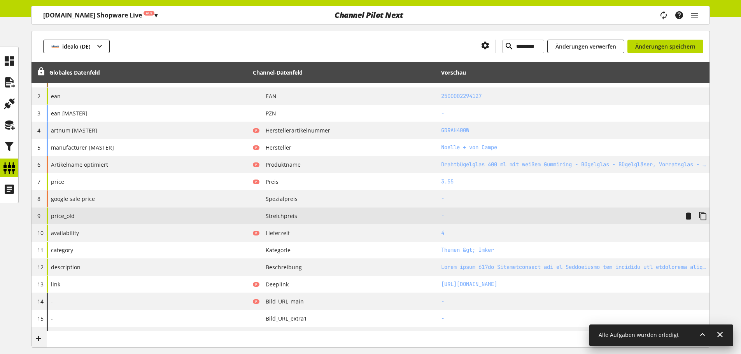
click at [136, 214] on div "price_old" at bounding box center [148, 216] width 203 height 17
select select "******"
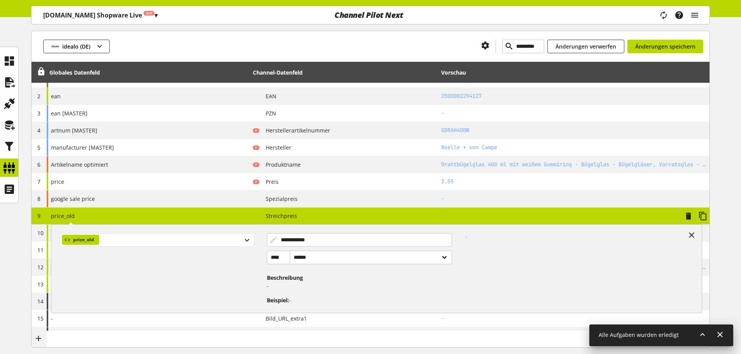
click at [131, 239] on div "price_old" at bounding box center [157, 240] width 194 height 14
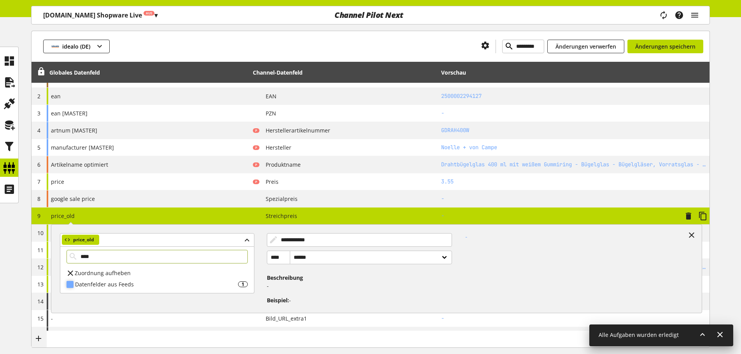
type input "****"
click at [139, 283] on div "Datenfelder aus Feeds" at bounding box center [156, 284] width 163 height 8
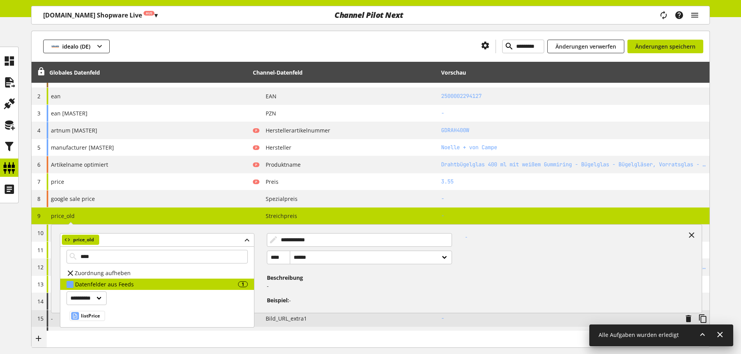
click at [95, 316] on span "listPrice" at bounding box center [90, 316] width 19 height 9
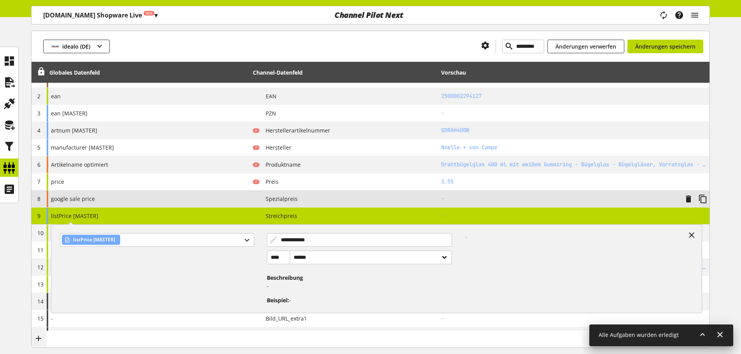
click at [155, 206] on div "google sale price" at bounding box center [148, 199] width 203 height 17
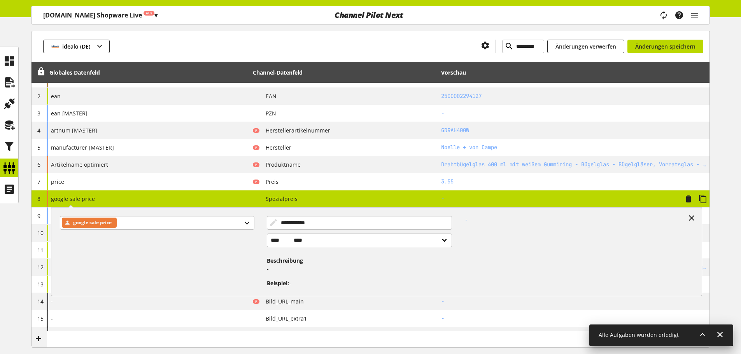
click at [158, 205] on div "**********" at bounding box center [148, 199] width 203 height 17
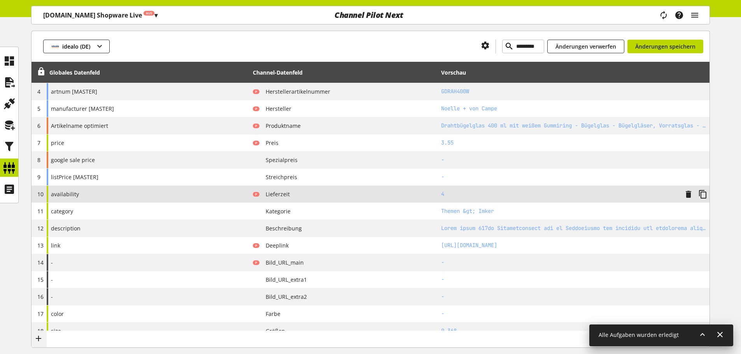
scroll to position [194, 0]
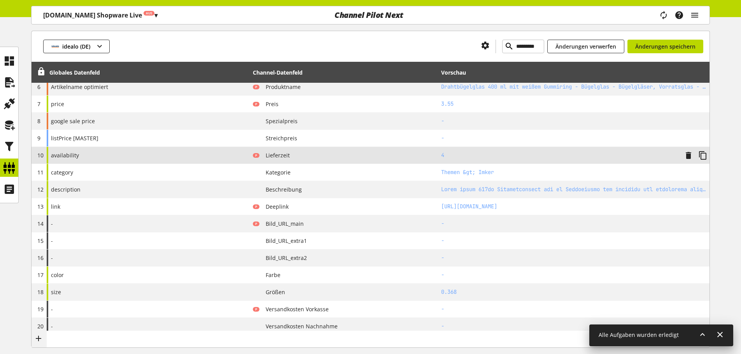
click at [116, 157] on div "availability" at bounding box center [148, 155] width 203 height 17
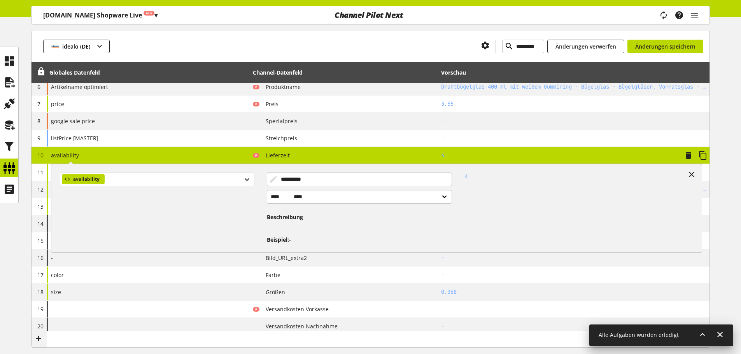
click at [113, 179] on div "availability" at bounding box center [157, 180] width 194 height 14
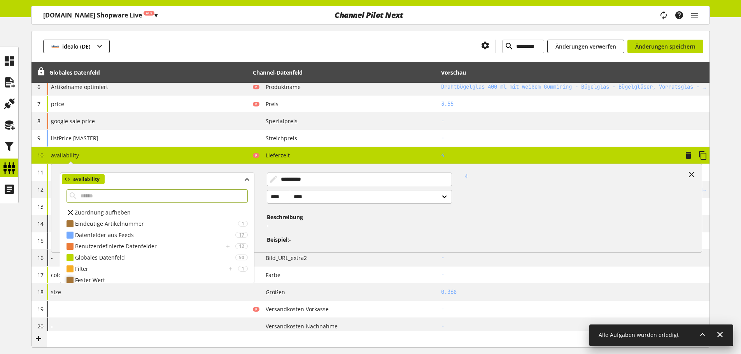
click at [112, 279] on div "Fester Wert" at bounding box center [161, 280] width 173 height 8
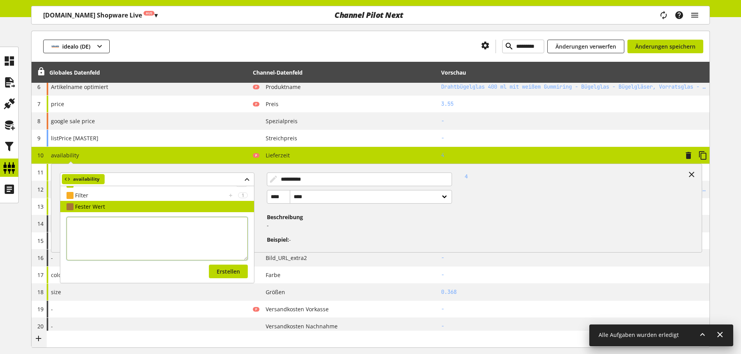
click at [102, 229] on textarea at bounding box center [157, 239] width 181 height 44
type textarea "**********"
click at [234, 271] on span "Erstellen" at bounding box center [228, 272] width 23 height 8
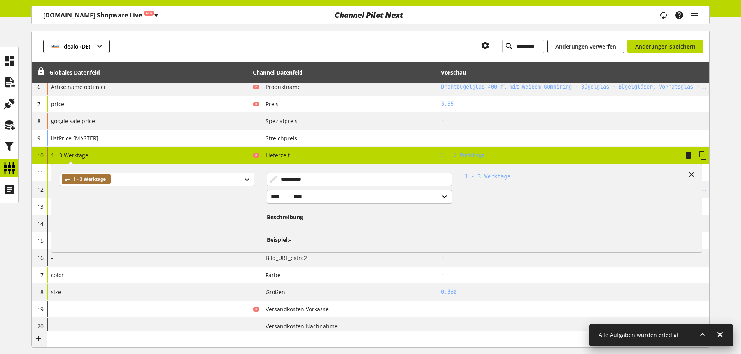
click at [129, 159] on div "**********" at bounding box center [148, 155] width 203 height 17
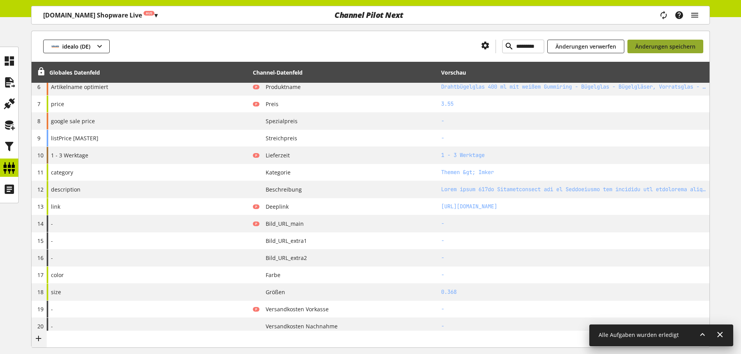
click at [691, 50] on span "Änderungen speichern" at bounding box center [665, 46] width 60 height 8
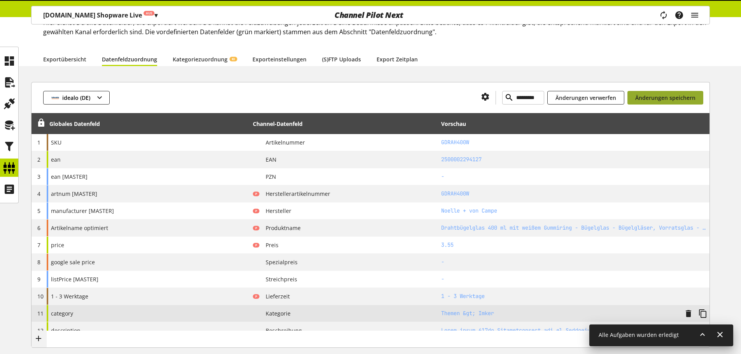
scroll to position [194, 0]
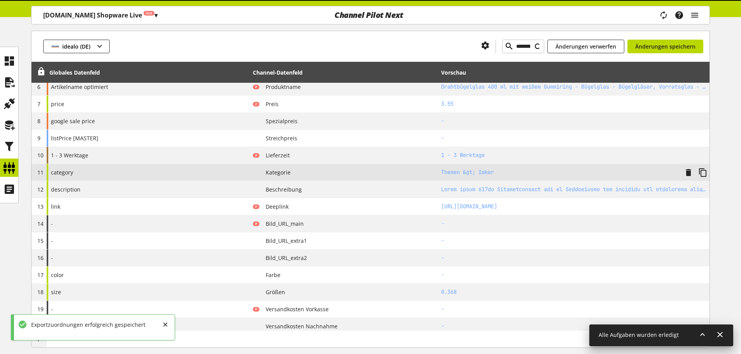
type input "**********"
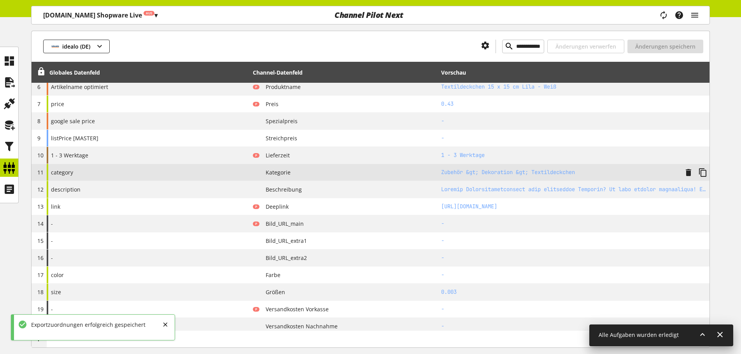
click at [100, 172] on div "category" at bounding box center [148, 172] width 203 height 17
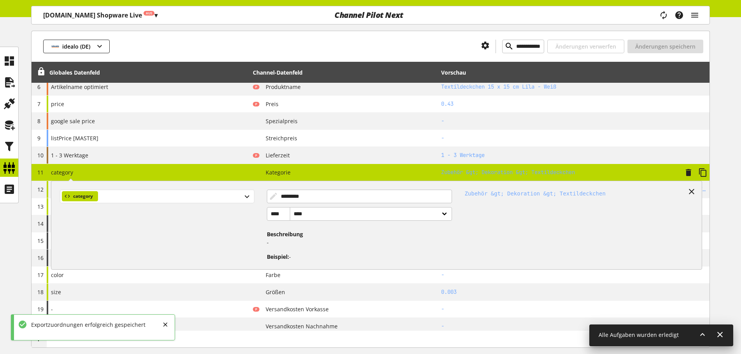
click at [95, 198] on div "category" at bounding box center [80, 196] width 36 height 10
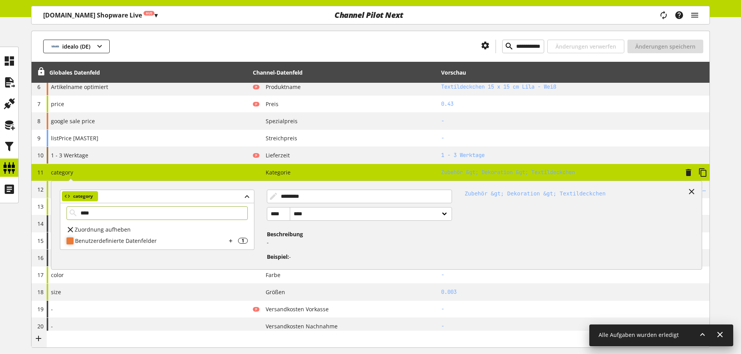
type input "****"
click at [141, 236] on div "Benutzerdefinierte Datenfelder 1" at bounding box center [157, 240] width 194 height 11
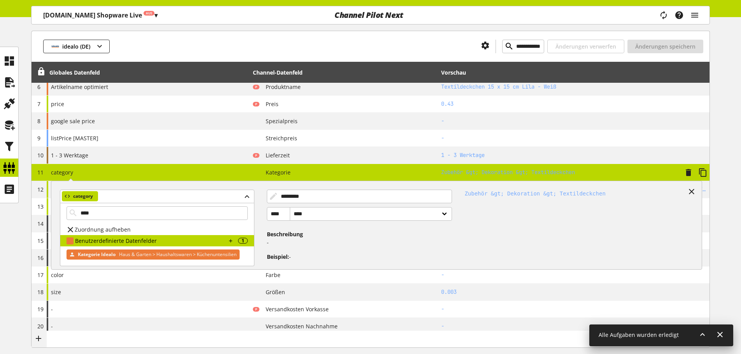
click at [126, 251] on span "Haus & Garten > Haushaltswaren > Küchenuntensilien" at bounding box center [176, 254] width 119 height 9
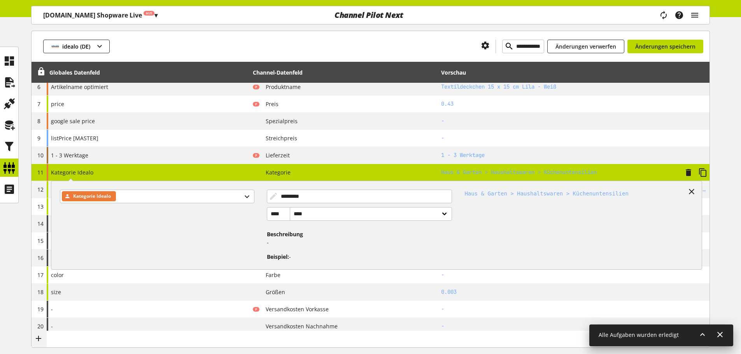
click at [110, 173] on div "Kategorie Idealo Kategorie Idealo ********* **** **** ****** Beschreibung - Bei…" at bounding box center [148, 172] width 203 height 17
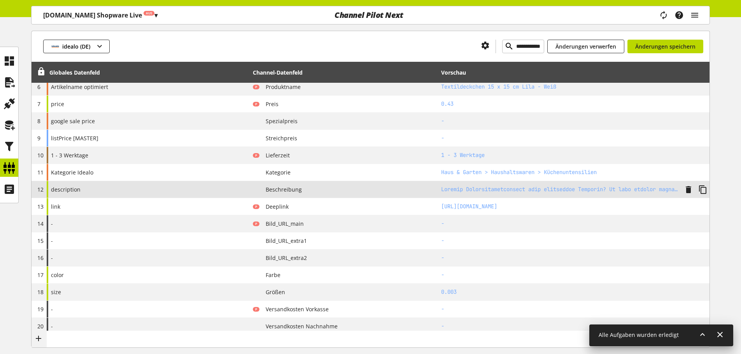
click at [120, 189] on div "description" at bounding box center [148, 189] width 203 height 17
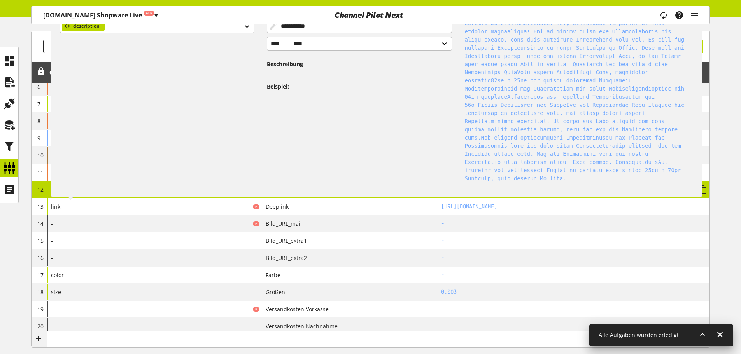
click at [120, 189] on div "**********" at bounding box center [148, 189] width 203 height 17
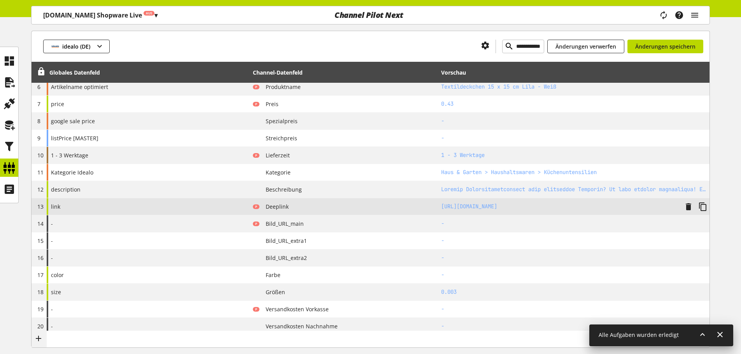
click at [120, 208] on div "link" at bounding box center [148, 206] width 203 height 17
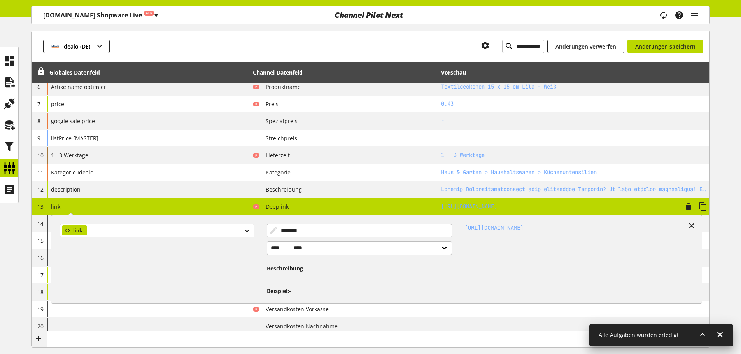
click at [116, 232] on div "link" at bounding box center [157, 231] width 194 height 14
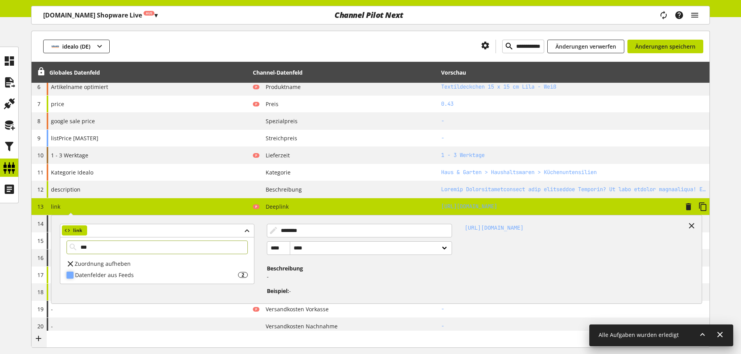
type input "***"
click at [133, 276] on div "Datenfelder aus Feeds" at bounding box center [156, 275] width 163 height 8
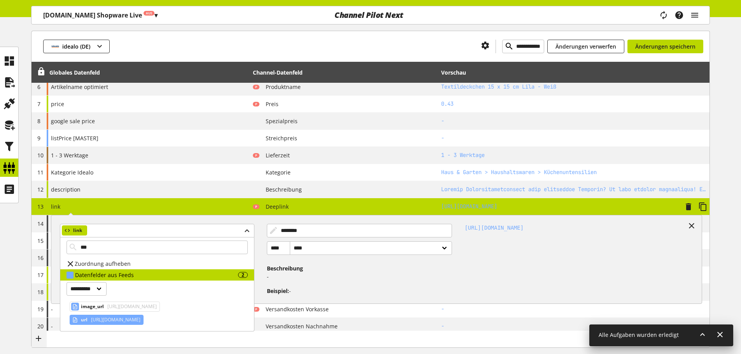
click at [101, 321] on span "https://www.flaschenbauer.de/textildeckchen-15-x-15-cm-lila-weiss" at bounding box center [114, 319] width 51 height 9
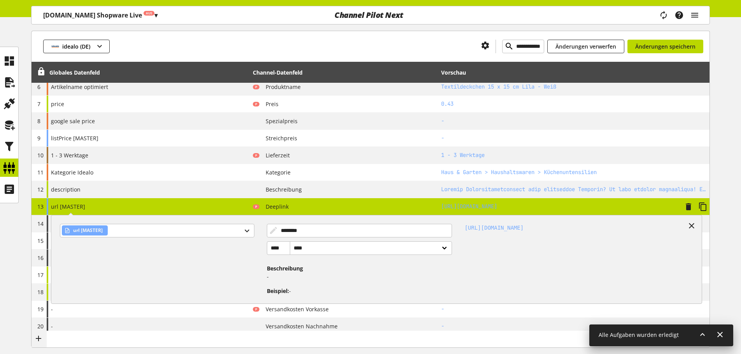
click at [119, 206] on div "url [MASTER] url [MASTER] ******** **** **** ****** Beschreibung - Beispiel: - …" at bounding box center [148, 206] width 203 height 17
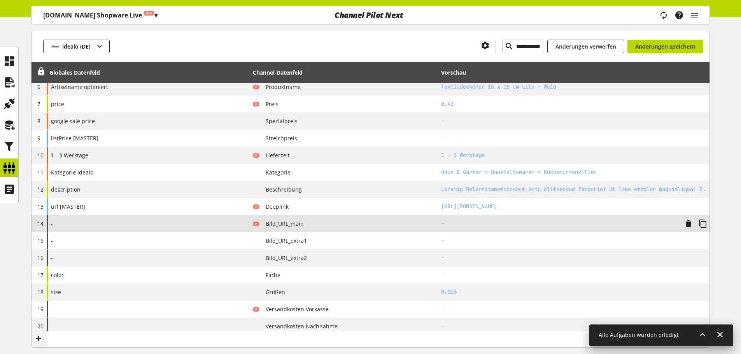
click at [124, 219] on div "-" at bounding box center [148, 223] width 203 height 17
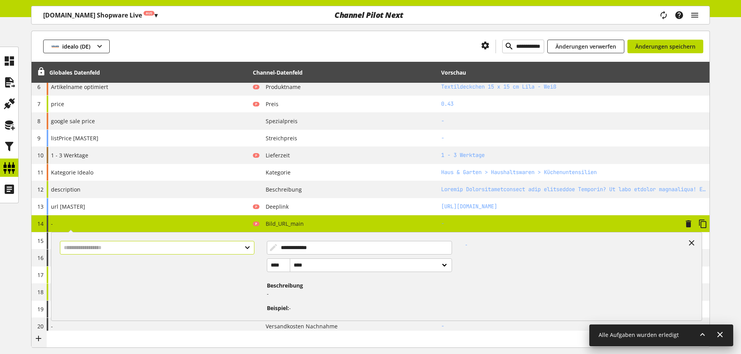
click at [113, 244] on input "text" at bounding box center [157, 248] width 194 height 14
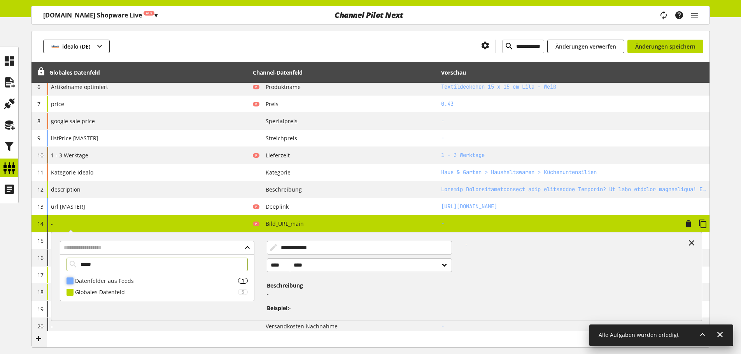
type input "*****"
click at [215, 275] on div "Datenfelder aus Feeds 1" at bounding box center [157, 280] width 194 height 11
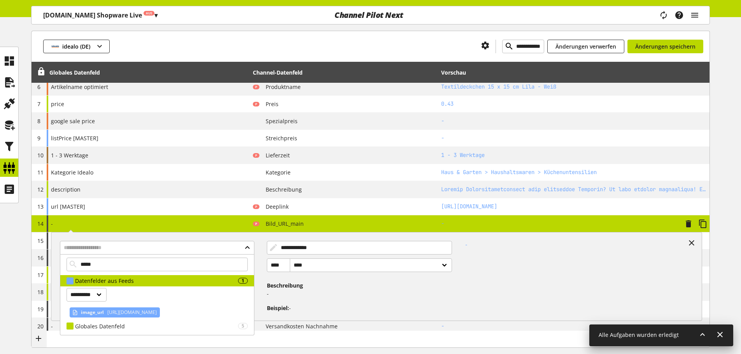
click at [133, 313] on span "https://www.flaschenbauer.de/media/3a/a9/67/1711362423/textildeckchen-karo-lila…" at bounding box center [131, 312] width 51 height 9
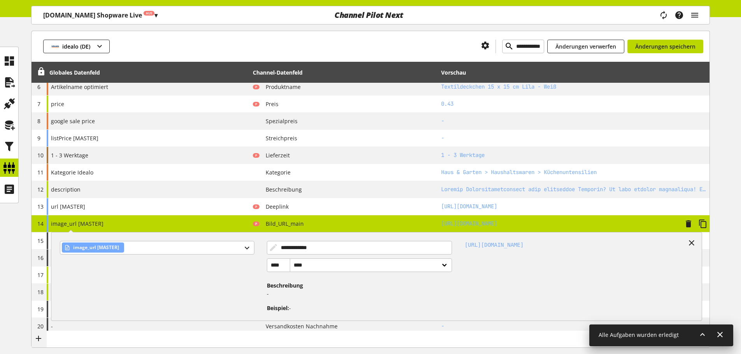
click at [145, 223] on div "**********" at bounding box center [148, 223] width 203 height 17
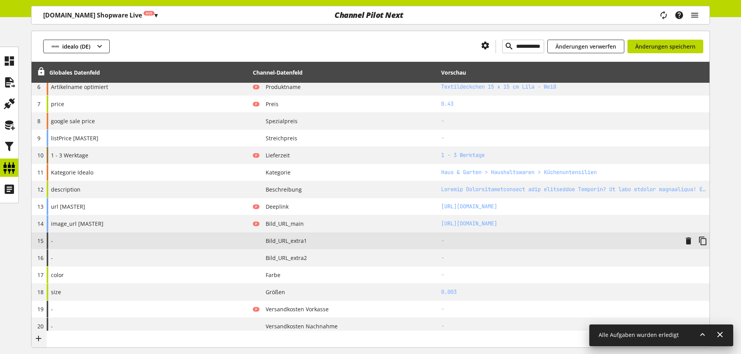
scroll to position [233, 0]
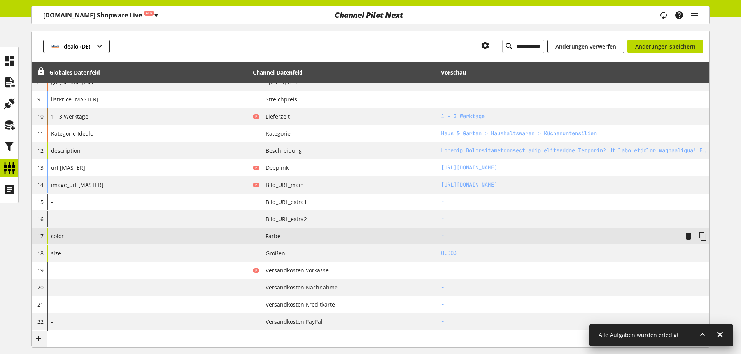
click at [150, 238] on div "color" at bounding box center [148, 236] width 203 height 17
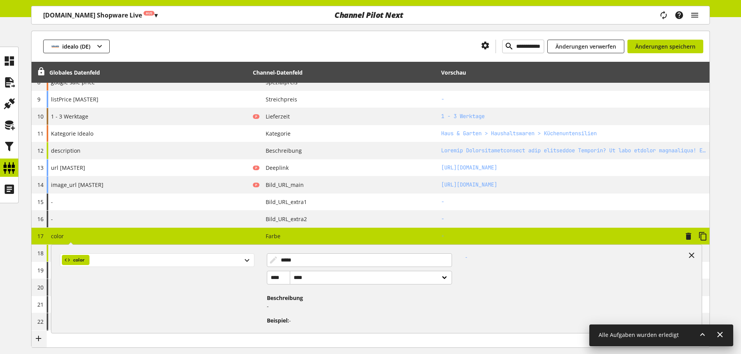
click at [147, 261] on div "color" at bounding box center [157, 261] width 194 height 14
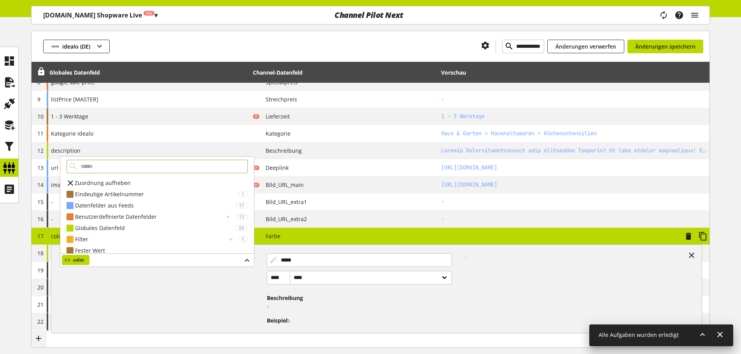
click at [127, 185] on span "Zuordnung aufheben" at bounding box center [103, 183] width 56 height 8
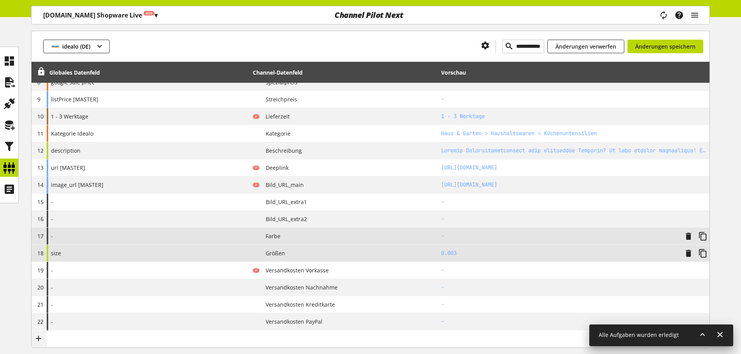
scroll to position [311, 0]
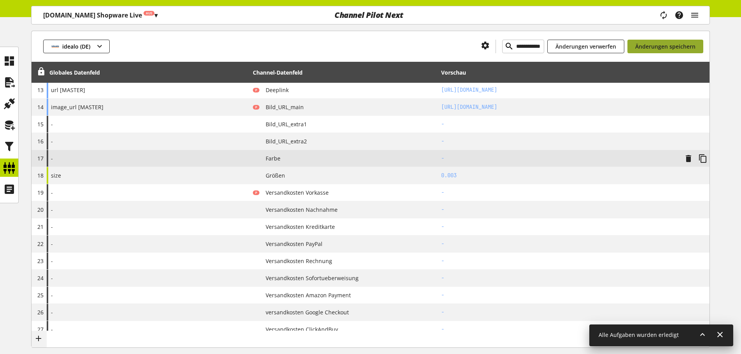
click at [664, 43] on span "Änderungen speichern" at bounding box center [665, 46] width 60 height 8
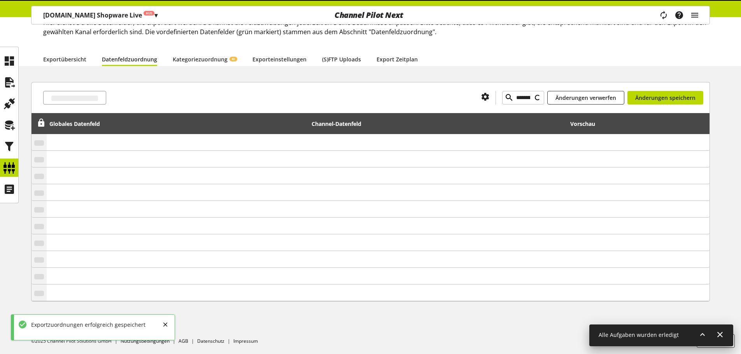
type input "********"
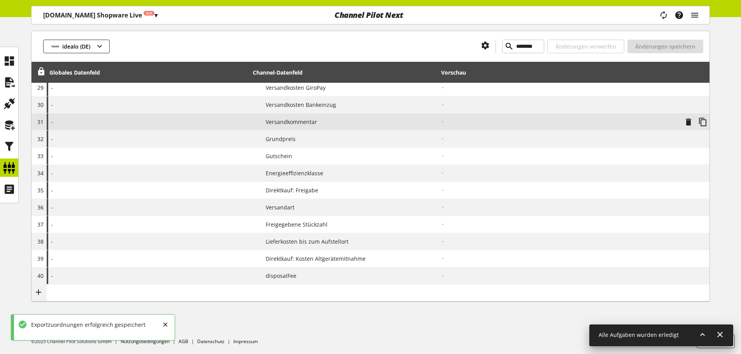
scroll to position [588, 0]
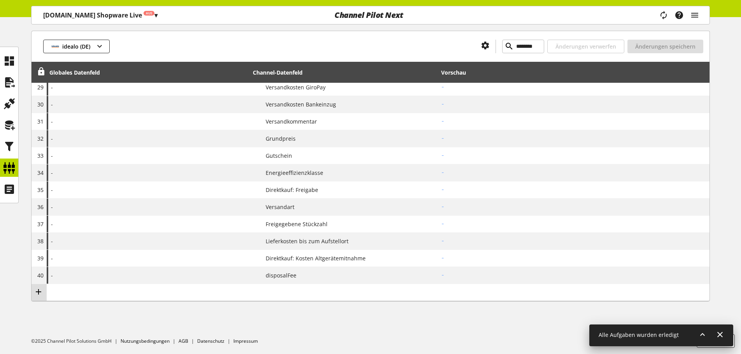
click at [36, 291] on icon at bounding box center [38, 292] width 9 height 14
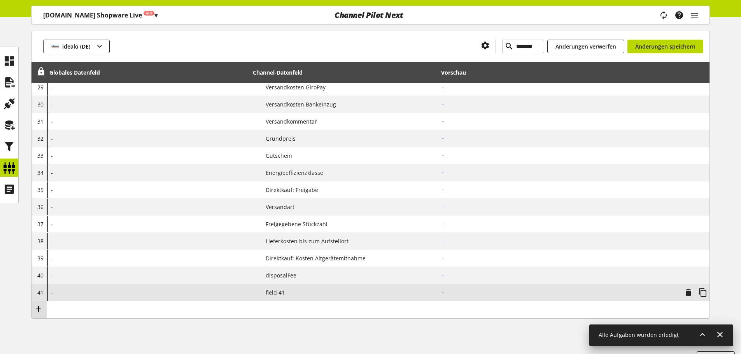
scroll to position [605, 0]
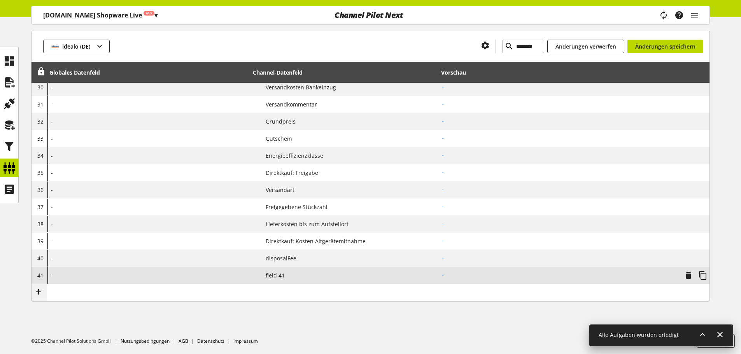
click at [277, 273] on span "field 41" at bounding box center [271, 275] width 25 height 8
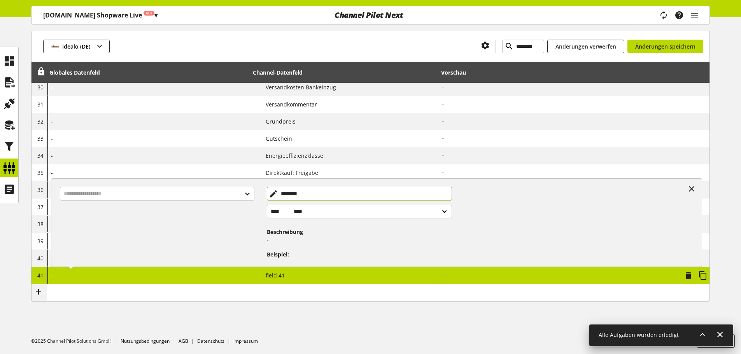
click at [317, 196] on input "********" at bounding box center [360, 194] width 186 height 14
type input "**********"
click at [189, 194] on input "text" at bounding box center [157, 194] width 194 height 14
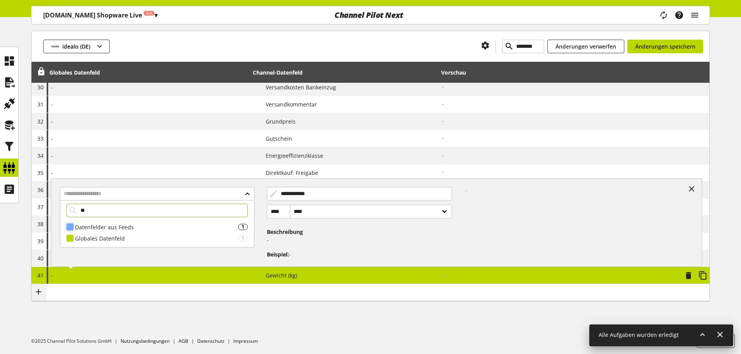
type input "**"
click at [141, 228] on div "Datenfelder aus Feeds" at bounding box center [156, 227] width 163 height 8
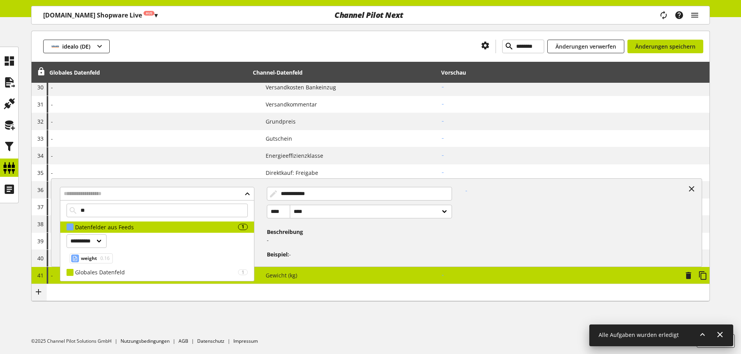
click at [109, 255] on div "weight 0.16" at bounding box center [91, 259] width 43 height 10
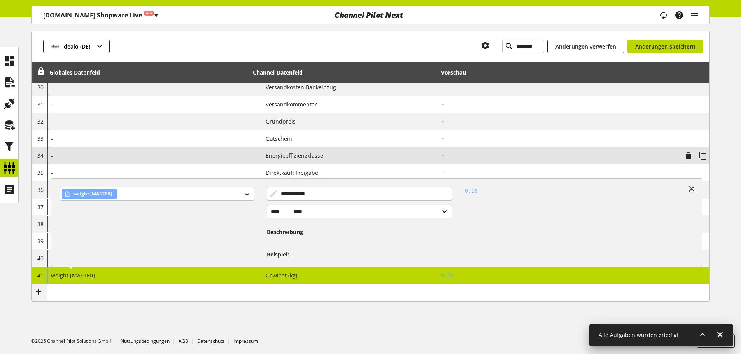
click at [147, 164] on div "-" at bounding box center [148, 155] width 203 height 17
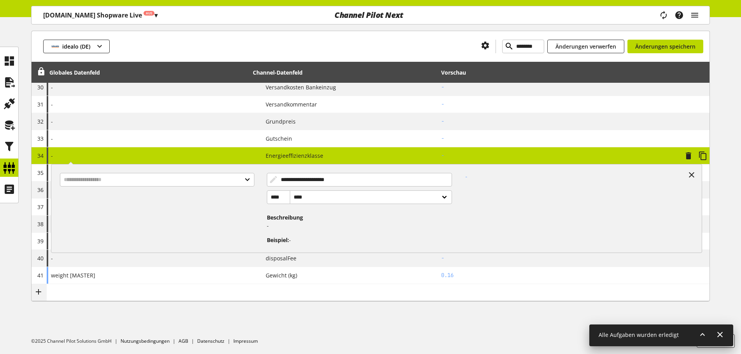
click at [125, 168] on div at bounding box center [160, 206] width 213 height 78
click at [130, 161] on div "**********" at bounding box center [148, 155] width 203 height 17
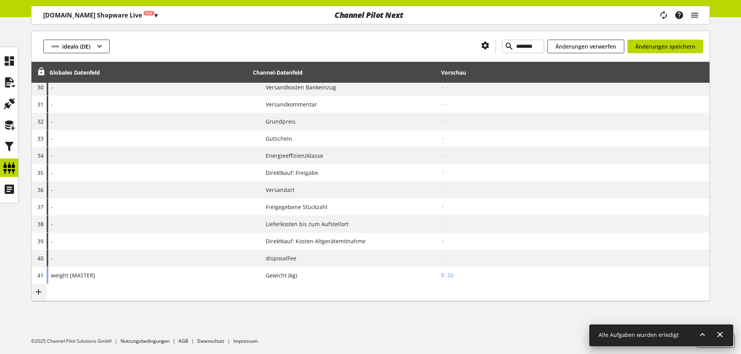
drag, startPoint x: 40, startPoint y: 73, endPoint x: 68, endPoint y: 140, distance: 72.7
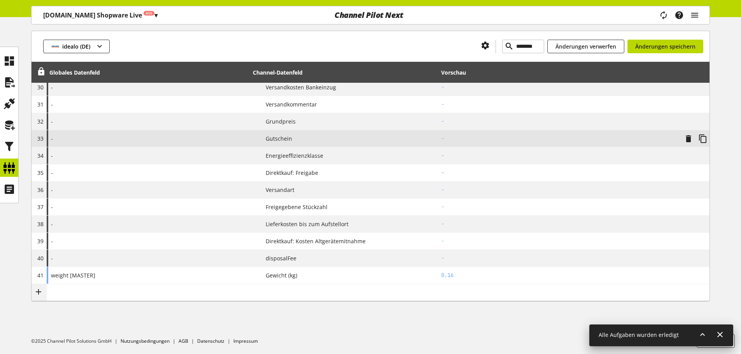
click at [40, 73] on icon at bounding box center [41, 72] width 9 height 14
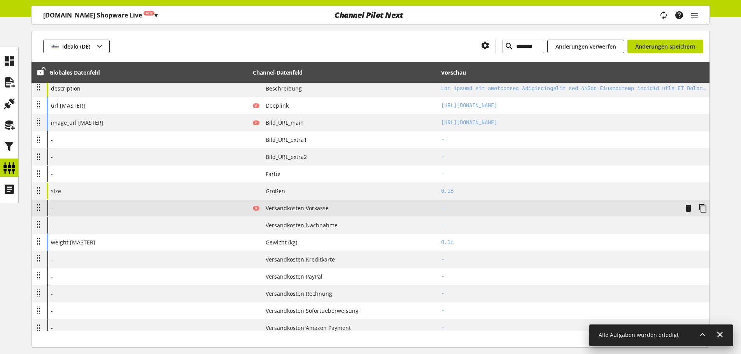
scroll to position [294, 0]
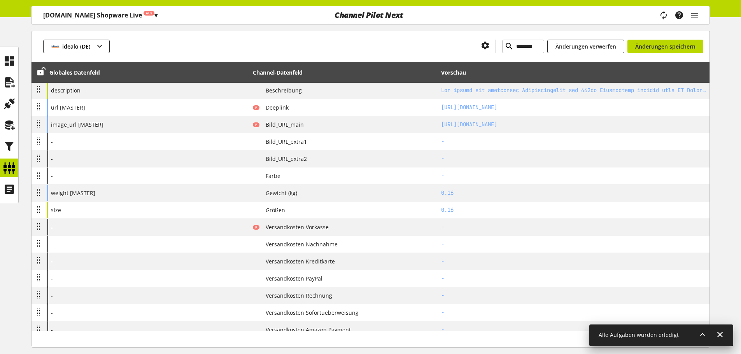
click at [660, 54] on div "idealo (DE) ******** Änderungen verwerfen Änderungen speichern" at bounding box center [371, 46] width 678 height 31
click at [664, 49] on span "Änderungen speichern" at bounding box center [665, 46] width 60 height 8
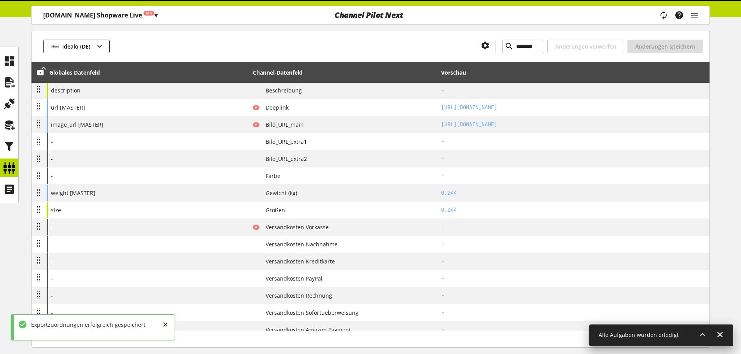
type input "********"
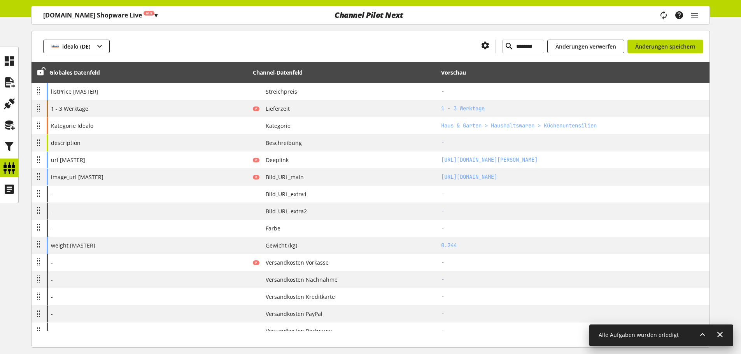
scroll to position [255, 0]
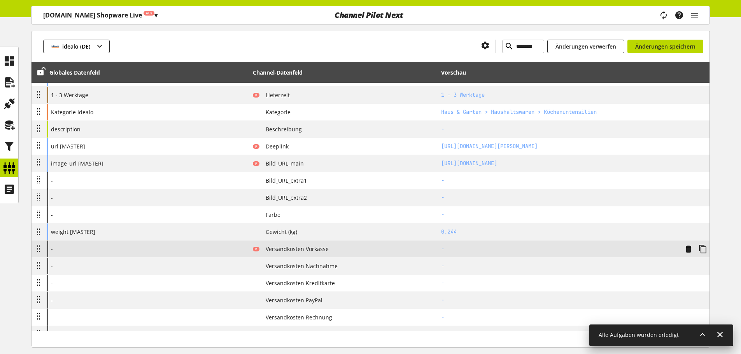
click at [218, 252] on div "-" at bounding box center [148, 249] width 203 height 17
select select "******"
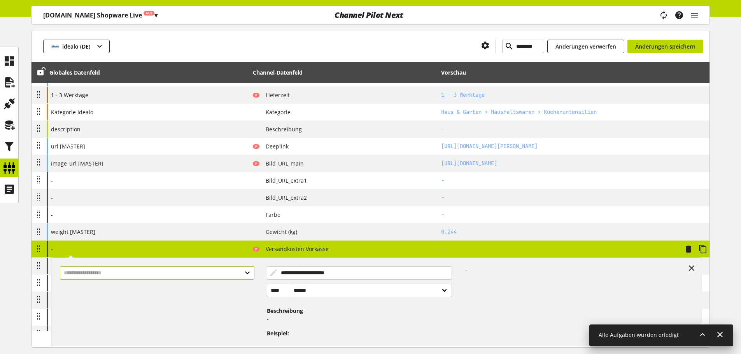
click at [191, 270] on input "text" at bounding box center [157, 273] width 194 height 14
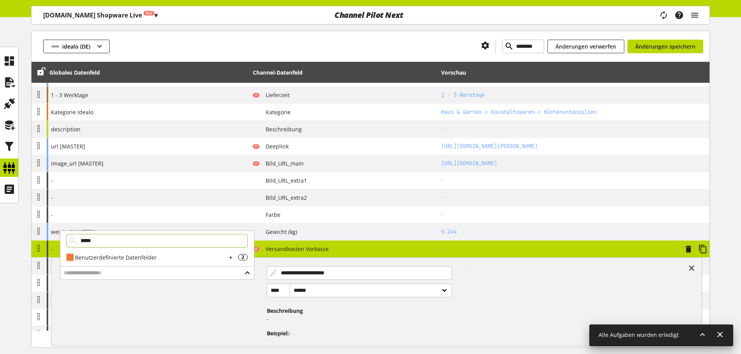
type input "*****"
click at [135, 256] on div "Benutzerdefinierte Datenfelder" at bounding box center [150, 258] width 151 height 8
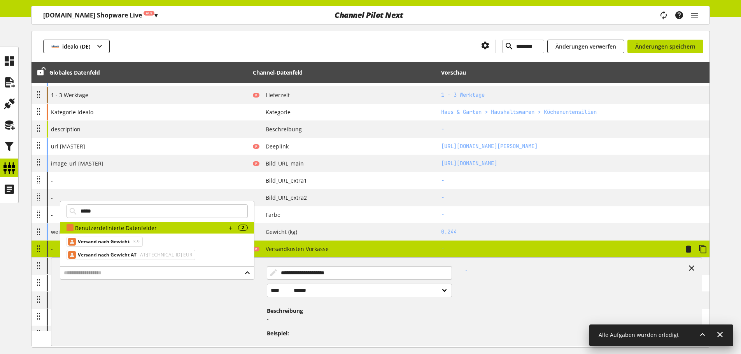
click at [132, 242] on span "3.9" at bounding box center [135, 241] width 8 height 9
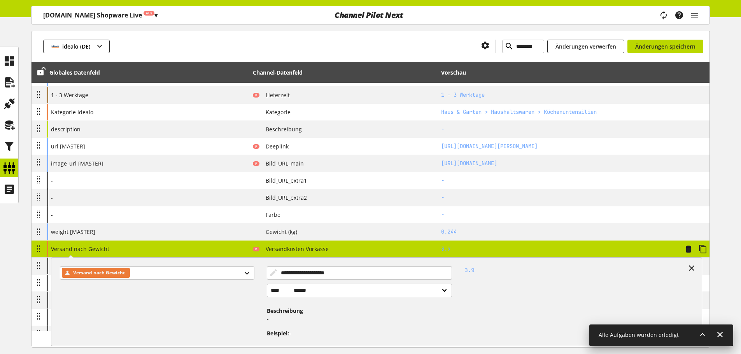
click at [249, 248] on div "**********" at bounding box center [148, 249] width 203 height 17
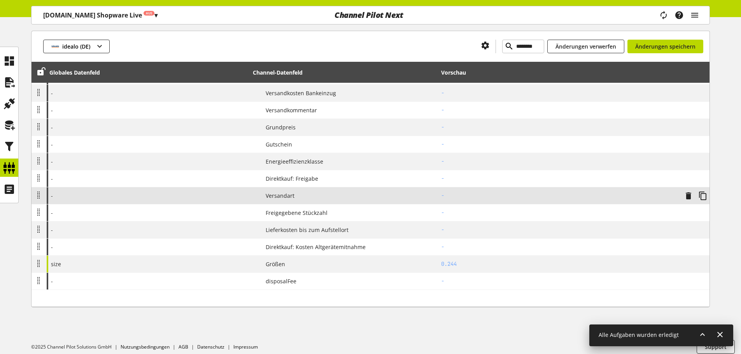
scroll to position [605, 0]
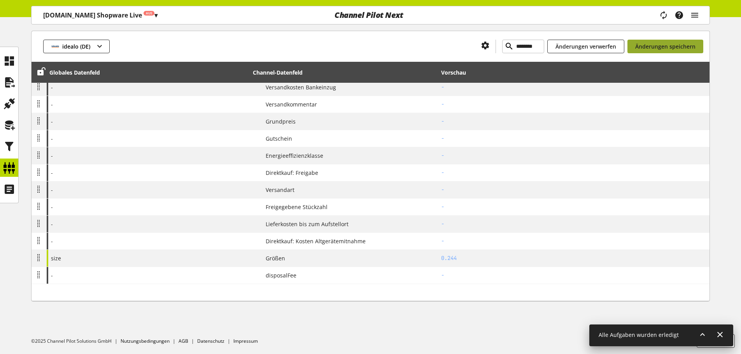
click at [658, 47] on span "Änderungen speichern" at bounding box center [665, 46] width 60 height 8
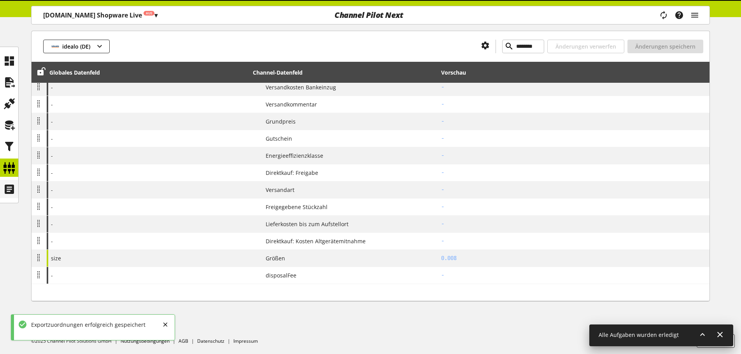
type input "********"
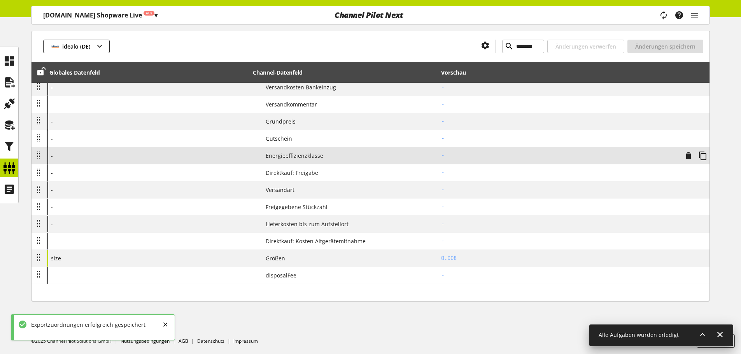
drag, startPoint x: 38, startPoint y: 71, endPoint x: 61, endPoint y: 161, distance: 92.3
click at [38, 71] on icon at bounding box center [41, 72] width 9 height 14
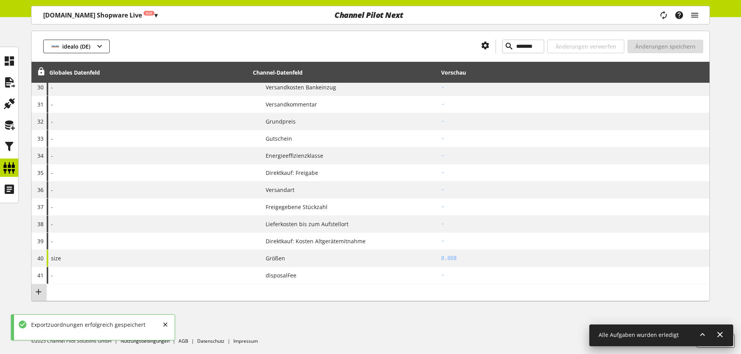
click at [46, 292] on td at bounding box center [39, 292] width 15 height 17
click at [33, 292] on td at bounding box center [39, 292] width 15 height 17
click at [39, 290] on icon at bounding box center [38, 292] width 9 height 14
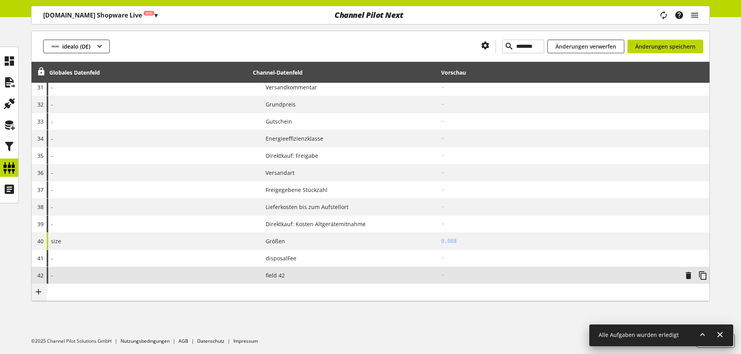
click at [281, 271] on div "P field 42" at bounding box center [344, 276] width 183 height 10
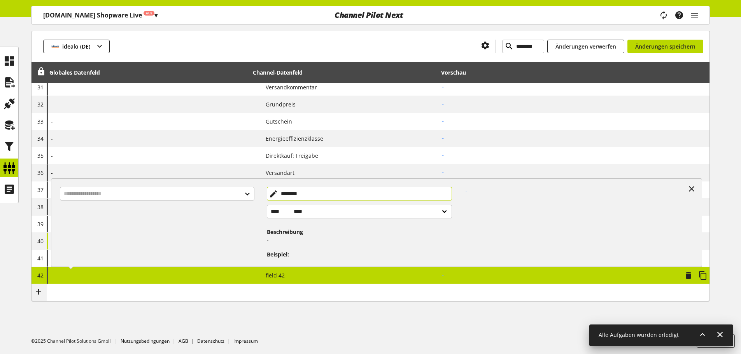
click at [312, 192] on input "********" at bounding box center [360, 194] width 186 height 14
type input "**********"
click at [174, 188] on input "text" at bounding box center [157, 194] width 194 height 14
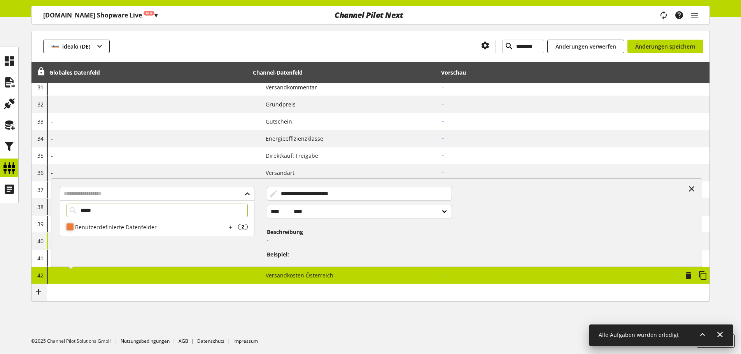
type input "*****"
click at [135, 230] on div "Benutzerdefinierte Datenfelder" at bounding box center [150, 227] width 151 height 8
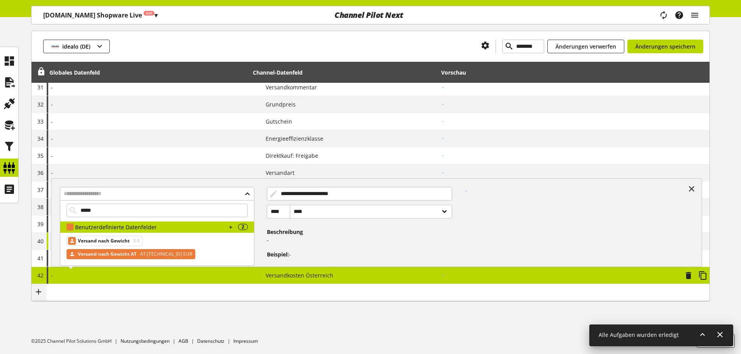
click at [125, 250] on span "Versand nach Gewicht AT" at bounding box center [107, 254] width 59 height 9
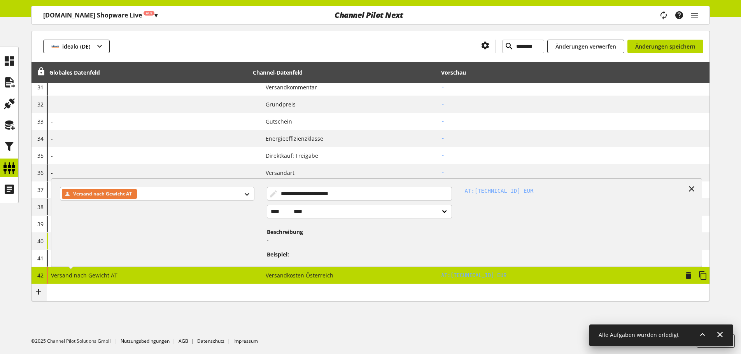
click at [265, 189] on div "Versand nach Gewicht AT" at bounding box center [160, 220] width 213 height 78
click at [234, 272] on div "**********" at bounding box center [148, 275] width 203 height 17
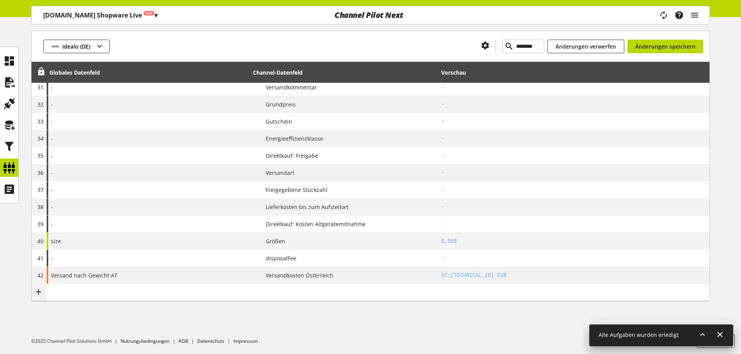
click at [41, 75] on icon at bounding box center [41, 72] width 9 height 14
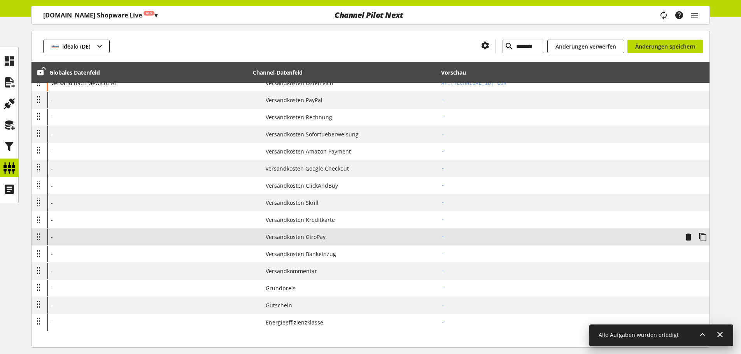
scroll to position [466, 0]
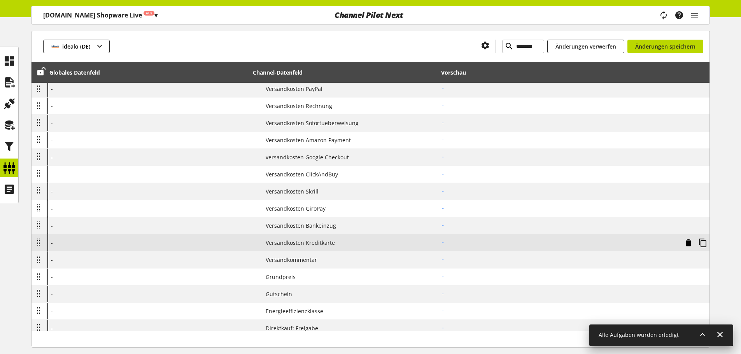
click at [688, 242] on icon at bounding box center [688, 243] width 9 height 14
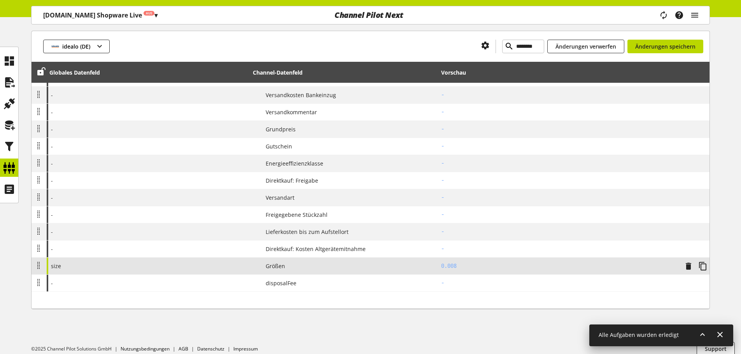
scroll to position [605, 0]
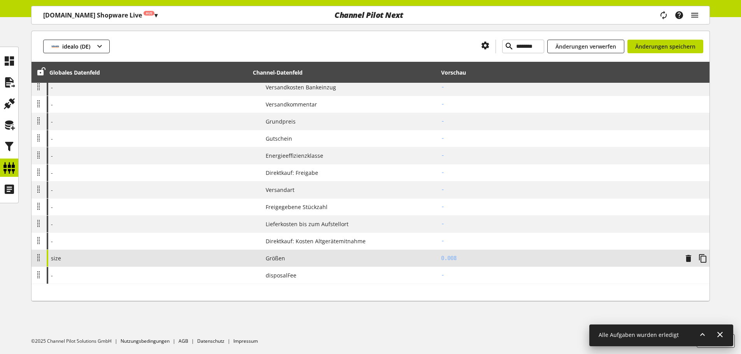
click at [683, 259] on div at bounding box center [692, 258] width 29 height 8
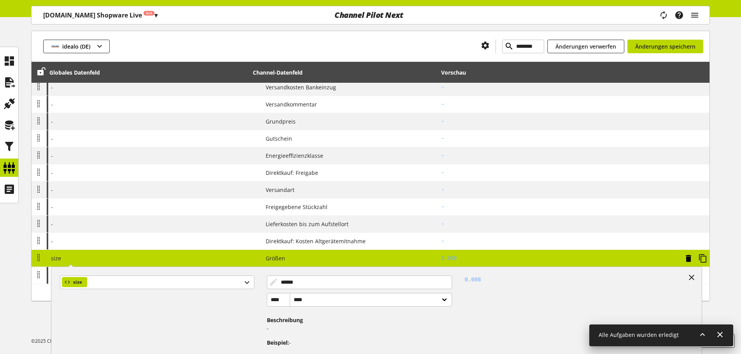
click at [685, 258] on icon at bounding box center [688, 259] width 9 height 14
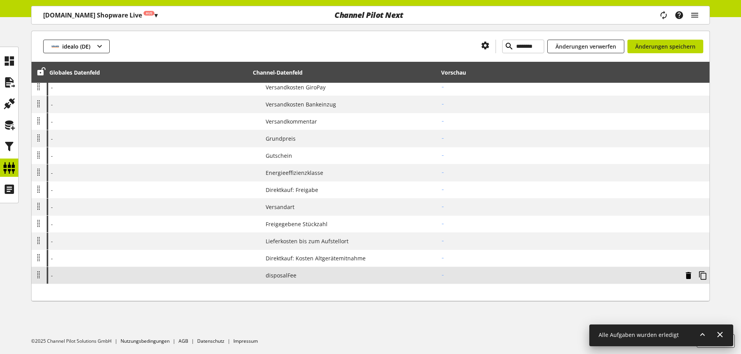
scroll to position [588, 0]
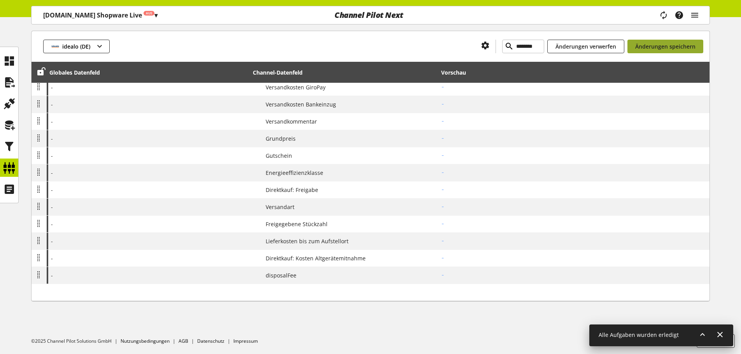
click at [683, 53] on button "Änderungen speichern" at bounding box center [665, 47] width 76 height 14
click at [682, 46] on span "Änderungen speichern" at bounding box center [665, 46] width 60 height 8
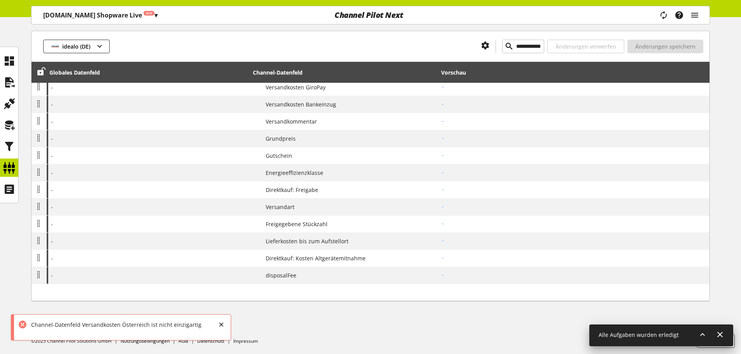
click at [35, 77] on div at bounding box center [39, 73] width 11 height 10
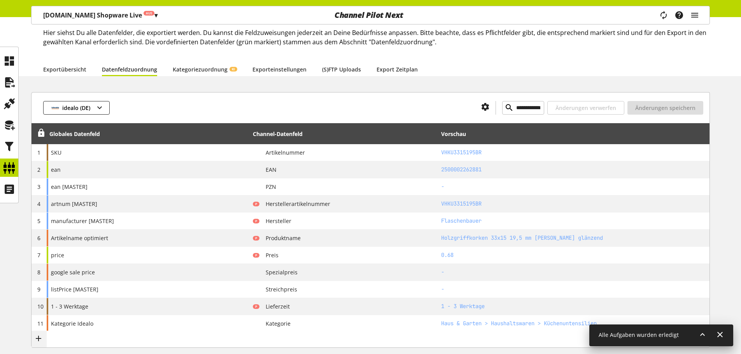
scroll to position [0, 0]
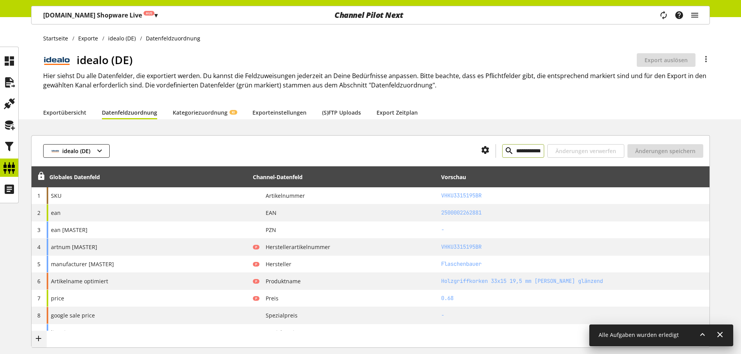
click at [529, 156] on input "**********" at bounding box center [523, 151] width 42 height 14
paste input "text"
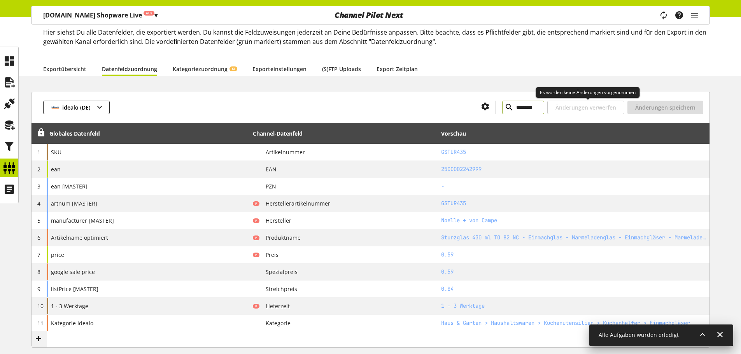
scroll to position [78, 0]
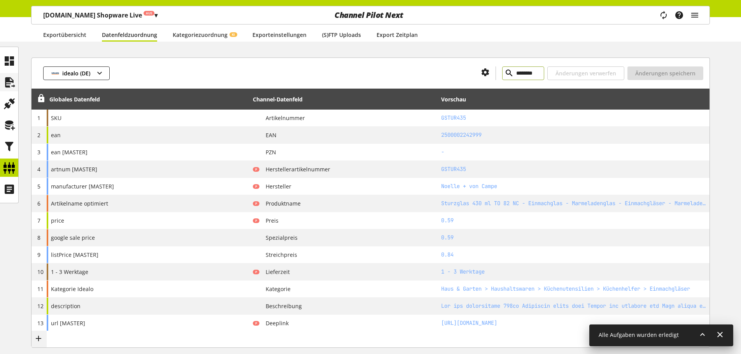
type input "********"
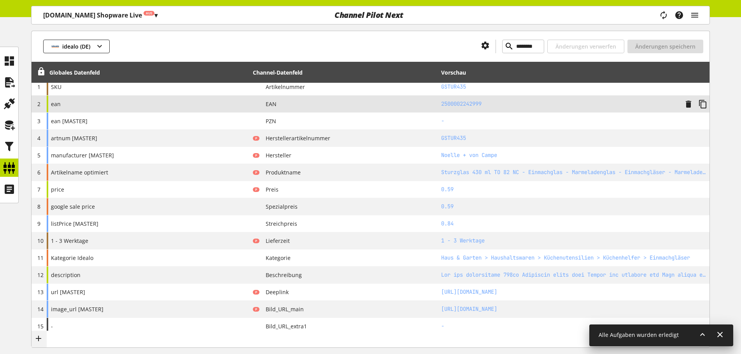
scroll to position [0, 0]
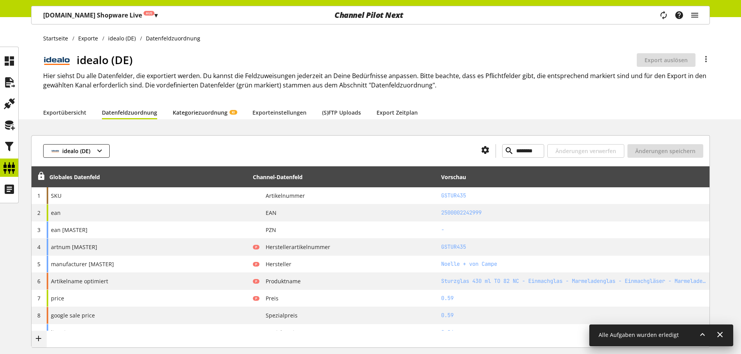
click at [196, 109] on link "Kategoriezuordnung KI" at bounding box center [205, 113] width 64 height 8
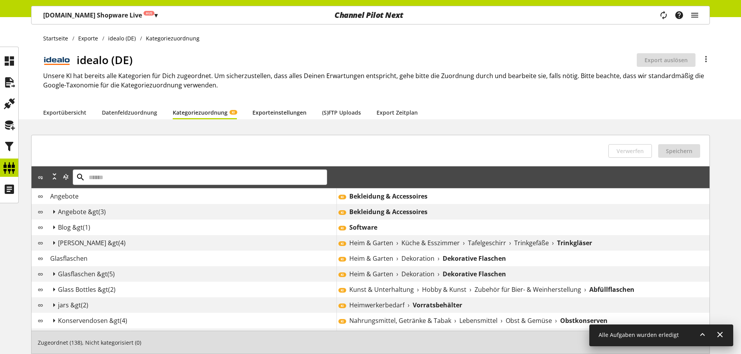
click at [267, 110] on link "Exporteinstellungen" at bounding box center [279, 113] width 54 height 8
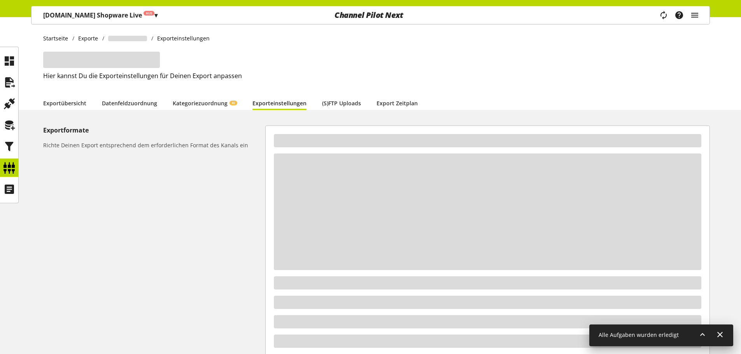
select select "*"
select select "****"
select select "***"
select select "*"
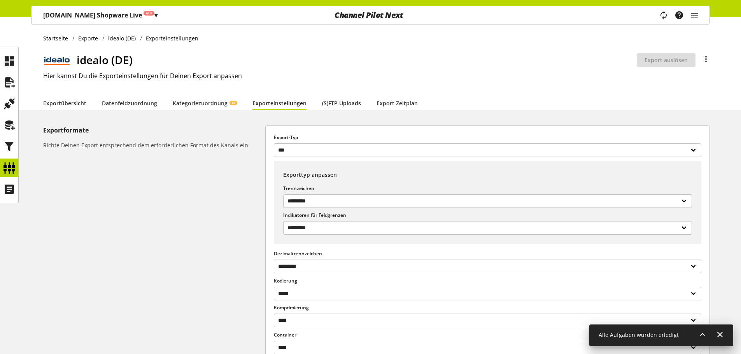
click at [328, 107] on link "(S)FTP Uploads" at bounding box center [341, 103] width 39 height 8
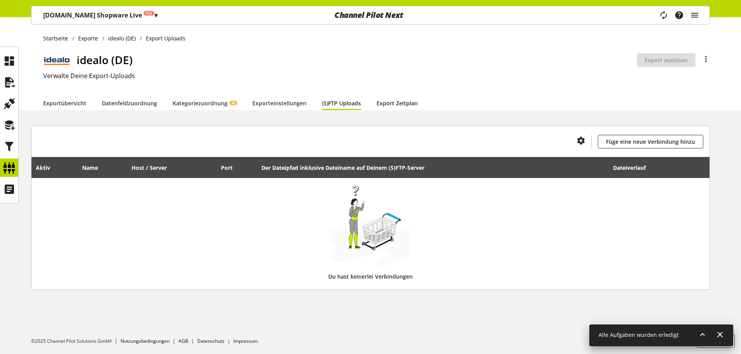
click at [394, 107] on link "Export Zeitplan" at bounding box center [396, 103] width 41 height 8
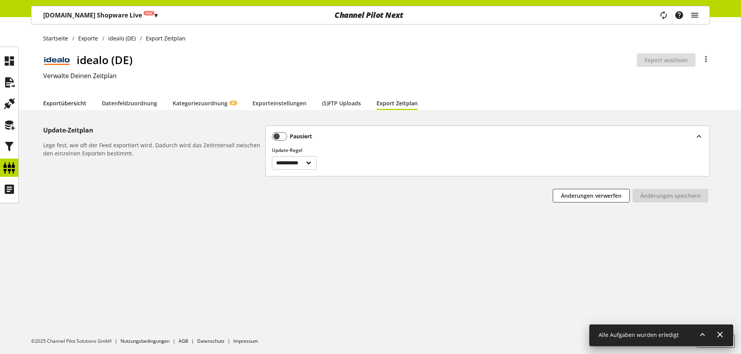
click at [76, 103] on link "Exportübersicht" at bounding box center [64, 103] width 43 height 8
select select "********"
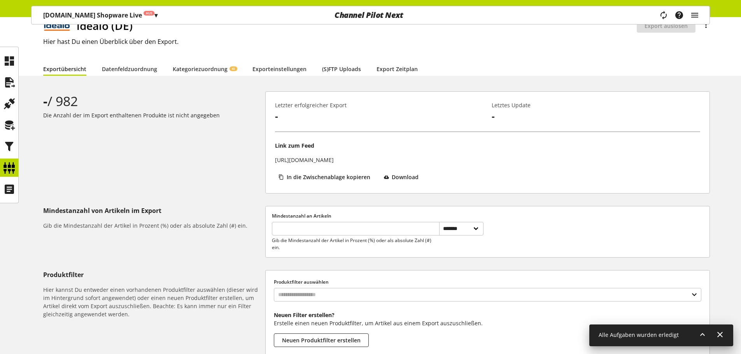
scroll to position [119, 0]
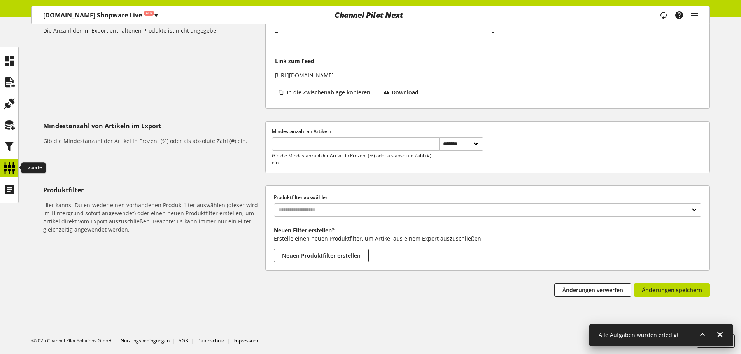
click at [14, 164] on icon at bounding box center [9, 168] width 12 height 16
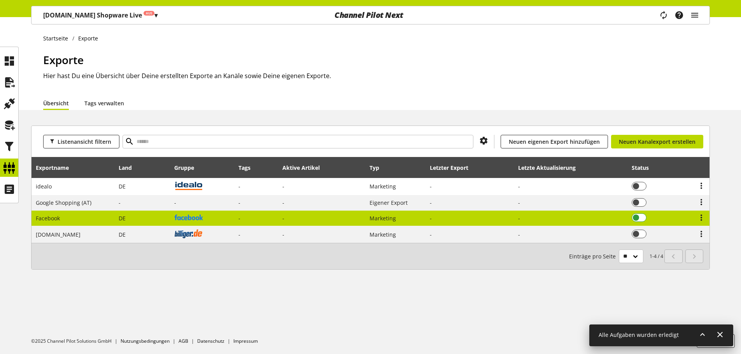
click at [636, 216] on span at bounding box center [639, 218] width 15 height 9
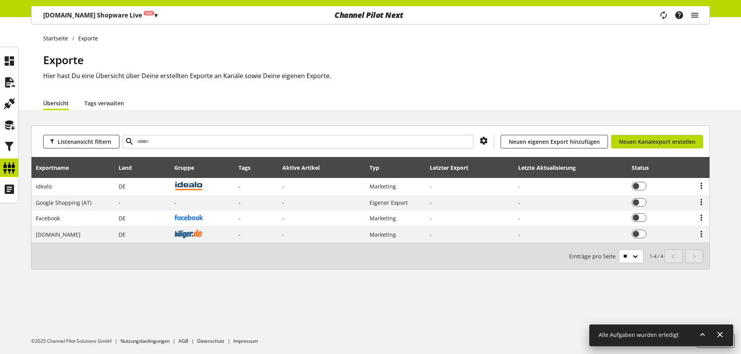
click at [110, 15] on p "Flaschenbauer.de Shopware Live Aus ▾" at bounding box center [100, 15] width 114 height 9
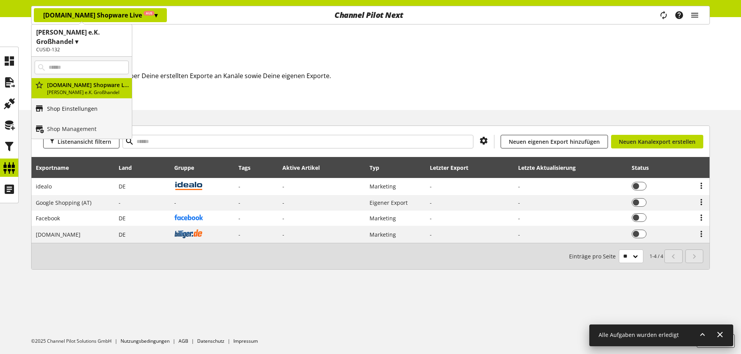
click at [93, 112] on p "Shop Einstellungen" at bounding box center [72, 109] width 51 height 8
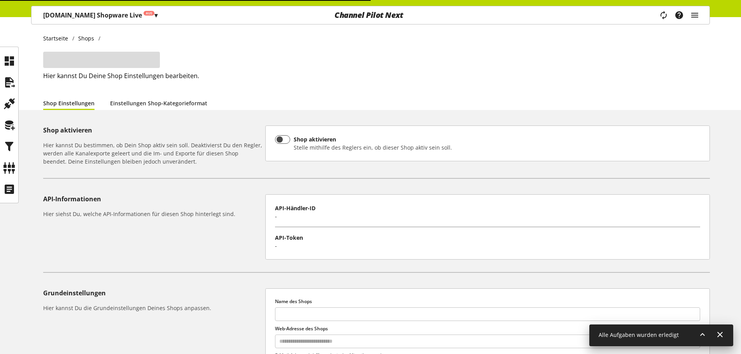
type input "**********"
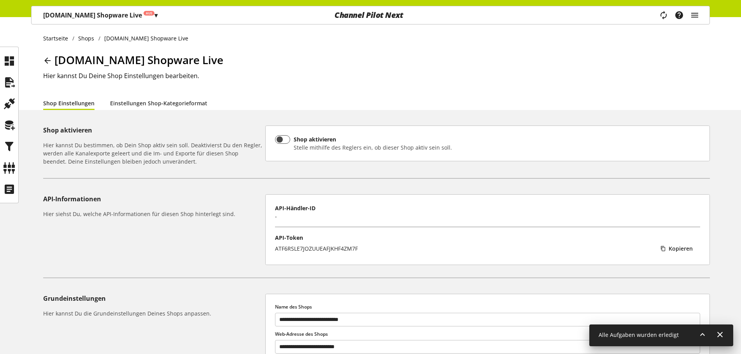
click at [151, 111] on div "**********" at bounding box center [370, 333] width 741 height 633
click at [152, 107] on link "Einstellungen Shop-Kategorieformat" at bounding box center [158, 103] width 97 height 8
select select "*"
select select
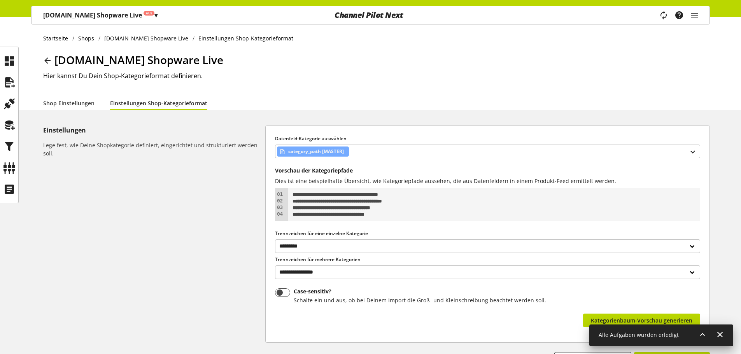
scroll to position [39, 0]
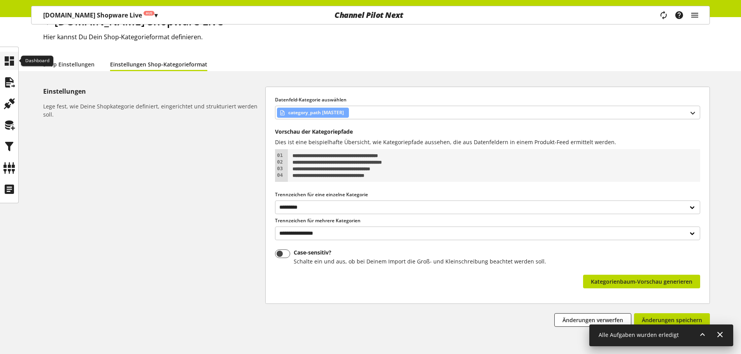
click at [11, 61] on icon at bounding box center [9, 61] width 12 height 16
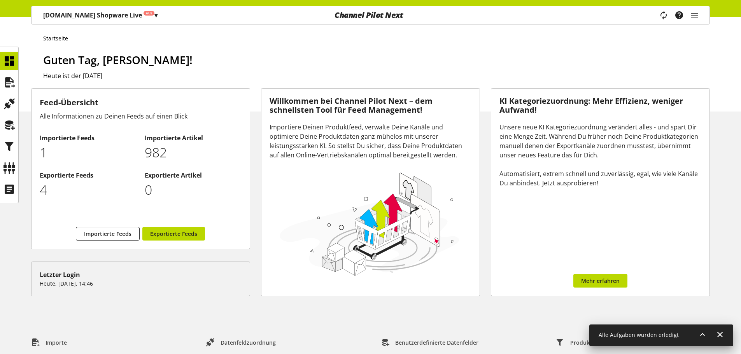
click at [255, 154] on div "Feed-Übersicht Alle Informationen zu Deinen Feeds auf einen Blick Importierte F…" at bounding box center [141, 192] width 230 height 216
click at [10, 89] on icon at bounding box center [9, 83] width 12 height 16
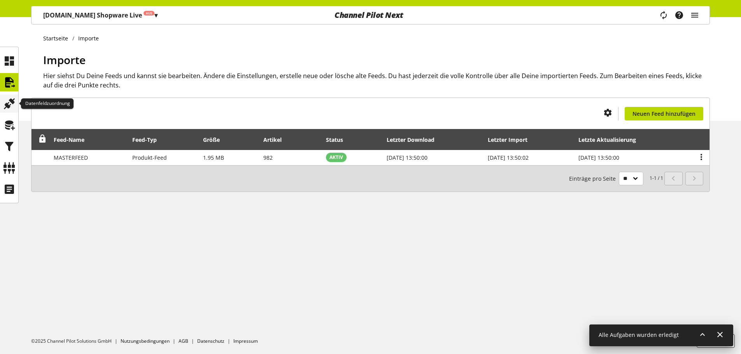
click at [12, 108] on icon at bounding box center [9, 104] width 12 height 16
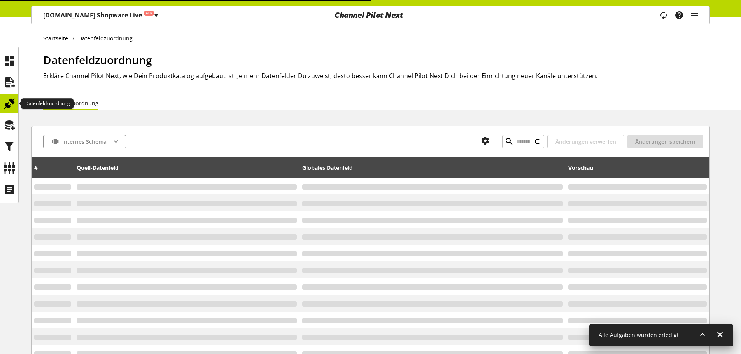
type input "********"
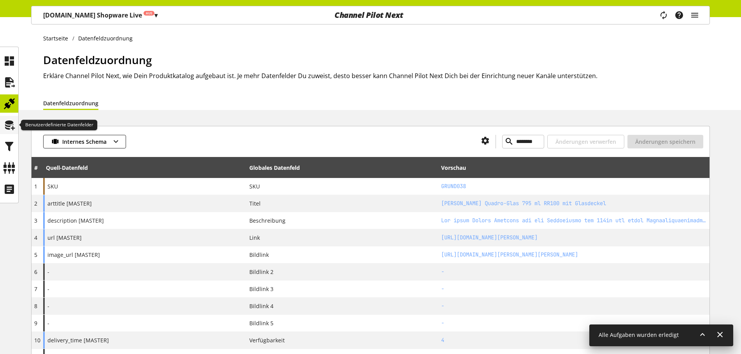
click at [15, 131] on icon at bounding box center [9, 125] width 12 height 16
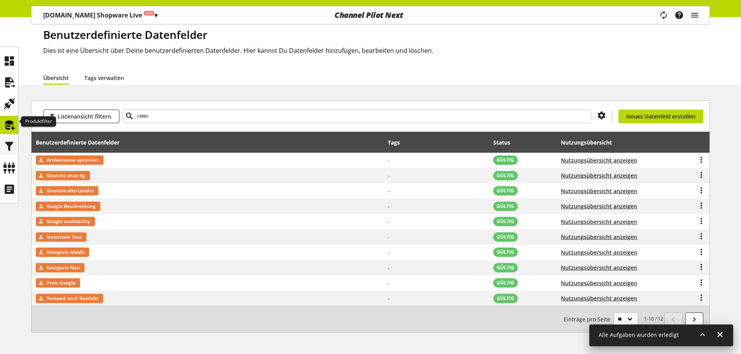
scroll to position [39, 0]
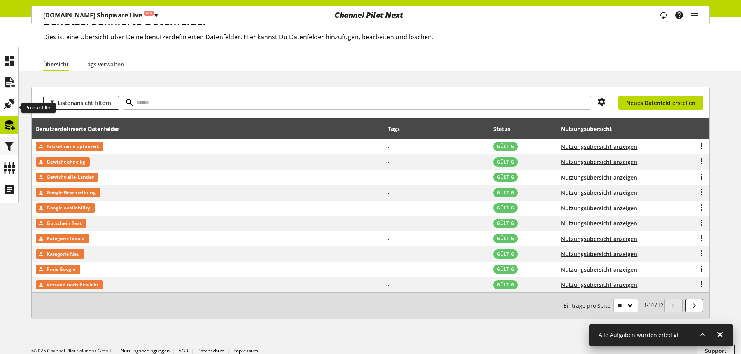
click at [14, 141] on icon at bounding box center [9, 147] width 12 height 16
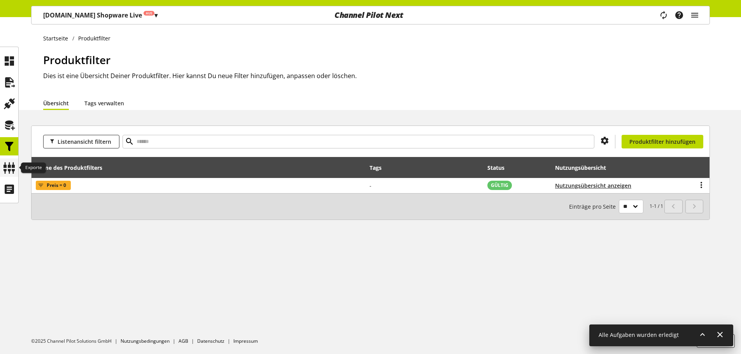
click at [9, 163] on icon at bounding box center [9, 168] width 12 height 16
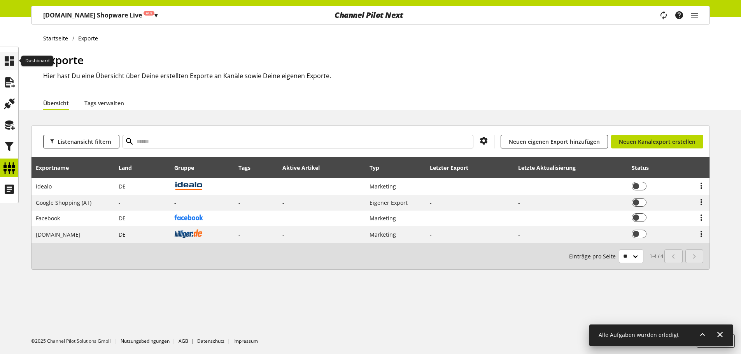
click at [14, 60] on icon at bounding box center [9, 61] width 12 height 16
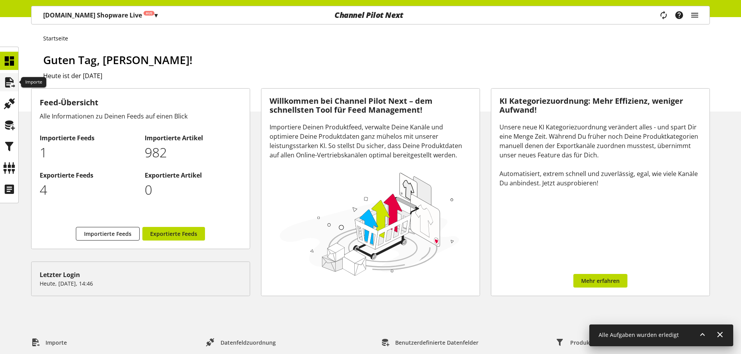
click at [17, 87] on div at bounding box center [9, 82] width 18 height 18
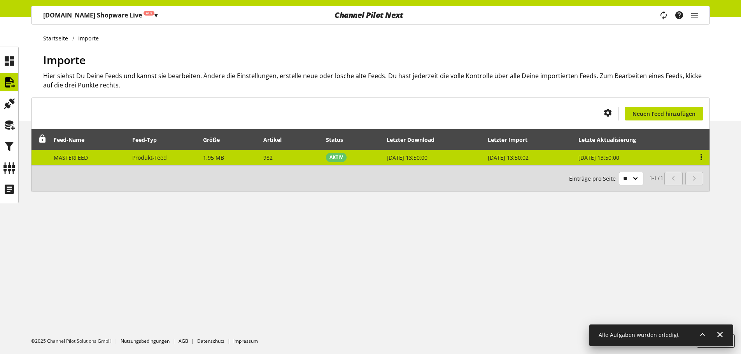
click at [169, 162] on td "Produkt-Feed" at bounding box center [163, 157] width 71 height 15
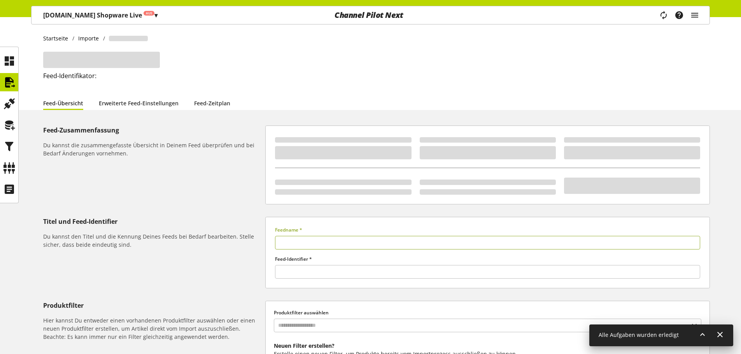
type input "**********"
type input "******"
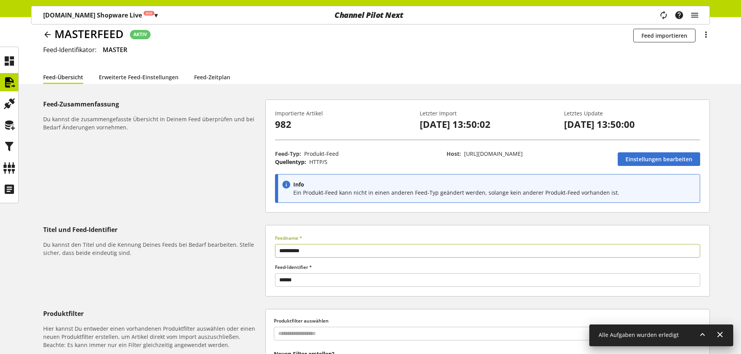
scroll to position [39, 0]
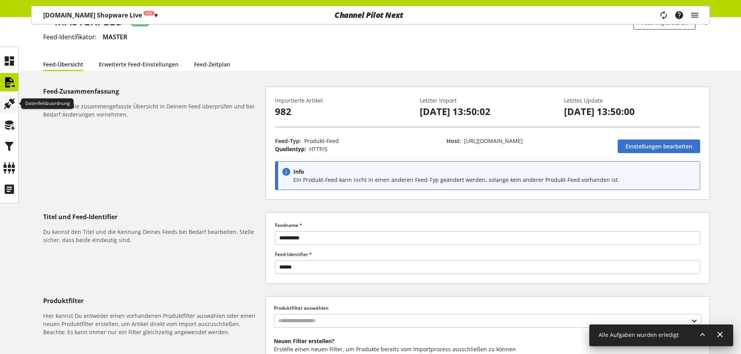
click at [5, 107] on icon at bounding box center [9, 104] width 12 height 16
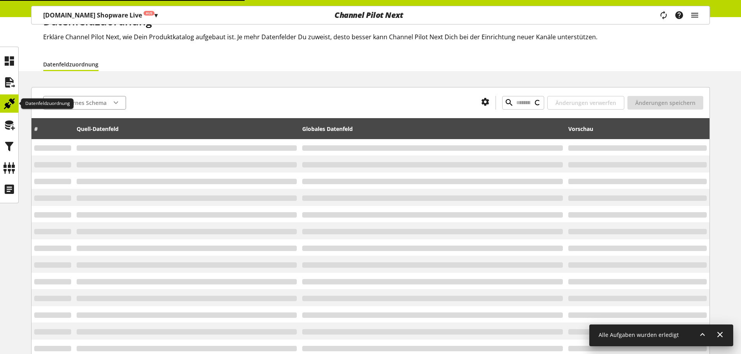
type input "**********"
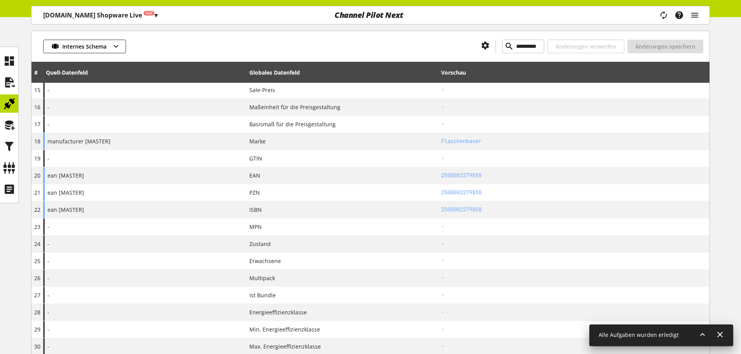
scroll to position [335, 0]
click at [10, 125] on icon at bounding box center [9, 125] width 12 height 16
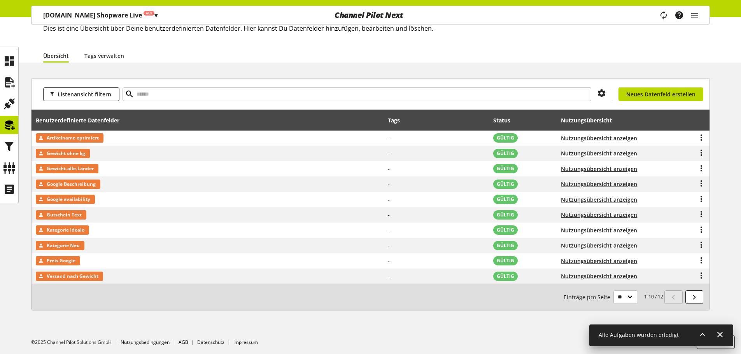
scroll to position [49, 0]
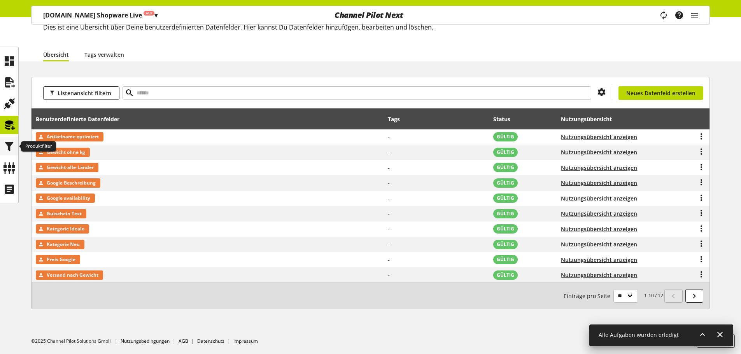
click at [7, 139] on icon at bounding box center [9, 147] width 12 height 16
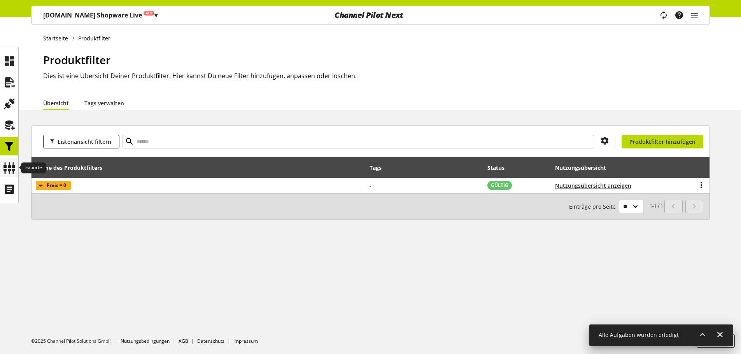
click at [14, 163] on icon at bounding box center [9, 168] width 12 height 16
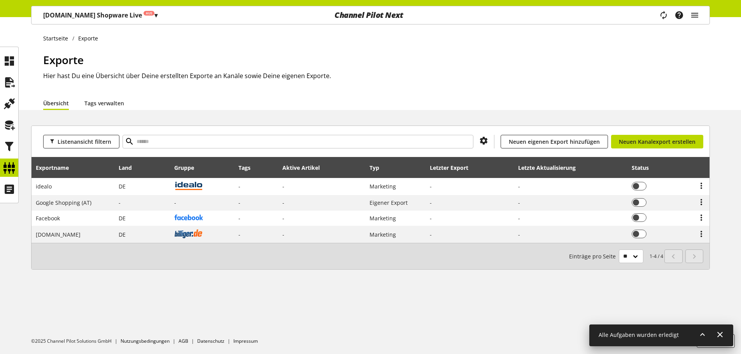
click at [81, 15] on p "Flaschenbauer.de Shopware Live Aus ▾" at bounding box center [100, 15] width 114 height 9
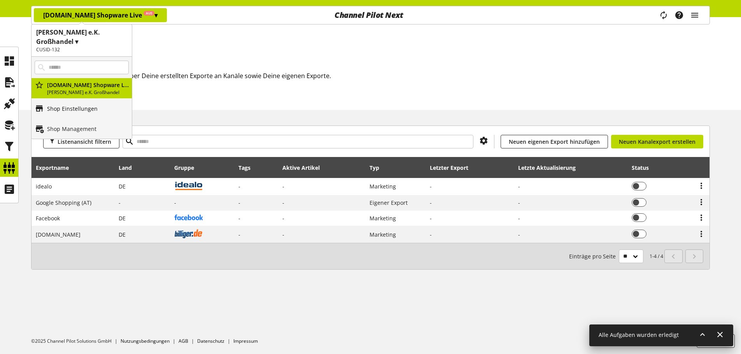
click at [76, 108] on p "Shop Einstellungen" at bounding box center [72, 109] width 51 height 8
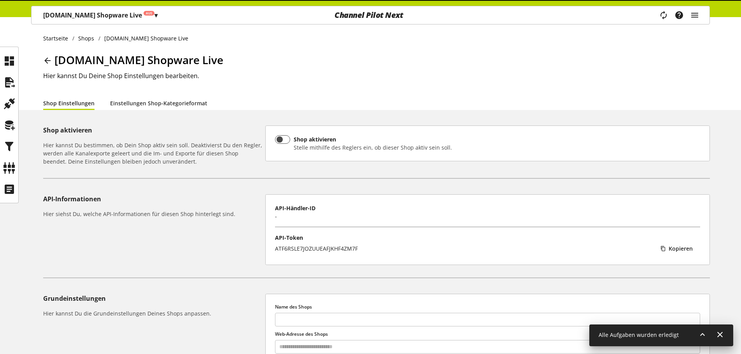
type input "**********"
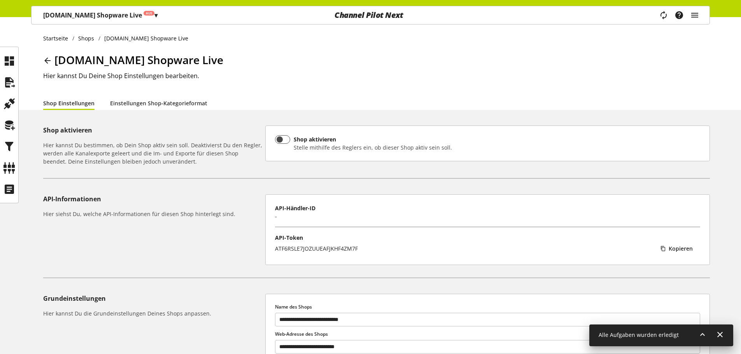
click at [702, 13] on div "Task-Manager Hilfe-Center Eren Bozkurt eren.bozkurt@channelpilot.com User Manag…" at bounding box center [682, 15] width 55 height 18
click at [696, 15] on icon "main navigation" at bounding box center [694, 15] width 9 height 14
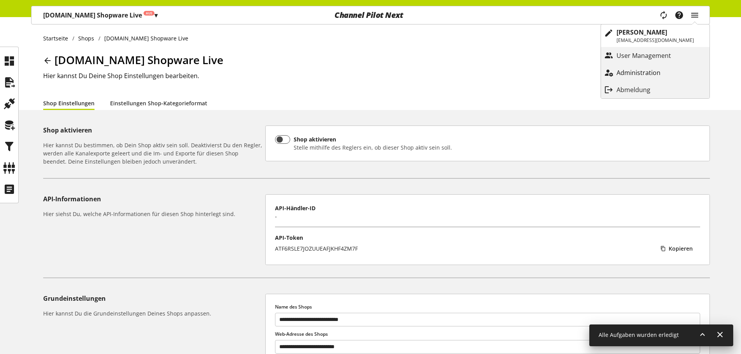
click at [634, 69] on p "Administration" at bounding box center [646, 72] width 60 height 9
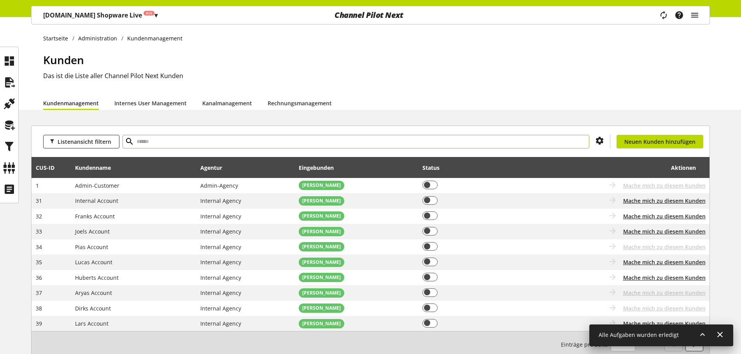
click at [218, 137] on input "text" at bounding box center [356, 142] width 467 height 14
type input "***"
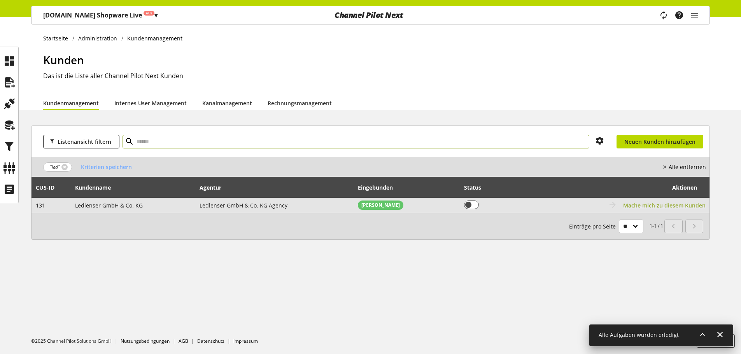
click at [700, 207] on span "Mache mich zu diesem Kunden" at bounding box center [664, 205] width 82 height 8
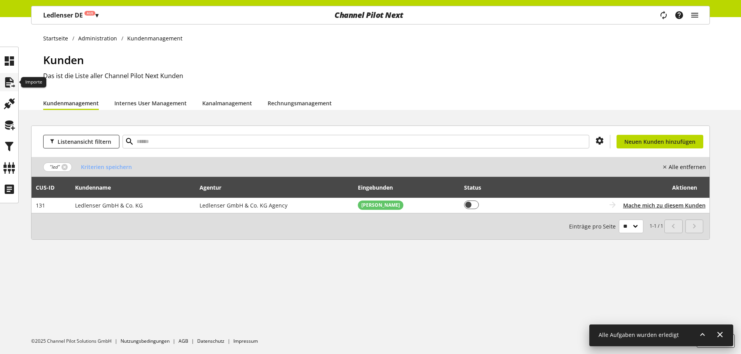
click at [13, 79] on icon at bounding box center [9, 83] width 12 height 16
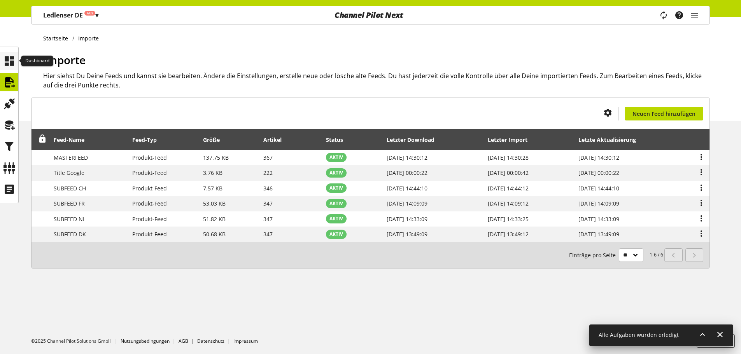
click at [15, 56] on icon at bounding box center [9, 61] width 12 height 16
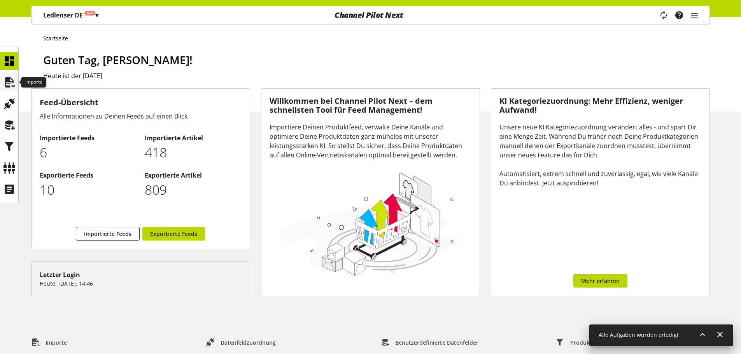
click at [13, 81] on icon at bounding box center [9, 83] width 12 height 16
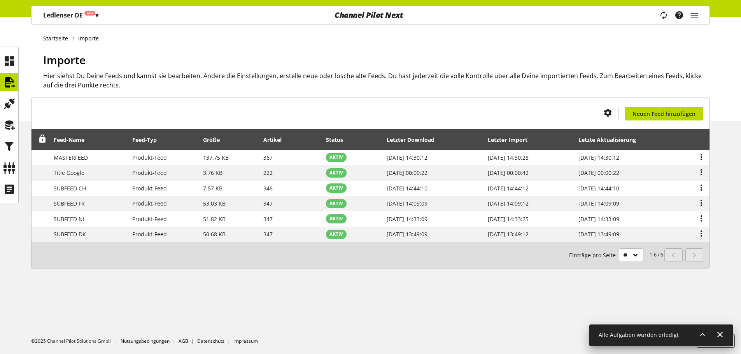
click at [19, 62] on div "Startseite Importe Importe Hier siehst Du Deine Feeds und kannst sie bearbeiten…" at bounding box center [370, 69] width 741 height 104
click at [16, 62] on div at bounding box center [9, 61] width 18 height 18
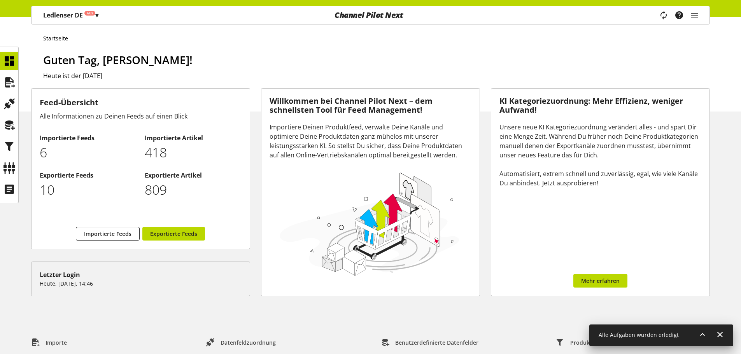
click at [150, 151] on p "418" at bounding box center [193, 153] width 97 height 20
click at [16, 84] on div at bounding box center [9, 82] width 18 height 18
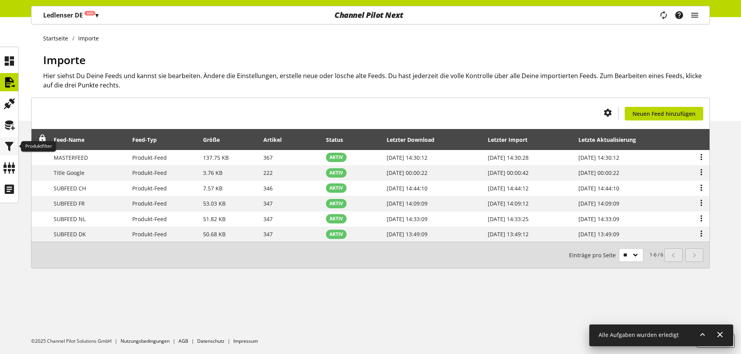
click at [11, 141] on icon at bounding box center [9, 147] width 12 height 16
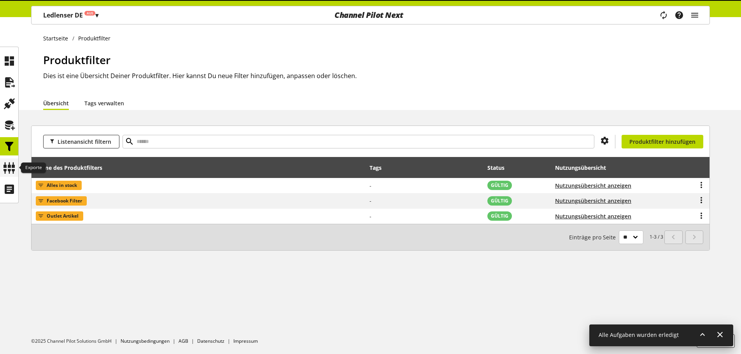
click at [11, 162] on icon at bounding box center [9, 168] width 12 height 16
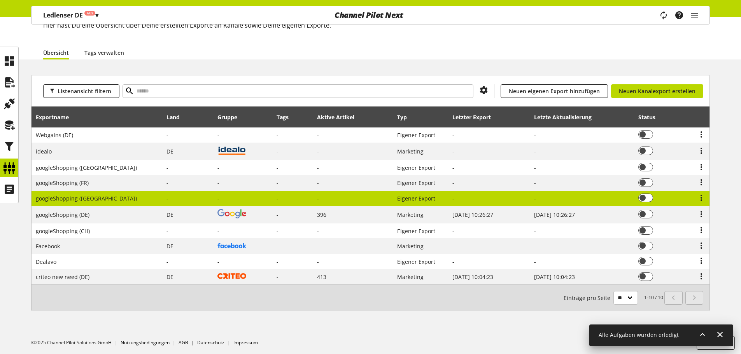
scroll to position [53, 0]
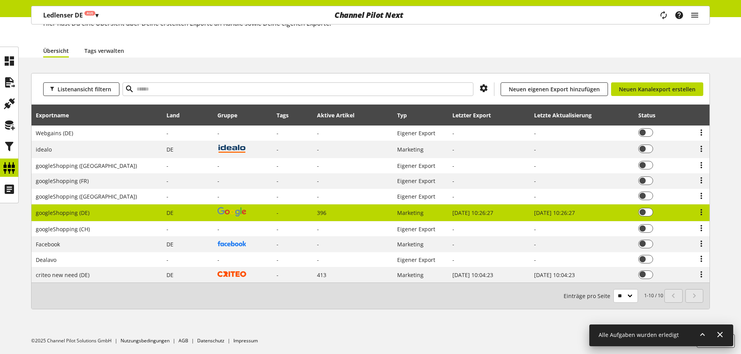
click at [81, 209] on span "googleShopping (DE)" at bounding box center [63, 212] width 54 height 7
select select "********"
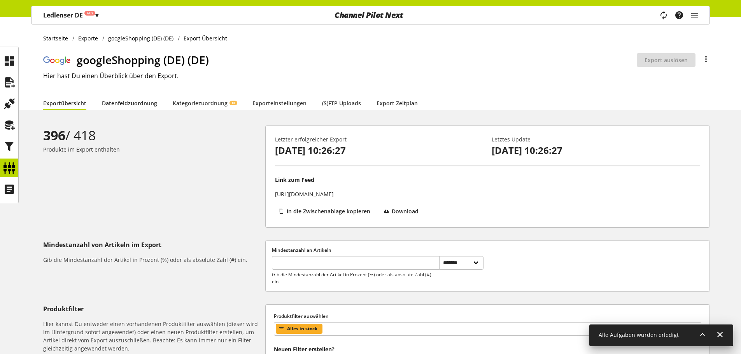
click at [130, 102] on link "Datenfeldzuordnung" at bounding box center [129, 103] width 55 height 8
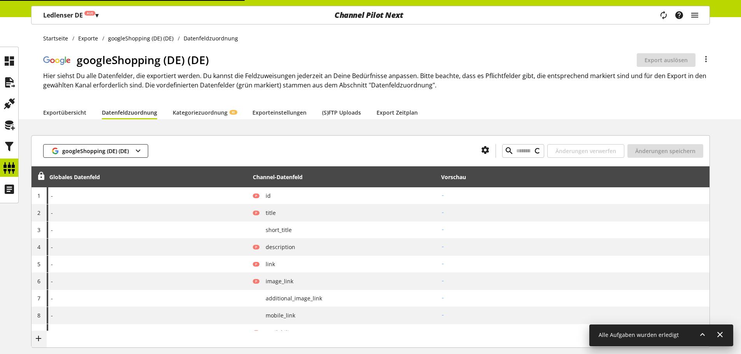
type input "****"
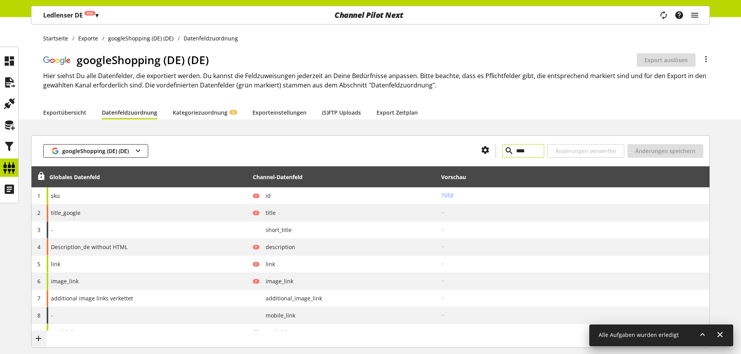
click at [529, 152] on input "****" at bounding box center [523, 151] width 42 height 14
type input "******"
drag, startPoint x: 5, startPoint y: 163, endPoint x: 1, endPoint y: 163, distance: 4.7
click at [5, 163] on icon at bounding box center [9, 168] width 12 height 16
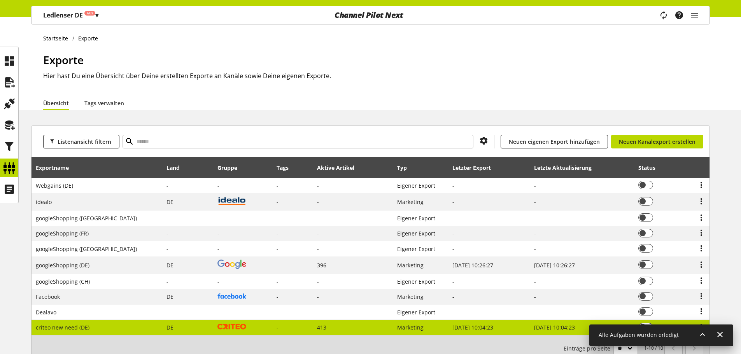
click at [105, 329] on td "criteo new need (DE)" at bounding box center [97, 327] width 131 height 15
select select "********"
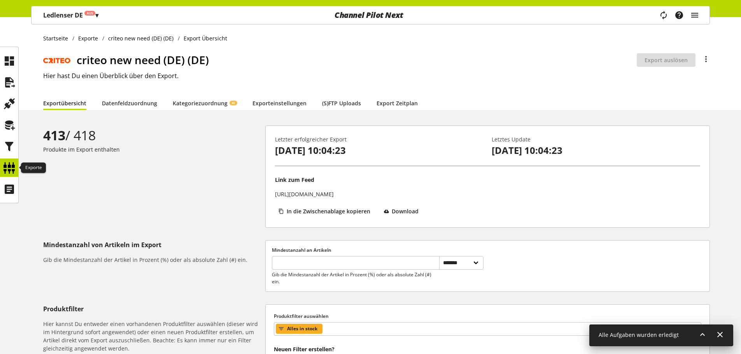
click at [13, 164] on icon at bounding box center [9, 168] width 12 height 16
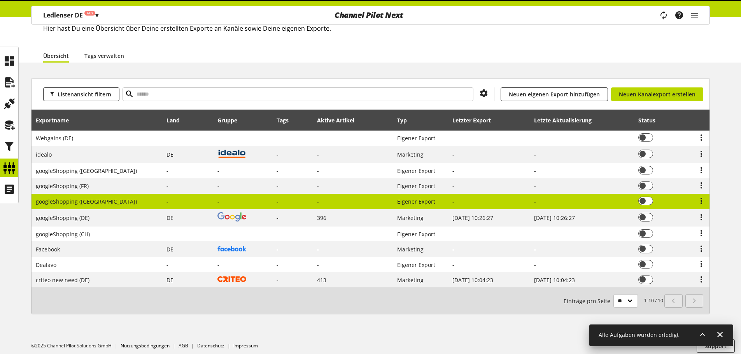
scroll to position [53, 0]
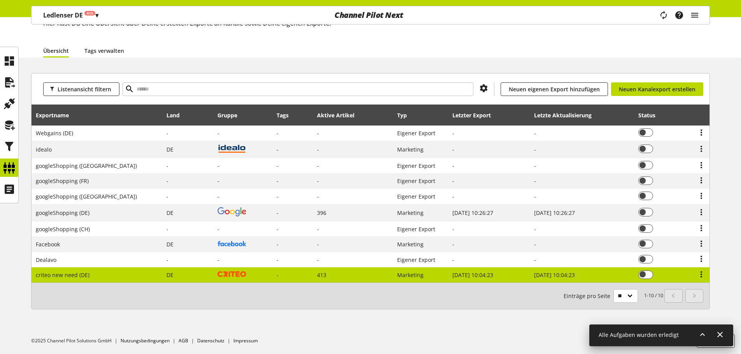
click at [83, 275] on span "criteo new need (DE)" at bounding box center [63, 274] width 54 height 7
select select "********"
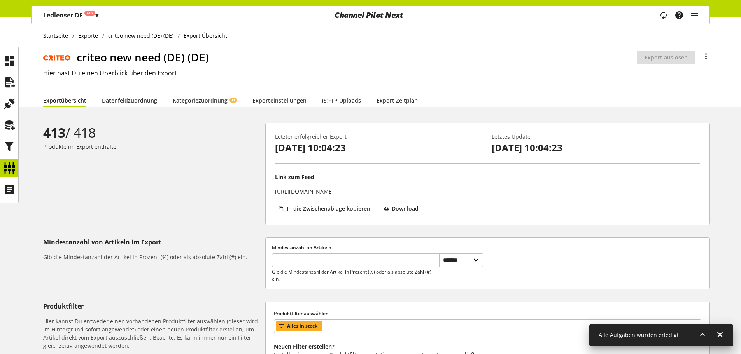
scroll to position [2, 0]
click at [134, 81] on div "criteo new need (DE) (DE) Export ist nicht aktiv Export auslösen Du bist nicht …" at bounding box center [376, 71] width 667 height 44
click at [288, 99] on link "Exporteinstellungen" at bounding box center [279, 101] width 54 height 8
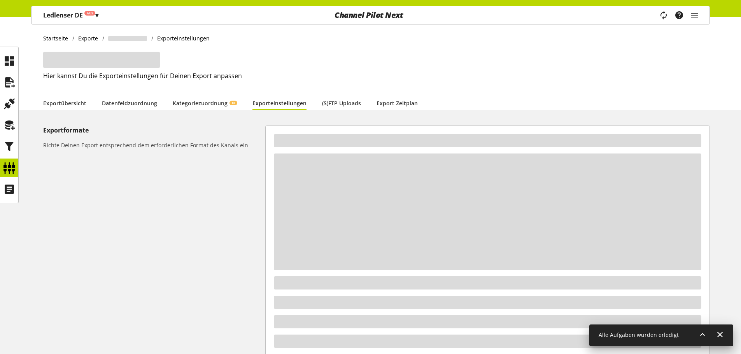
select select "*"
select select "***"
select select "*"
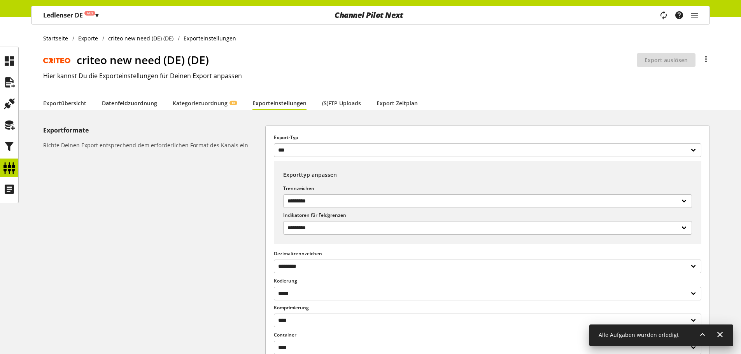
click at [129, 103] on link "Datenfeldzuordnung" at bounding box center [129, 103] width 55 height 8
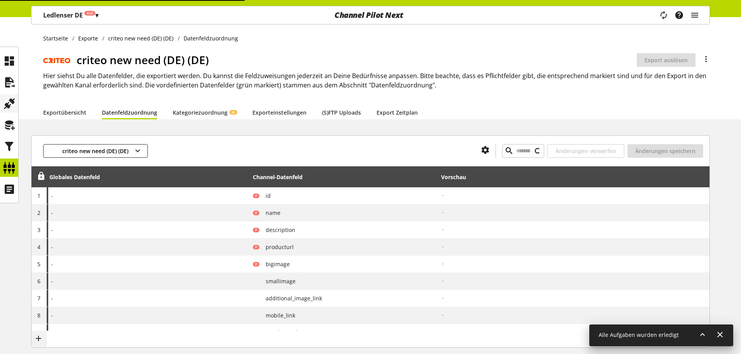
type input "******"
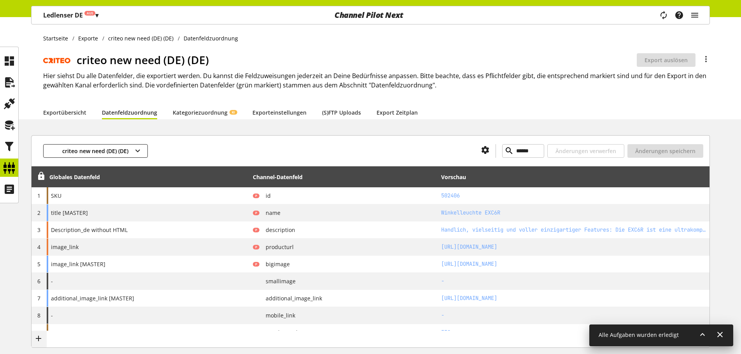
click at [187, 135] on div "criteo new need (DE) (DE) ****** Änderungen verwerfen Änderungen speichern" at bounding box center [371, 150] width 678 height 31
click at [330, 135] on div "criteo new need (DE) (DE) ****** Änderungen verwerfen Änderungen speichern" at bounding box center [371, 150] width 678 height 31
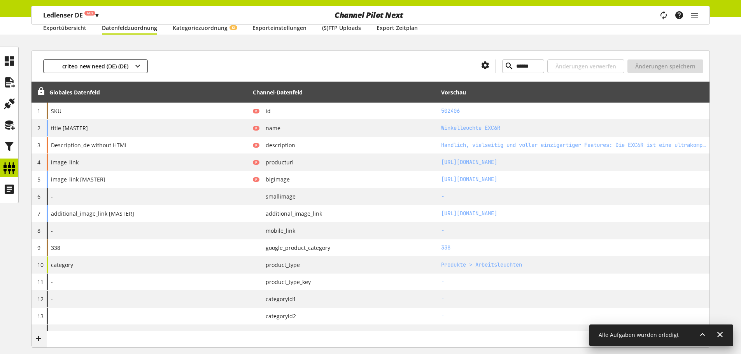
scroll to position [39, 0]
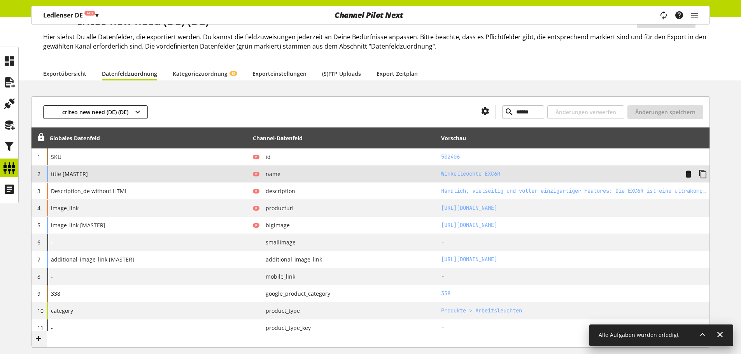
click at [270, 175] on span "name" at bounding box center [269, 174] width 21 height 8
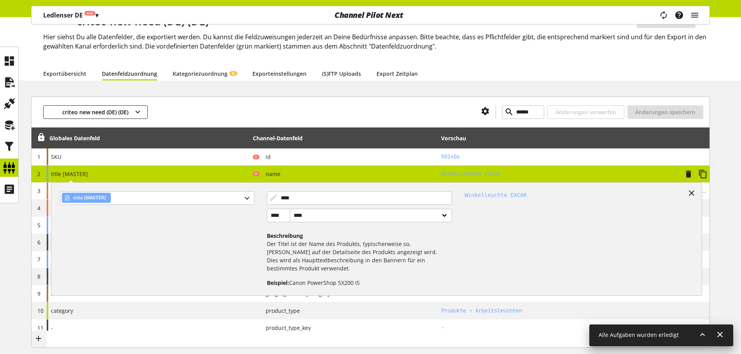
click at [269, 173] on span "name" at bounding box center [269, 174] width 21 height 8
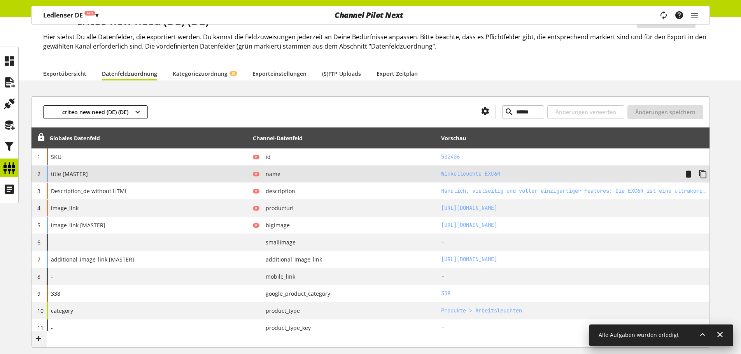
click at [269, 173] on span "name" at bounding box center [269, 174] width 21 height 8
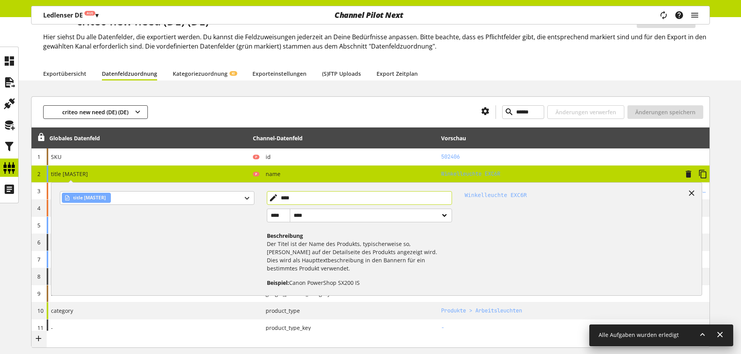
click at [292, 196] on input "****" at bounding box center [360, 198] width 186 height 14
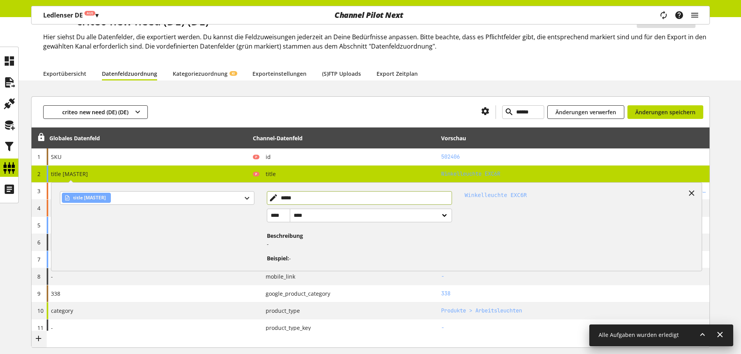
type input "*****"
click at [451, 59] on div "criteo new need (DE) (DE) Export ist nicht aktiv Export auslösen Du bist nicht …" at bounding box center [376, 40] width 667 height 54
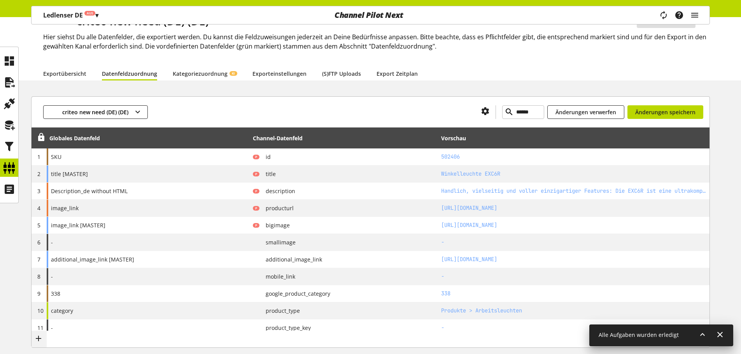
click at [173, 105] on div at bounding box center [311, 112] width 327 height 14
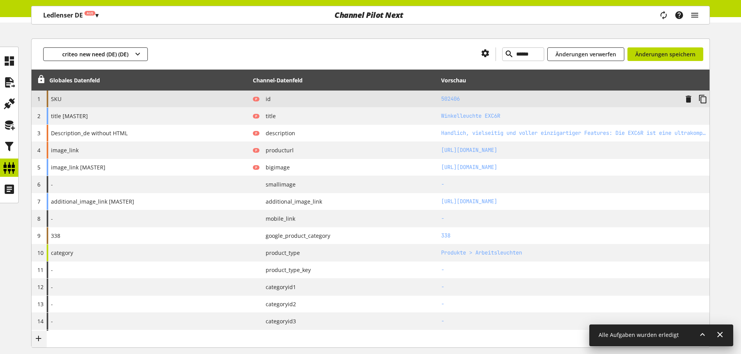
scroll to position [78, 0]
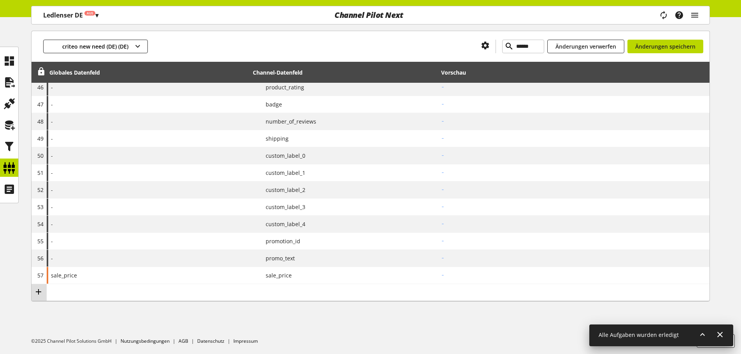
click at [42, 292] on icon at bounding box center [38, 292] width 9 height 14
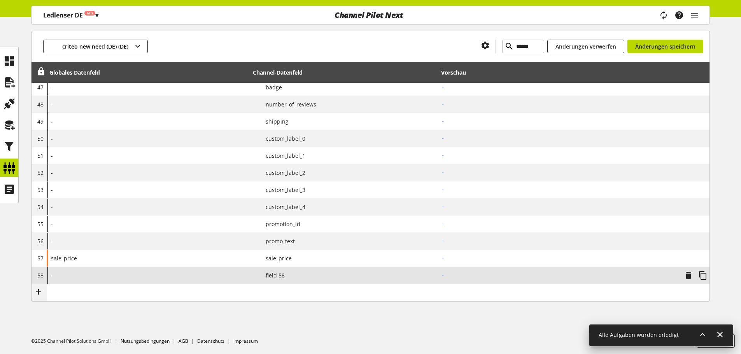
click at [276, 276] on span "field 58" at bounding box center [271, 275] width 25 height 8
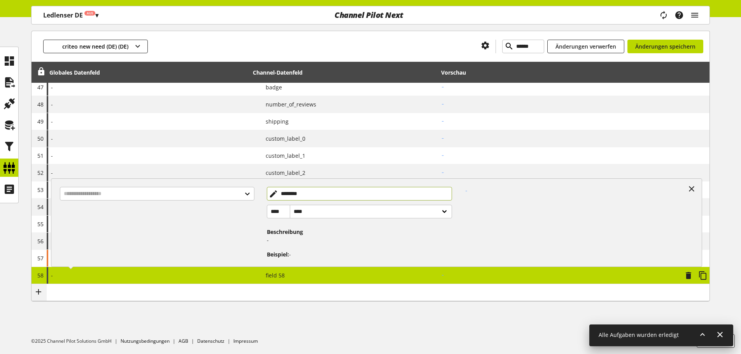
click at [322, 196] on input "********" at bounding box center [360, 194] width 186 height 14
type input "****"
click at [118, 198] on input "text" at bounding box center [157, 194] width 194 height 14
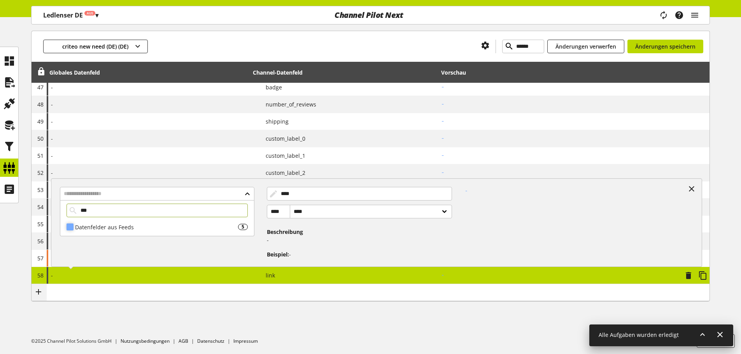
type input "***"
click at [134, 226] on div "Datenfelder aus Feeds" at bounding box center [156, 227] width 163 height 8
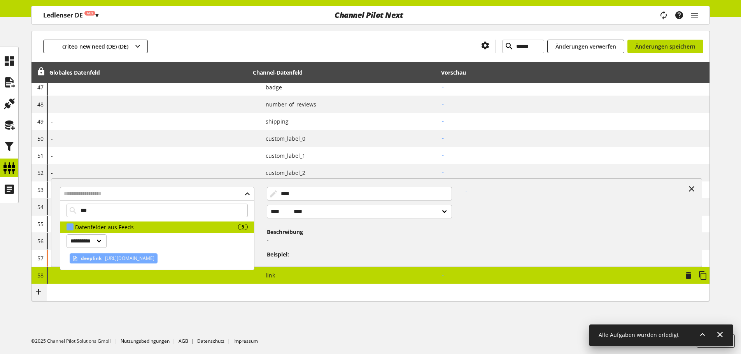
click at [113, 256] on span "https://ledlenser.com/de-de/produkt/winkelleuchte-exc6r-502406/" at bounding box center [128, 258] width 51 height 9
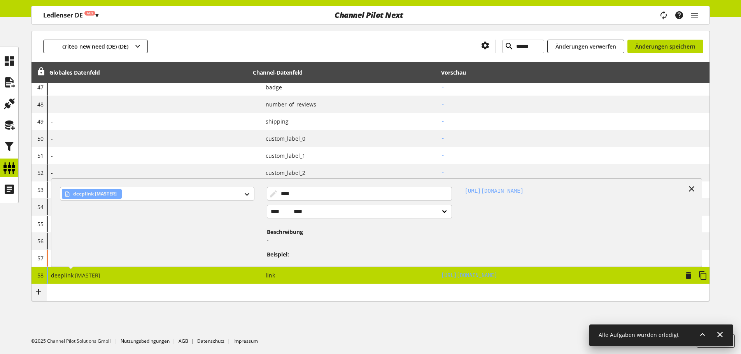
click at [230, 293] on td "-" at bounding box center [148, 292] width 203 height 17
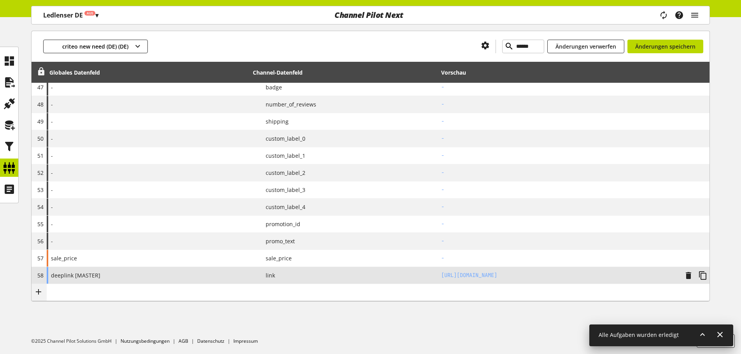
click at [40, 76] on icon at bounding box center [41, 72] width 9 height 14
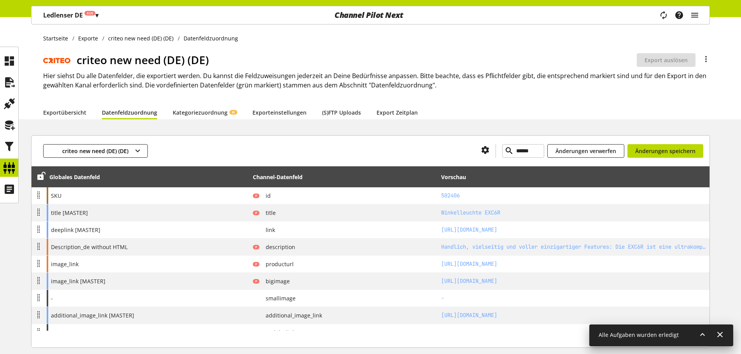
click at [287, 138] on div "criteo new need (DE) (DE) ****** Änderungen verwerfen Änderungen speichern" at bounding box center [371, 150] width 678 height 31
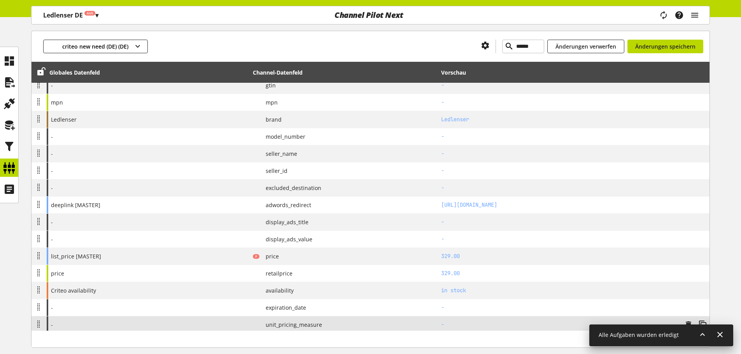
scroll to position [235, 0]
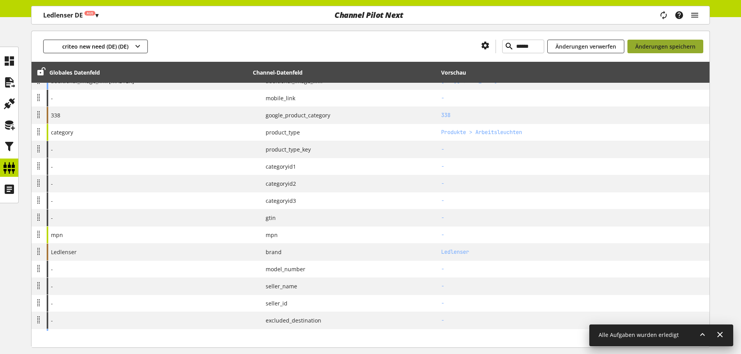
click at [629, 47] on button "Änderungen speichern" at bounding box center [665, 47] width 76 height 14
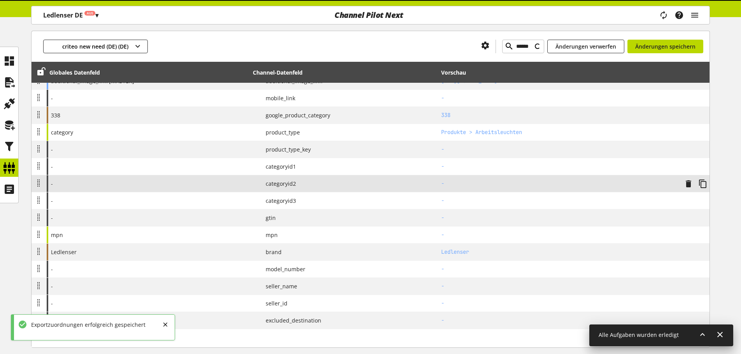
type input "******"
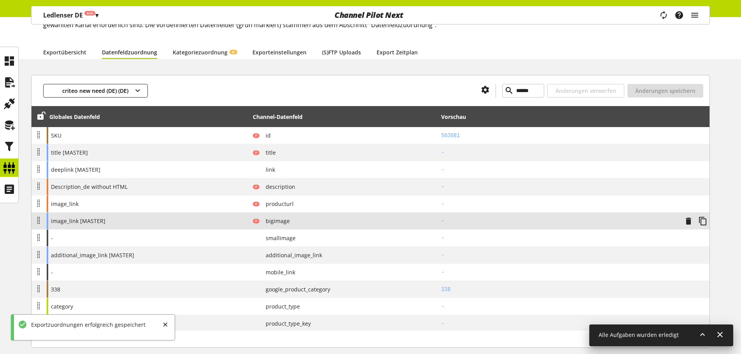
scroll to position [0, 0]
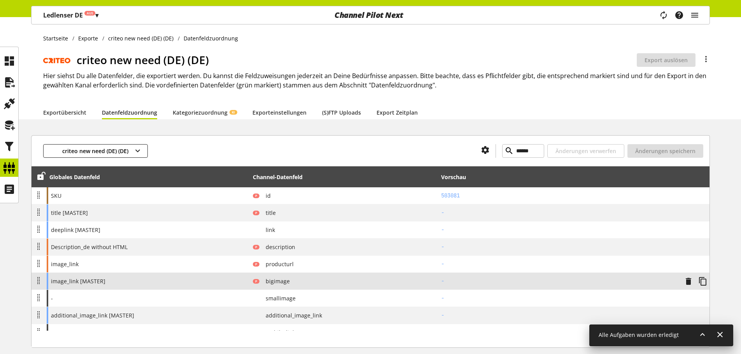
click at [272, 282] on span "bigimage" at bounding box center [274, 281] width 30 height 8
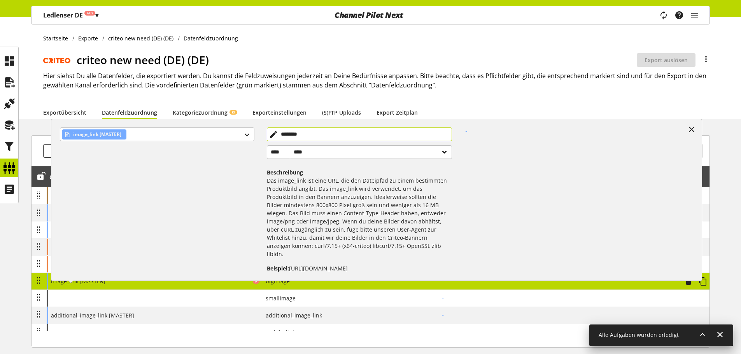
click at [358, 136] on input "********" at bounding box center [360, 135] width 186 height 14
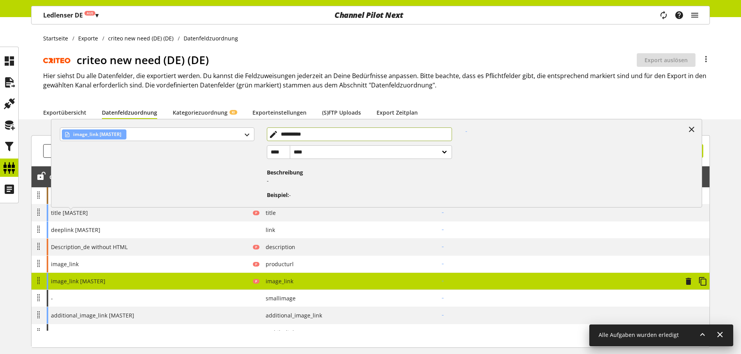
type input "**********"
click at [222, 279] on div "**********" at bounding box center [148, 281] width 203 height 17
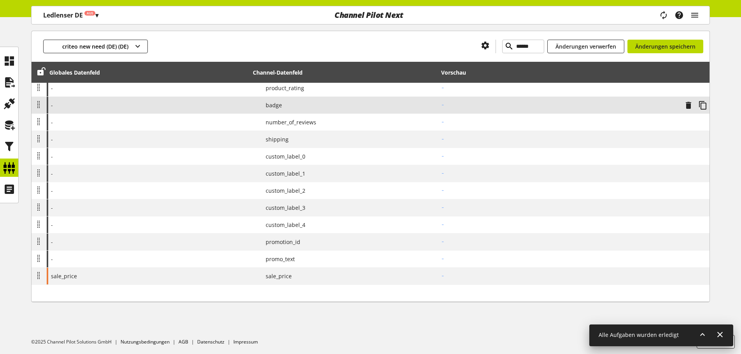
scroll to position [896, 0]
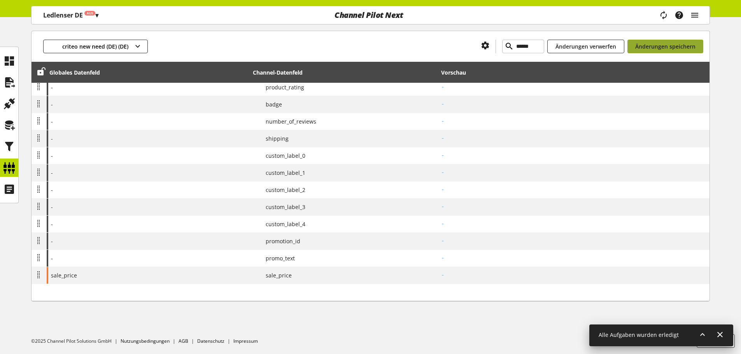
click at [653, 51] on button "Änderungen speichern" at bounding box center [665, 47] width 76 height 14
click at [637, 44] on span "Änderungen speichern" at bounding box center [665, 46] width 60 height 8
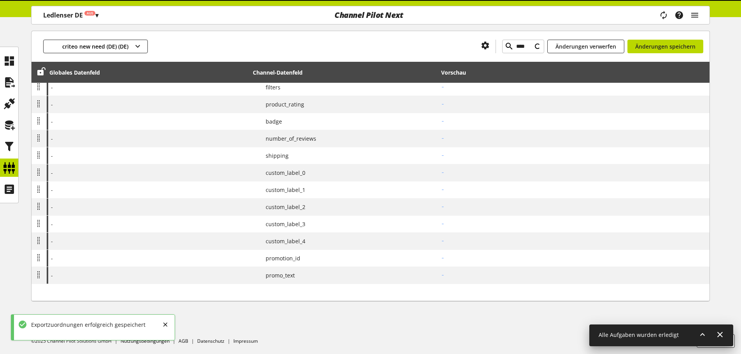
type input "******"
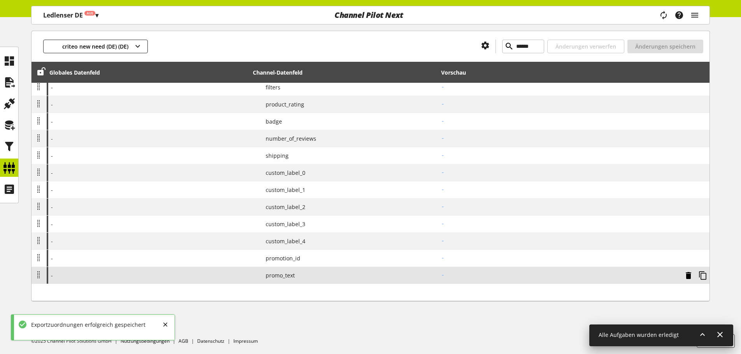
click at [688, 275] on icon at bounding box center [688, 276] width 9 height 14
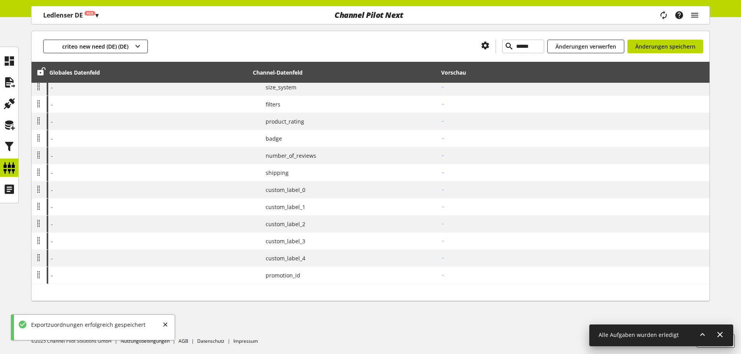
click at [0, 0] on icon at bounding box center [0, 0] width 0 height 0
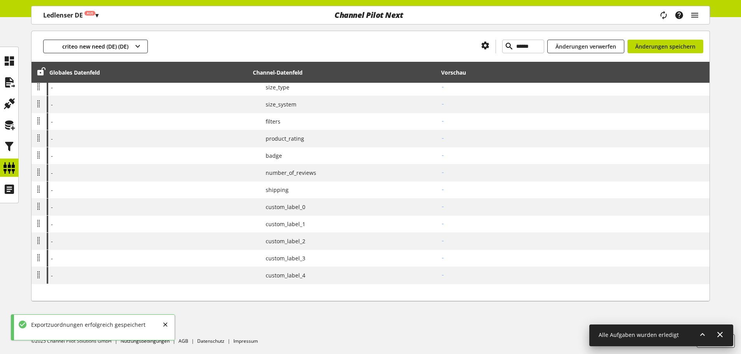
click at [0, 0] on icon at bounding box center [0, 0] width 0 height 0
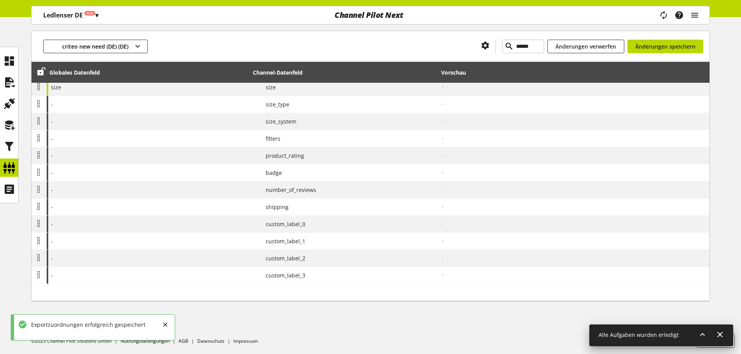
click at [0, 0] on icon at bounding box center [0, 0] width 0 height 0
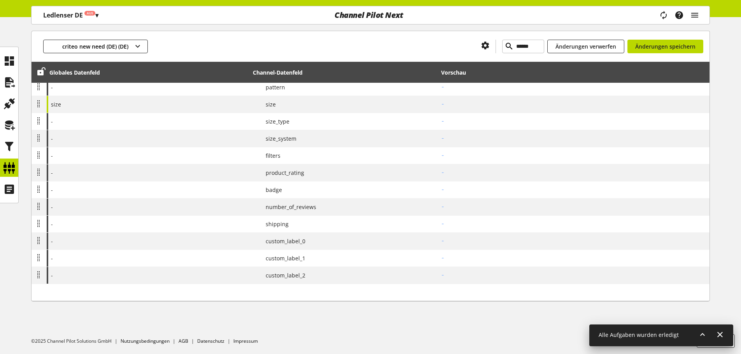
click at [0, 0] on icon at bounding box center [0, 0] width 0 height 0
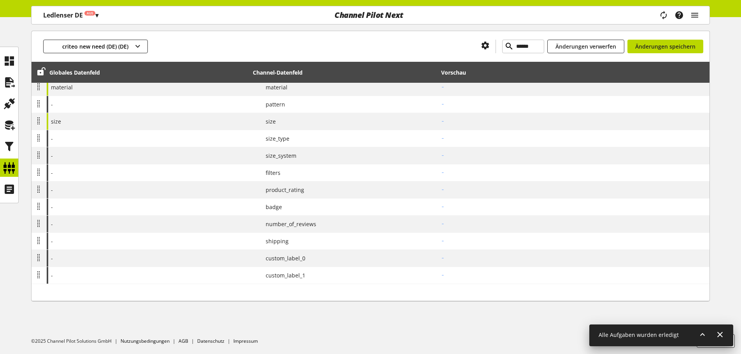
click at [0, 0] on icon at bounding box center [0, 0] width 0 height 0
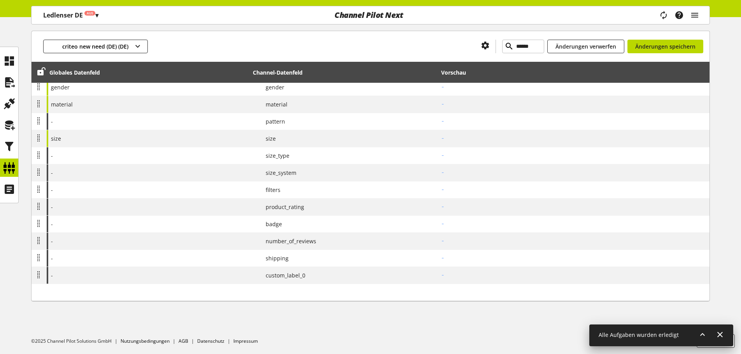
click at [0, 0] on icon at bounding box center [0, 0] width 0 height 0
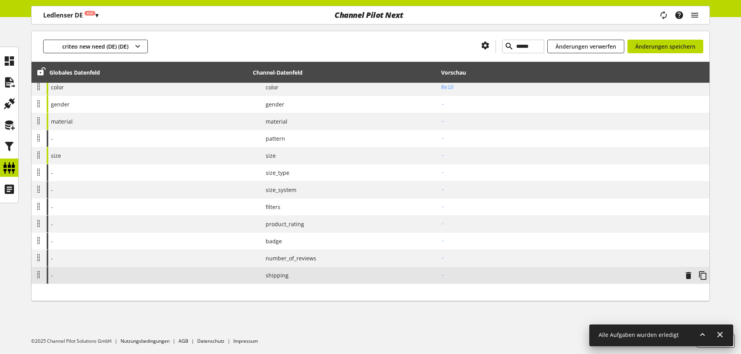
click at [680, 280] on td "-" at bounding box center [573, 275] width 271 height 17
select select "******"
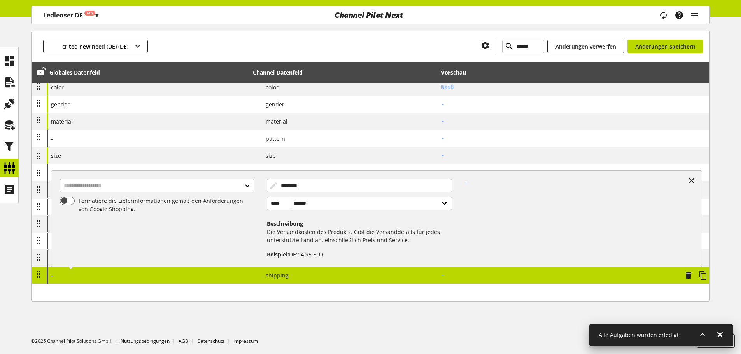
click at [680, 280] on td "-" at bounding box center [573, 275] width 271 height 17
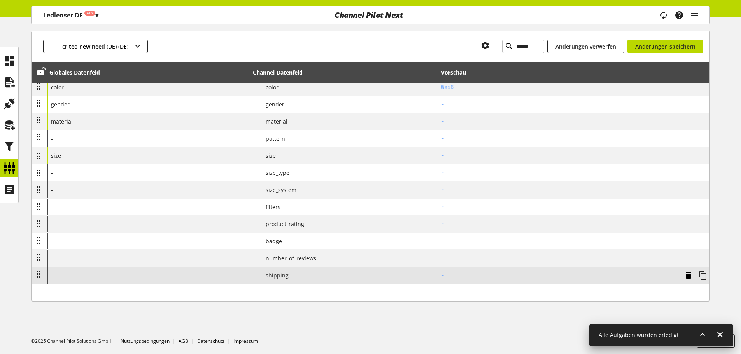
click at [686, 274] on icon at bounding box center [688, 276] width 9 height 14
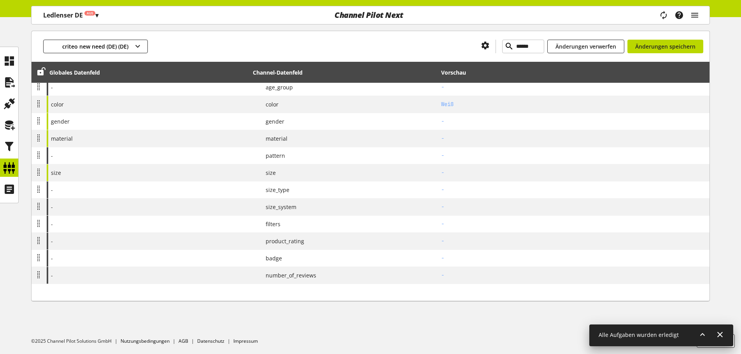
click at [0, 0] on icon at bounding box center [0, 0] width 0 height 0
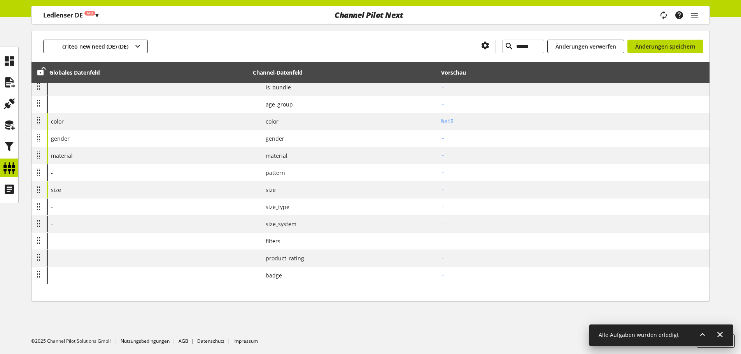
click at [0, 0] on icon at bounding box center [0, 0] width 0 height 0
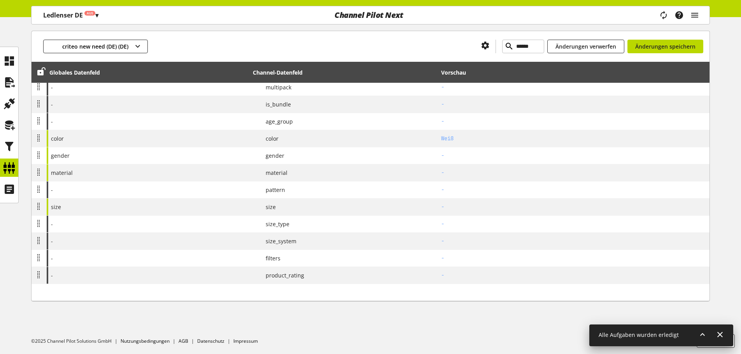
click at [0, 0] on icon at bounding box center [0, 0] width 0 height 0
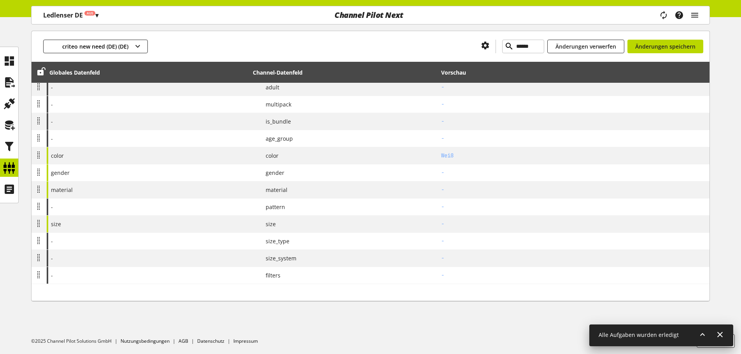
click at [0, 0] on icon at bounding box center [0, 0] width 0 height 0
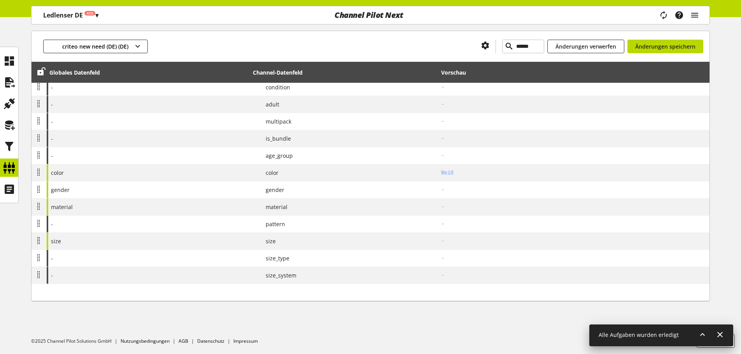
click at [0, 0] on icon at bounding box center [0, 0] width 0 height 0
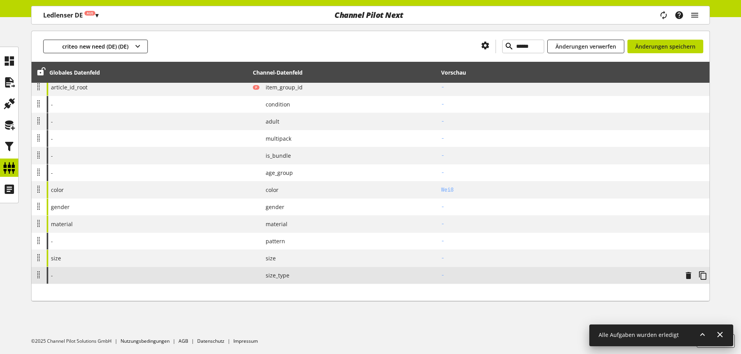
click at [681, 274] on div at bounding box center [692, 275] width 29 height 8
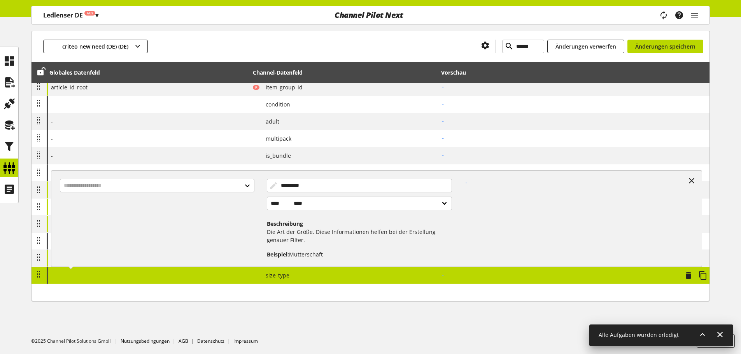
click at [677, 186] on div "-" at bounding box center [575, 216] width 247 height 86
click at [682, 183] on div "-" at bounding box center [575, 216] width 247 height 86
click at [686, 182] on div "********* **** **** ****** Beschreibung Die Art der Größe. Diese Informationen …" at bounding box center [376, 218] width 651 height 97
click at [688, 181] on icon at bounding box center [691, 181] width 9 height 14
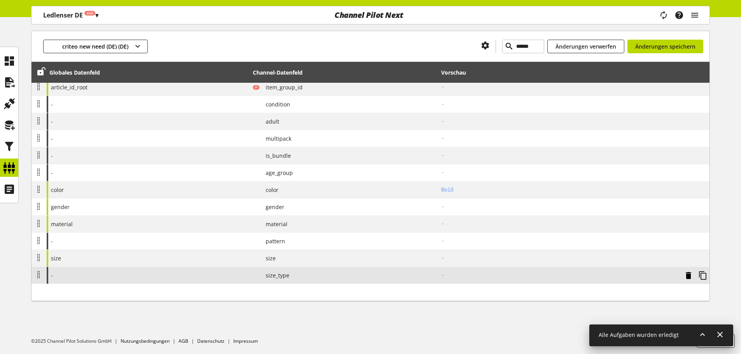
click at [685, 279] on icon at bounding box center [688, 276] width 9 height 14
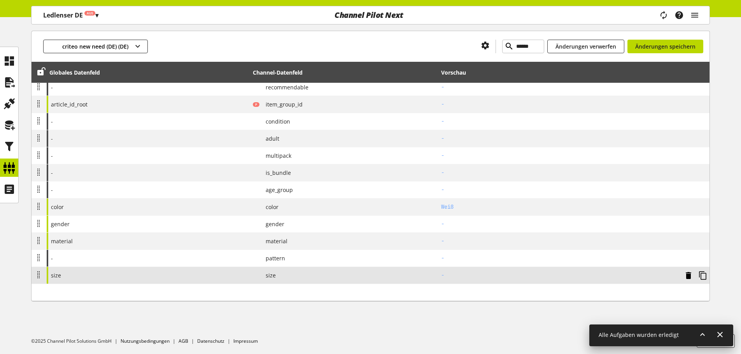
click at [685, 279] on icon at bounding box center [688, 276] width 9 height 14
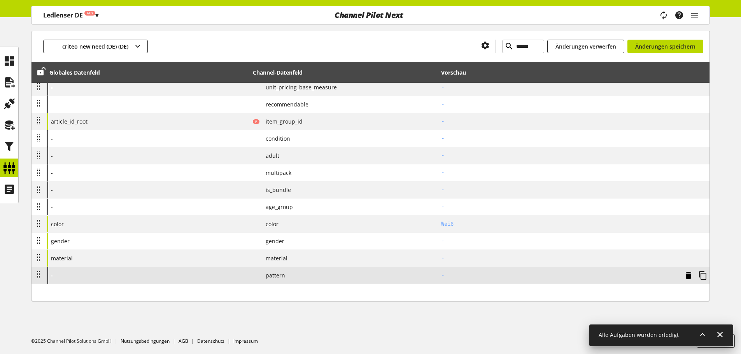
click at [684, 278] on icon at bounding box center [688, 276] width 9 height 14
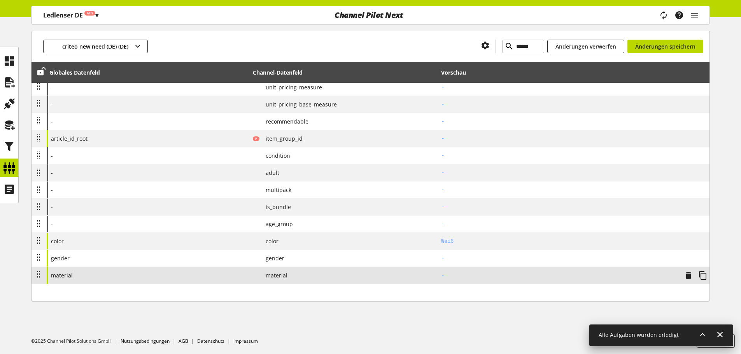
click at [683, 278] on div at bounding box center [692, 275] width 29 height 8
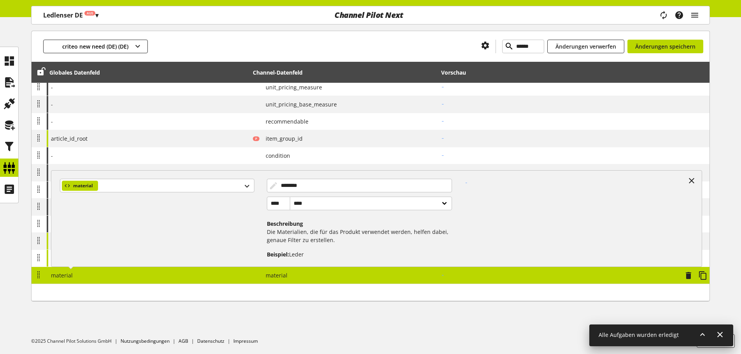
click at [683, 278] on div at bounding box center [692, 275] width 29 height 8
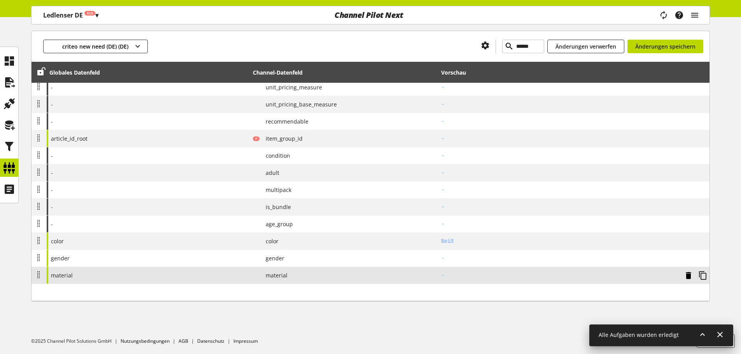
click at [684, 277] on icon at bounding box center [688, 276] width 9 height 14
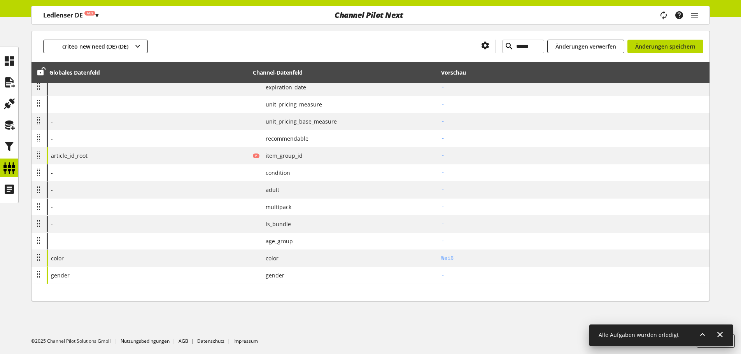
click at [0, 0] on icon at bounding box center [0, 0] width 0 height 0
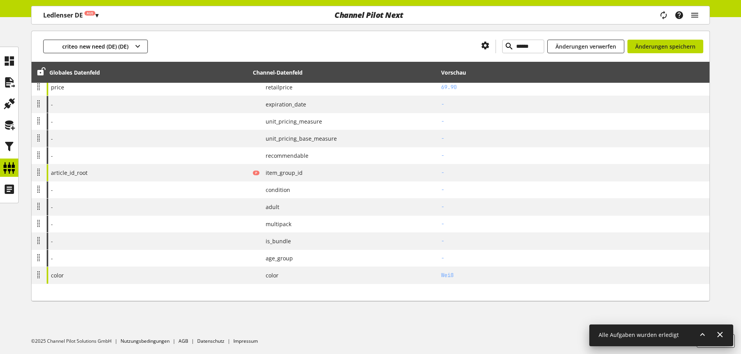
click at [0, 0] on icon at bounding box center [0, 0] width 0 height 0
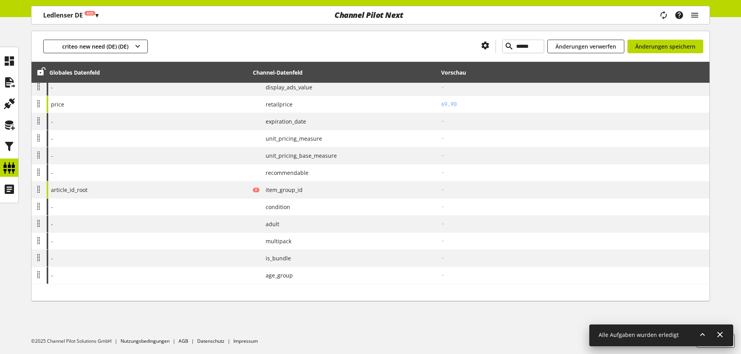
scroll to position [571, 0]
click at [0, 0] on icon at bounding box center [0, 0] width 0 height 0
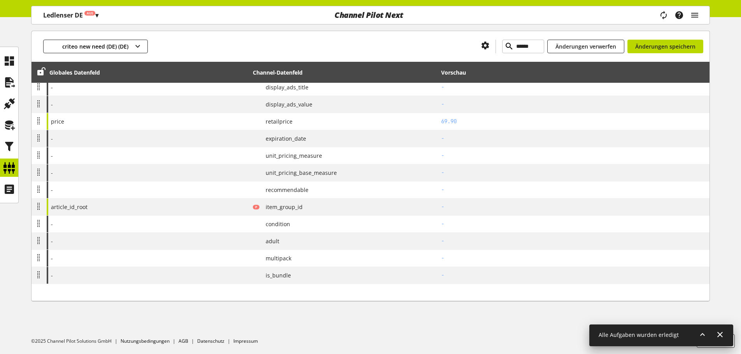
click at [0, 0] on icon at bounding box center [0, 0] width 0 height 0
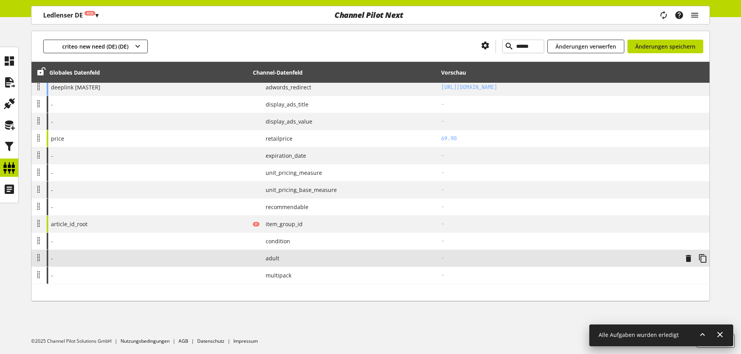
click at [0, 0] on icon at bounding box center [0, 0] width 0 height 0
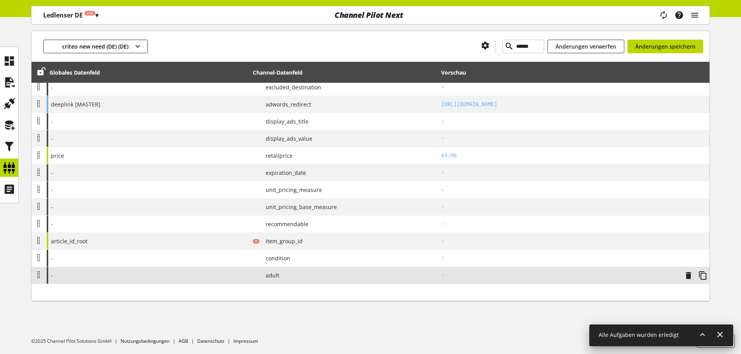
click at [684, 277] on icon at bounding box center [688, 276] width 9 height 14
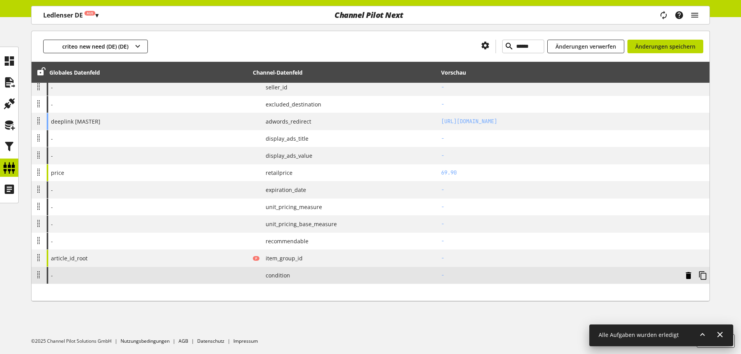
click at [684, 277] on icon at bounding box center [688, 276] width 9 height 14
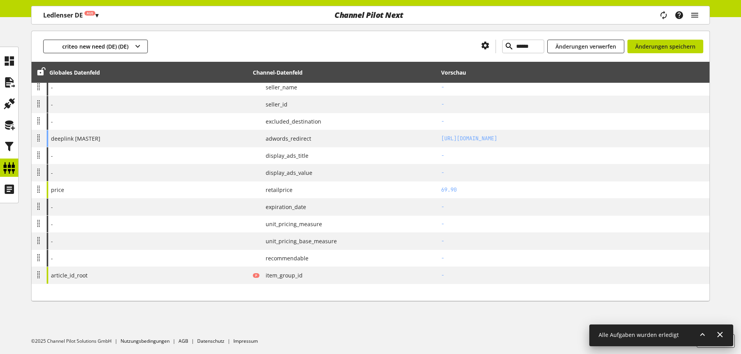
scroll to position [485, 0]
click at [0, 0] on icon at bounding box center [0, 0] width 0 height 0
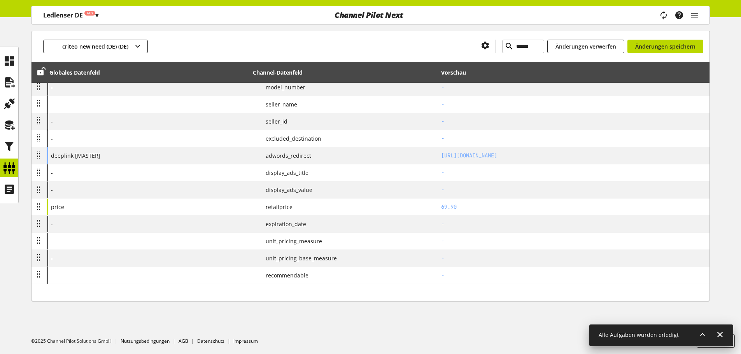
scroll to position [468, 0]
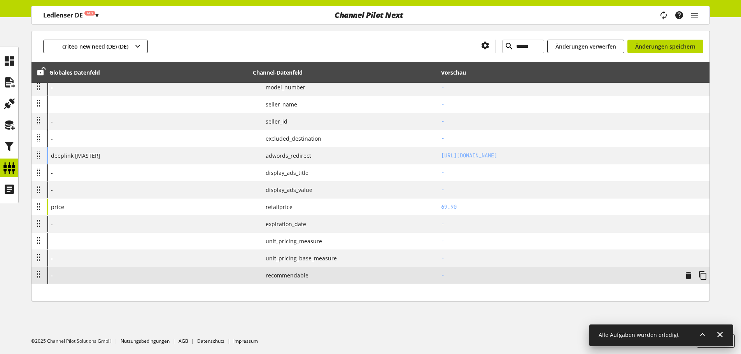
click at [683, 277] on div at bounding box center [692, 275] width 29 height 8
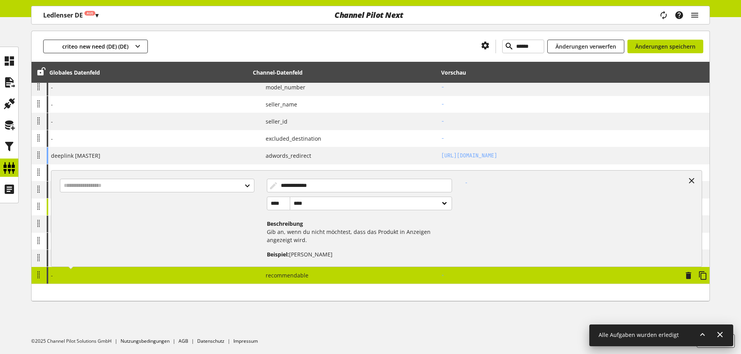
click at [682, 277] on div at bounding box center [692, 275] width 29 height 8
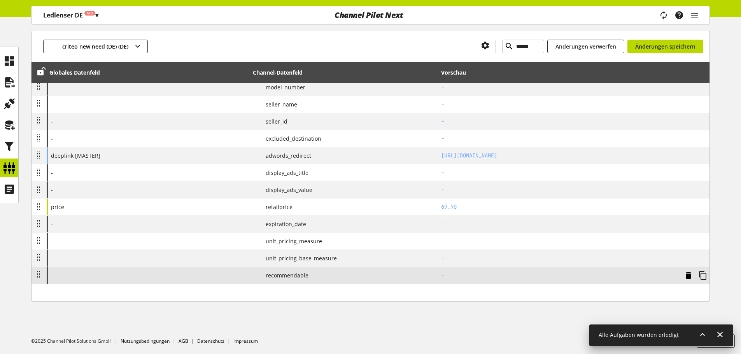
click at [687, 277] on icon at bounding box center [688, 276] width 9 height 14
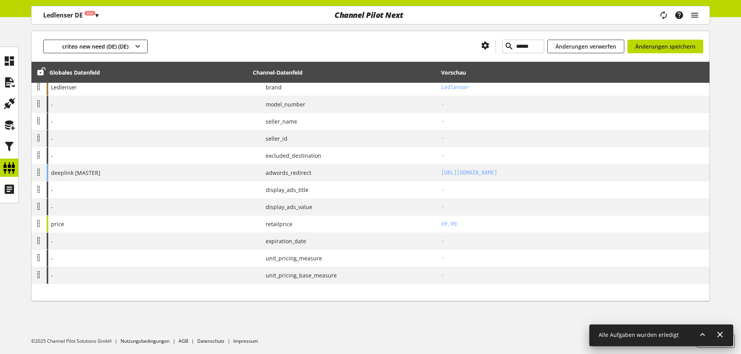
click at [0, 0] on icon at bounding box center [0, 0] width 0 height 0
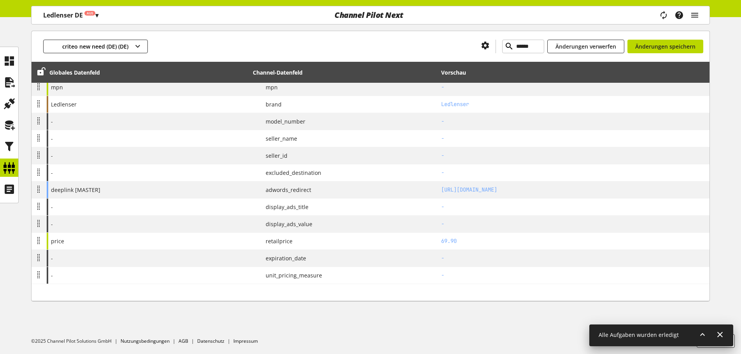
scroll to position [434, 0]
click at [35, 71] on div at bounding box center [39, 73] width 11 height 10
click at [662, 47] on span "Änderungen speichern" at bounding box center [665, 46] width 60 height 8
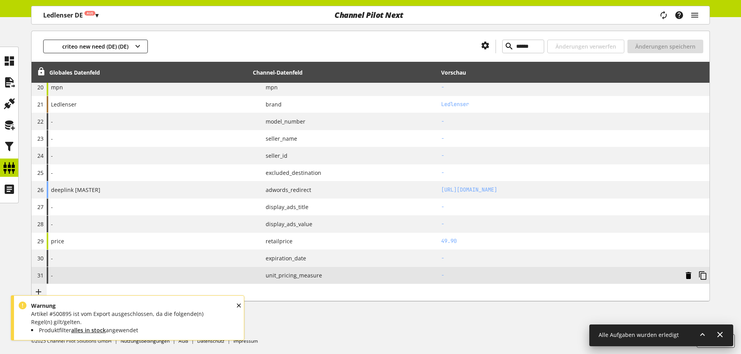
click at [686, 273] on icon at bounding box center [688, 276] width 9 height 14
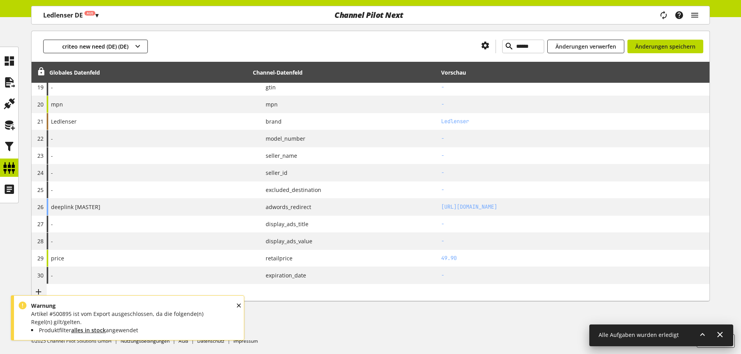
scroll to position [417, 0]
click at [0, 0] on icon at bounding box center [0, 0] width 0 height 0
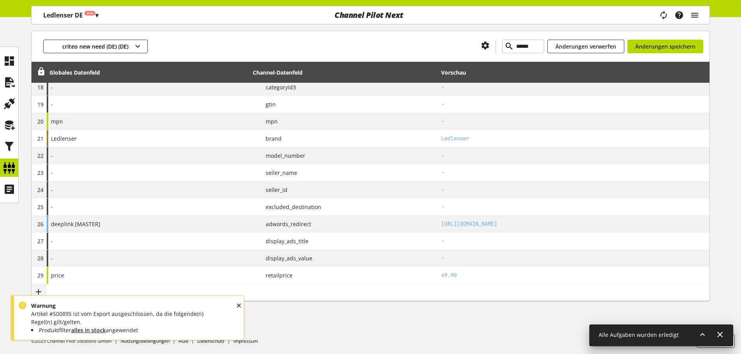
scroll to position [399, 0]
click at [0, 0] on icon at bounding box center [0, 0] width 0 height 0
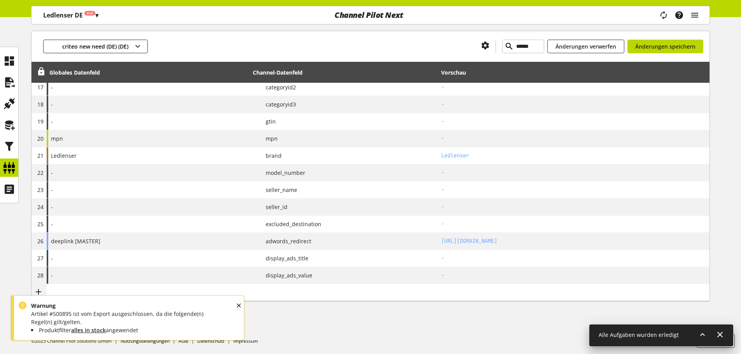
click at [0, 0] on icon at bounding box center [0, 0] width 0 height 0
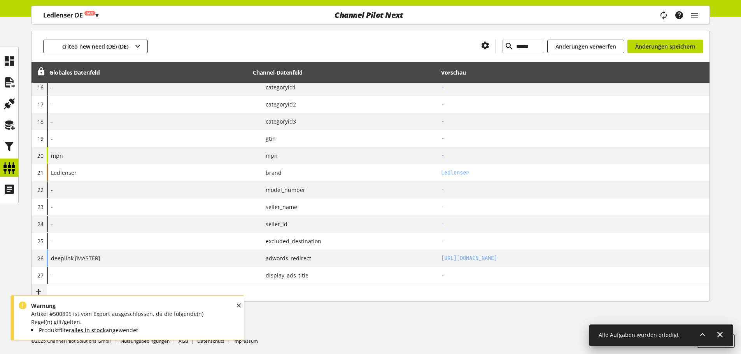
click at [0, 0] on icon at bounding box center [0, 0] width 0 height 0
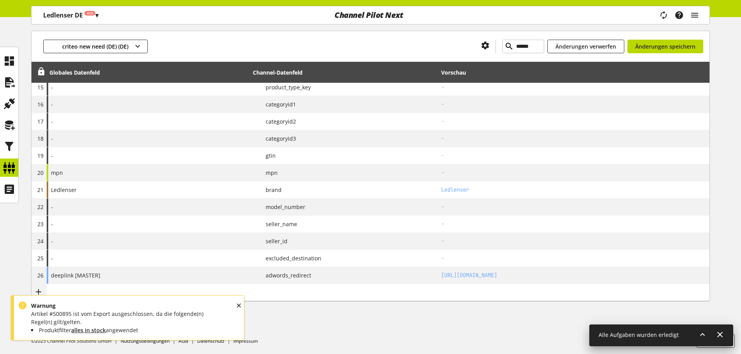
click at [0, 0] on icon at bounding box center [0, 0] width 0 height 0
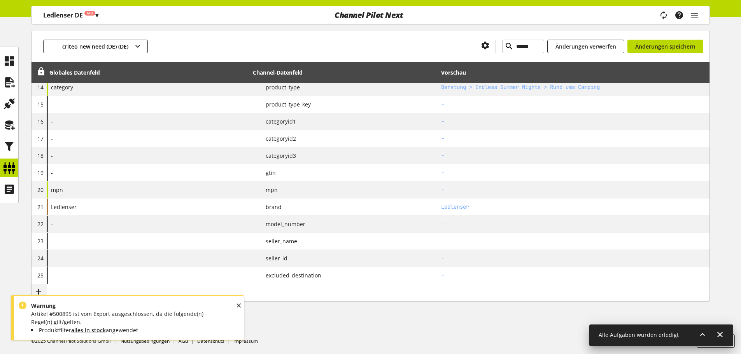
scroll to position [331, 0]
click at [0, 0] on icon at bounding box center [0, 0] width 0 height 0
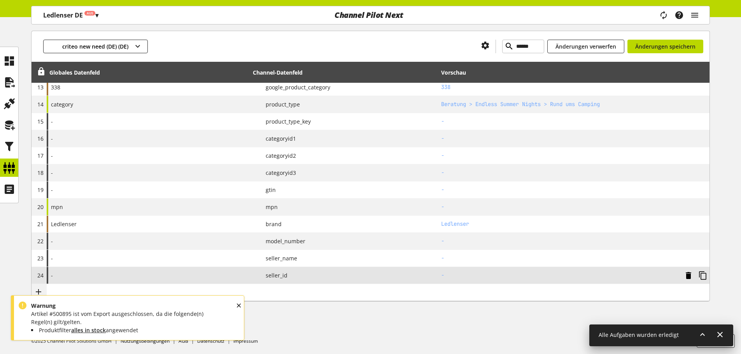
click at [685, 273] on icon at bounding box center [688, 276] width 9 height 14
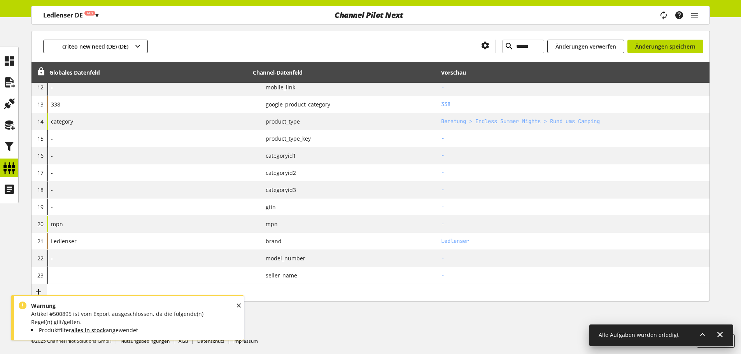
click at [0, 0] on icon at bounding box center [0, 0] width 0 height 0
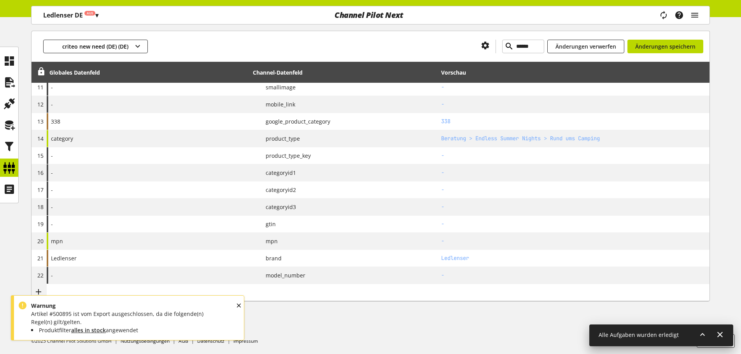
click at [0, 0] on icon at bounding box center [0, 0] width 0 height 0
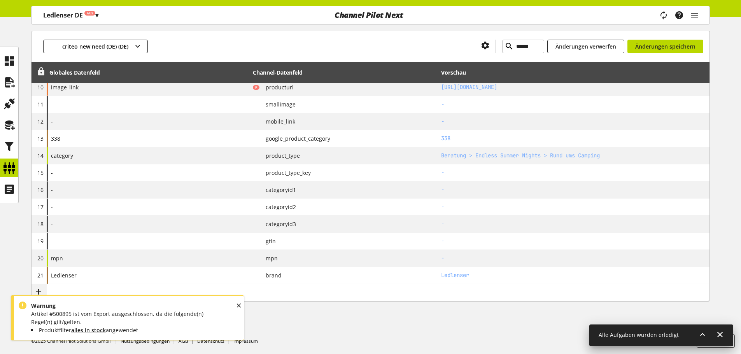
click at [43, 75] on icon at bounding box center [41, 72] width 9 height 14
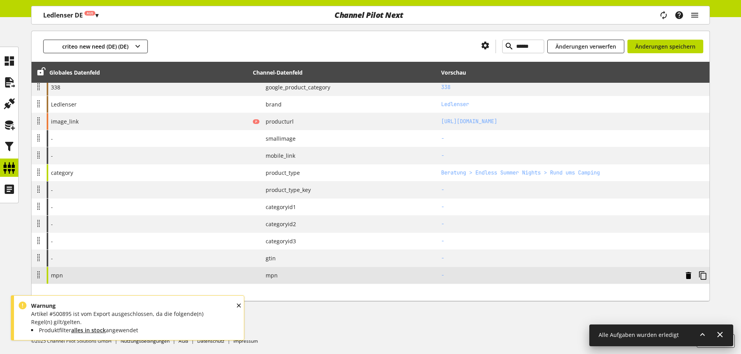
click at [688, 278] on icon at bounding box center [688, 276] width 9 height 14
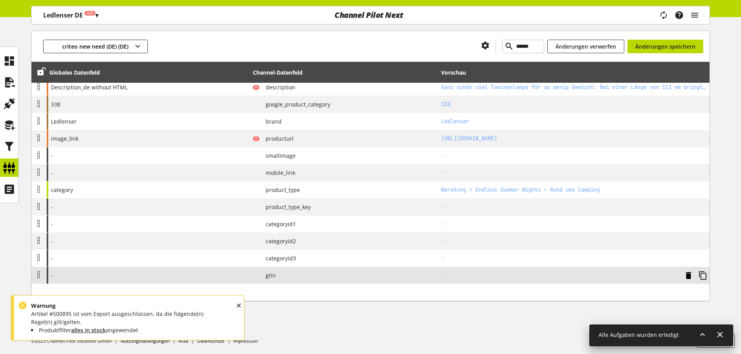
click at [688, 278] on icon at bounding box center [688, 276] width 9 height 14
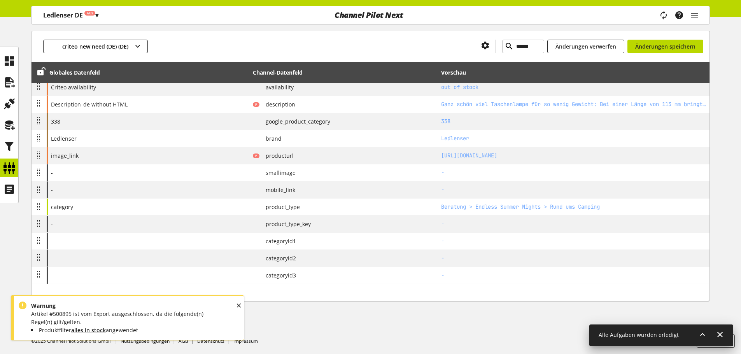
click at [0, 0] on icon at bounding box center [0, 0] width 0 height 0
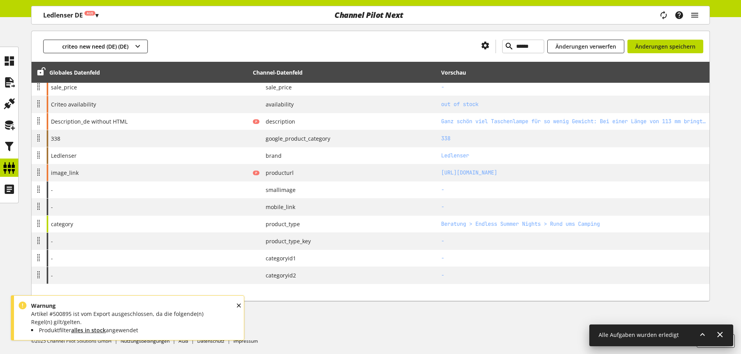
click at [0, 0] on icon at bounding box center [0, 0] width 0 height 0
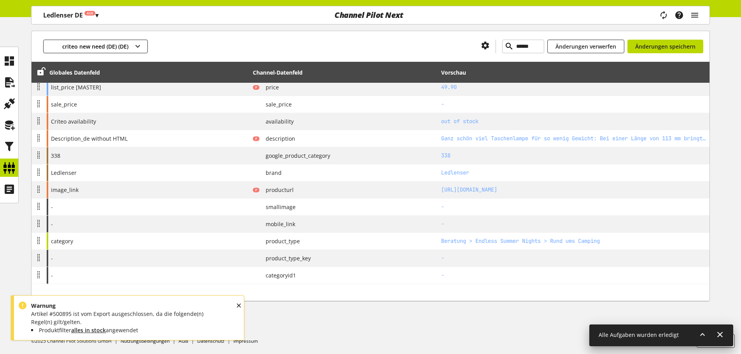
click at [0, 0] on icon at bounding box center [0, 0] width 0 height 0
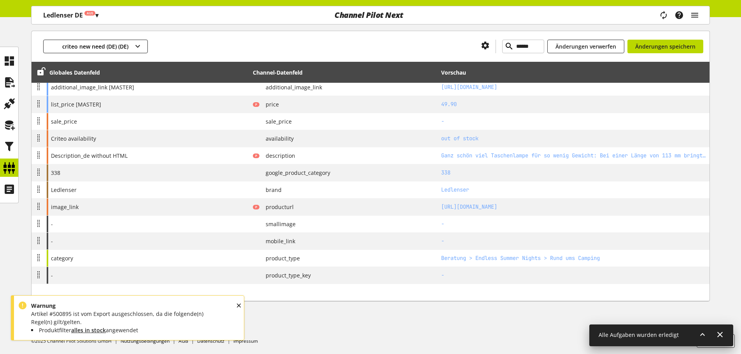
click at [0, 0] on icon at bounding box center [0, 0] width 0 height 0
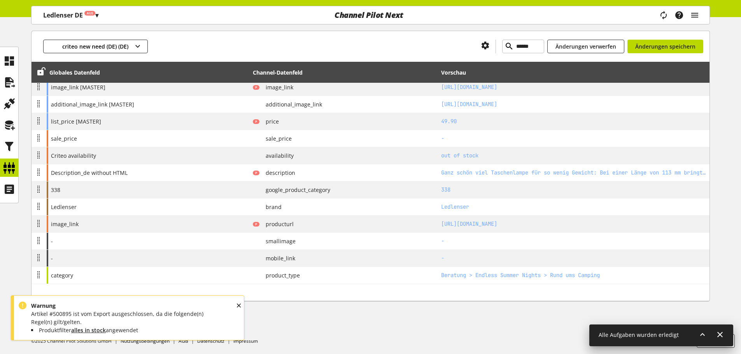
click at [0, 0] on icon at bounding box center [0, 0] width 0 height 0
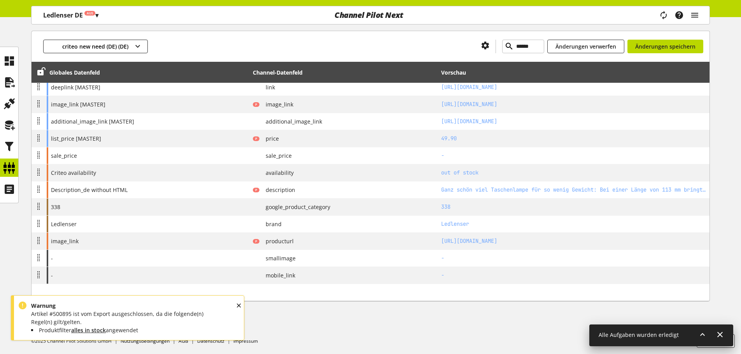
click at [0, 0] on icon at bounding box center [0, 0] width 0 height 0
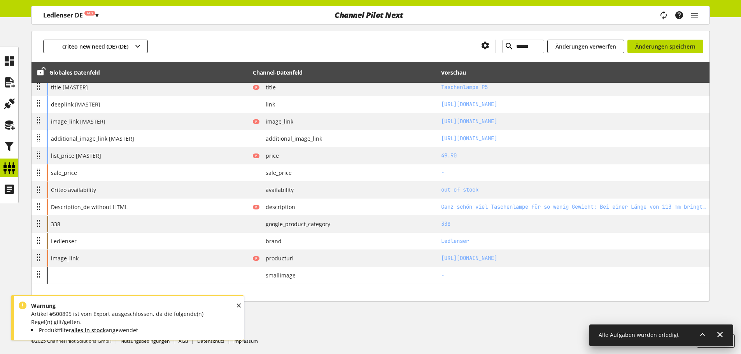
click at [0, 0] on icon at bounding box center [0, 0] width 0 height 0
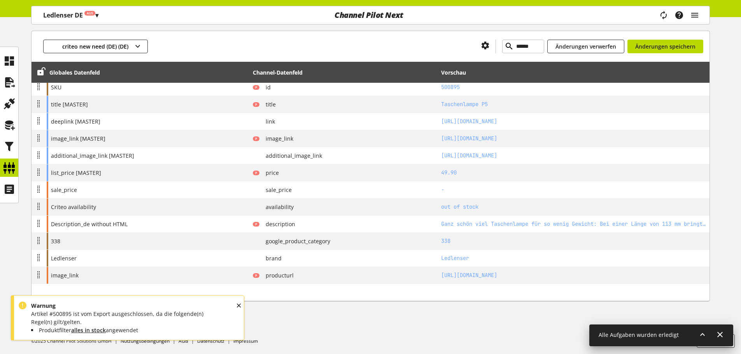
scroll to position [109, 0]
click at [648, 49] on span "Änderungen speichern" at bounding box center [665, 46] width 60 height 8
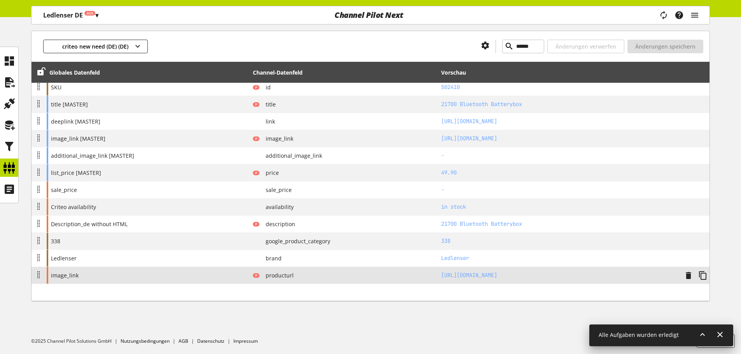
click at [151, 271] on div "image_link" at bounding box center [148, 275] width 203 height 17
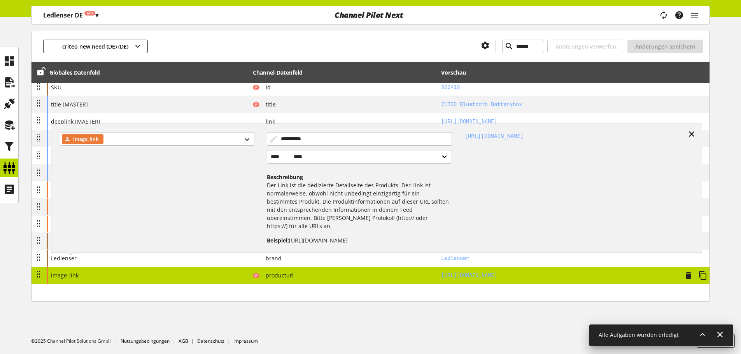
click at [688, 133] on icon at bounding box center [691, 134] width 9 height 14
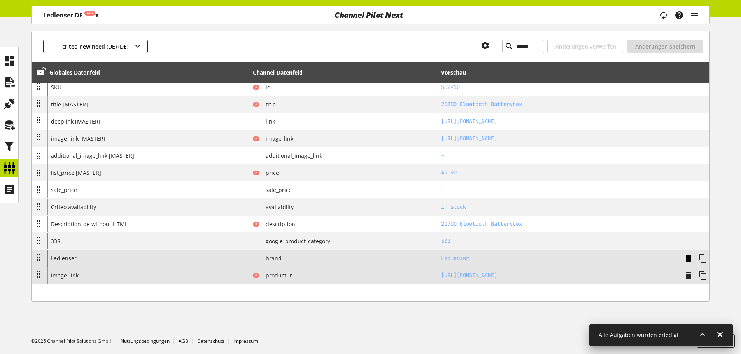
click at [687, 273] on icon at bounding box center [688, 276] width 9 height 14
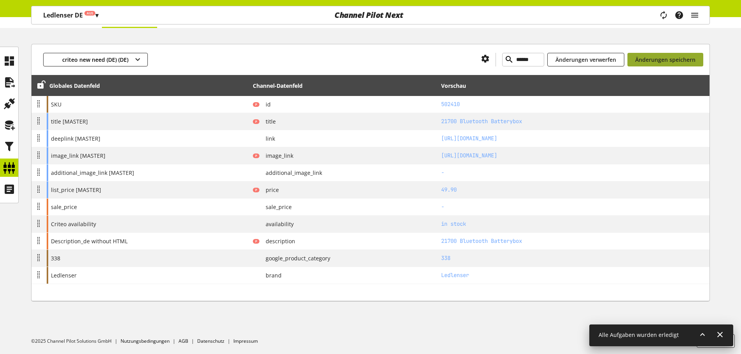
click at [637, 63] on span "Änderungen speichern" at bounding box center [665, 60] width 60 height 8
type input "******"
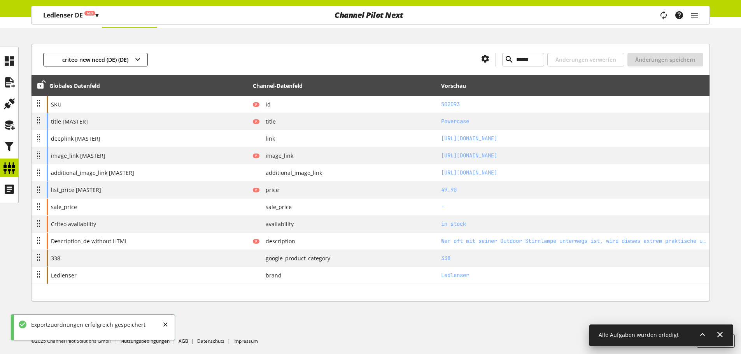
click at [34, 87] on th at bounding box center [39, 85] width 15 height 21
click at [35, 86] on div at bounding box center [39, 86] width 11 height 10
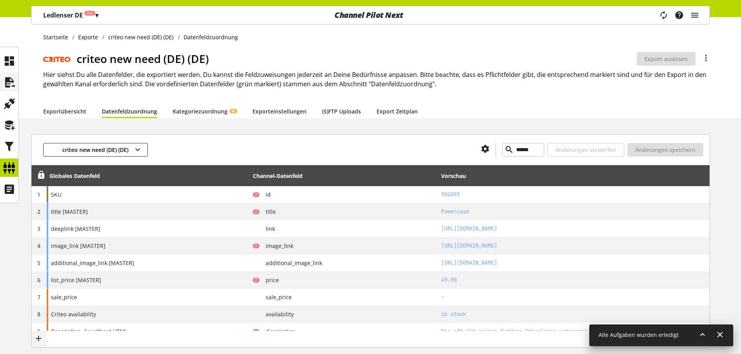
scroll to position [0, 0]
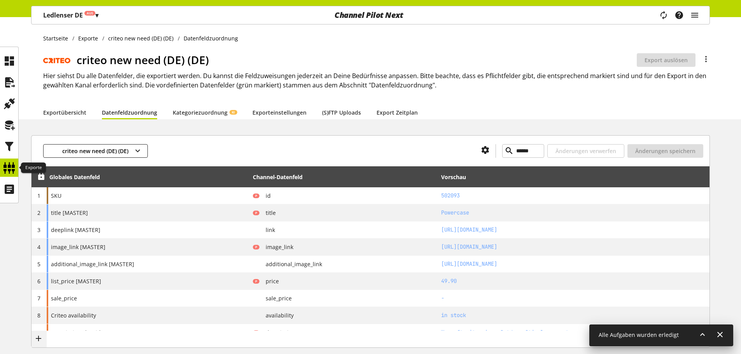
click at [4, 163] on icon at bounding box center [9, 168] width 12 height 16
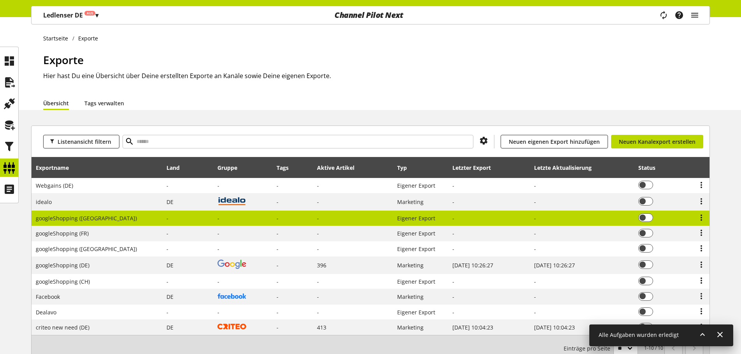
scroll to position [39, 0]
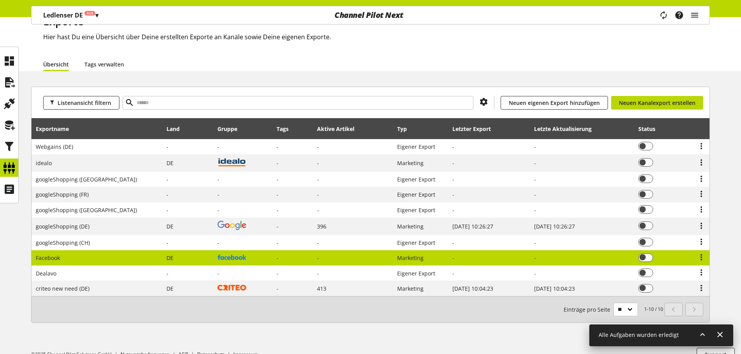
click at [60, 254] on td "Facebook" at bounding box center [97, 258] width 131 height 16
select select "********"
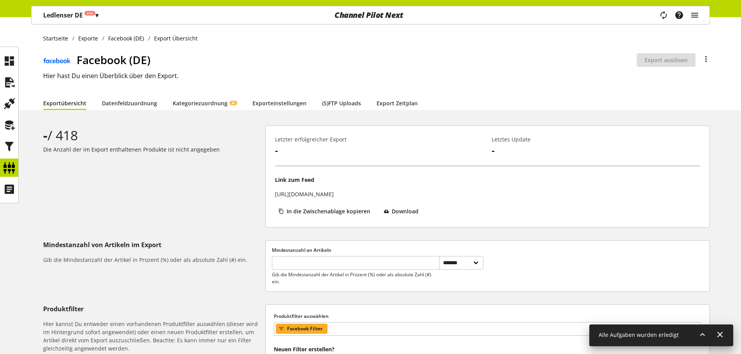
click at [119, 110] on div "**********" at bounding box center [370, 245] width 741 height 456
click at [108, 99] on link "Datenfeldzuordnung" at bounding box center [129, 103] width 55 height 8
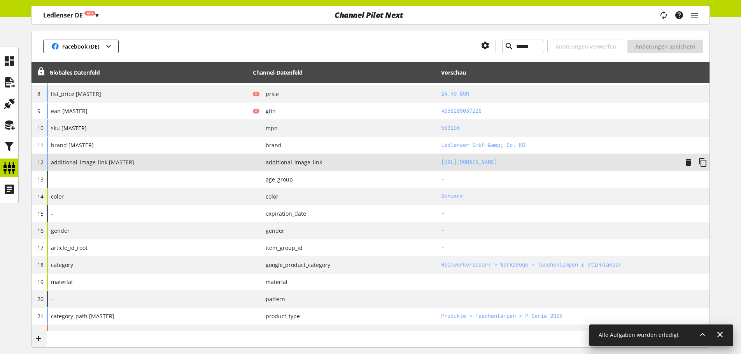
scroll to position [233, 0]
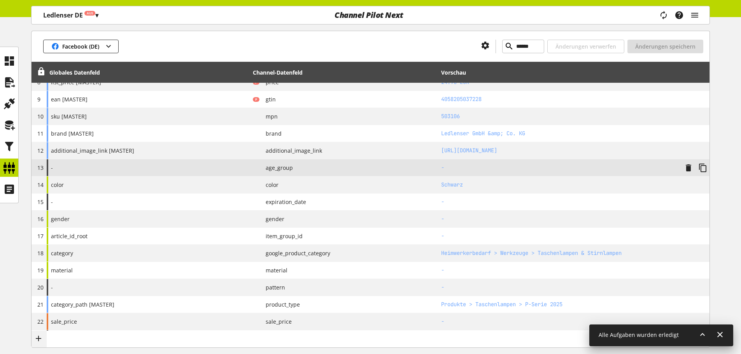
click at [196, 169] on div "-" at bounding box center [148, 167] width 203 height 17
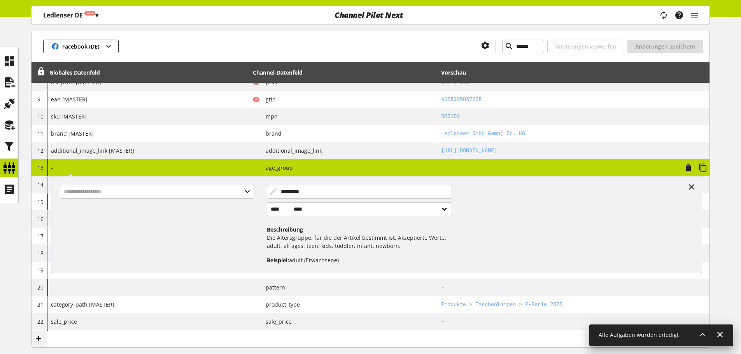
click at [120, 161] on div "- ********* **** **** ****** Beschreibung Die Altersgruppe, für die der Artikel…" at bounding box center [148, 167] width 203 height 17
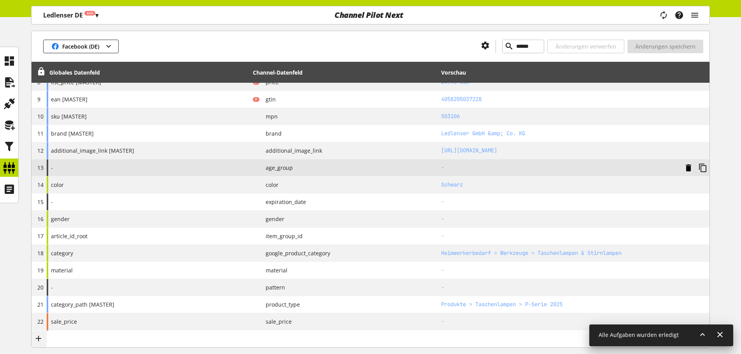
click at [690, 169] on icon at bounding box center [688, 168] width 9 height 14
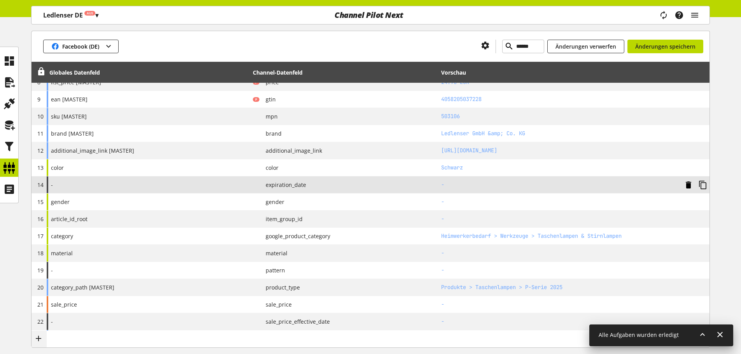
click at [687, 189] on icon at bounding box center [688, 185] width 9 height 14
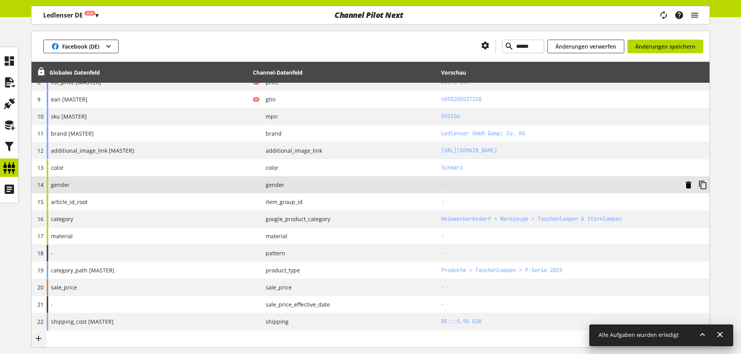
click at [689, 182] on icon at bounding box center [688, 185] width 9 height 14
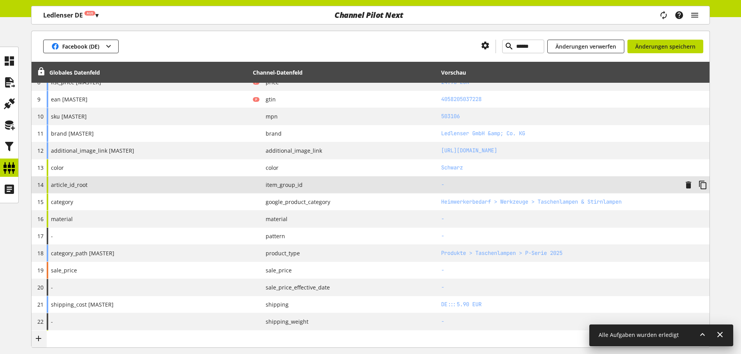
click at [186, 183] on div "article_id_root" at bounding box center [148, 185] width 203 height 17
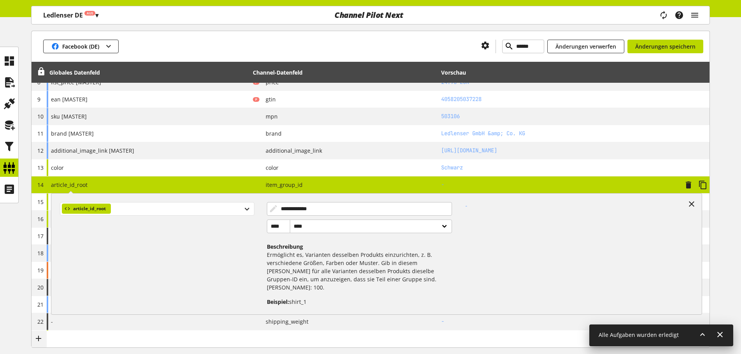
click at [143, 206] on div "article_id_root" at bounding box center [157, 209] width 194 height 14
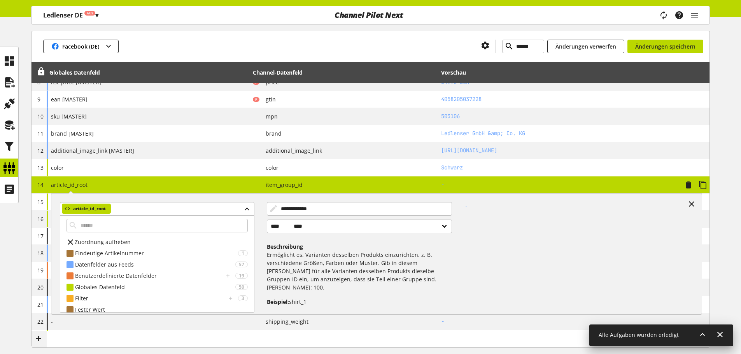
click at [90, 243] on span "Zuordnung aufheben" at bounding box center [103, 242] width 56 height 8
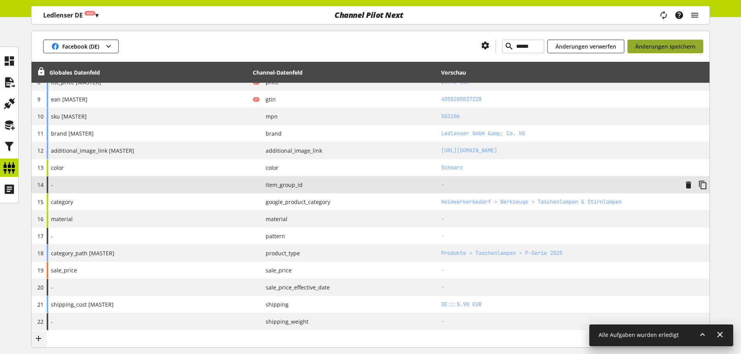
click at [636, 46] on span "Änderungen speichern" at bounding box center [665, 46] width 60 height 8
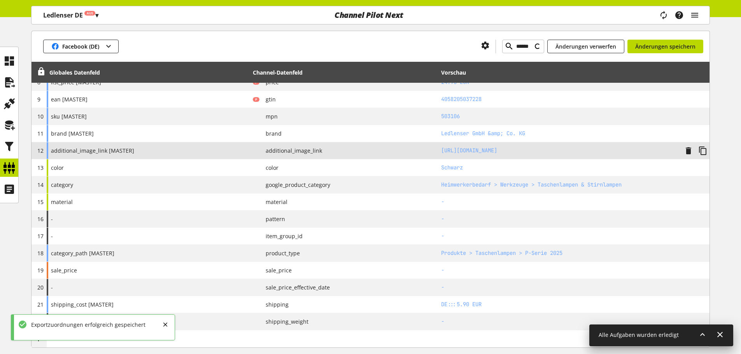
type input "****"
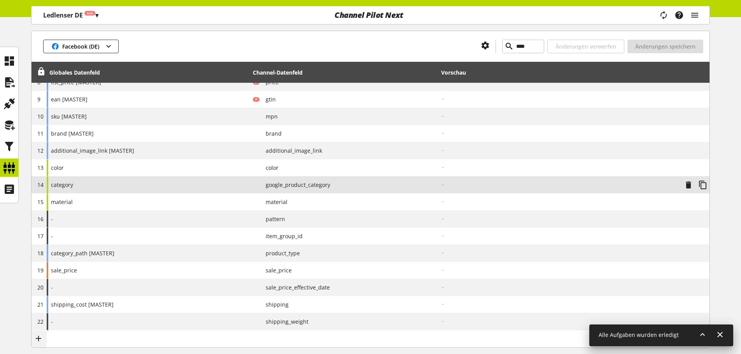
click at [140, 184] on div "category" at bounding box center [148, 185] width 203 height 17
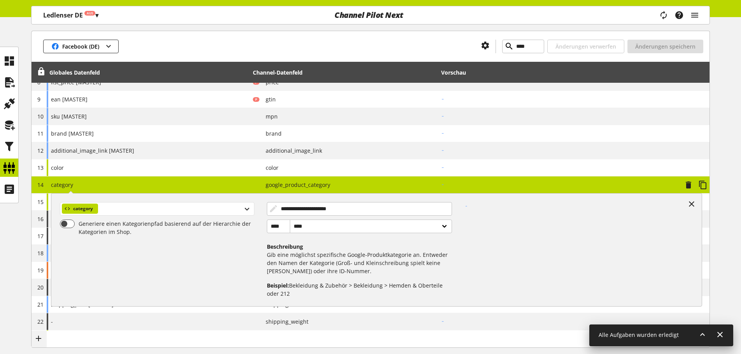
click at [122, 208] on div "category" at bounding box center [157, 209] width 194 height 14
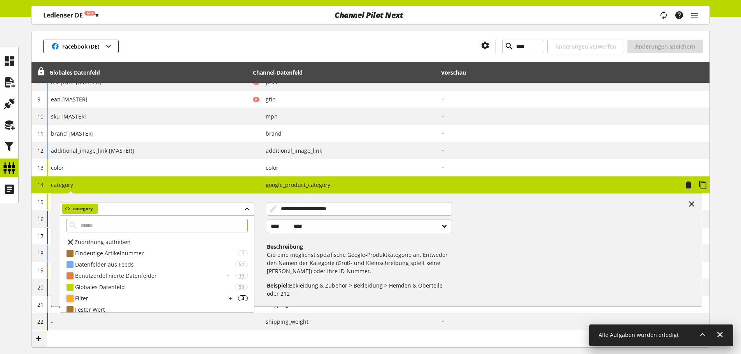
click at [132, 303] on div "Filter 3" at bounding box center [157, 298] width 194 height 11
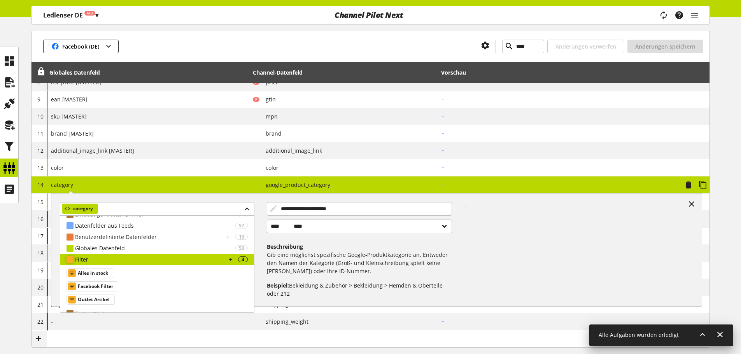
click at [104, 263] on div "Filter" at bounding box center [150, 260] width 151 height 8
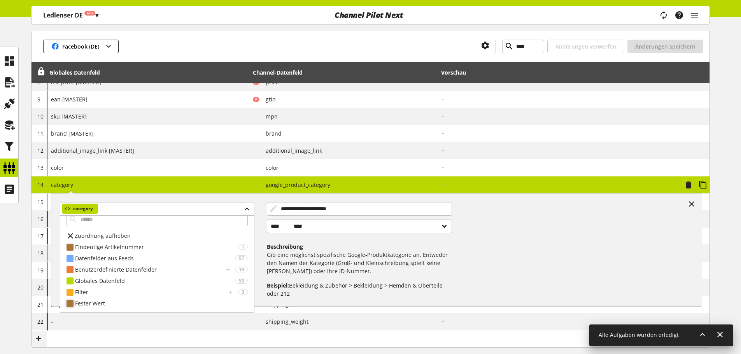
click at [89, 301] on div "Fester Wert" at bounding box center [161, 303] width 173 height 8
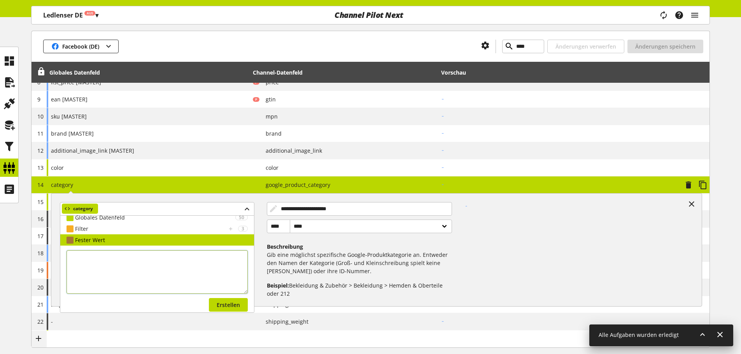
scroll to position [74, 0]
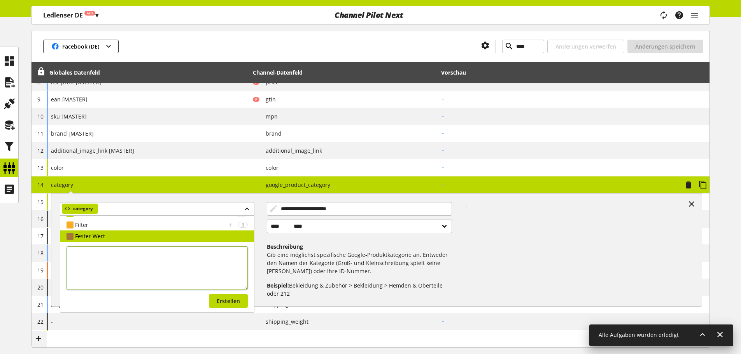
click at [99, 259] on textarea at bounding box center [157, 269] width 181 height 44
type textarea "***"
click at [219, 303] on span "Erstellen" at bounding box center [228, 301] width 23 height 8
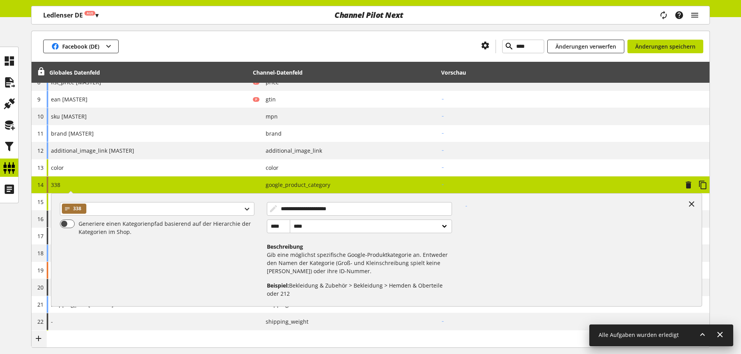
click at [271, 185] on span "google_product_category" at bounding box center [294, 185] width 71 height 8
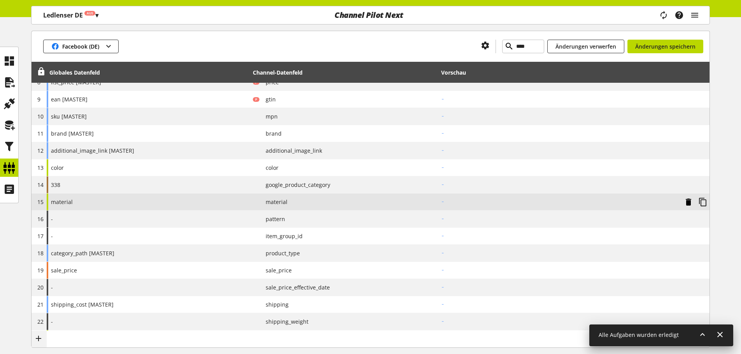
click at [686, 200] on icon at bounding box center [688, 202] width 9 height 14
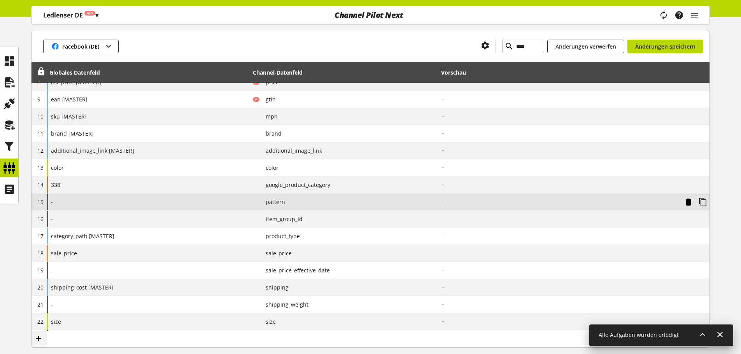
click at [686, 200] on icon at bounding box center [688, 202] width 9 height 14
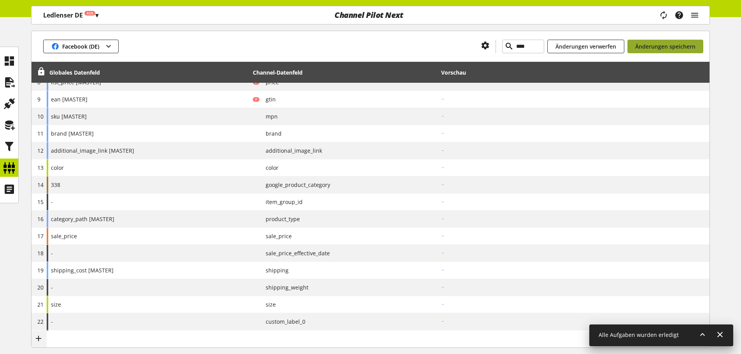
click at [663, 47] on span "Änderungen speichern" at bounding box center [665, 46] width 60 height 8
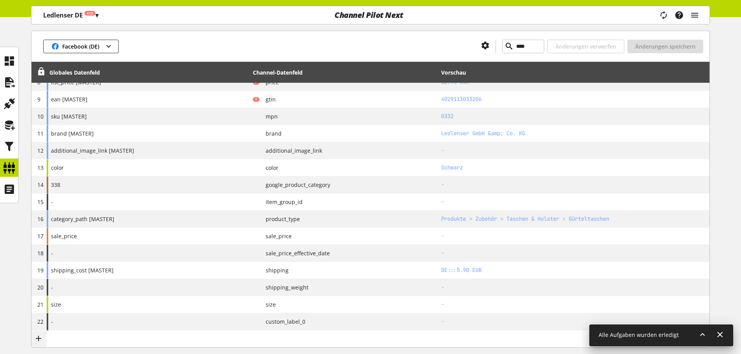
click at [40, 65] on icon at bounding box center [41, 72] width 9 height 14
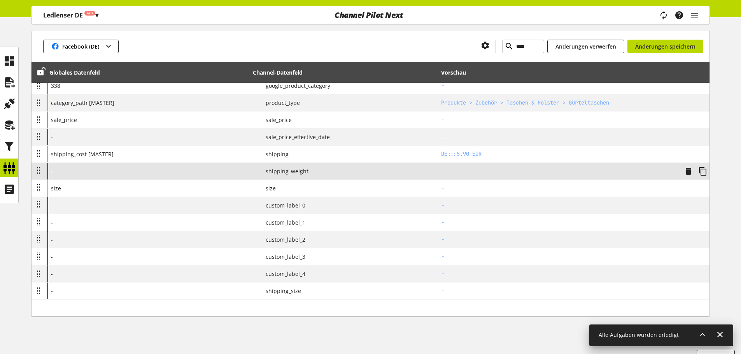
scroll to position [350, 0]
click at [688, 173] on icon at bounding box center [688, 171] width 9 height 14
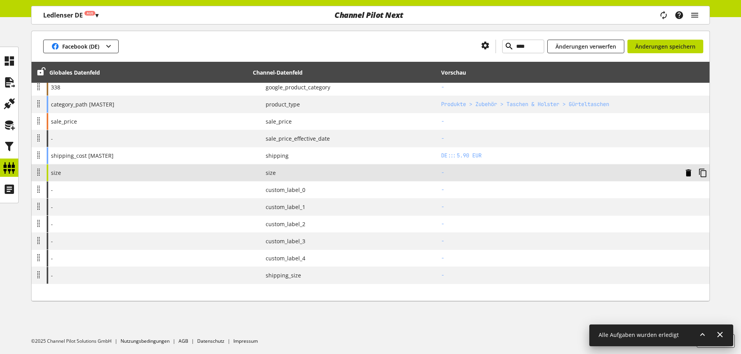
click at [688, 173] on icon at bounding box center [688, 173] width 9 height 14
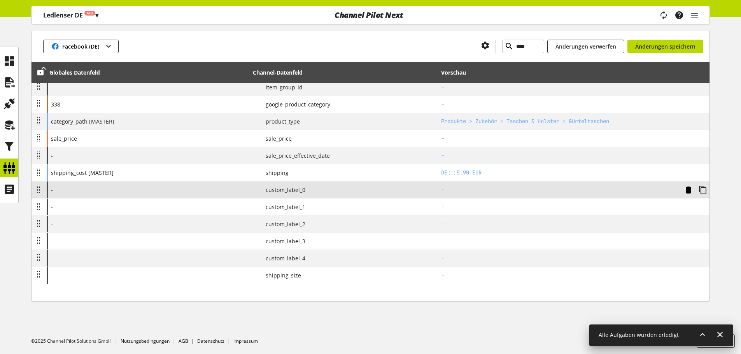
scroll to position [331, 0]
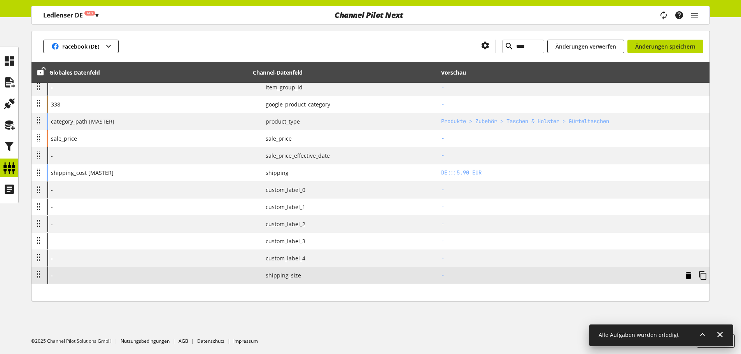
click at [688, 280] on icon at bounding box center [688, 276] width 9 height 14
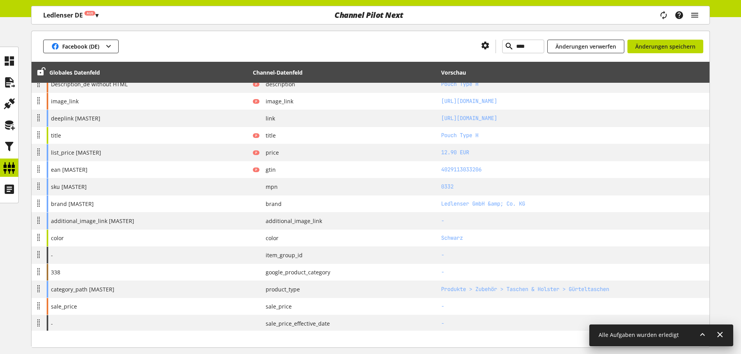
scroll to position [158, 0]
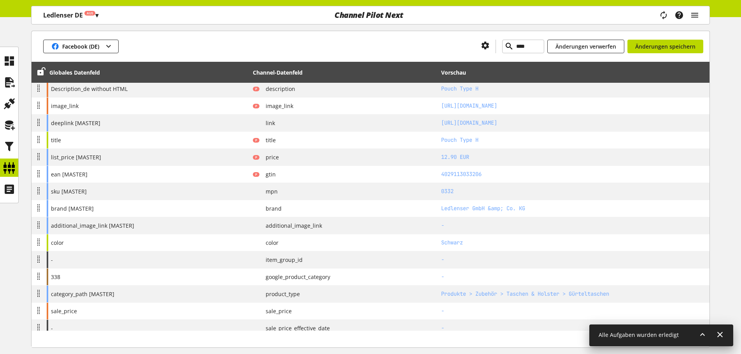
click at [663, 62] on th "Vorschau" at bounding box center [573, 72] width 271 height 21
click at [674, 54] on div "Facebook (DE) **** Änderungen verwerfen Änderungen speichern" at bounding box center [371, 46] width 678 height 31
click at [42, 67] on icon at bounding box center [41, 72] width 9 height 14
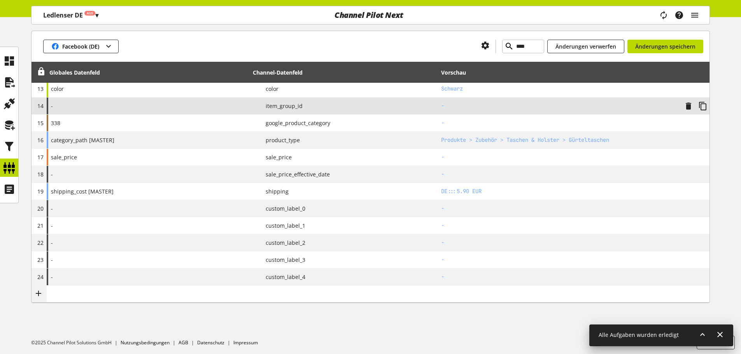
scroll to position [314, 0]
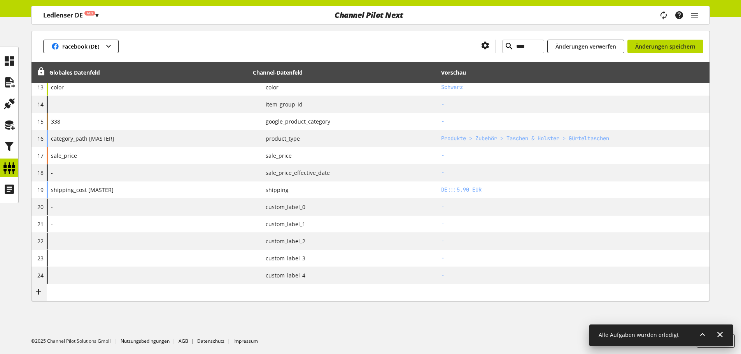
click at [674, 53] on div "Facebook (DE) **** Änderungen verwerfen Änderungen speichern" at bounding box center [371, 46] width 678 height 31
click at [676, 49] on span "Änderungen speichern" at bounding box center [665, 46] width 60 height 8
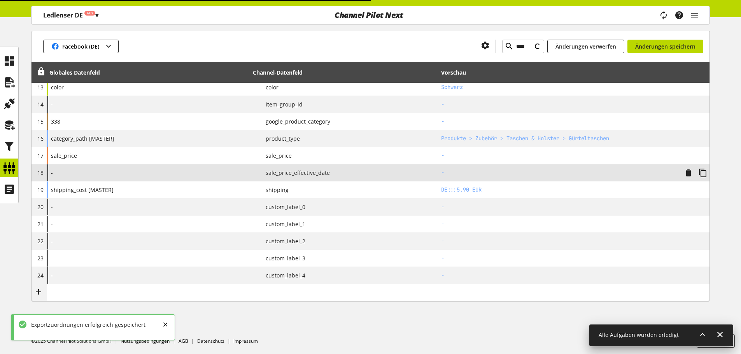
type input "******"
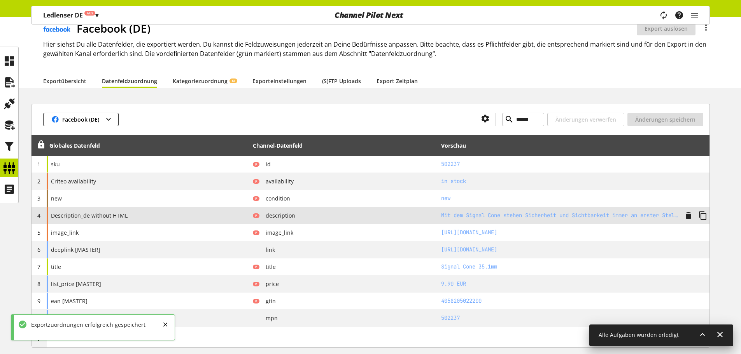
scroll to position [0, 0]
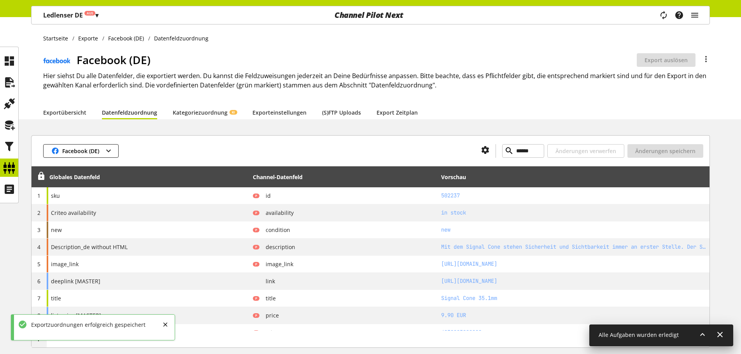
click at [18, 166] on div at bounding box center [9, 125] width 19 height 157
click at [252, 110] on link "Exporteinstellungen" at bounding box center [279, 113] width 54 height 8
select select
select select "*"
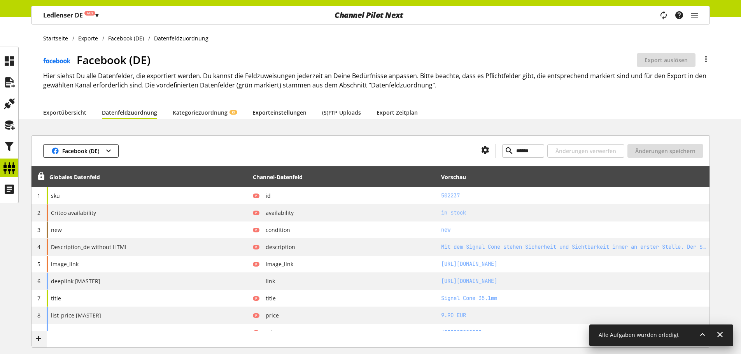
select select "****"
select select "***"
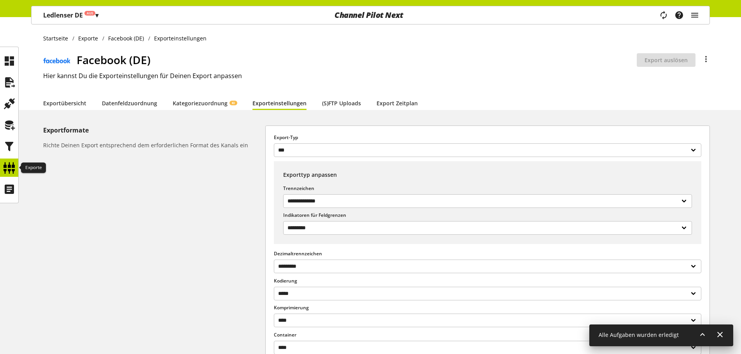
click at [13, 174] on icon at bounding box center [9, 168] width 12 height 16
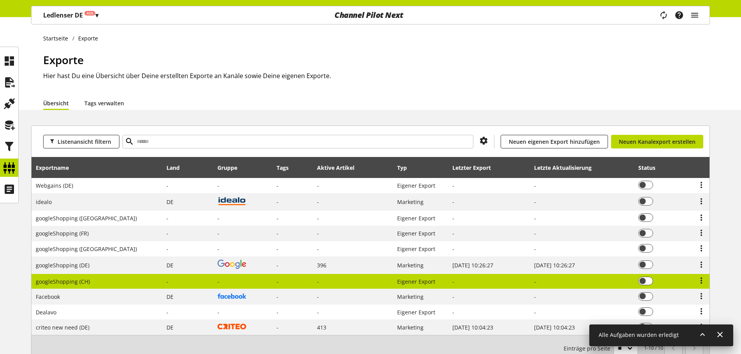
click at [88, 281] on span "googleShopping (CH)" at bounding box center [63, 281] width 54 height 7
select select "********"
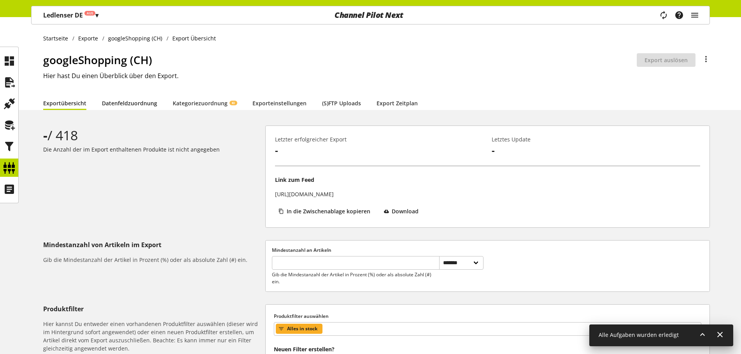
click at [138, 107] on link "Datenfeldzuordnung" at bounding box center [129, 103] width 55 height 8
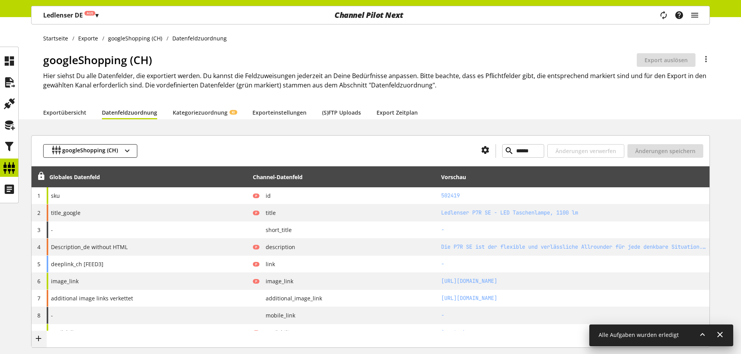
click at [181, 149] on div at bounding box center [306, 151] width 338 height 14
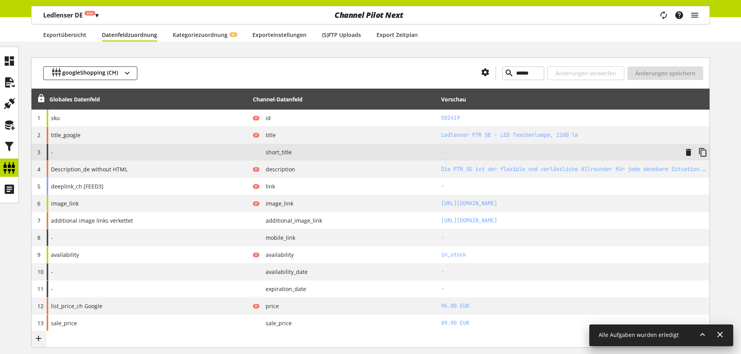
drag, startPoint x: 202, startPoint y: 148, endPoint x: 378, endPoint y: 151, distance: 176.2
click at [202, 148] on div "-" at bounding box center [148, 152] width 203 height 17
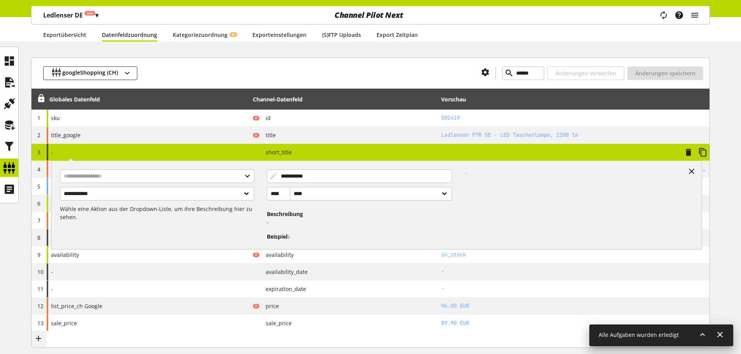
click at [545, 156] on h2 "-" at bounding box center [559, 152] width 237 height 8
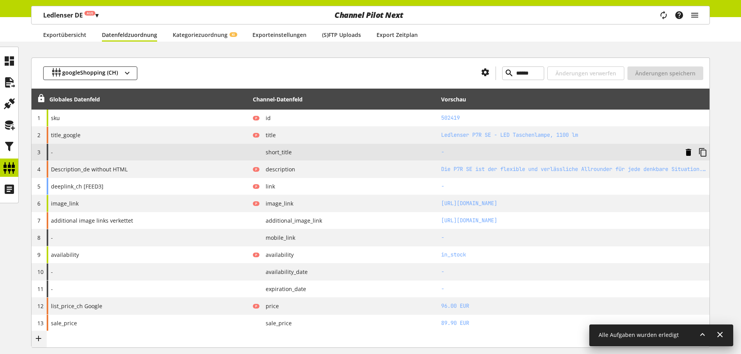
click at [685, 151] on icon at bounding box center [688, 152] width 9 height 14
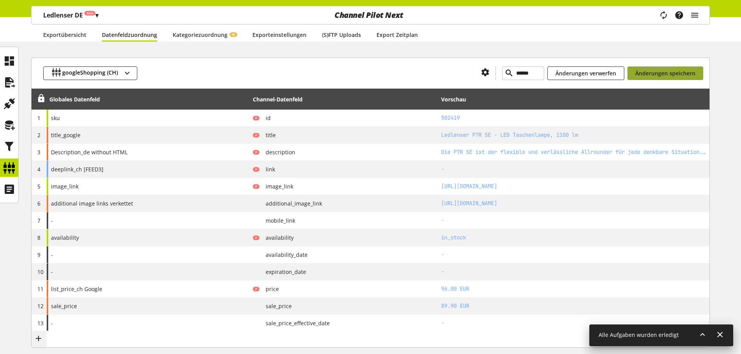
click at [656, 73] on span "Änderungen speichern" at bounding box center [665, 73] width 60 height 8
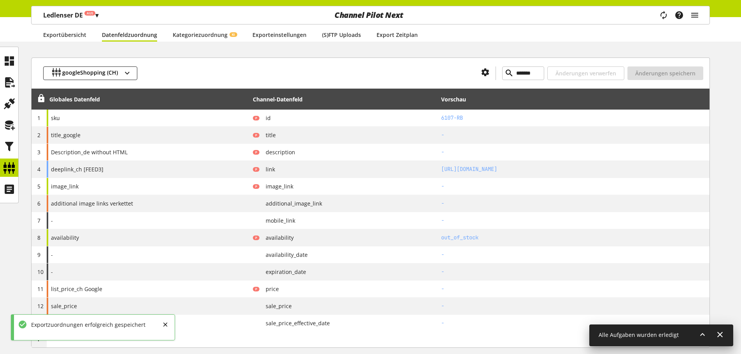
click at [391, 81] on div "googleShopping (CH) ******* Änderungen verwerfen Änderungen speichern" at bounding box center [371, 73] width 678 height 31
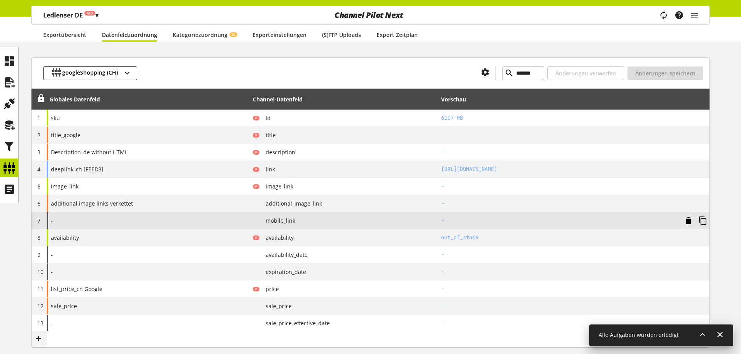
click at [684, 221] on icon at bounding box center [688, 221] width 9 height 14
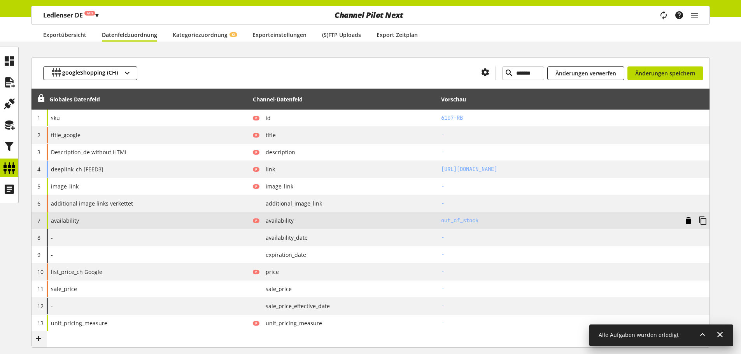
click at [690, 220] on icon at bounding box center [688, 221] width 9 height 14
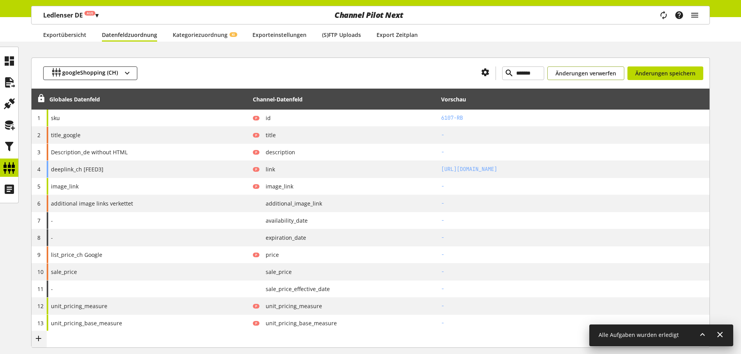
click at [590, 72] on span "Änderungen verwerfen" at bounding box center [585, 73] width 61 height 8
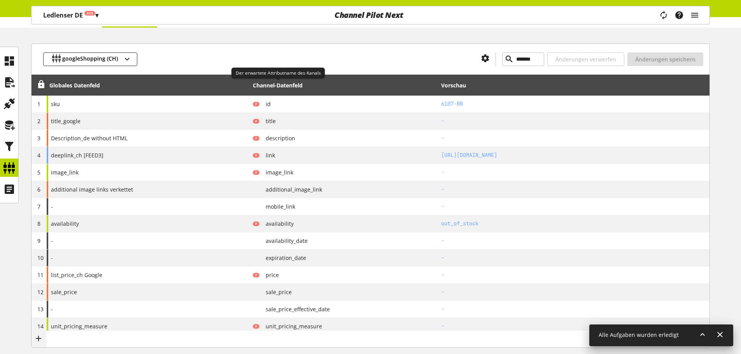
scroll to position [98, 0]
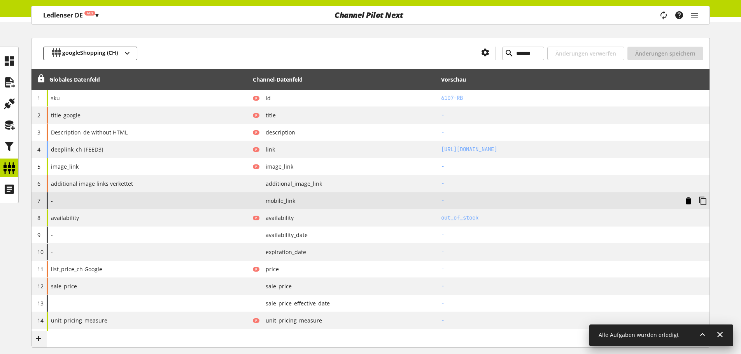
click at [690, 199] on icon at bounding box center [688, 201] width 9 height 14
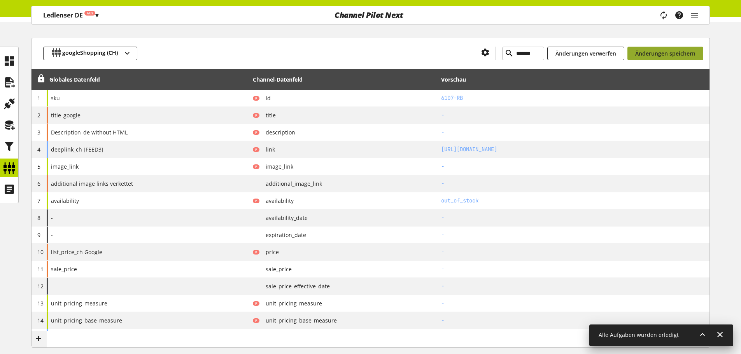
click at [674, 53] on span "Änderungen speichern" at bounding box center [665, 53] width 60 height 8
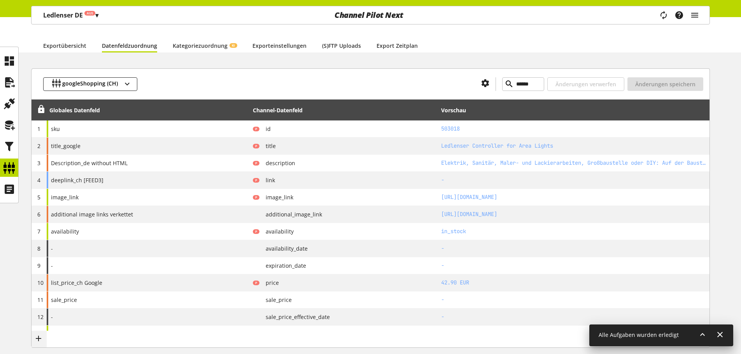
scroll to position [0, 0]
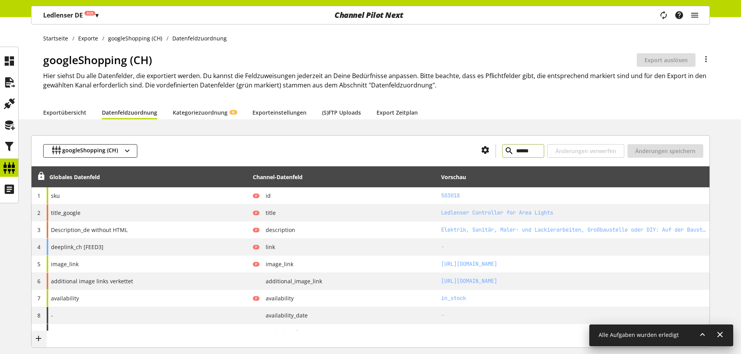
click at [502, 152] on input "******" at bounding box center [523, 151] width 42 height 14
paste input "text"
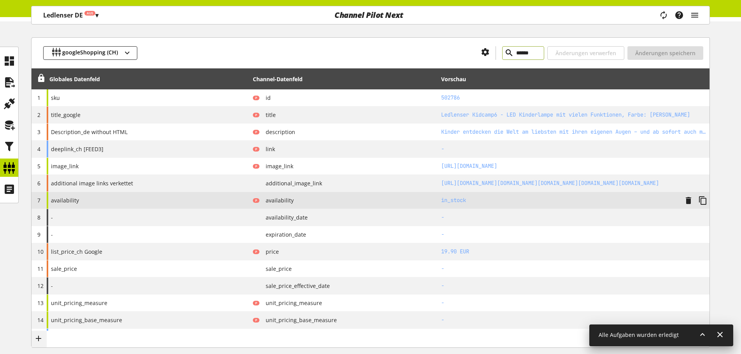
scroll to position [100, 0]
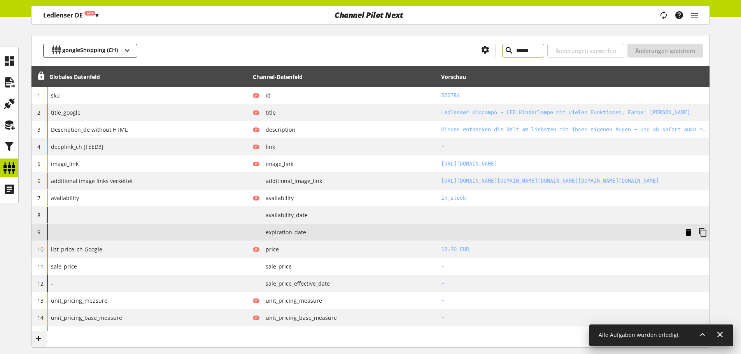
type input "******"
click at [688, 232] on icon at bounding box center [688, 233] width 9 height 14
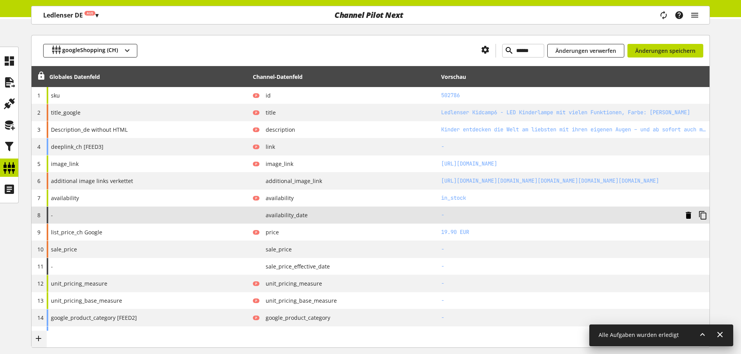
click at [688, 217] on icon at bounding box center [688, 215] width 9 height 14
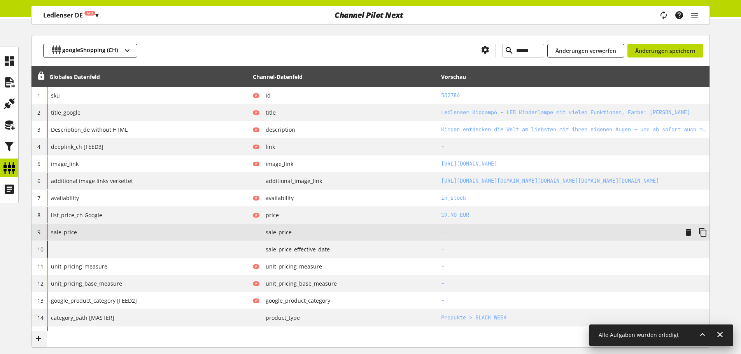
click at [116, 234] on div "sale_price" at bounding box center [148, 232] width 203 height 17
select select "**********"
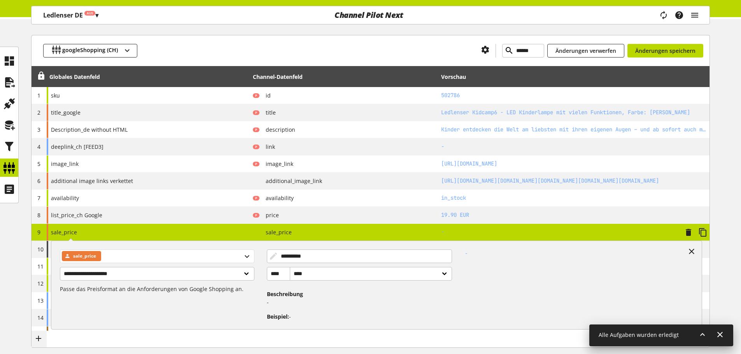
click at [88, 255] on span "sale_price" at bounding box center [84, 256] width 23 height 9
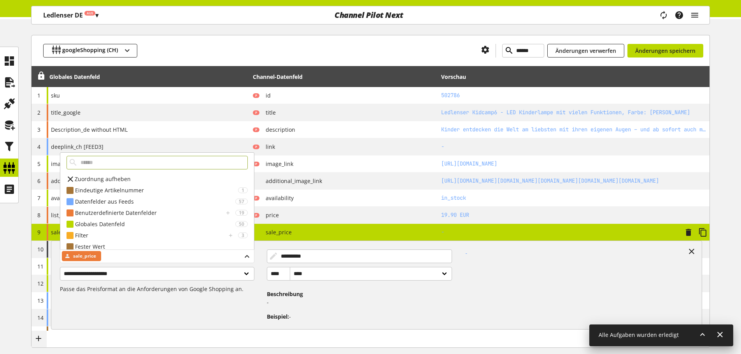
click at [154, 261] on div "sale_price" at bounding box center [157, 257] width 194 height 14
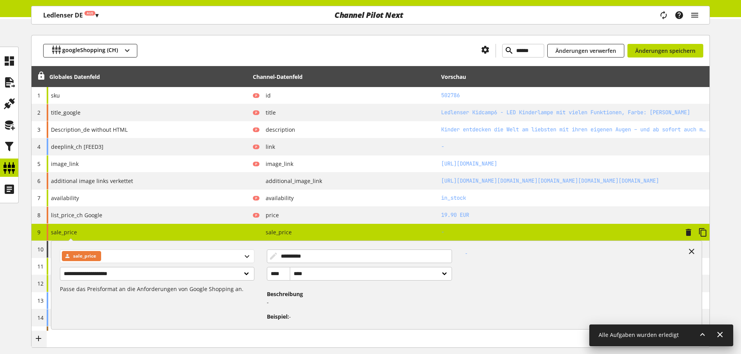
click at [248, 260] on div "sale_price" at bounding box center [157, 257] width 194 height 14
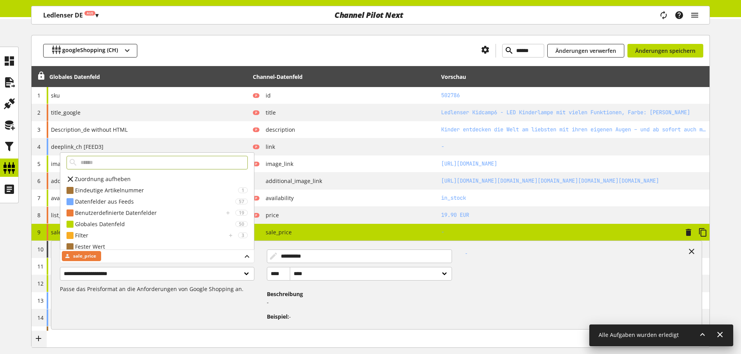
click at [248, 260] on div "sale_price" at bounding box center [157, 257] width 194 height 14
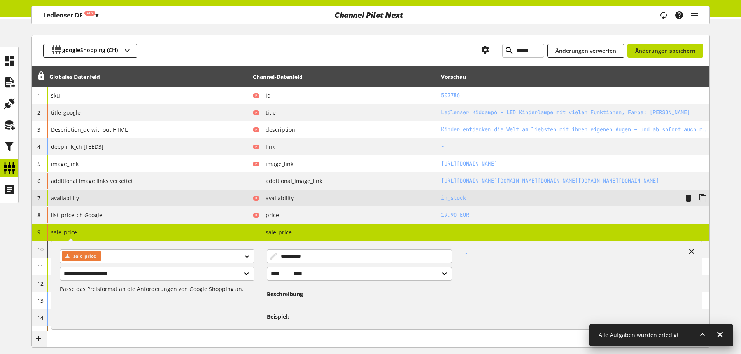
drag, startPoint x: 127, startPoint y: 196, endPoint x: 118, endPoint y: 200, distance: 9.2
click at [126, 196] on div "availability" at bounding box center [148, 198] width 203 height 17
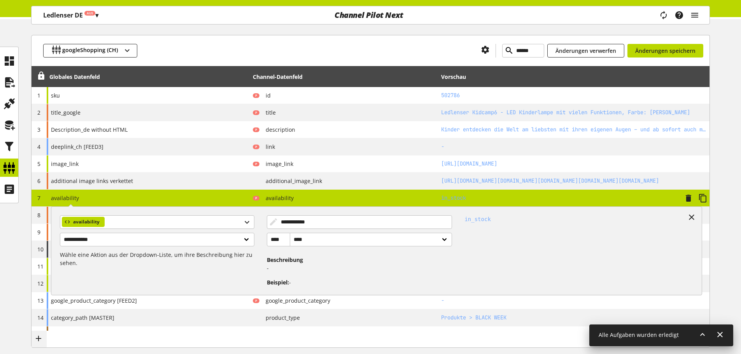
click at [126, 198] on div "**********" at bounding box center [148, 198] width 203 height 17
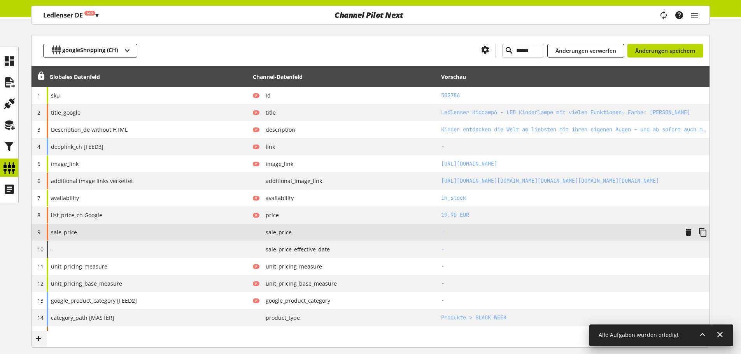
click at [58, 229] on span "sale_price" at bounding box center [64, 232] width 26 height 8
click at [68, 237] on div "sale_price" at bounding box center [148, 232] width 203 height 17
select select "**********"
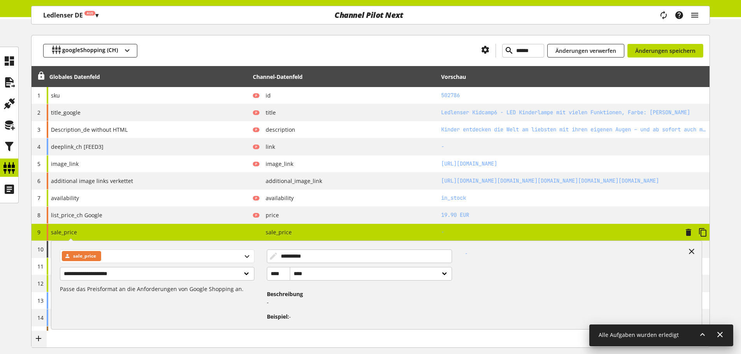
click at [85, 258] on span "sale_price" at bounding box center [84, 256] width 23 height 9
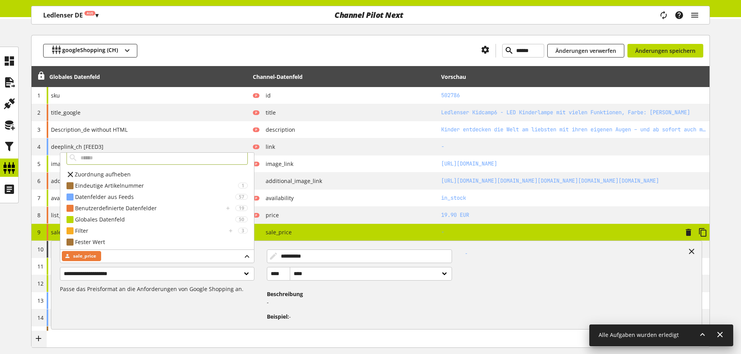
scroll to position [6, 0]
click at [88, 210] on div "Benutzerdefinierte Datenfelder" at bounding box center [149, 207] width 149 height 8
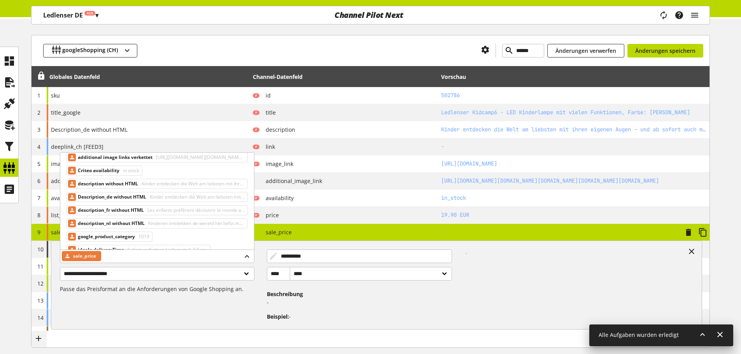
scroll to position [0, 0]
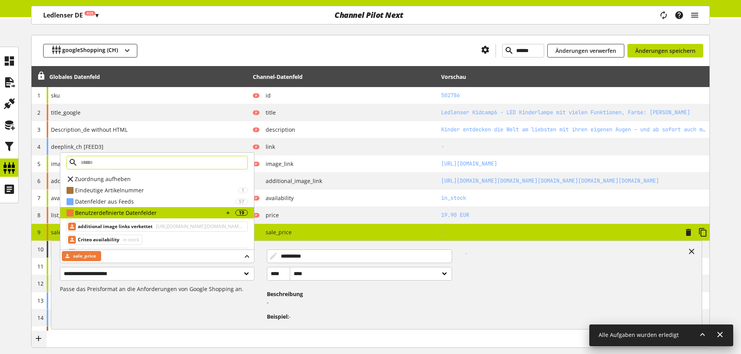
click at [113, 168] on input "text" at bounding box center [157, 163] width 181 height 14
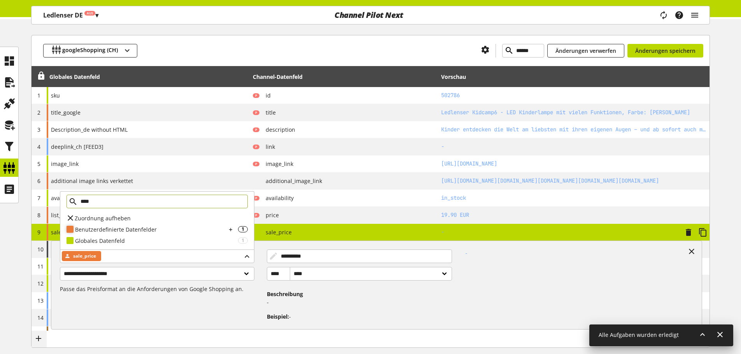
type input "****"
click at [167, 229] on div "Benutzerdefinierte Datenfelder" at bounding box center [150, 230] width 151 height 8
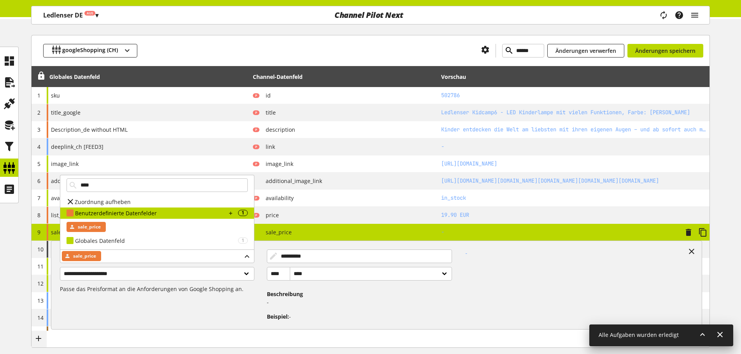
click at [293, 243] on div "**********" at bounding box center [360, 282] width 186 height 78
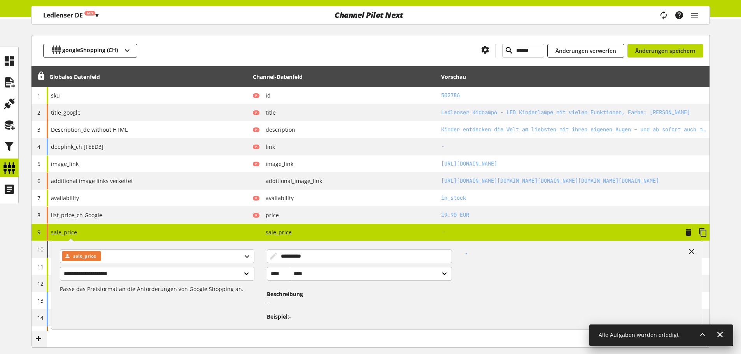
click at [293, 235] on div "P sale_price" at bounding box center [344, 233] width 183 height 10
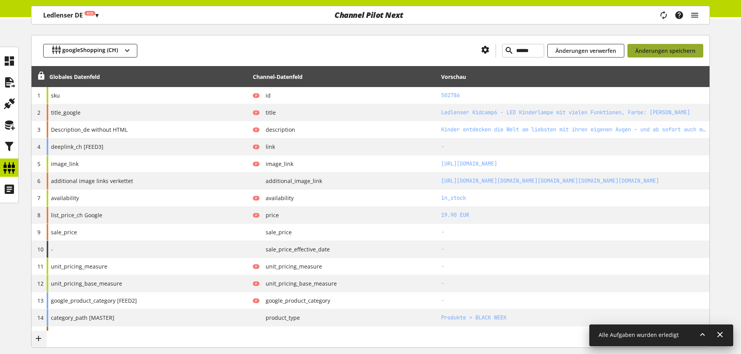
drag, startPoint x: 660, startPoint y: 40, endPoint x: 656, endPoint y: 44, distance: 4.9
click at [659, 41] on div "googleShopping (CH) ****** Änderungen verwerfen Änderungen speichern" at bounding box center [371, 50] width 678 height 31
click at [656, 45] on button "Änderungen speichern" at bounding box center [665, 51] width 76 height 14
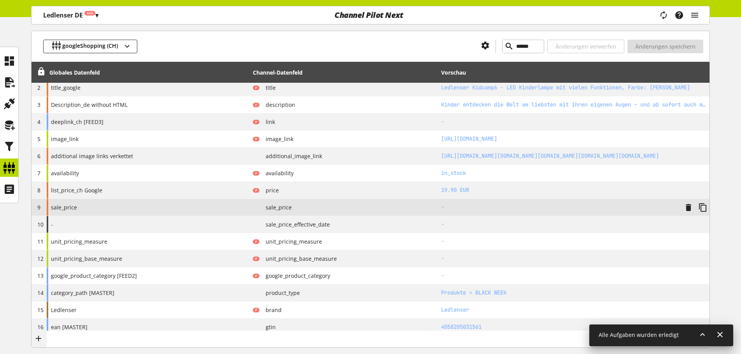
scroll to position [139, 0]
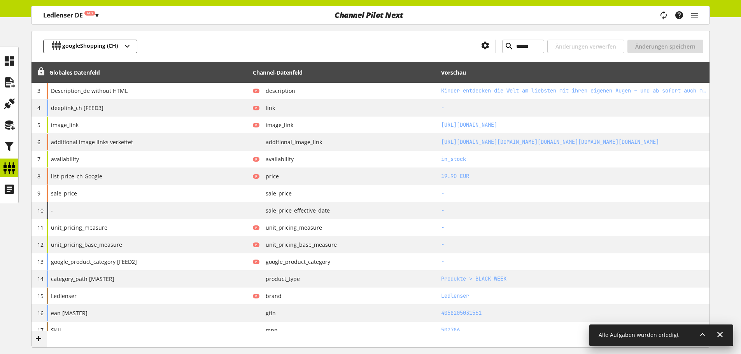
click at [45, 73] on icon at bounding box center [41, 72] width 9 height 14
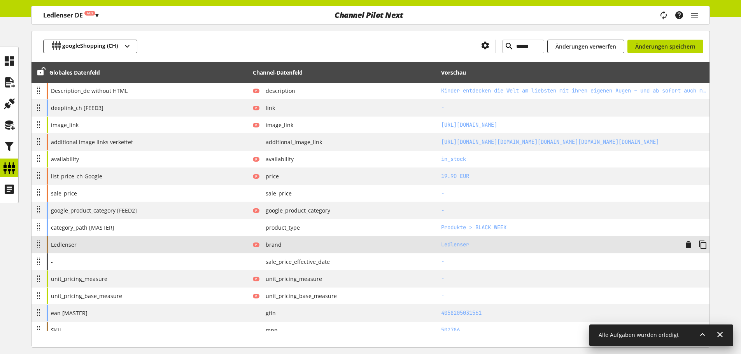
scroll to position [178, 0]
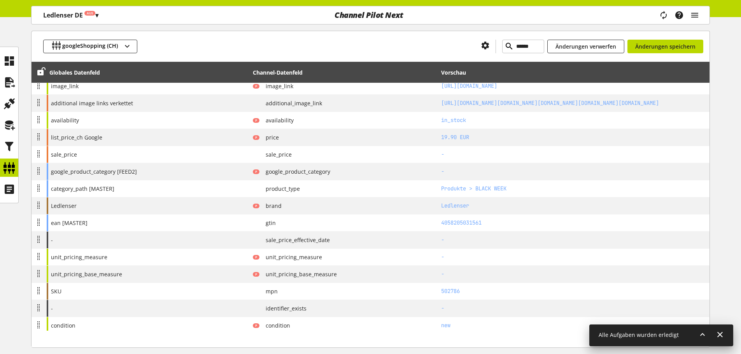
click at [672, 54] on div "googleShopping (CH) ****** Änderungen verwerfen Änderungen speichern" at bounding box center [371, 46] width 678 height 31
click at [673, 47] on span "Änderungen speichern" at bounding box center [665, 46] width 60 height 8
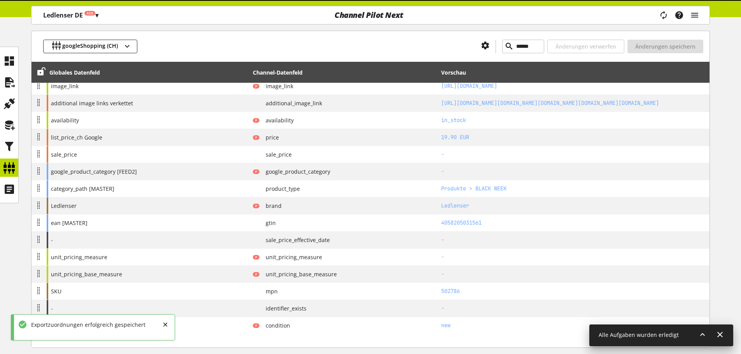
scroll to position [53, 0]
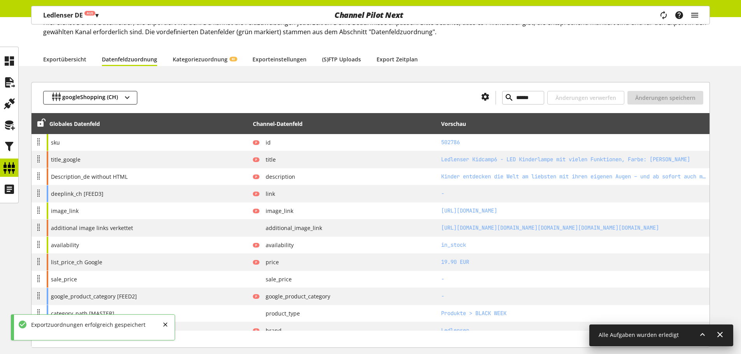
click at [226, 106] on div "googleShopping (CH) ****** Änderungen verwerfen Änderungen speichern" at bounding box center [371, 97] width 678 height 31
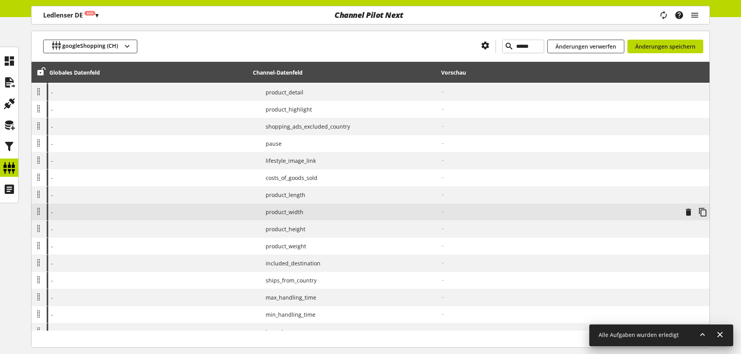
scroll to position [1135, 0]
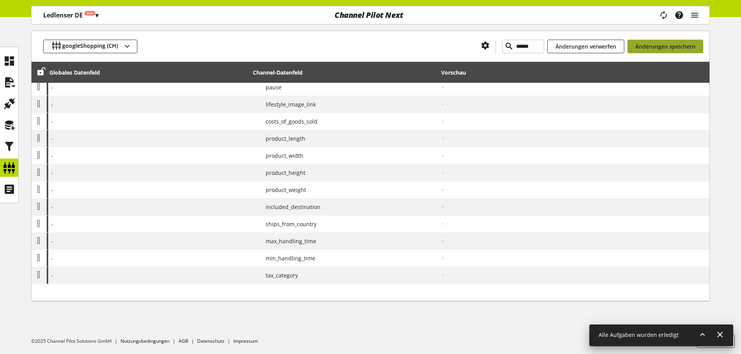
click at [671, 40] on button "Änderungen speichern" at bounding box center [665, 47] width 76 height 14
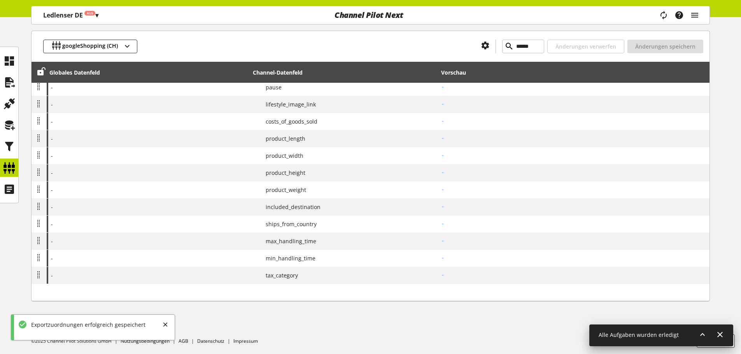
click at [269, 47] on div at bounding box center [306, 47] width 338 height 14
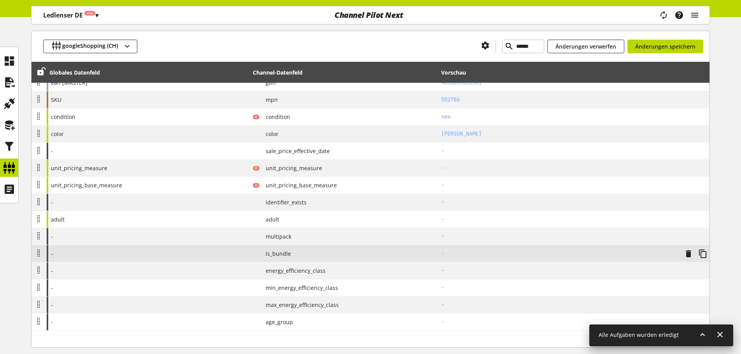
scroll to position [327, 0]
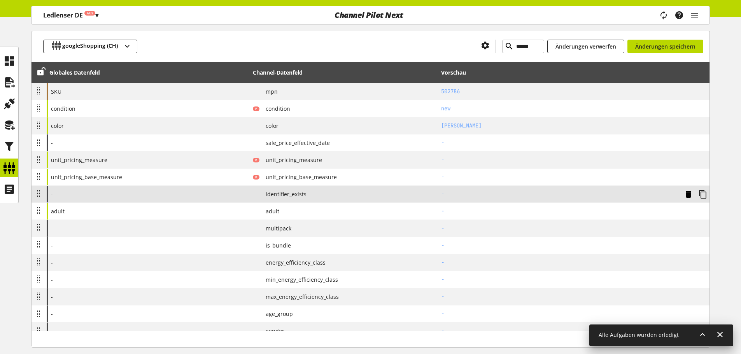
click at [690, 194] on icon at bounding box center [688, 194] width 9 height 14
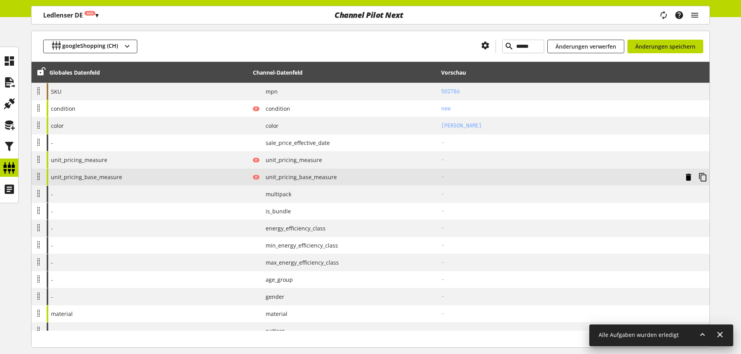
click at [689, 174] on icon at bounding box center [688, 177] width 9 height 14
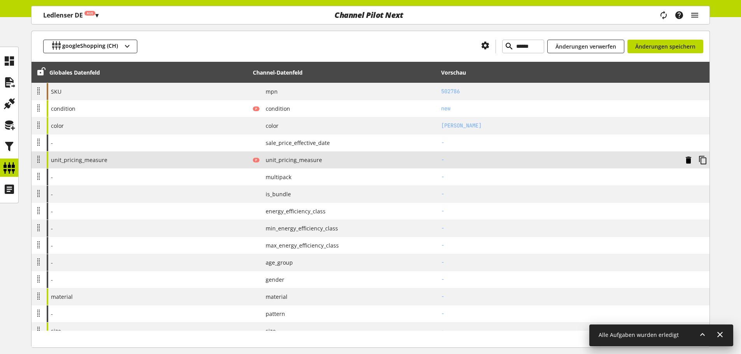
click at [689, 157] on icon at bounding box center [688, 160] width 9 height 14
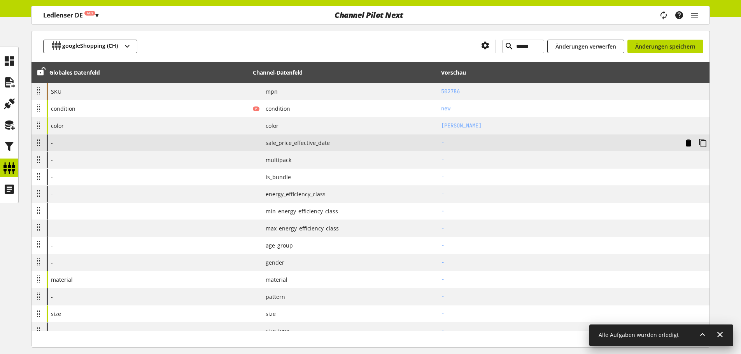
click at [690, 145] on icon at bounding box center [688, 143] width 9 height 14
click at [688, 143] on icon at bounding box center [688, 143] width 9 height 14
click at [688, 148] on icon at bounding box center [688, 143] width 9 height 14
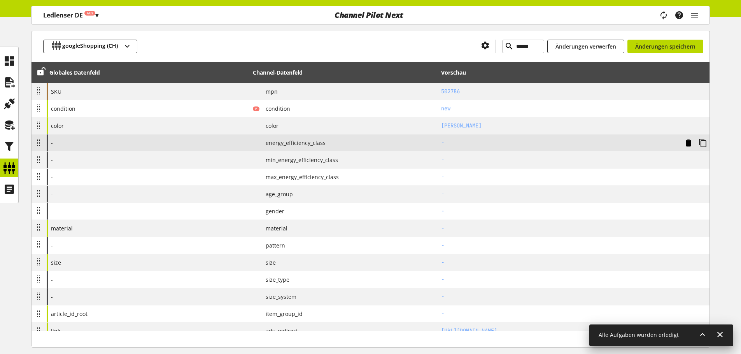
click at [688, 140] on icon at bounding box center [688, 143] width 9 height 14
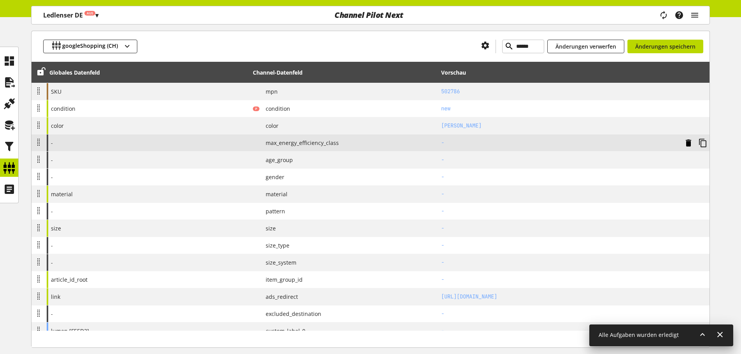
click at [688, 140] on icon at bounding box center [688, 143] width 9 height 14
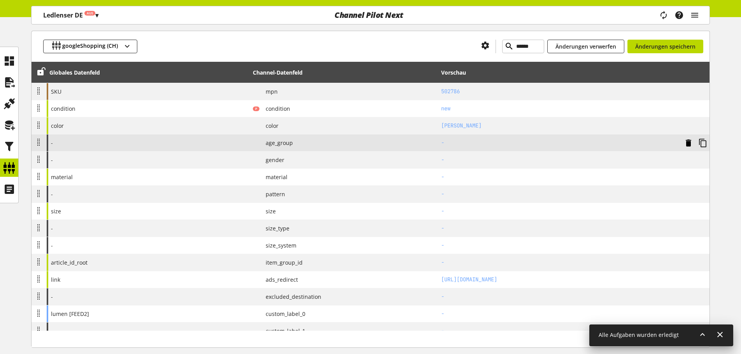
click at [689, 140] on icon at bounding box center [688, 143] width 9 height 14
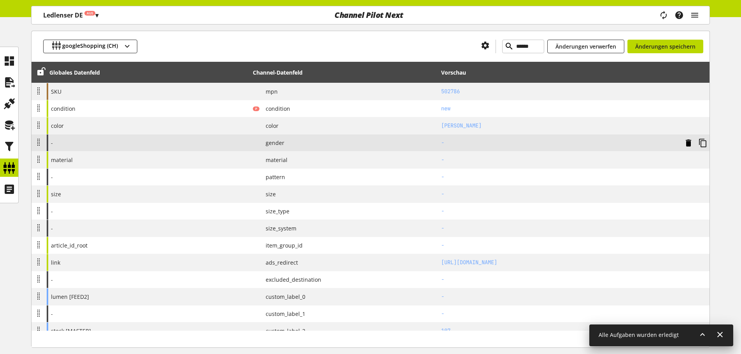
click at [690, 141] on icon at bounding box center [688, 143] width 9 height 14
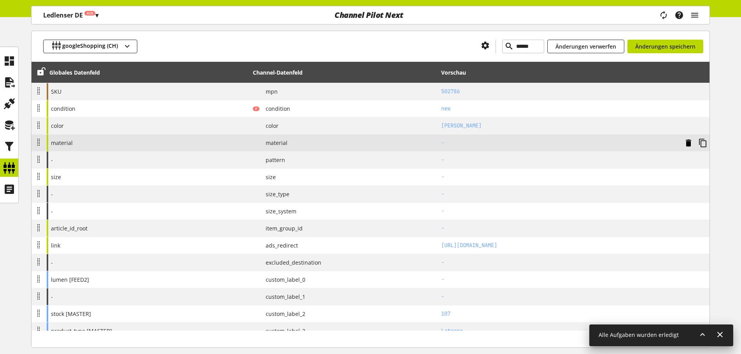
click at [690, 141] on icon at bounding box center [688, 143] width 9 height 14
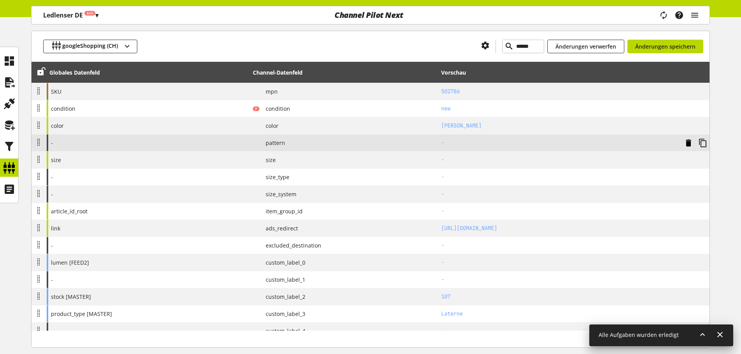
click at [688, 139] on icon at bounding box center [688, 143] width 9 height 14
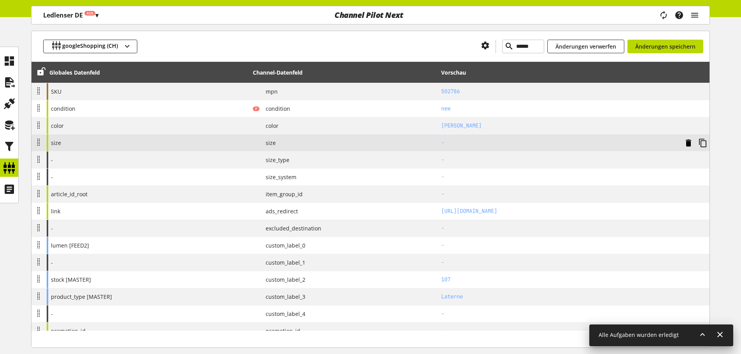
click at [688, 142] on icon at bounding box center [688, 143] width 9 height 14
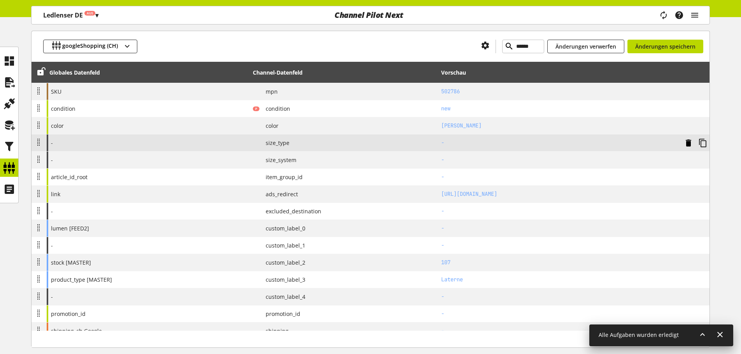
click at [688, 142] on icon at bounding box center [688, 143] width 9 height 14
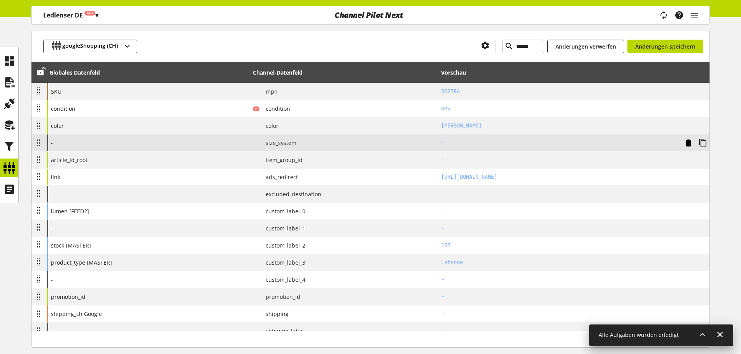
click at [688, 142] on icon at bounding box center [688, 143] width 9 height 14
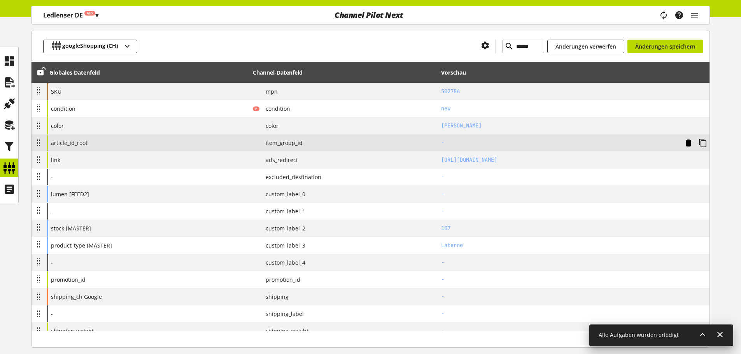
click at [688, 142] on icon at bounding box center [688, 143] width 9 height 14
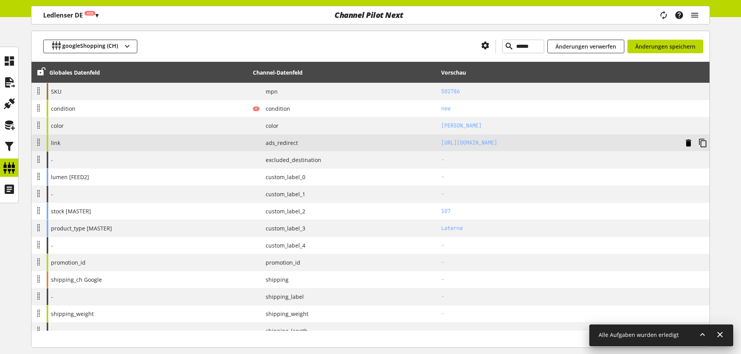
click at [688, 142] on icon at bounding box center [688, 143] width 9 height 14
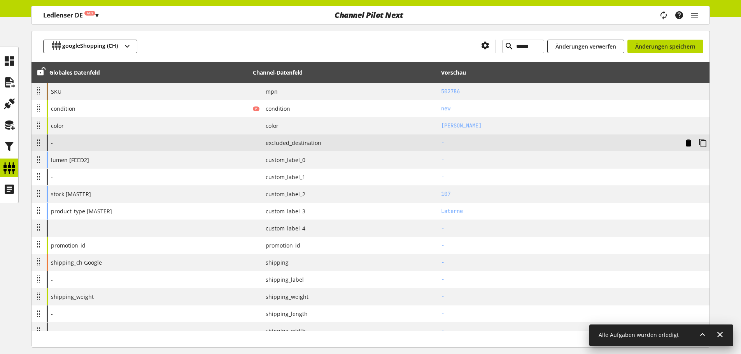
click at [688, 142] on icon at bounding box center [688, 143] width 9 height 14
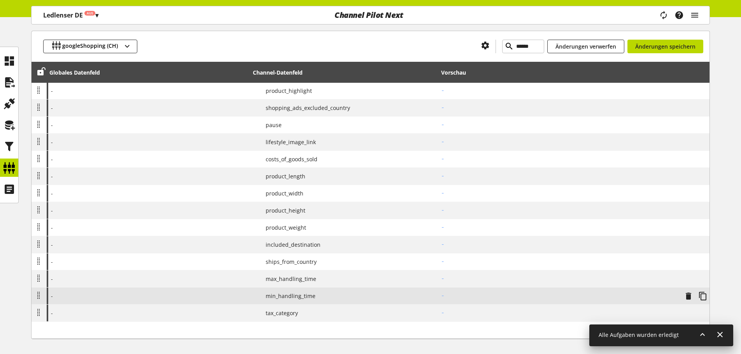
scroll to position [793, 0]
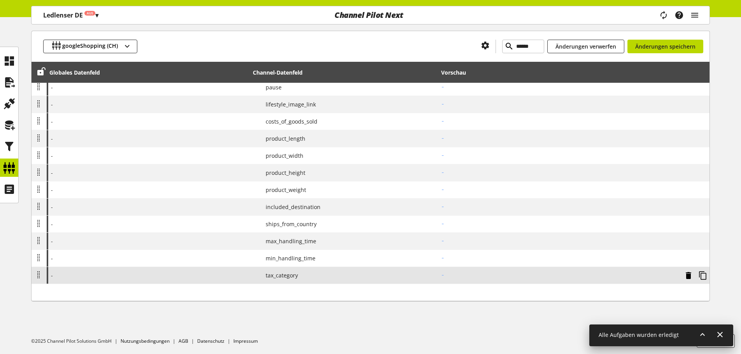
click at [687, 277] on icon at bounding box center [688, 276] width 9 height 14
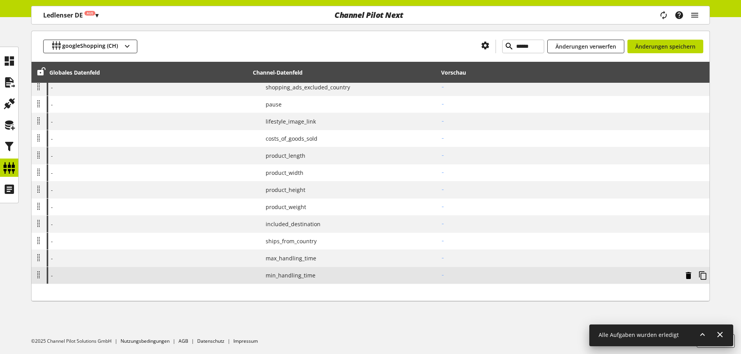
click at [691, 275] on icon at bounding box center [688, 276] width 9 height 14
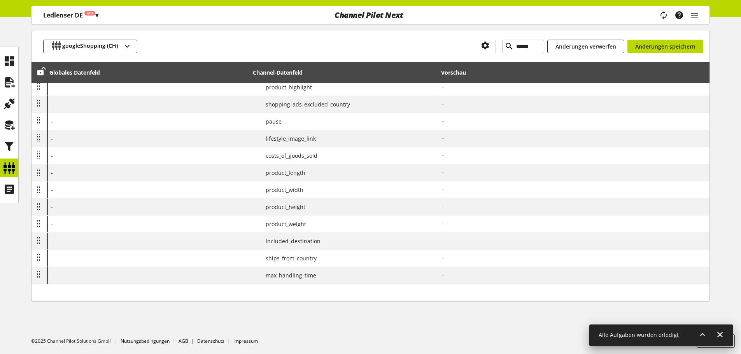
click at [0, 0] on icon at bounding box center [0, 0] width 0 height 0
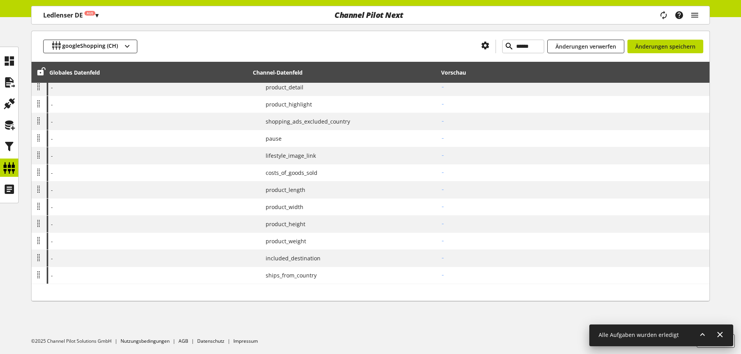
click at [0, 0] on icon at bounding box center [0, 0] width 0 height 0
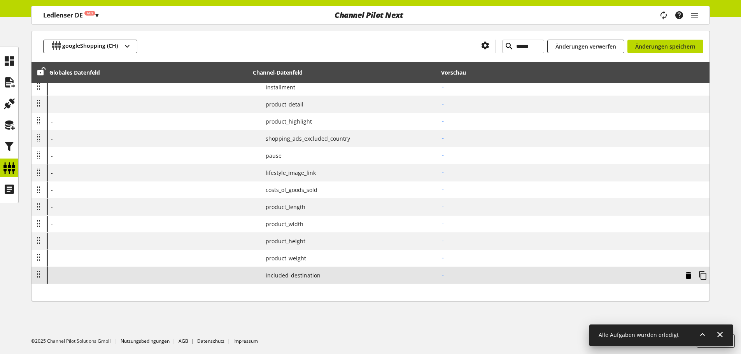
click at [691, 276] on icon at bounding box center [688, 276] width 9 height 14
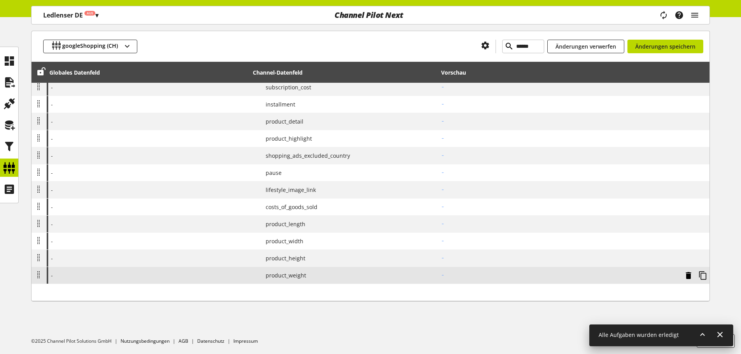
click at [690, 276] on icon at bounding box center [688, 276] width 9 height 14
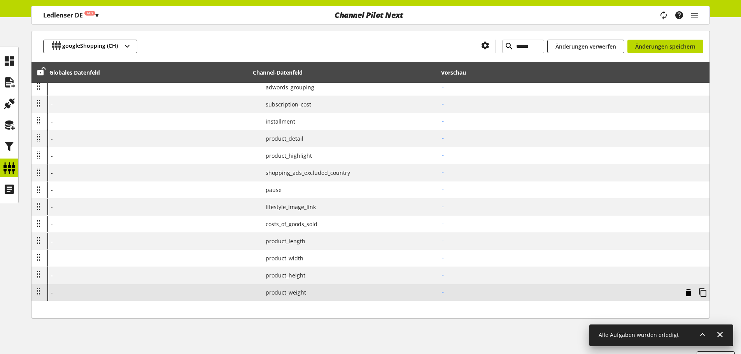
click at [0, 0] on icon at bounding box center [0, 0] width 0 height 0
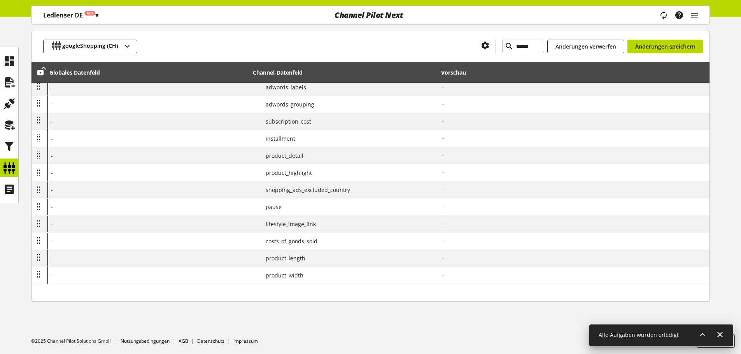
click at [0, 0] on icon at bounding box center [0, 0] width 0 height 0
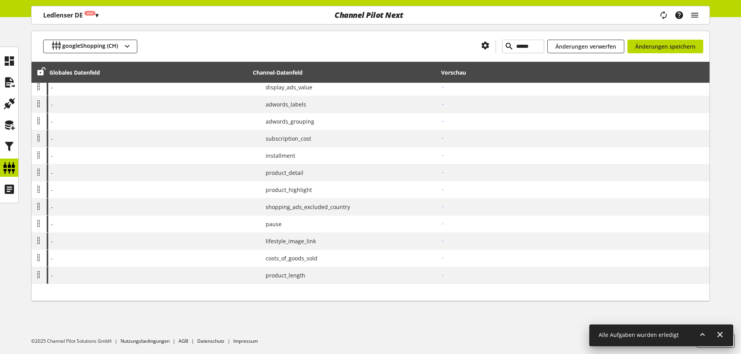
click at [0, 0] on icon at bounding box center [0, 0] width 0 height 0
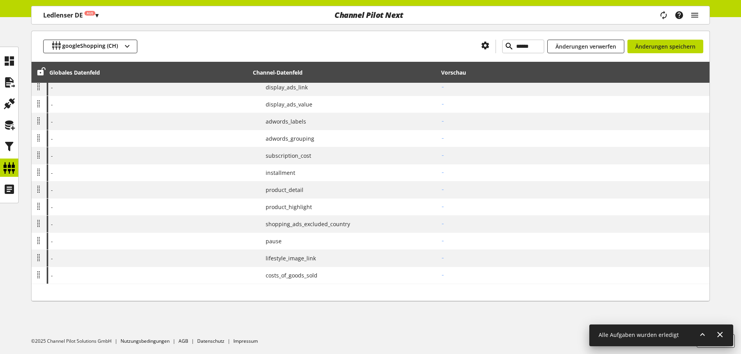
click at [0, 0] on icon at bounding box center [0, 0] width 0 height 0
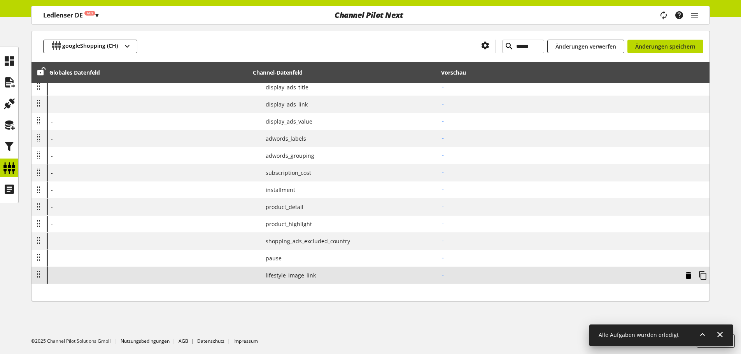
click at [689, 275] on icon at bounding box center [688, 276] width 9 height 14
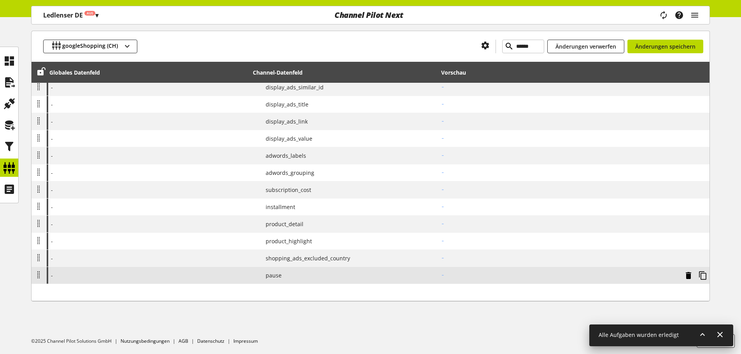
click at [688, 275] on icon at bounding box center [688, 276] width 9 height 14
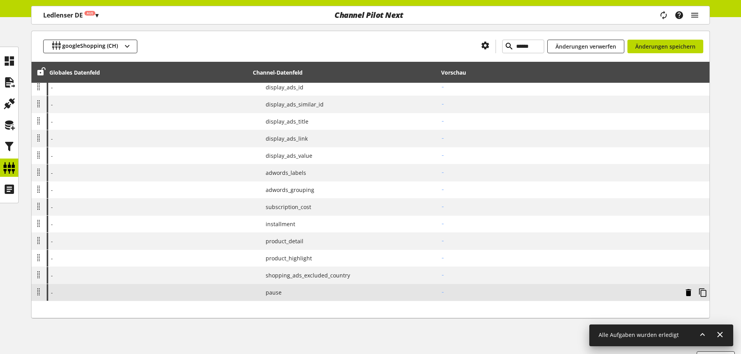
click at [0, 0] on icon at bounding box center [0, 0] width 0 height 0
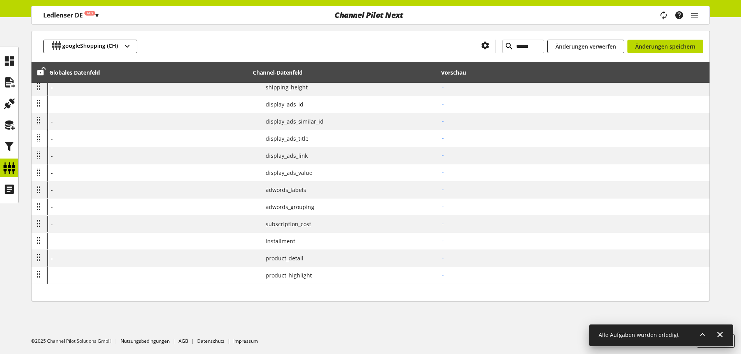
click at [0, 0] on icon at bounding box center [0, 0] width 0 height 0
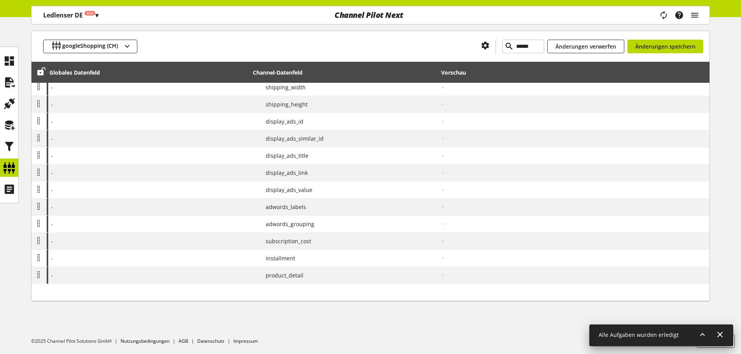
click at [0, 0] on icon at bounding box center [0, 0] width 0 height 0
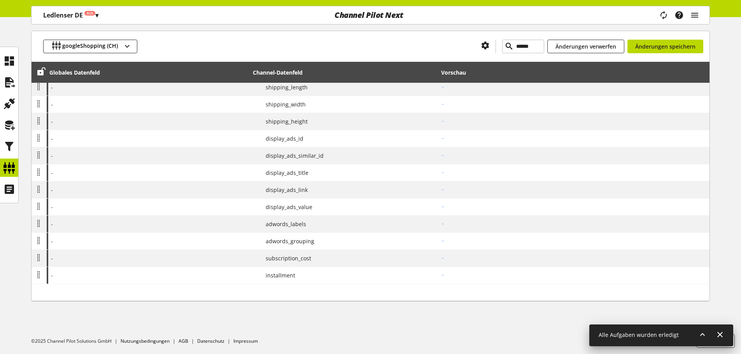
click at [0, 0] on icon at bounding box center [0, 0] width 0 height 0
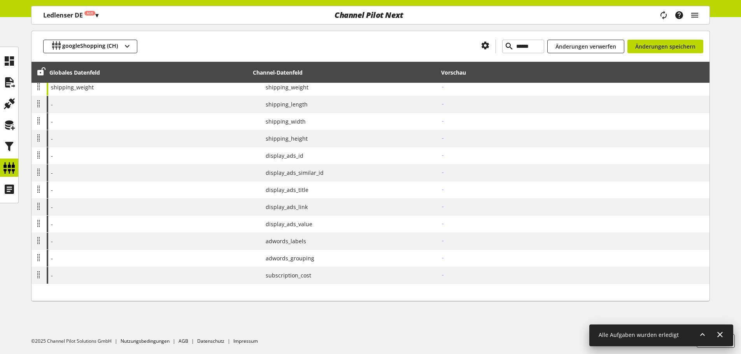
click at [0, 0] on icon at bounding box center [0, 0] width 0 height 0
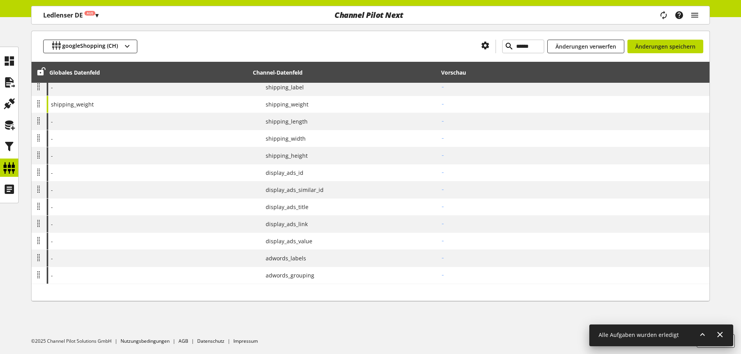
click at [0, 0] on icon at bounding box center [0, 0] width 0 height 0
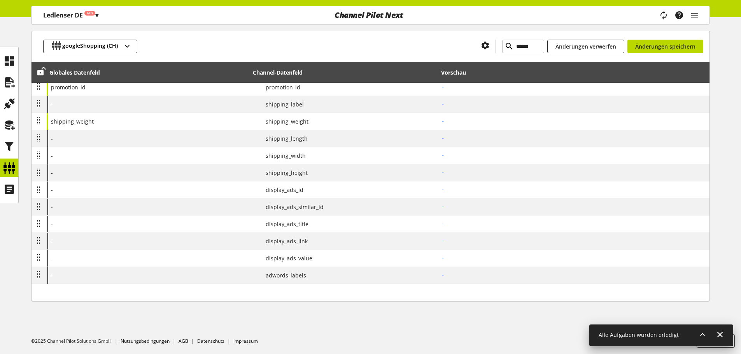
click at [0, 0] on icon at bounding box center [0, 0] width 0 height 0
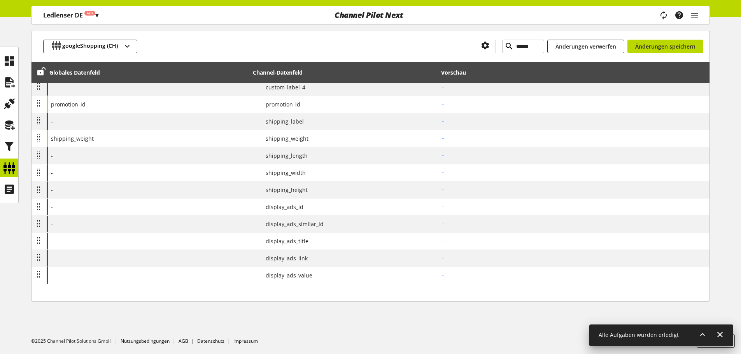
click at [0, 0] on icon at bounding box center [0, 0] width 0 height 0
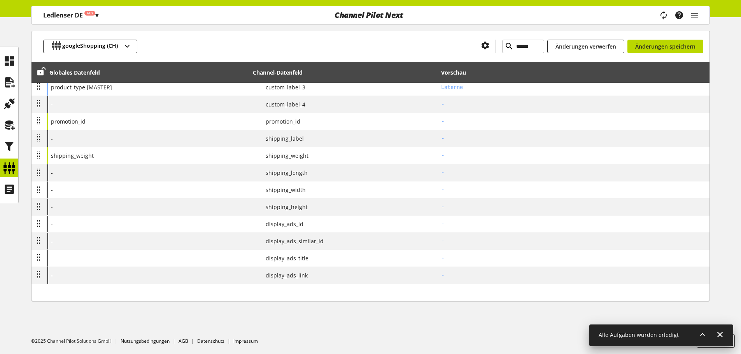
click at [0, 0] on icon at bounding box center [0, 0] width 0 height 0
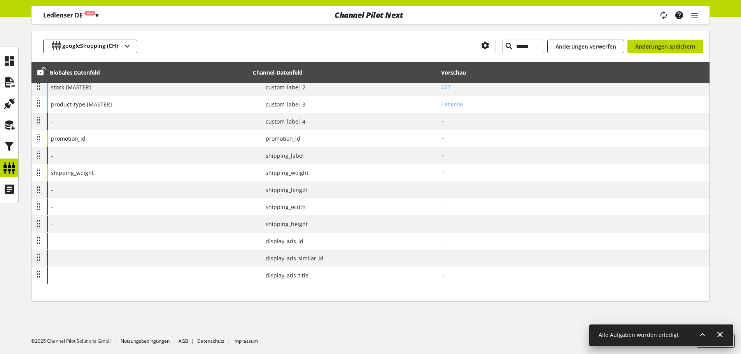
click at [0, 0] on icon at bounding box center [0, 0] width 0 height 0
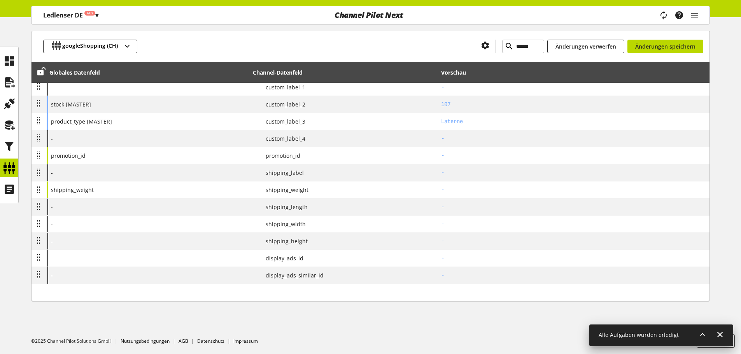
click at [0, 0] on icon at bounding box center [0, 0] width 0 height 0
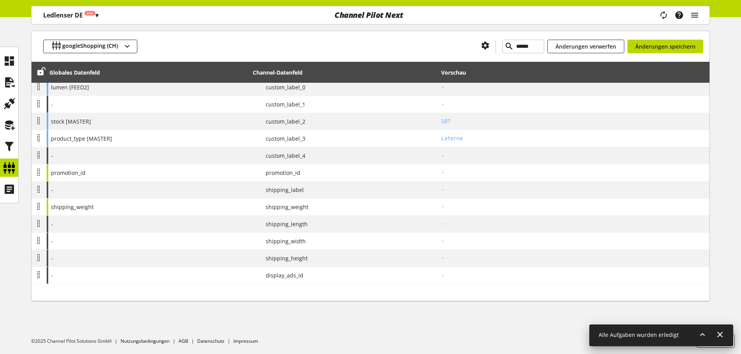
click at [0, 0] on icon at bounding box center [0, 0] width 0 height 0
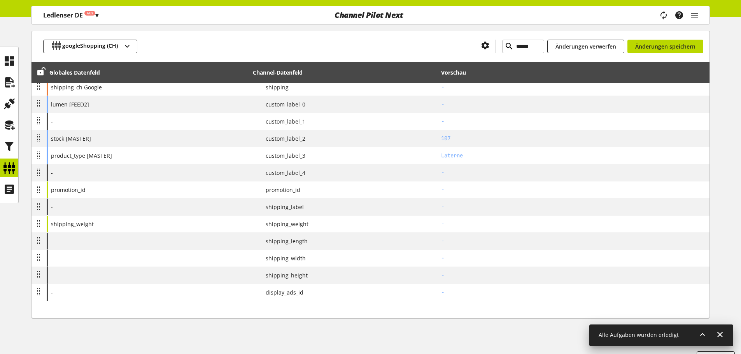
click at [0, 0] on icon at bounding box center [0, 0] width 0 height 0
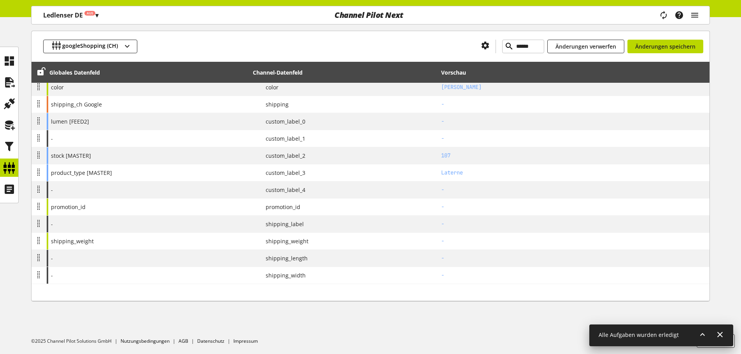
click at [0, 0] on icon at bounding box center [0, 0] width 0 height 0
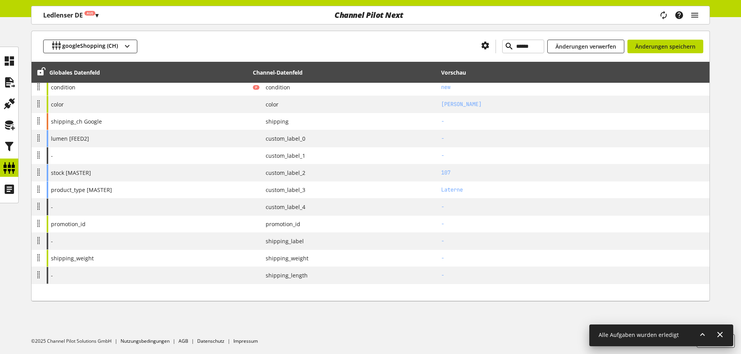
scroll to position [348, 0]
click at [637, 47] on span "Änderungen speichern" at bounding box center [665, 46] width 60 height 8
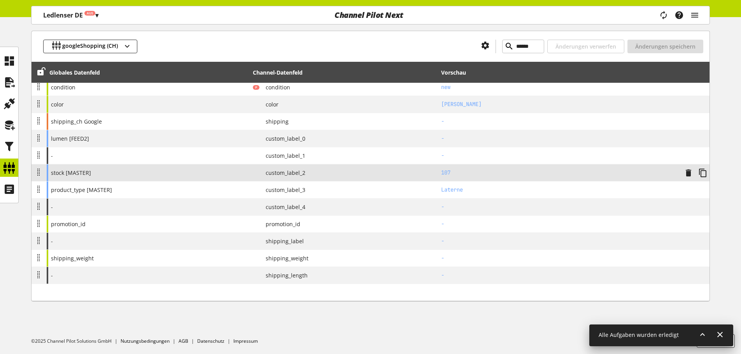
click at [220, 178] on div "stock [MASTER]" at bounding box center [148, 173] width 203 height 17
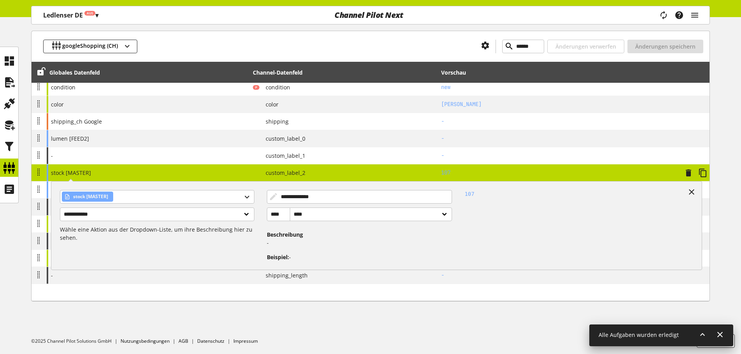
click at [174, 179] on div "**********" at bounding box center [148, 173] width 203 height 17
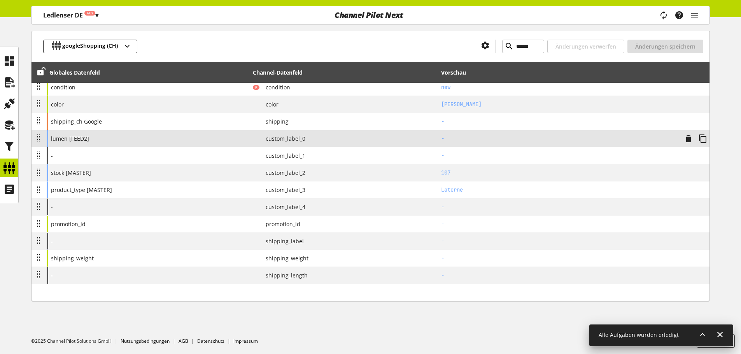
click at [88, 143] on div "lumen [FEED2]" at bounding box center [148, 138] width 203 height 17
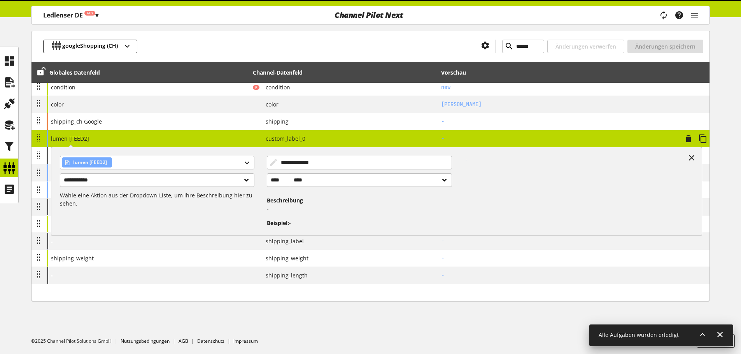
click at [88, 143] on div "**********" at bounding box center [148, 138] width 203 height 17
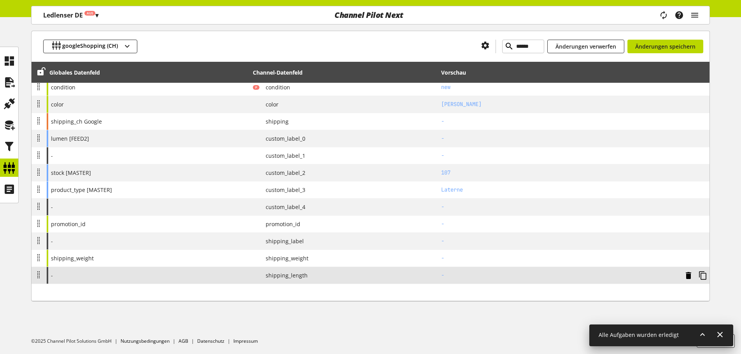
click at [688, 277] on icon at bounding box center [688, 276] width 9 height 14
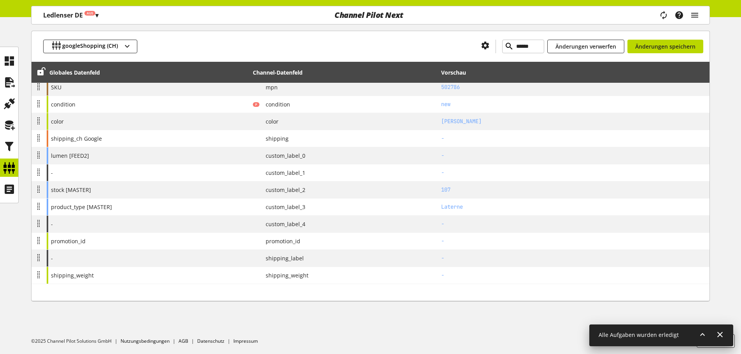
scroll to position [331, 0]
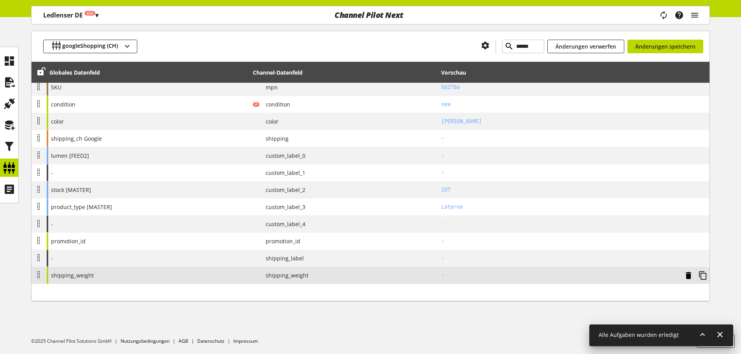
click at [688, 277] on icon at bounding box center [688, 276] width 9 height 14
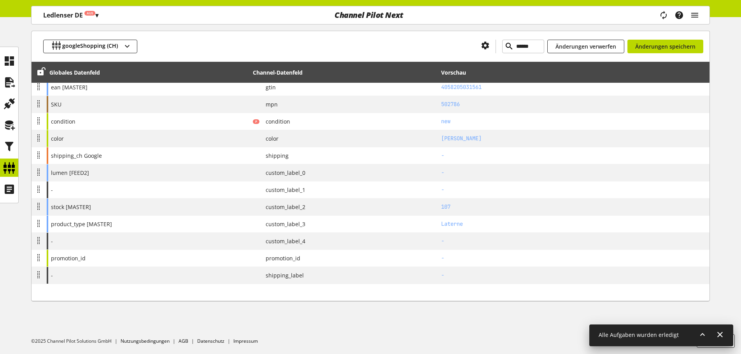
scroll to position [314, 0]
click at [0, 0] on icon at bounding box center [0, 0] width 0 height 0
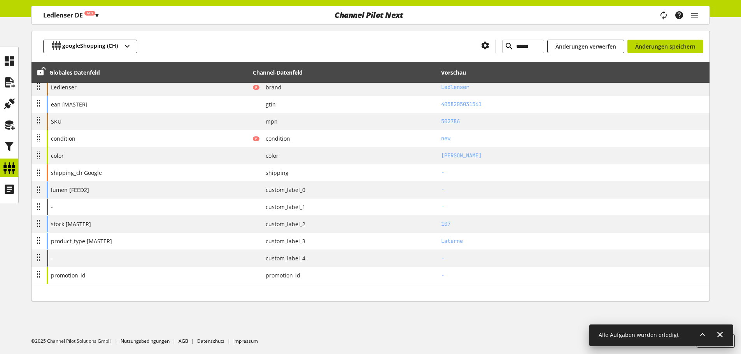
scroll to position [297, 0]
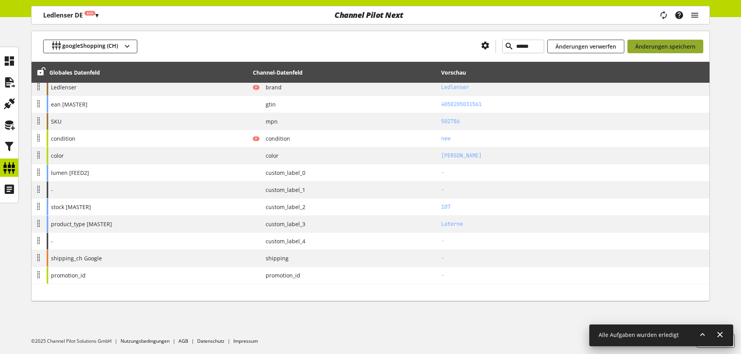
click at [670, 44] on span "Änderungen speichern" at bounding box center [665, 46] width 60 height 8
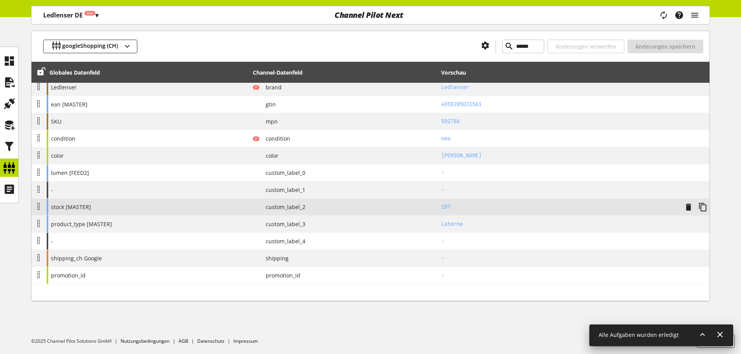
click at [82, 210] on span "stock [MASTER]" at bounding box center [71, 207] width 40 height 8
click at [279, 209] on span "custom_label_2" at bounding box center [282, 207] width 46 height 8
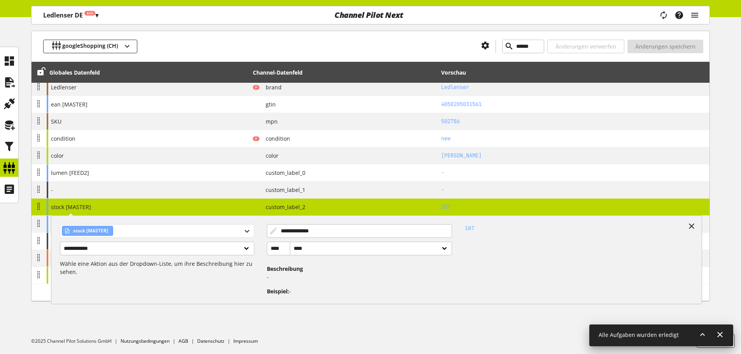
click at [208, 234] on div "stock [MASTER]" at bounding box center [157, 231] width 194 height 14
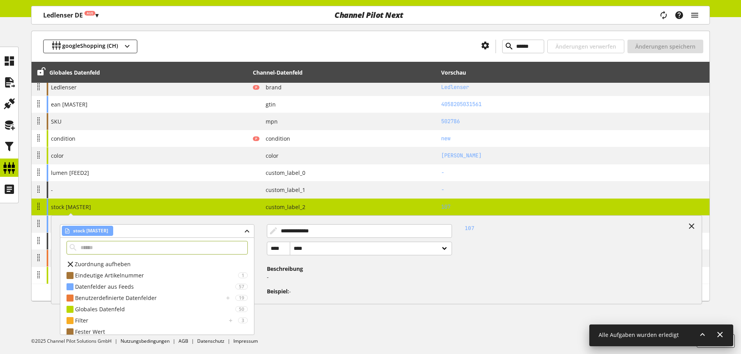
click at [145, 264] on div "Zuordnung aufheben" at bounding box center [157, 264] width 194 height 11
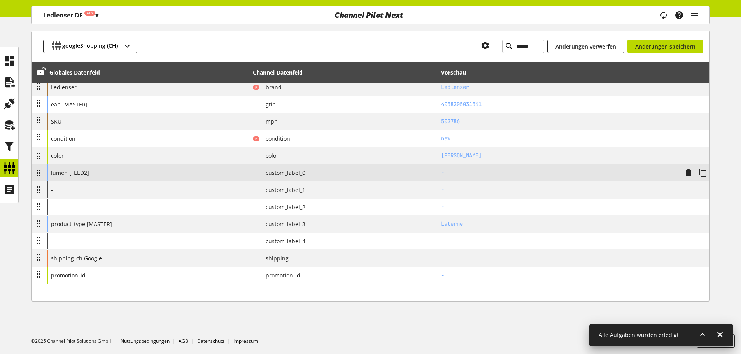
click at [266, 174] on span "custom_label_0" at bounding box center [282, 173] width 46 height 8
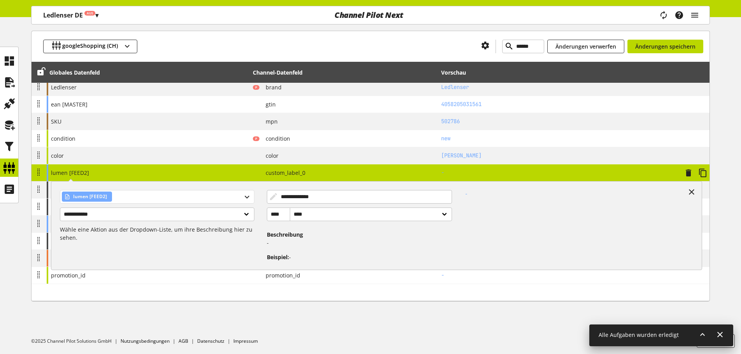
click at [228, 200] on div "lumen [FEED2]" at bounding box center [157, 197] width 194 height 14
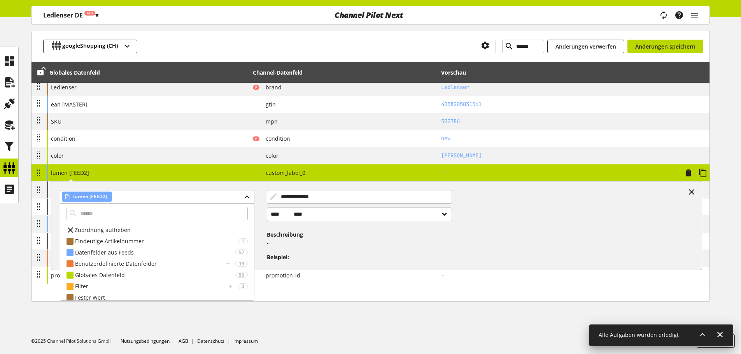
click at [124, 234] on span "Zuordnung aufheben" at bounding box center [103, 230] width 56 height 8
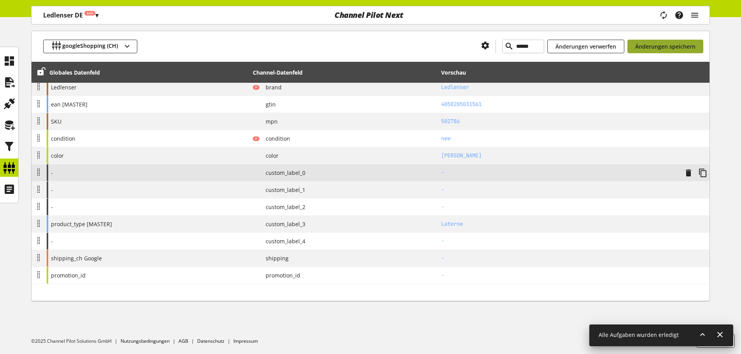
click at [642, 47] on span "Änderungen speichern" at bounding box center [665, 46] width 60 height 8
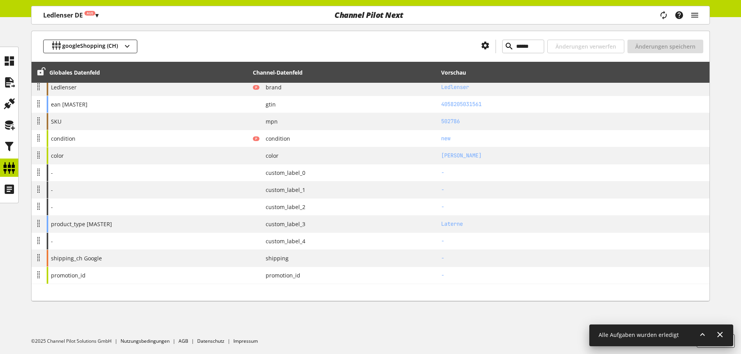
click at [43, 72] on icon at bounding box center [41, 72] width 9 height 14
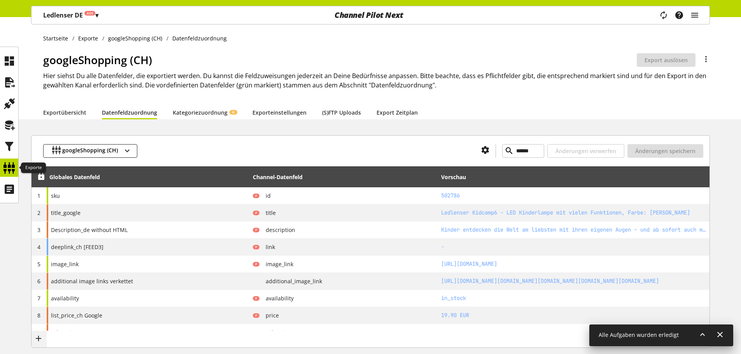
click at [13, 163] on icon at bounding box center [9, 168] width 12 height 16
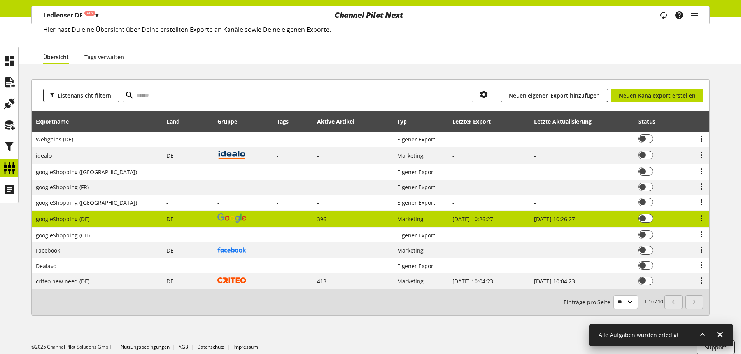
scroll to position [53, 0]
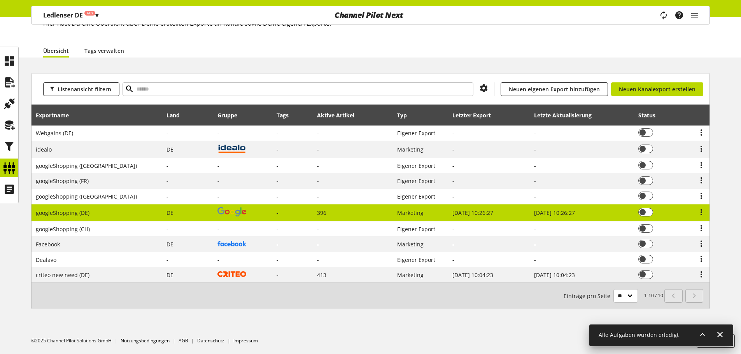
click at [97, 209] on td "googleShopping (DE)" at bounding box center [97, 213] width 131 height 17
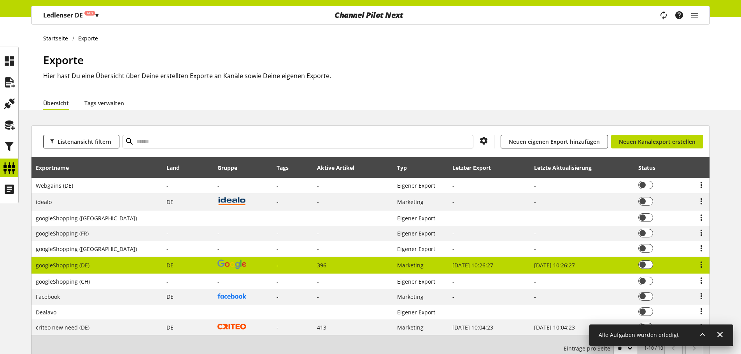
select select "********"
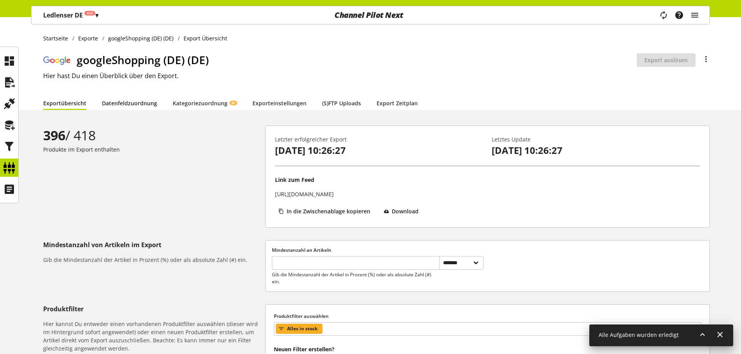
click at [143, 107] on link "Datenfeldzuordnung" at bounding box center [129, 103] width 55 height 8
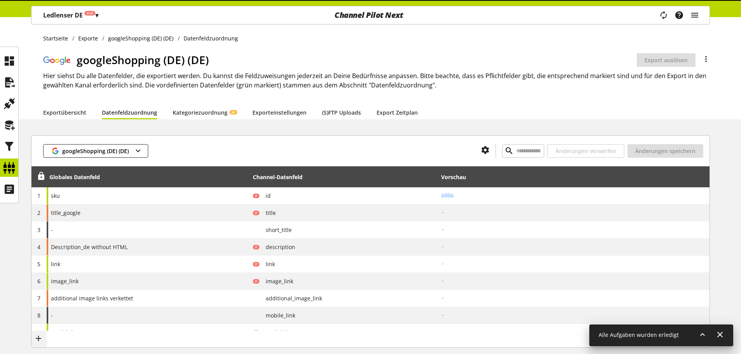
type input "****"
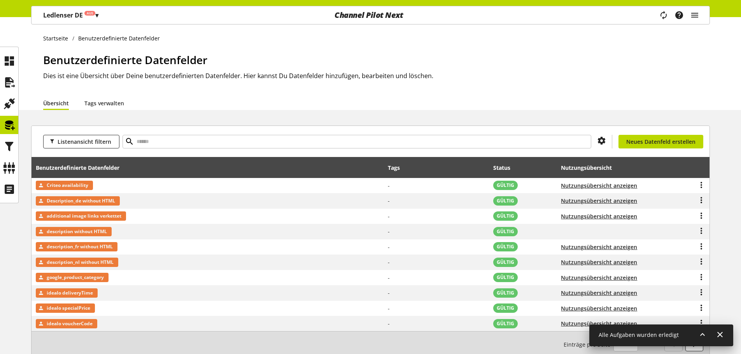
click at [300, 128] on div "Listenansicht filtern Du bist nicht berechtigt, ein Datenfeld zu erstellen. Neu…" at bounding box center [371, 141] width 678 height 31
click at [293, 143] on input "text" at bounding box center [357, 142] width 469 height 14
type input "****"
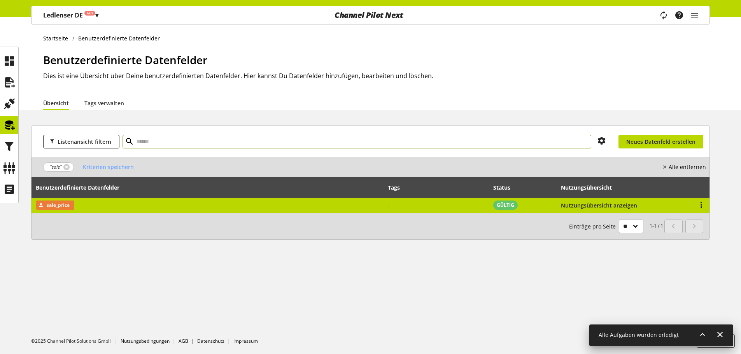
click at [63, 200] on td "sale_price" at bounding box center [208, 205] width 352 height 15
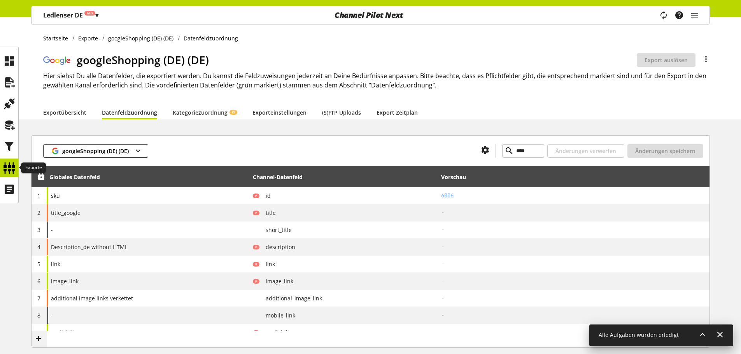
click at [12, 163] on icon at bounding box center [9, 168] width 12 height 16
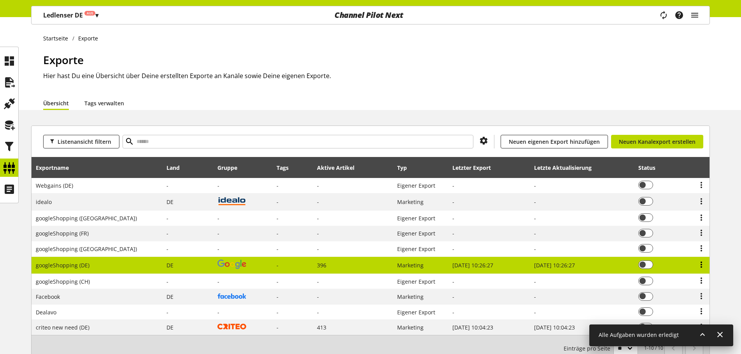
click at [701, 262] on icon at bounding box center [701, 265] width 9 height 14
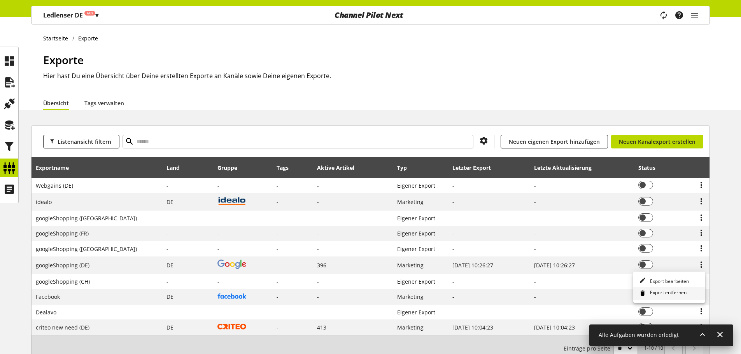
click at [662, 290] on span "Export entfernen" at bounding box center [667, 293] width 40 height 9
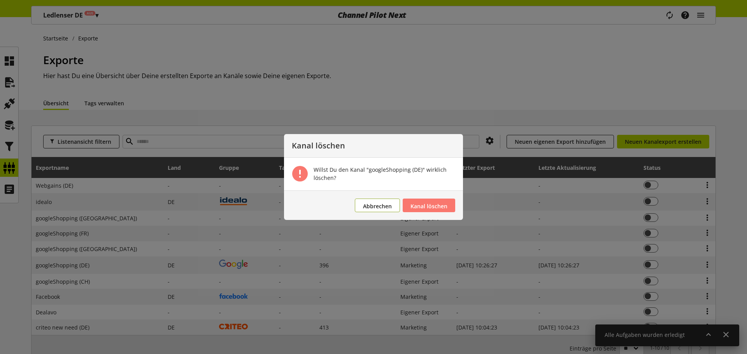
click at [383, 205] on span "Abbrechen" at bounding box center [377, 206] width 29 height 7
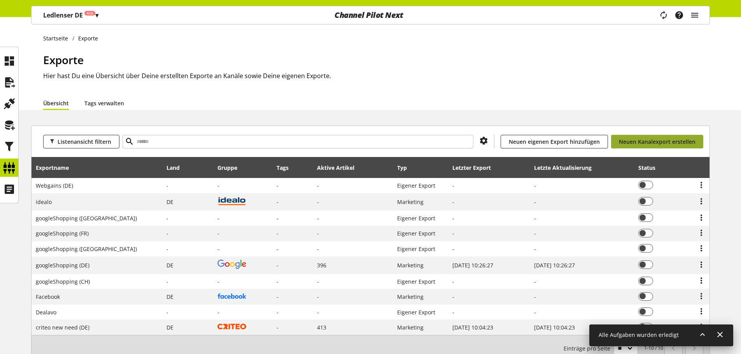
click at [648, 141] on span "Neuen Kanalexport erstellen" at bounding box center [657, 142] width 77 height 8
select select "**"
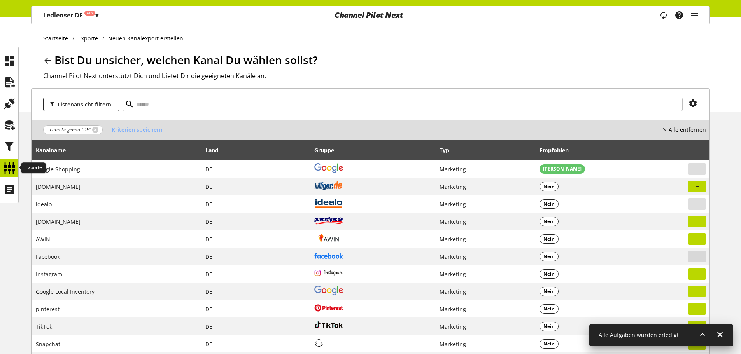
click at [9, 166] on icon at bounding box center [9, 168] width 12 height 16
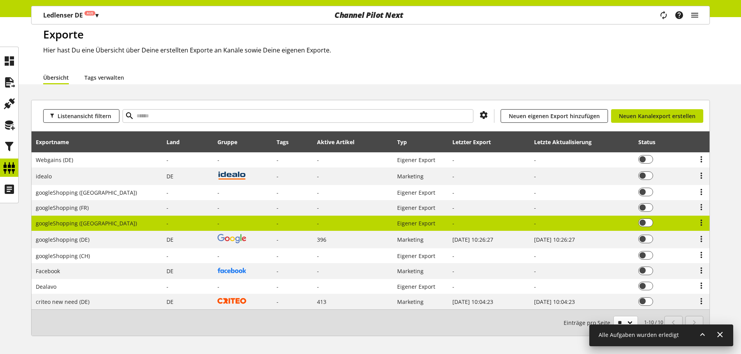
scroll to position [53, 0]
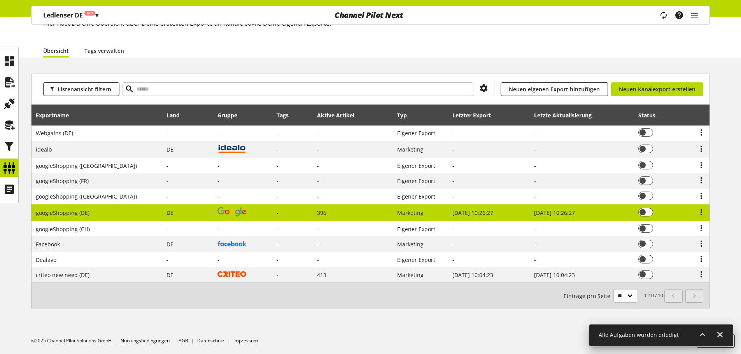
click at [162, 212] on td "DE" at bounding box center [187, 213] width 51 height 17
select select "********"
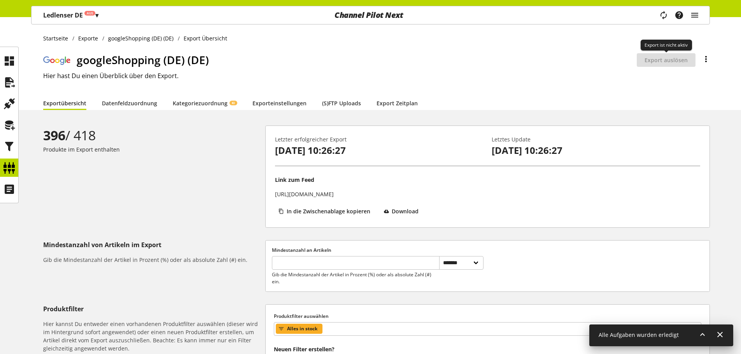
click at [710, 62] on icon at bounding box center [705, 59] width 9 height 14
click at [672, 81] on link "Export umbenennen" at bounding box center [675, 75] width 68 height 13
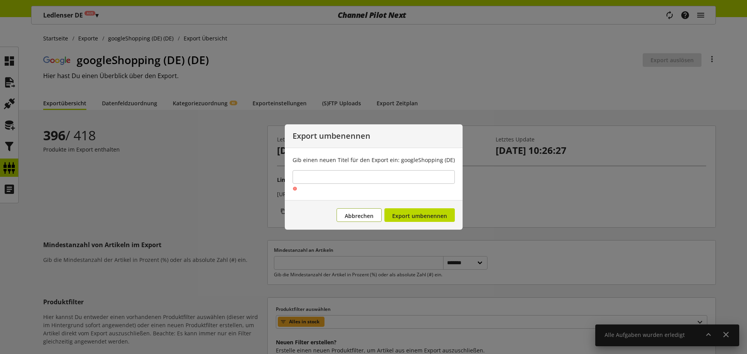
click at [360, 209] on button "Abbrechen" at bounding box center [358, 215] width 45 height 14
